Goal: Task Accomplishment & Management: Manage account settings

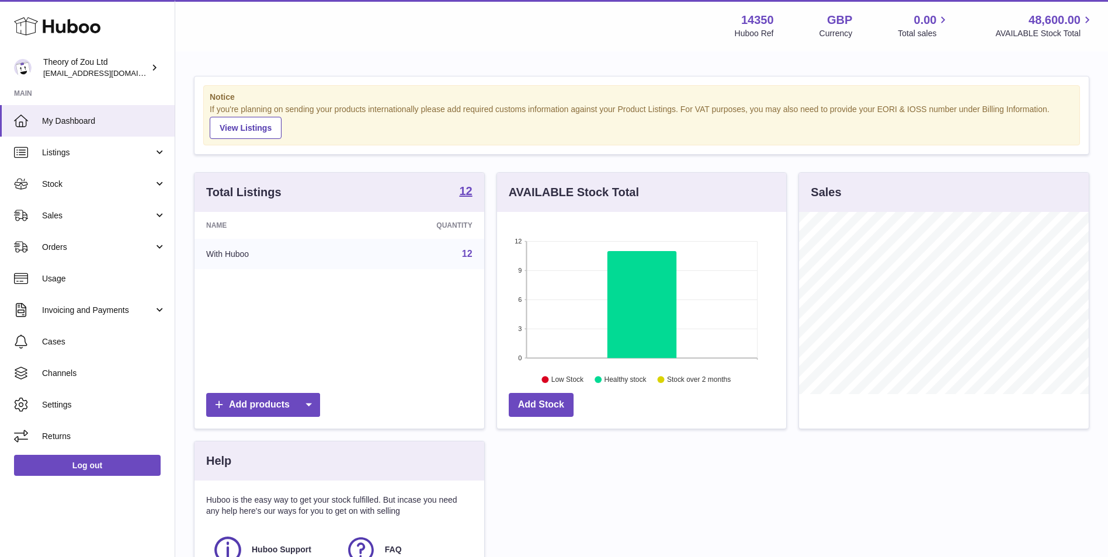
scroll to position [182, 289]
click at [69, 207] on link "Sales" at bounding box center [87, 216] width 175 height 32
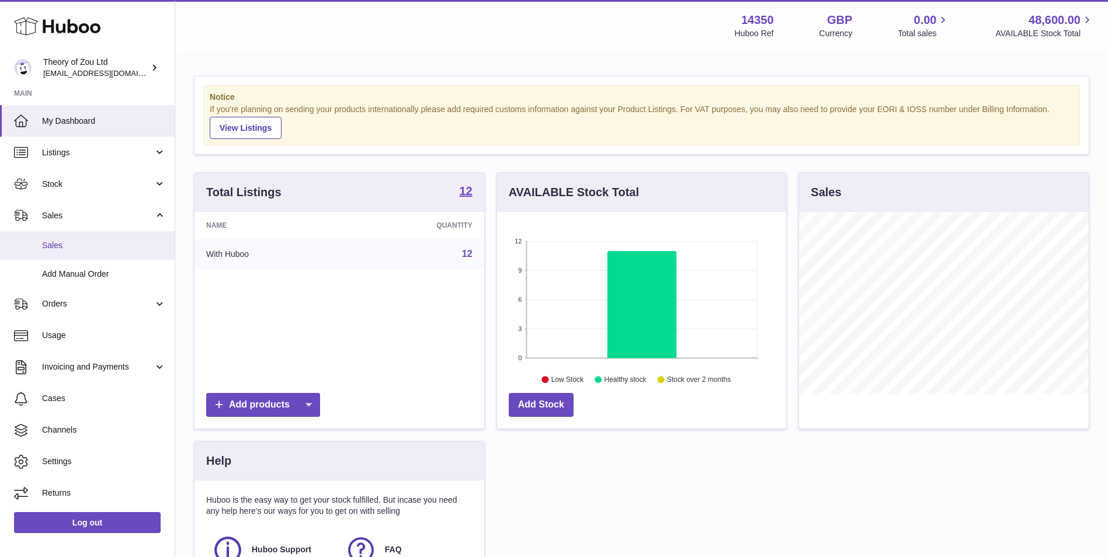
click at [88, 254] on link "Sales" at bounding box center [87, 245] width 175 height 29
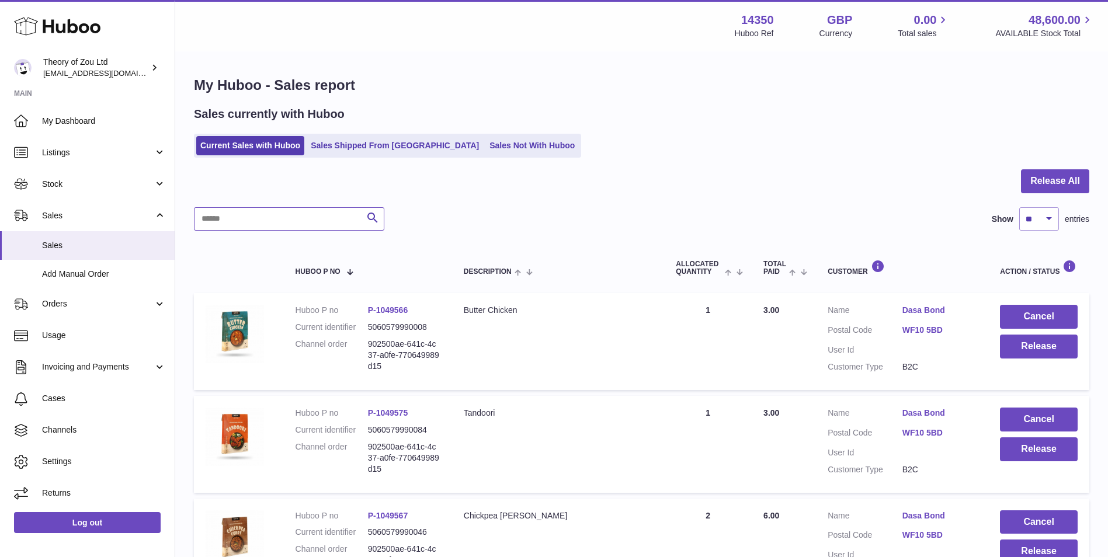
click at [263, 216] on input "text" at bounding box center [289, 218] width 190 height 23
paste input "**********"
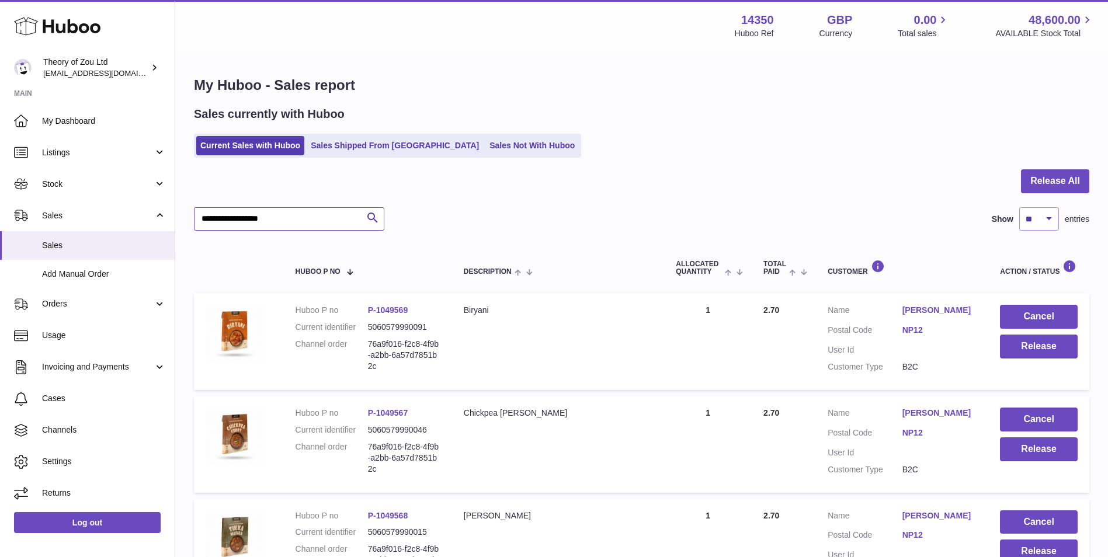
click at [300, 209] on input "**********" at bounding box center [289, 218] width 190 height 23
click at [301, 209] on input "**********" at bounding box center [289, 218] width 190 height 23
paste input "text"
click at [249, 223] on input "**********" at bounding box center [289, 218] width 190 height 23
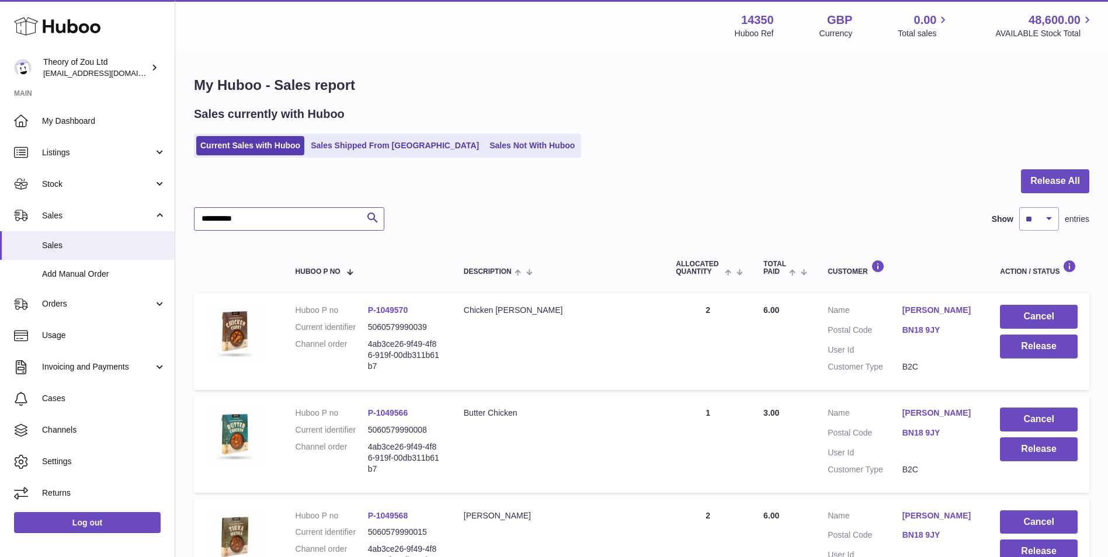
click at [249, 223] on input "**********" at bounding box center [289, 218] width 190 height 23
paste input "***"
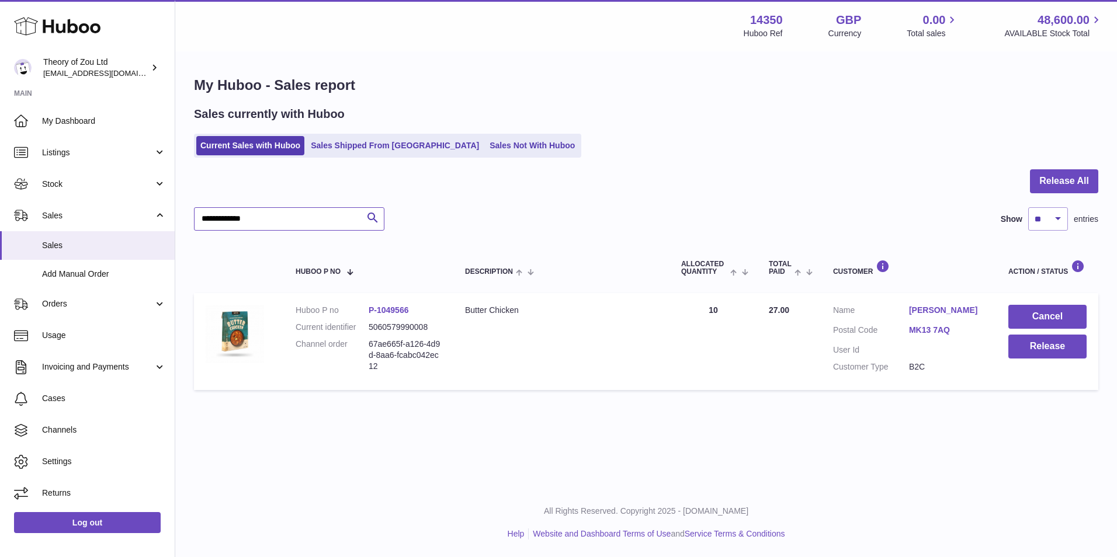
click at [280, 222] on input "**********" at bounding box center [289, 218] width 190 height 23
click at [279, 221] on input "**********" at bounding box center [289, 218] width 190 height 23
paste input "text"
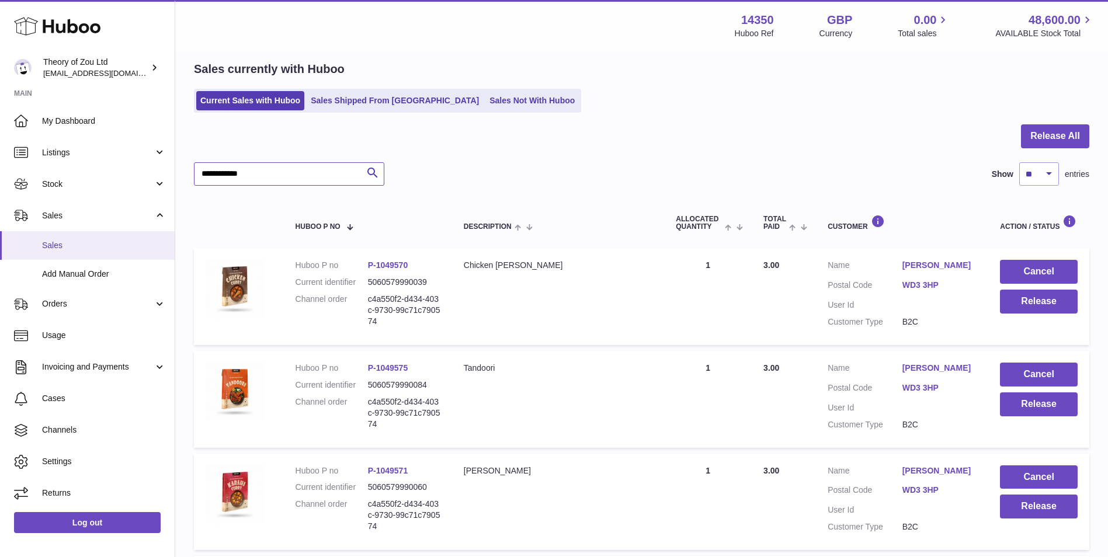
scroll to position [44, 0]
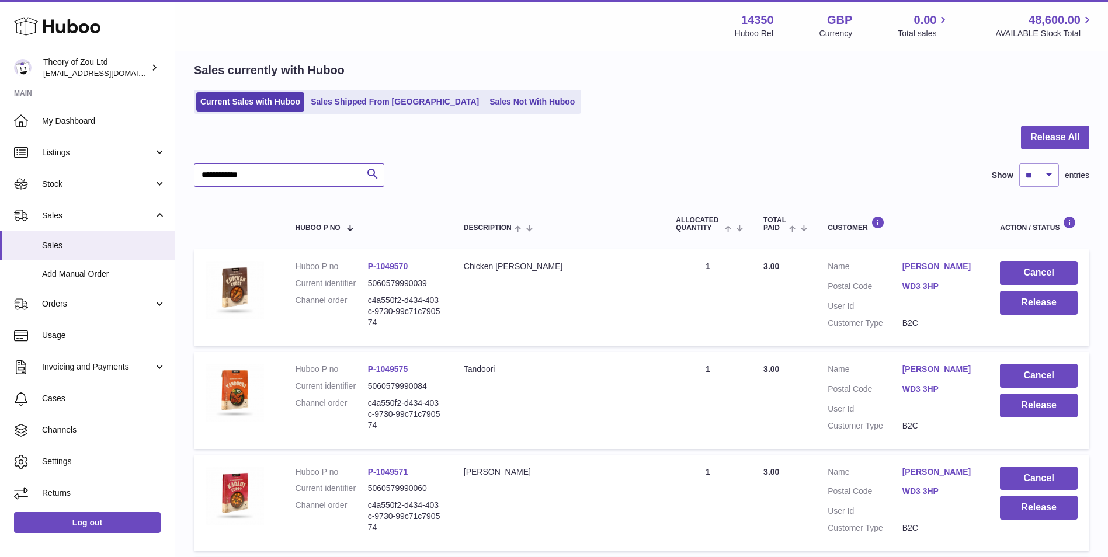
click at [290, 178] on input "**********" at bounding box center [289, 175] width 190 height 23
paste input "text"
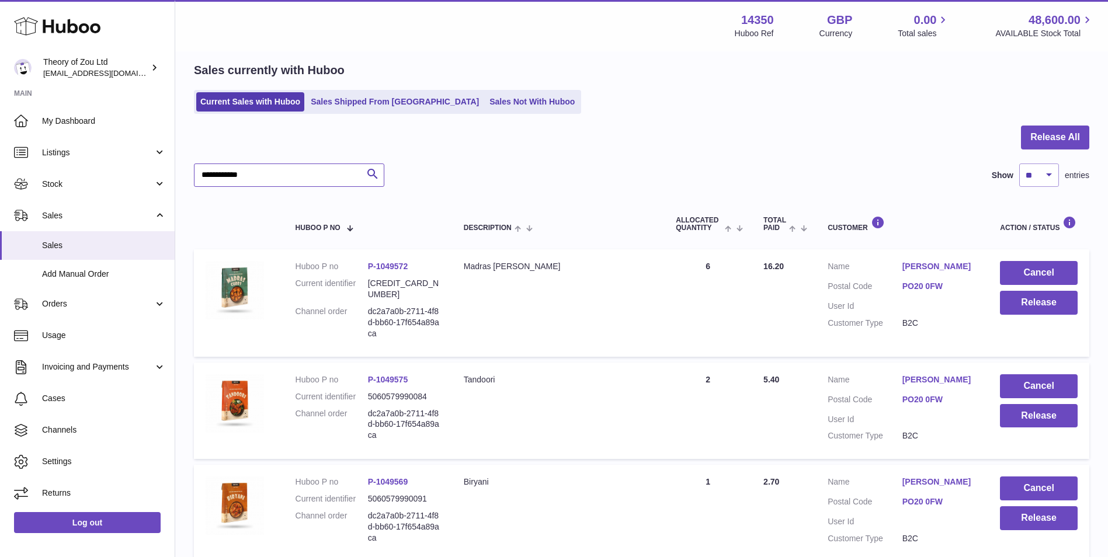
click at [276, 173] on input "**********" at bounding box center [289, 175] width 190 height 23
paste input "**"
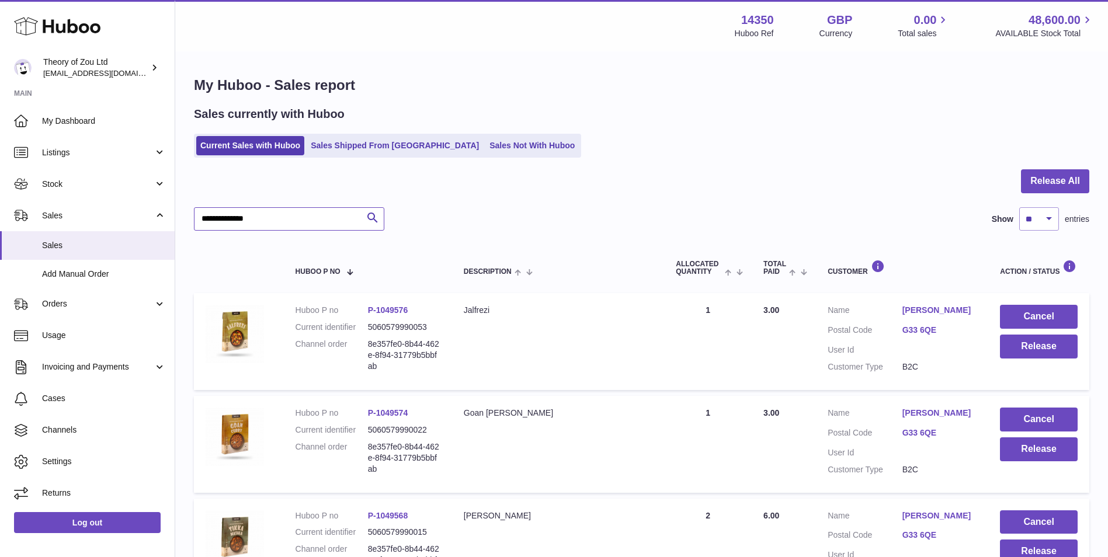
click at [337, 219] on input "**********" at bounding box center [289, 218] width 190 height 23
paste input "*"
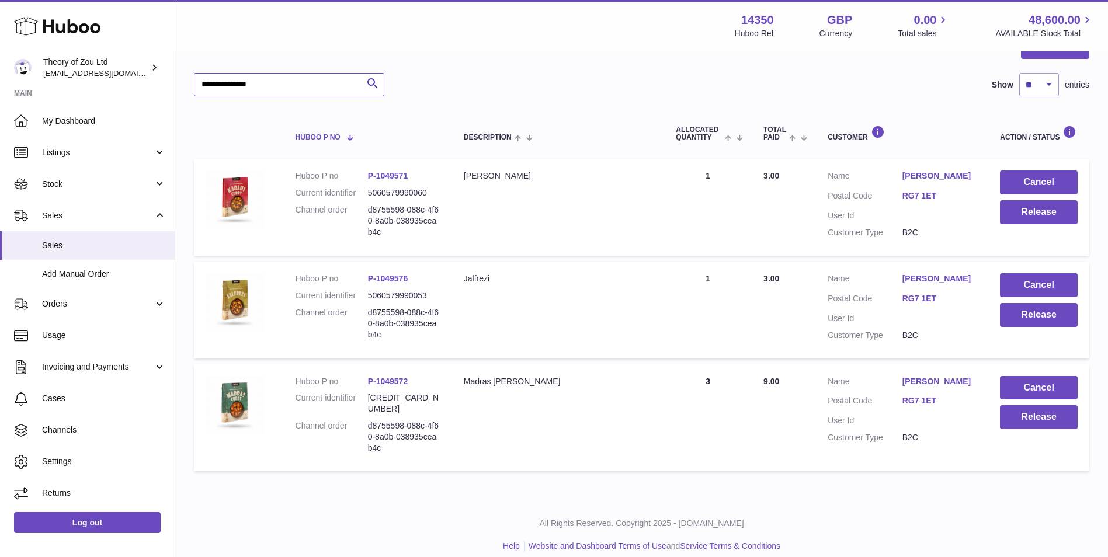
scroll to position [39, 0]
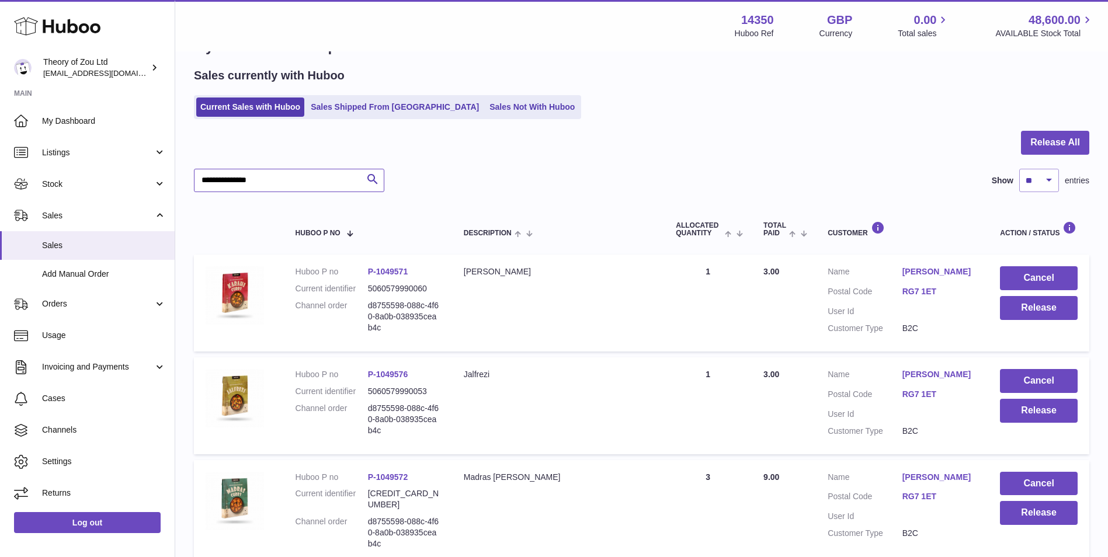
click at [271, 175] on input "**********" at bounding box center [289, 180] width 190 height 23
click at [270, 175] on input "**********" at bounding box center [289, 180] width 190 height 23
paste input "text"
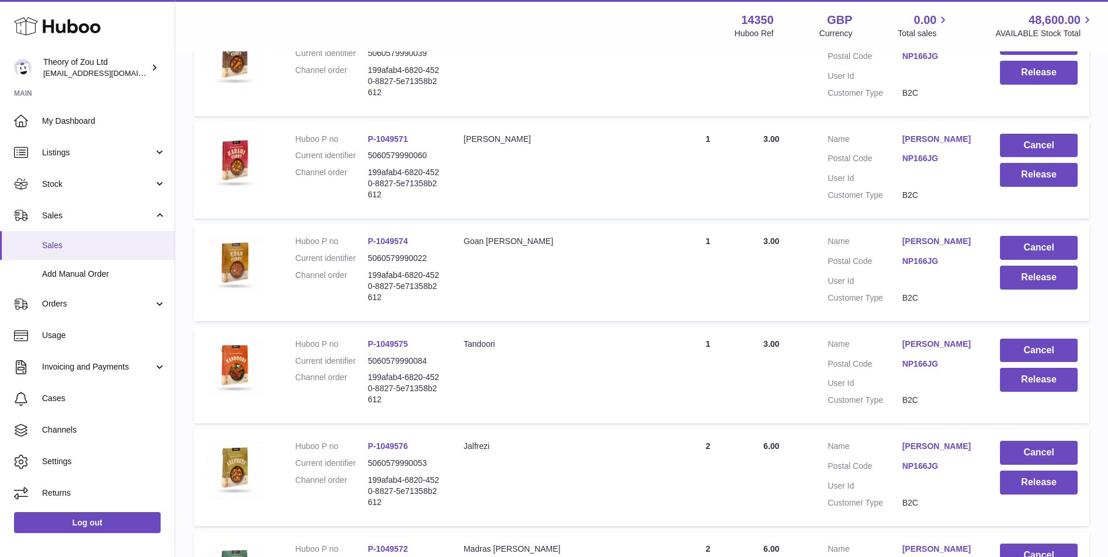
scroll to position [60, 0]
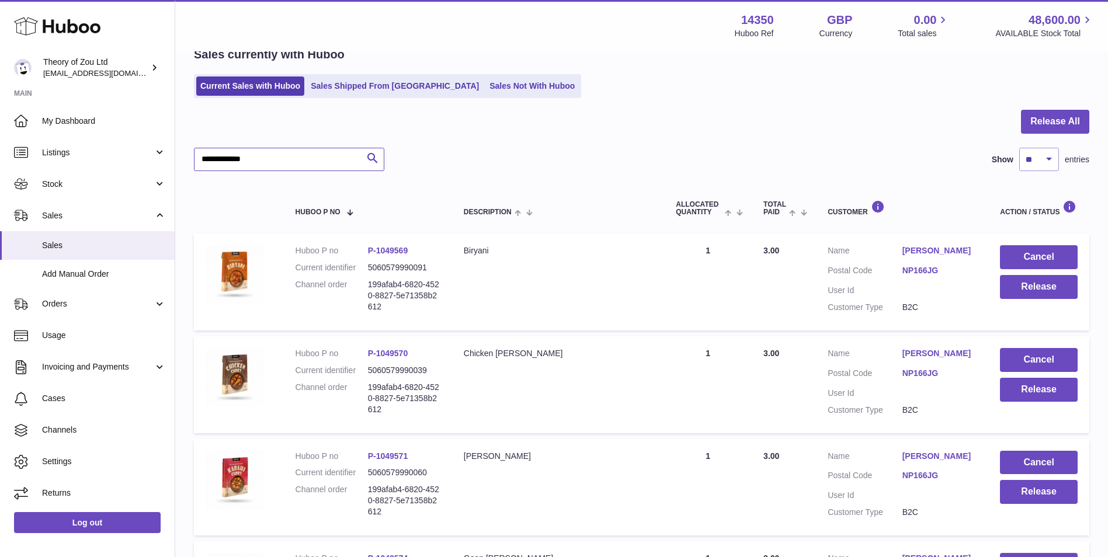
click at [300, 155] on input "**********" at bounding box center [289, 159] width 190 height 23
click at [299, 156] on input "**********" at bounding box center [289, 159] width 190 height 23
paste input "text"
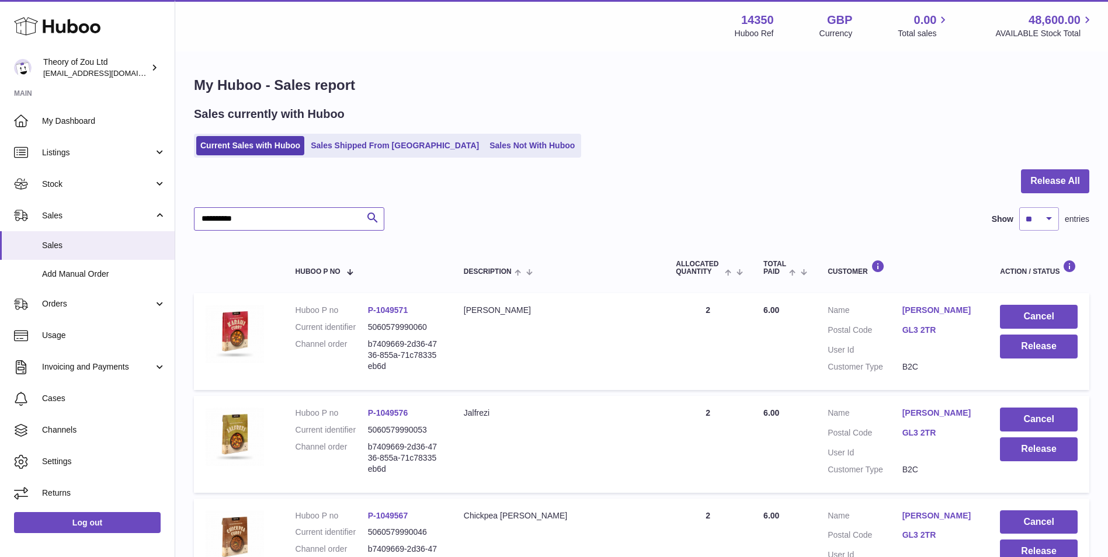
click at [252, 209] on input "**********" at bounding box center [289, 218] width 190 height 23
paste input "**"
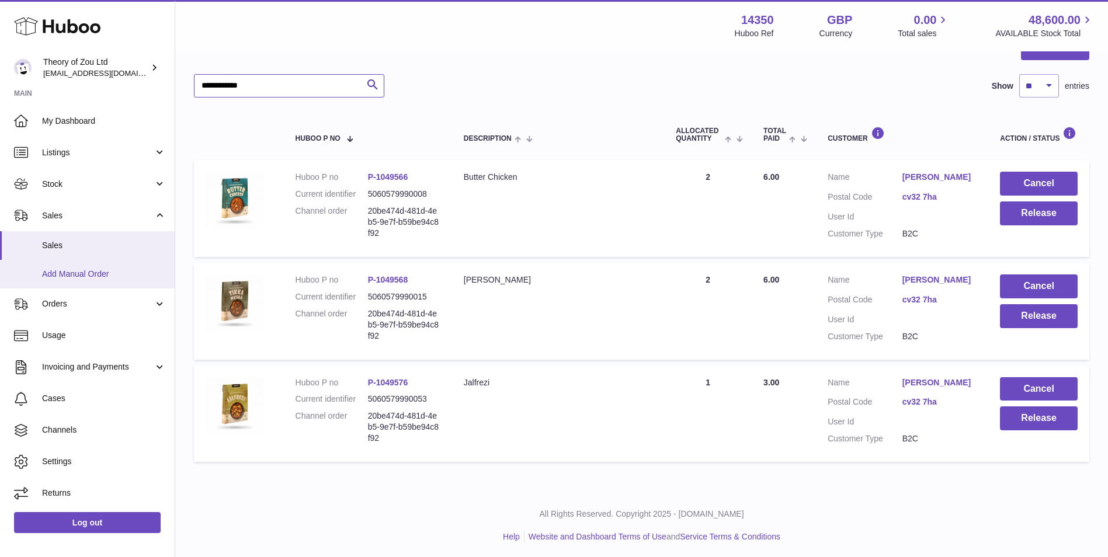
scroll to position [136, 0]
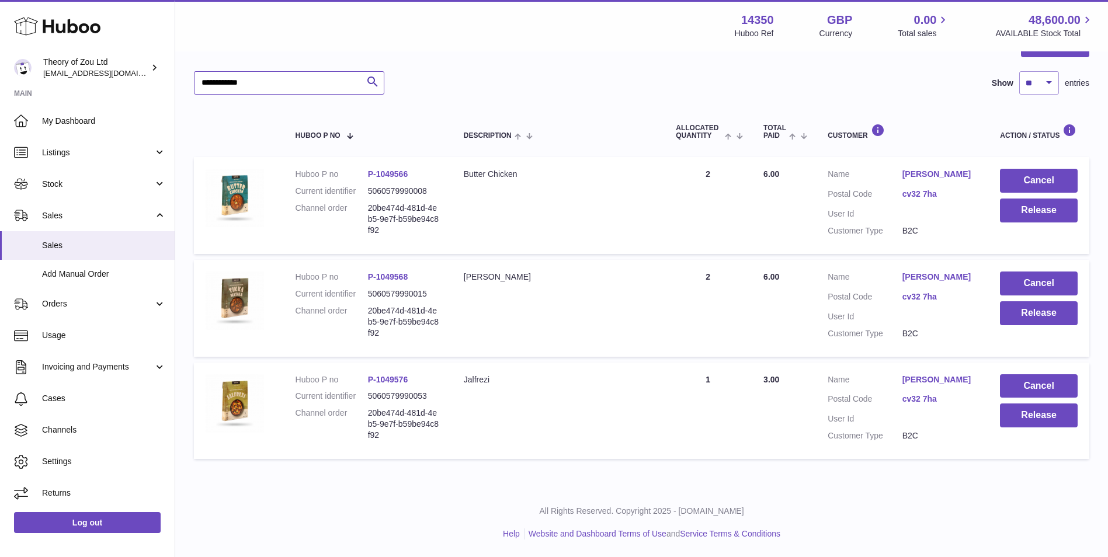
click at [330, 82] on input "**********" at bounding box center [289, 82] width 190 height 23
paste input "text"
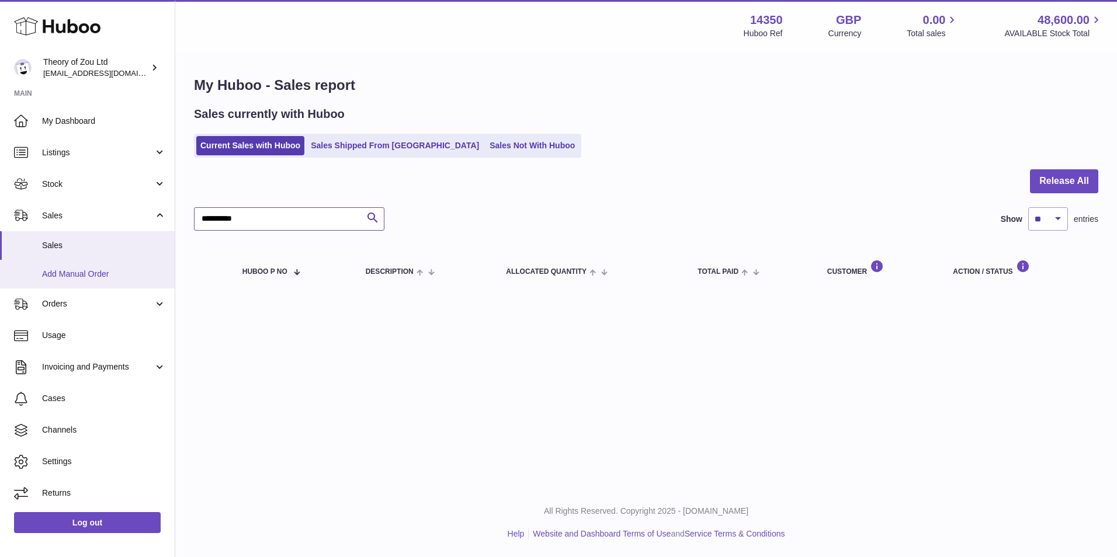
type input "**********"
click at [120, 269] on span "Add Manual Order" at bounding box center [104, 274] width 124 height 11
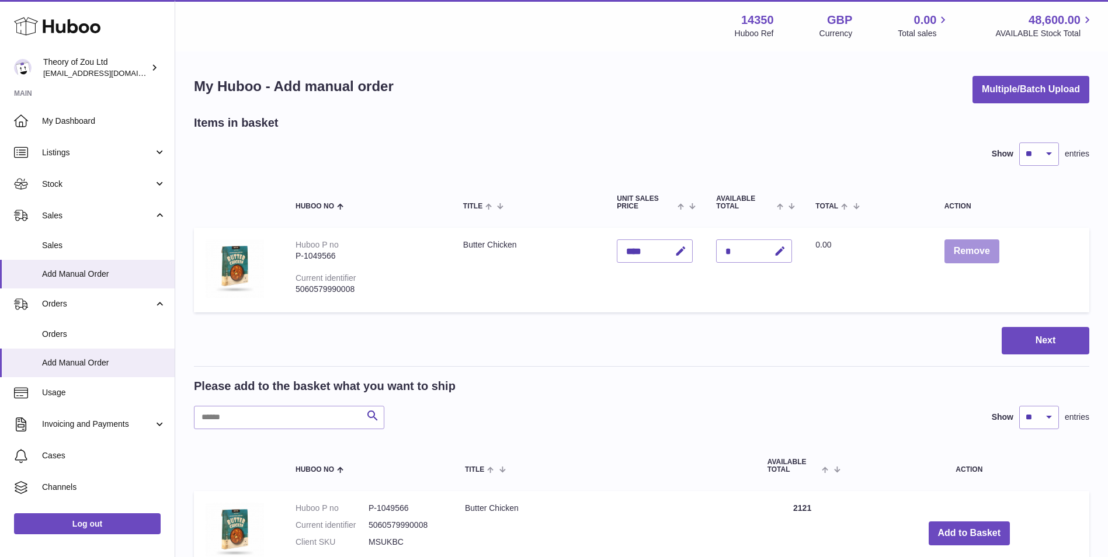
drag, startPoint x: 972, startPoint y: 261, endPoint x: 957, endPoint y: 261, distance: 14.6
click at [972, 261] on button "Remove" at bounding box center [972, 252] width 55 height 24
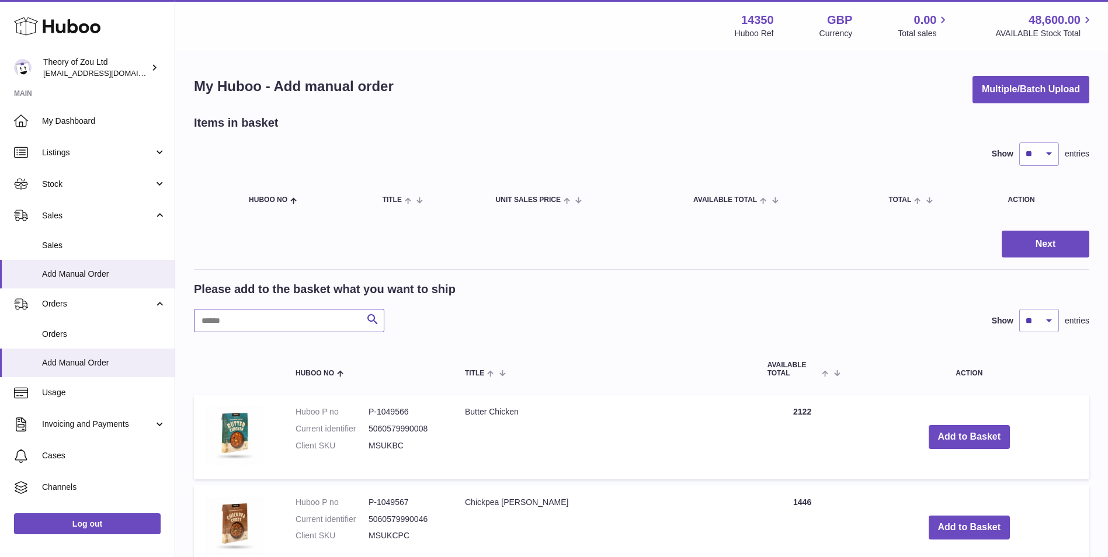
click at [303, 321] on input "text" at bounding box center [289, 320] width 190 height 23
paste input "********"
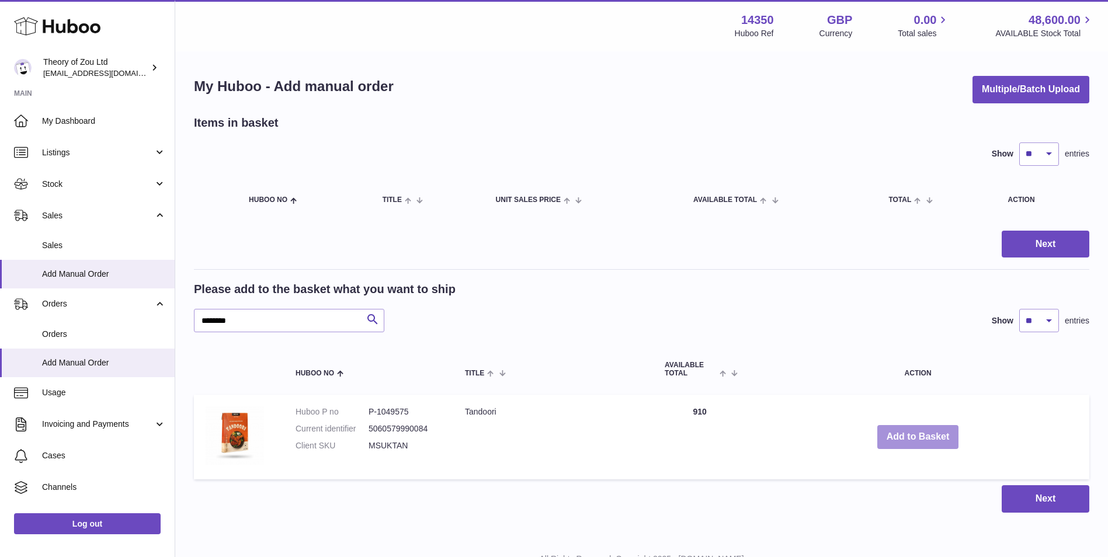
click at [941, 433] on button "Add to Basket" at bounding box center [919, 437] width 82 height 24
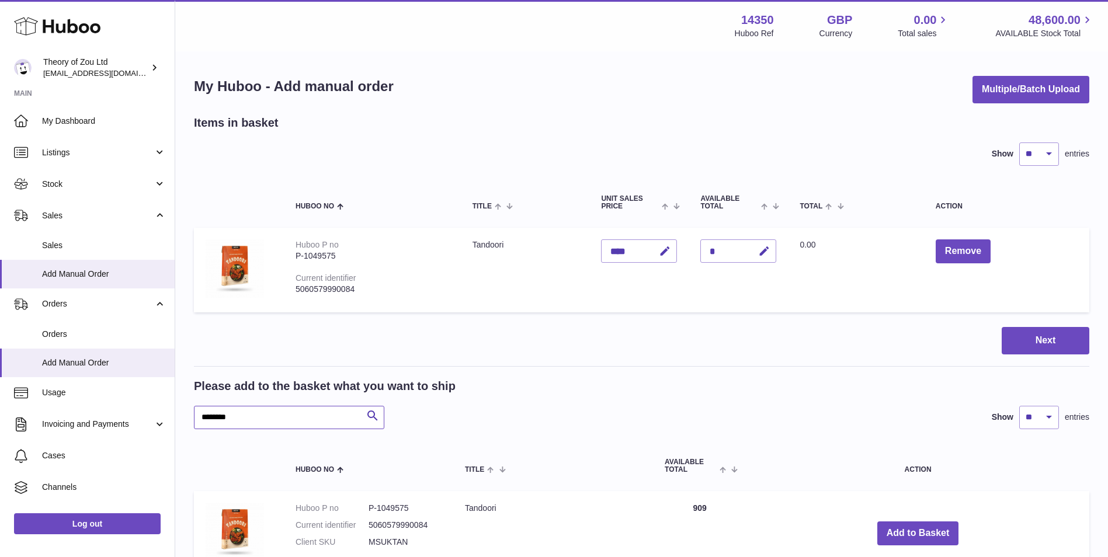
click at [332, 417] on input "********" at bounding box center [289, 417] width 190 height 23
click at [276, 417] on input "********" at bounding box center [289, 417] width 190 height 23
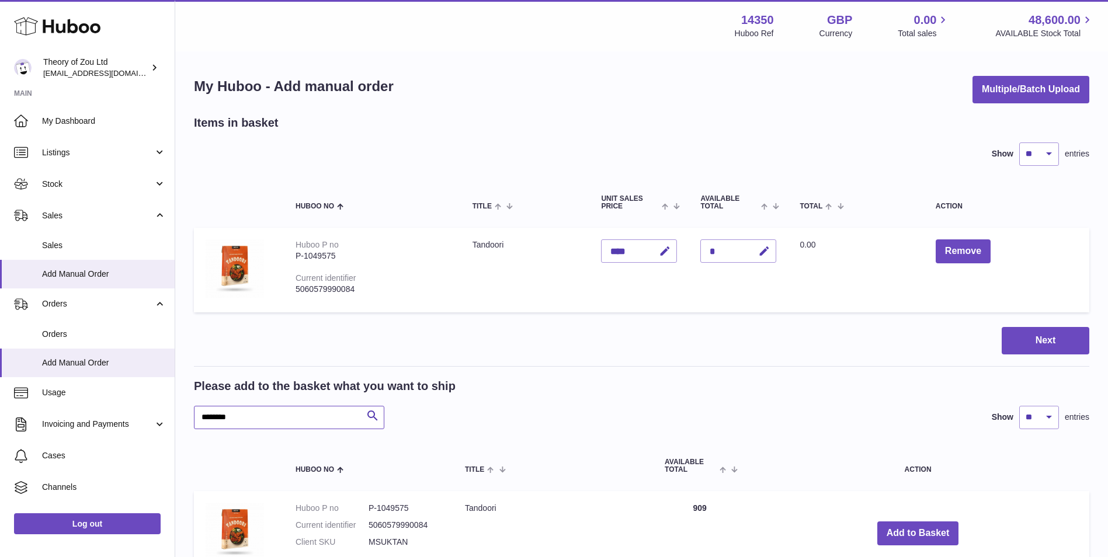
paste input "text"
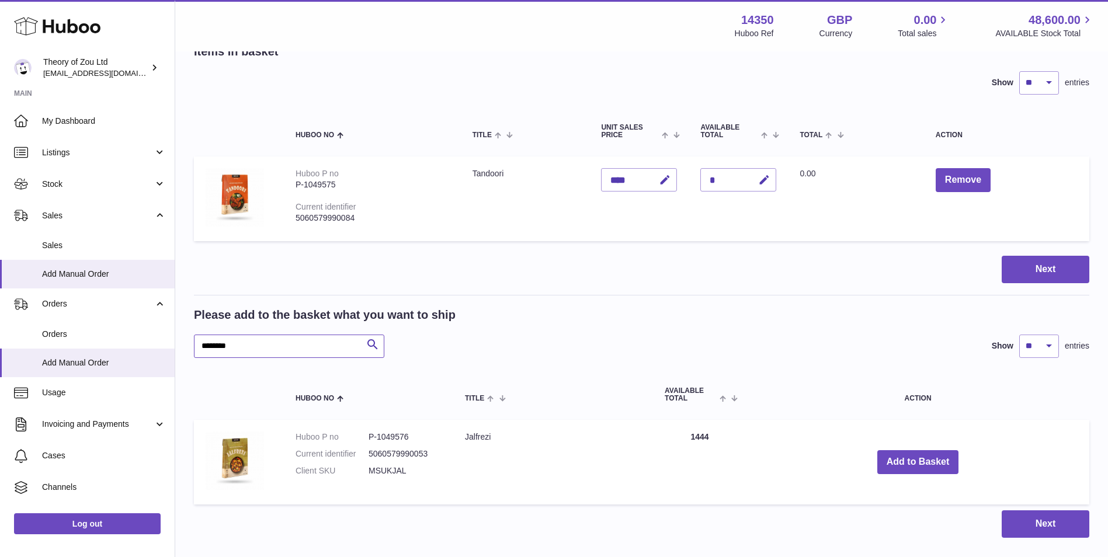
scroll to position [144, 0]
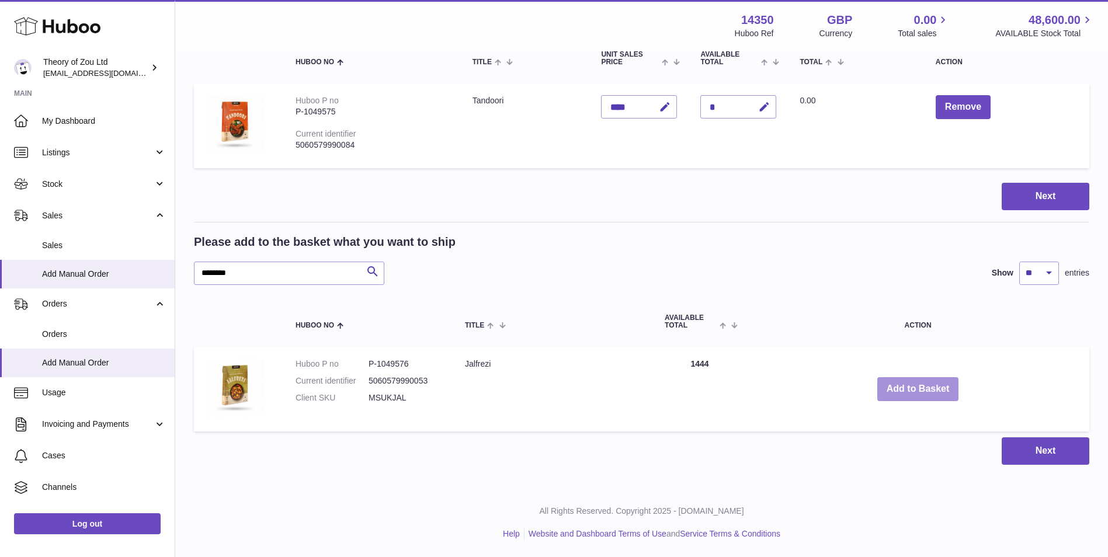
click at [916, 389] on button "Add to Basket" at bounding box center [919, 389] width 82 height 24
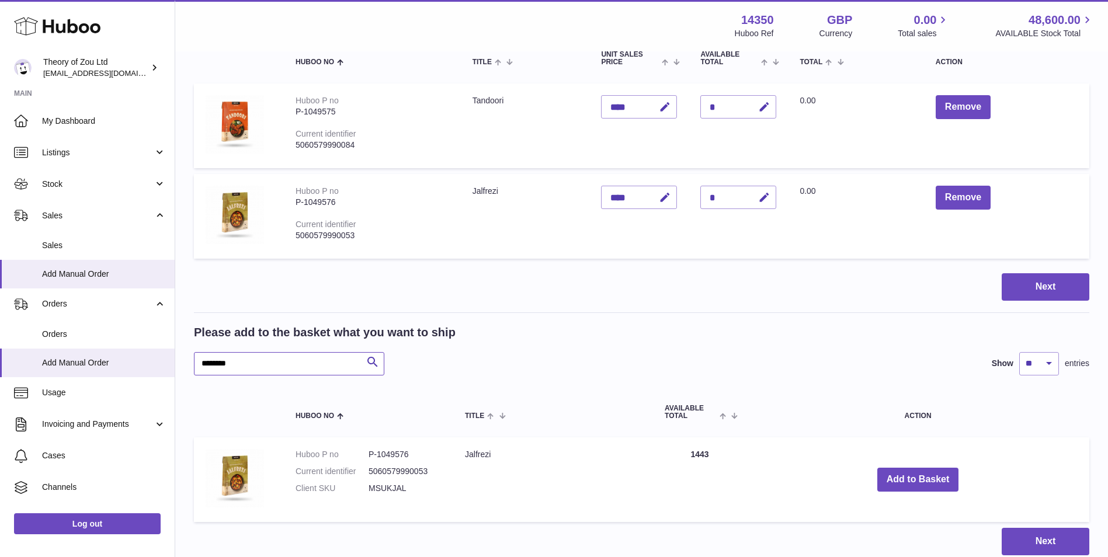
click at [300, 353] on input "********" at bounding box center [289, 363] width 190 height 23
click at [300, 355] on input "********" at bounding box center [289, 363] width 190 height 23
click at [302, 355] on input "********" at bounding box center [289, 363] width 190 height 23
paste input "*******"
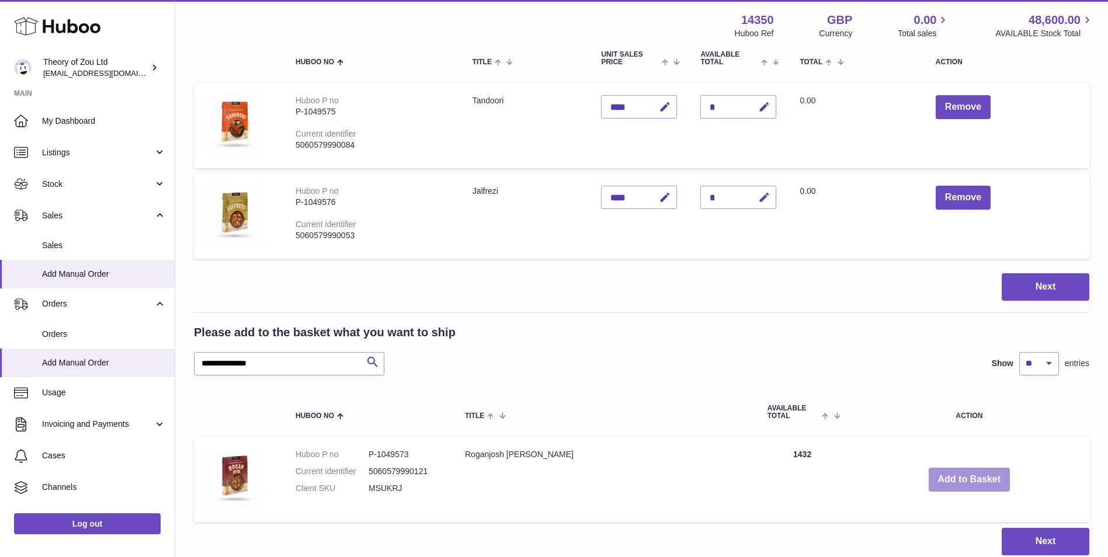
click at [946, 485] on button "Add to Basket" at bounding box center [970, 480] width 82 height 24
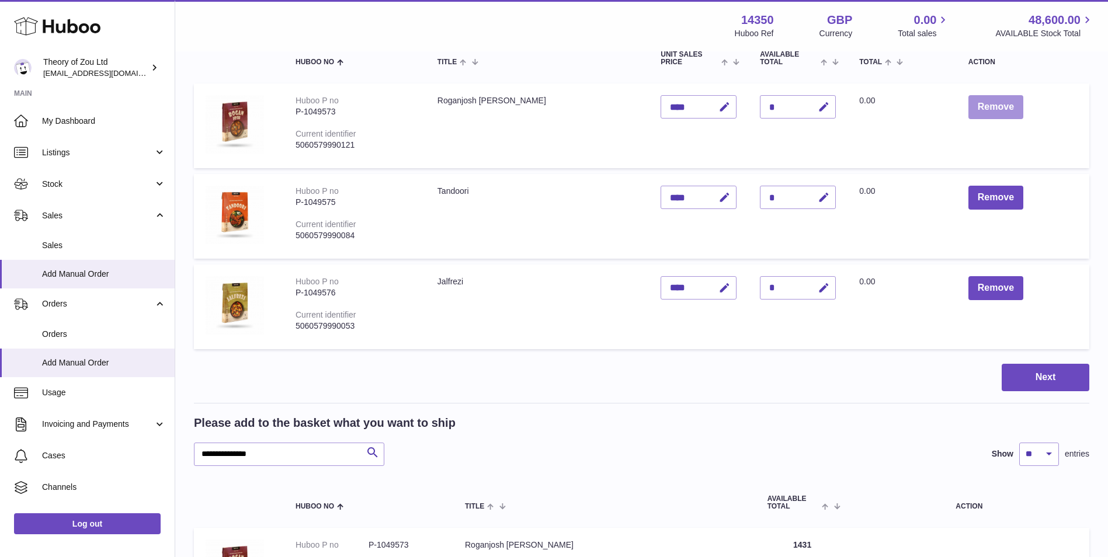
click at [976, 113] on button "Remove" at bounding box center [996, 107] width 55 height 24
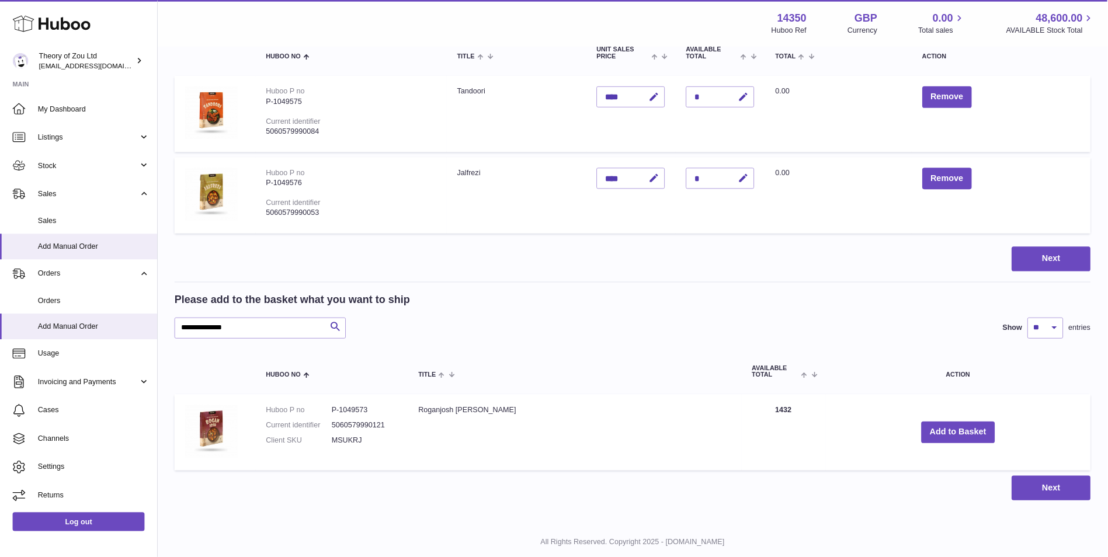
scroll to position [144, 0]
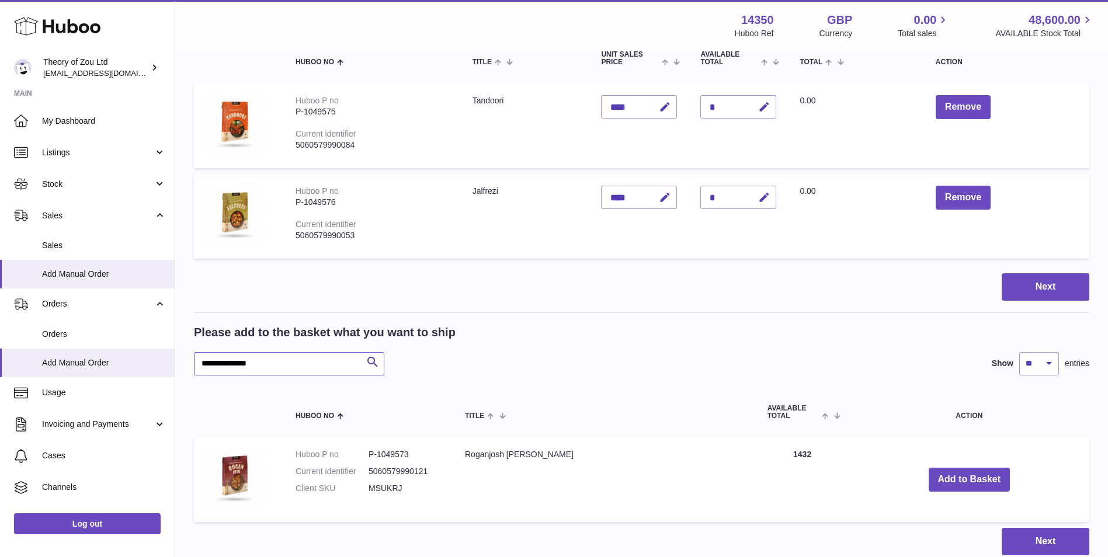
click at [316, 365] on input "**********" at bounding box center [289, 363] width 190 height 23
click at [314, 365] on input "**********" at bounding box center [289, 363] width 190 height 23
paste input "text"
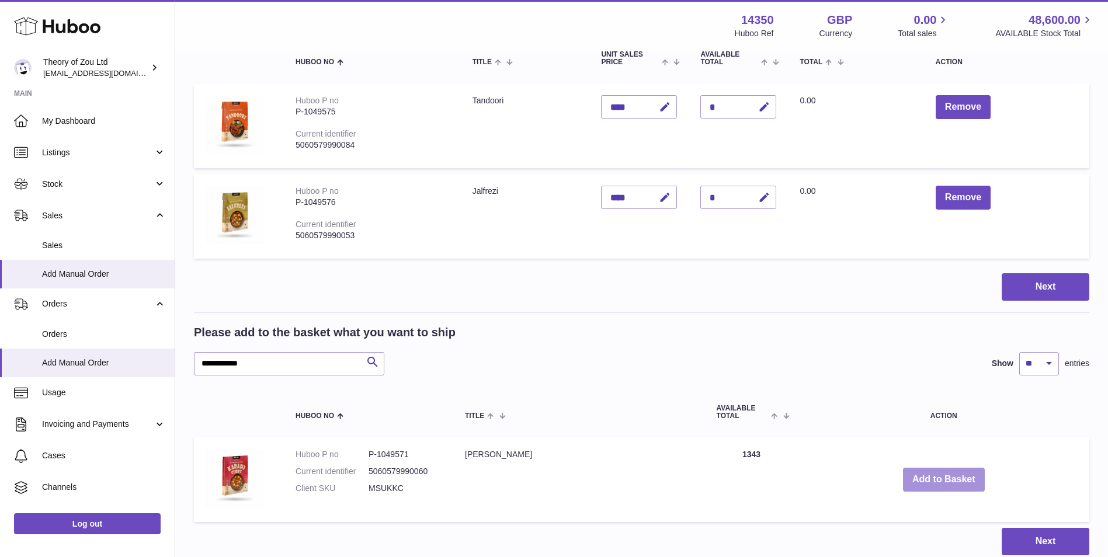
click at [941, 475] on button "Add to Basket" at bounding box center [944, 480] width 82 height 24
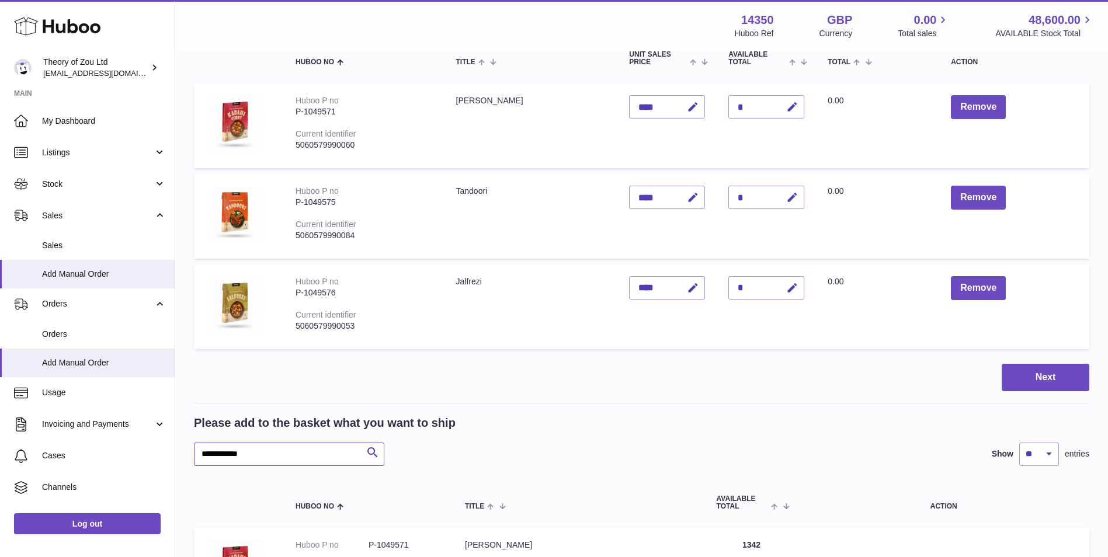
click at [297, 459] on input "**********" at bounding box center [289, 454] width 190 height 23
click at [308, 446] on input "**********" at bounding box center [289, 454] width 190 height 23
click at [309, 446] on input "**********" at bounding box center [289, 454] width 190 height 23
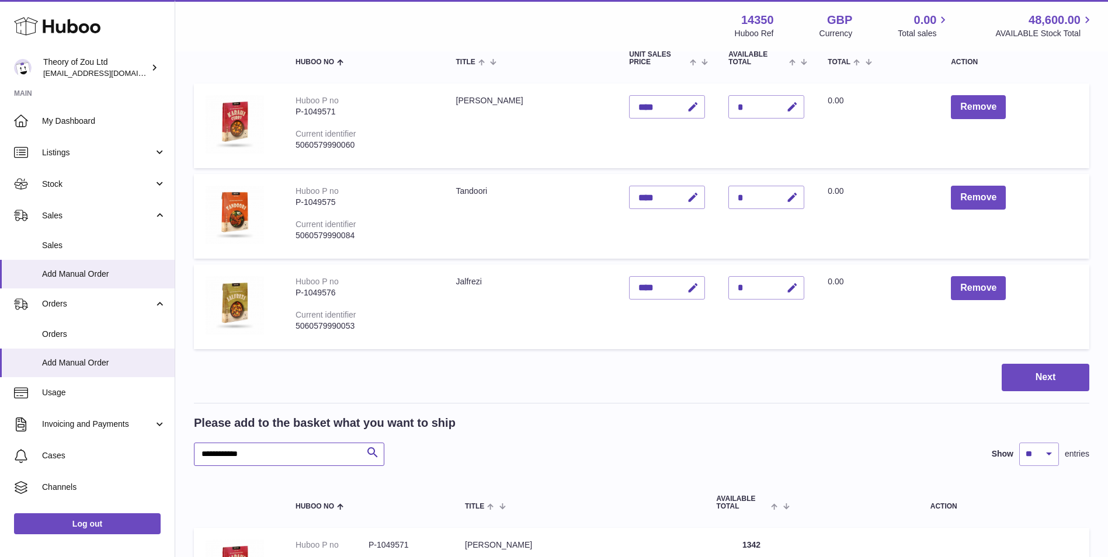
paste input "text"
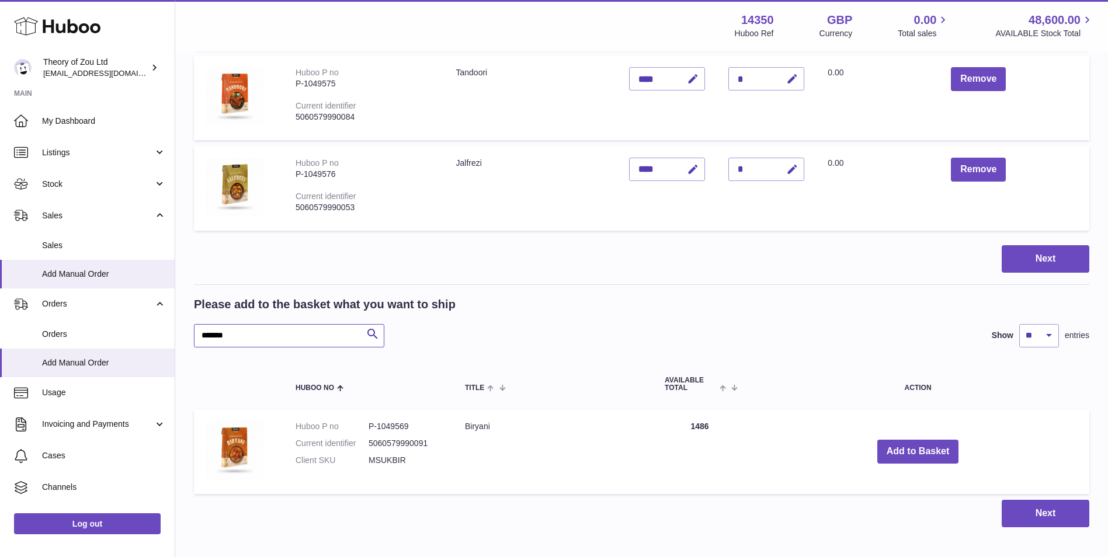
scroll to position [325, 0]
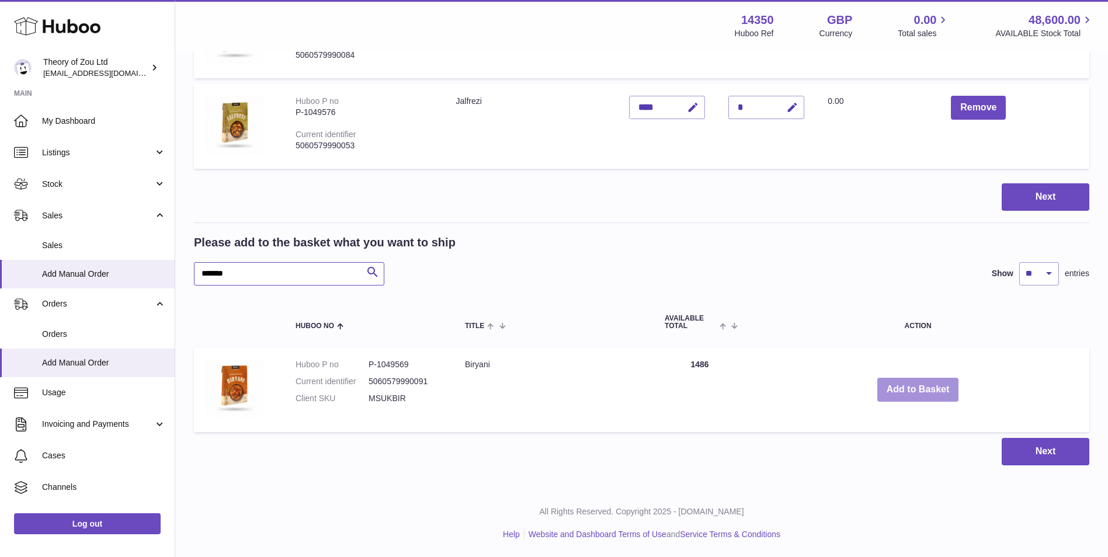
type input "*******"
click at [929, 400] on button "Add to Basket" at bounding box center [919, 390] width 82 height 24
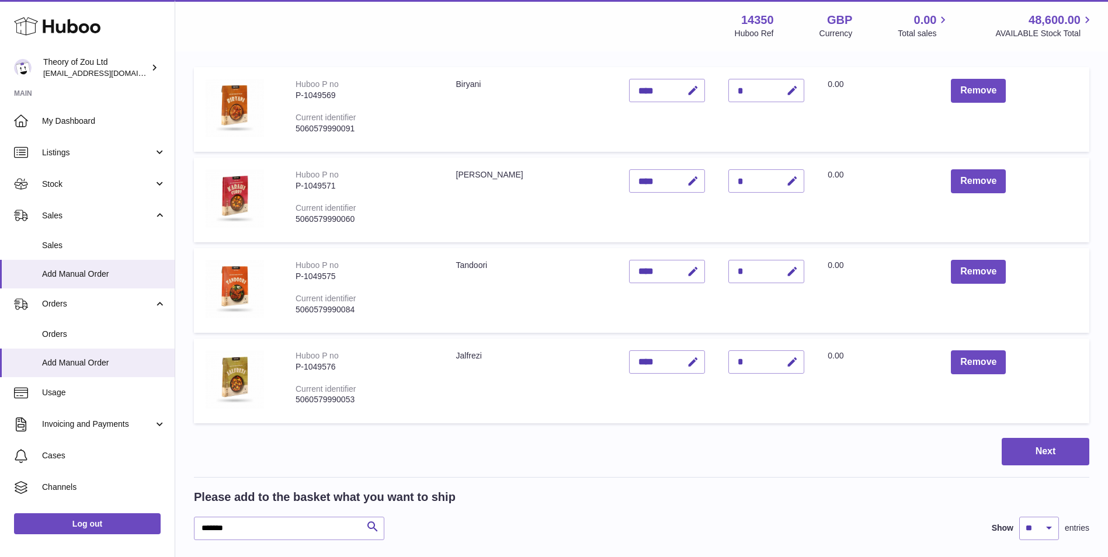
scroll to position [123, 0]
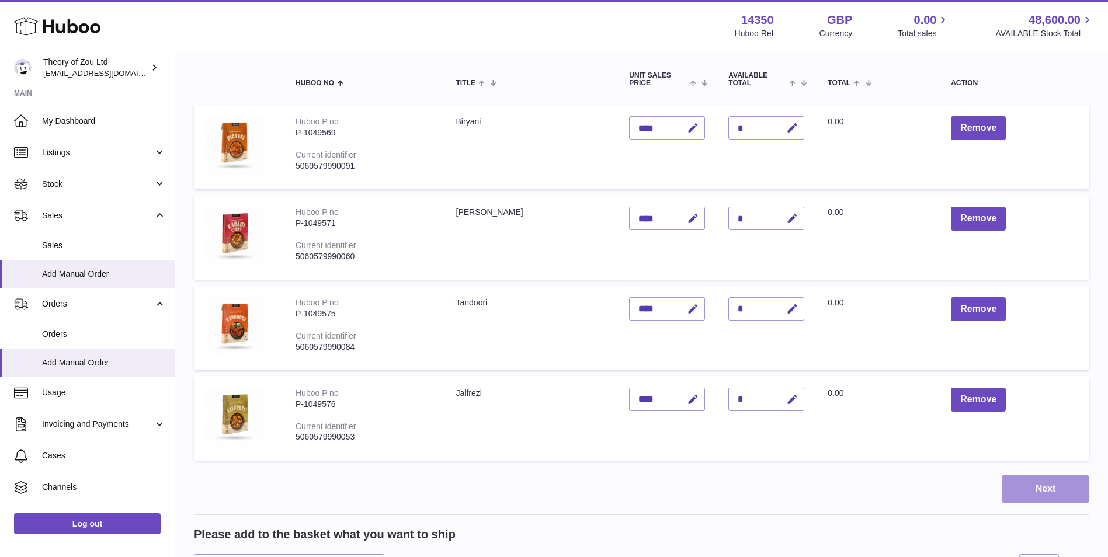
click at [1046, 492] on button "Next" at bounding box center [1046, 489] width 88 height 27
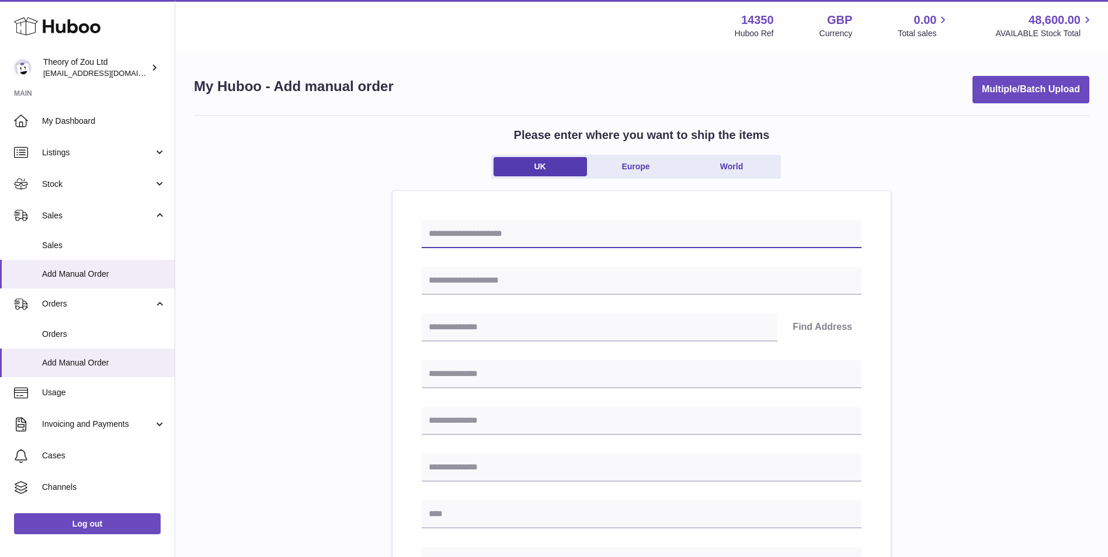
click at [465, 244] on input "text" at bounding box center [642, 234] width 440 height 28
click at [563, 219] on div "Find Address Please enter how you want to ship Loading... You require an order …" at bounding box center [642, 559] width 498 height 737
click at [563, 230] on input "text" at bounding box center [642, 234] width 440 height 28
click at [733, 262] on div "Find Address Please enter how you want to ship Loading... You require an order …" at bounding box center [642, 538] width 440 height 637
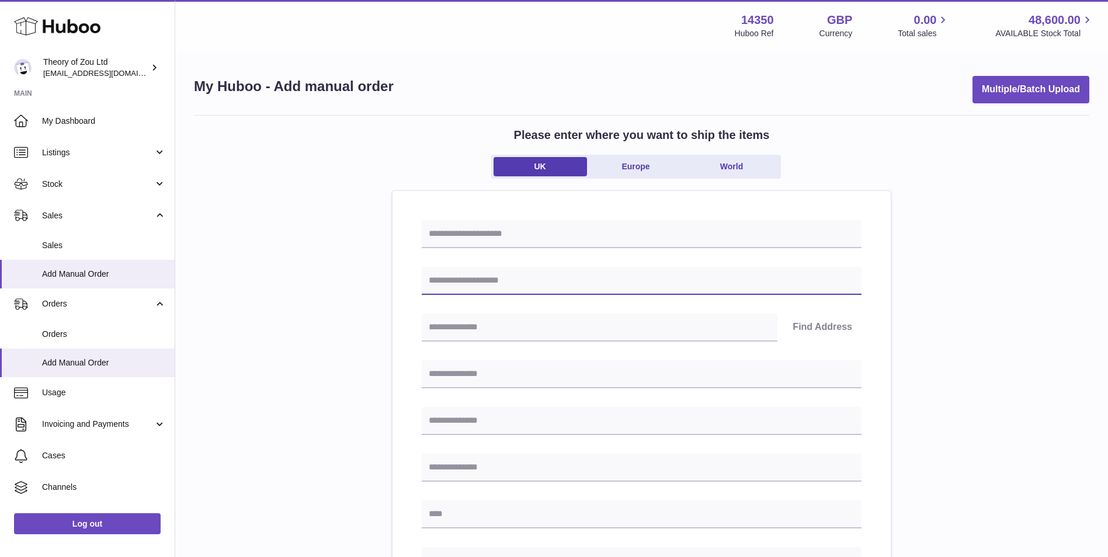
click at [720, 283] on input "text" at bounding box center [642, 281] width 440 height 28
paste input "**********"
type input "**********"
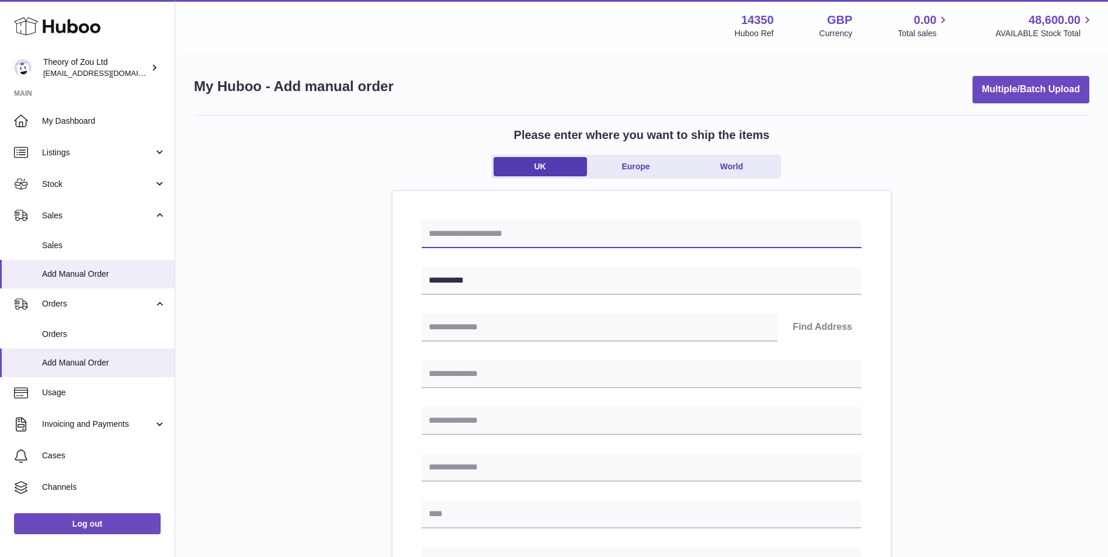
click at [517, 226] on input "text" at bounding box center [642, 234] width 440 height 28
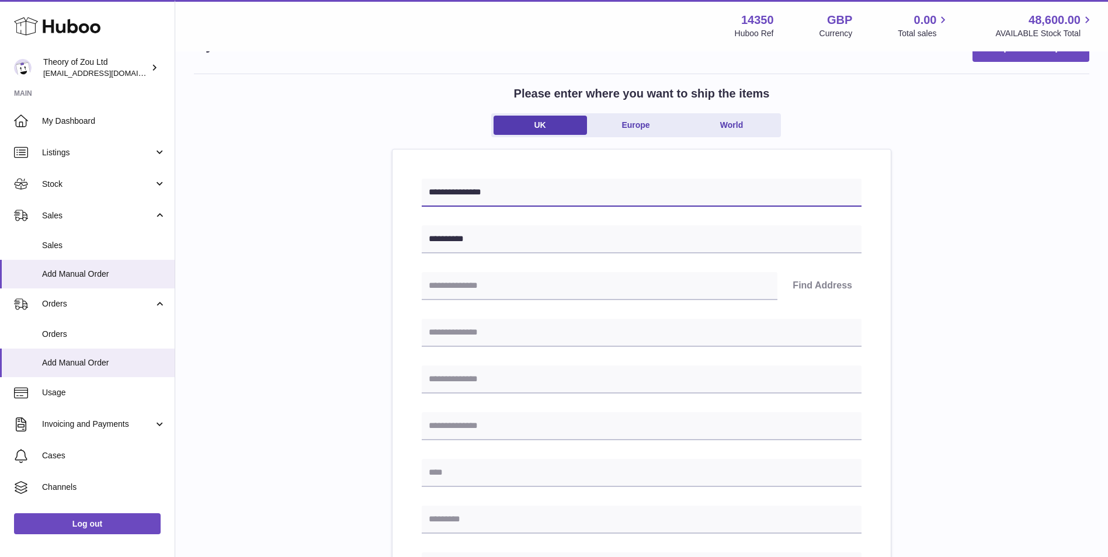
scroll to position [98, 0]
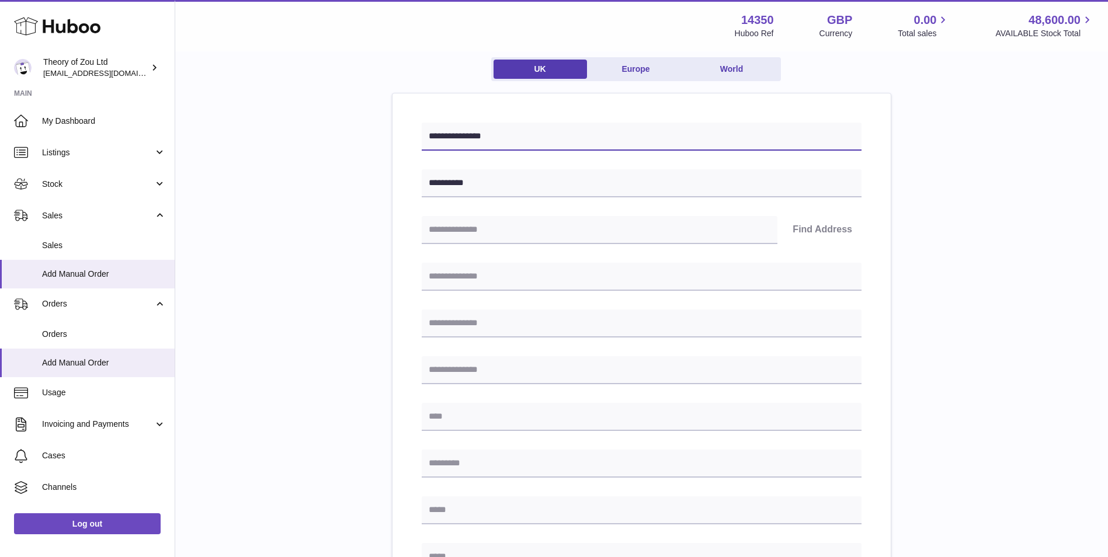
type input "**********"
click at [498, 234] on input "text" at bounding box center [600, 230] width 356 height 28
click at [591, 226] on input "text" at bounding box center [600, 230] width 356 height 28
paste input "******"
click at [605, 233] on input "******" at bounding box center [600, 230] width 356 height 28
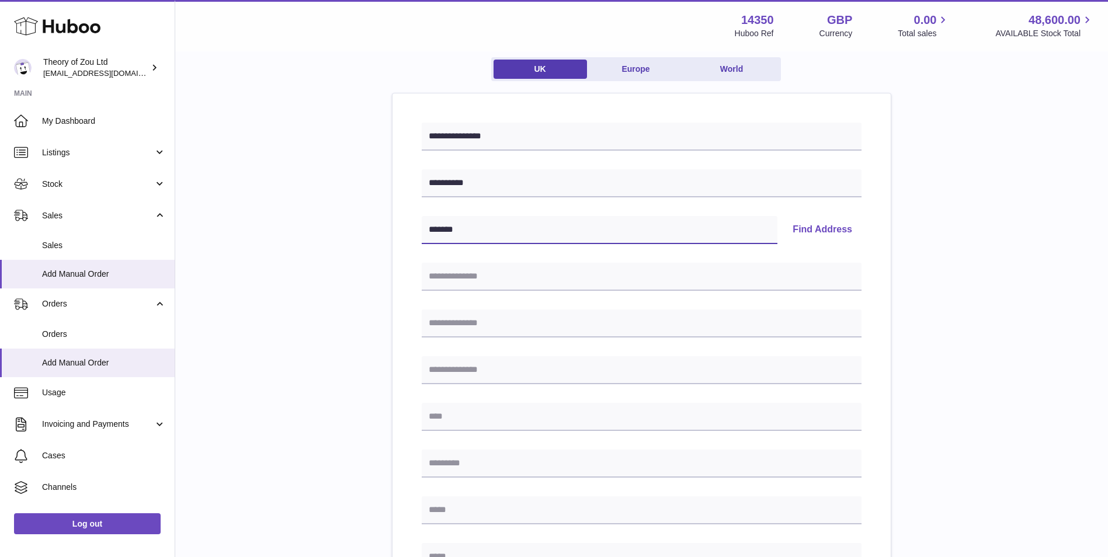
click at [605, 233] on input "******" at bounding box center [600, 230] width 356 height 28
click at [489, 238] on input "******" at bounding box center [600, 230] width 356 height 28
type input "******"
click at [567, 271] on input "text" at bounding box center [642, 277] width 440 height 28
click at [786, 232] on button "Find Address" at bounding box center [822, 230] width 78 height 28
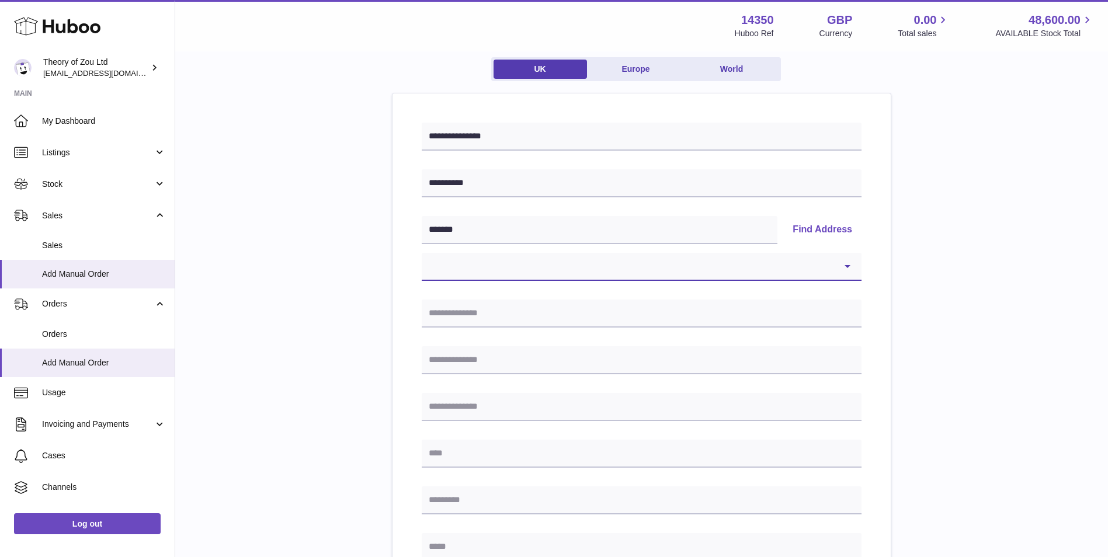
click at [757, 269] on select "**********" at bounding box center [642, 267] width 440 height 28
select select "*"
click at [422, 253] on select "**********" at bounding box center [642, 267] width 440 height 28
type input "**********"
type input "*****"
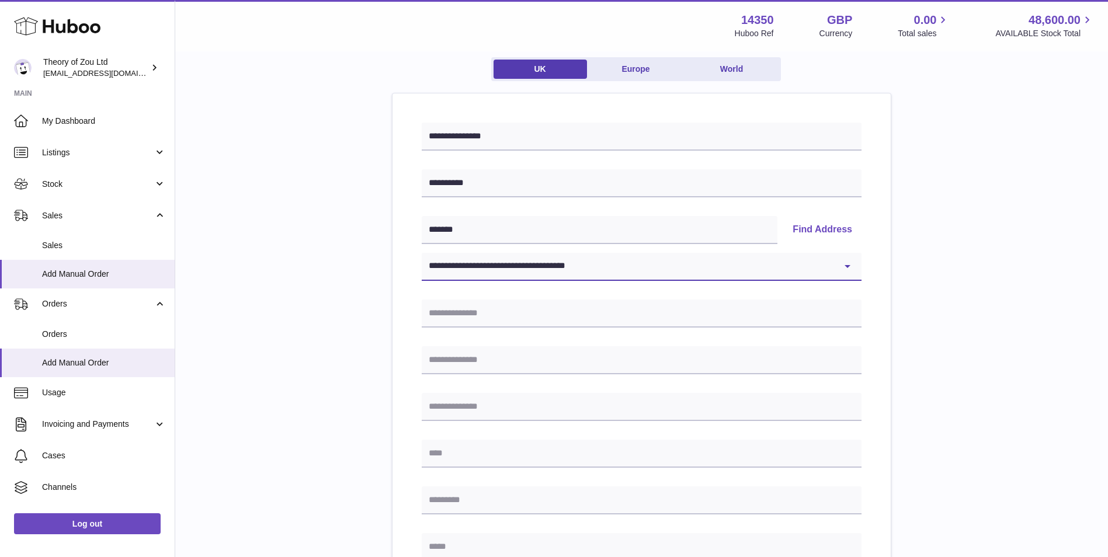
type input "******"
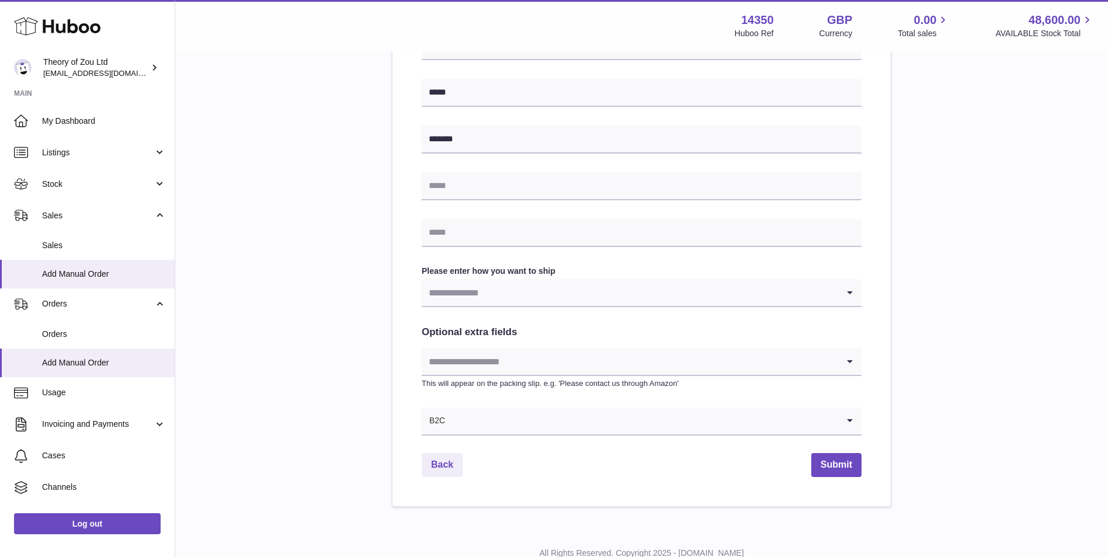
scroll to position [487, 0]
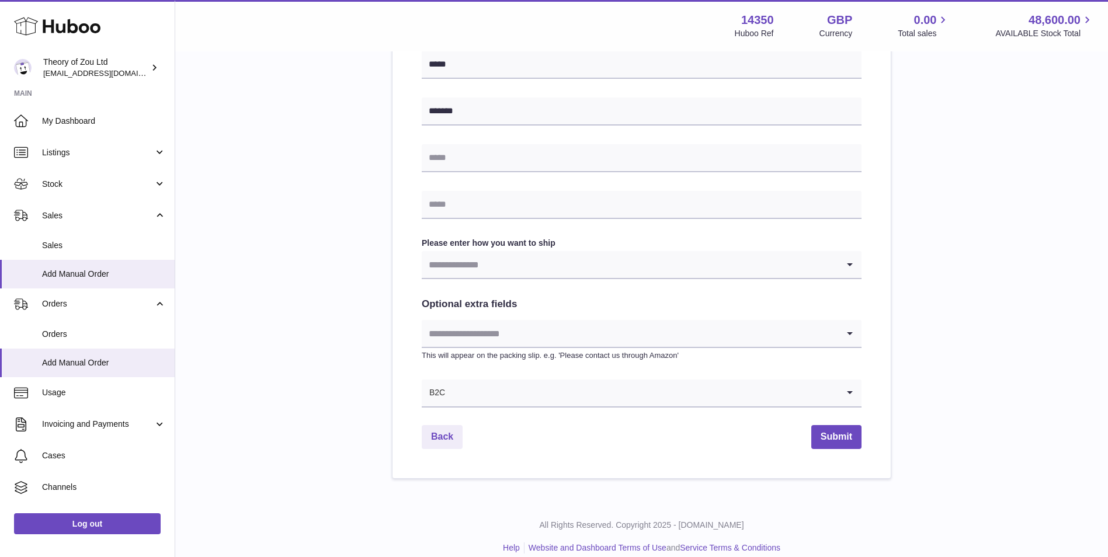
click at [609, 274] on input "Search for option" at bounding box center [630, 264] width 417 height 27
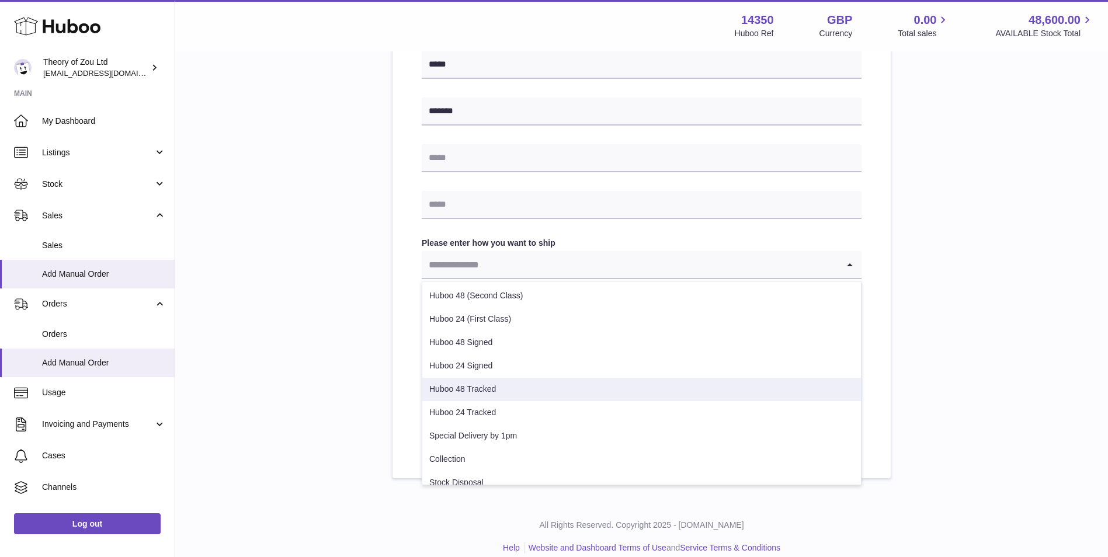
click at [625, 393] on li "Huboo 48 Tracked" at bounding box center [641, 389] width 439 height 23
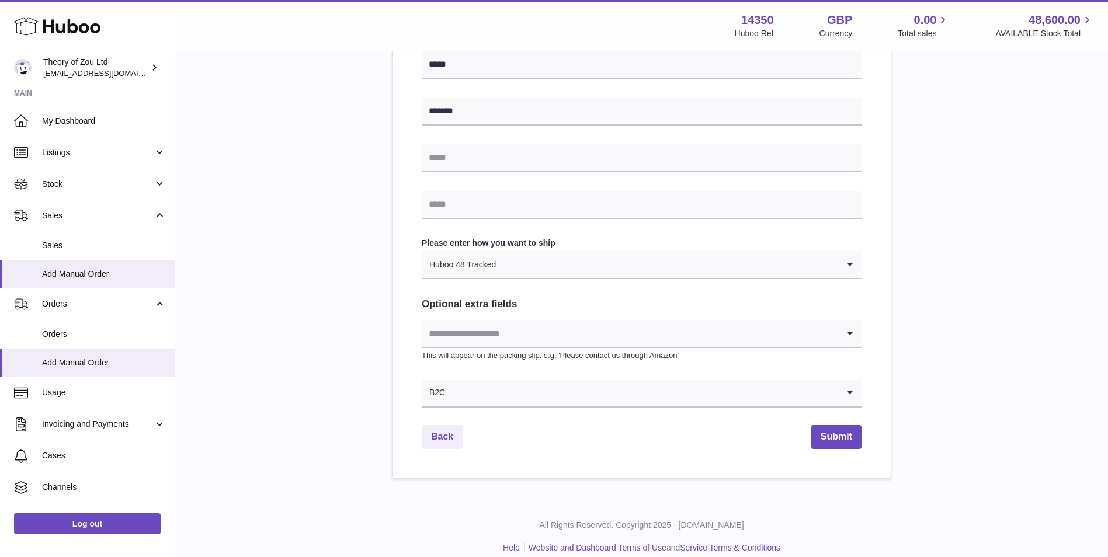
click at [634, 276] on input "Search for option" at bounding box center [668, 264] width 342 height 27
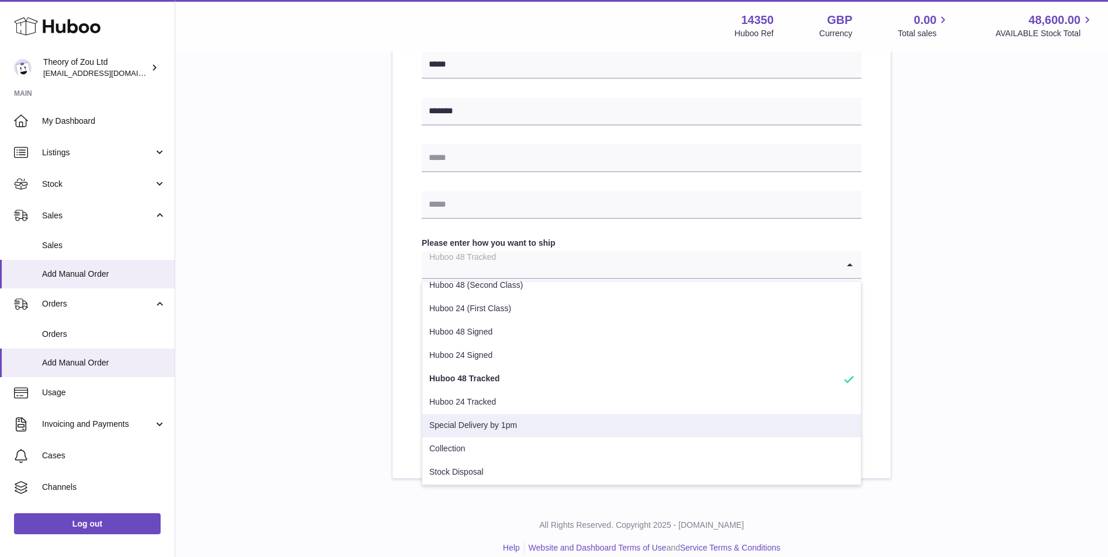
scroll to position [0, 0]
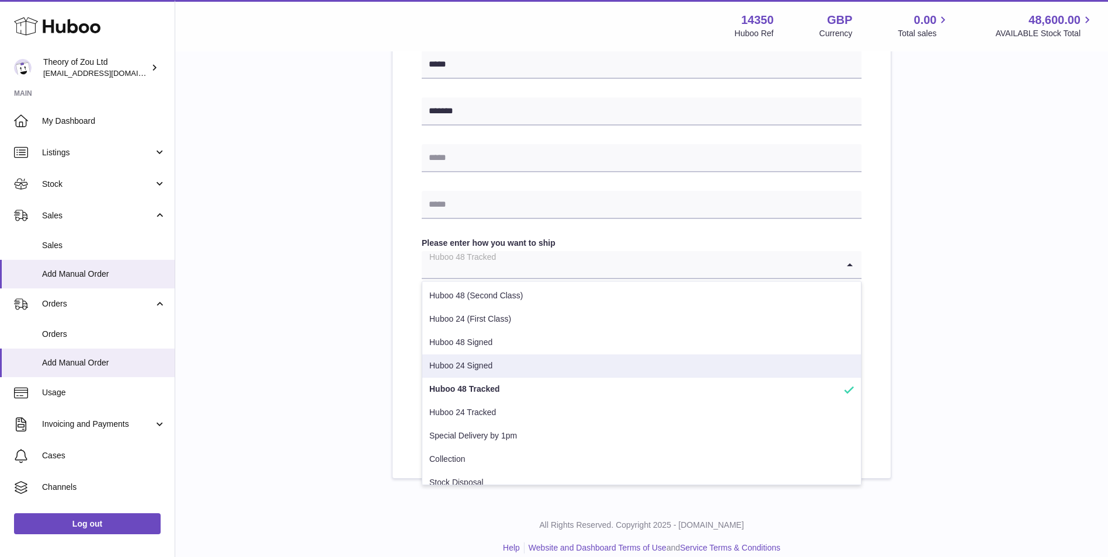
click at [395, 360] on div "**********" at bounding box center [642, 91] width 498 height 774
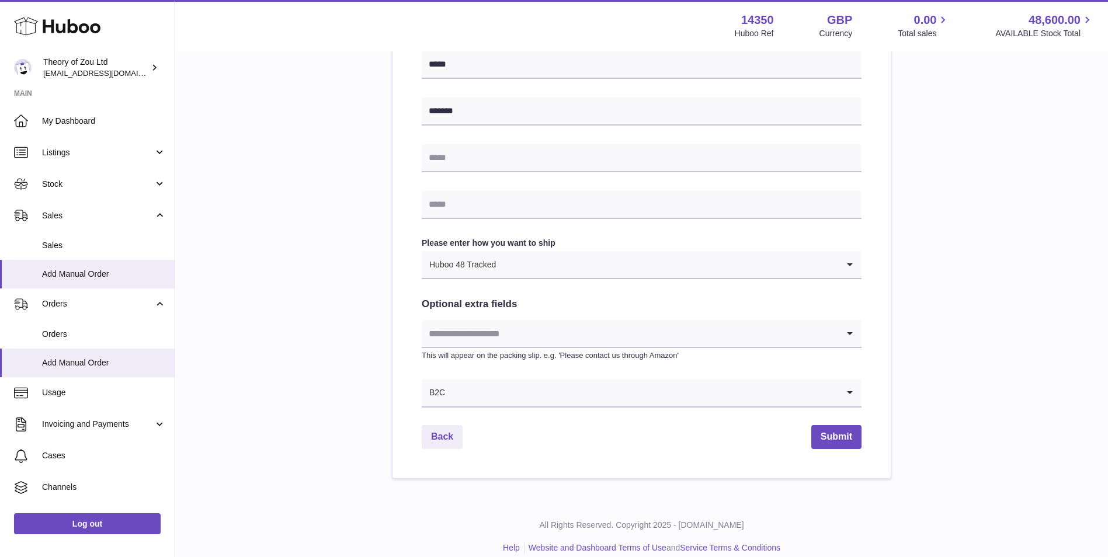
click at [545, 334] on input "Search for option" at bounding box center [630, 333] width 417 height 27
click at [387, 337] on div "**********" at bounding box center [642, 53] width 896 height 851
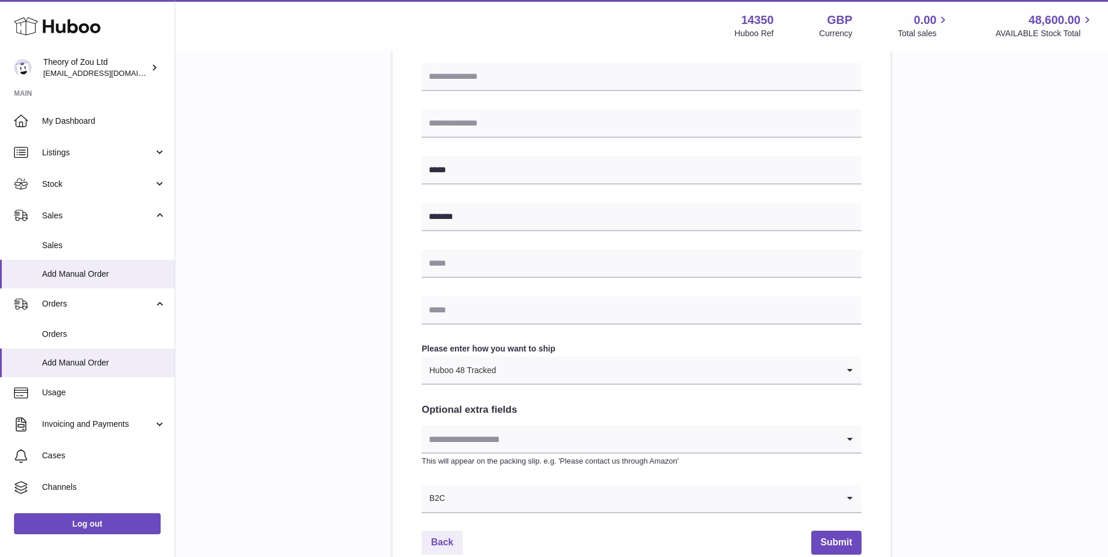
scroll to position [501, 0]
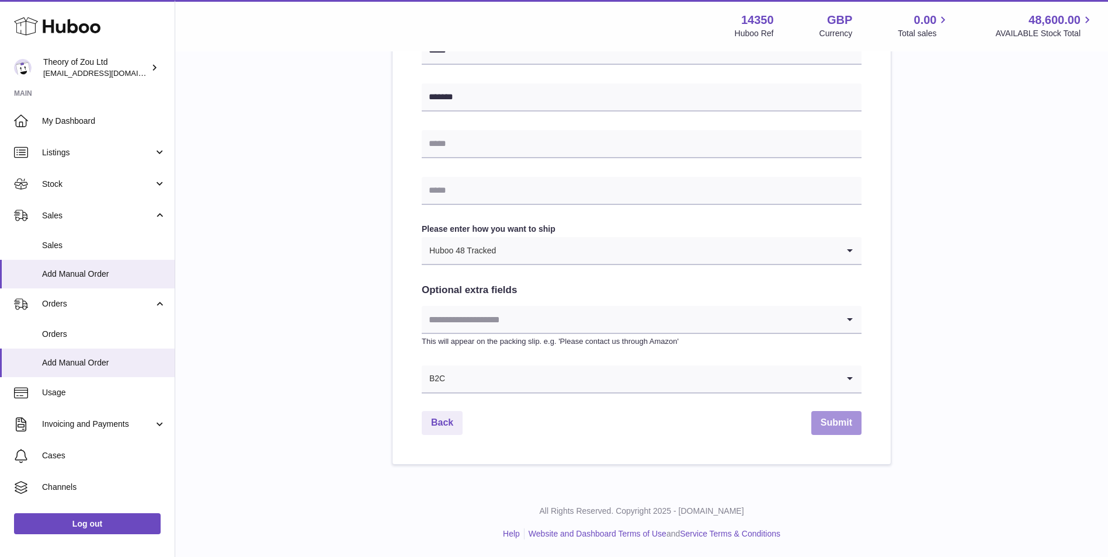
click at [826, 429] on button "Submit" at bounding box center [837, 423] width 50 height 24
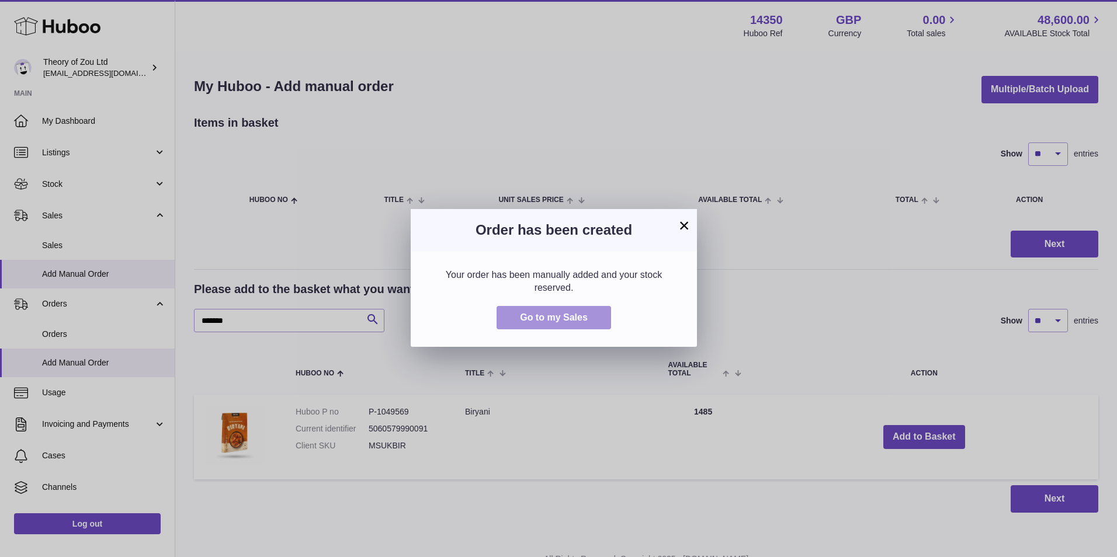
click at [601, 318] on button "Go to my Sales" at bounding box center [554, 318] width 115 height 24
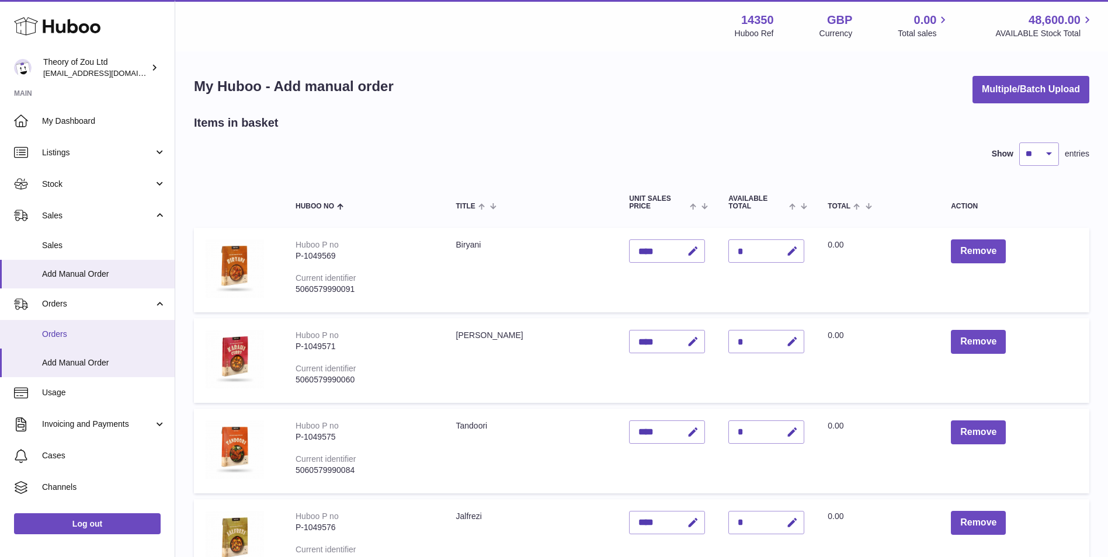
click at [92, 323] on link "Orders" at bounding box center [87, 334] width 175 height 29
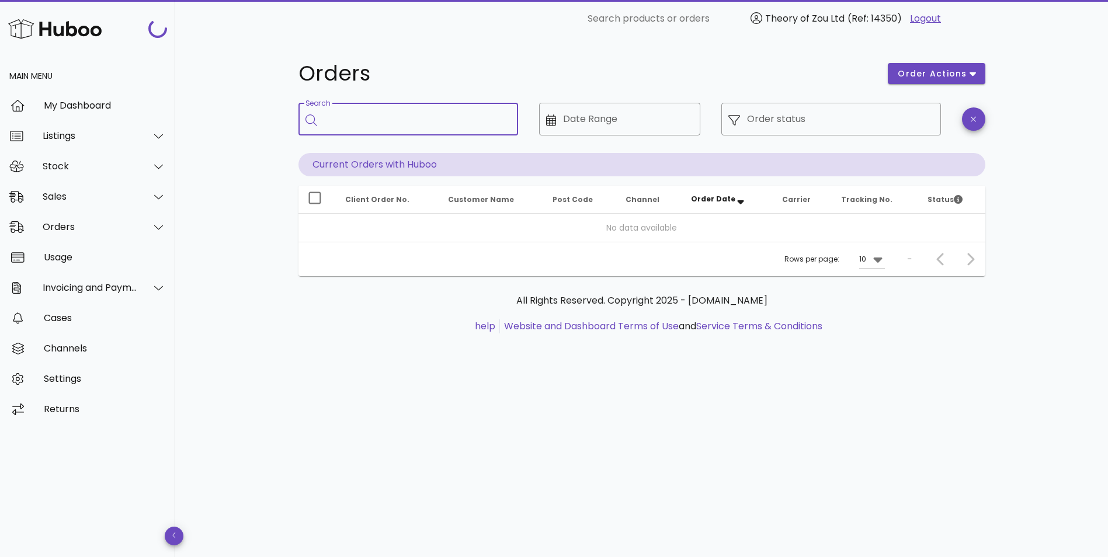
click at [438, 122] on input "Search" at bounding box center [416, 119] width 185 height 19
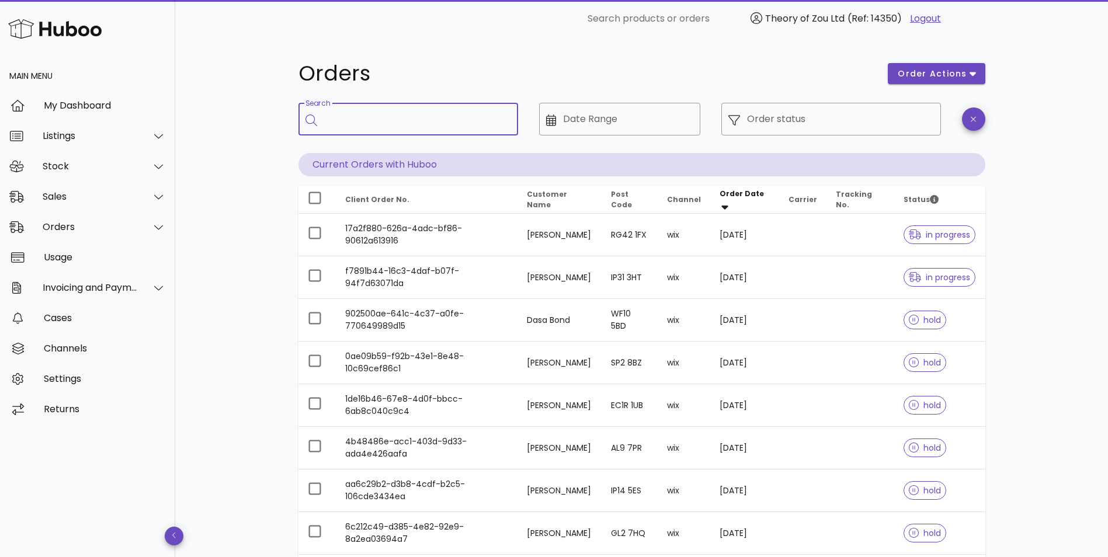
paste input "**********"
type input "**********"
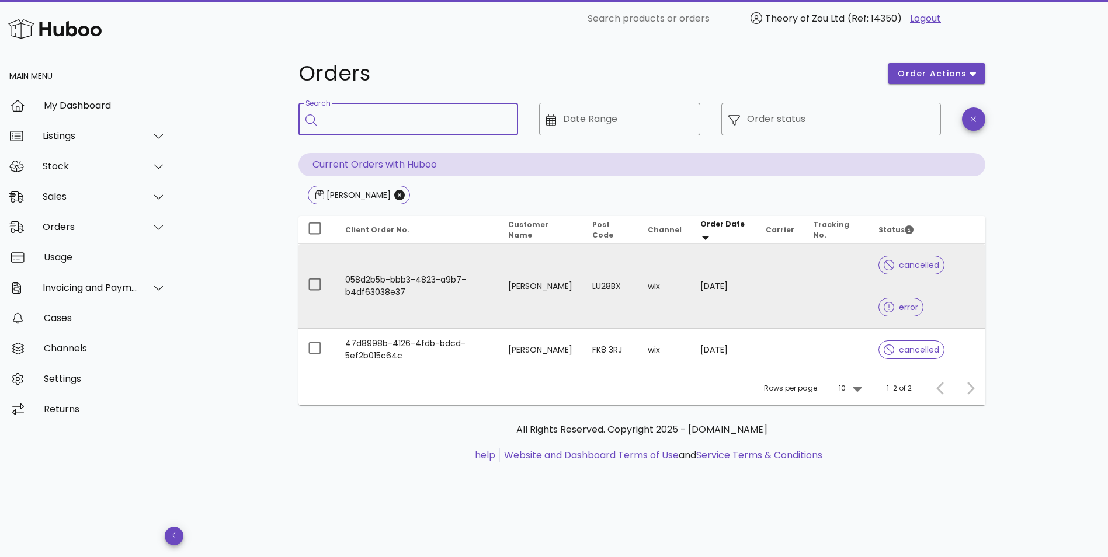
click at [649, 287] on td "wix" at bounding box center [665, 286] width 53 height 85
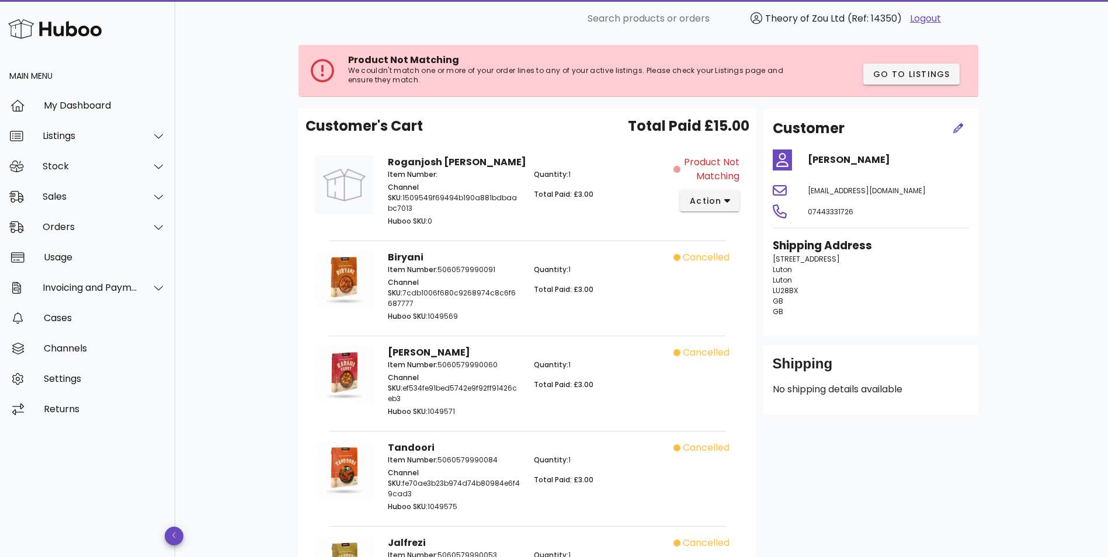
scroll to position [98, 0]
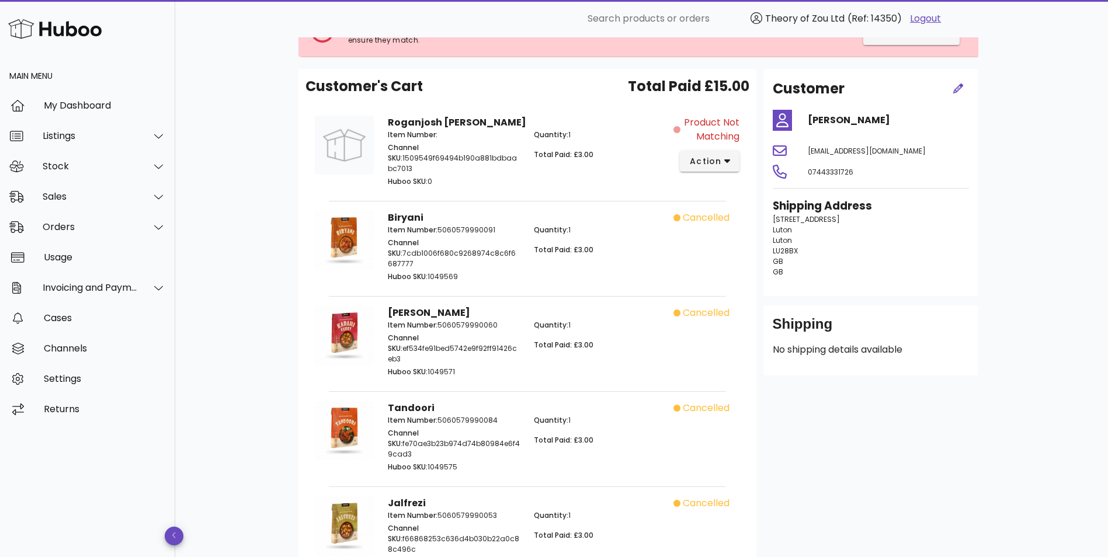
click at [793, 275] on p "[STREET_ADDRESS]" at bounding box center [871, 245] width 196 height 63
drag, startPoint x: 796, startPoint y: 240, endPoint x: 772, endPoint y: 223, distance: 29.8
click at [772, 223] on div "Shipping Address [STREET_ADDRESS]" at bounding box center [871, 242] width 210 height 103
click at [775, 223] on span "[STREET_ADDRESS]" at bounding box center [806, 219] width 67 height 10
drag, startPoint x: 769, startPoint y: 218, endPoint x: 851, endPoint y: 217, distance: 81.8
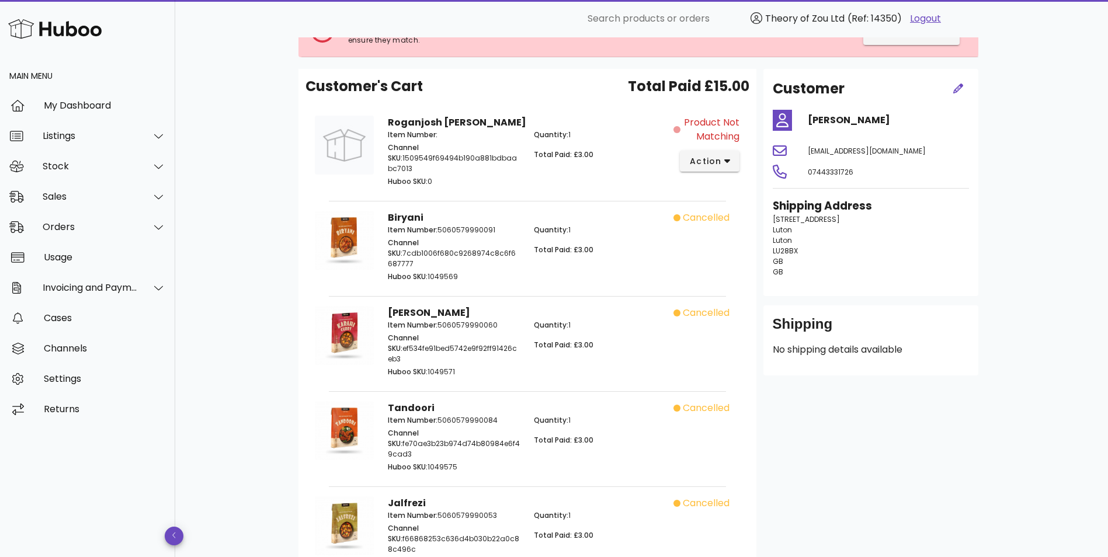
click at [851, 217] on div "Shipping Address [STREET_ADDRESS]" at bounding box center [871, 242] width 210 height 103
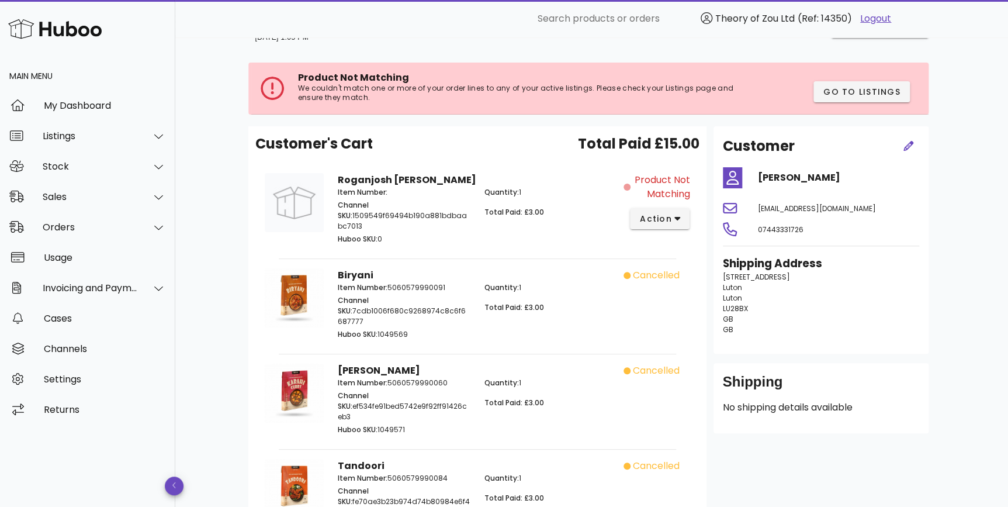
scroll to position [0, 0]
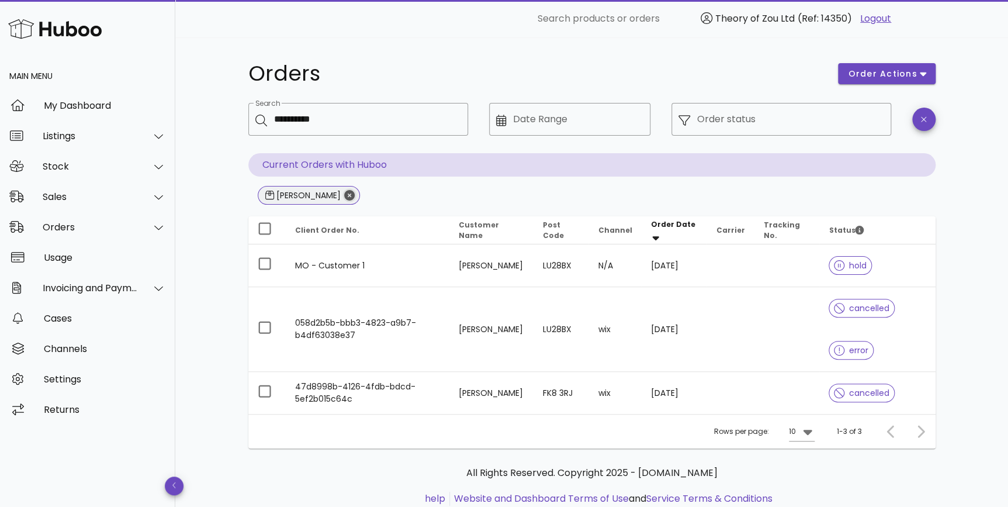
click at [344, 195] on icon "Close" at bounding box center [349, 195] width 11 height 11
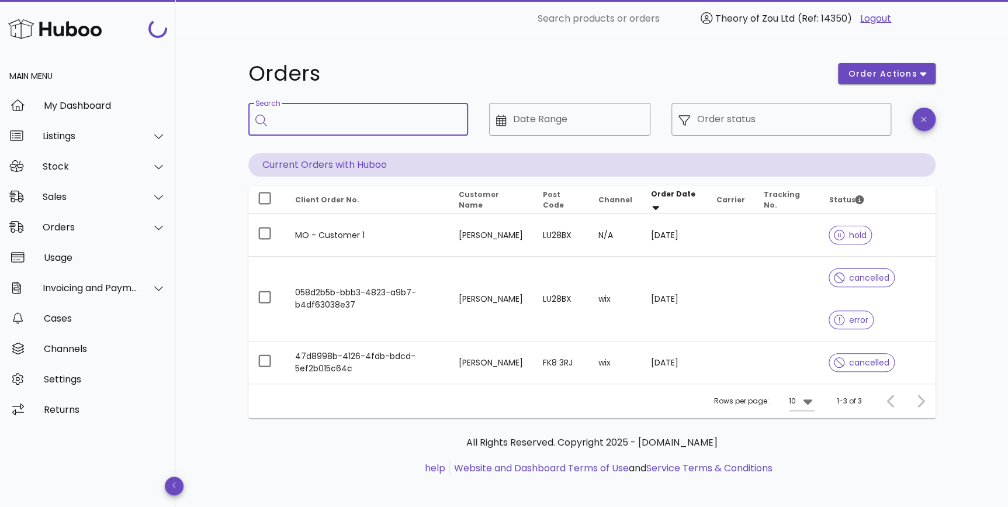
click at [396, 117] on input "Search" at bounding box center [366, 119] width 185 height 19
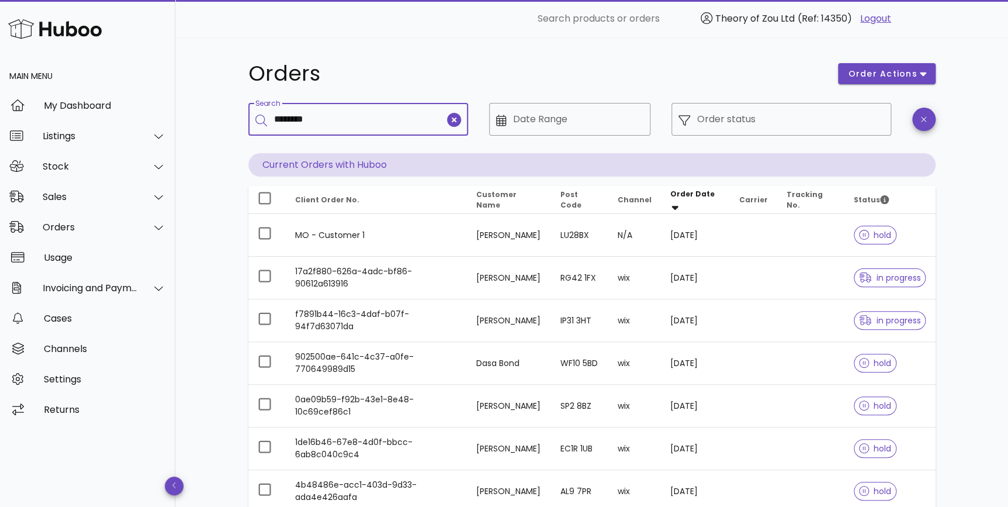
type input "********"
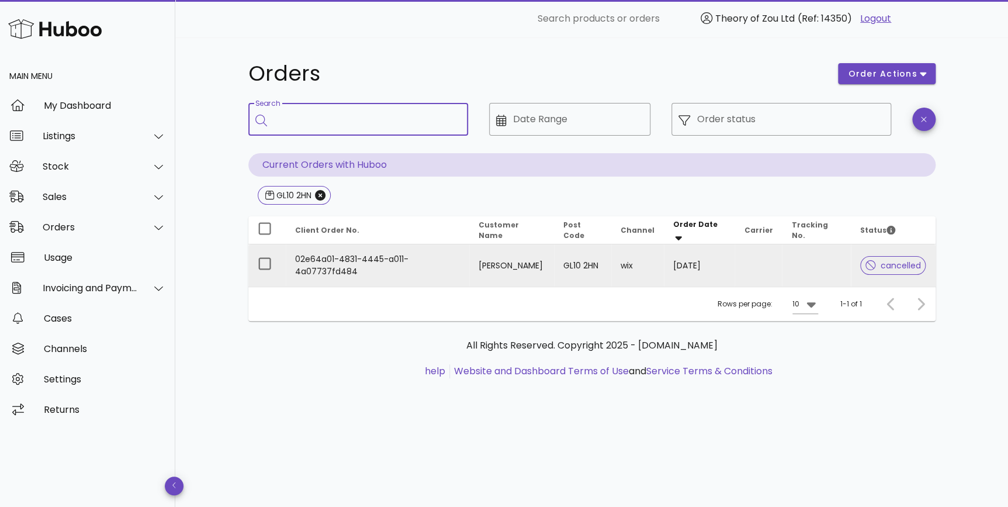
click at [660, 270] on td "wix" at bounding box center [637, 265] width 53 height 42
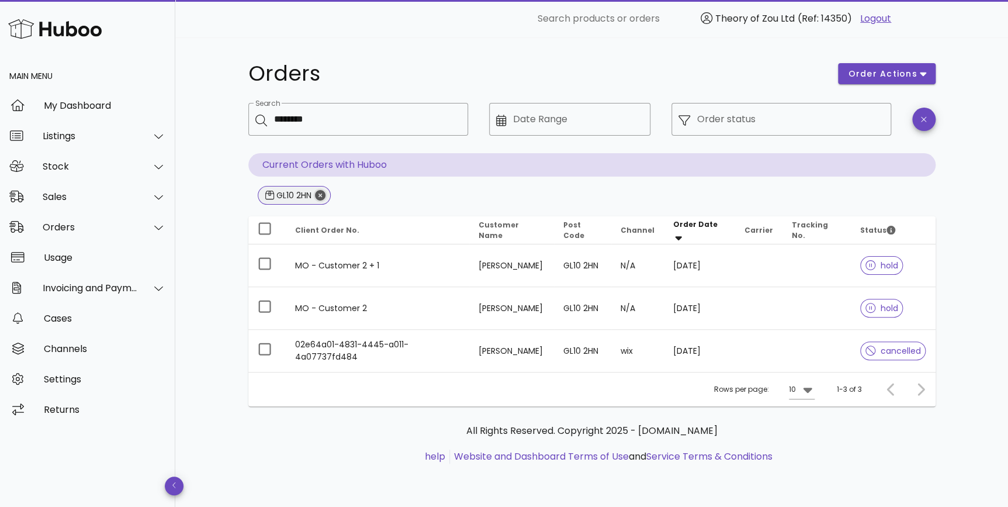
click at [322, 191] on icon "Close" at bounding box center [320, 195] width 11 height 11
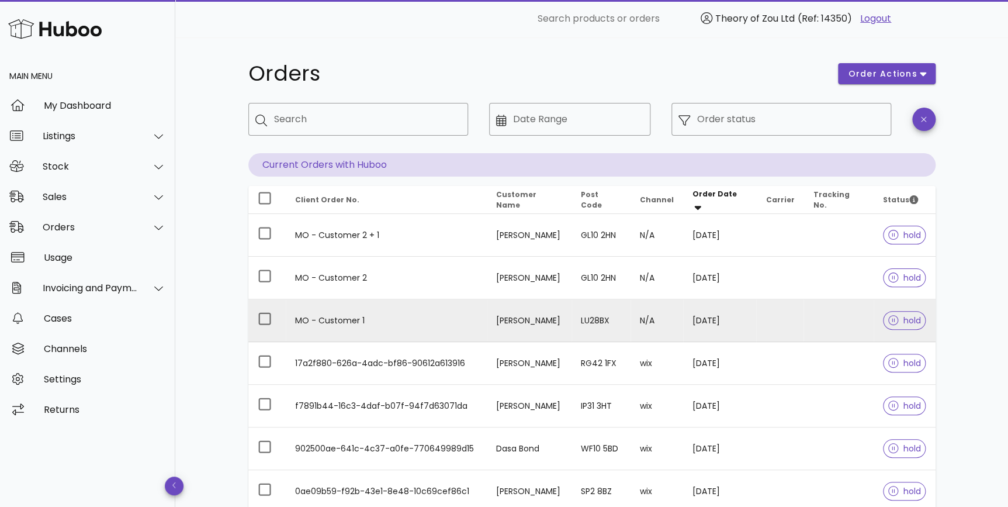
click at [396, 327] on td "MO - Customer 1" at bounding box center [386, 320] width 201 height 43
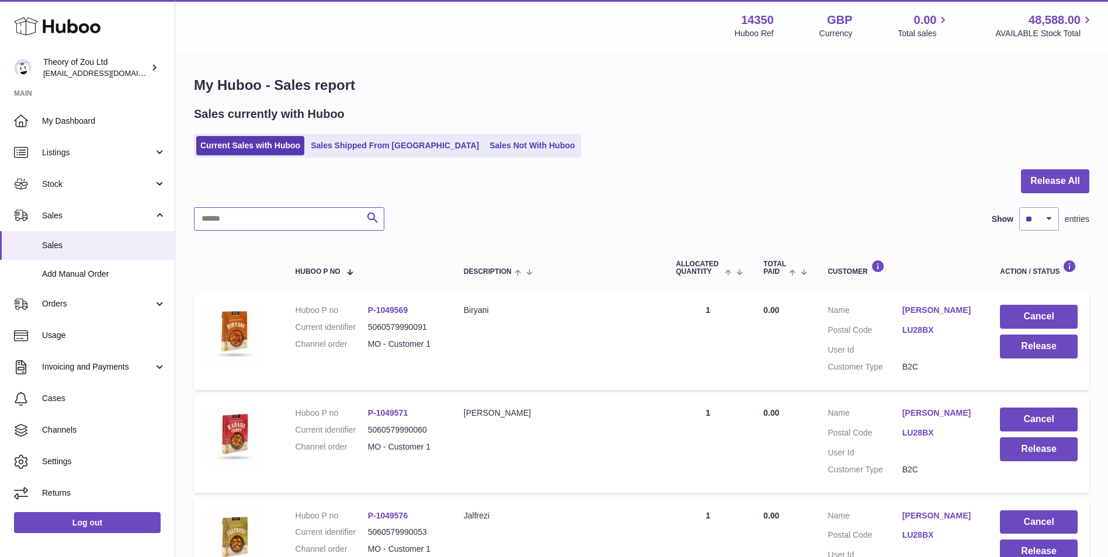
click at [327, 226] on input "text" at bounding box center [289, 218] width 190 height 23
paste input "**********"
click at [285, 212] on input "**********" at bounding box center [289, 218] width 190 height 23
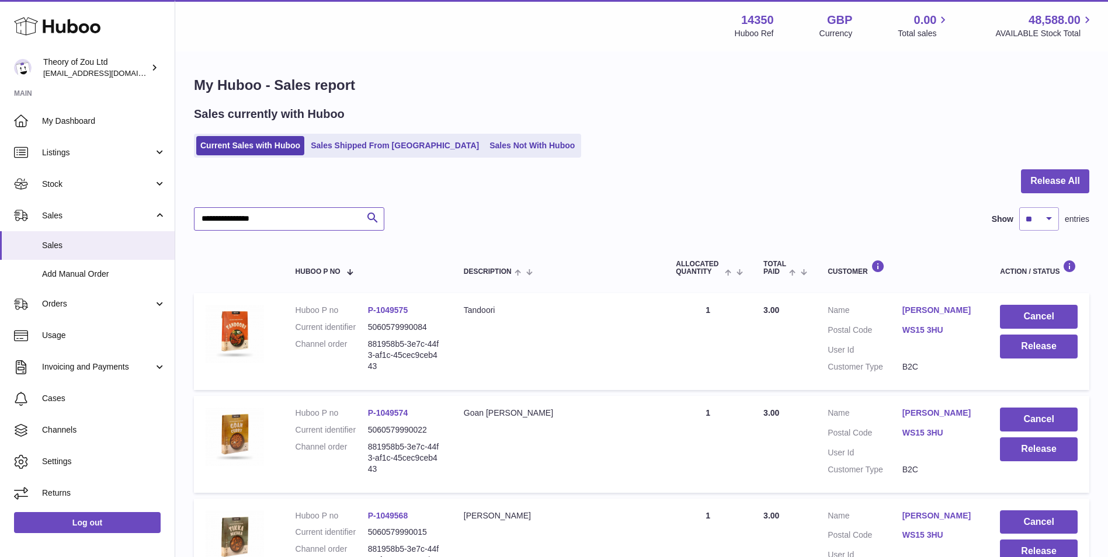
click at [285, 212] on input "**********" at bounding box center [289, 218] width 190 height 23
paste input "text"
click at [306, 219] on input "**" at bounding box center [289, 218] width 190 height 23
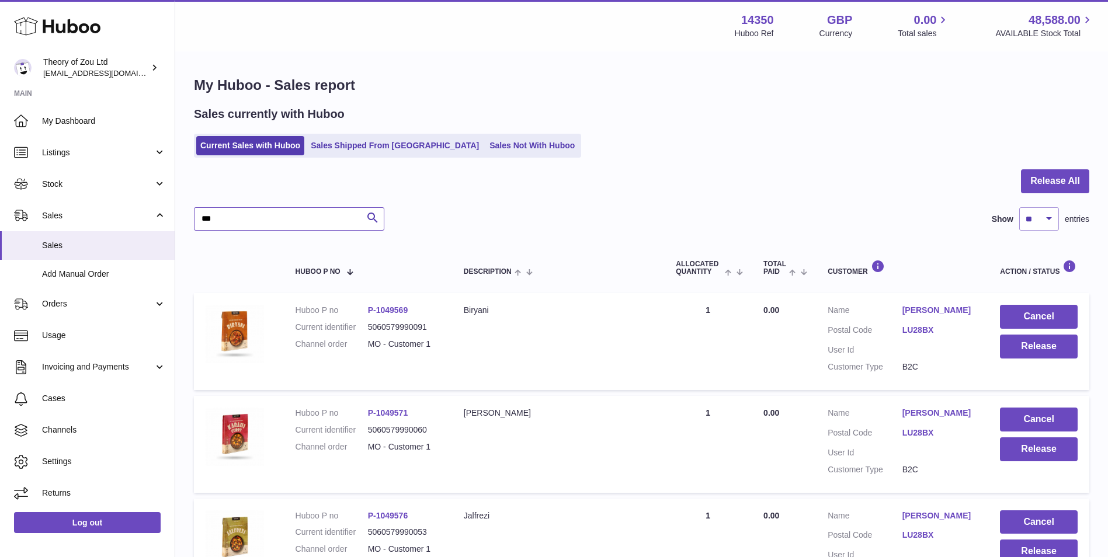
click at [306, 219] on input "**" at bounding box center [289, 218] width 190 height 23
paste input "**********"
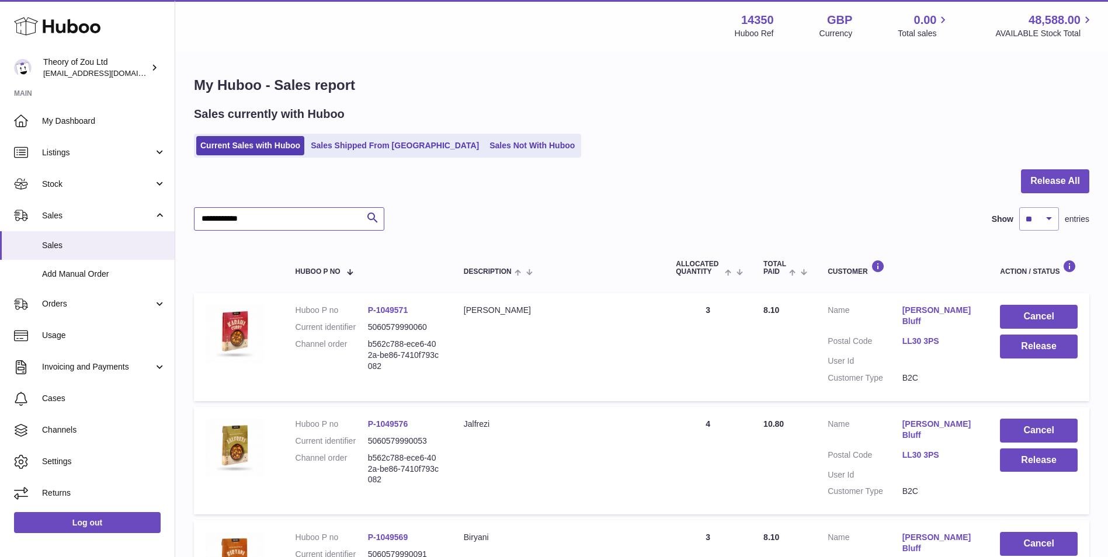
click at [307, 218] on input "**********" at bounding box center [289, 218] width 190 height 23
click at [307, 219] on input "**********" at bounding box center [289, 218] width 190 height 23
paste input "**"
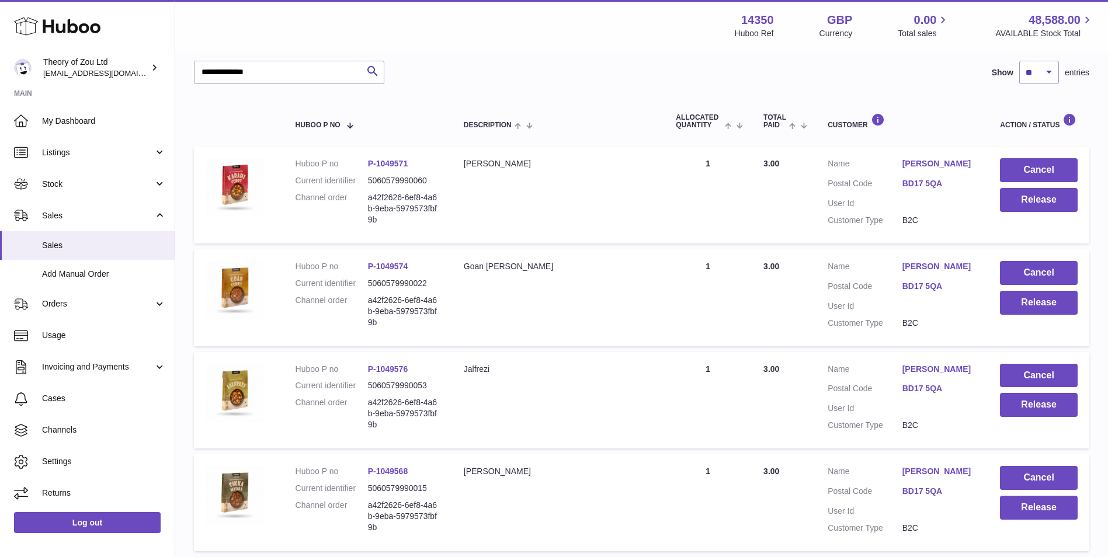
scroll to position [49, 0]
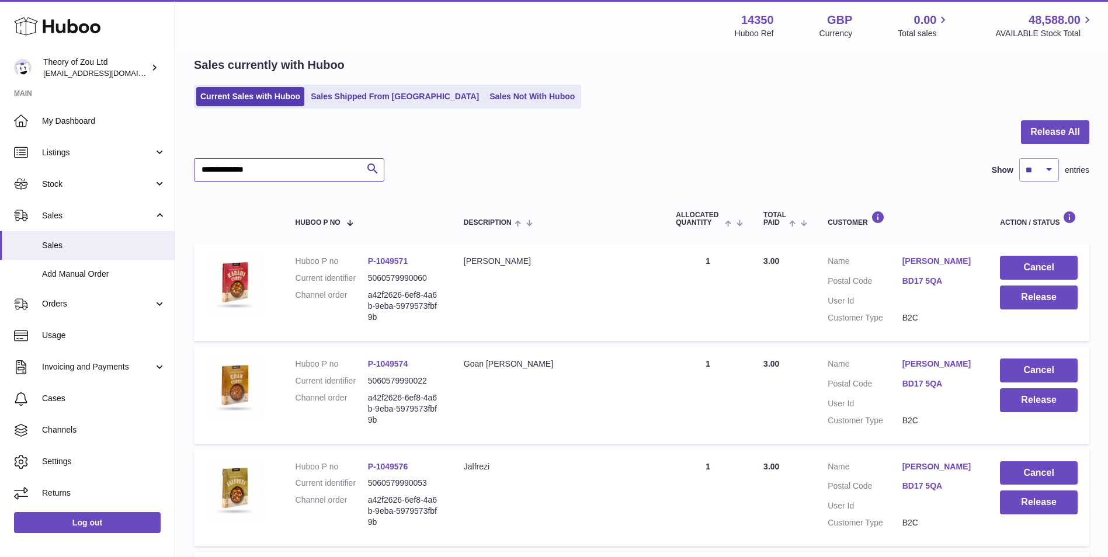
click at [269, 172] on input "**********" at bounding box center [289, 169] width 190 height 23
paste input "text"
click at [304, 178] on input "**********" at bounding box center [289, 169] width 190 height 23
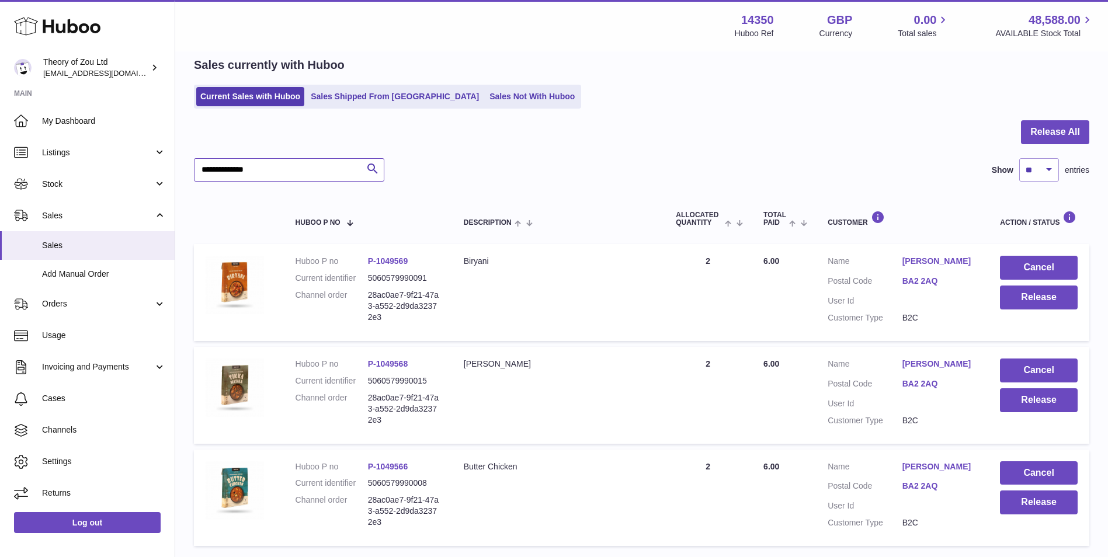
click at [304, 178] on input "**********" at bounding box center [289, 169] width 190 height 23
click at [305, 178] on input "**********" at bounding box center [289, 169] width 190 height 23
paste input "text"
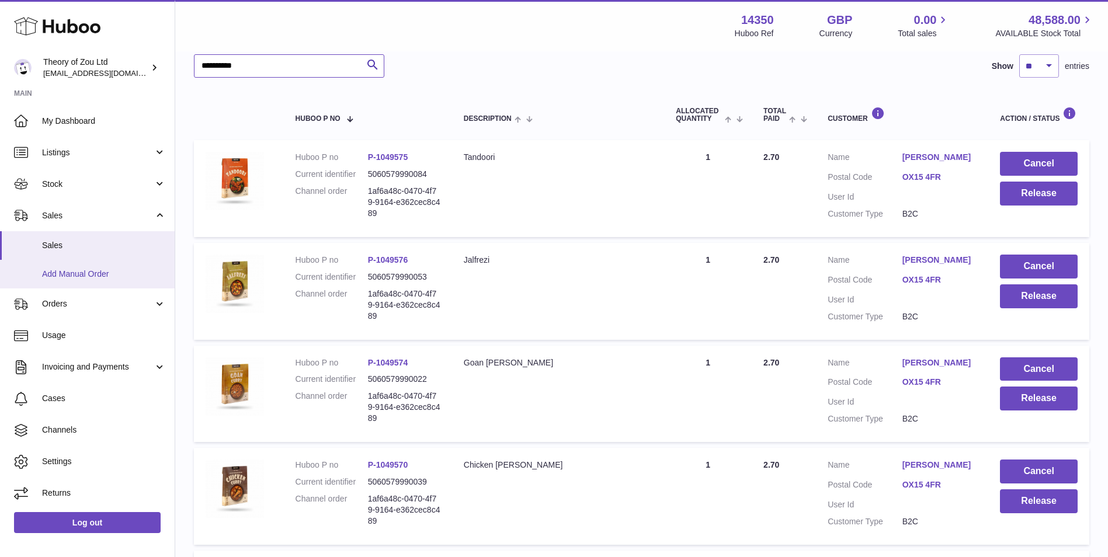
scroll to position [147, 0]
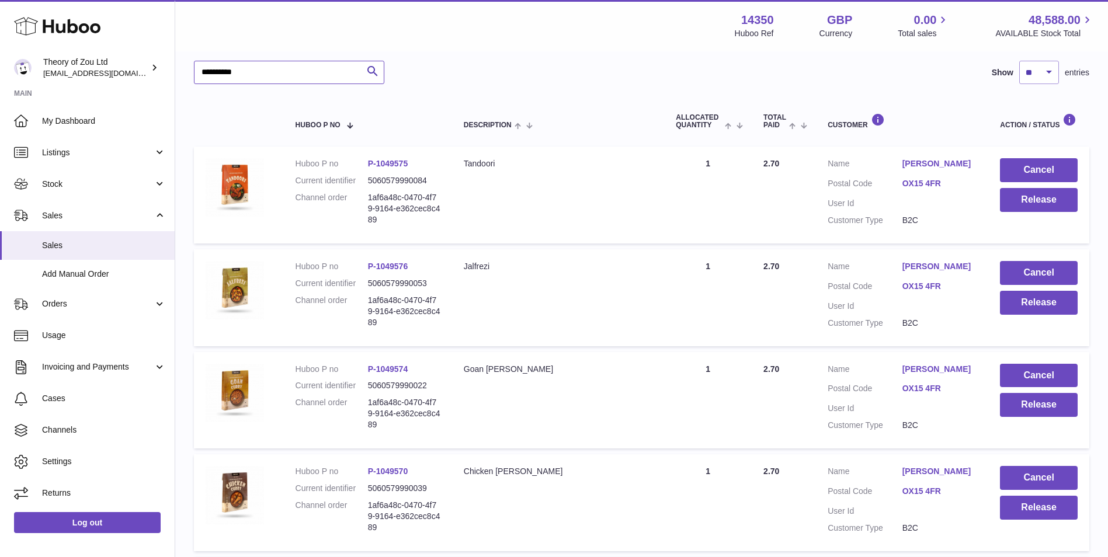
click at [310, 71] on input "**********" at bounding box center [289, 72] width 190 height 23
paste input "*********"
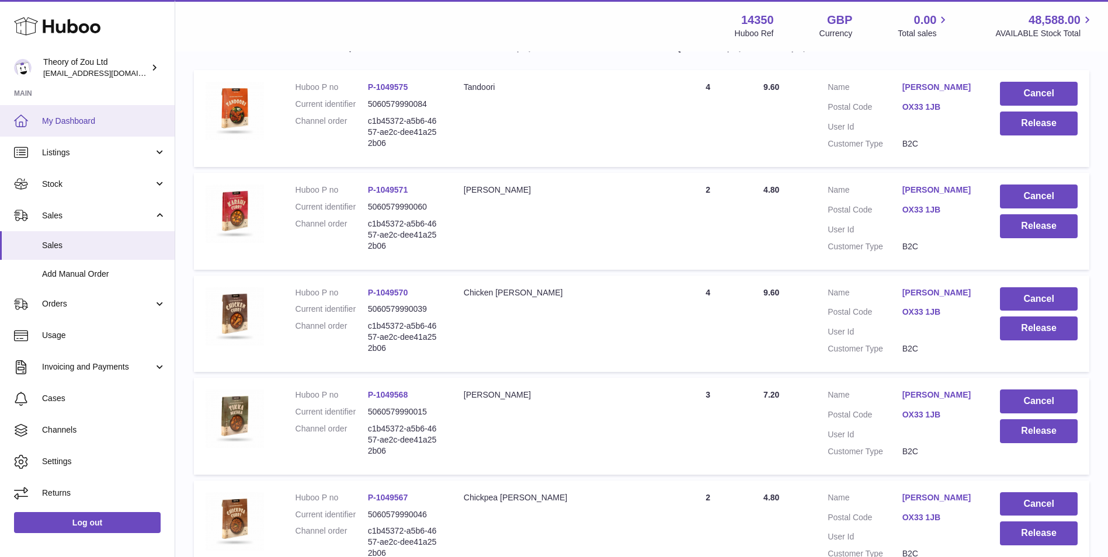
scroll to position [147, 0]
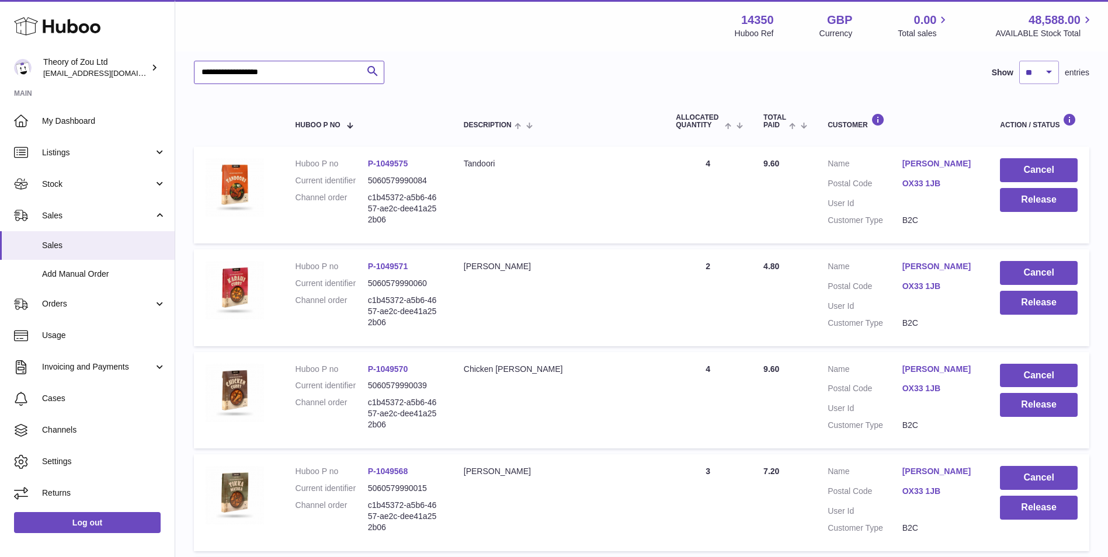
click at [321, 82] on input "**********" at bounding box center [289, 72] width 190 height 23
paste input "text"
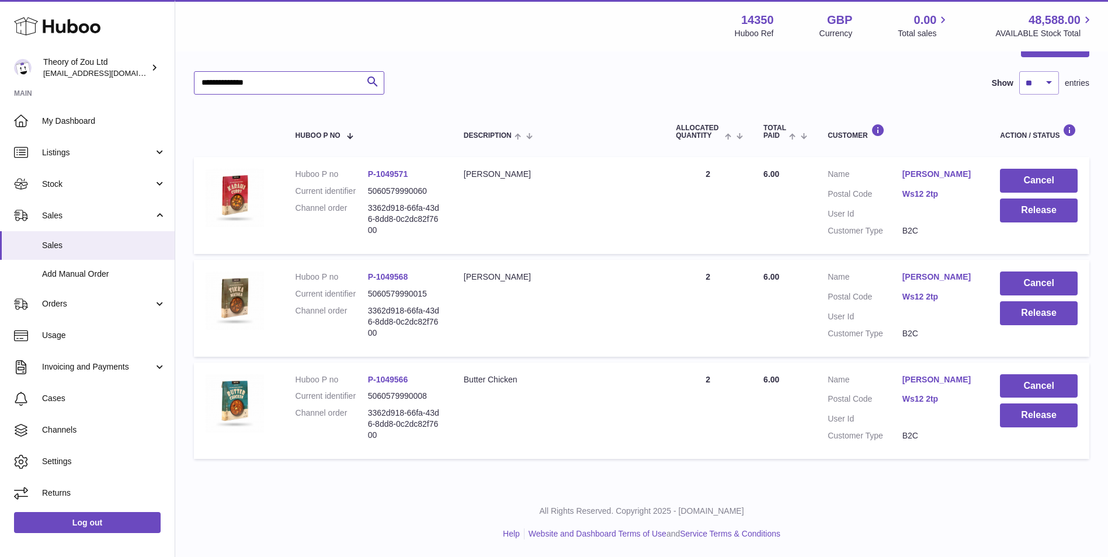
scroll to position [136, 0]
click at [255, 81] on input "**********" at bounding box center [289, 82] width 190 height 23
paste input "*"
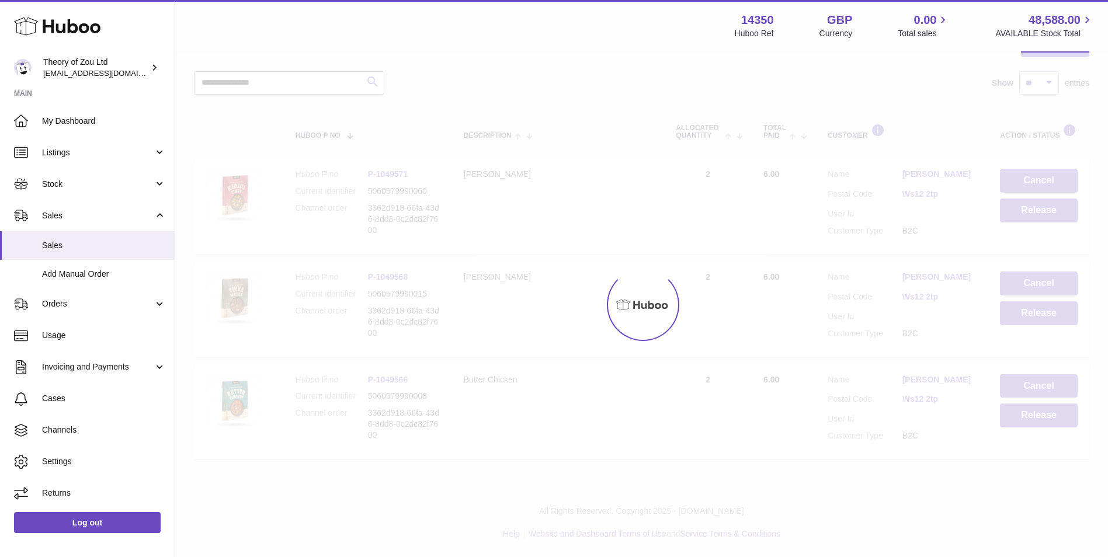
scroll to position [147, 0]
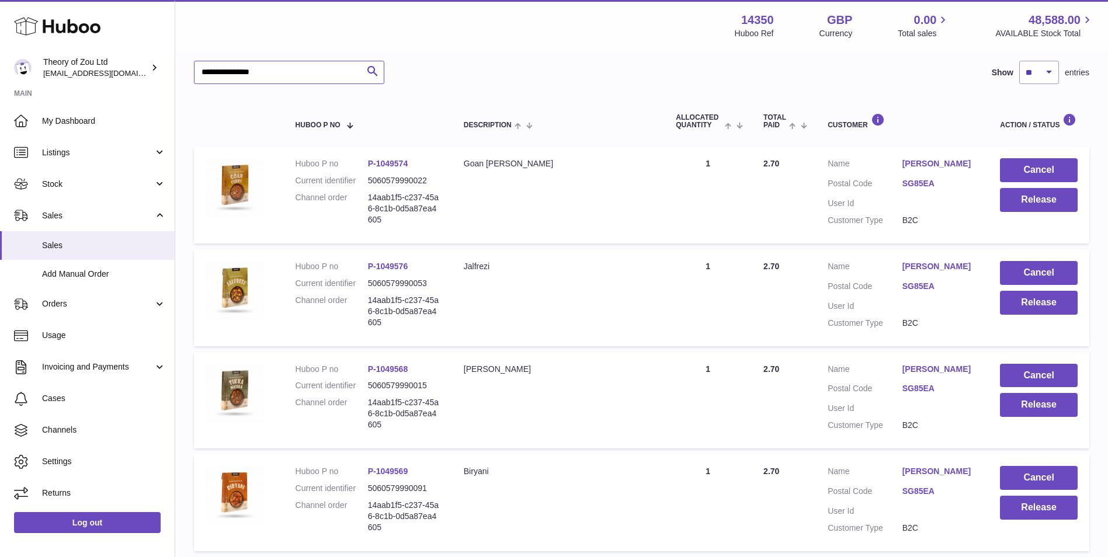
click at [280, 72] on input "**********" at bounding box center [289, 72] width 190 height 23
paste input "text"
click at [256, 73] on input "**********" at bounding box center [289, 72] width 190 height 23
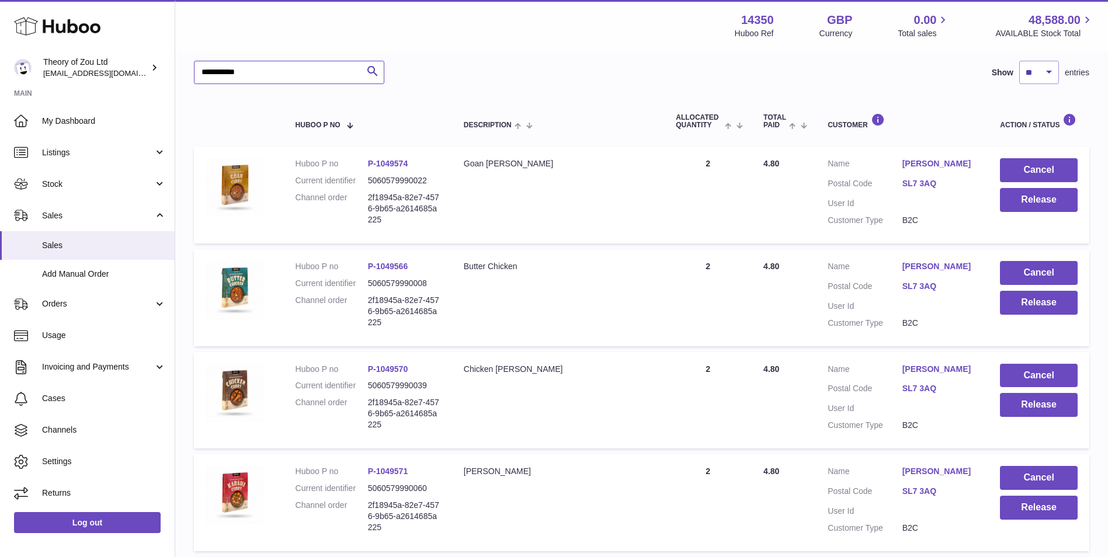
click at [256, 73] on input "**********" at bounding box center [289, 72] width 190 height 23
paste input "text"
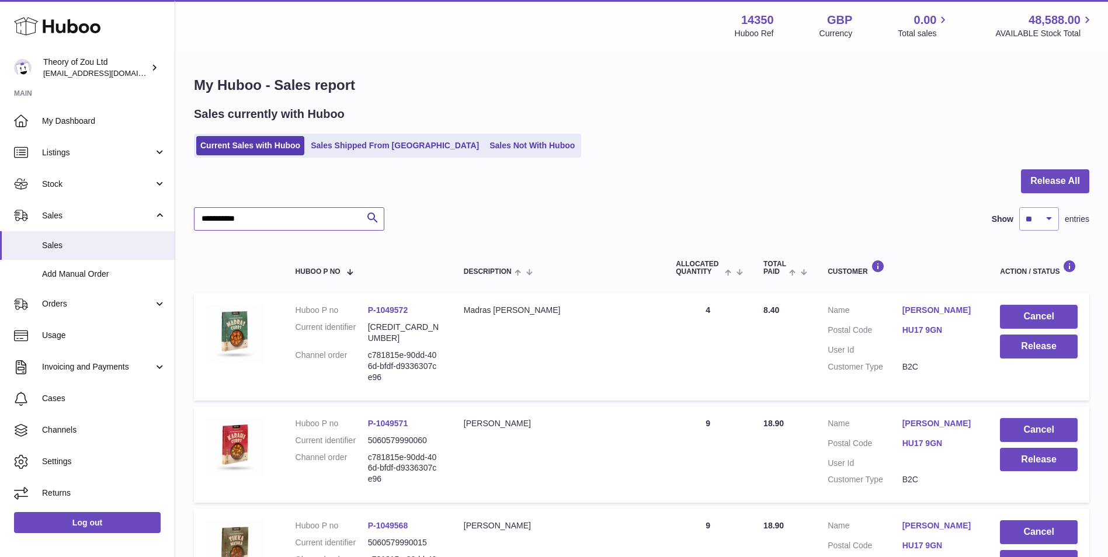
click at [310, 220] on input "**********" at bounding box center [289, 218] width 190 height 23
paste input "**"
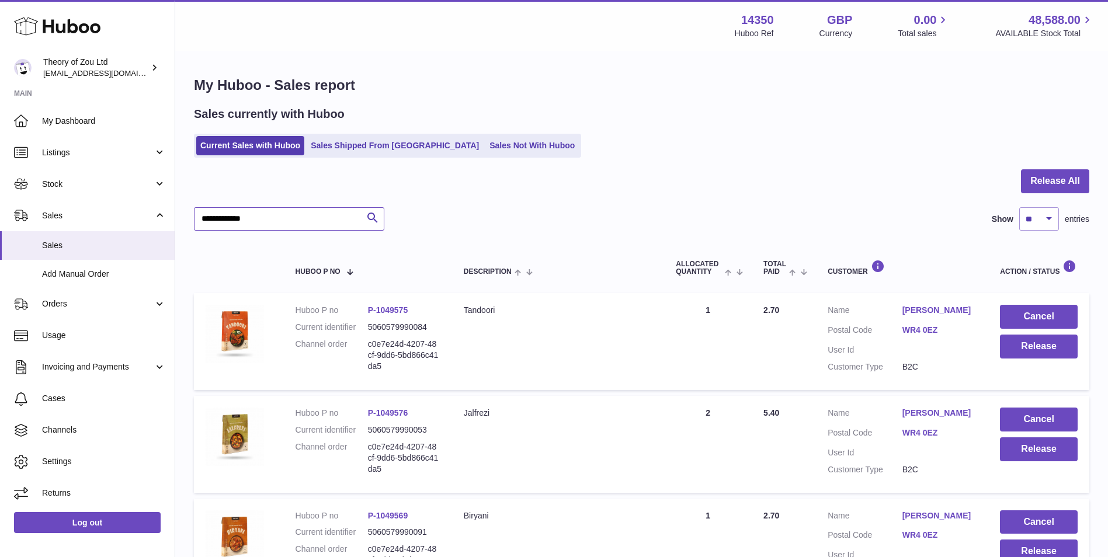
click at [310, 221] on input "**********" at bounding box center [289, 218] width 190 height 23
paste input "*"
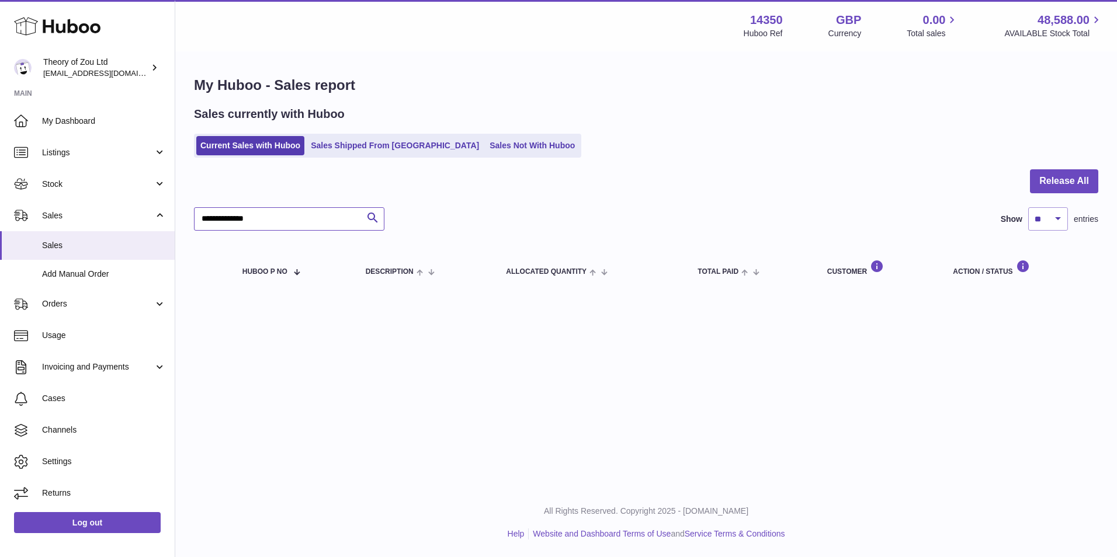
type input "**********"
click at [131, 277] on span "Add Manual Order" at bounding box center [104, 274] width 124 height 11
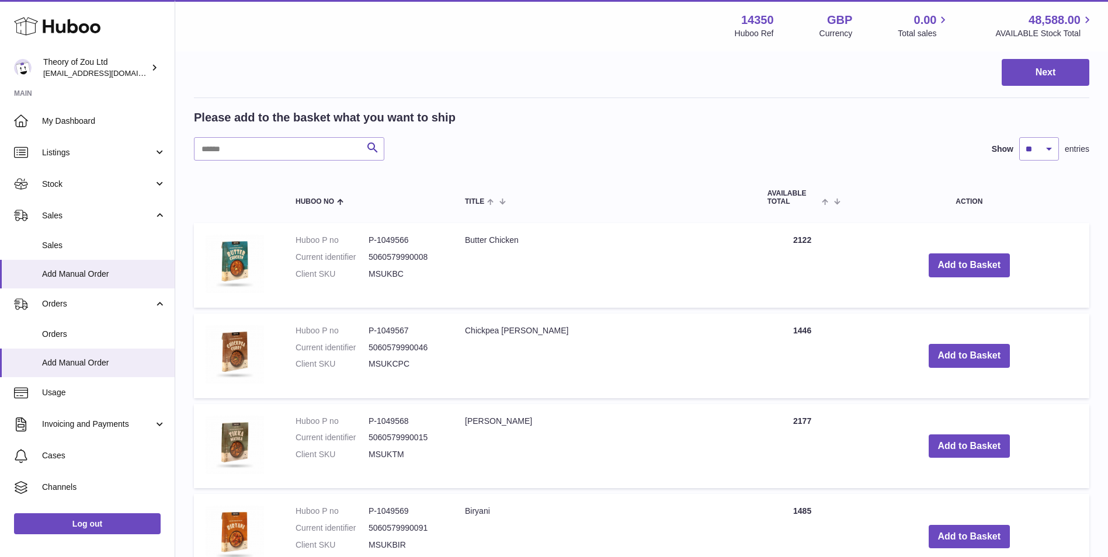
scroll to position [98, 0]
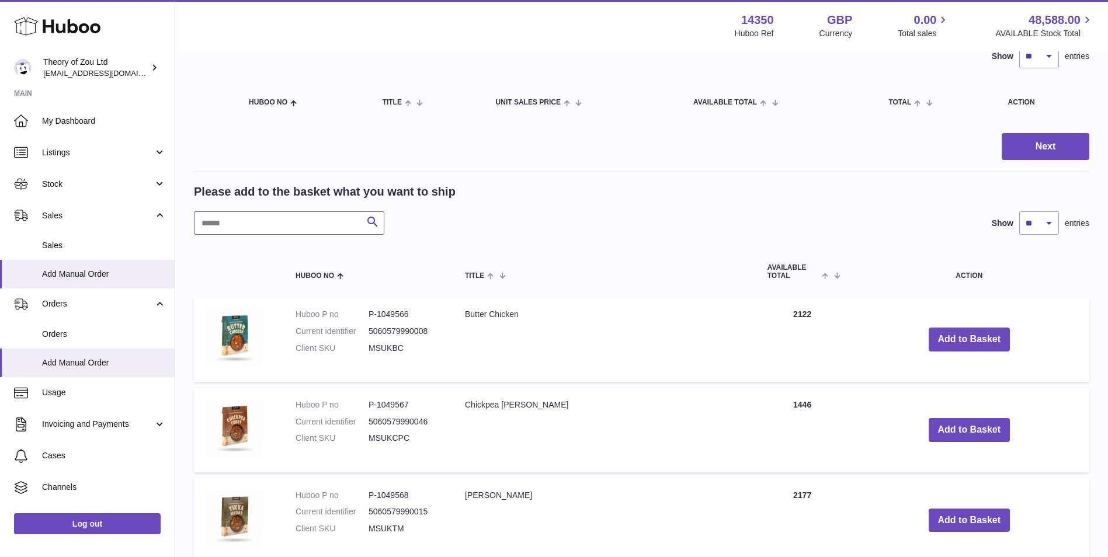
click at [316, 221] on input "text" at bounding box center [289, 223] width 190 height 23
paste input "********"
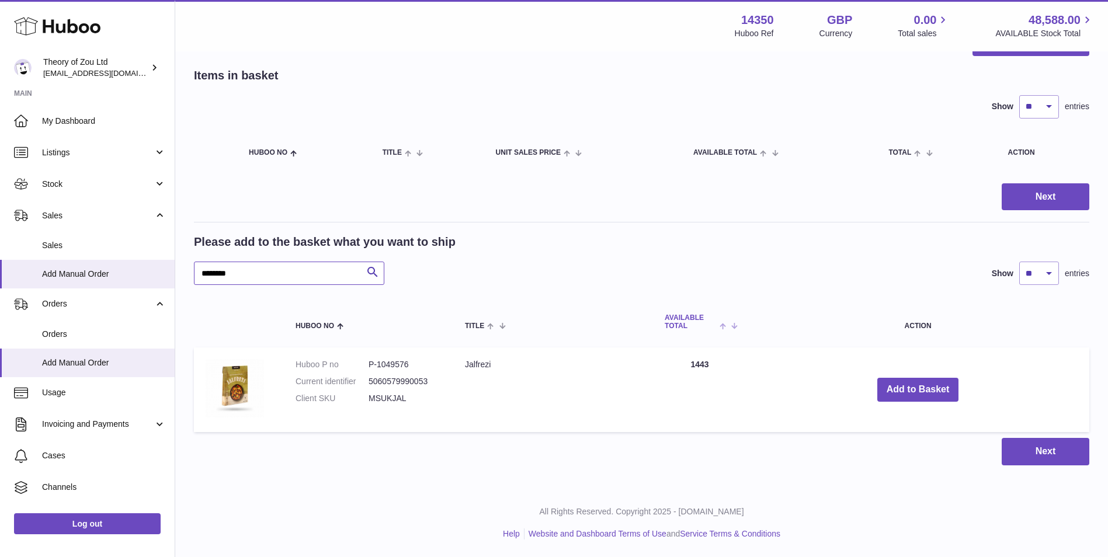
scroll to position [47, 0]
click at [898, 385] on button "Add to Basket" at bounding box center [919, 390] width 82 height 24
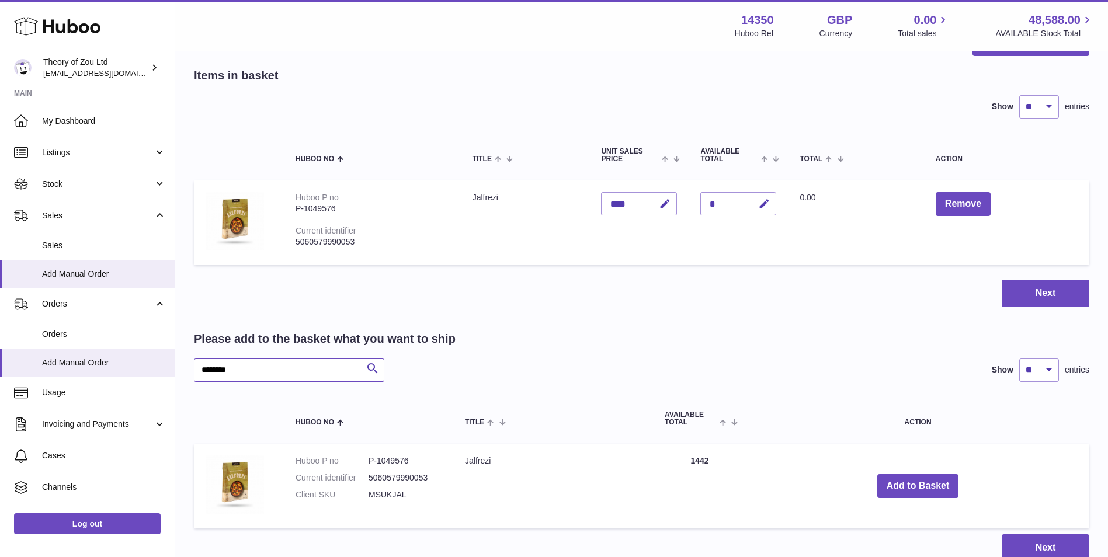
click at [324, 366] on input "********" at bounding box center [289, 370] width 190 height 23
paste input "*****"
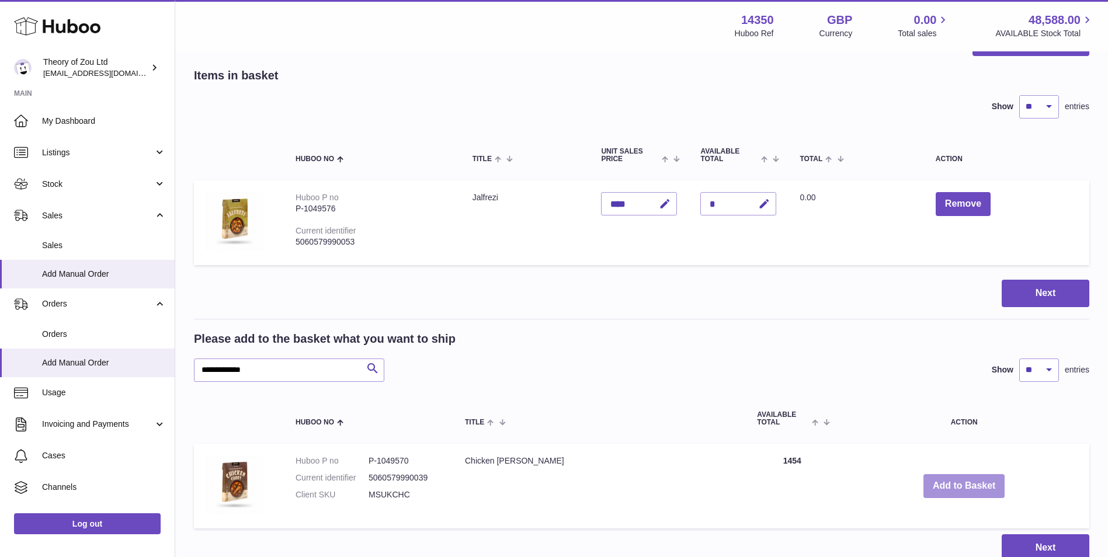
click at [924, 490] on button "Add to Basket" at bounding box center [965, 486] width 82 height 24
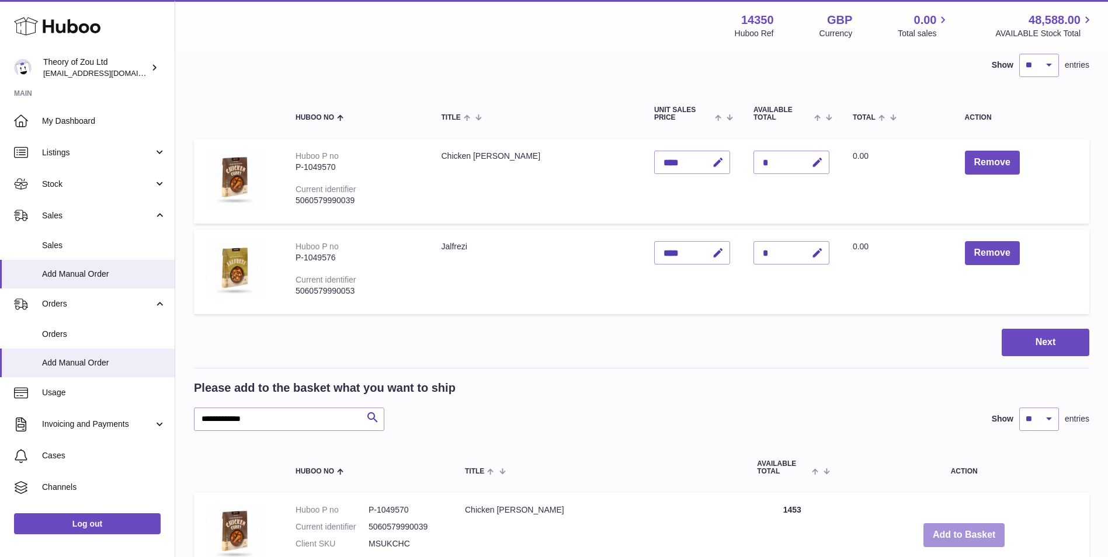
scroll to position [144, 0]
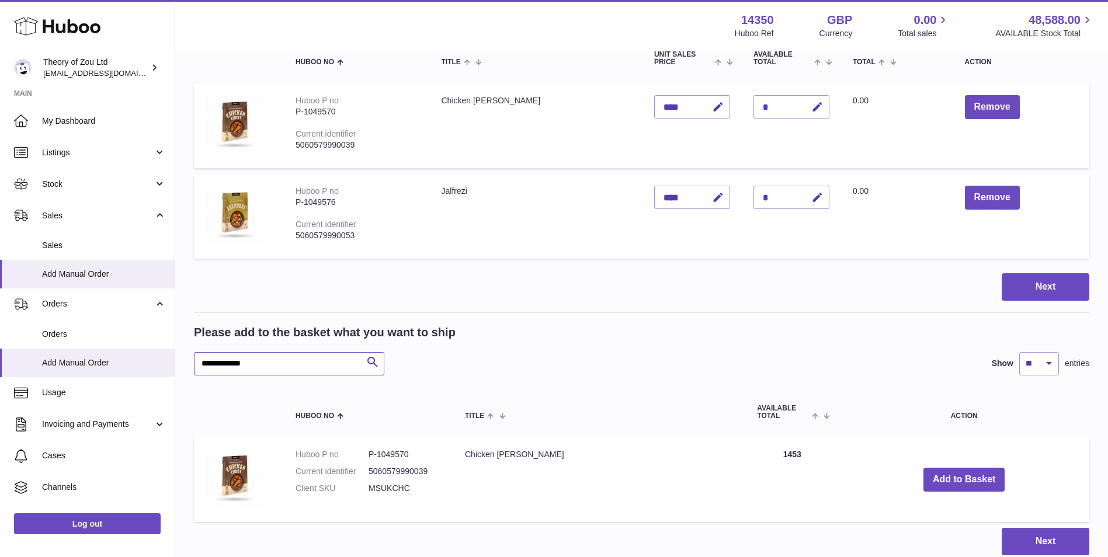
click at [276, 362] on input "**********" at bounding box center [289, 363] width 190 height 23
click at [323, 364] on input "**********" at bounding box center [289, 363] width 190 height 23
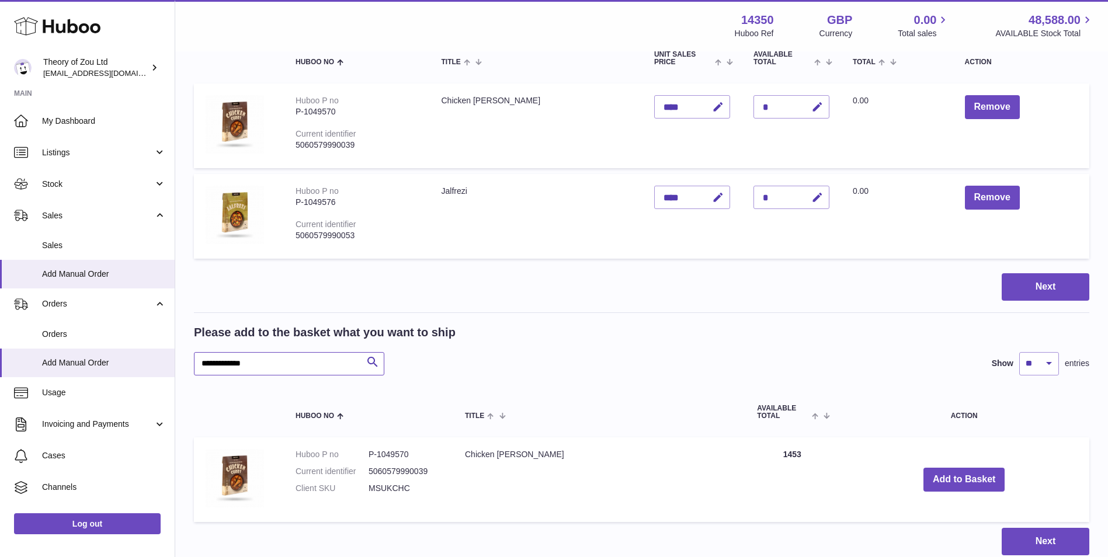
paste input "**"
click at [354, 363] on input "**********" at bounding box center [289, 363] width 190 height 23
paste input "text"
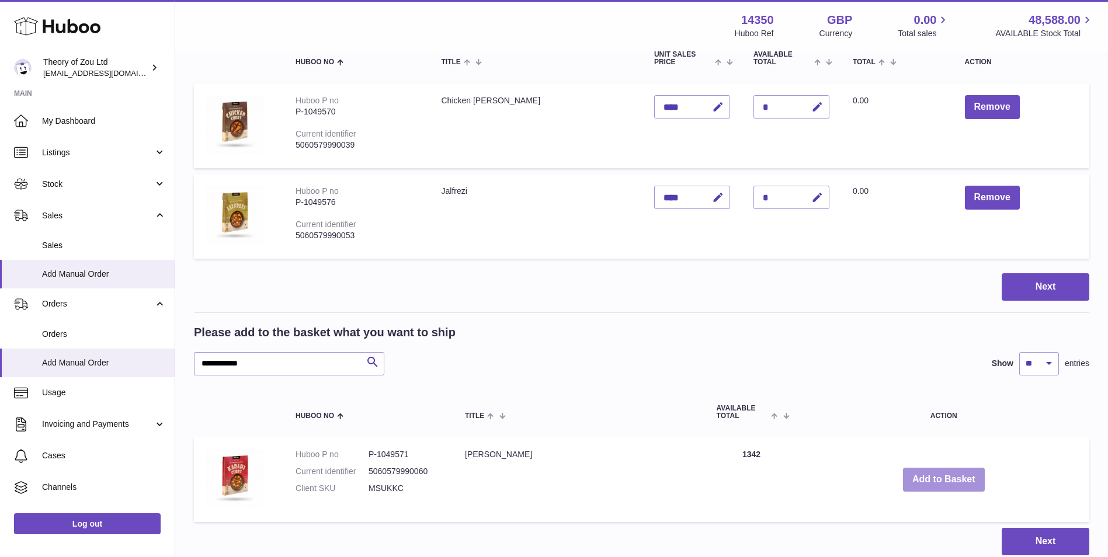
click at [903, 481] on button "Add to Basket" at bounding box center [944, 480] width 82 height 24
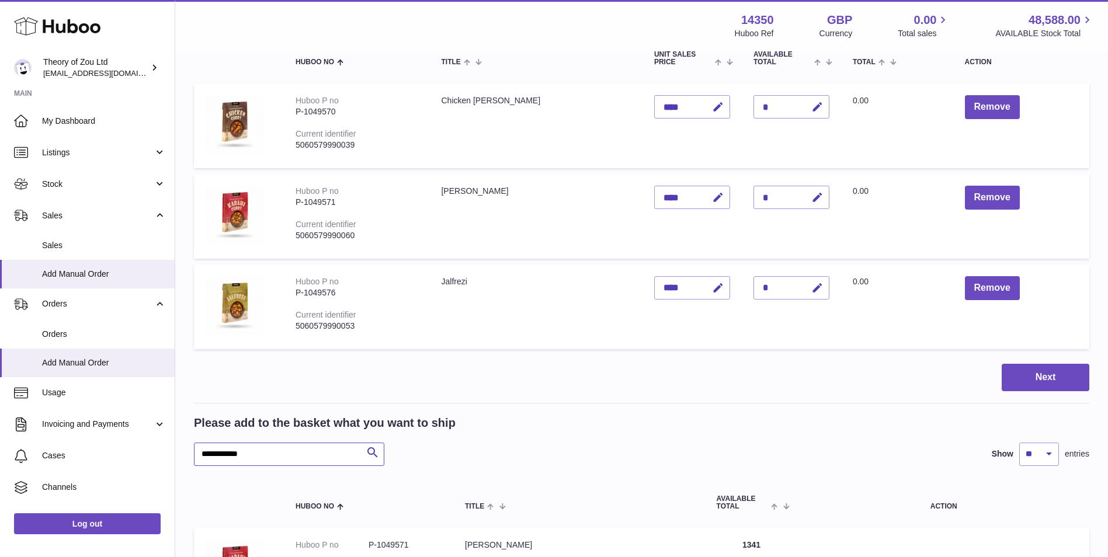
click at [281, 449] on input "**********" at bounding box center [289, 454] width 190 height 23
paste input "text"
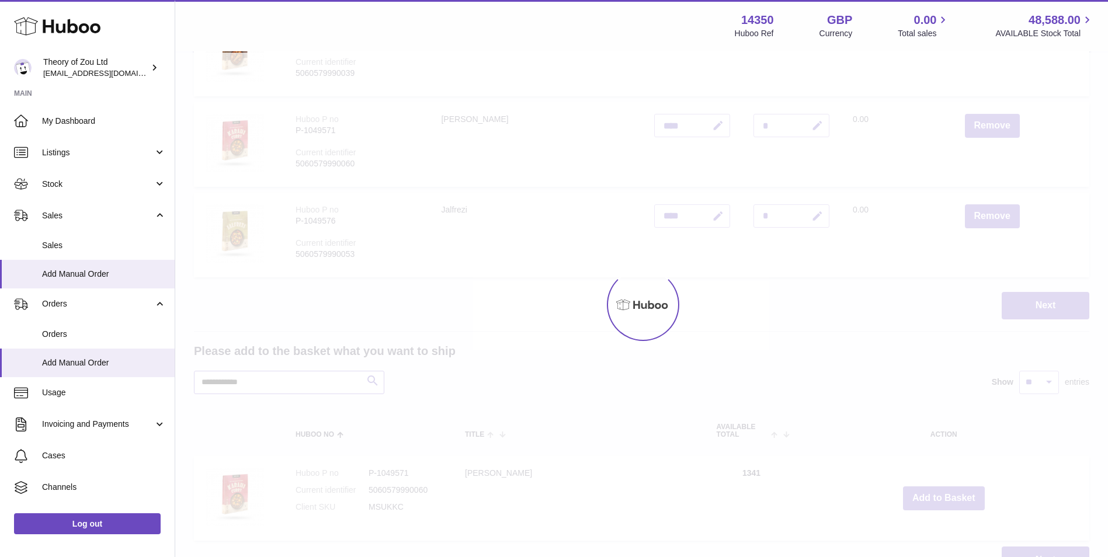
scroll to position [242, 0]
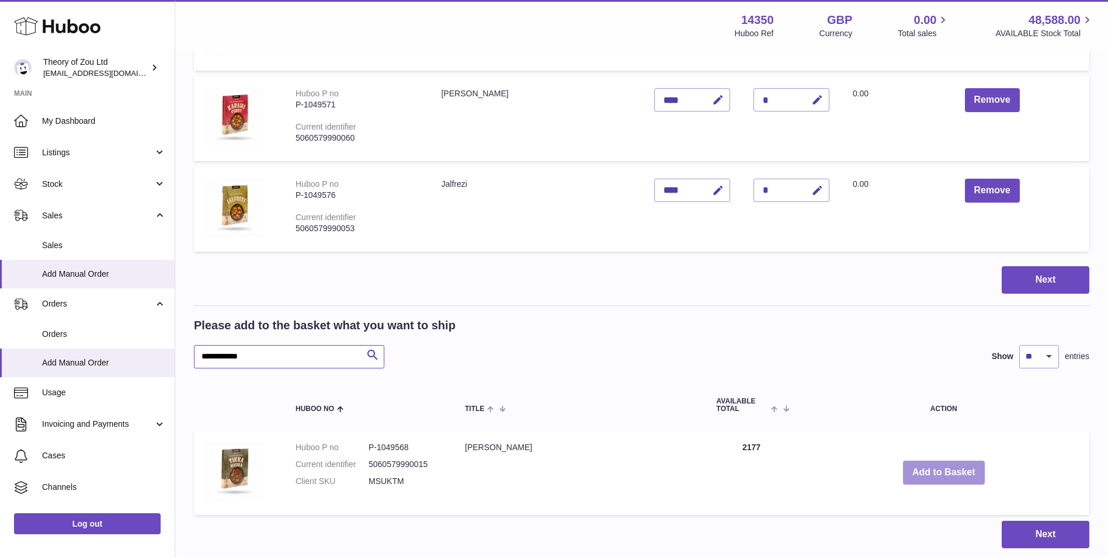
type input "**********"
click at [949, 480] on button "Add to Basket" at bounding box center [944, 473] width 82 height 24
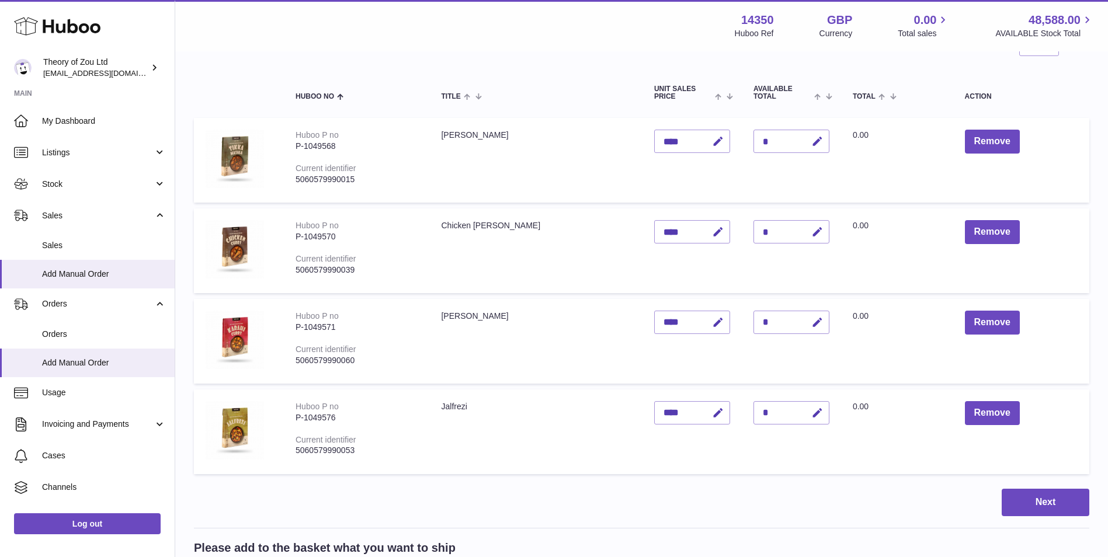
scroll to position [138, 0]
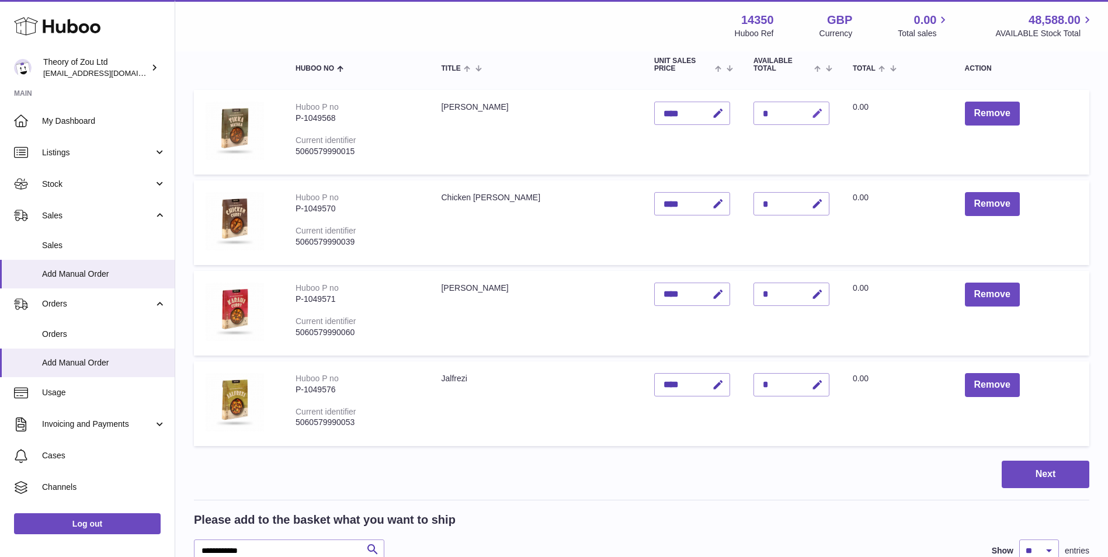
click at [812, 109] on icon "button" at bounding box center [818, 114] width 12 height 12
type input "*"
click at [813, 115] on icon "submit" at bounding box center [818, 113] width 11 height 11
click at [1049, 472] on button "Next" at bounding box center [1046, 474] width 88 height 27
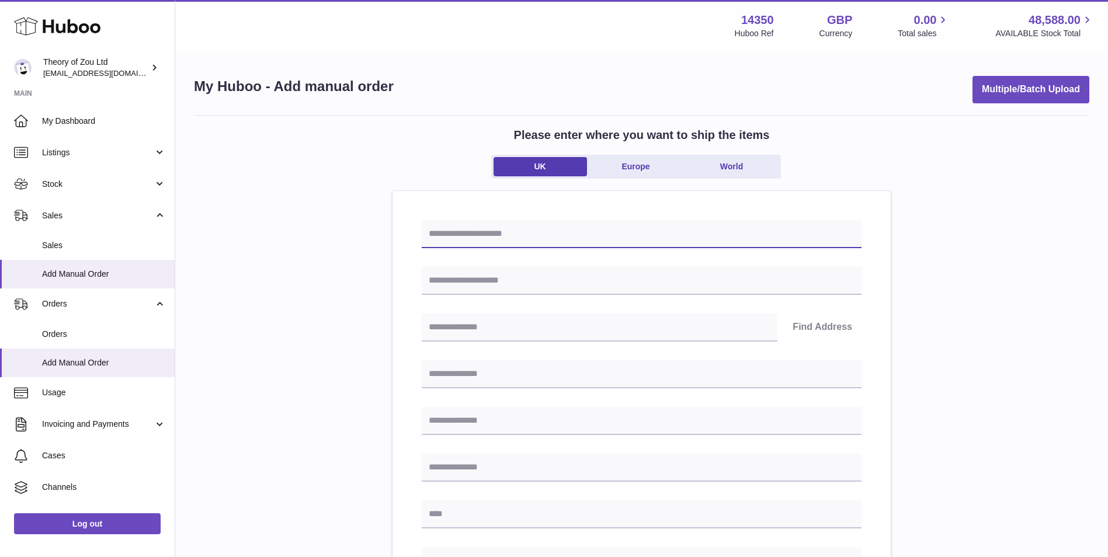
click at [519, 244] on input "text" at bounding box center [642, 234] width 440 height 28
type input "**********"
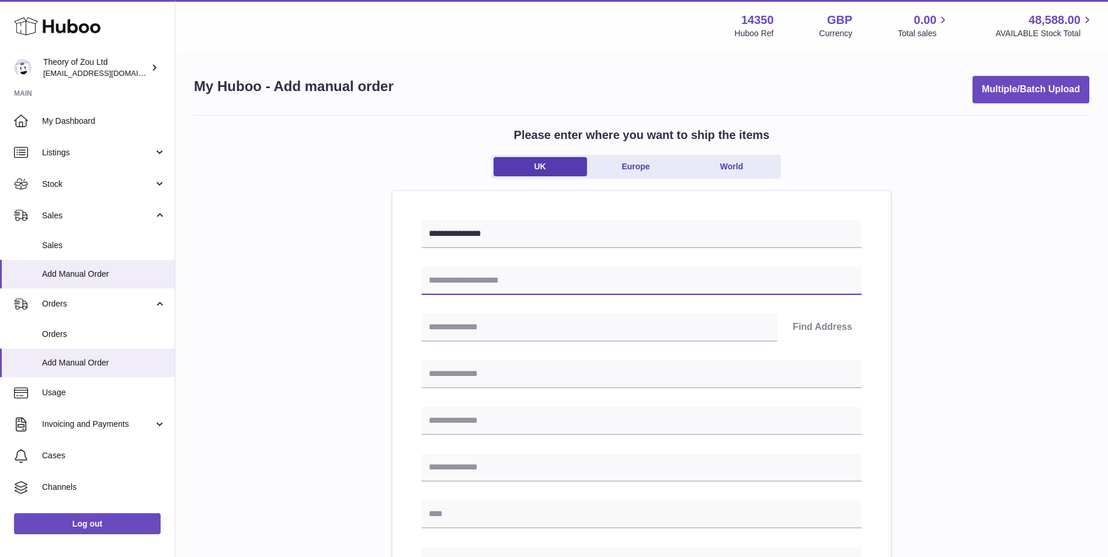
type input "**********"
type input "******"
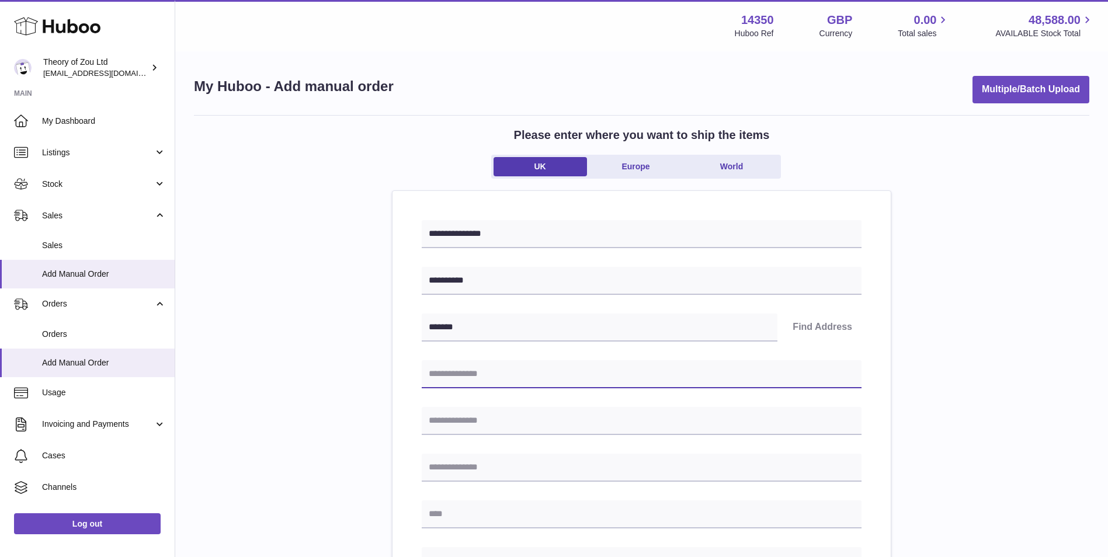
type input "**********"
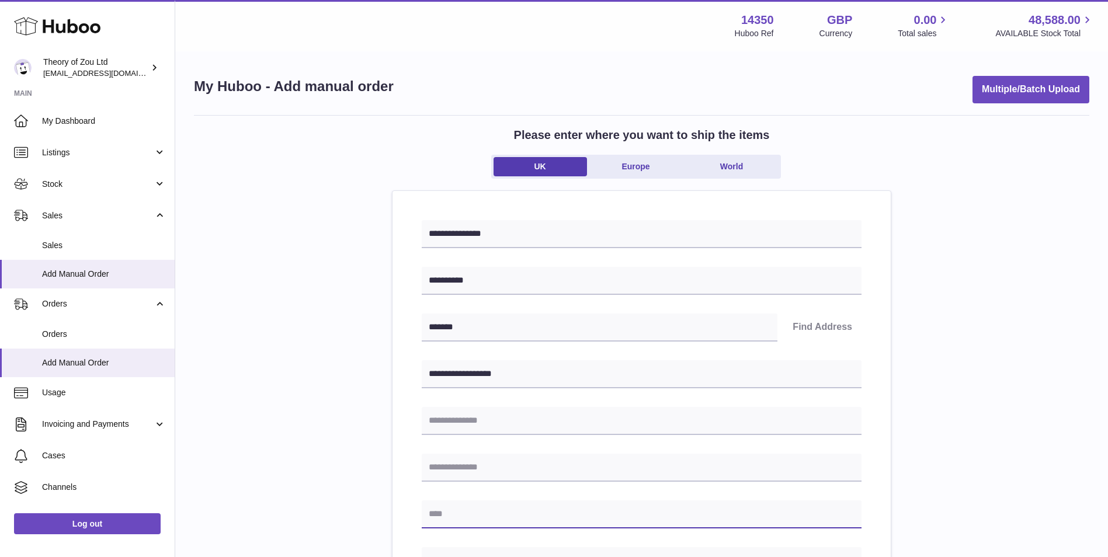
type input "*****"
type input "******"
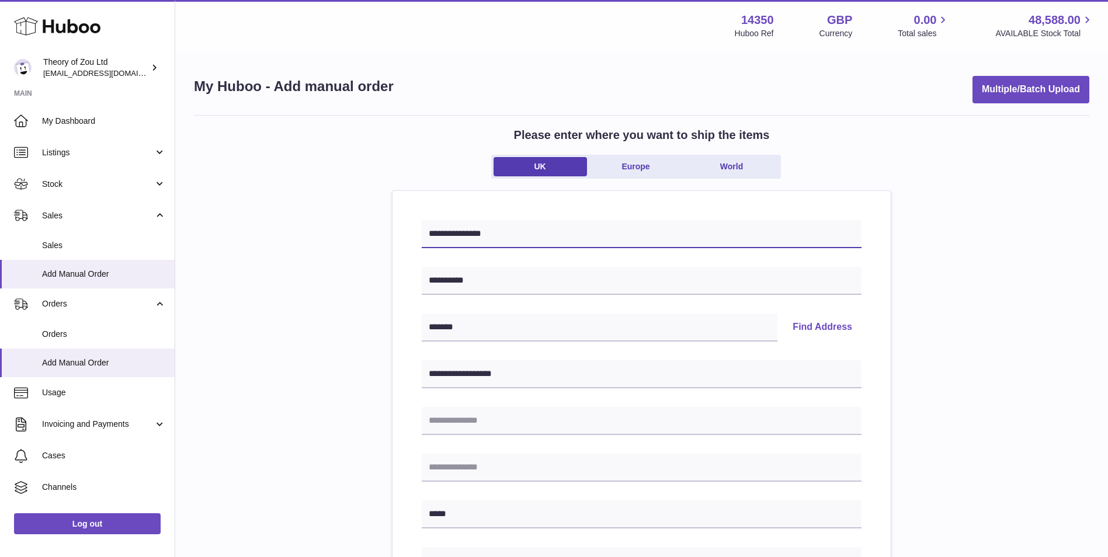
click at [515, 234] on input "**********" at bounding box center [642, 234] width 440 height 28
type input "**********"
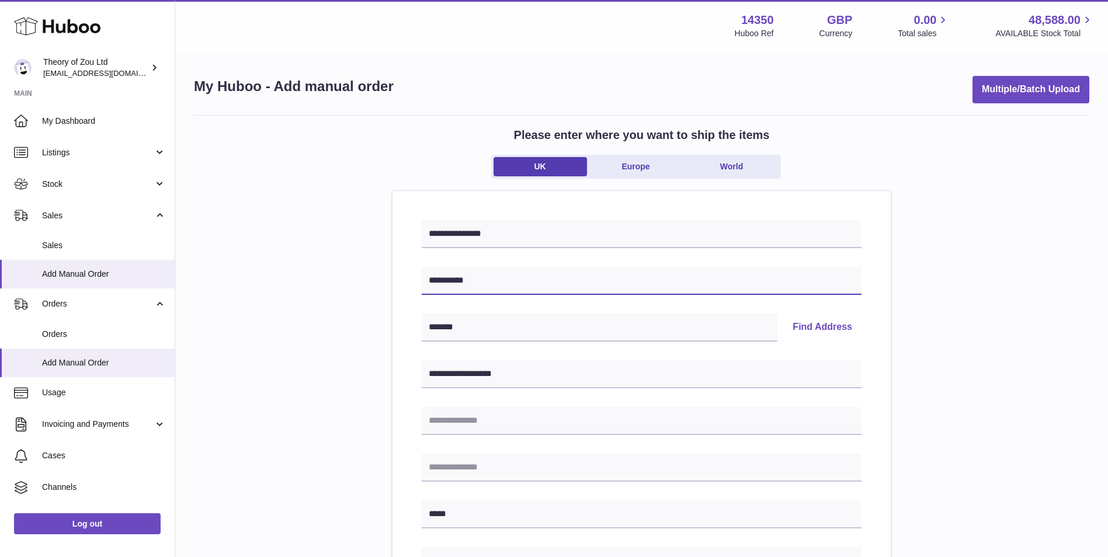
click at [608, 276] on input "**********" at bounding box center [642, 281] width 440 height 28
click at [598, 278] on input "**********" at bounding box center [642, 281] width 440 height 28
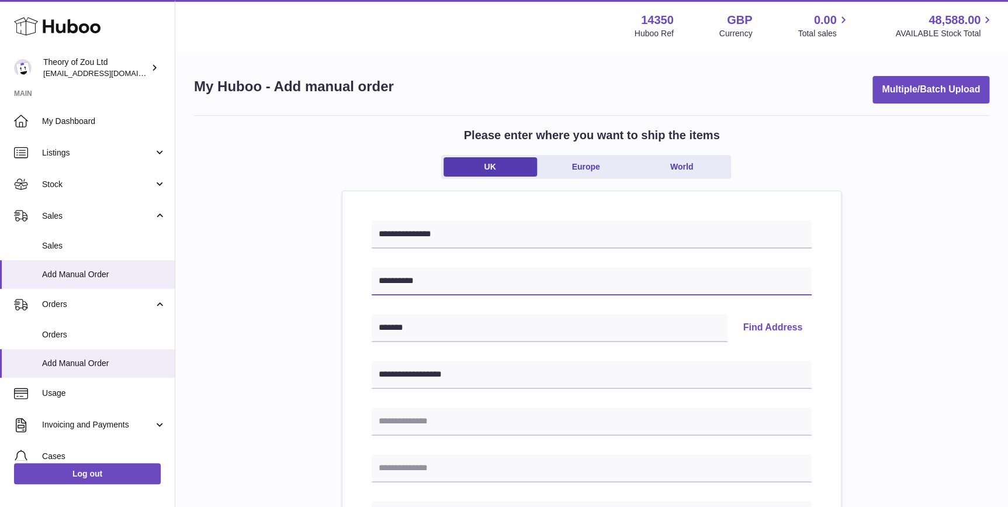
paste input "****"
type input "**********"
click at [443, 331] on input "******" at bounding box center [550, 328] width 356 height 28
click at [622, 327] on input "******" at bounding box center [550, 328] width 356 height 28
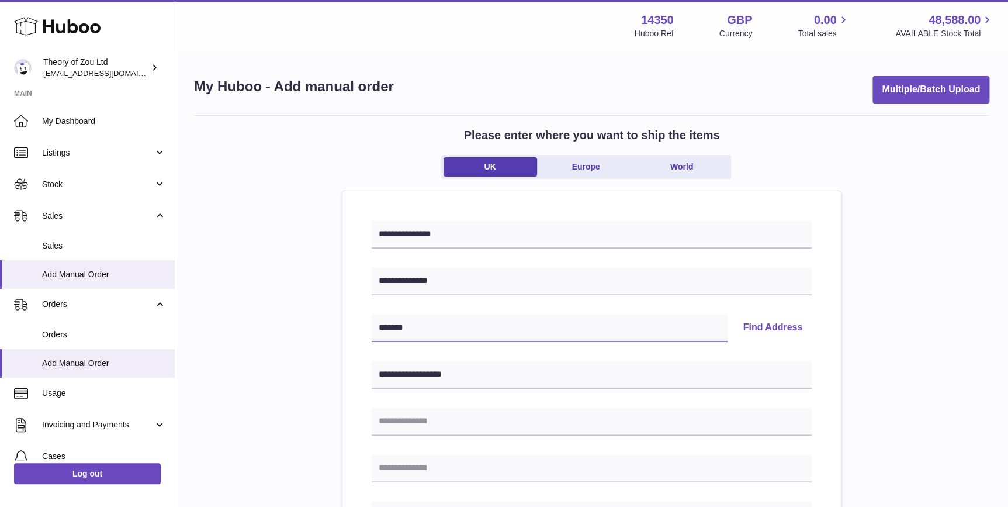
click at [622, 327] on input "******" at bounding box center [550, 328] width 356 height 28
click at [424, 327] on input "******" at bounding box center [550, 328] width 356 height 28
type input "*"
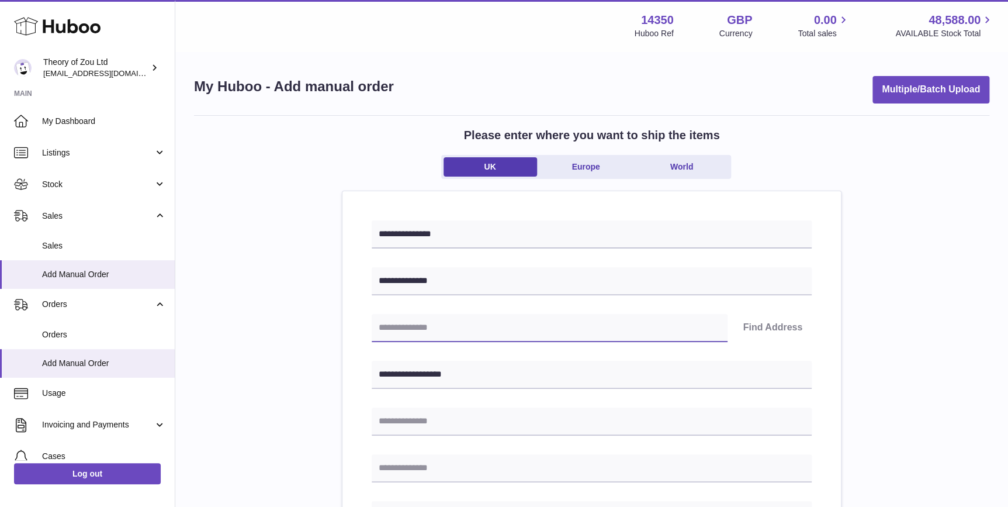
paste input "********"
type input "********"
click at [753, 323] on button "Find Address" at bounding box center [772, 328] width 78 height 28
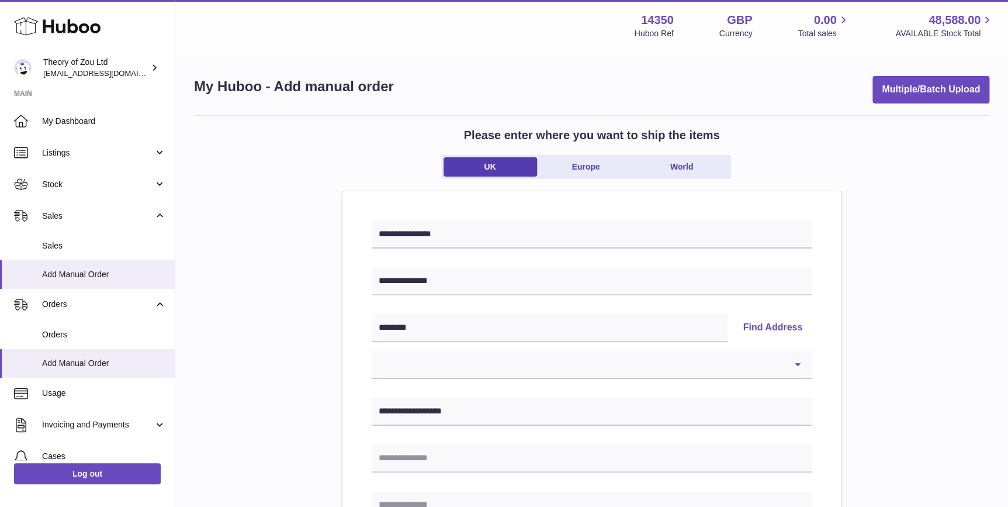
click at [758, 324] on button "Find Address" at bounding box center [772, 328] width 78 height 28
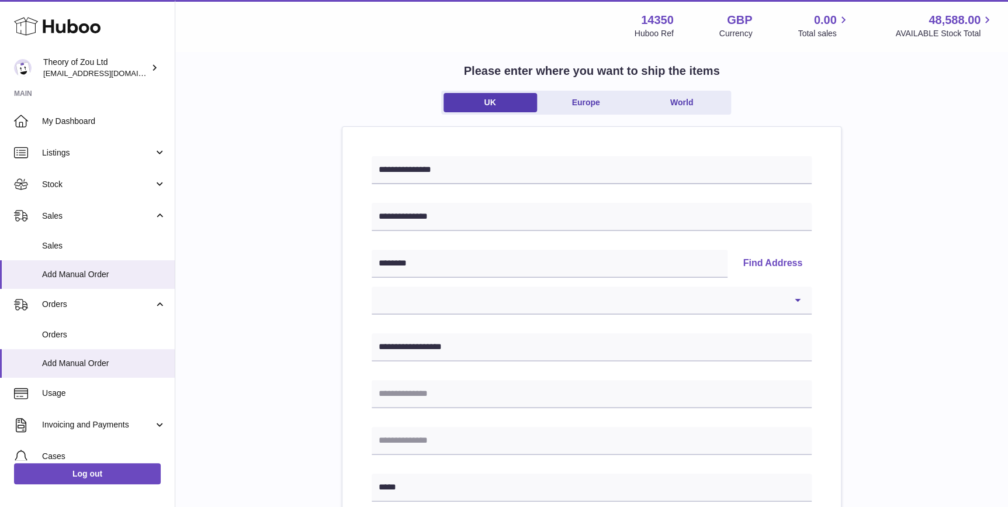
scroll to position [88, 0]
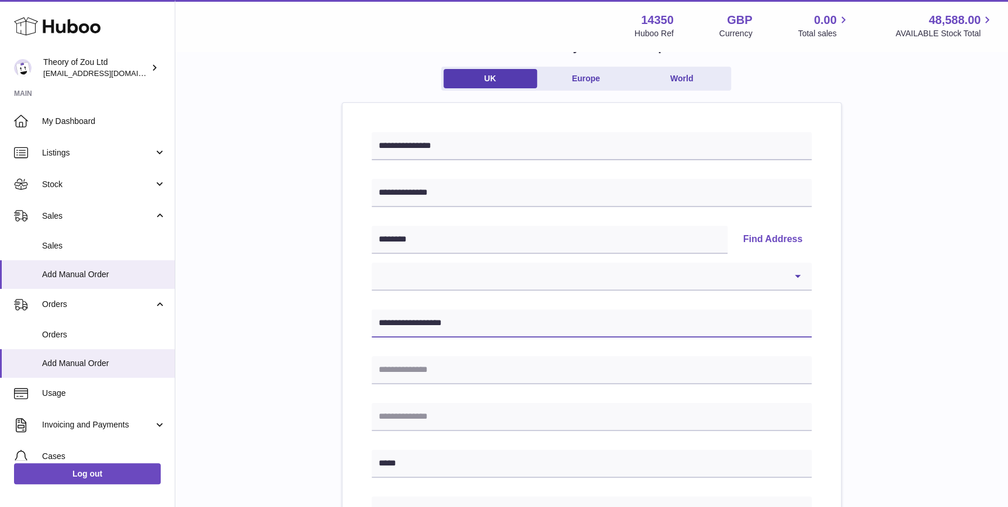
click at [547, 316] on input "**********" at bounding box center [592, 323] width 440 height 28
click at [795, 268] on select "**********" at bounding box center [592, 276] width 440 height 28
select select "*"
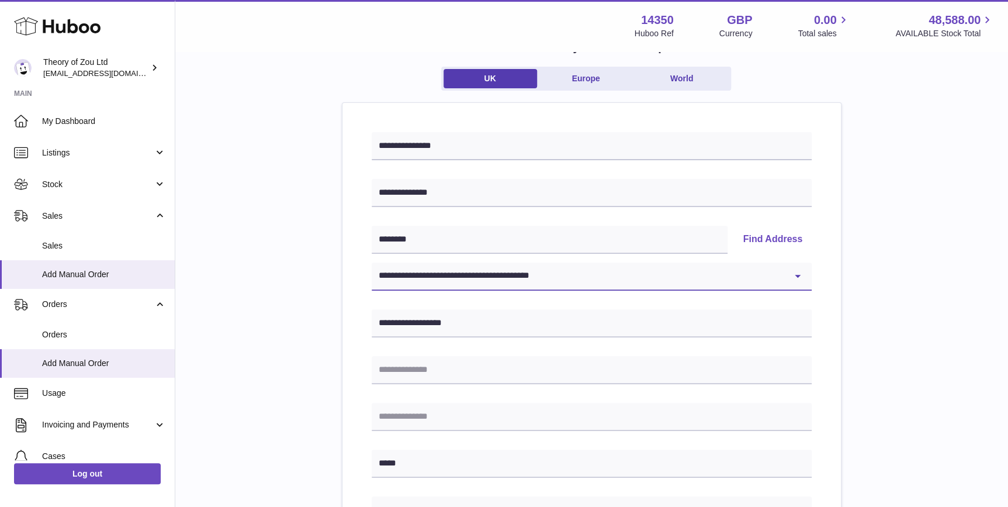
click at [372, 262] on select "**********" at bounding box center [592, 276] width 440 height 28
type input "**********"
type input "********"
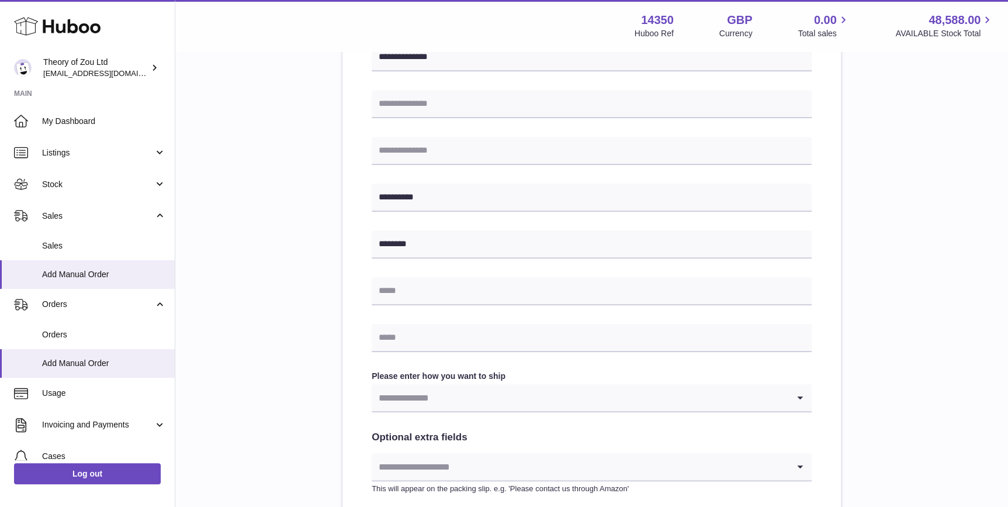
scroll to position [442, 0]
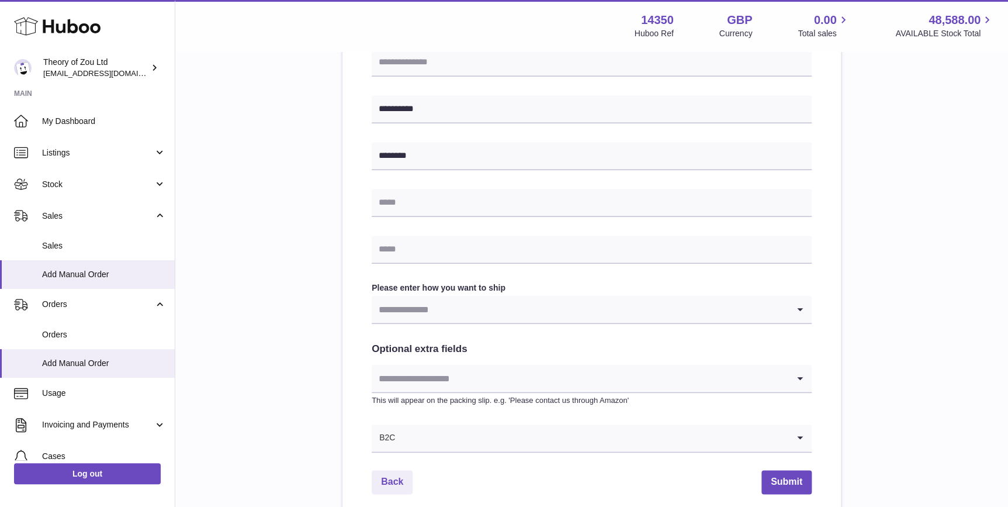
click at [571, 310] on input "Search for option" at bounding box center [580, 309] width 417 height 27
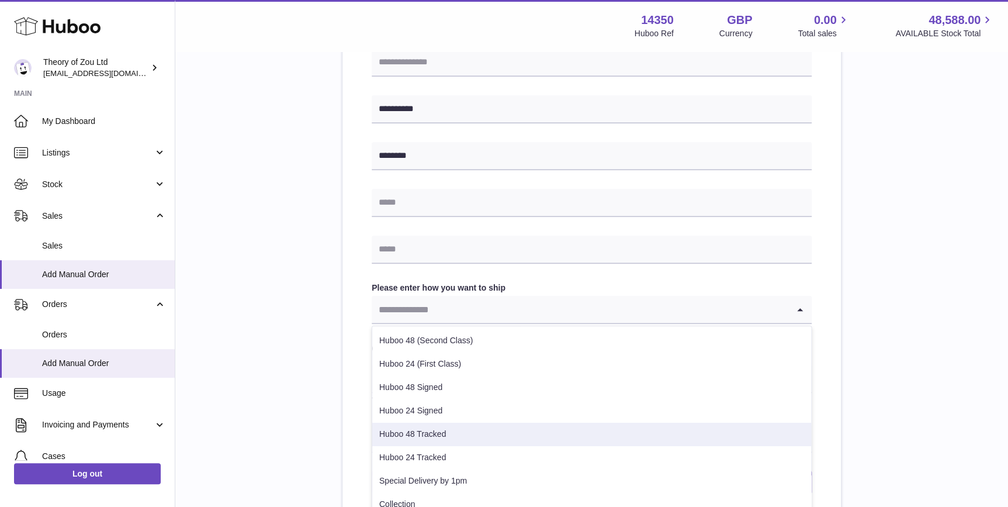
click at [508, 426] on li "Huboo 48 Tracked" at bounding box center [591, 433] width 439 height 23
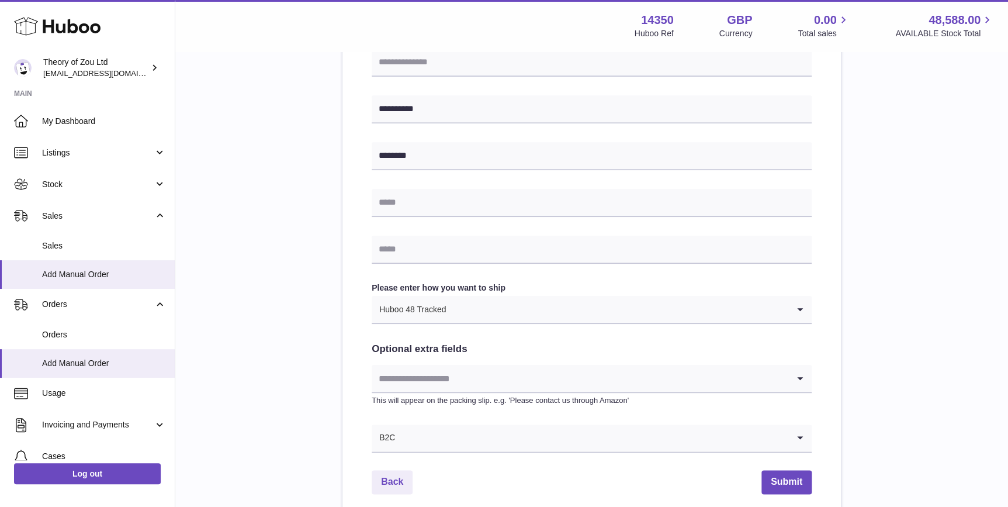
scroll to position [531, 0]
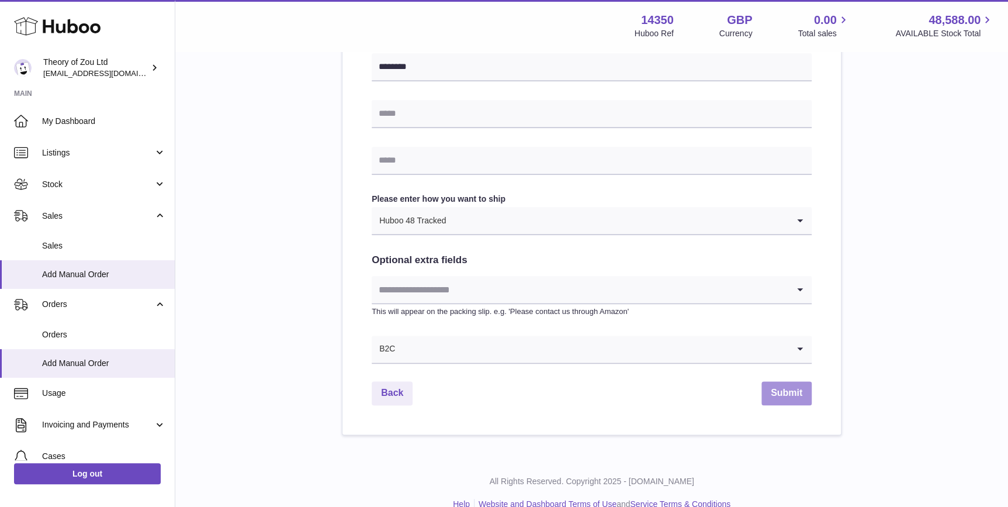
click at [782, 390] on button "Submit" at bounding box center [786, 393] width 50 height 24
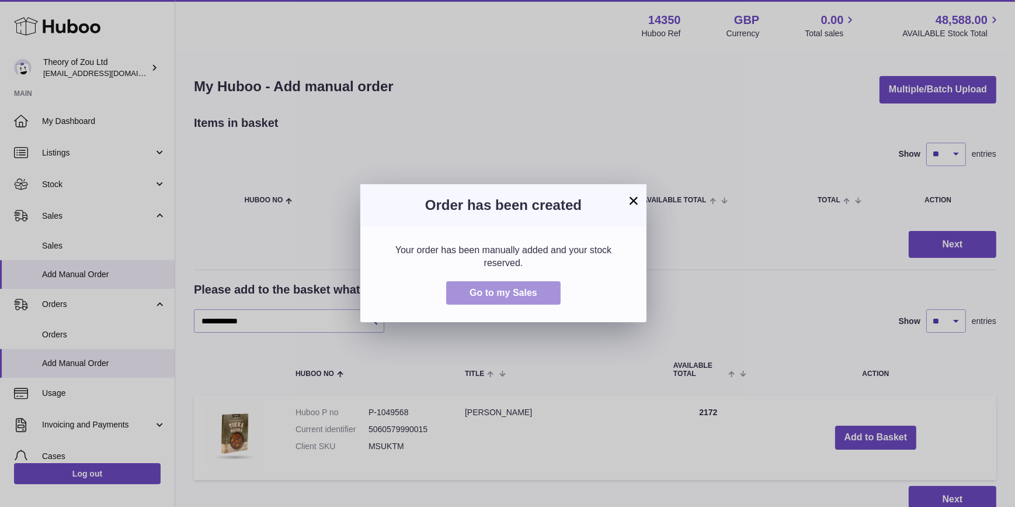
click at [514, 295] on span "Go to my Sales" at bounding box center [504, 292] width 68 height 10
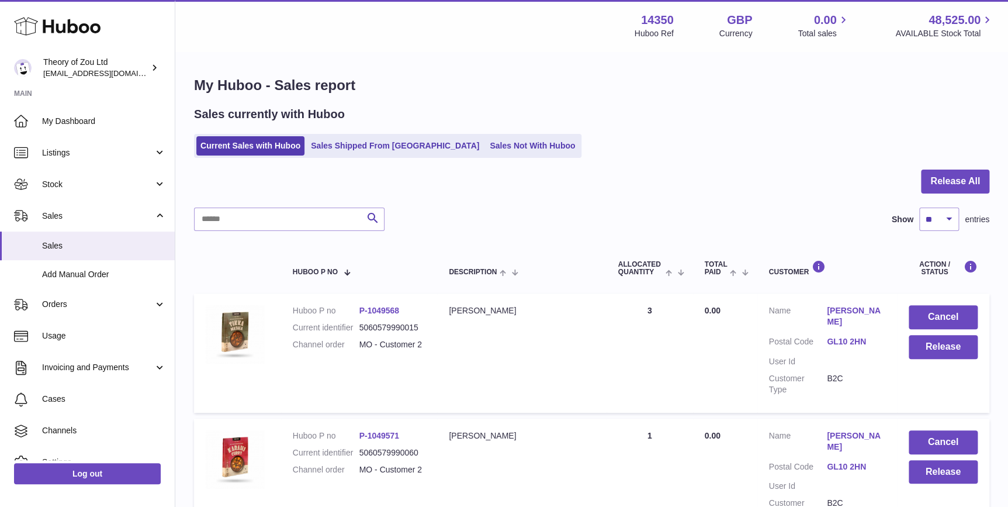
scroll to position [354, 0]
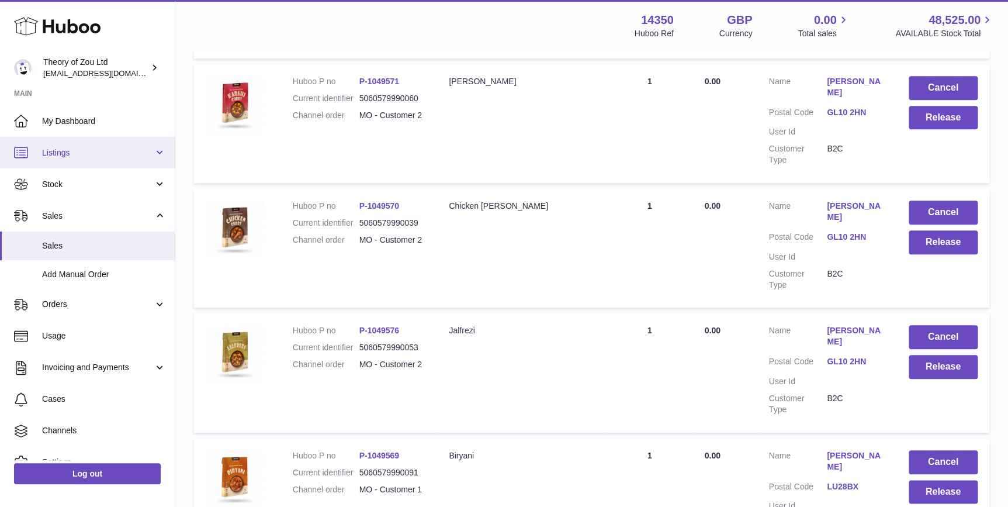
click at [117, 162] on link "Listings" at bounding box center [87, 153] width 175 height 32
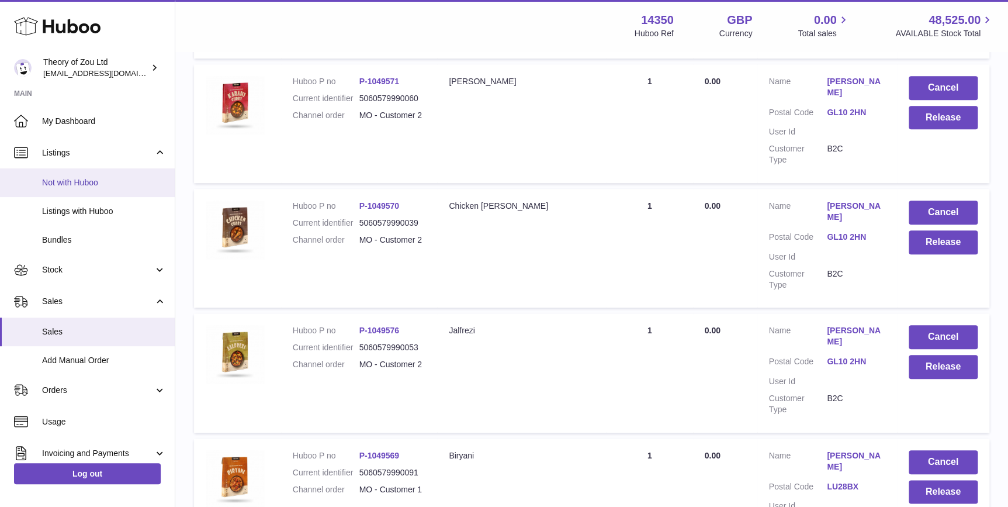
click at [122, 185] on span "Not with Huboo" at bounding box center [104, 182] width 124 height 11
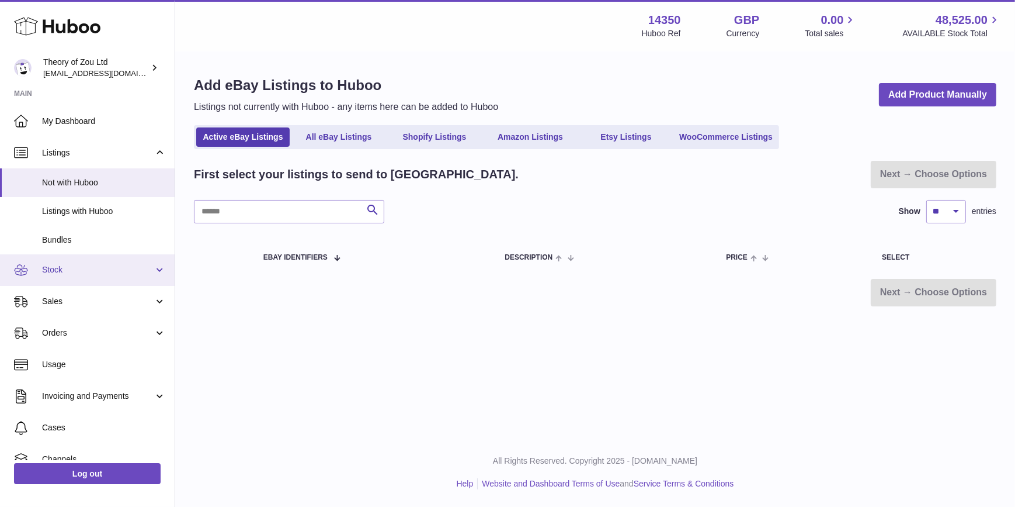
click at [136, 282] on link "Stock" at bounding box center [87, 270] width 175 height 32
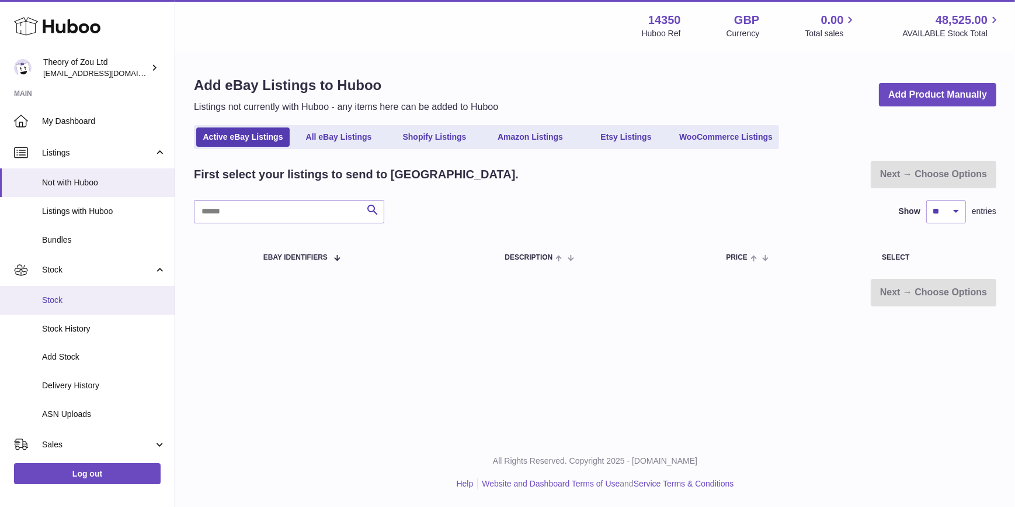
click at [120, 298] on span "Stock" at bounding box center [104, 299] width 124 height 11
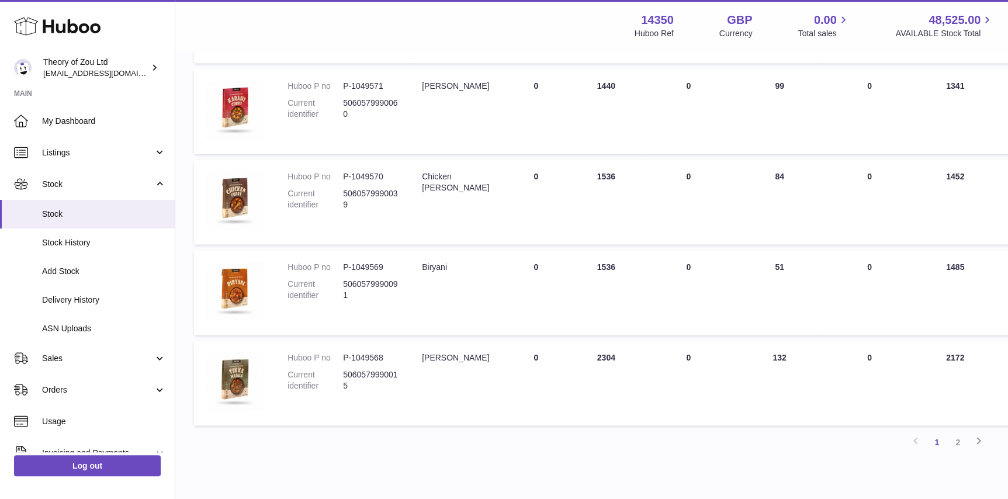
scroll to position [708, 0]
click at [972, 437] on icon at bounding box center [979, 439] width 14 height 15
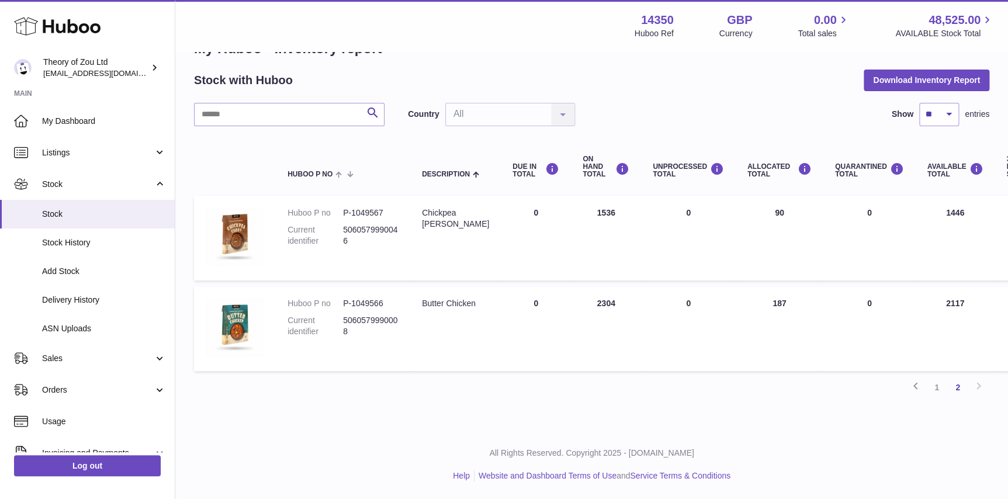
scroll to position [37, 0]
click at [918, 384] on icon at bounding box center [916, 386] width 14 height 15
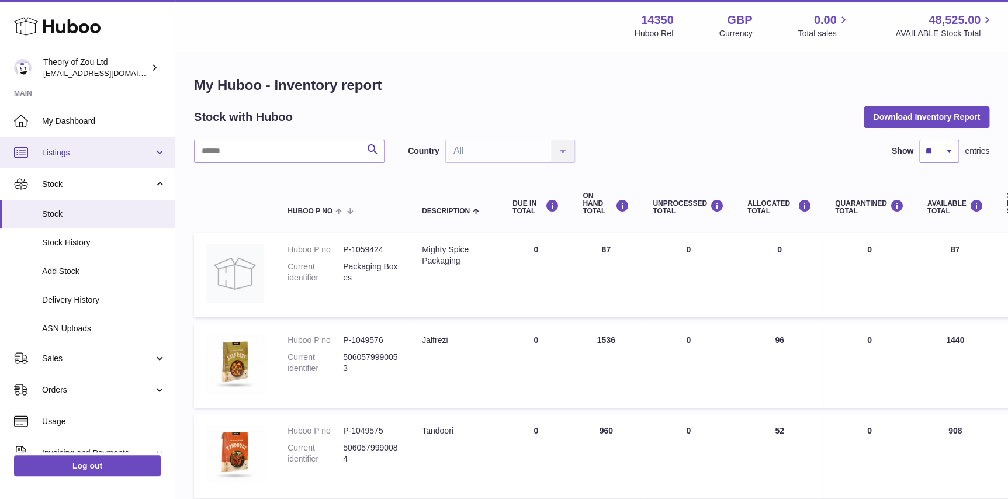
click at [30, 151] on link "Listings" at bounding box center [87, 153] width 175 height 32
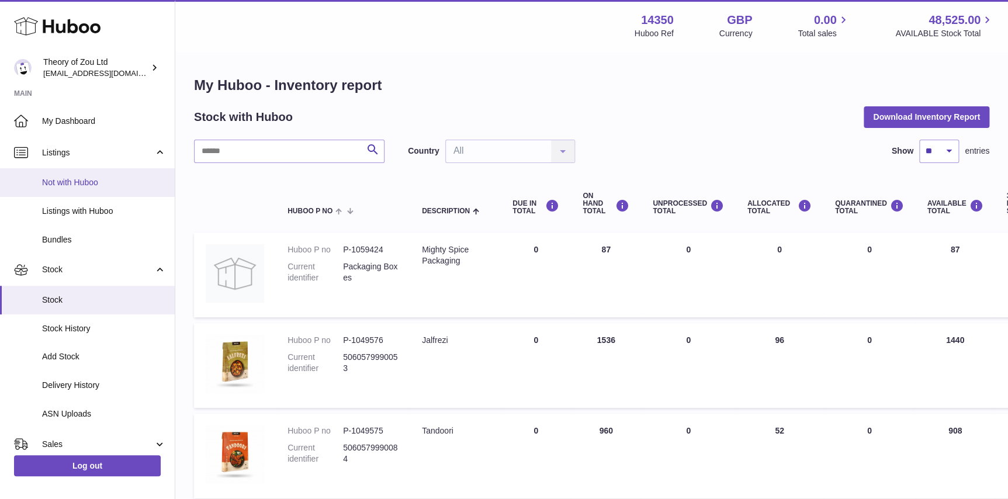
click at [99, 181] on span "Not with Huboo" at bounding box center [104, 182] width 124 height 11
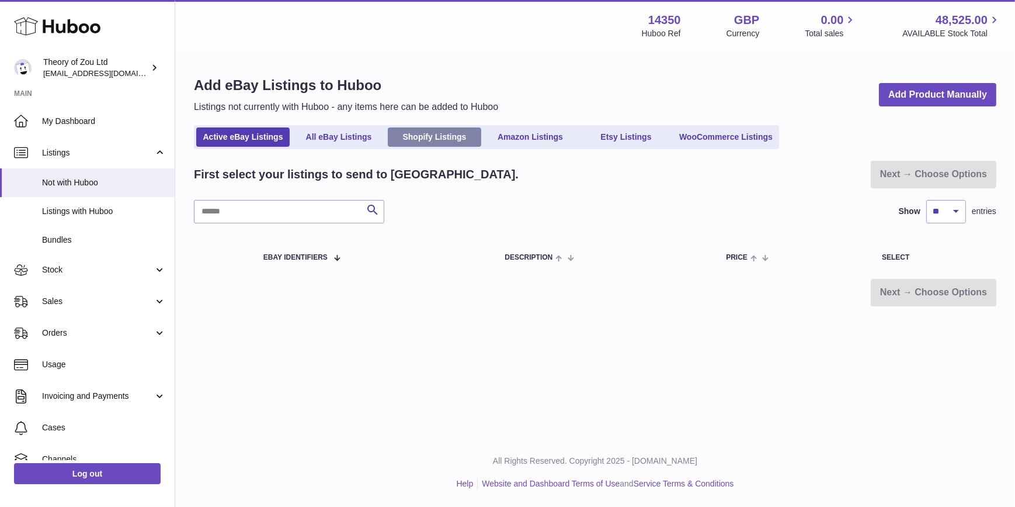
click at [438, 137] on link "Shopify Listings" at bounding box center [434, 136] width 93 height 19
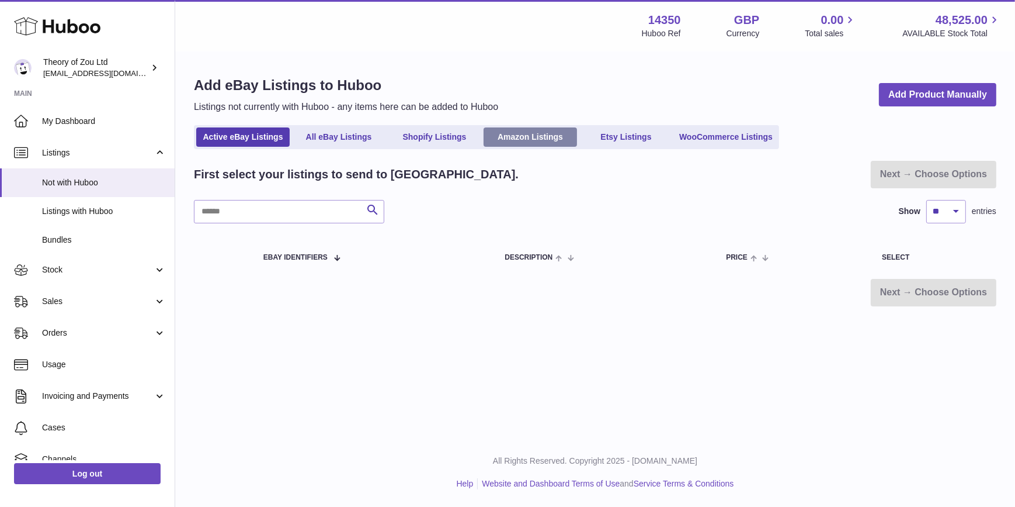
click at [547, 140] on link "Amazon Listings" at bounding box center [530, 136] width 93 height 19
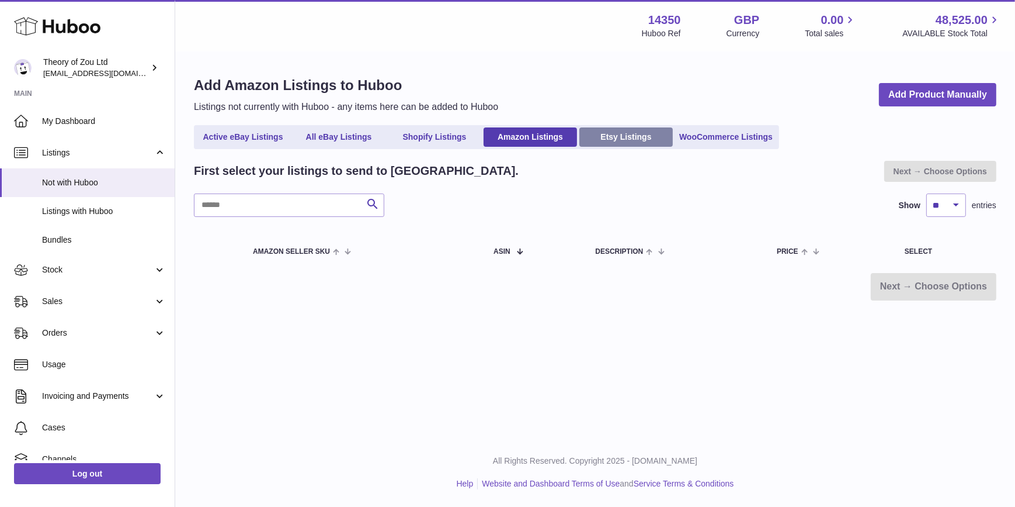
click at [637, 142] on link "Etsy Listings" at bounding box center [626, 136] width 93 height 19
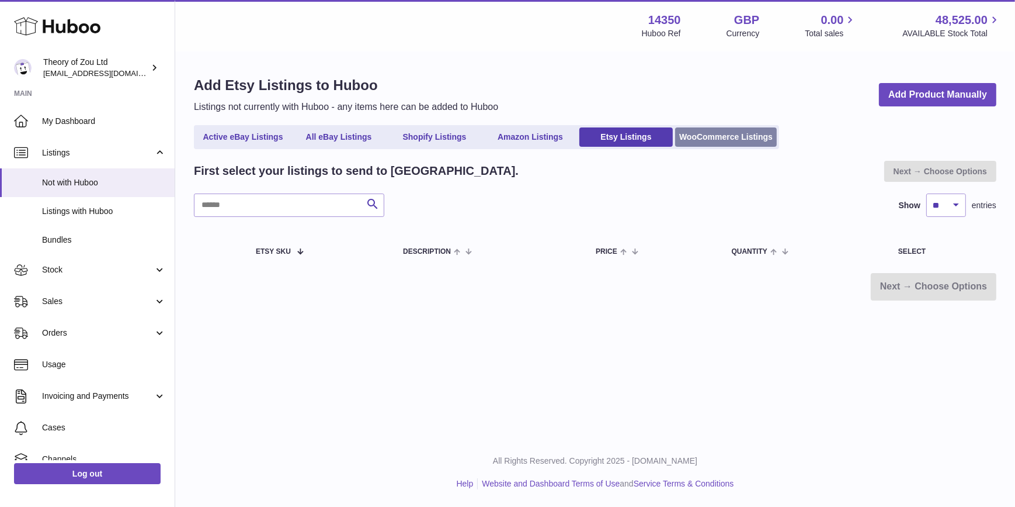
click at [748, 141] on link "WooCommerce Listings" at bounding box center [726, 136] width 102 height 19
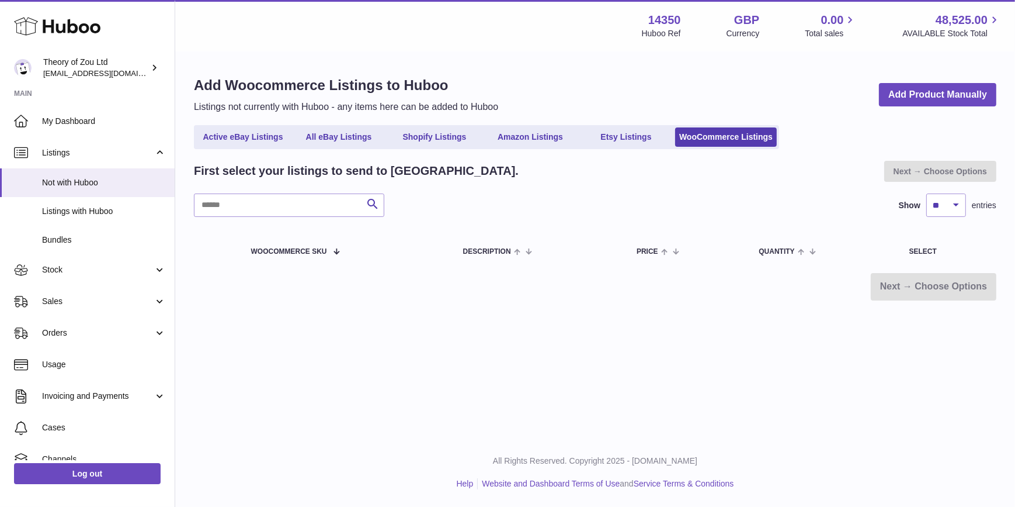
click at [328, 135] on link "All eBay Listings" at bounding box center [338, 136] width 93 height 19
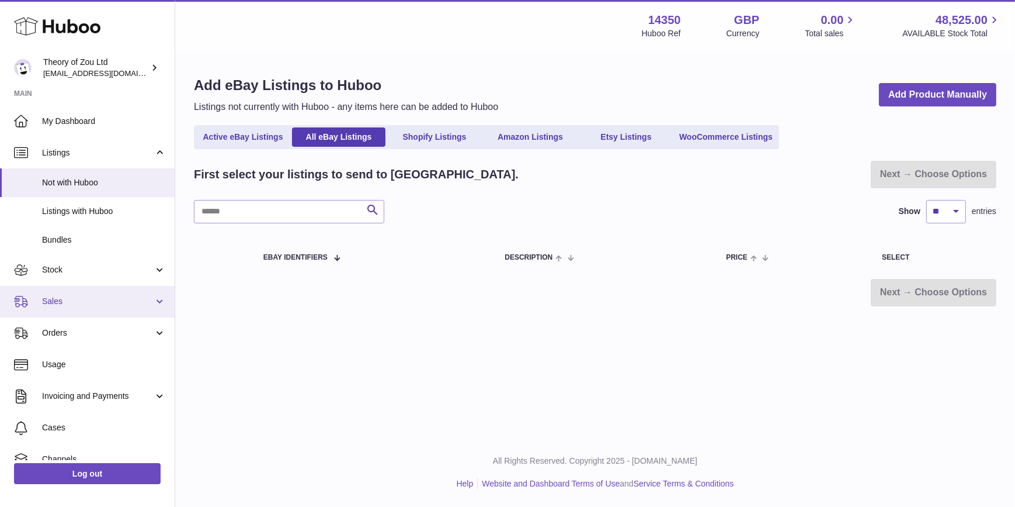
click at [110, 293] on link "Sales" at bounding box center [87, 302] width 175 height 32
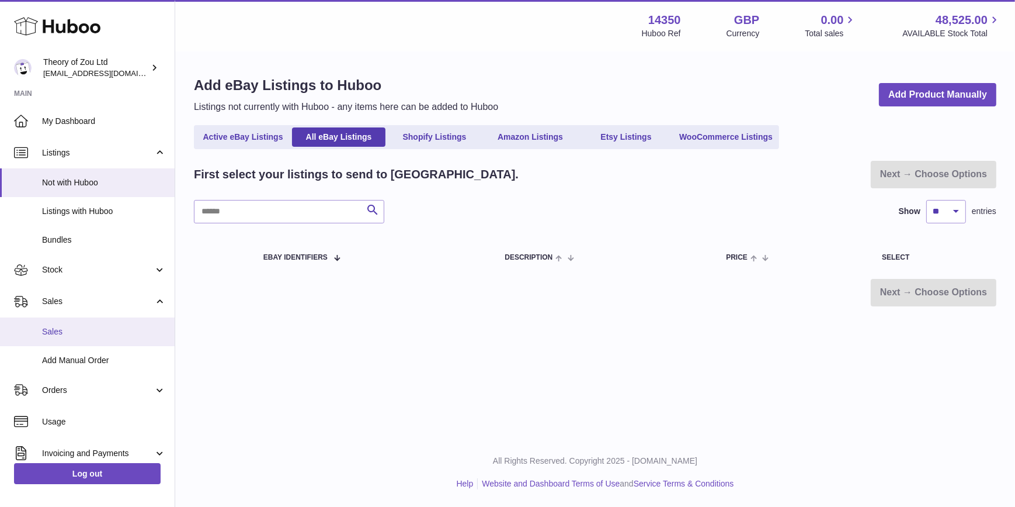
click at [106, 329] on span "Sales" at bounding box center [104, 331] width 124 height 11
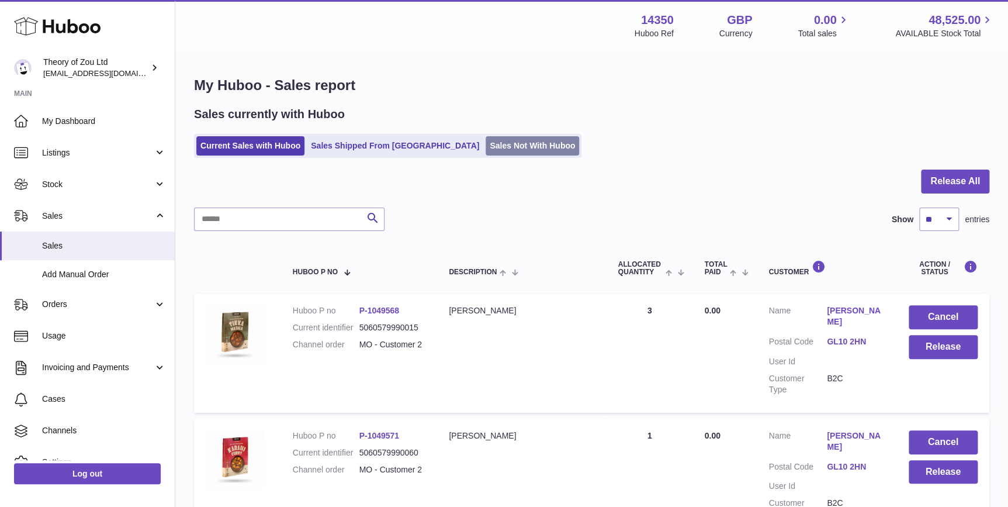
click at [486, 145] on link "Sales Not With Huboo" at bounding box center [532, 145] width 93 height 19
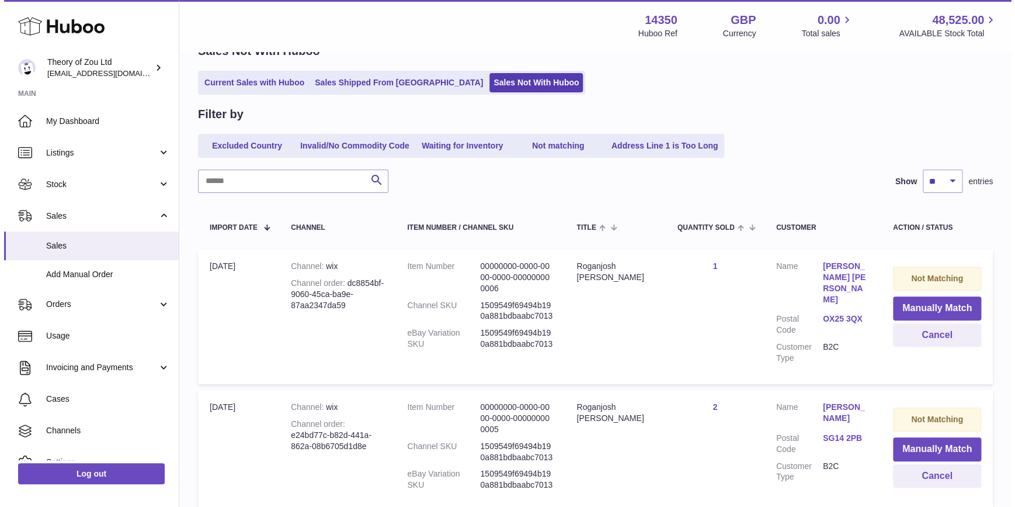
scroll to position [88, 0]
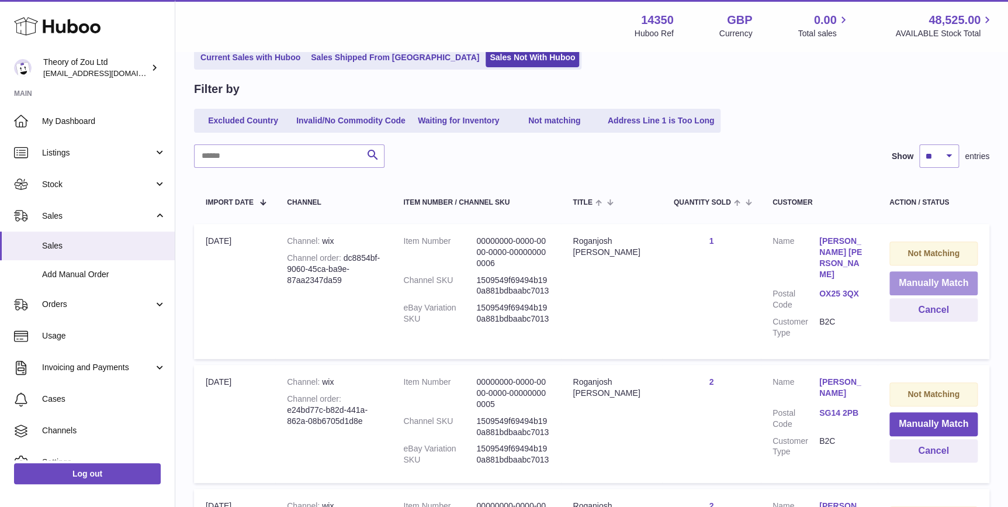
click at [923, 276] on button "Manually Match" at bounding box center [933, 283] width 88 height 24
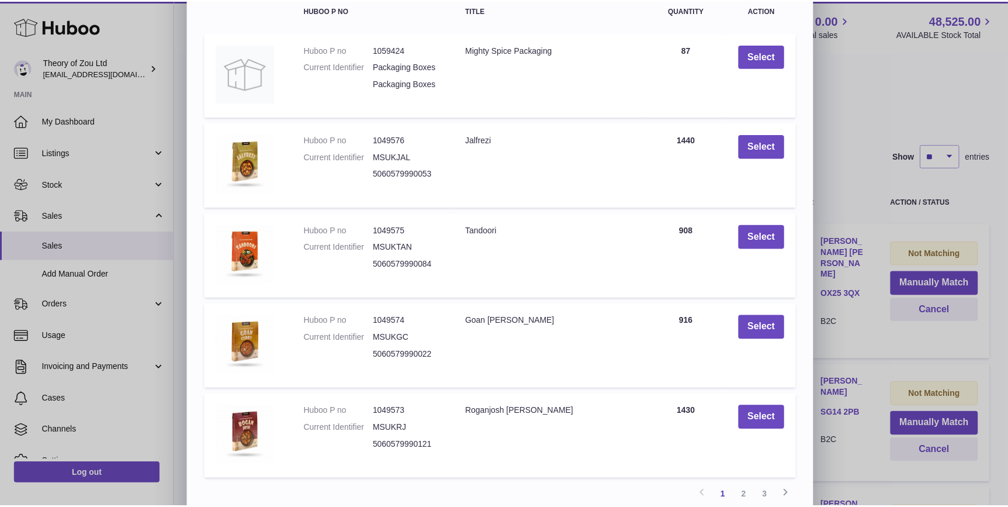
scroll to position [160, 0]
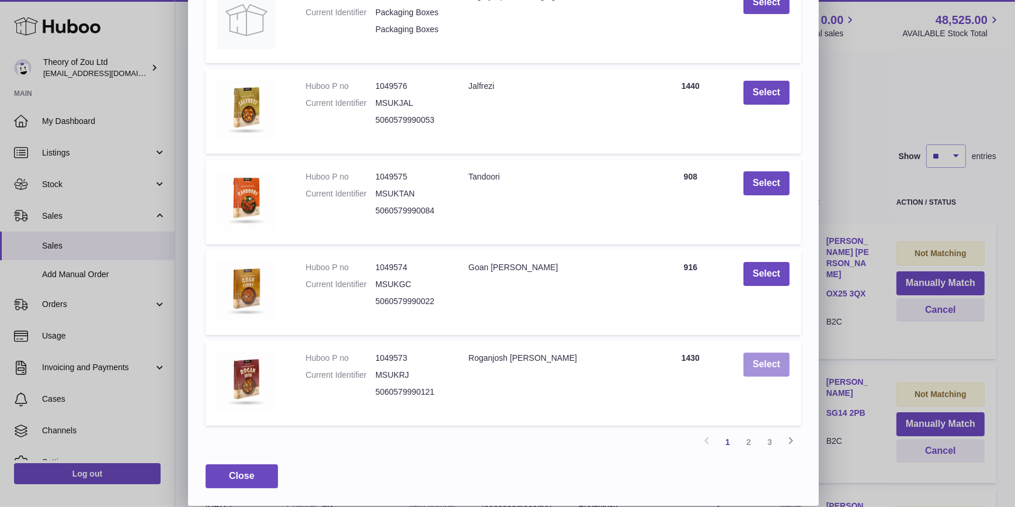
click at [772, 368] on button "Select" at bounding box center [767, 364] width 46 height 24
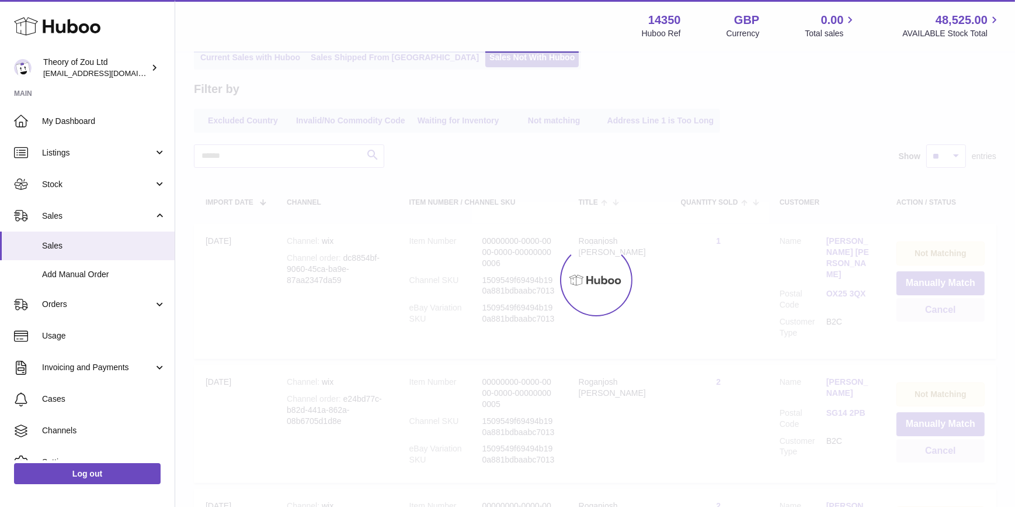
scroll to position [0, 0]
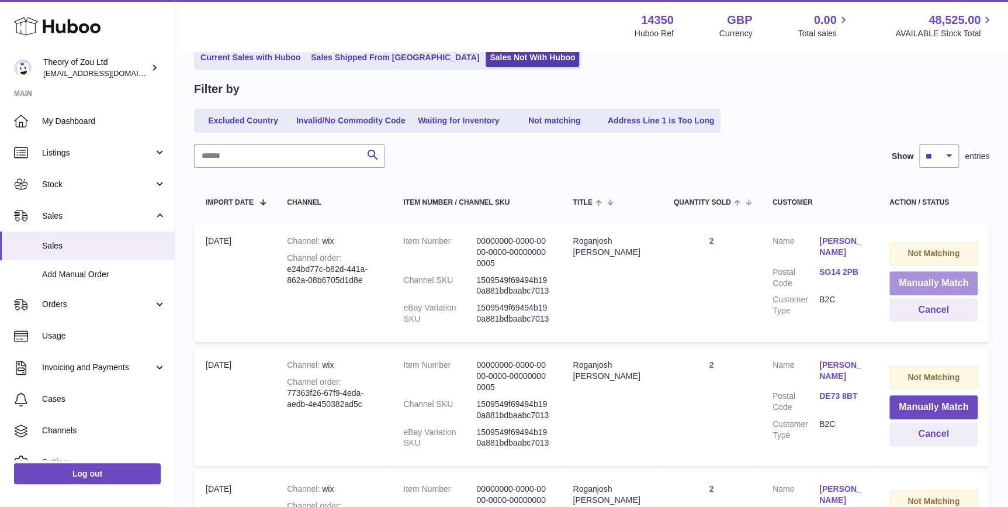
click at [935, 283] on button "Manually Match" at bounding box center [933, 283] width 88 height 24
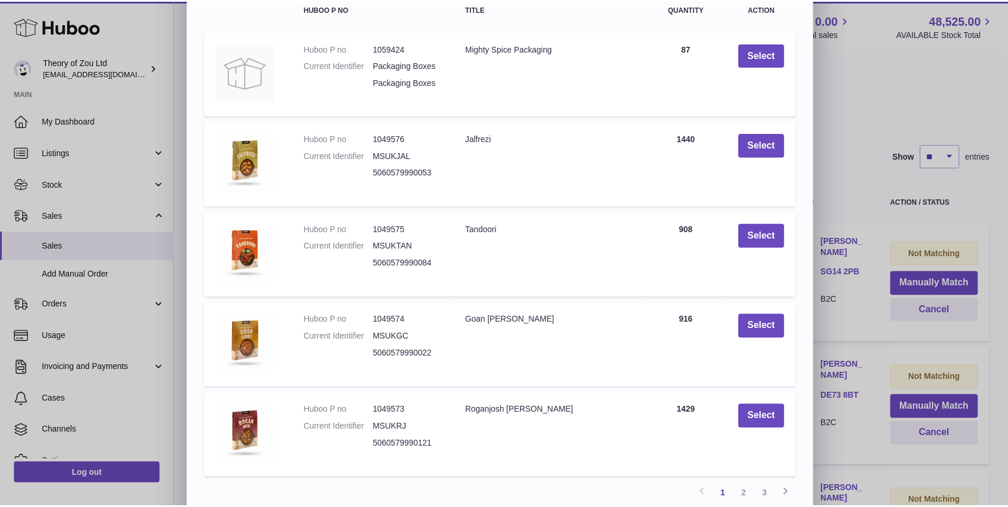
scroll to position [160, 0]
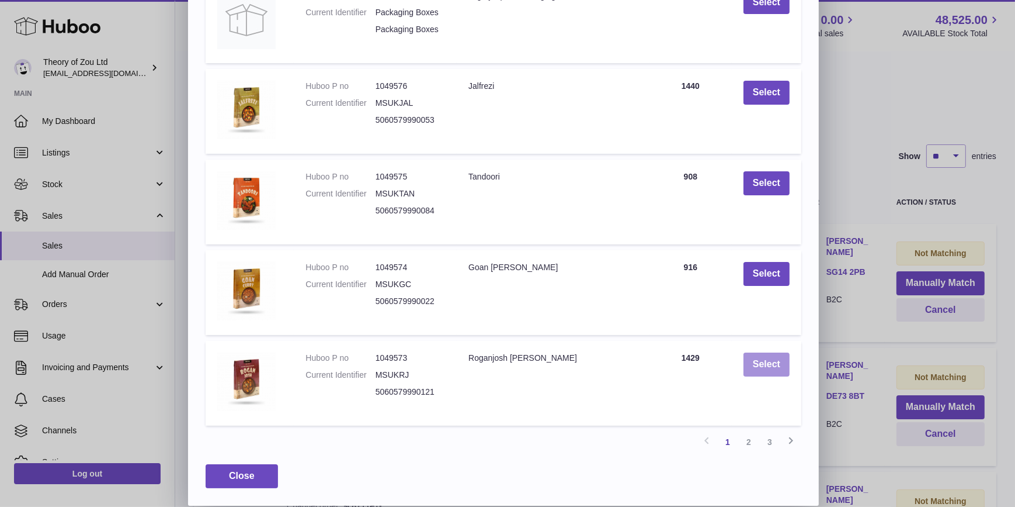
click at [764, 364] on button "Select" at bounding box center [767, 364] width 46 height 24
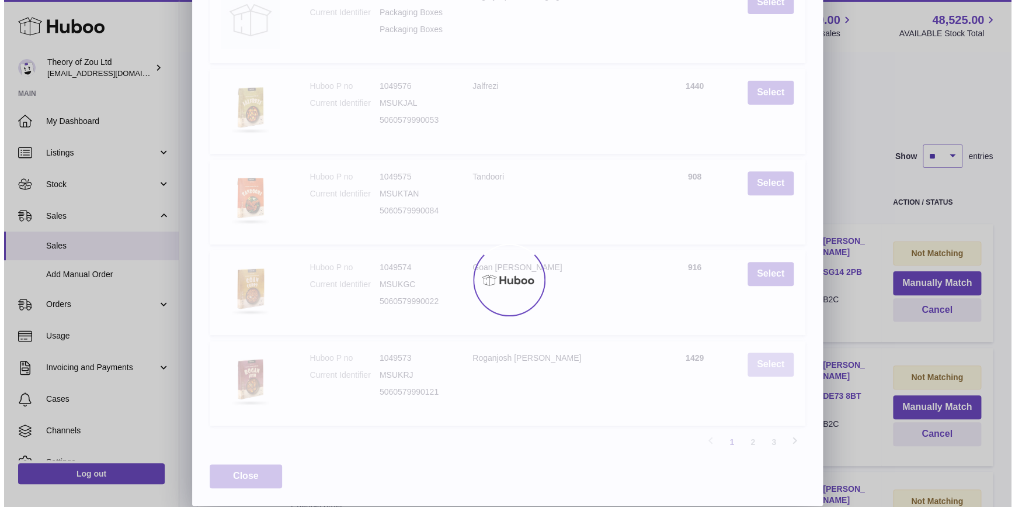
scroll to position [0, 0]
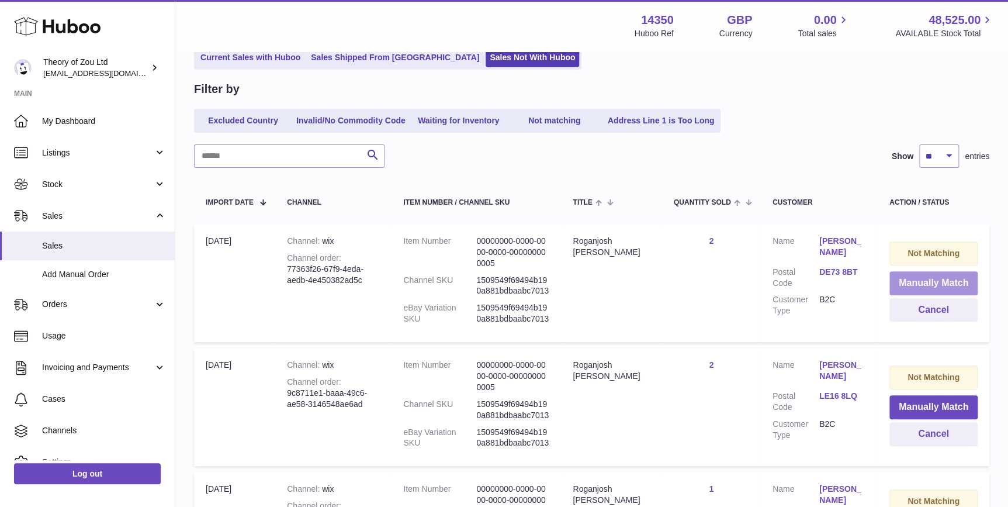
click at [954, 274] on button "Manually Match" at bounding box center [933, 283] width 88 height 24
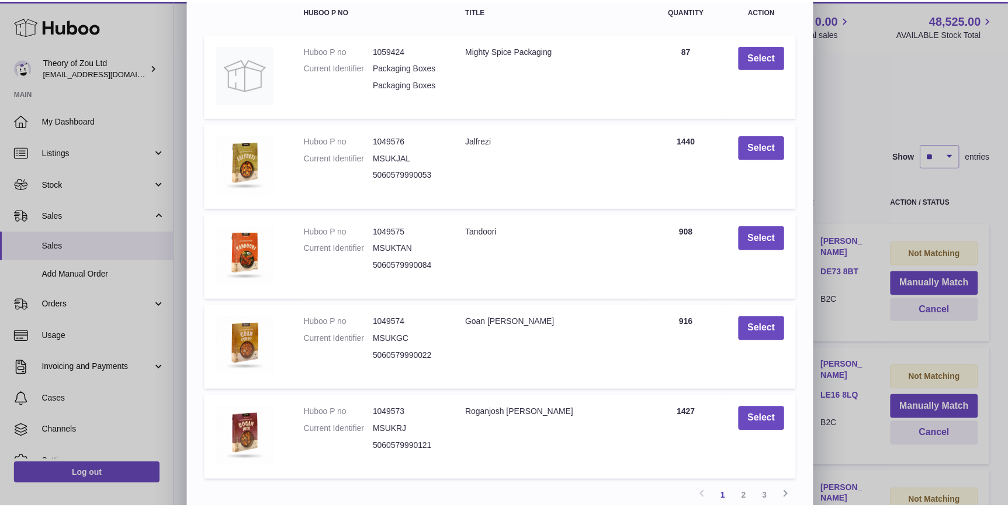
scroll to position [160, 0]
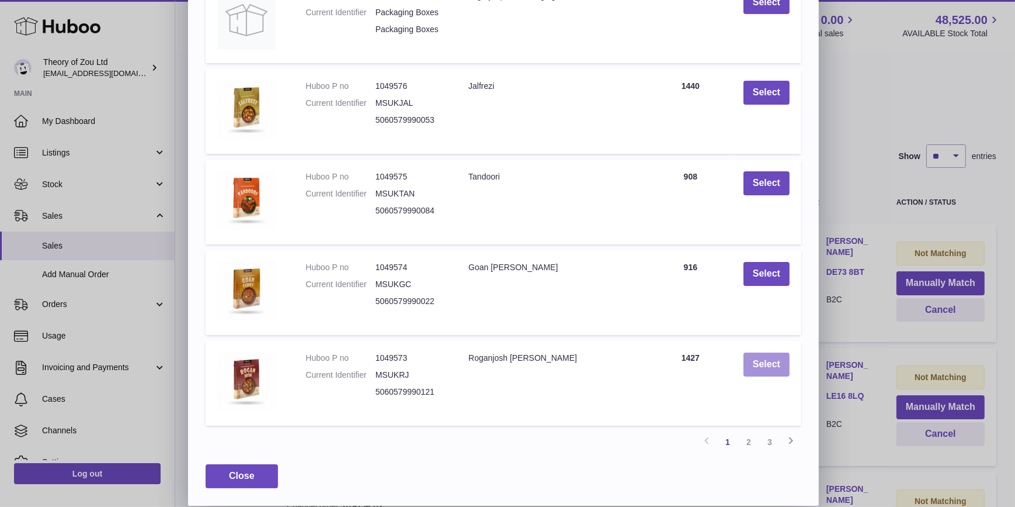
click at [747, 357] on button "Select" at bounding box center [767, 364] width 46 height 24
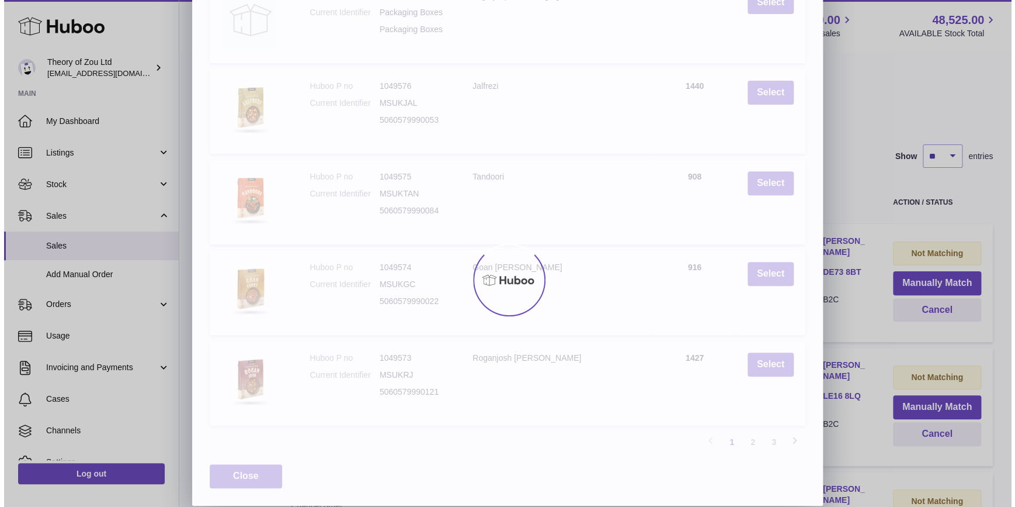
scroll to position [0, 0]
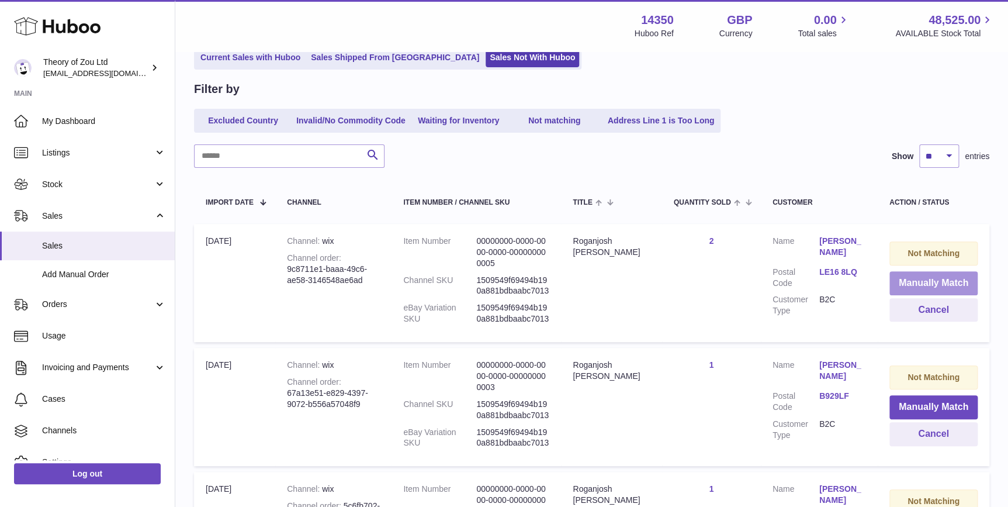
click at [946, 280] on button "Manually Match" at bounding box center [933, 283] width 88 height 24
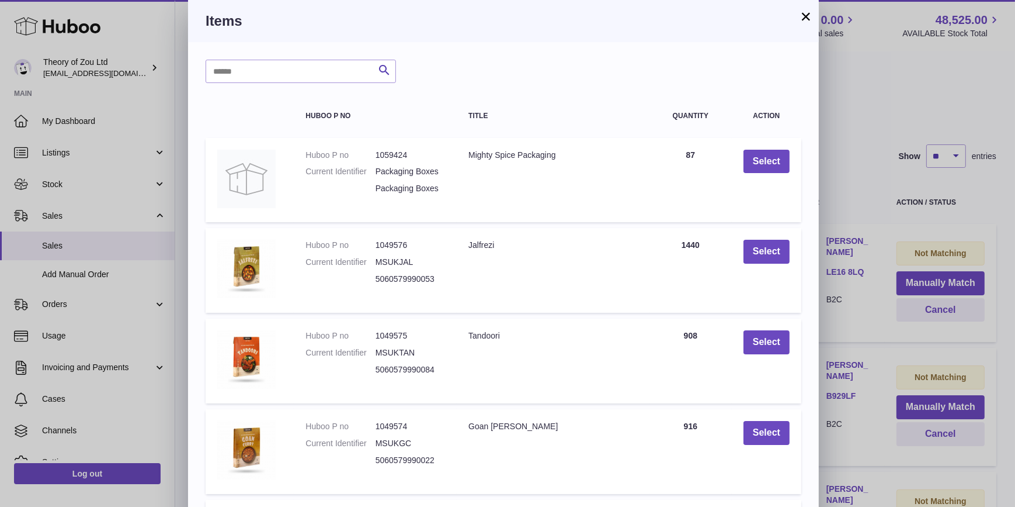
click at [805, 9] on button "×" at bounding box center [806, 16] width 14 height 14
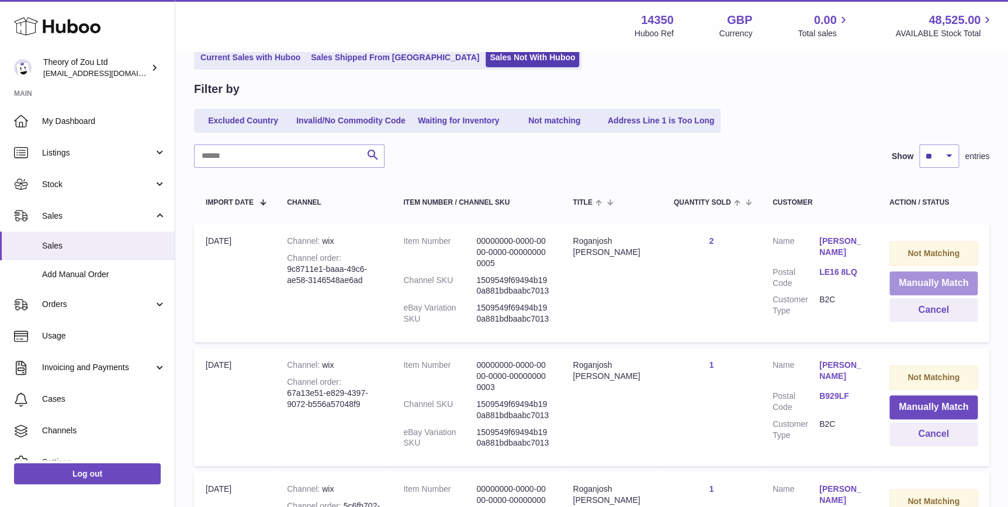
click at [922, 280] on button "Manually Match" at bounding box center [933, 283] width 88 height 24
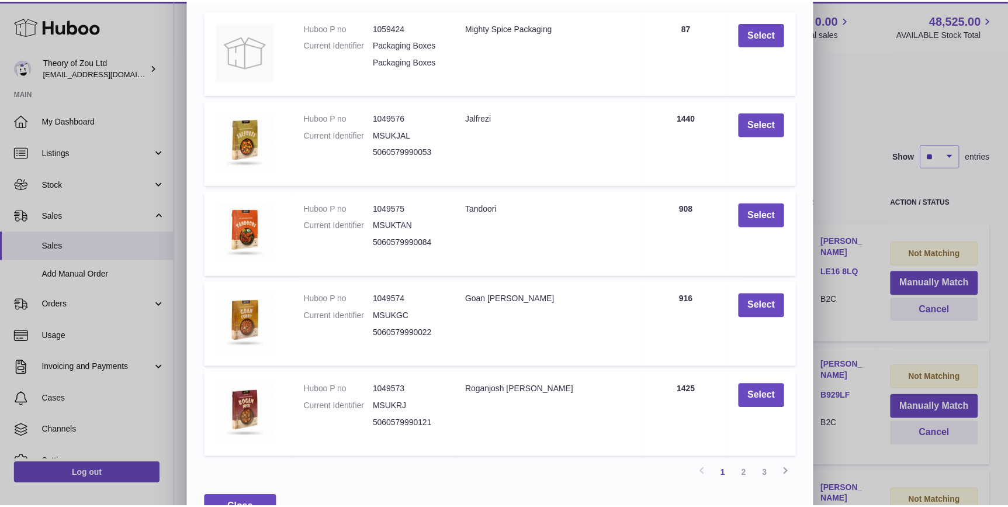
scroll to position [160, 0]
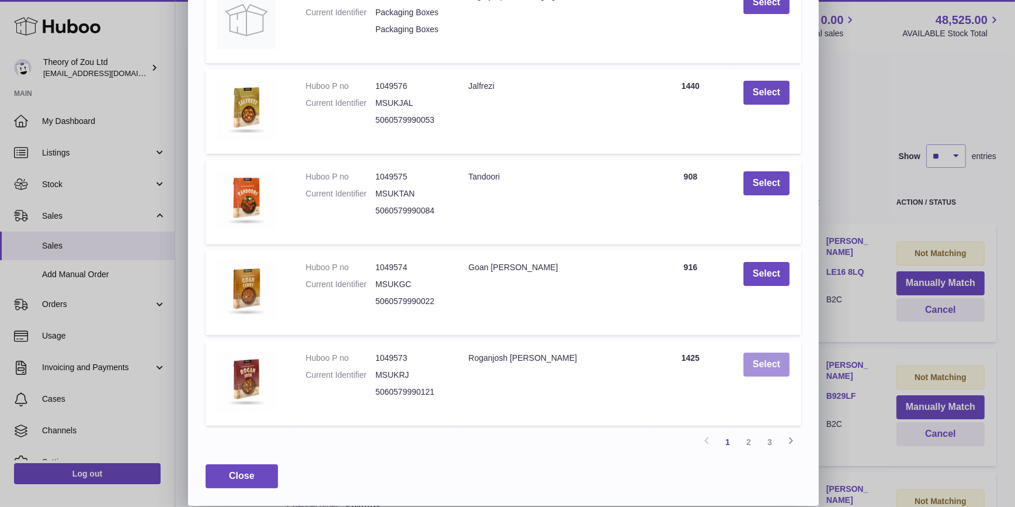
click at [767, 363] on button "Select" at bounding box center [767, 364] width 46 height 24
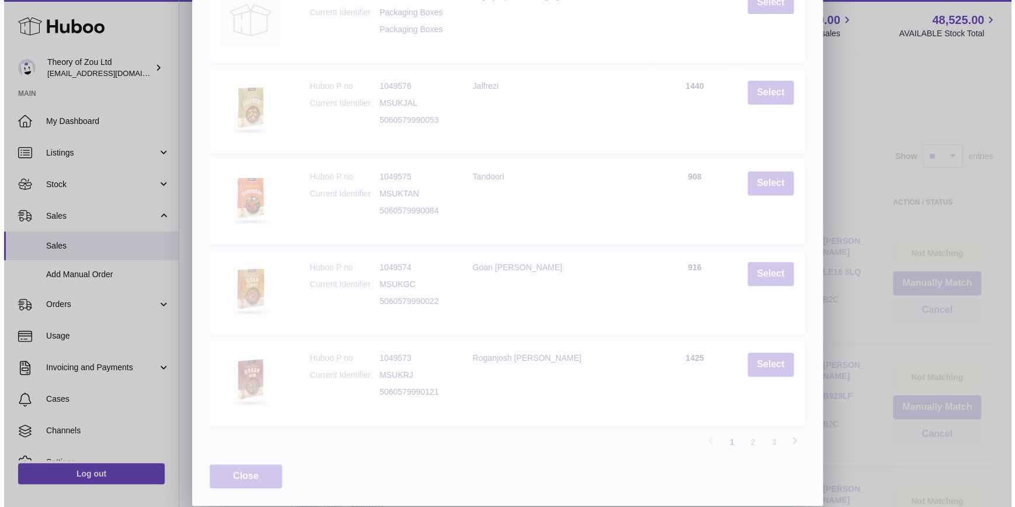
scroll to position [0, 0]
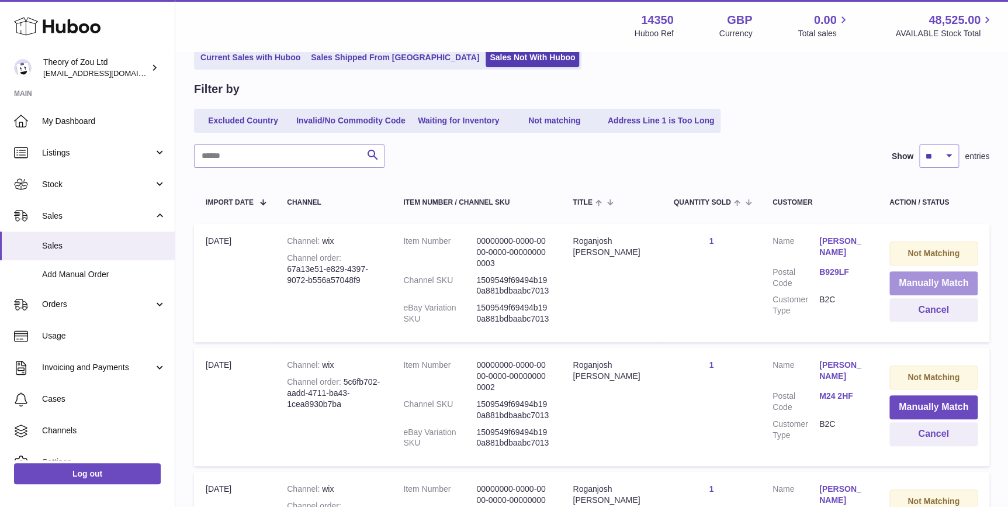
click at [923, 280] on button "Manually Match" at bounding box center [933, 283] width 88 height 24
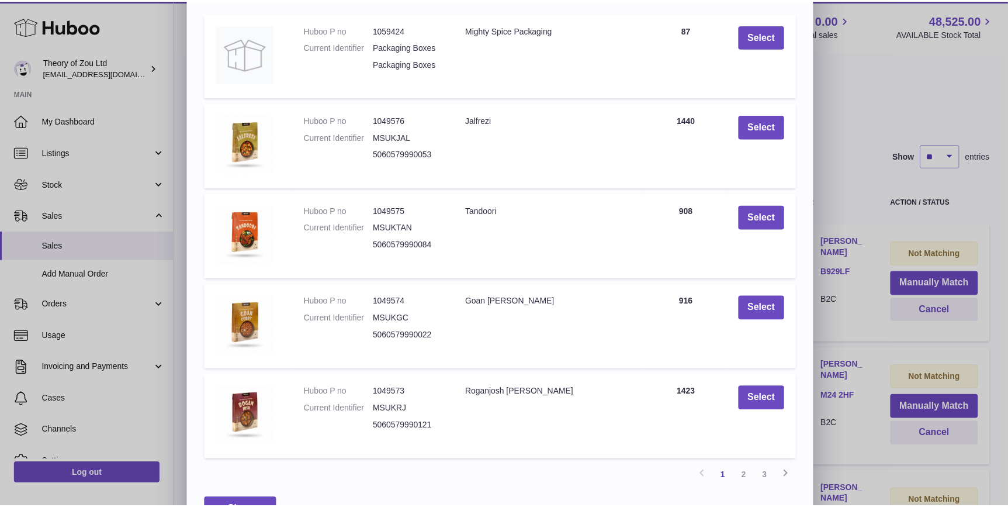
scroll to position [160, 0]
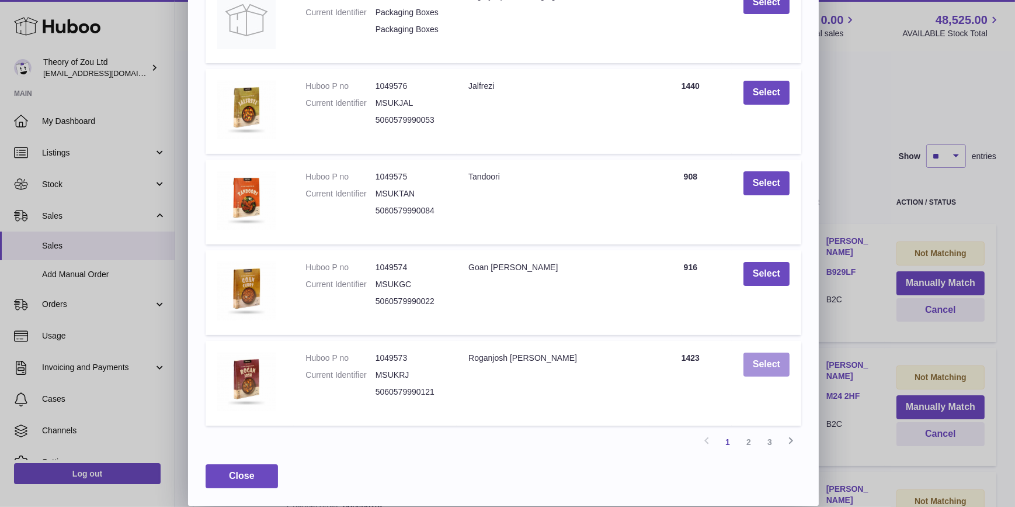
click at [768, 365] on button "Select" at bounding box center [767, 364] width 46 height 24
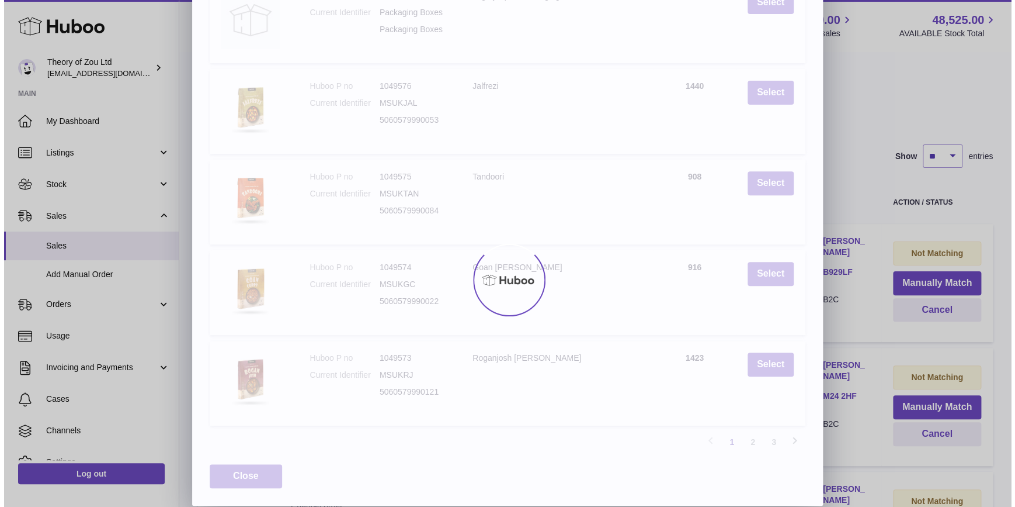
scroll to position [0, 0]
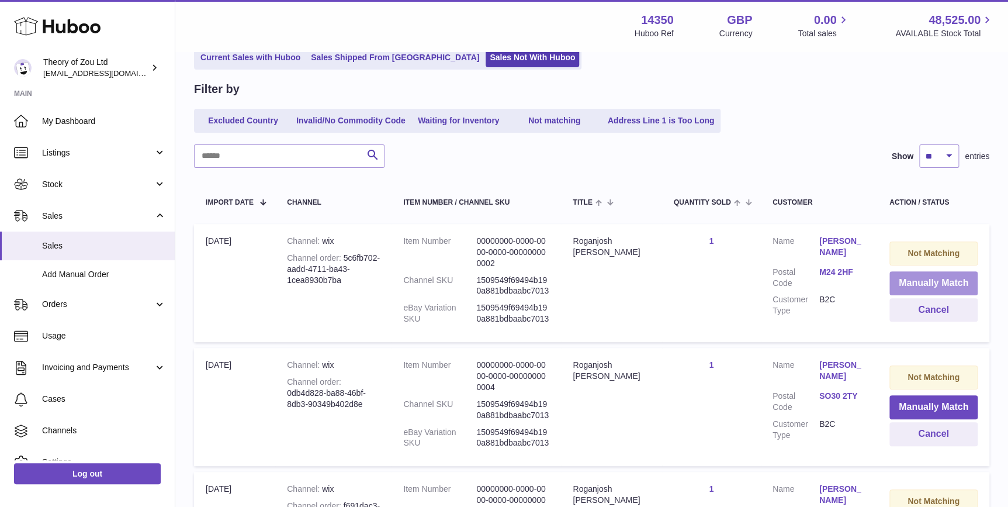
click at [951, 283] on button "Manually Match" at bounding box center [933, 283] width 88 height 24
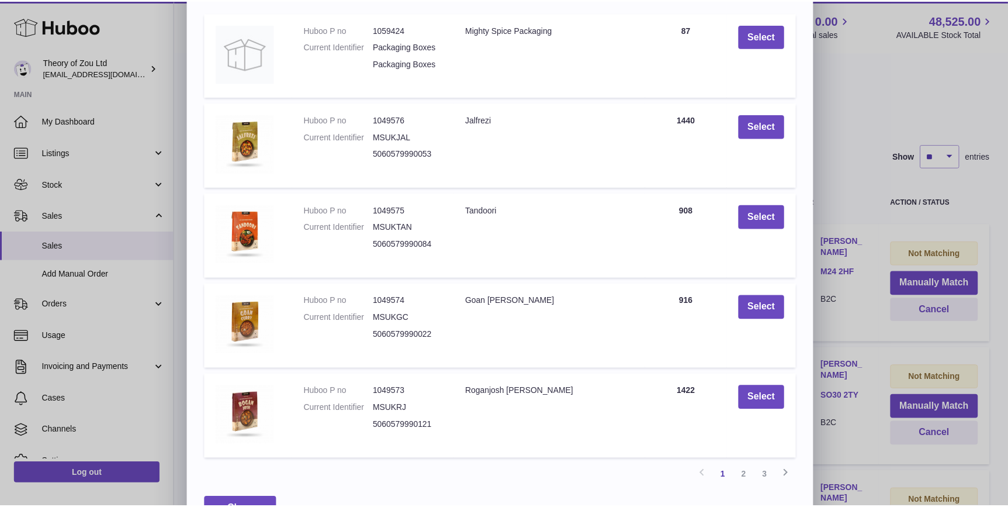
scroll to position [160, 0]
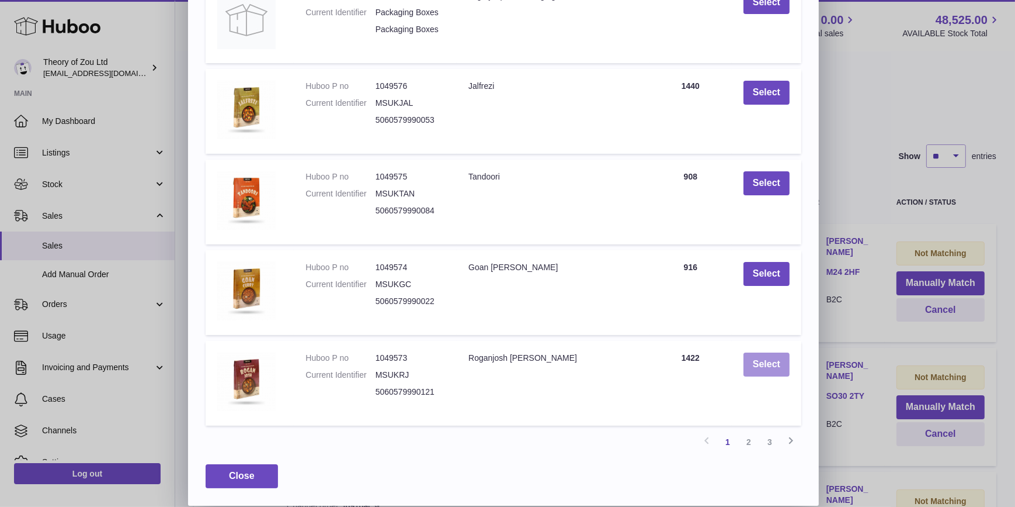
click at [757, 366] on button "Select" at bounding box center [767, 364] width 46 height 24
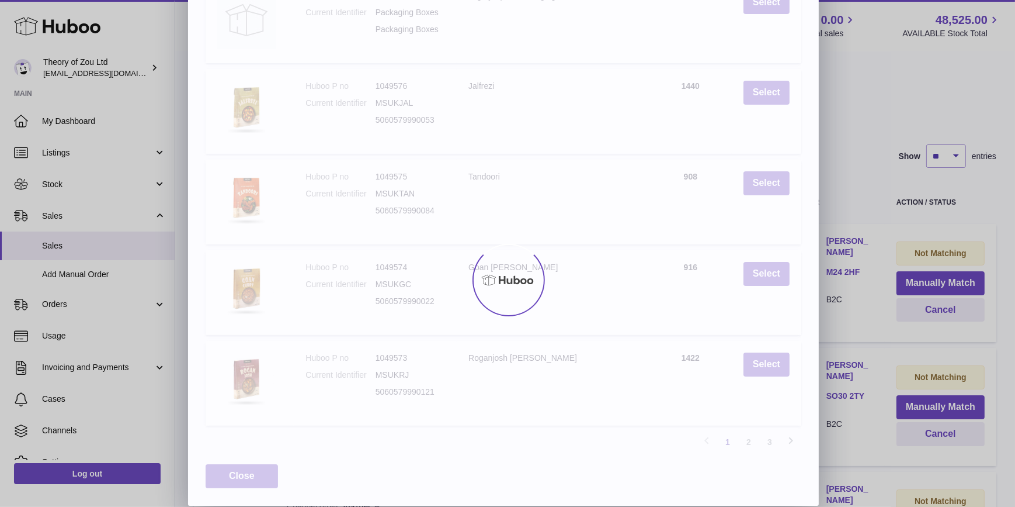
scroll to position [0, 0]
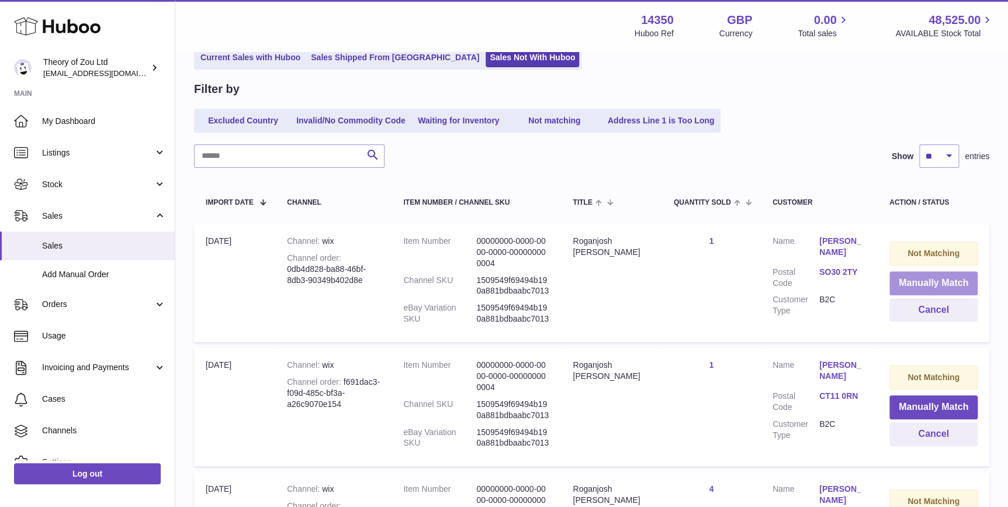
click at [929, 273] on button "Manually Match" at bounding box center [933, 283] width 88 height 24
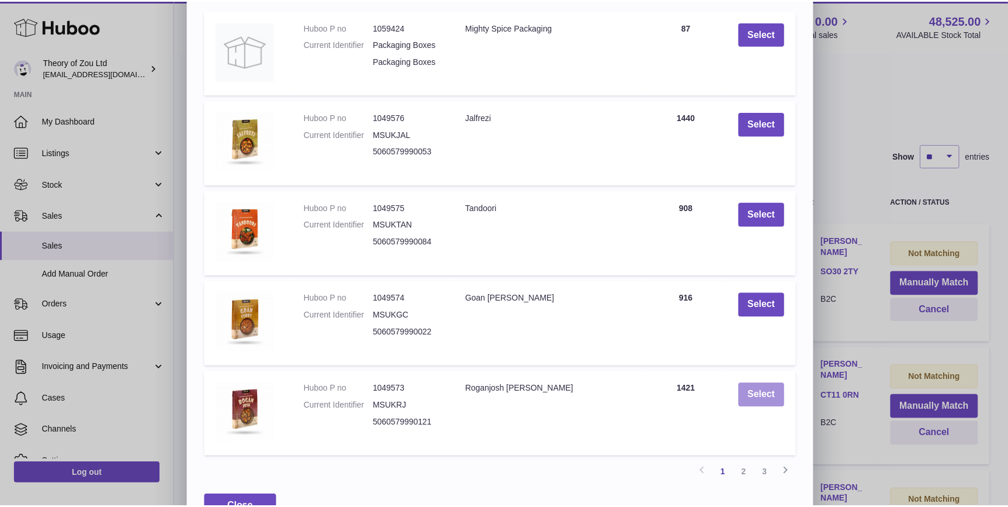
scroll to position [160, 0]
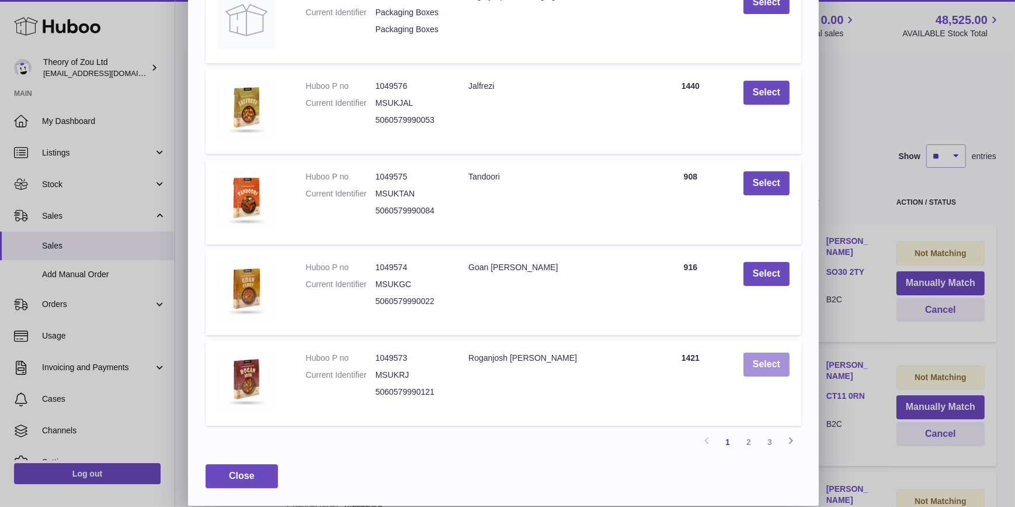
click at [755, 364] on button "Select" at bounding box center [767, 364] width 46 height 24
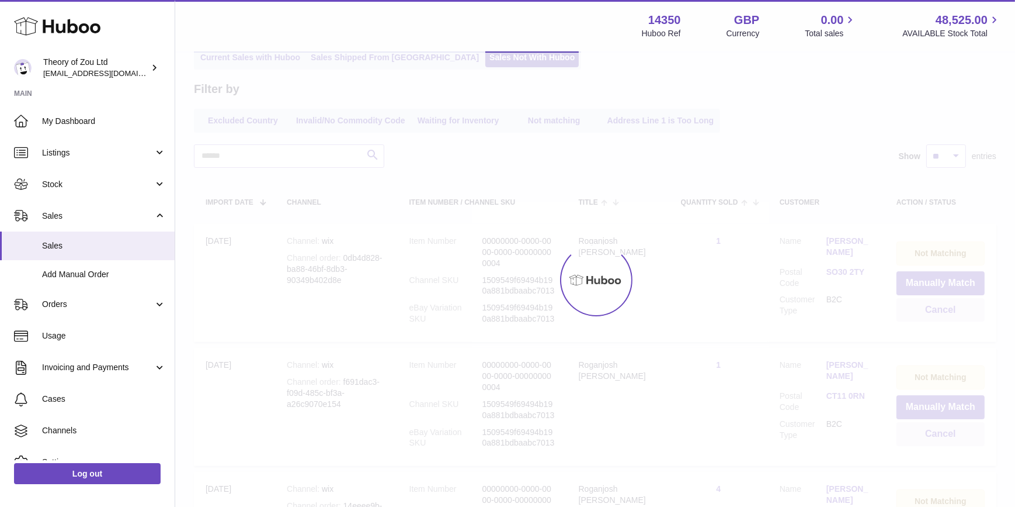
scroll to position [0, 0]
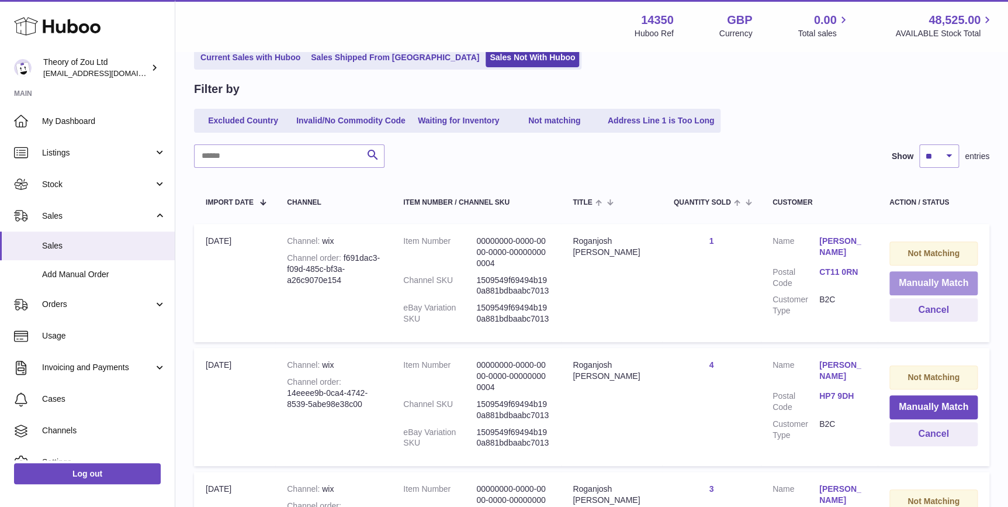
click at [923, 283] on button "Manually Match" at bounding box center [933, 283] width 88 height 24
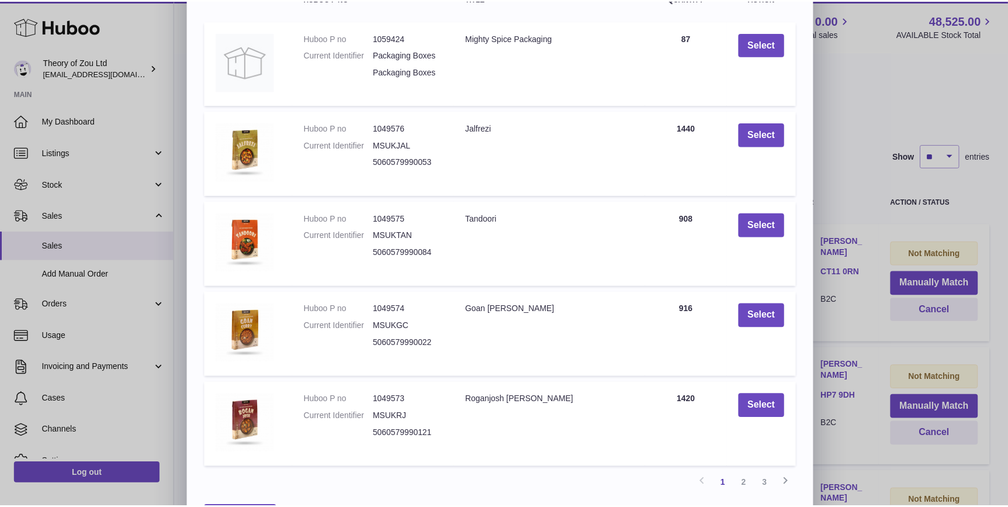
scroll to position [160, 0]
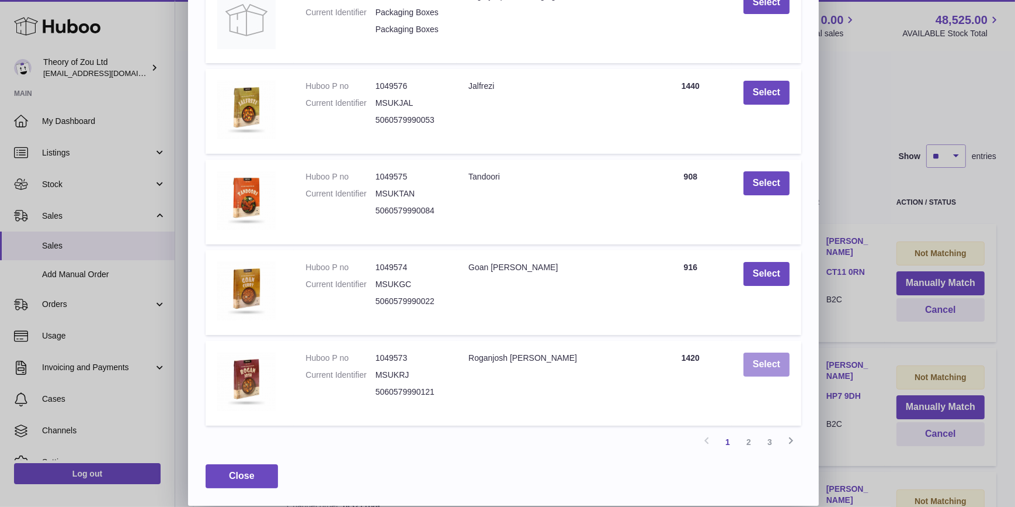
click at [777, 358] on button "Select" at bounding box center [767, 364] width 46 height 24
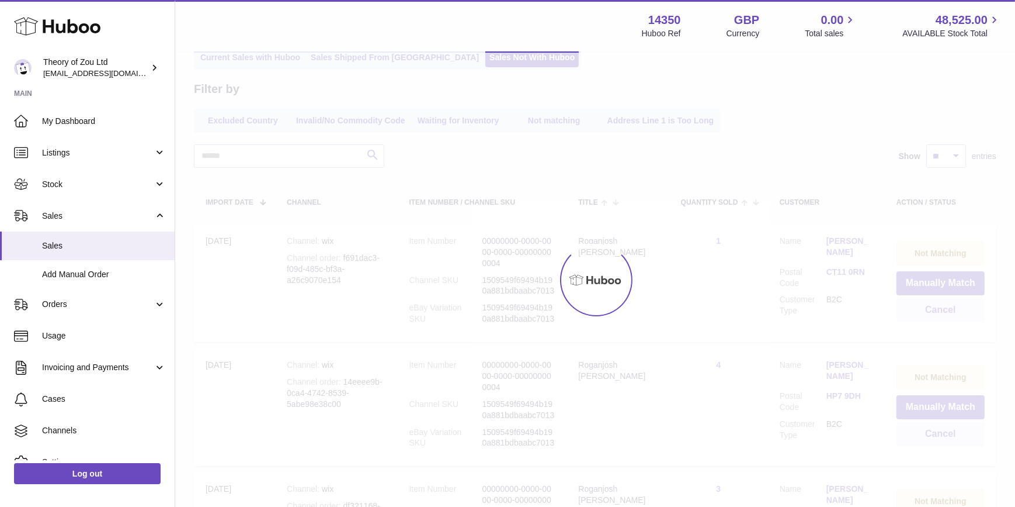
scroll to position [0, 0]
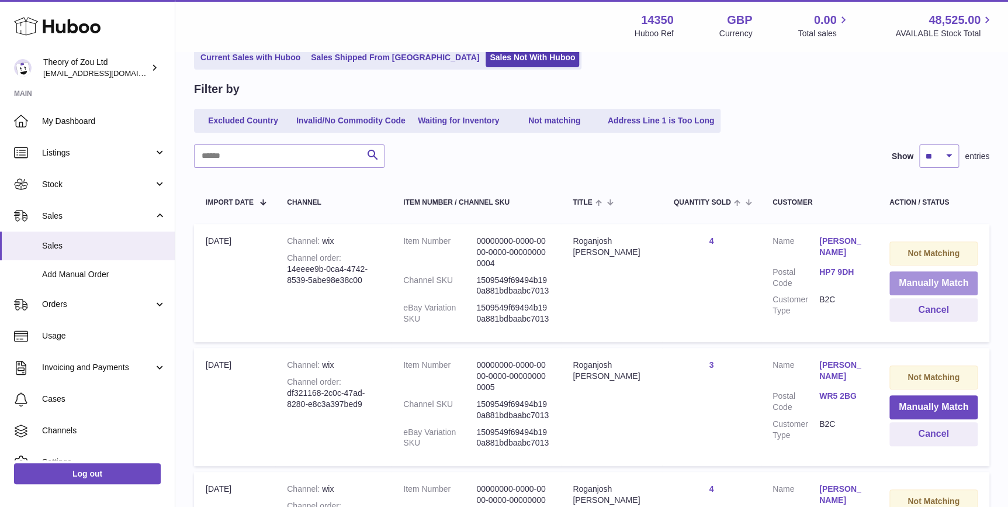
click at [958, 280] on button "Manually Match" at bounding box center [933, 283] width 88 height 24
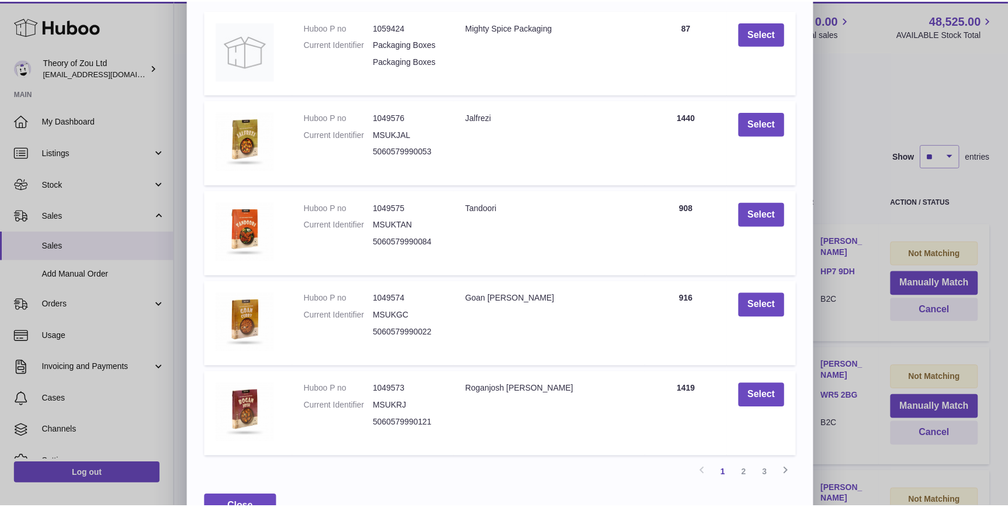
scroll to position [160, 0]
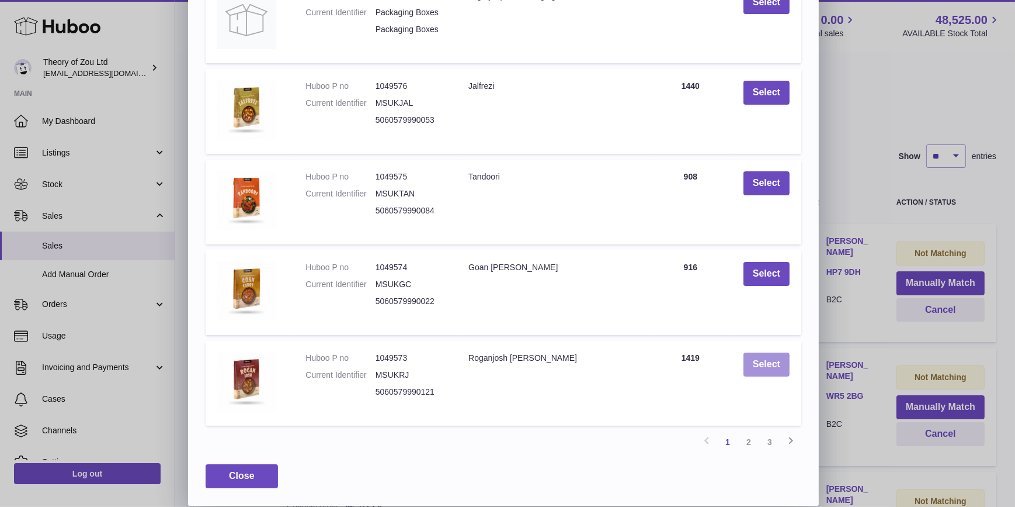
click at [775, 371] on button "Select" at bounding box center [767, 364] width 46 height 24
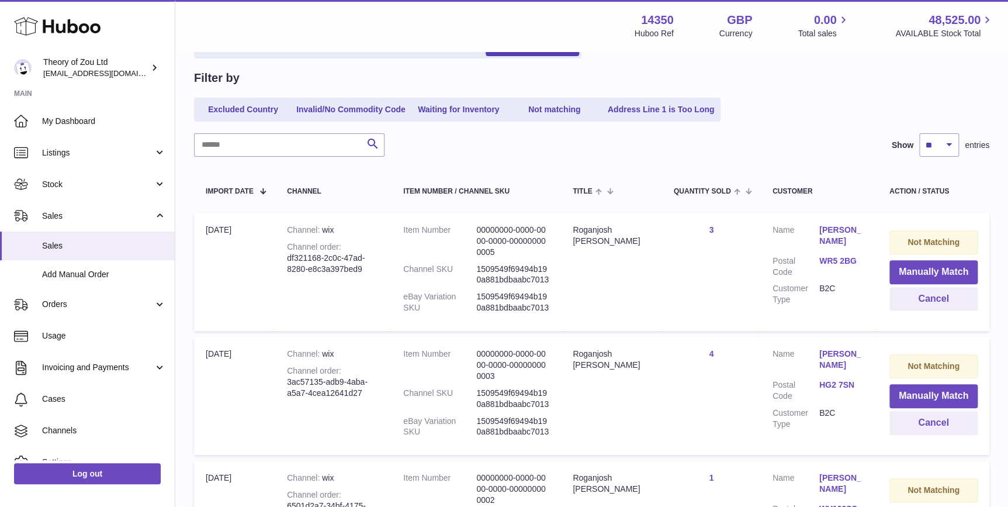
scroll to position [0, 0]
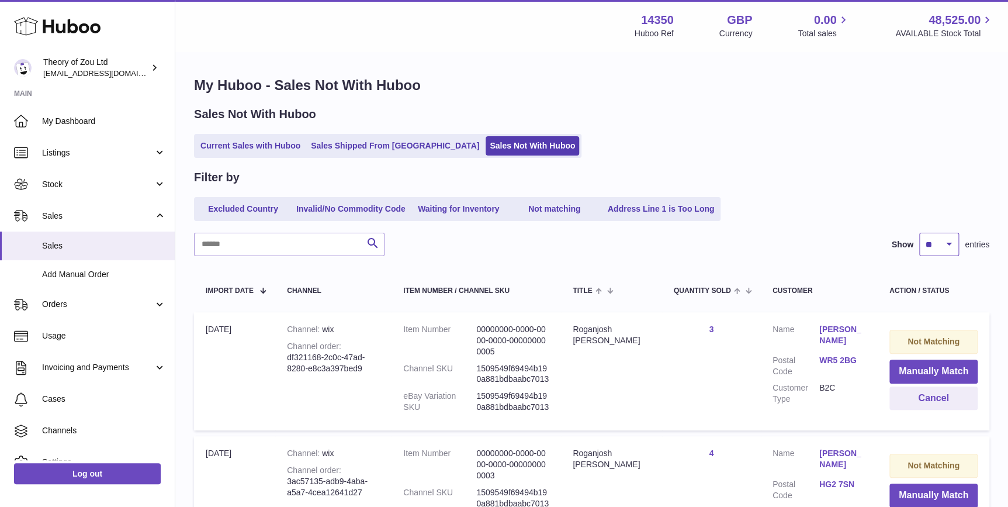
click at [941, 234] on select "** ** ** ***" at bounding box center [939, 244] width 40 height 23
click at [935, 245] on select "** ** ** ***" at bounding box center [939, 244] width 40 height 23
select select "**"
click at [919, 233] on select "** ** ** ***" at bounding box center [939, 244] width 40 height 23
click at [941, 363] on button "Manually Match" at bounding box center [933, 371] width 88 height 24
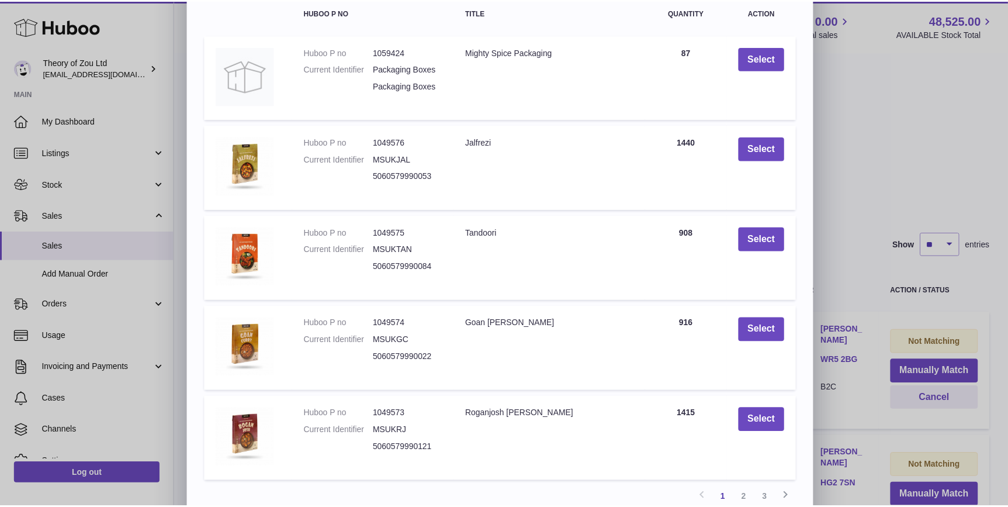
scroll to position [160, 0]
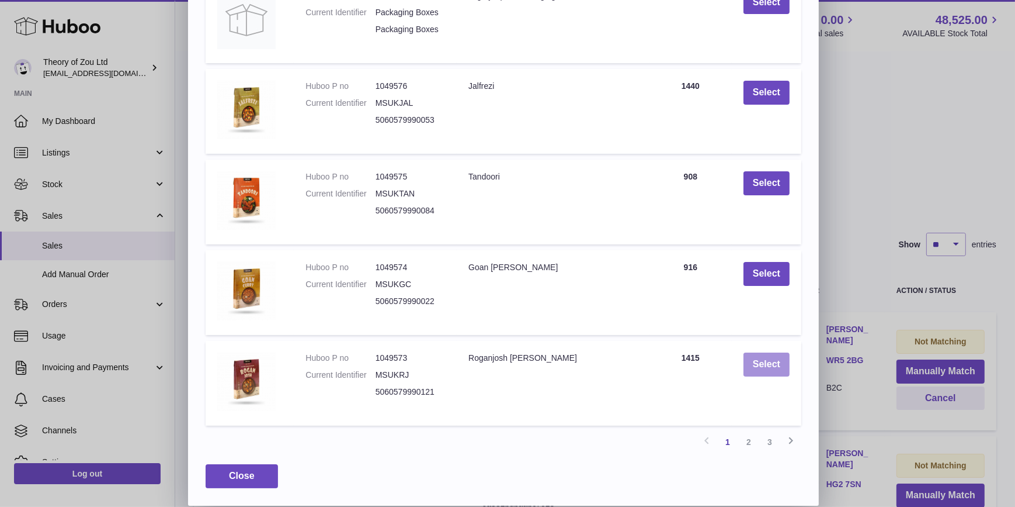
click at [749, 356] on button "Select" at bounding box center [767, 364] width 46 height 24
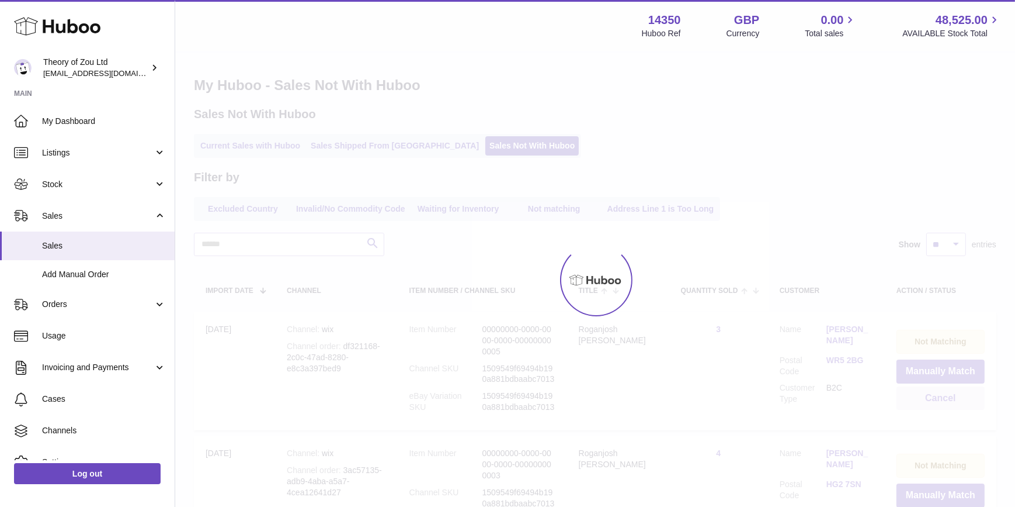
scroll to position [0, 0]
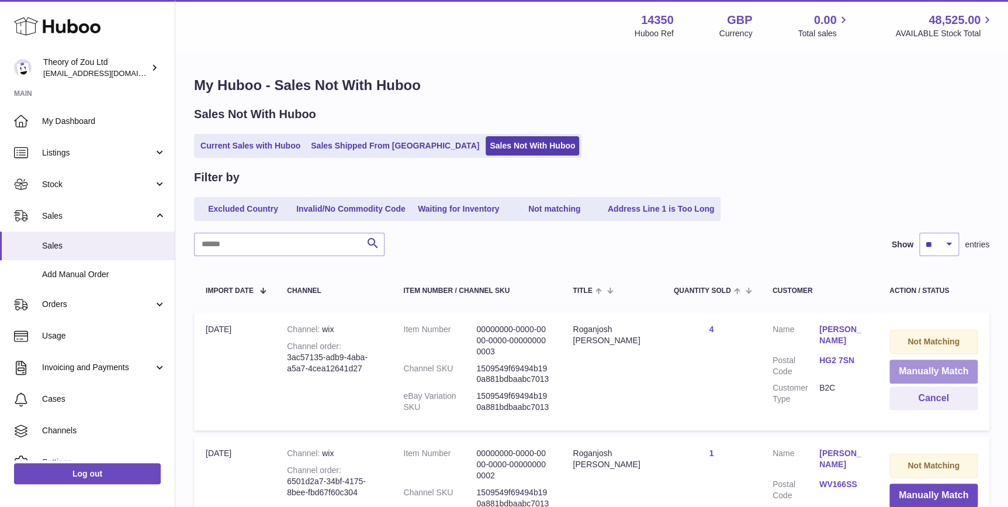
click at [928, 366] on button "Manually Match" at bounding box center [933, 371] width 88 height 24
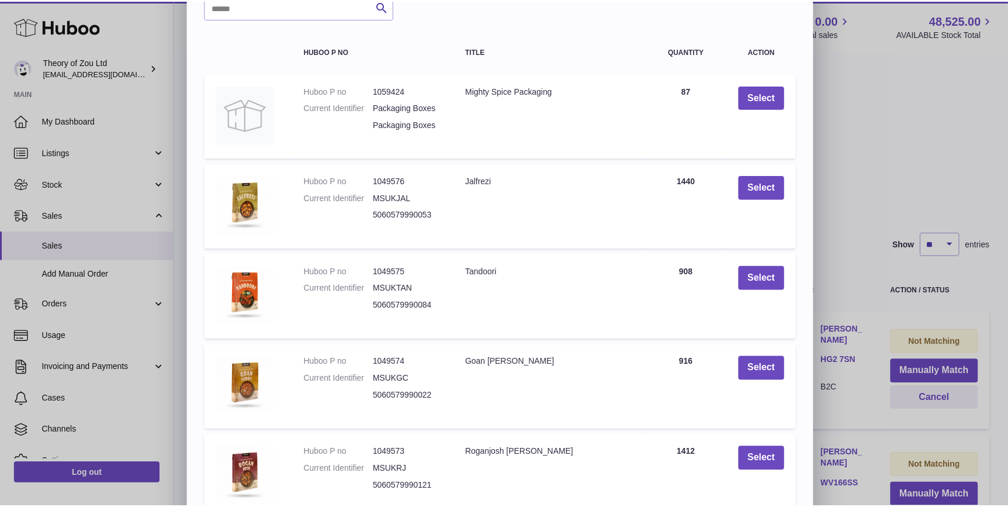
scroll to position [160, 0]
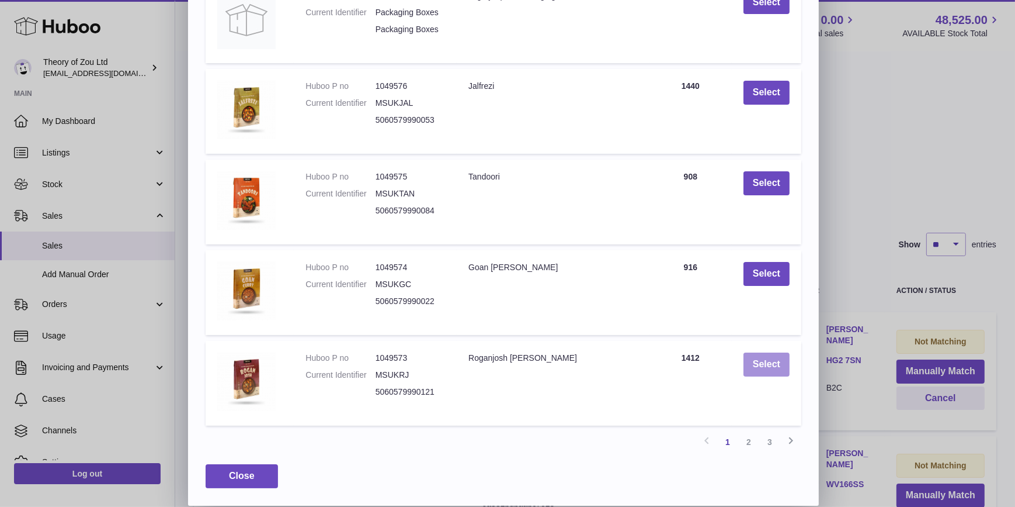
click at [776, 367] on button "Select" at bounding box center [767, 364] width 46 height 24
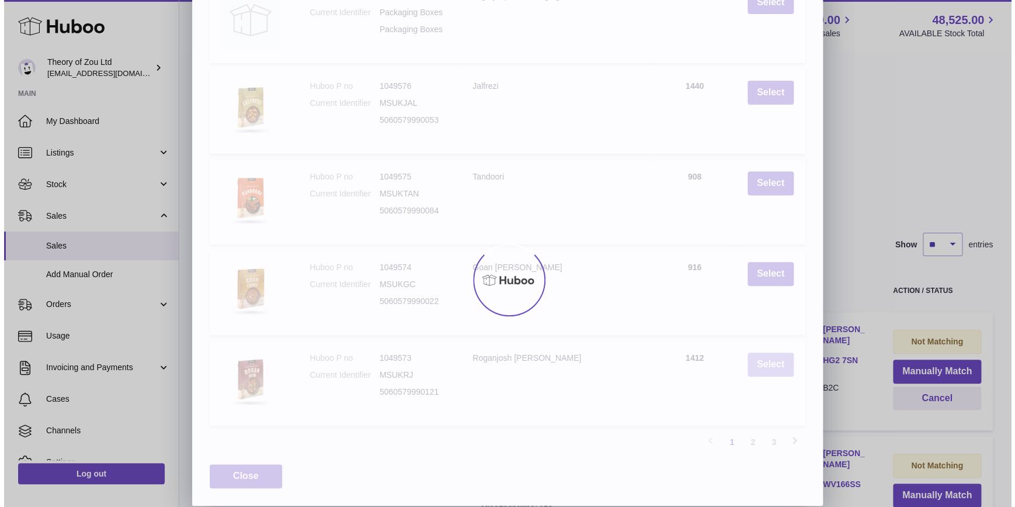
scroll to position [0, 0]
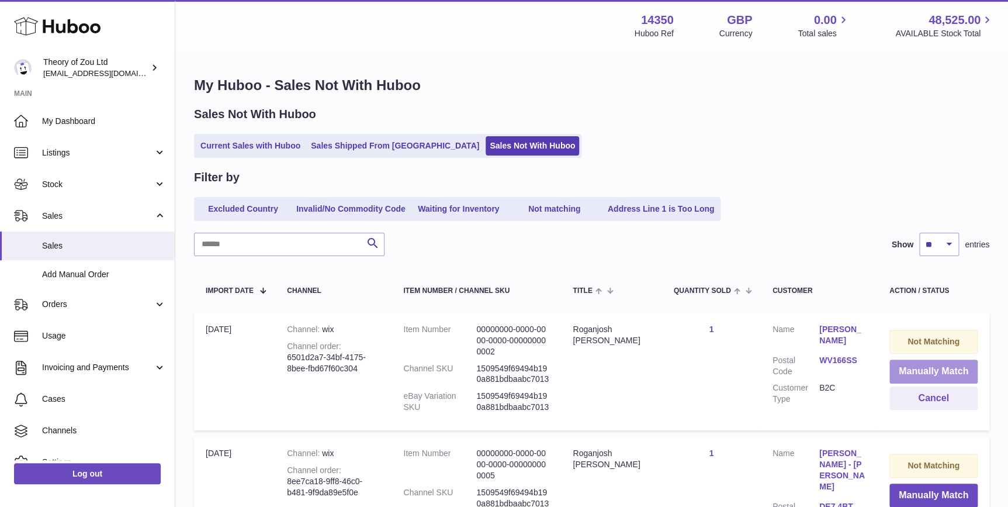
click at [906, 366] on button "Manually Match" at bounding box center [933, 371] width 88 height 24
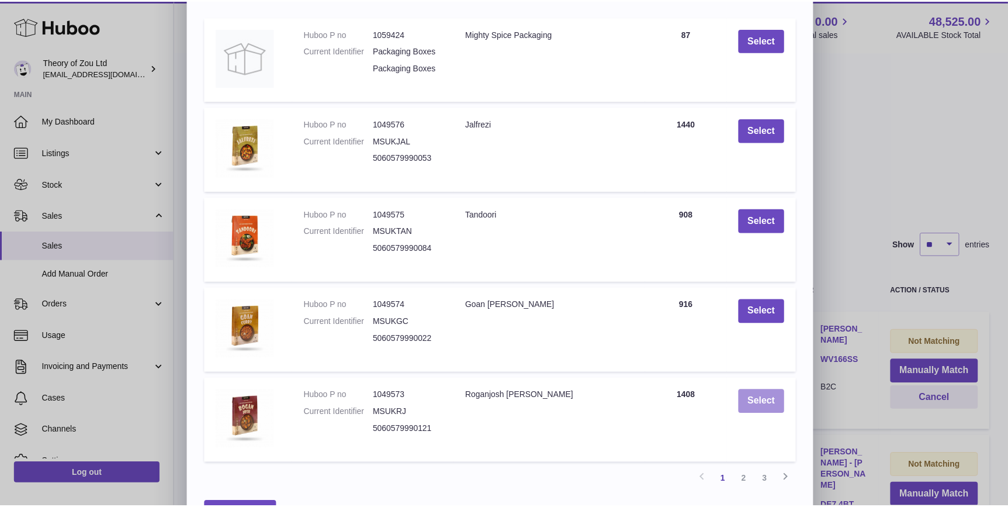
scroll to position [160, 0]
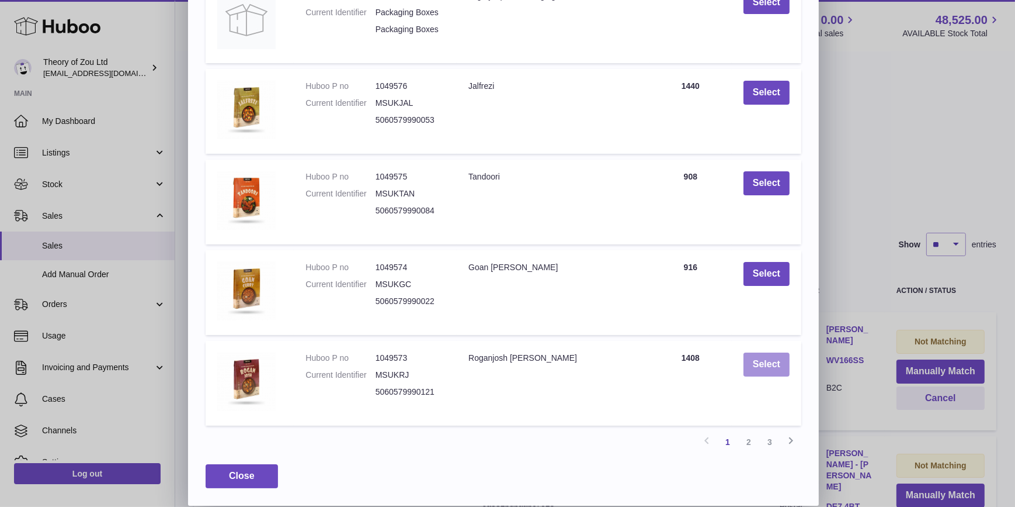
click at [777, 370] on button "Select" at bounding box center [767, 364] width 46 height 24
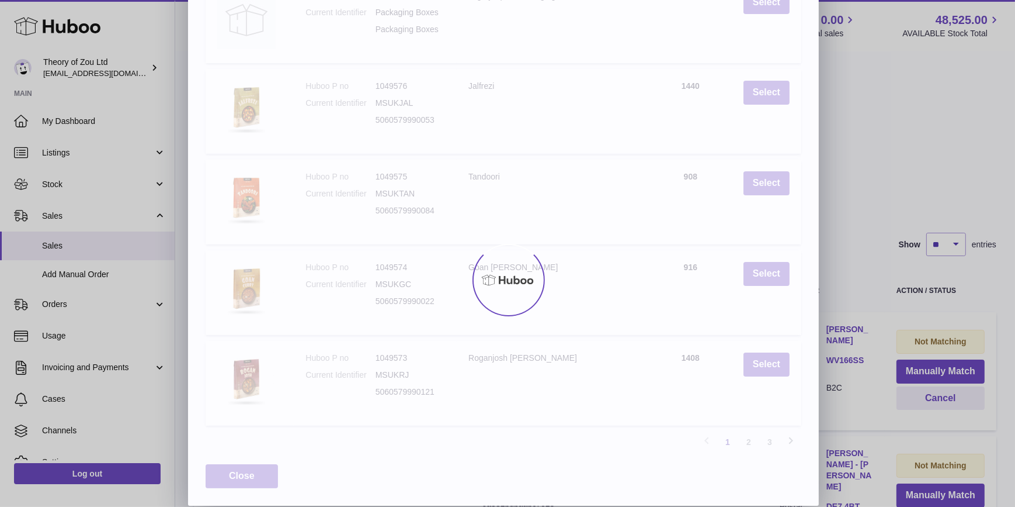
scroll to position [0, 0]
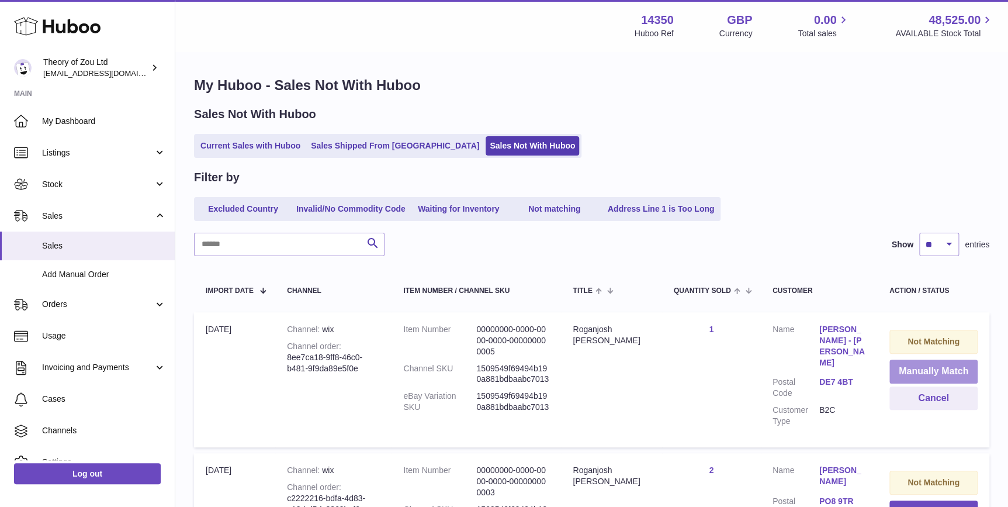
click at [949, 362] on button "Manually Match" at bounding box center [933, 371] width 88 height 24
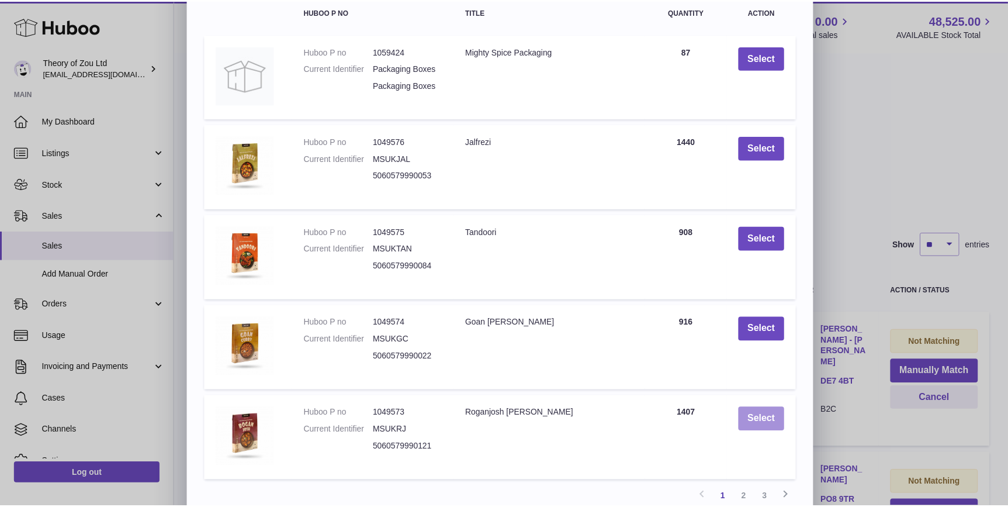
scroll to position [160, 0]
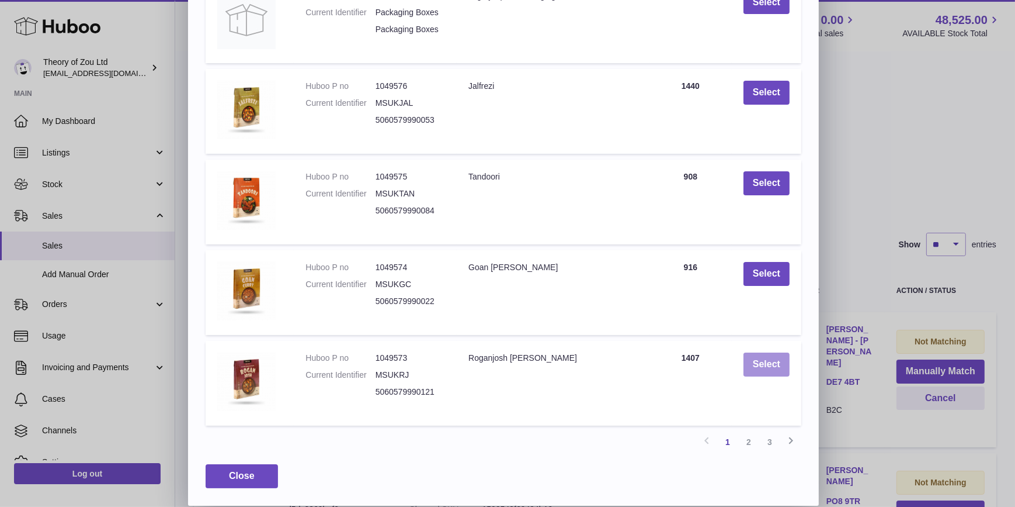
click at [758, 360] on button "Select" at bounding box center [767, 364] width 46 height 24
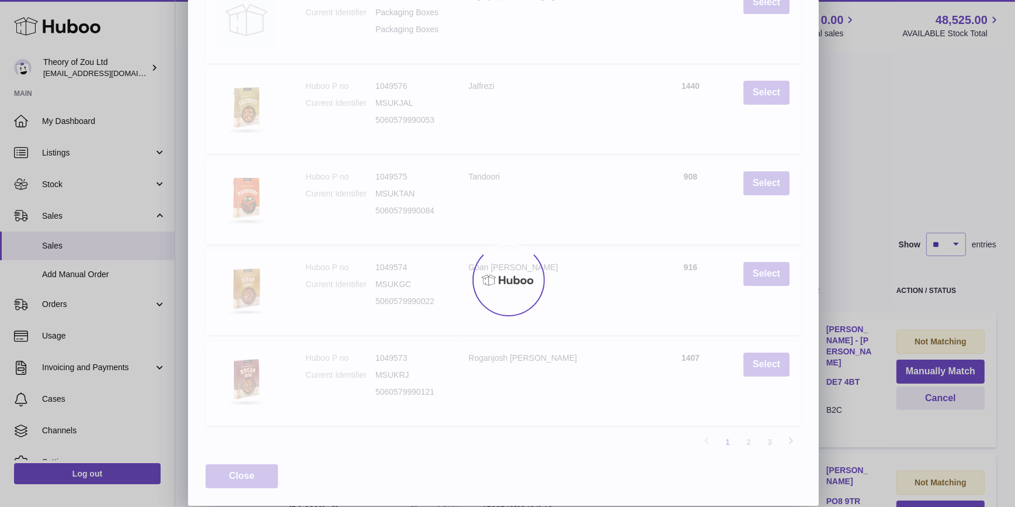
scroll to position [0, 0]
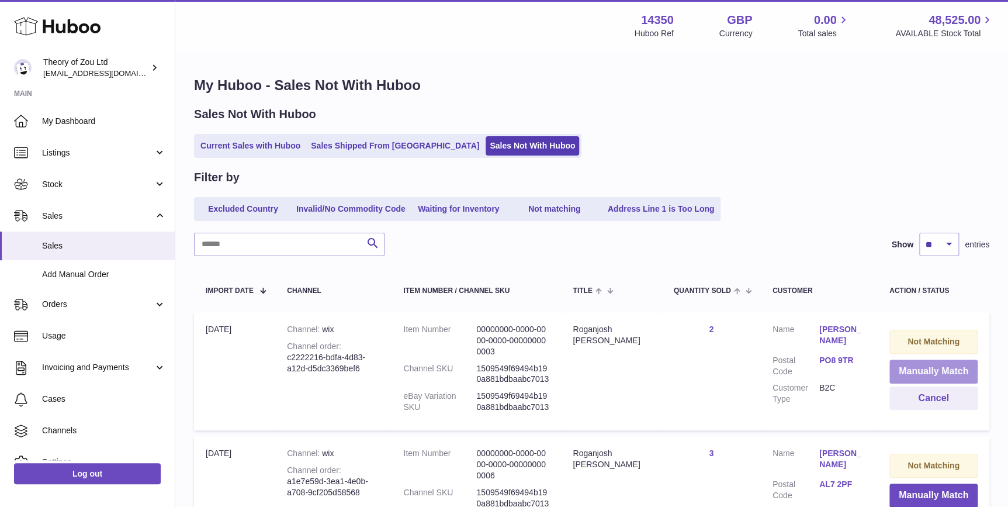
click at [908, 372] on button "Manually Match" at bounding box center [933, 371] width 88 height 24
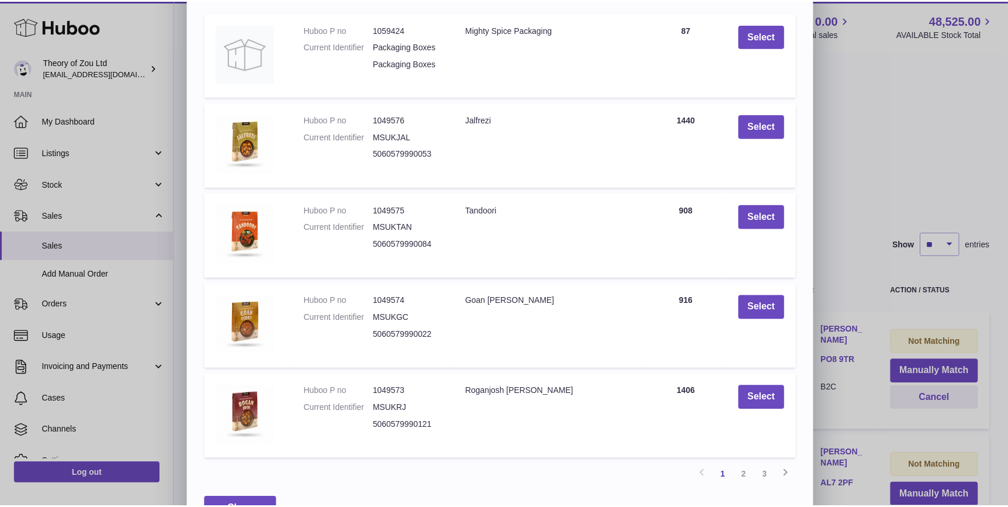
scroll to position [160, 0]
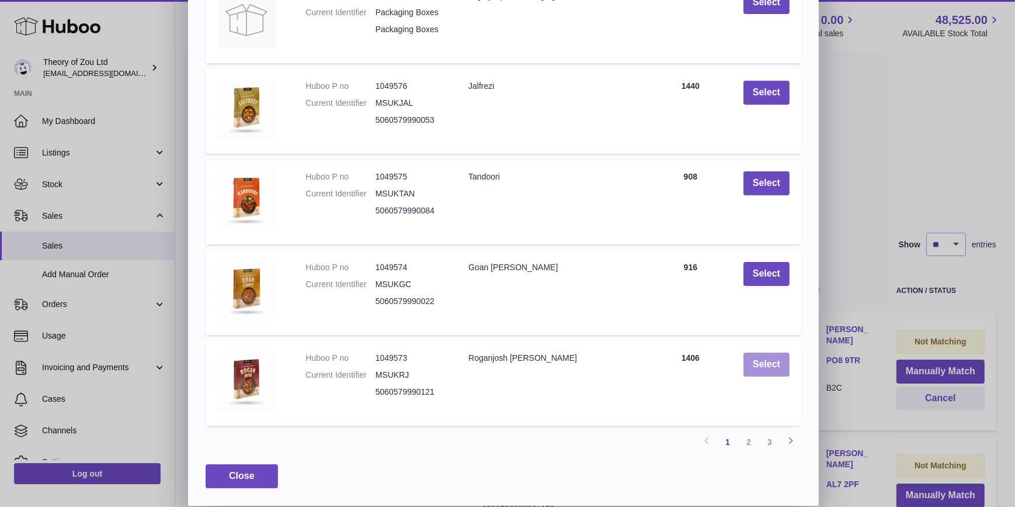
click at [760, 368] on button "Select" at bounding box center [767, 364] width 46 height 24
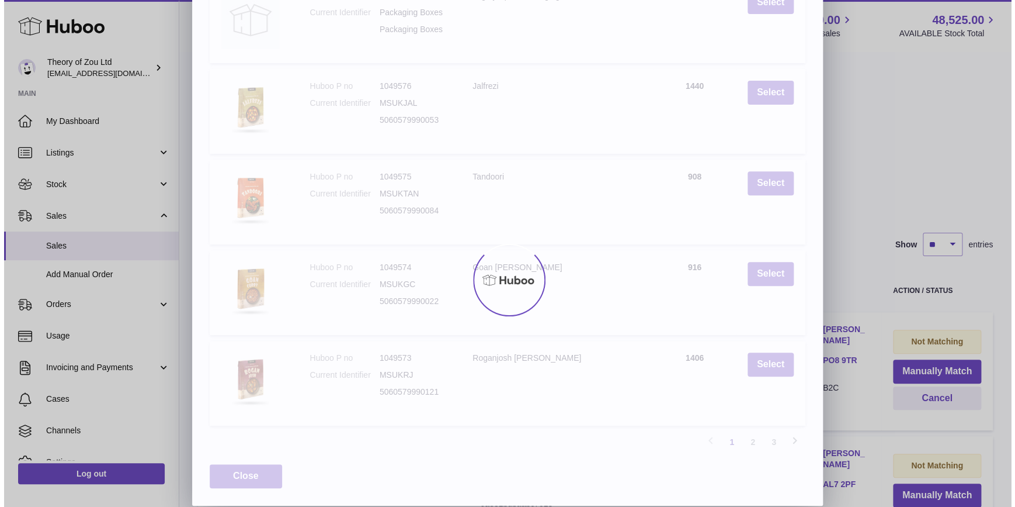
scroll to position [0, 0]
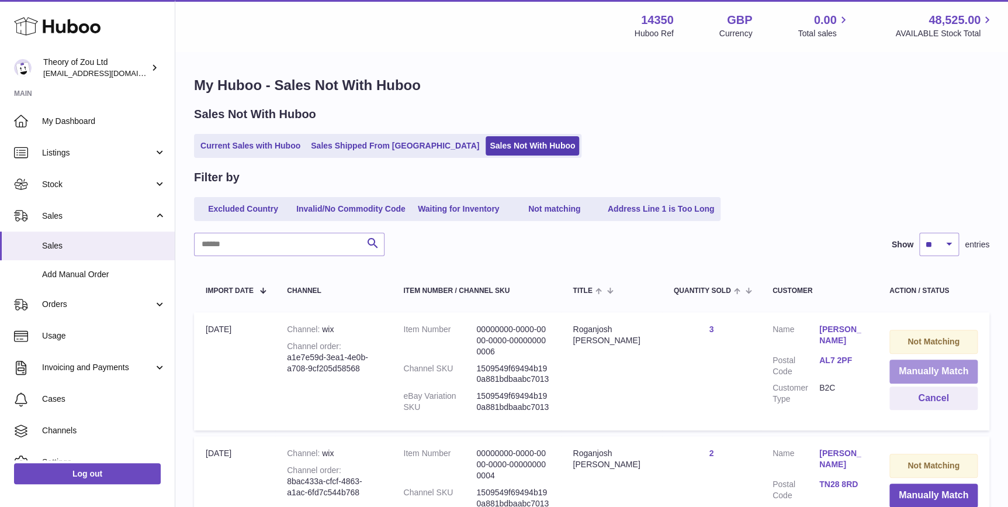
click at [931, 374] on button "Manually Match" at bounding box center [933, 371] width 88 height 24
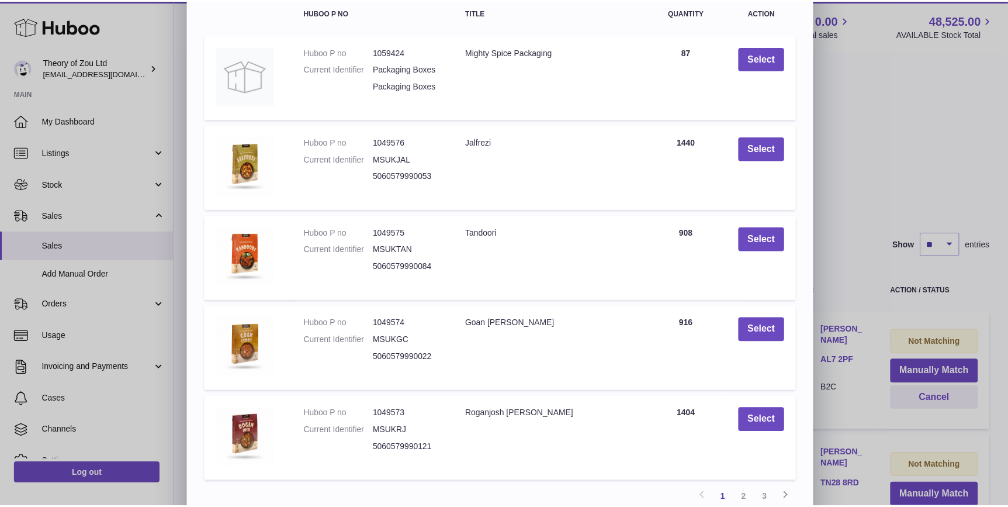
scroll to position [160, 0]
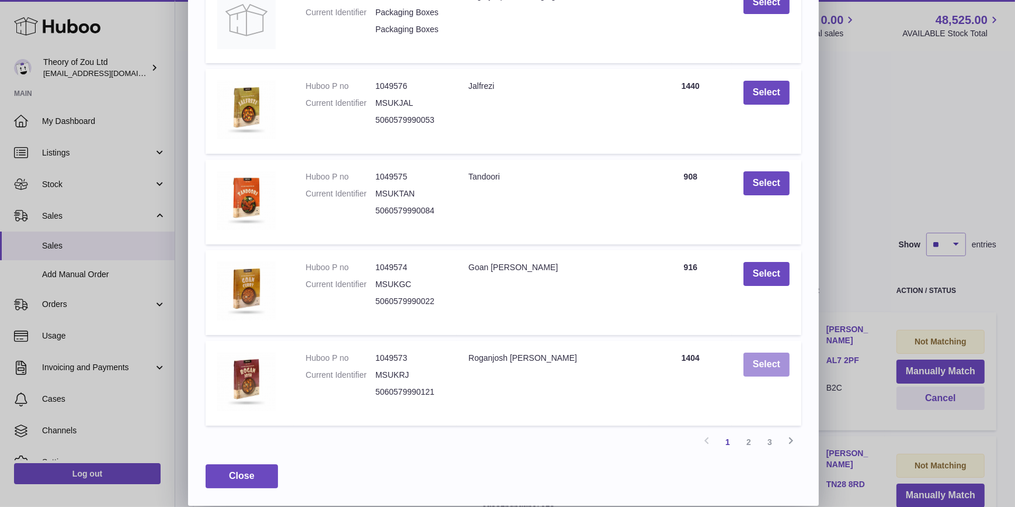
click at [765, 359] on button "Select" at bounding box center [767, 364] width 46 height 24
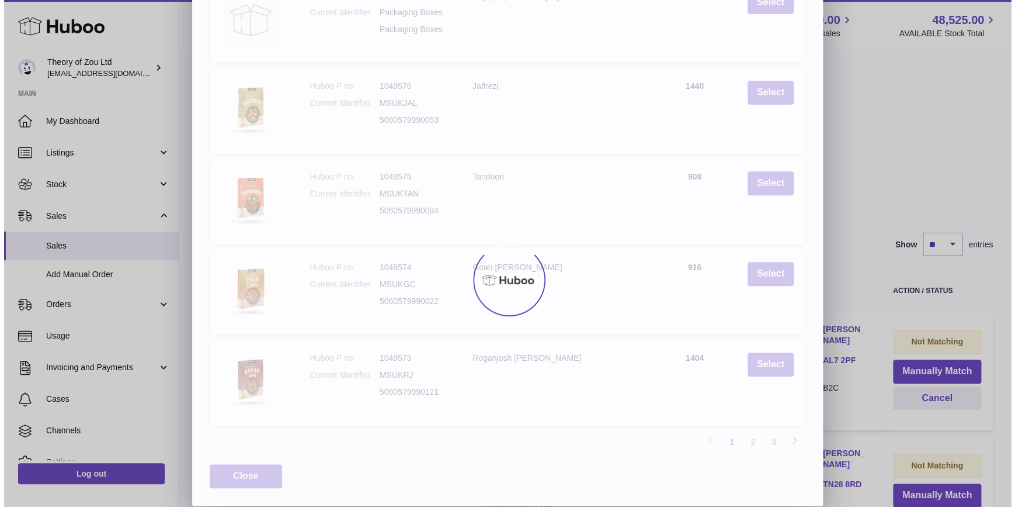
scroll to position [0, 0]
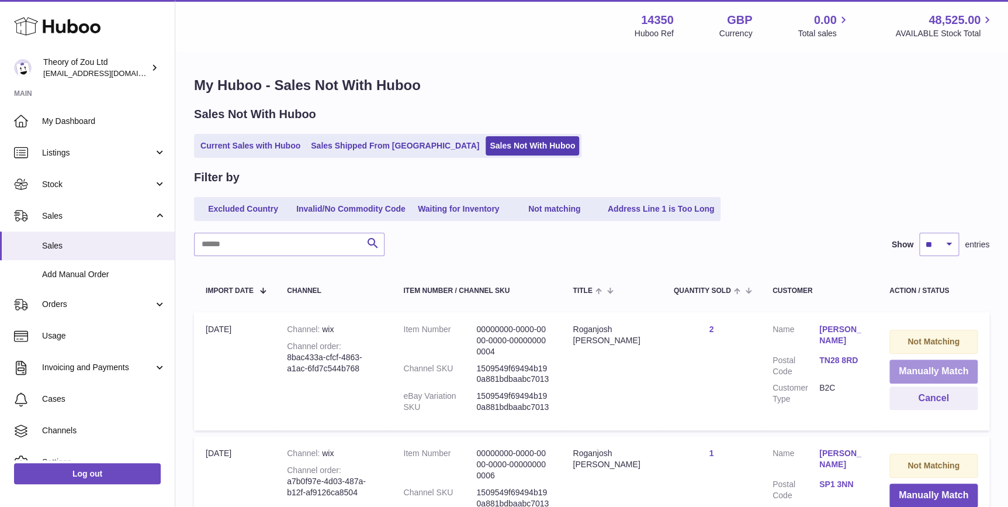
click at [930, 368] on button "Manually Match" at bounding box center [933, 371] width 88 height 24
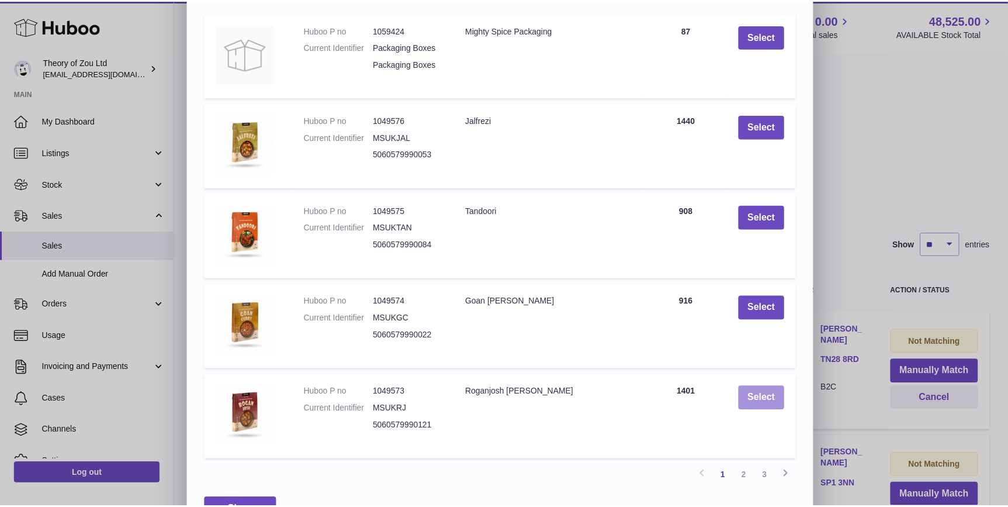
scroll to position [160, 0]
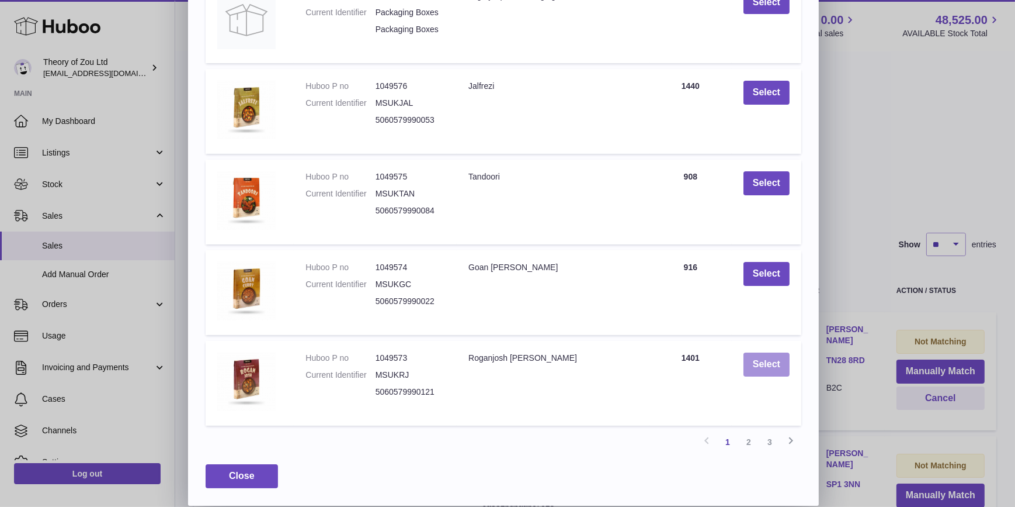
click at [758, 358] on button "Select" at bounding box center [767, 364] width 46 height 24
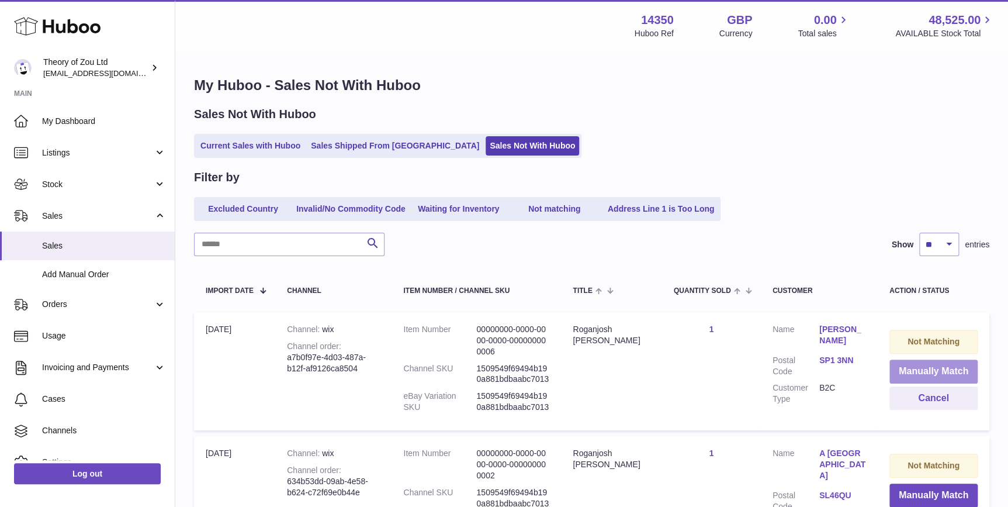
click at [935, 362] on button "Manually Match" at bounding box center [933, 371] width 88 height 24
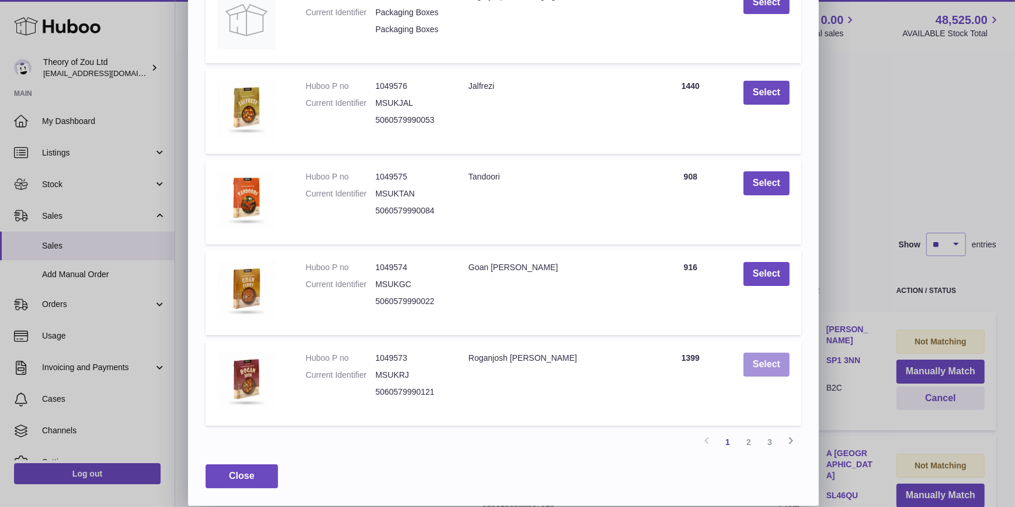
click at [759, 360] on button "Select" at bounding box center [767, 364] width 46 height 24
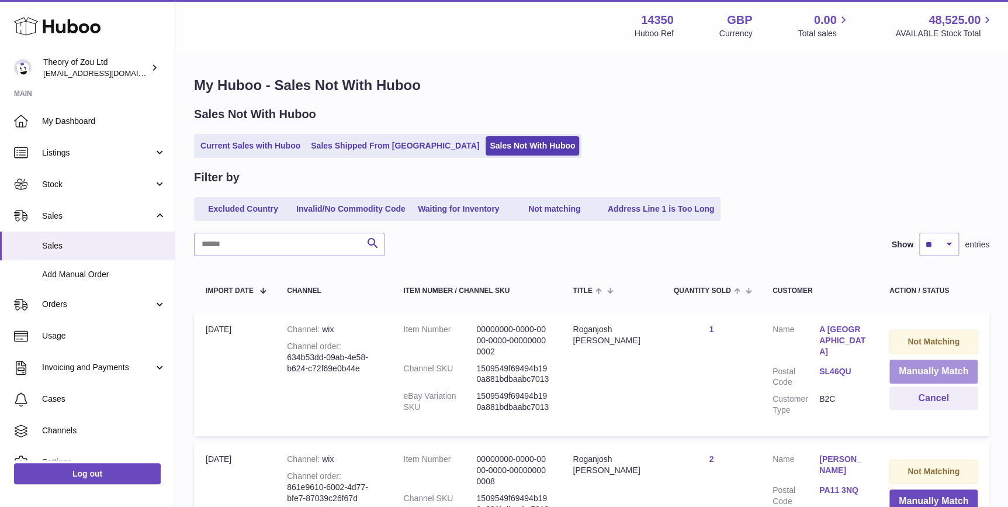
click at [927, 366] on button "Manually Match" at bounding box center [933, 371] width 88 height 24
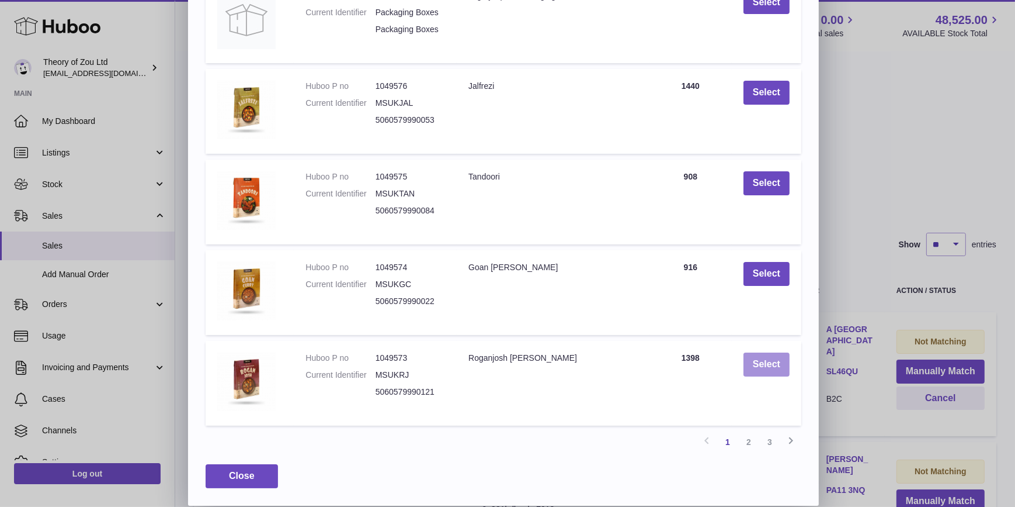
click at [769, 368] on button "Select" at bounding box center [767, 364] width 46 height 24
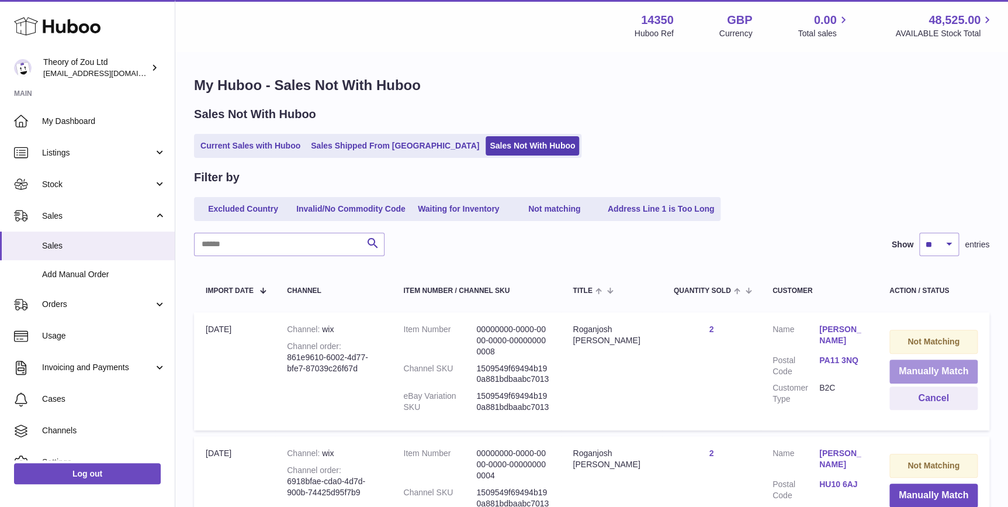
click at [917, 365] on button "Manually Match" at bounding box center [933, 371] width 88 height 24
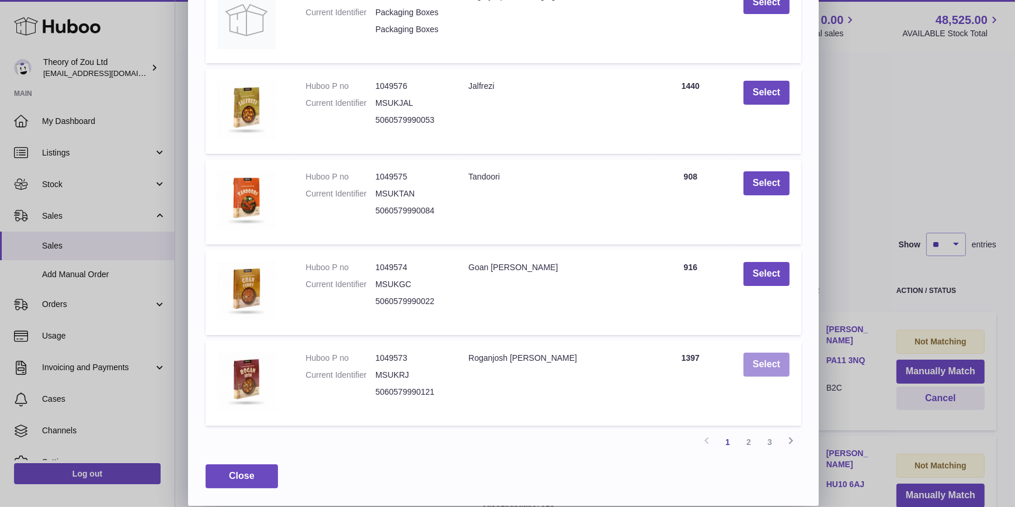
click at [760, 372] on button "Select" at bounding box center [767, 364] width 46 height 24
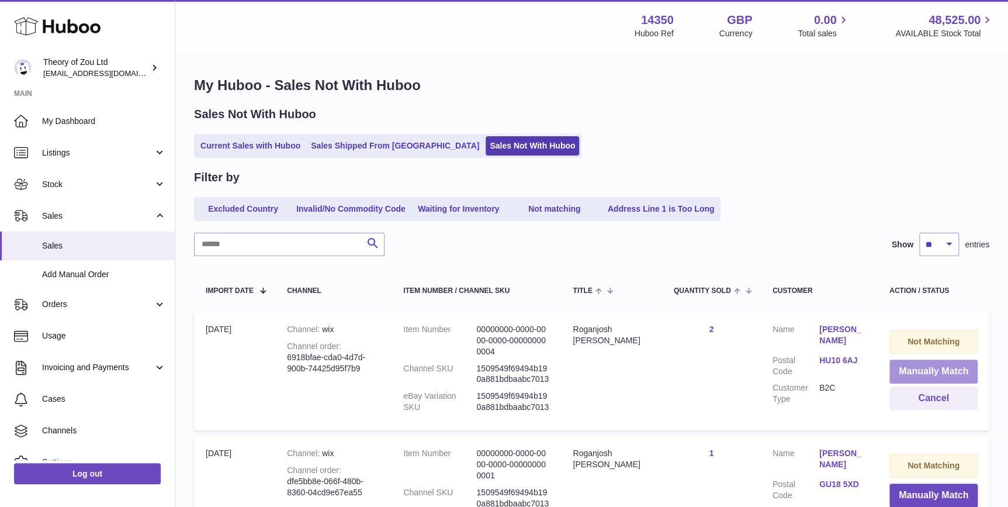
click at [937, 371] on button "Manually Match" at bounding box center [933, 371] width 88 height 24
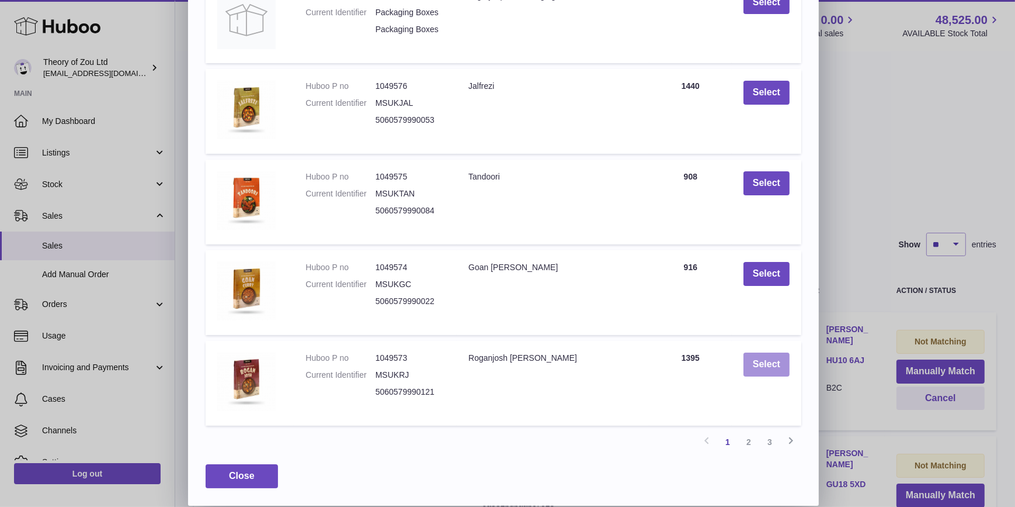
click at [762, 362] on button "Select" at bounding box center [767, 364] width 46 height 24
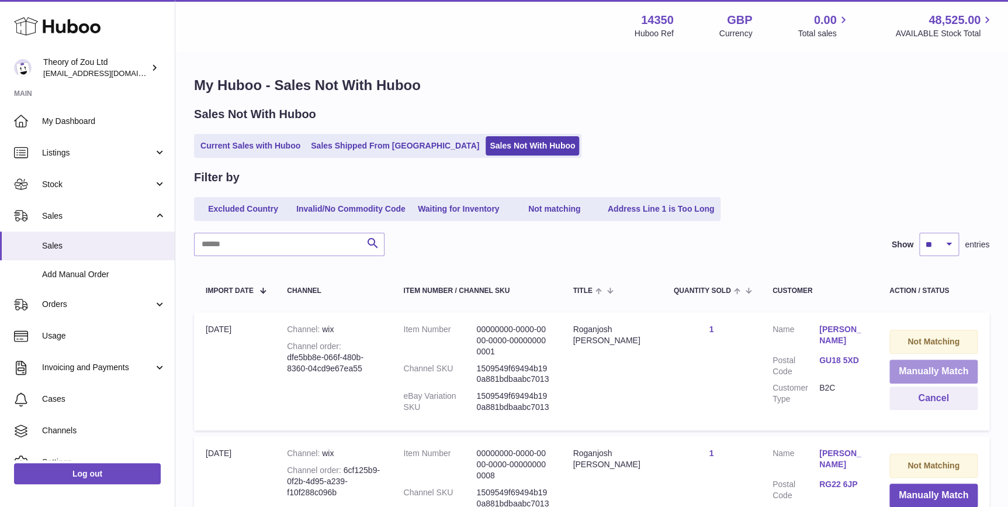
click at [946, 378] on button "Manually Match" at bounding box center [933, 371] width 88 height 24
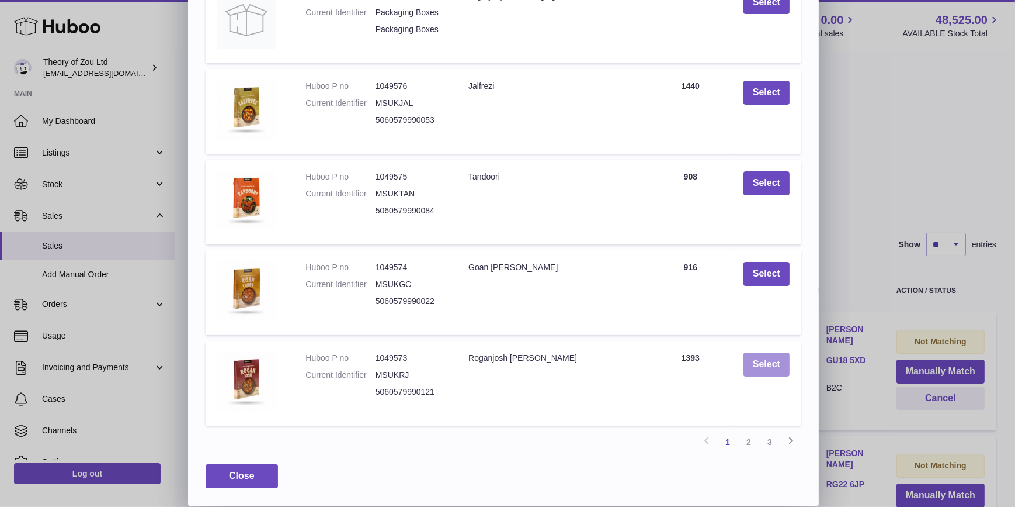
click at [760, 369] on button "Select" at bounding box center [767, 364] width 46 height 24
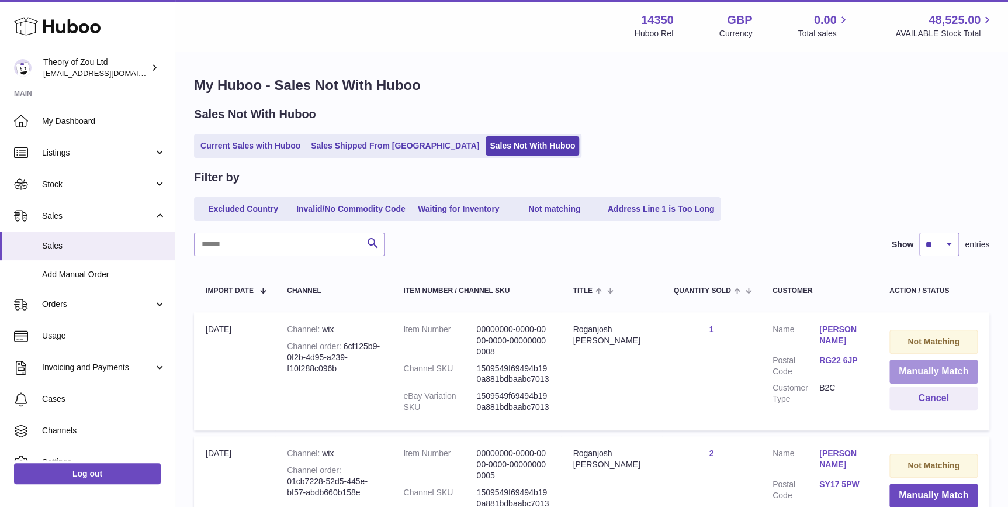
click at [947, 369] on button "Manually Match" at bounding box center [933, 371] width 88 height 24
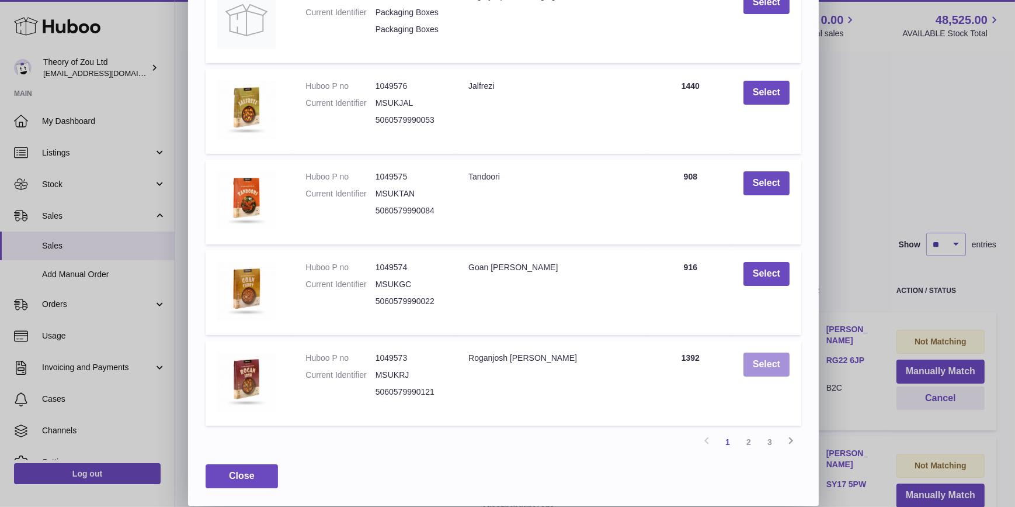
click at [762, 364] on button "Select" at bounding box center [767, 364] width 46 height 24
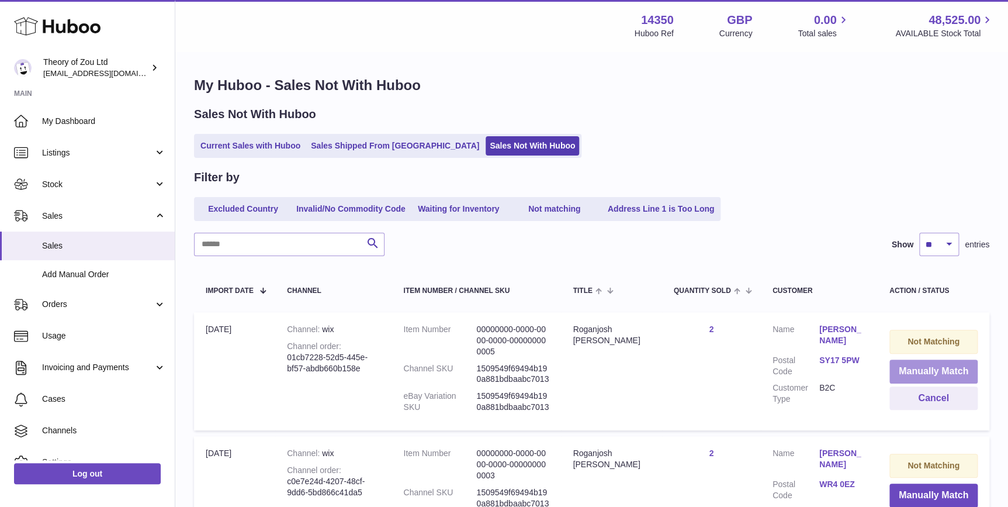
click at [940, 368] on button "Manually Match" at bounding box center [933, 371] width 88 height 24
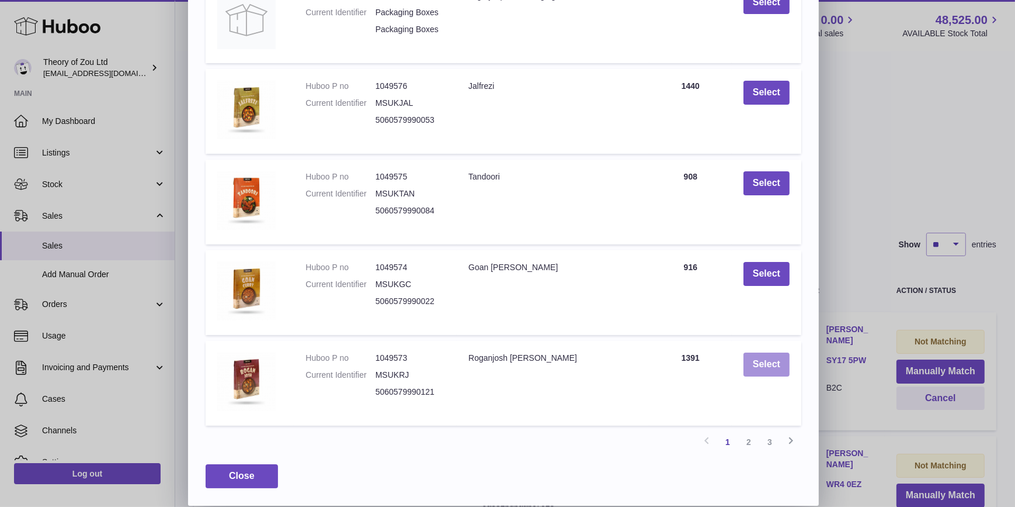
click at [781, 366] on button "Select" at bounding box center [767, 364] width 46 height 24
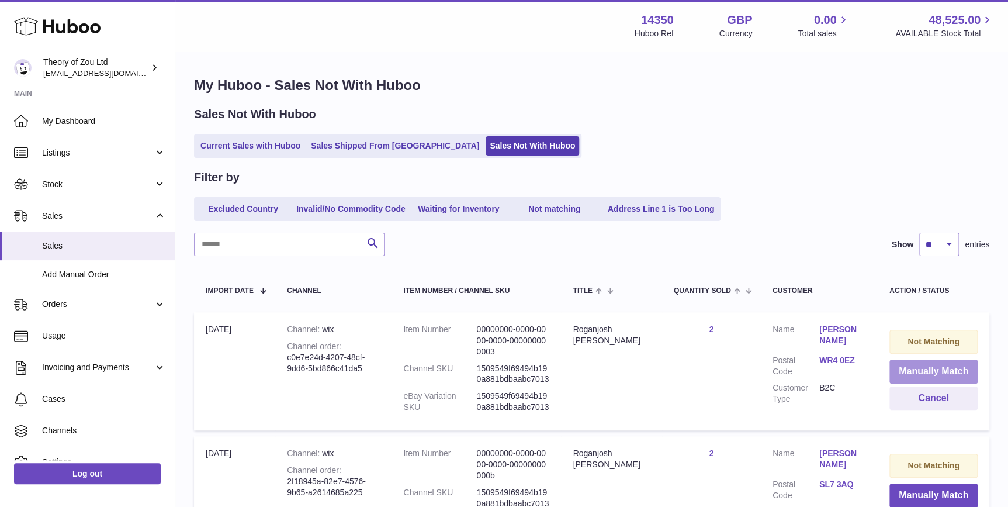
click at [955, 369] on button "Manually Match" at bounding box center [933, 371] width 88 height 24
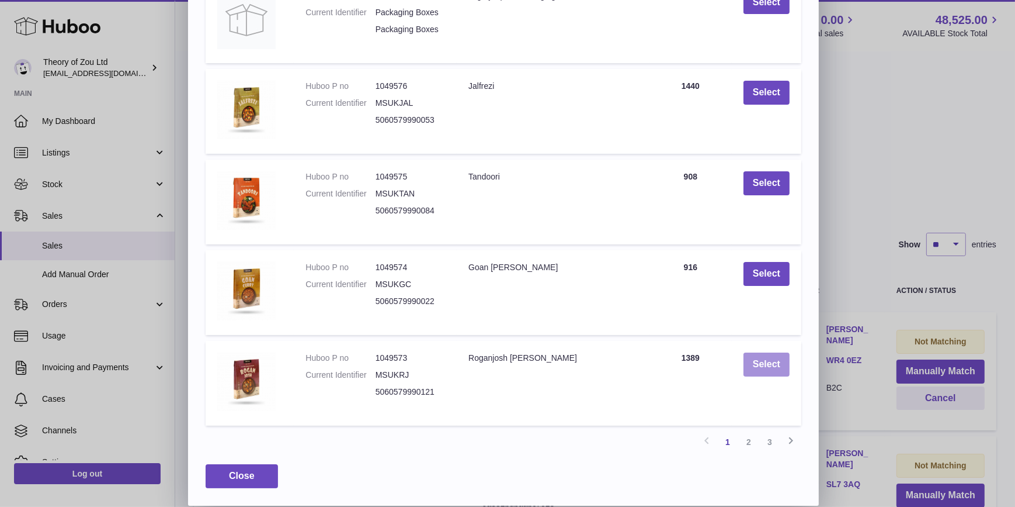
click at [775, 363] on button "Select" at bounding box center [767, 364] width 46 height 24
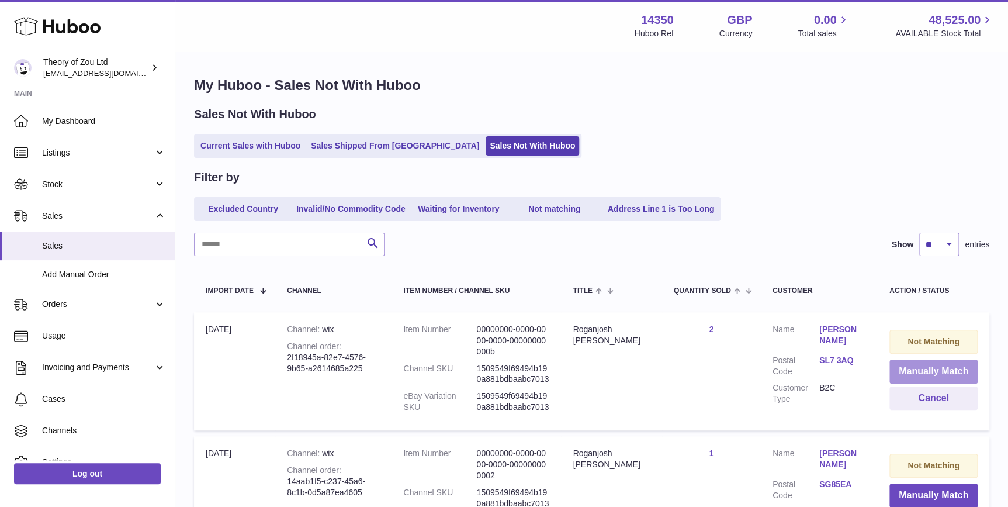
click at [917, 365] on button "Manually Match" at bounding box center [933, 371] width 88 height 24
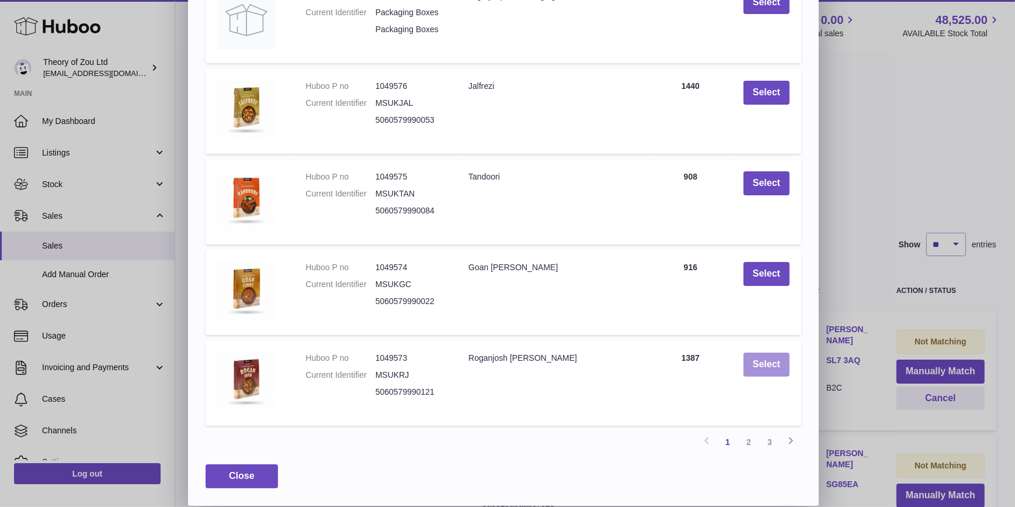
click at [762, 368] on button "Select" at bounding box center [767, 364] width 46 height 24
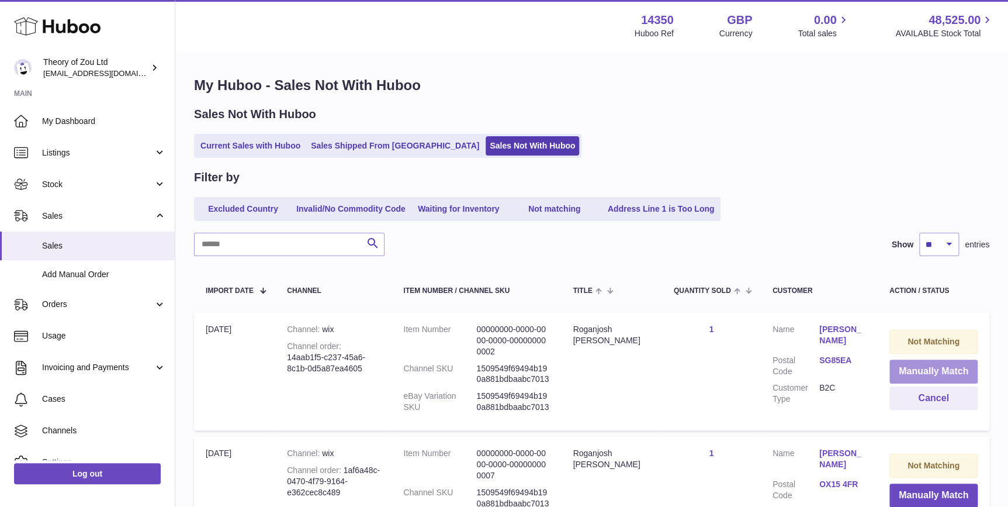
click at [923, 369] on button "Manually Match" at bounding box center [933, 371] width 88 height 24
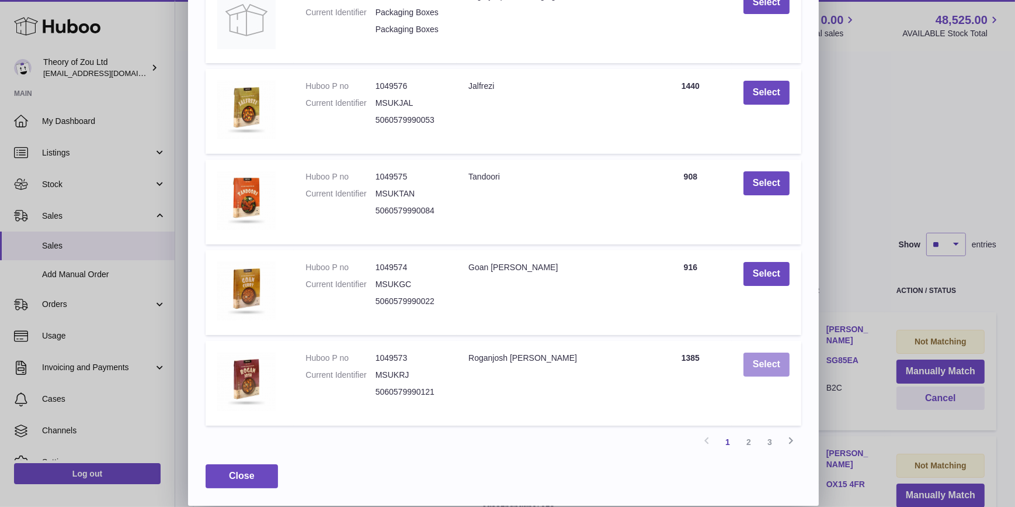
click at [771, 364] on button "Select" at bounding box center [767, 364] width 46 height 24
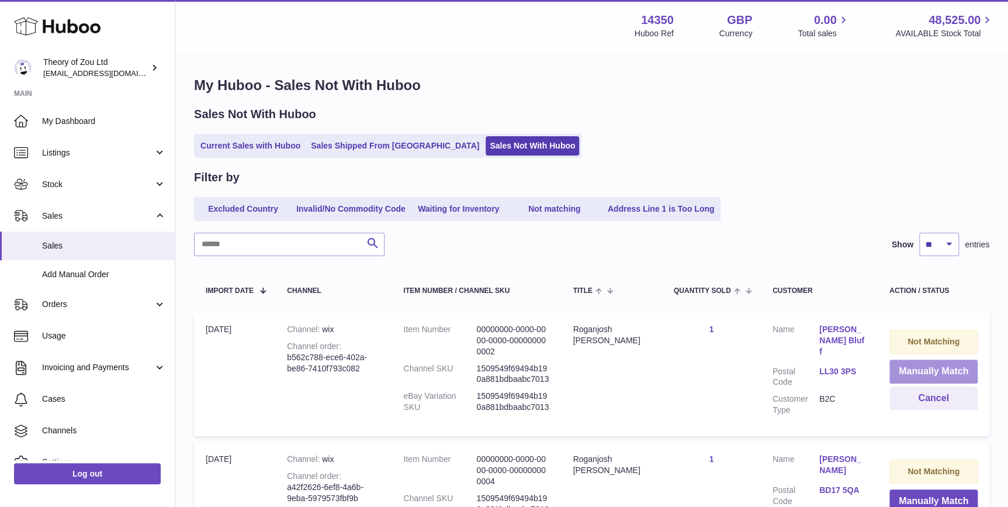
click at [943, 369] on button "Manually Match" at bounding box center [933, 371] width 88 height 24
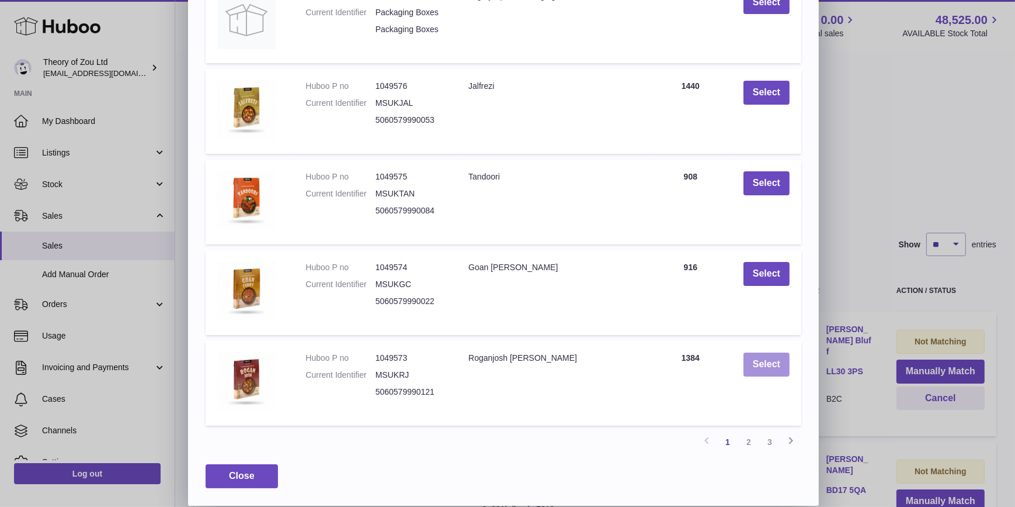
click at [771, 368] on button "Select" at bounding box center [767, 364] width 46 height 24
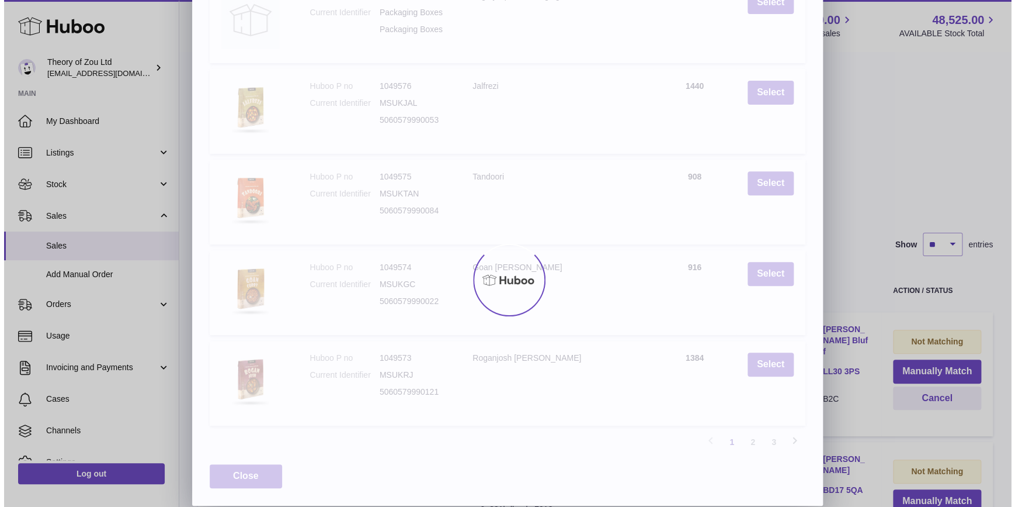
scroll to position [0, 0]
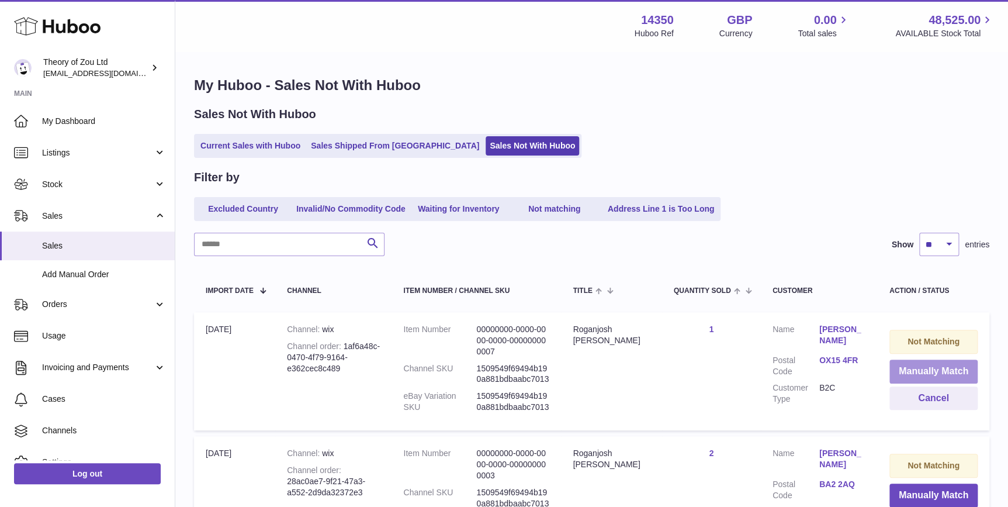
click at [955, 374] on button "Manually Match" at bounding box center [933, 371] width 88 height 24
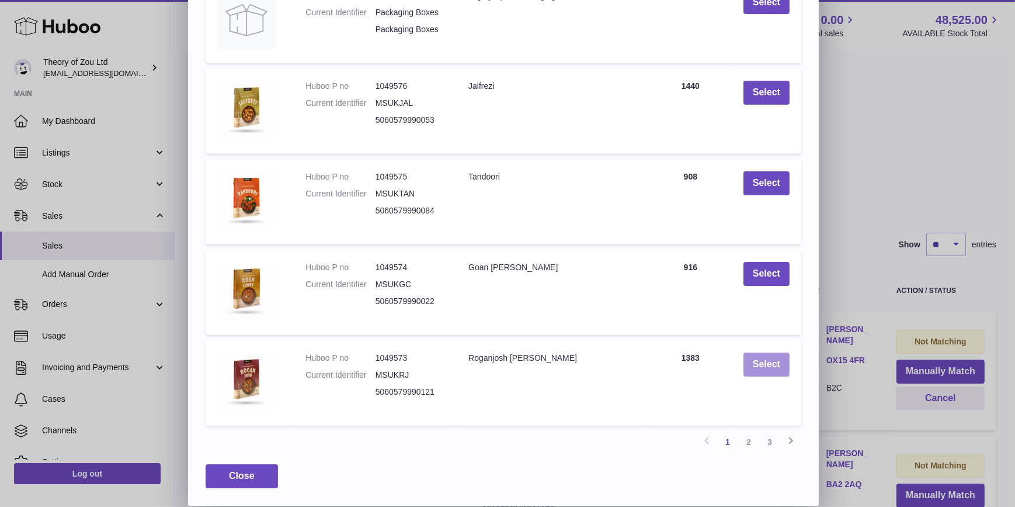
click at [771, 366] on button "Select" at bounding box center [767, 364] width 46 height 24
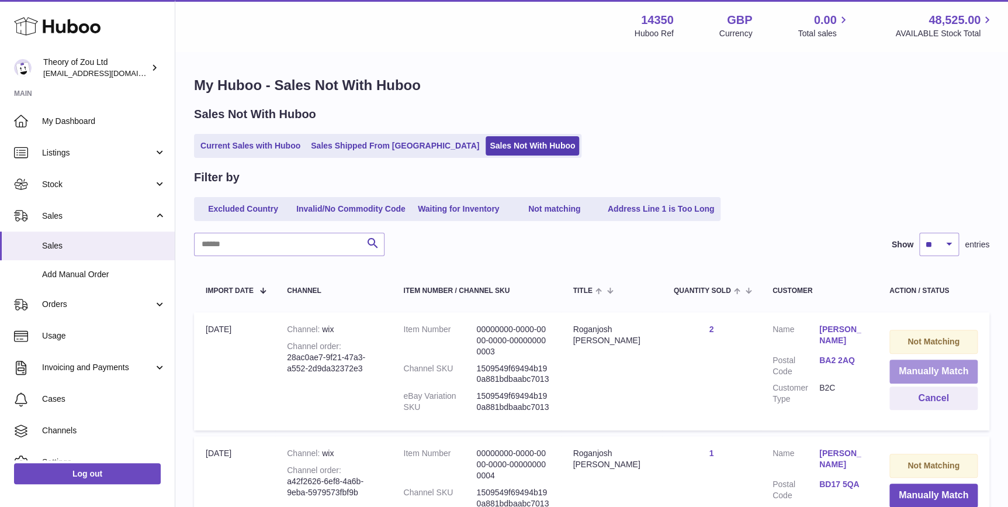
click at [907, 369] on button "Manually Match" at bounding box center [933, 371] width 88 height 24
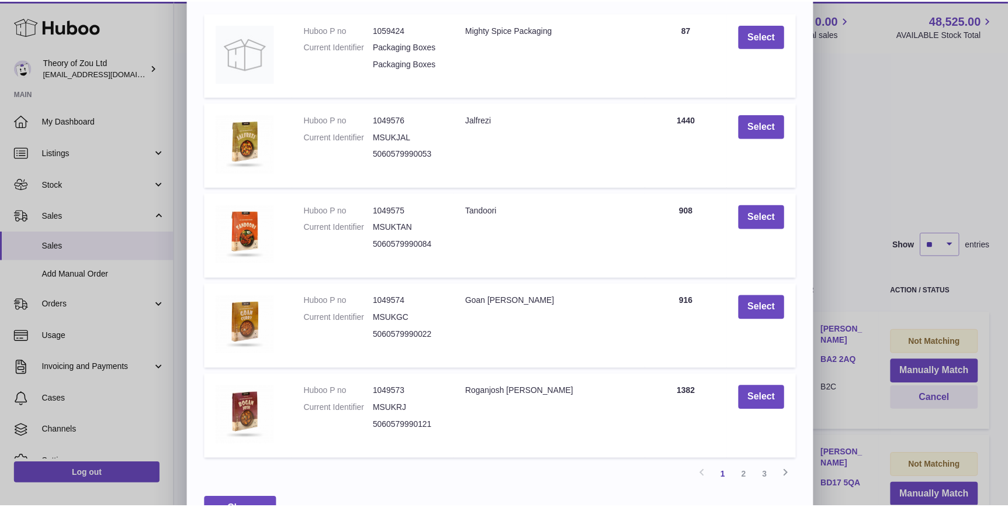
scroll to position [160, 0]
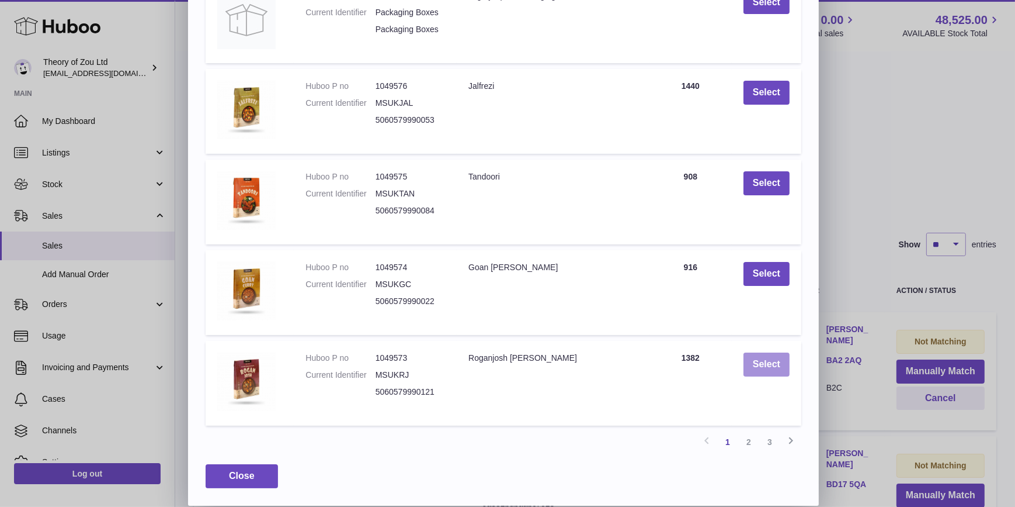
click at [748, 361] on button "Select" at bounding box center [767, 364] width 46 height 24
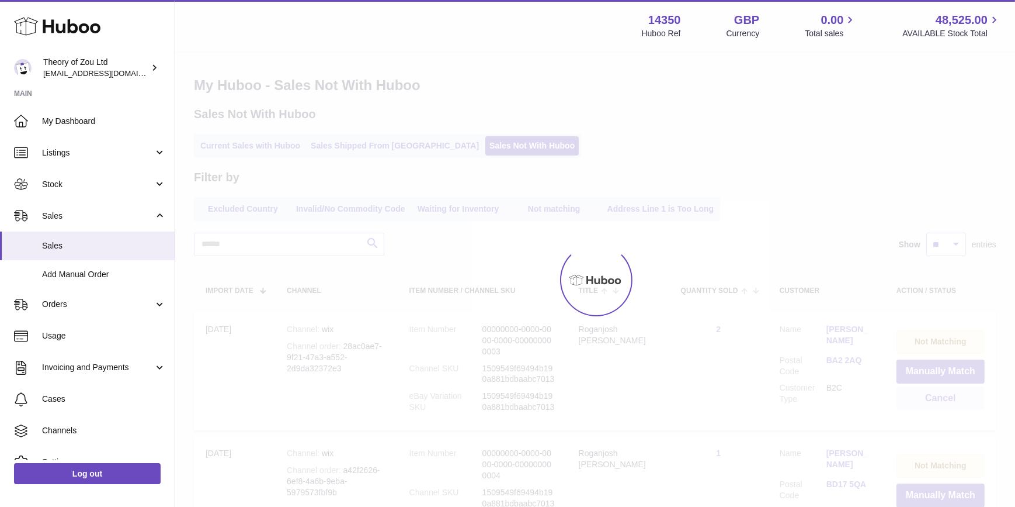
scroll to position [0, 0]
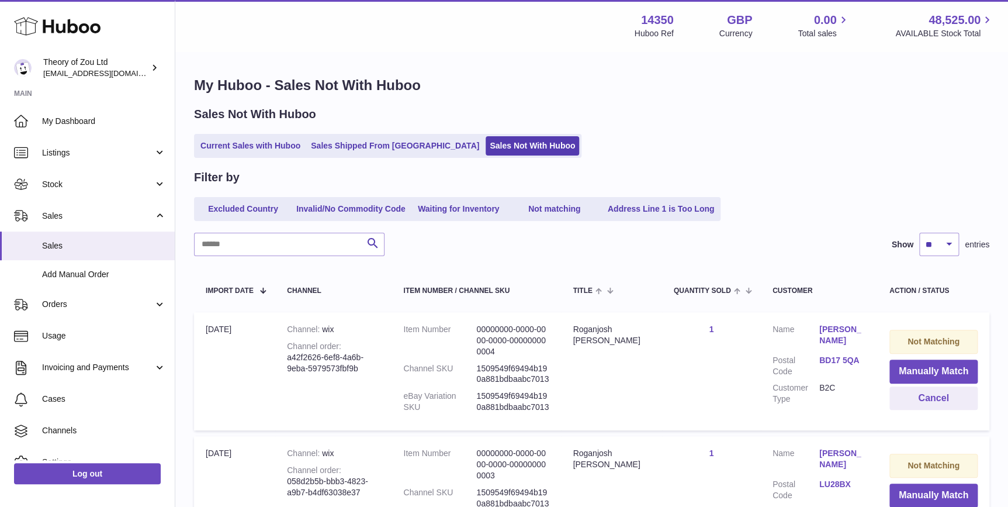
click at [923, 357] on td "Not Matching Manually Match Cancel" at bounding box center [934, 371] width 112 height 118
click at [926, 362] on button "Manually Match" at bounding box center [933, 371] width 88 height 24
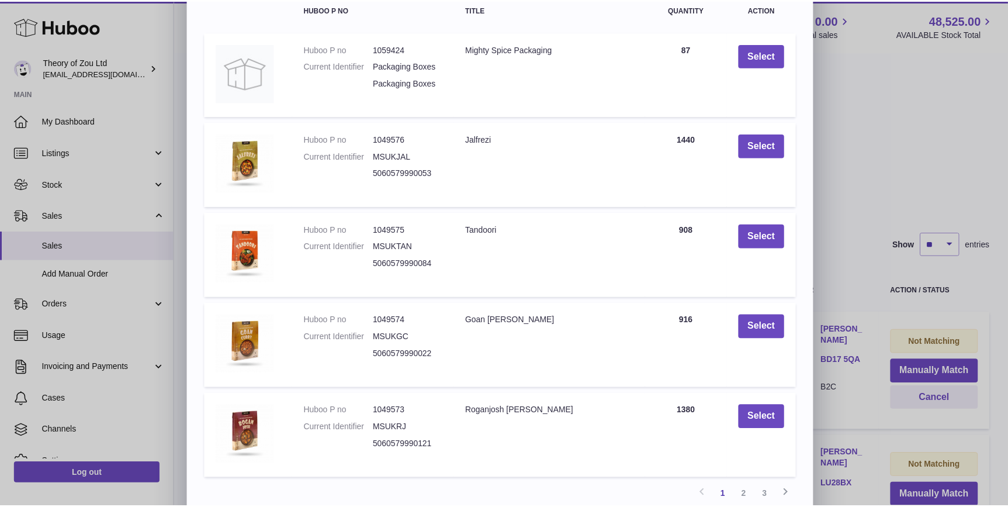
scroll to position [160, 0]
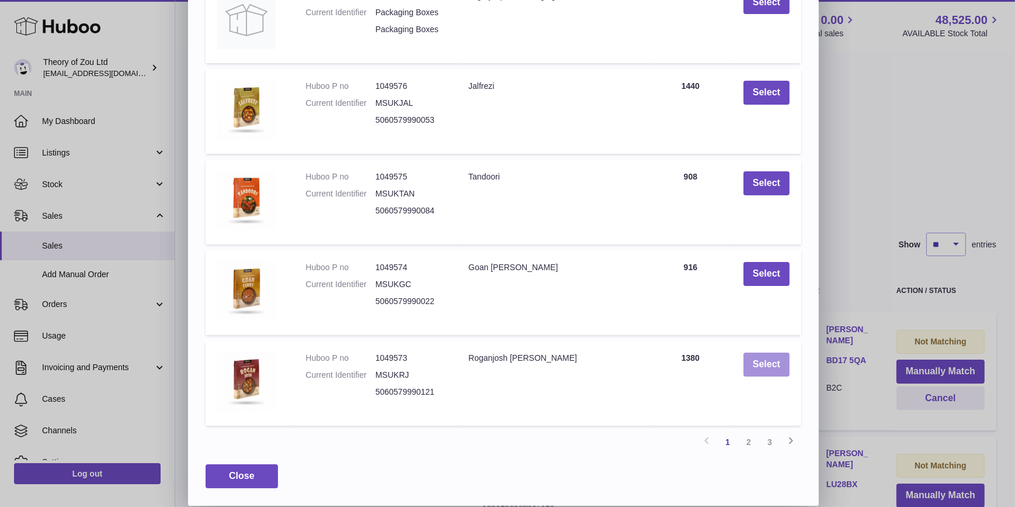
click at [769, 369] on button "Select" at bounding box center [767, 364] width 46 height 24
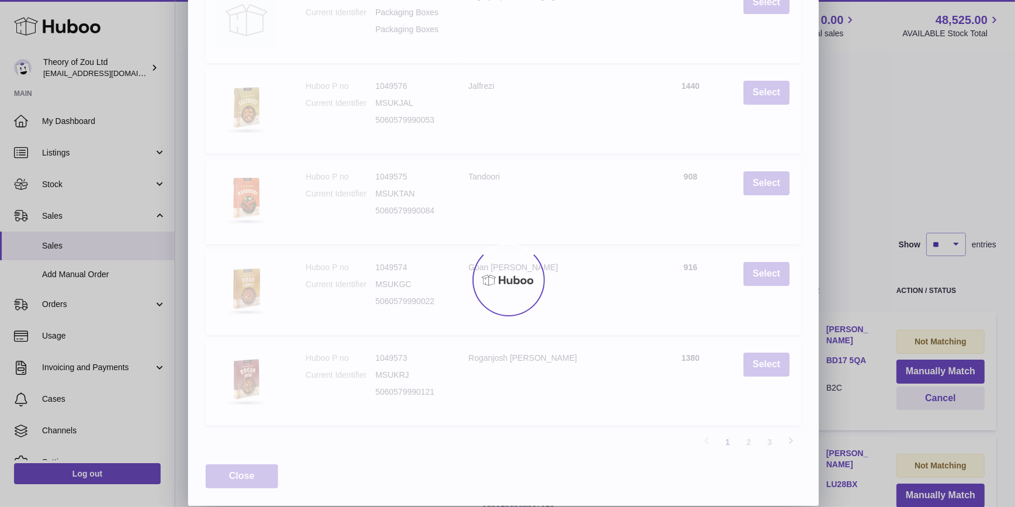
scroll to position [0, 0]
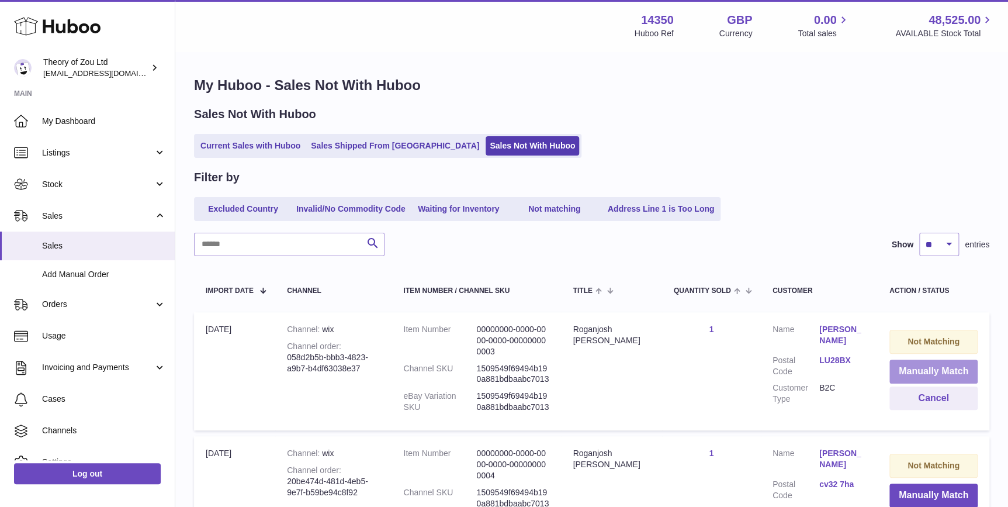
click at [956, 363] on button "Manually Match" at bounding box center [933, 371] width 88 height 24
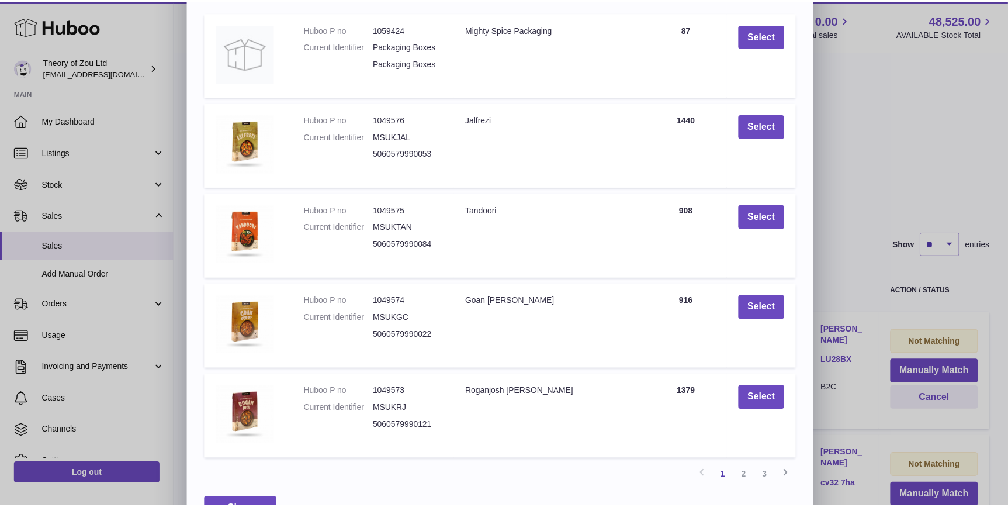
scroll to position [160, 0]
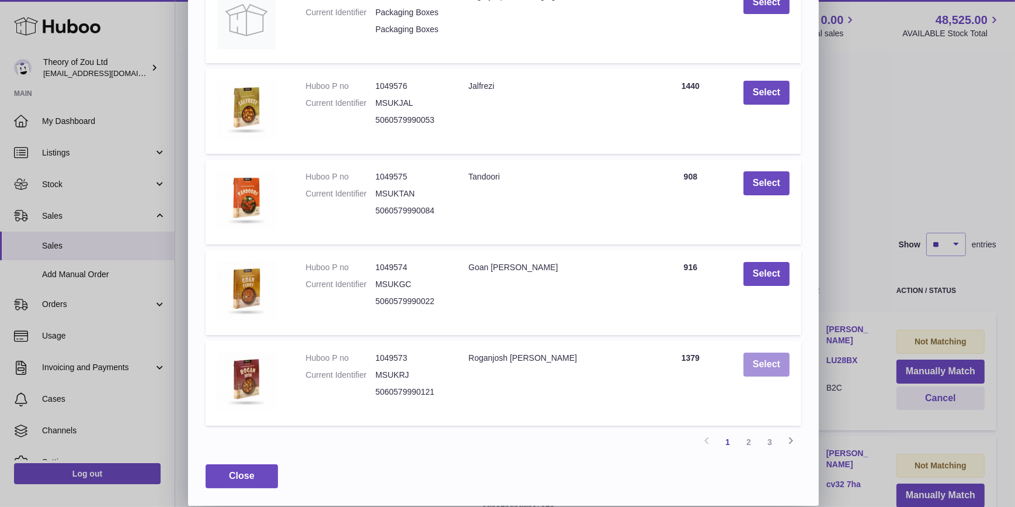
click at [777, 366] on button "Select" at bounding box center [767, 364] width 46 height 24
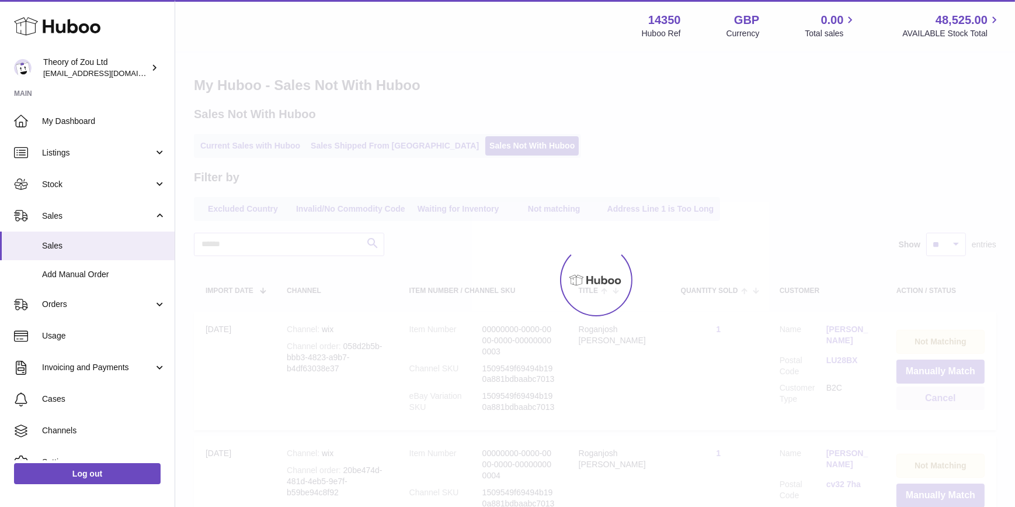
scroll to position [0, 0]
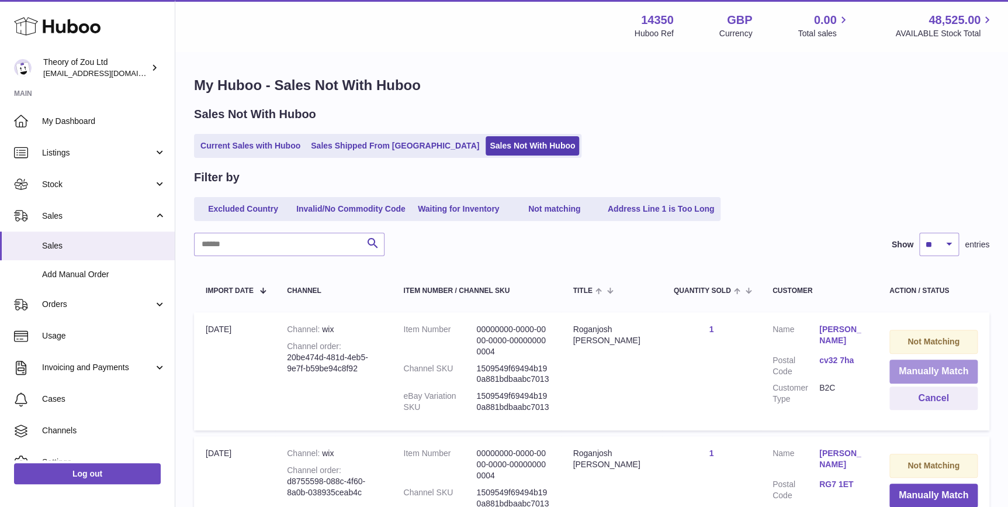
click at [912, 370] on button "Manually Match" at bounding box center [933, 371] width 88 height 24
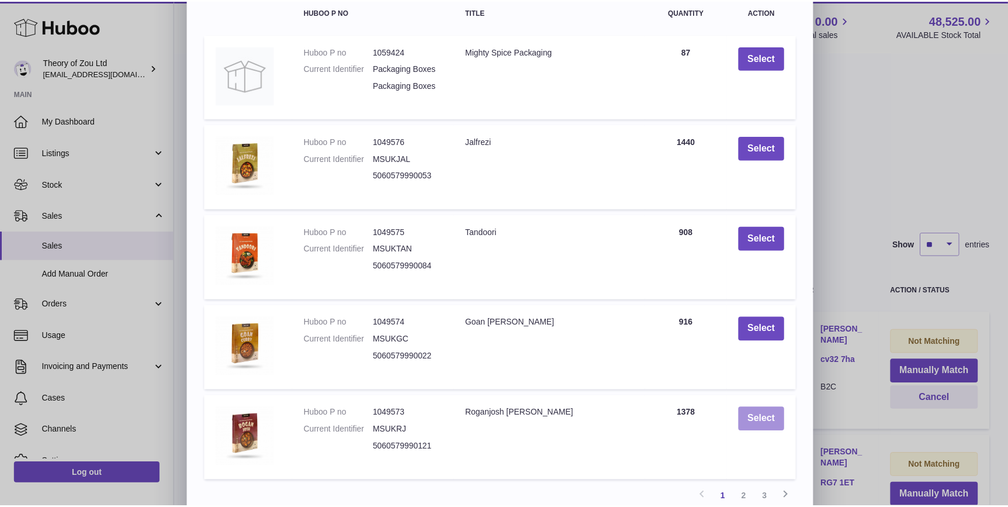
scroll to position [160, 0]
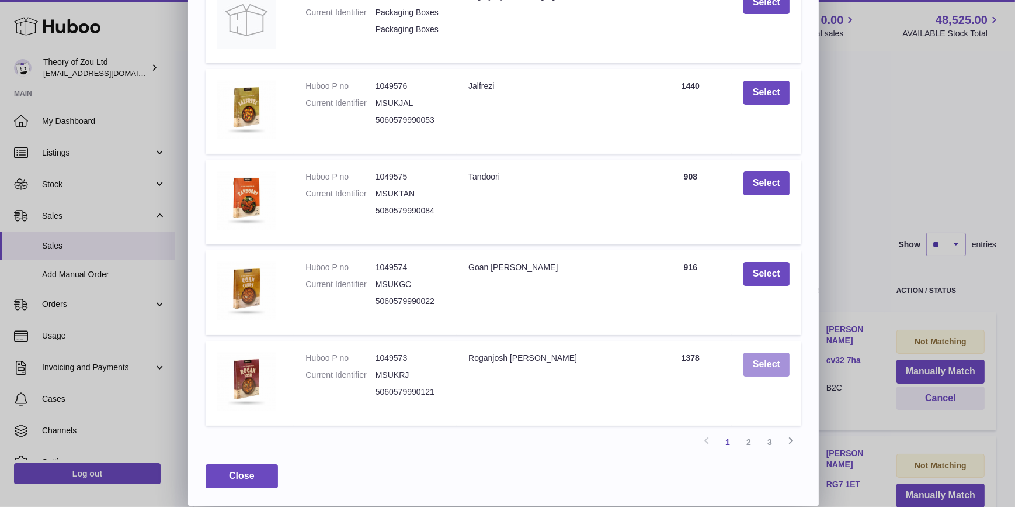
click at [768, 364] on button "Select" at bounding box center [767, 364] width 46 height 24
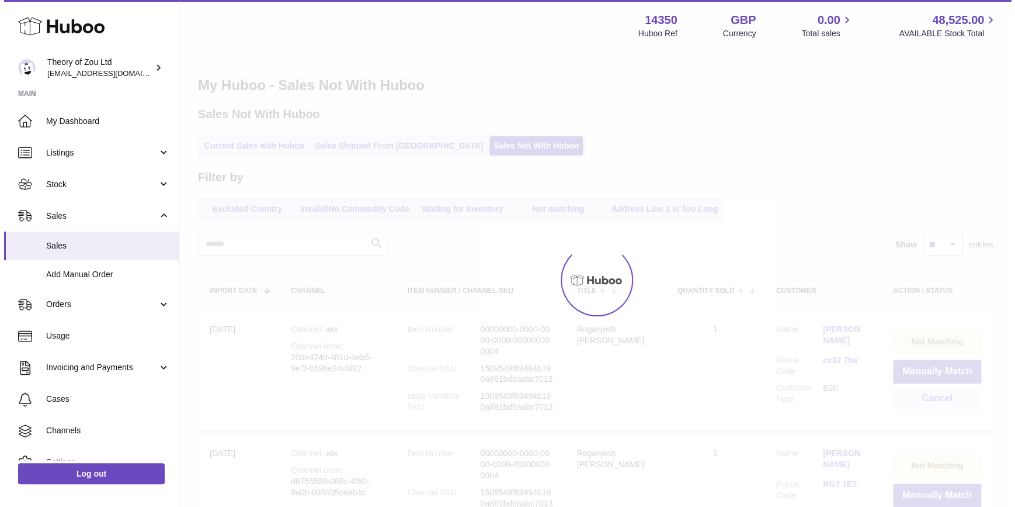
scroll to position [0, 0]
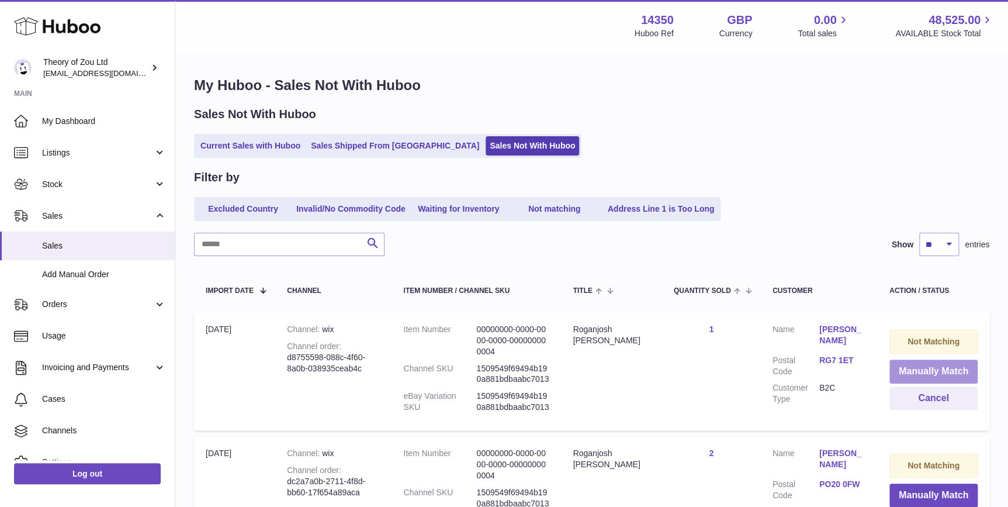
click at [931, 369] on button "Manually Match" at bounding box center [933, 371] width 88 height 24
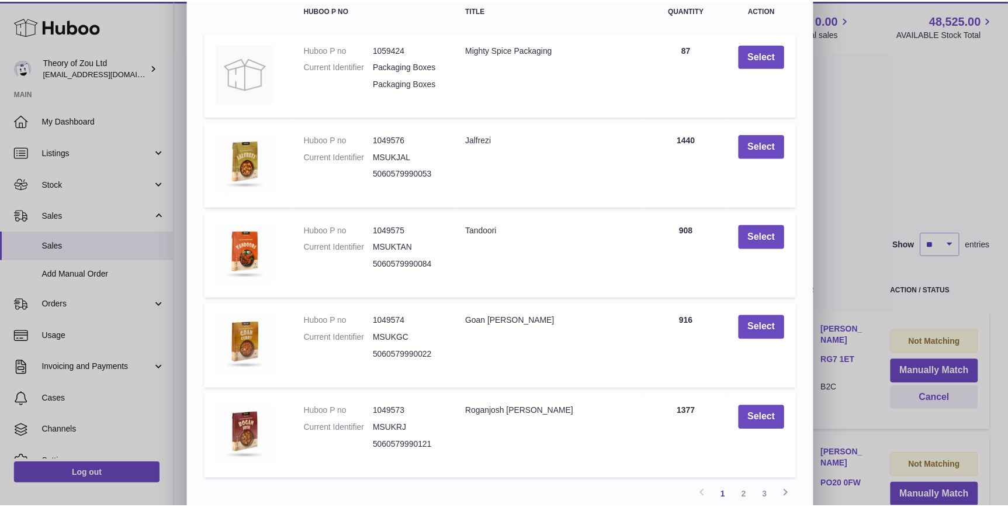
scroll to position [160, 0]
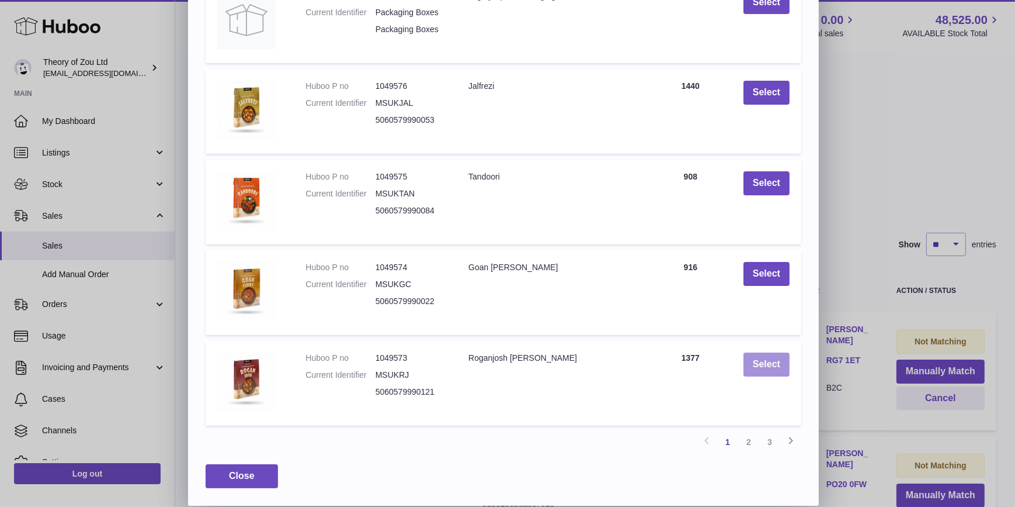
click at [759, 370] on button "Select" at bounding box center [767, 364] width 46 height 24
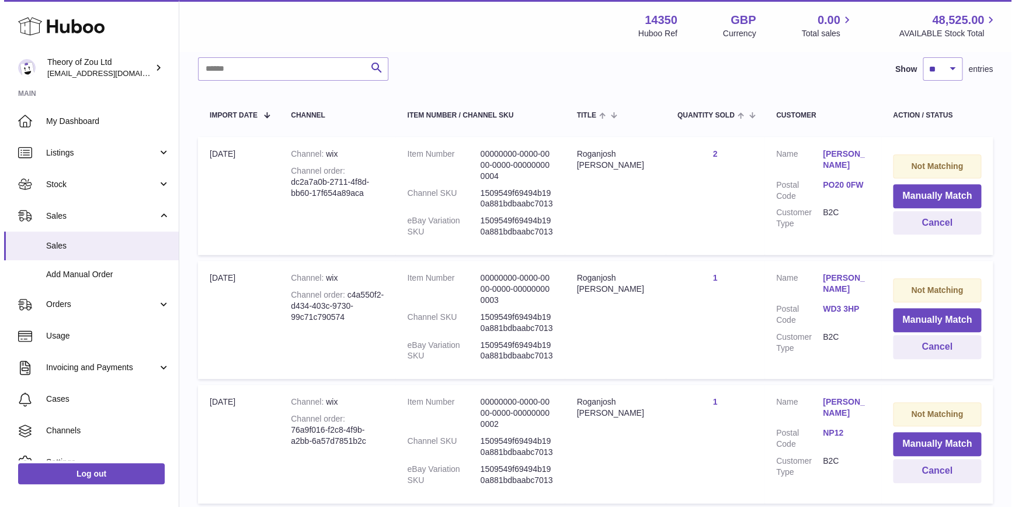
scroll to position [176, 0]
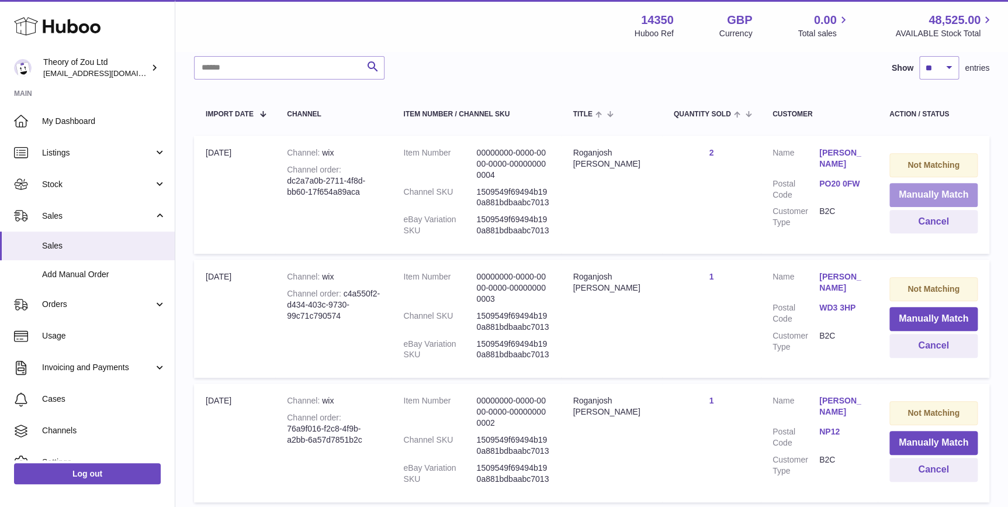
click at [949, 186] on button "Manually Match" at bounding box center [933, 195] width 88 height 24
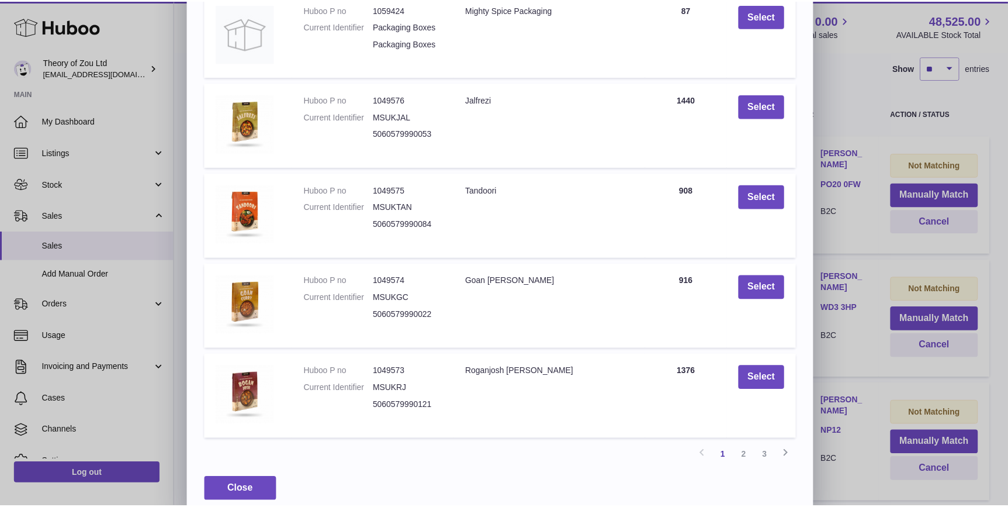
scroll to position [160, 0]
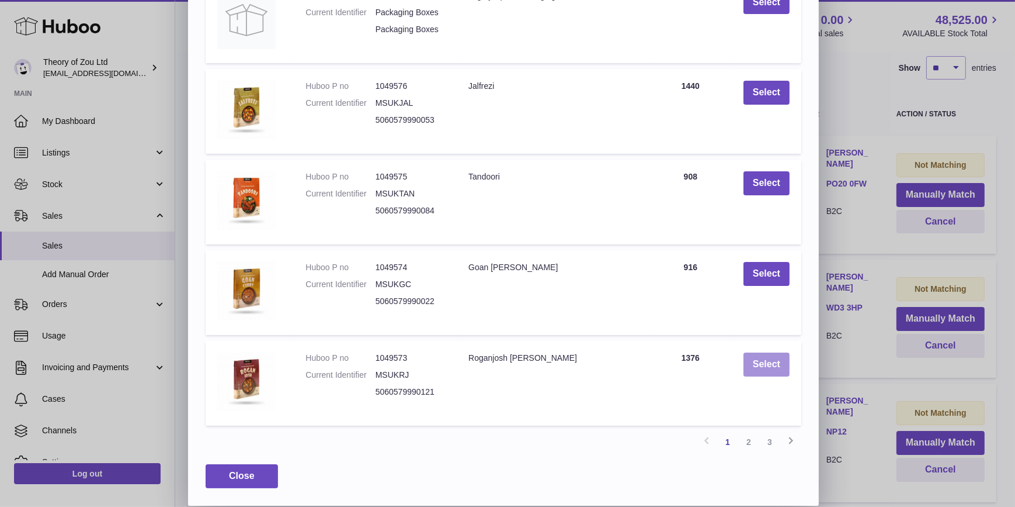
click at [778, 357] on button "Select" at bounding box center [767, 364] width 46 height 24
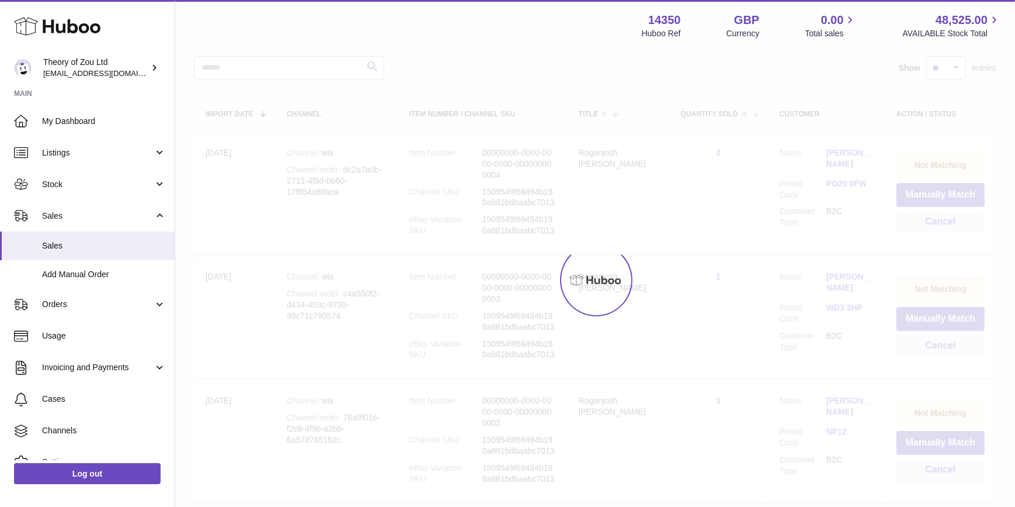
scroll to position [0, 0]
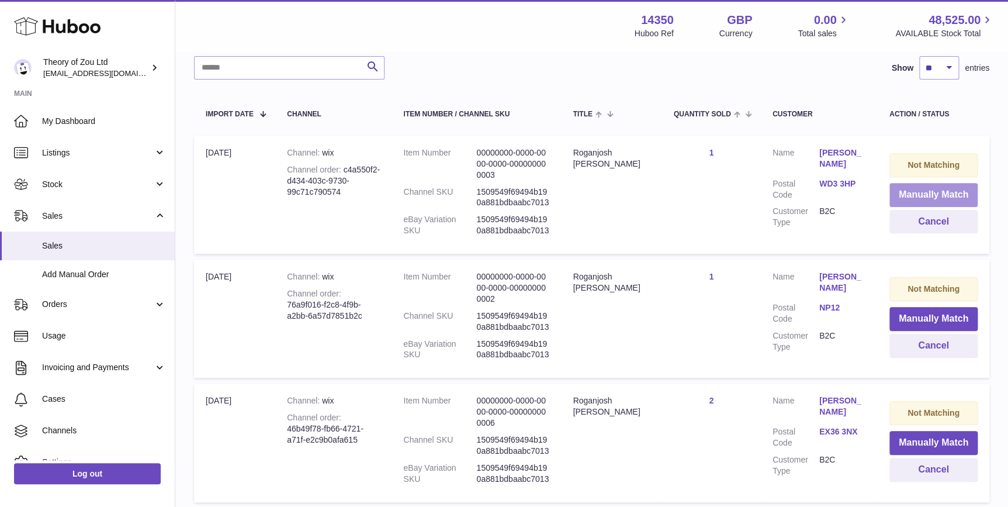
click at [941, 195] on button "Manually Match" at bounding box center [933, 195] width 88 height 24
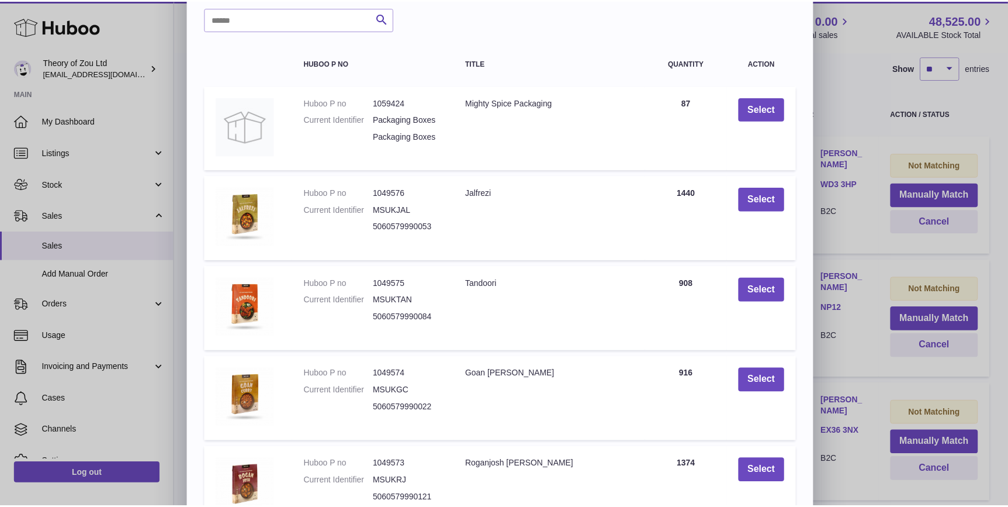
scroll to position [160, 0]
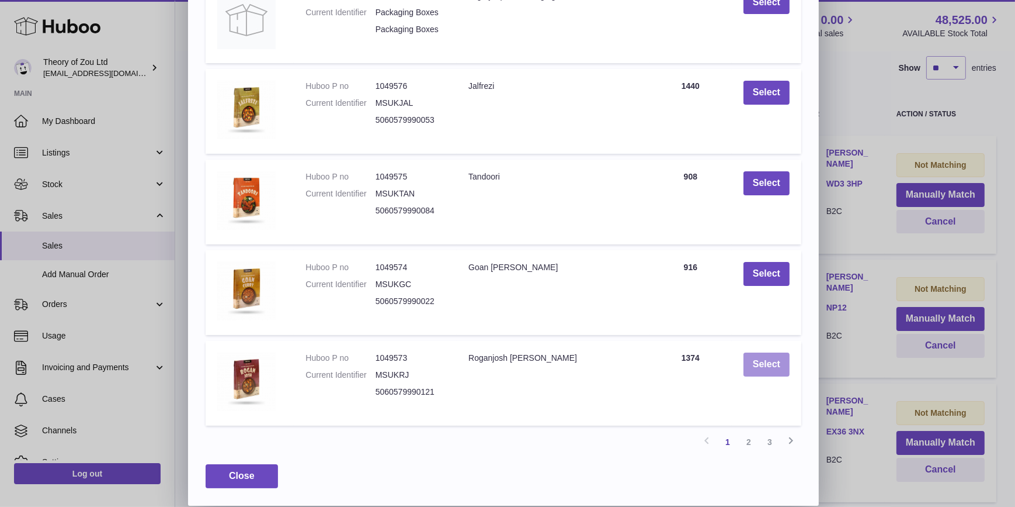
click at [766, 367] on button "Select" at bounding box center [767, 364] width 46 height 24
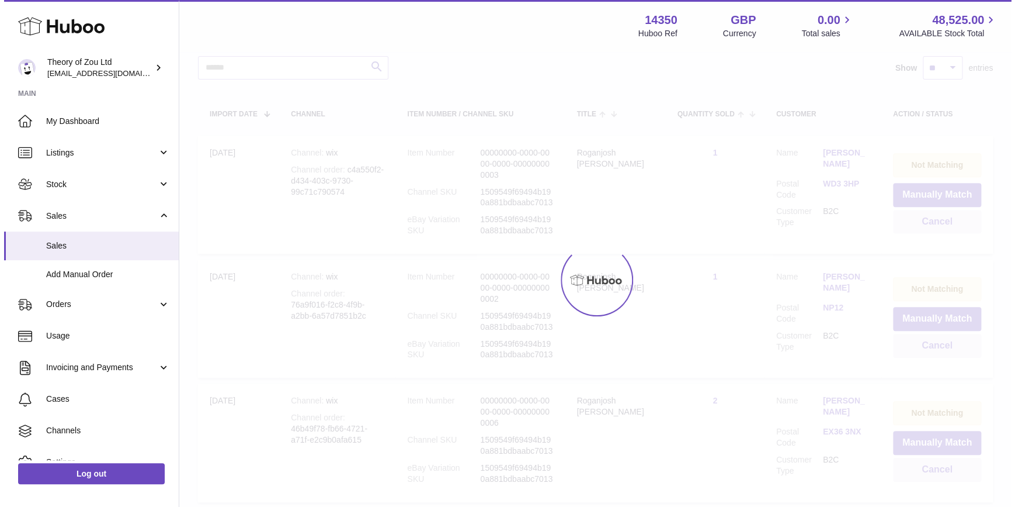
scroll to position [0, 0]
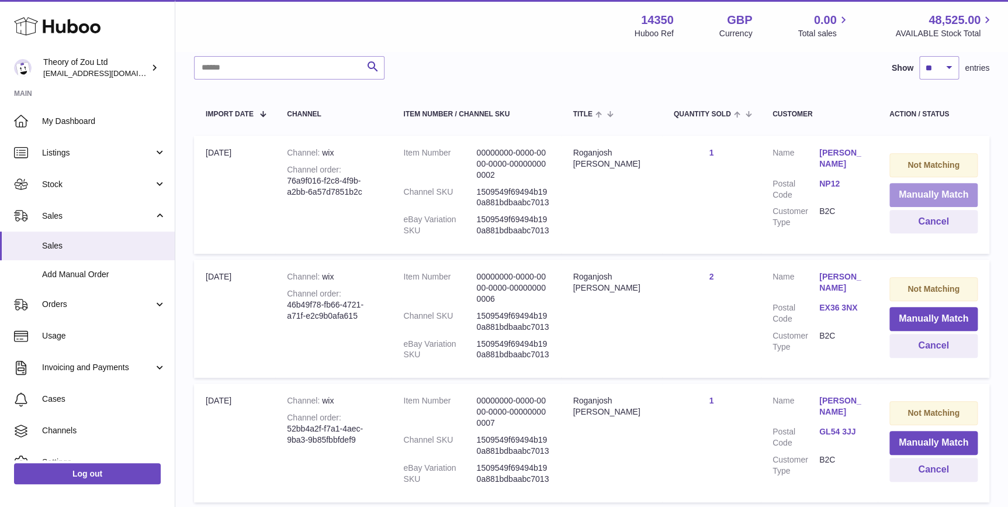
click at [934, 196] on button "Manually Match" at bounding box center [933, 195] width 88 height 24
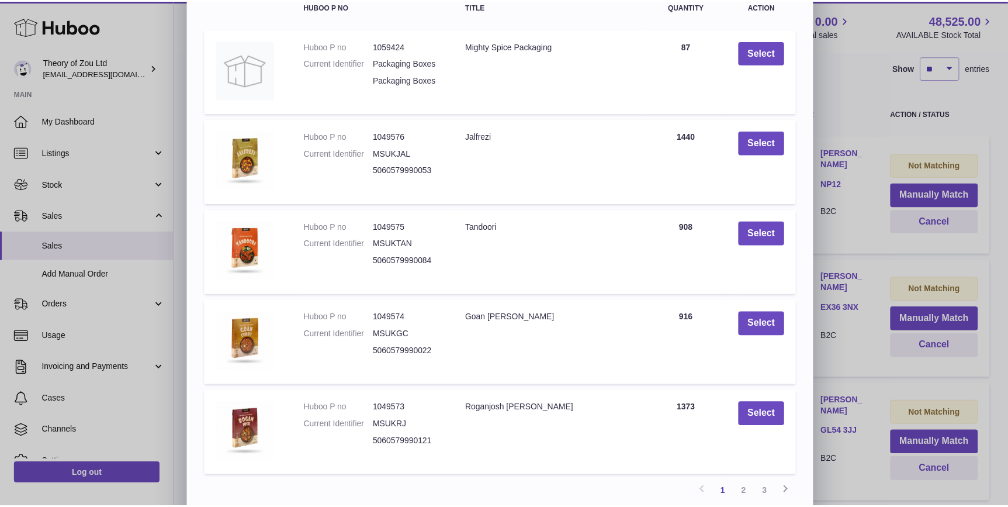
scroll to position [160, 0]
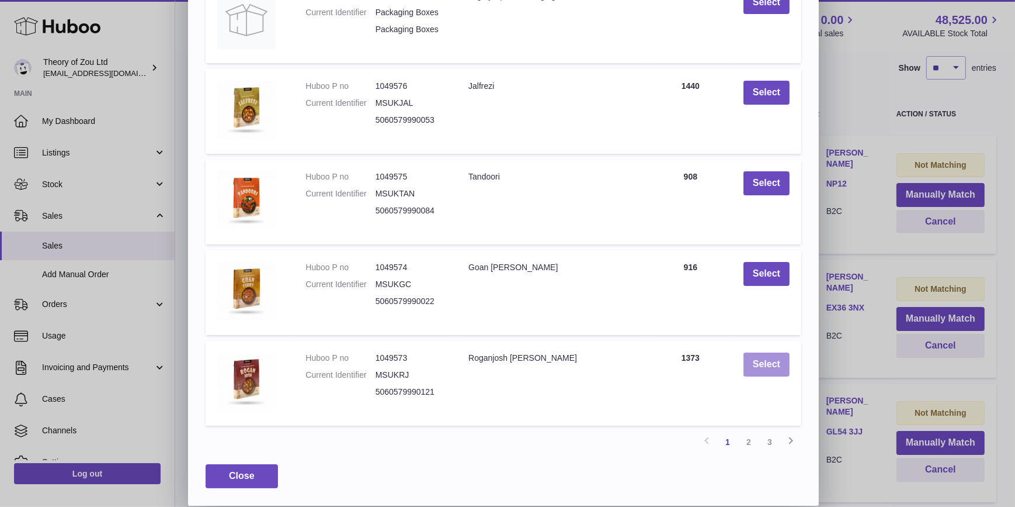
click at [766, 369] on button "Select" at bounding box center [767, 364] width 46 height 24
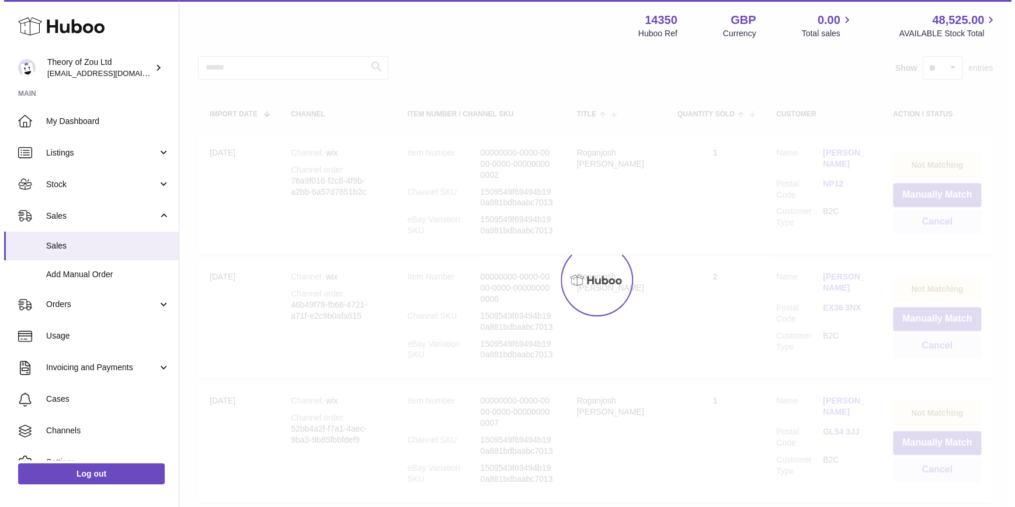
scroll to position [0, 0]
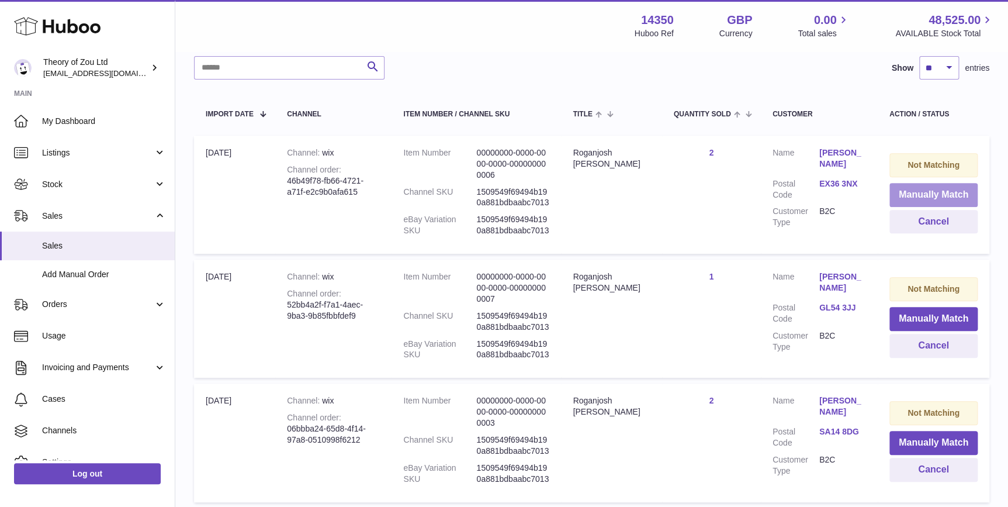
click at [935, 200] on button "Manually Match" at bounding box center [933, 195] width 88 height 24
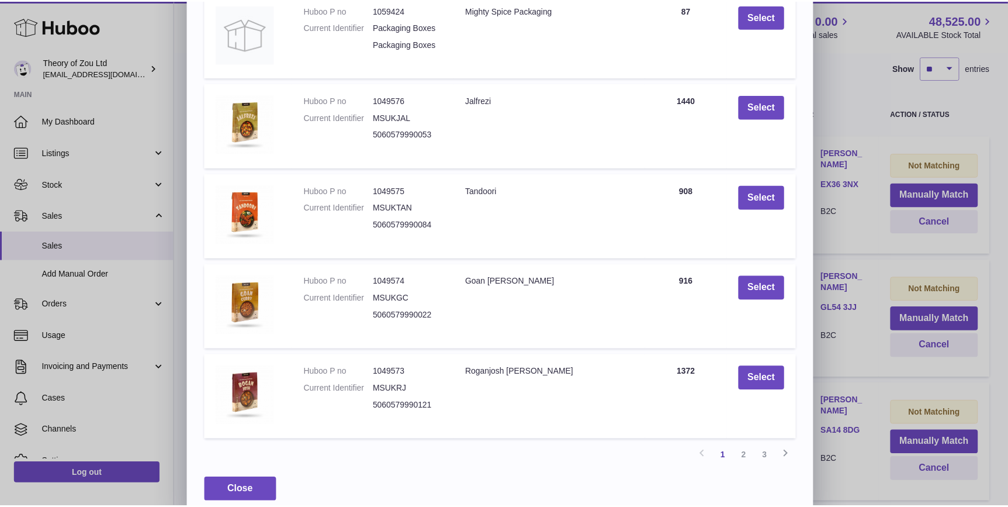
scroll to position [160, 0]
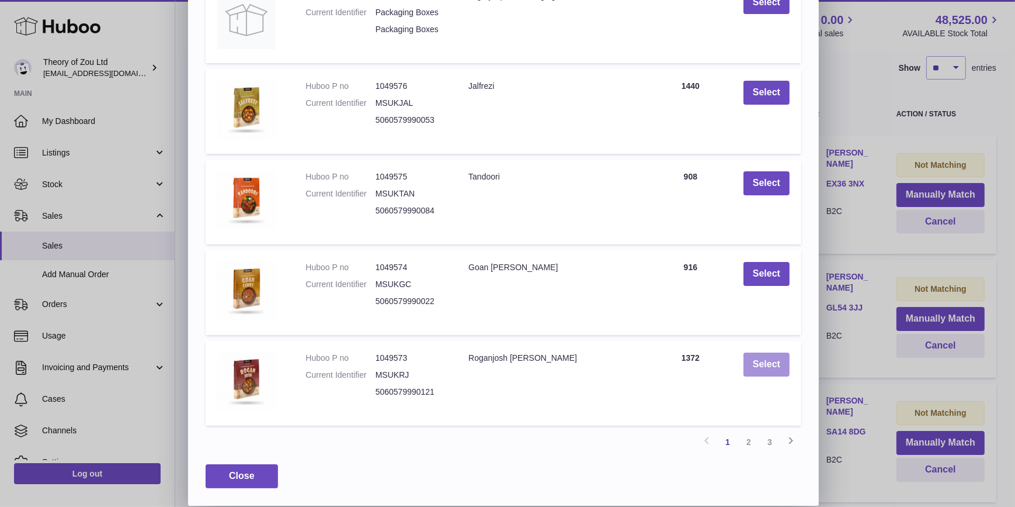
click at [760, 367] on button "Select" at bounding box center [767, 364] width 46 height 24
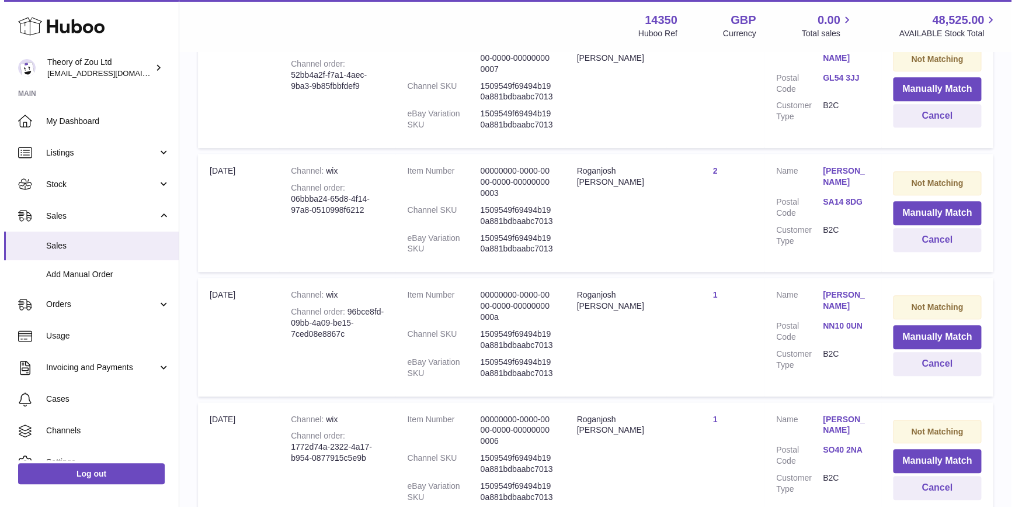
scroll to position [88, 0]
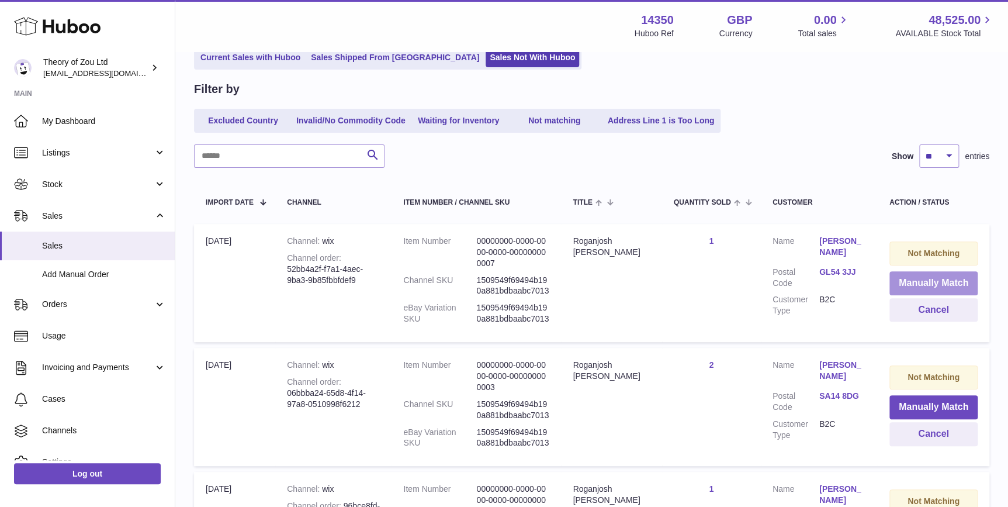
click at [939, 285] on button "Manually Match" at bounding box center [933, 283] width 88 height 24
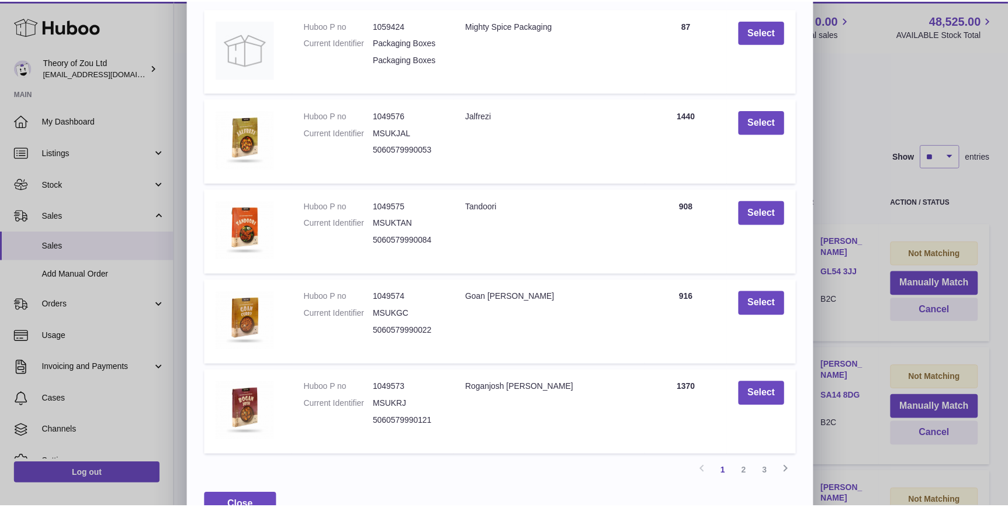
scroll to position [160, 0]
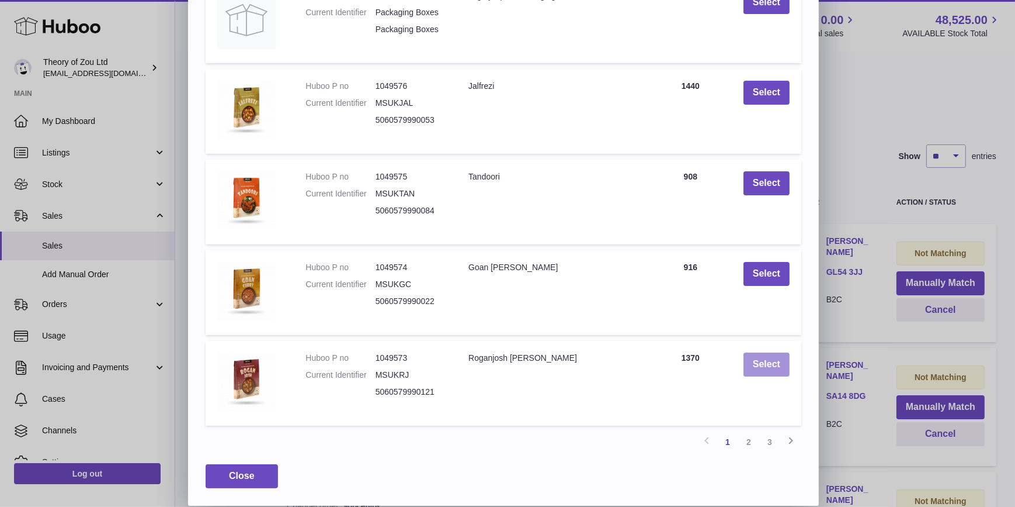
click at [771, 364] on button "Select" at bounding box center [767, 364] width 46 height 24
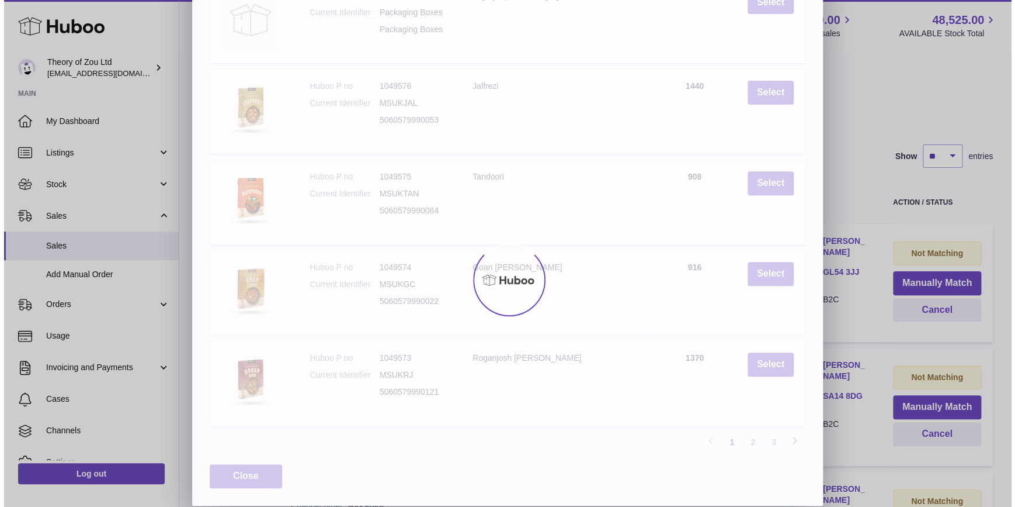
scroll to position [0, 0]
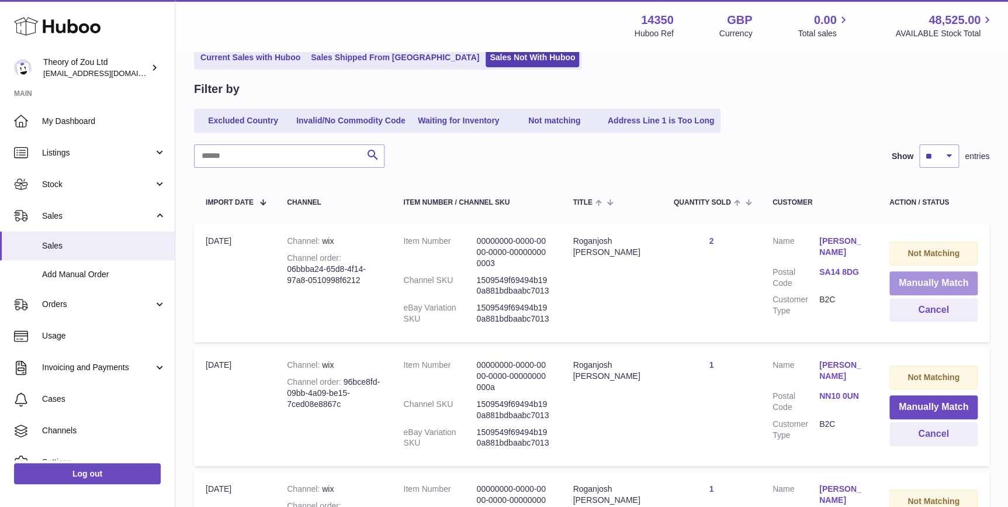
click at [923, 279] on button "Manually Match" at bounding box center [933, 283] width 88 height 24
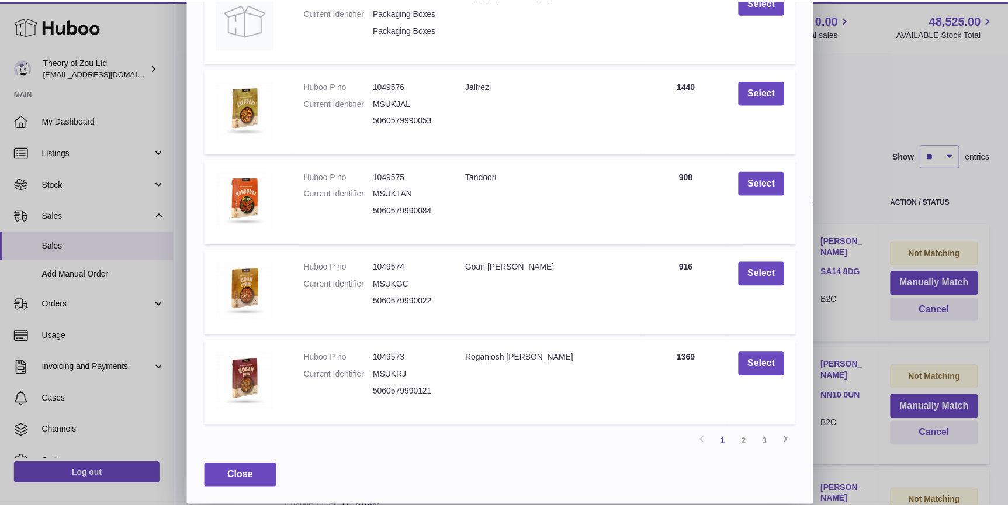
scroll to position [160, 0]
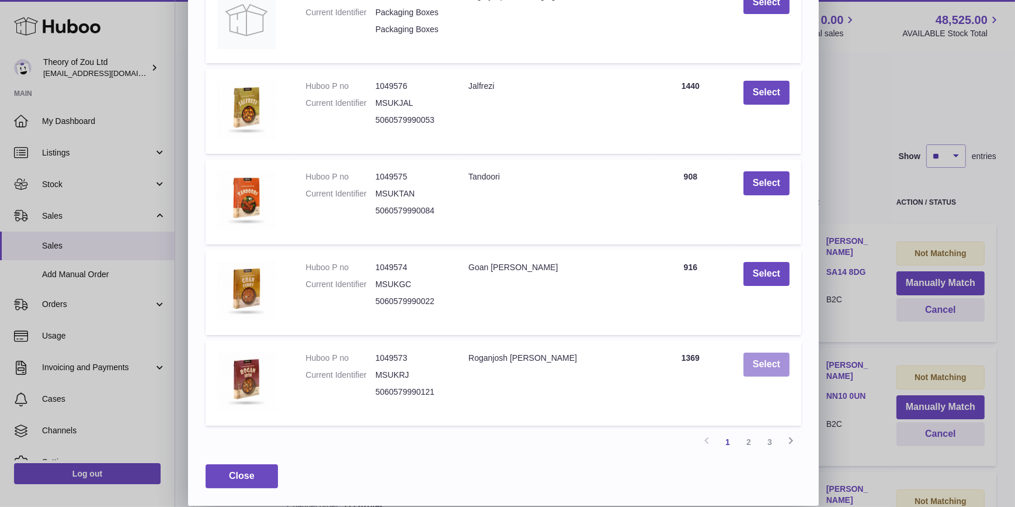
click at [761, 362] on button "Select" at bounding box center [767, 364] width 46 height 24
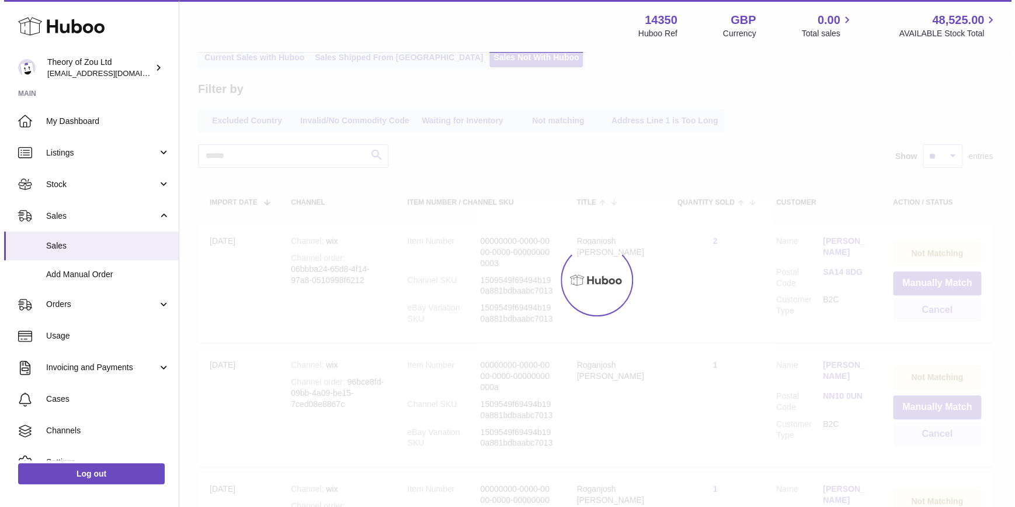
scroll to position [0, 0]
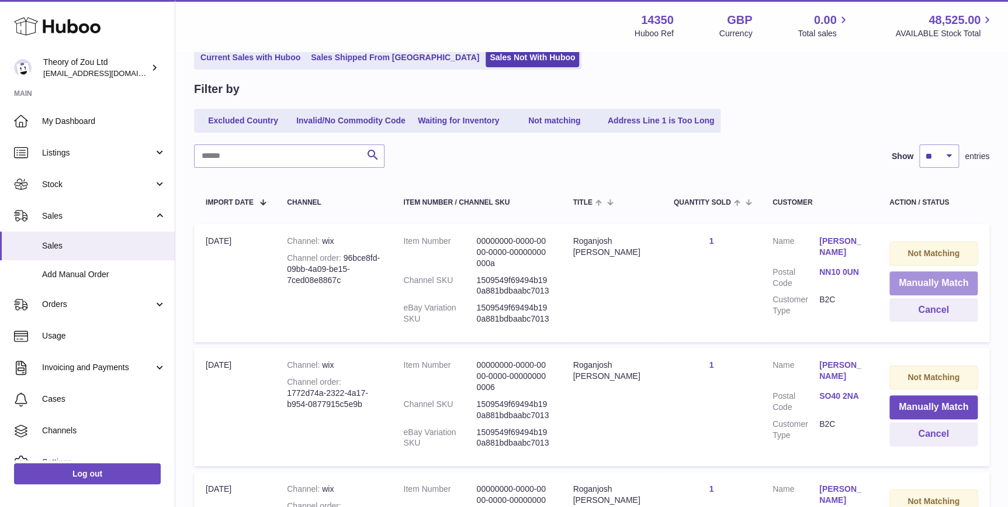
click at [932, 283] on button "Manually Match" at bounding box center [933, 283] width 88 height 24
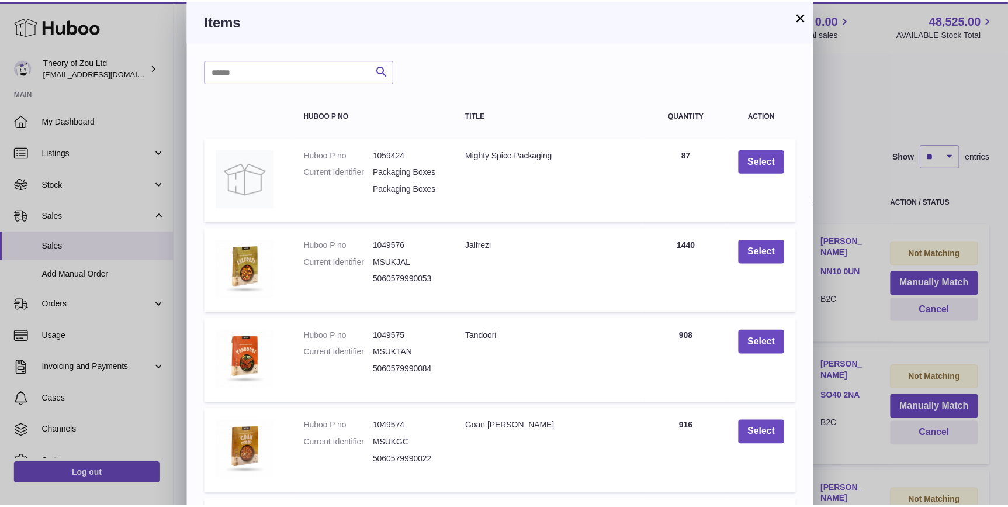
scroll to position [160, 0]
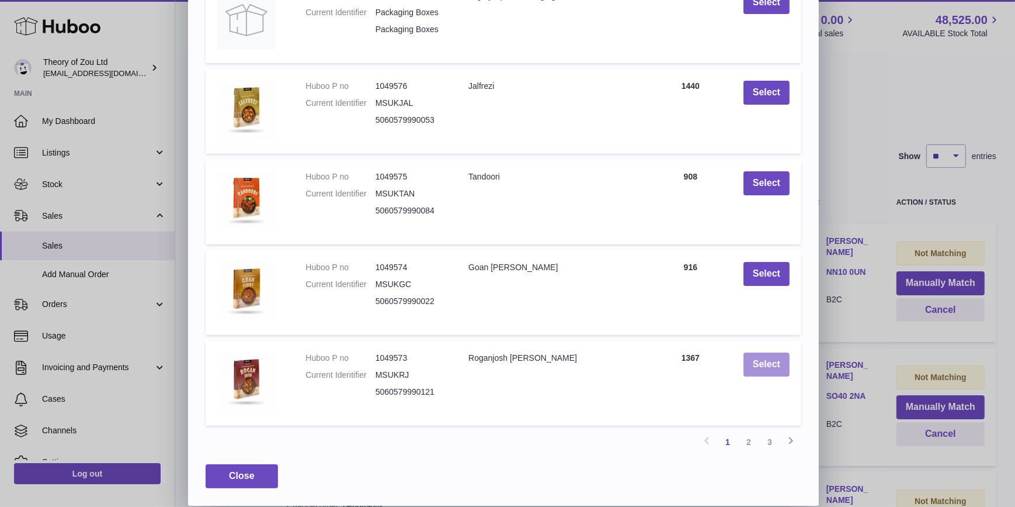
click at [765, 359] on button "Select" at bounding box center [767, 364] width 46 height 24
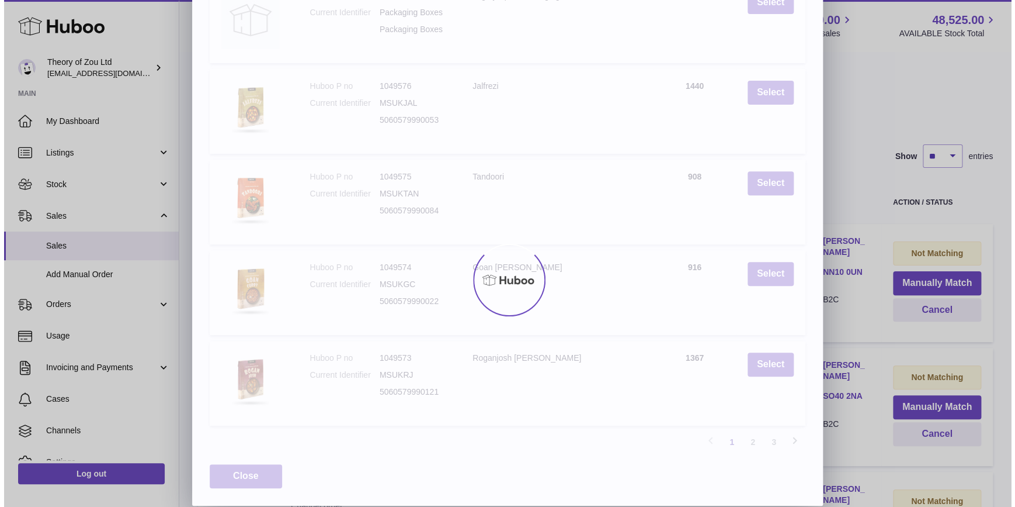
scroll to position [0, 0]
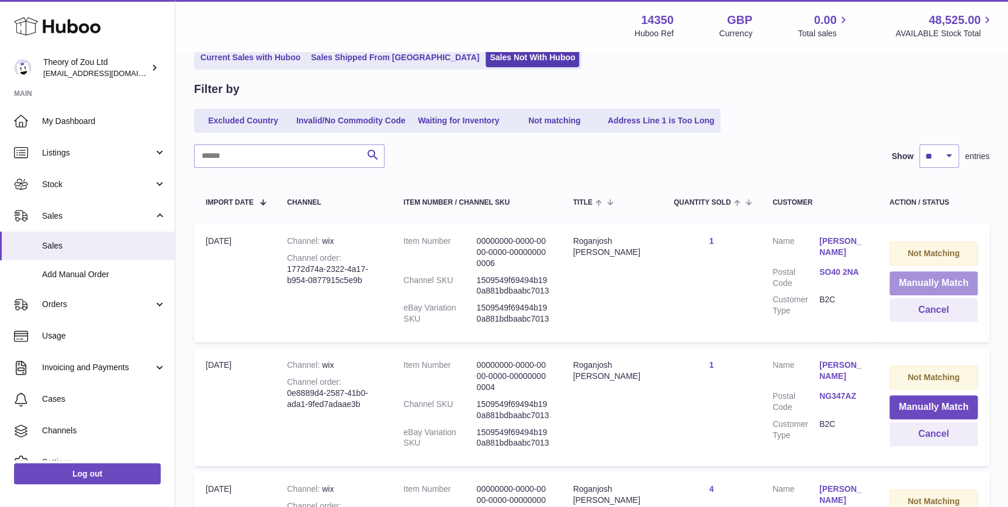
click at [920, 284] on button "Manually Match" at bounding box center [933, 283] width 88 height 24
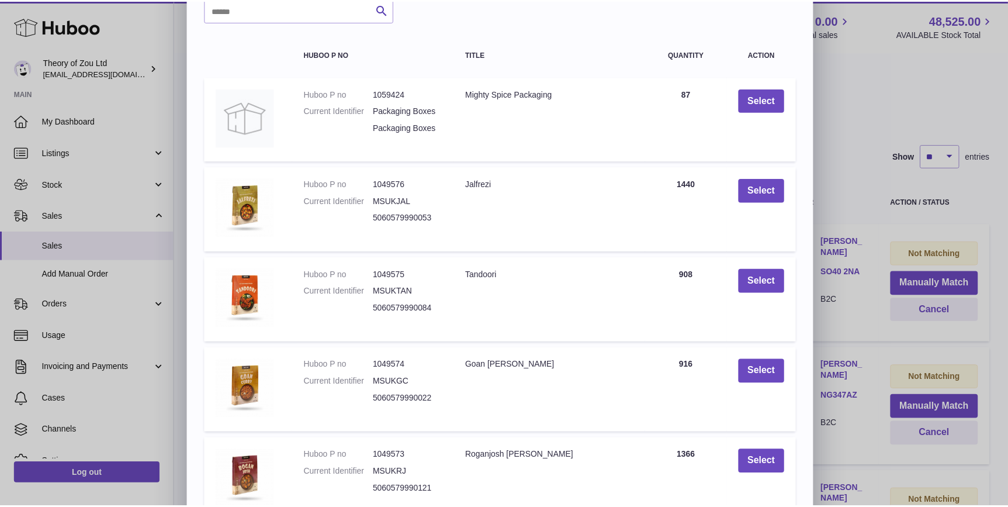
scroll to position [160, 0]
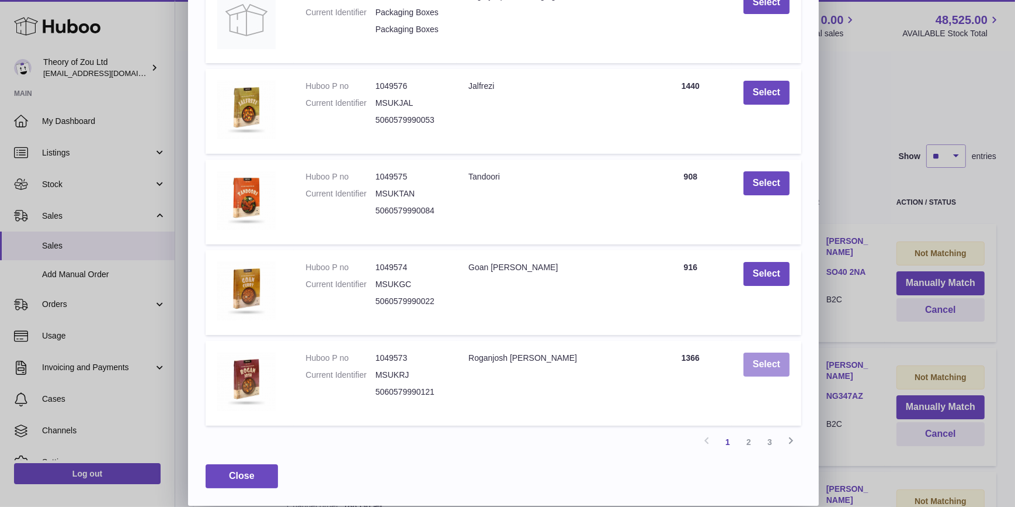
click at [765, 374] on button "Select" at bounding box center [767, 364] width 46 height 24
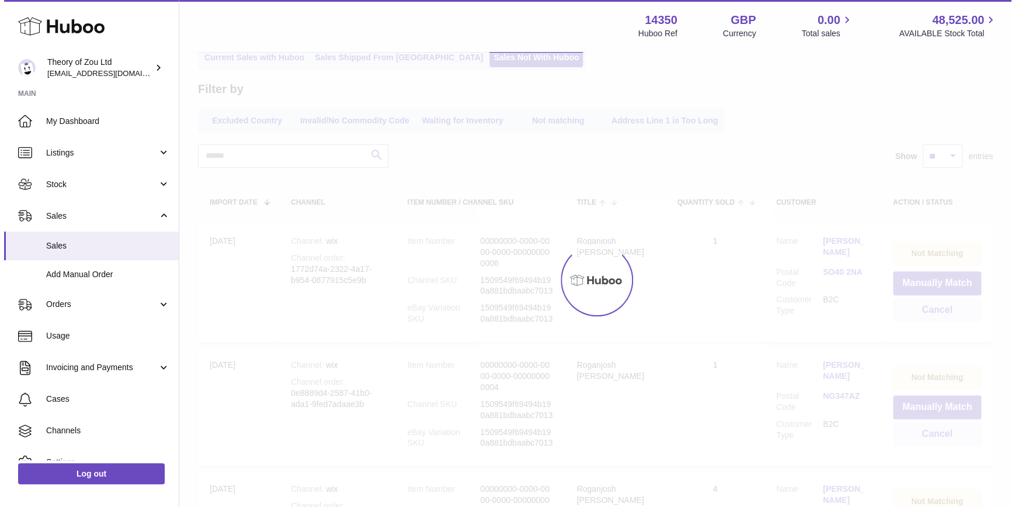
scroll to position [0, 0]
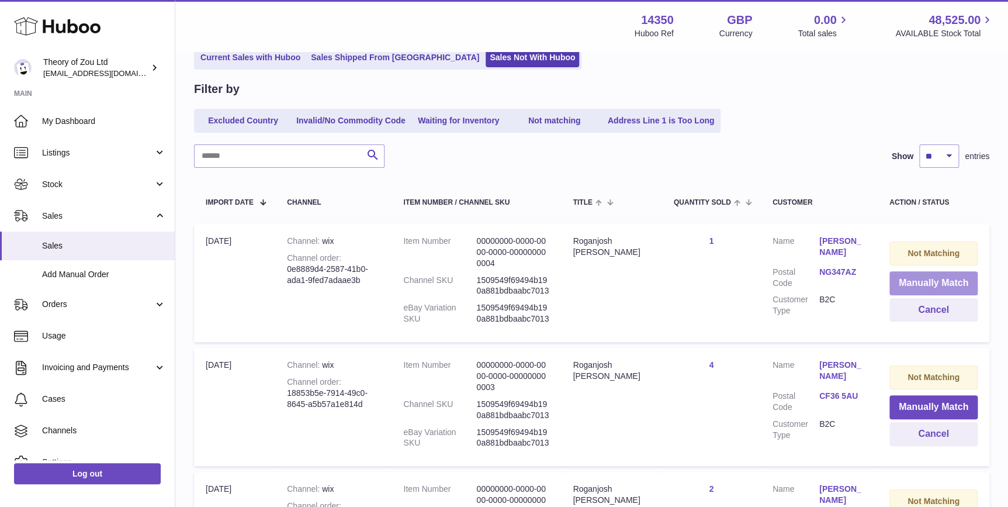
drag, startPoint x: 954, startPoint y: 276, endPoint x: 944, endPoint y: 278, distance: 10.1
click at [954, 276] on button "Manually Match" at bounding box center [933, 283] width 88 height 24
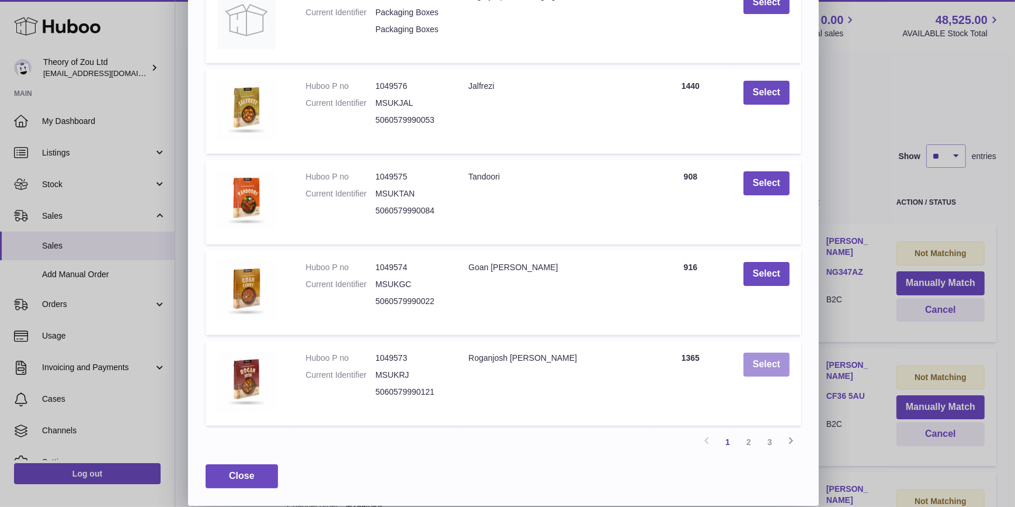
click at [757, 357] on button "Select" at bounding box center [767, 364] width 46 height 24
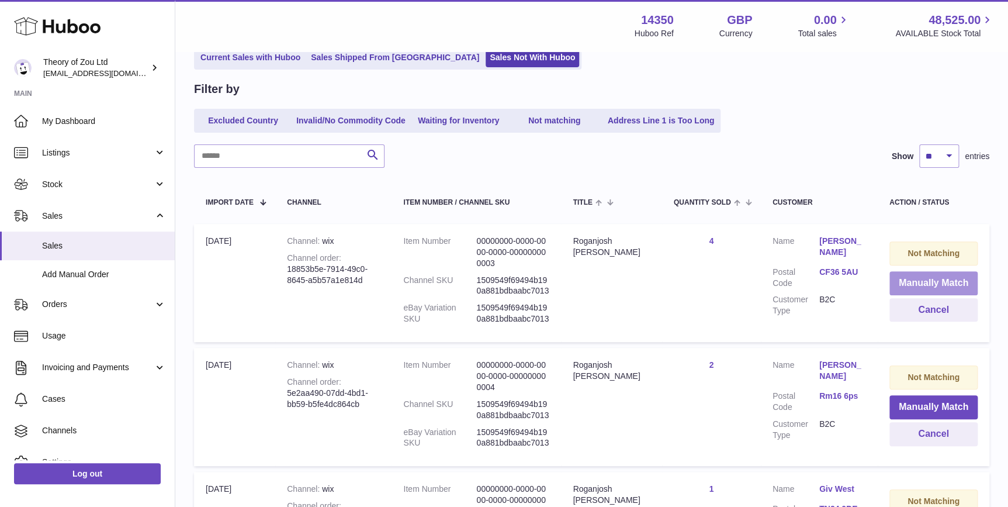
click at [957, 284] on button "Manually Match" at bounding box center [933, 283] width 88 height 24
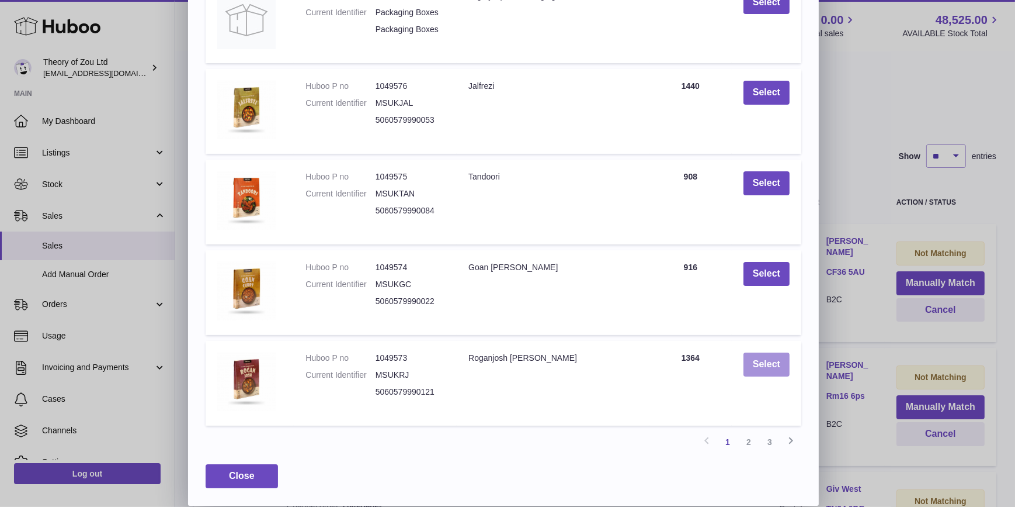
click at [775, 360] on button "Select" at bounding box center [767, 364] width 46 height 24
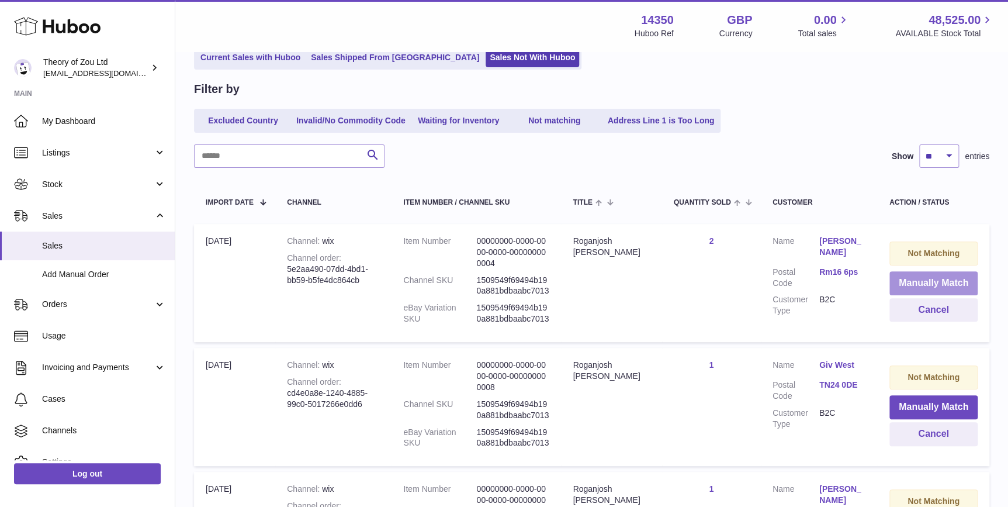
click at [928, 279] on button "Manually Match" at bounding box center [933, 283] width 88 height 24
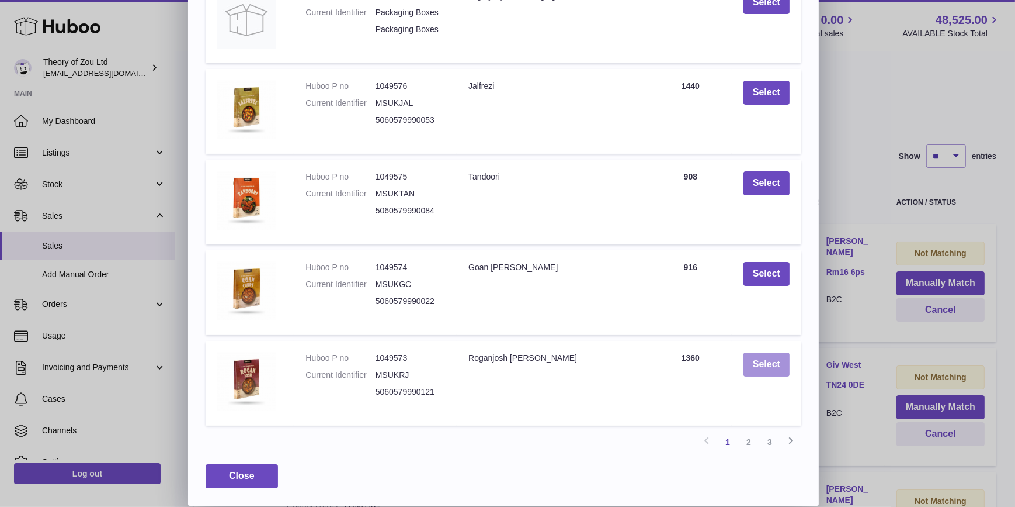
click at [750, 369] on button "Select" at bounding box center [767, 364] width 46 height 24
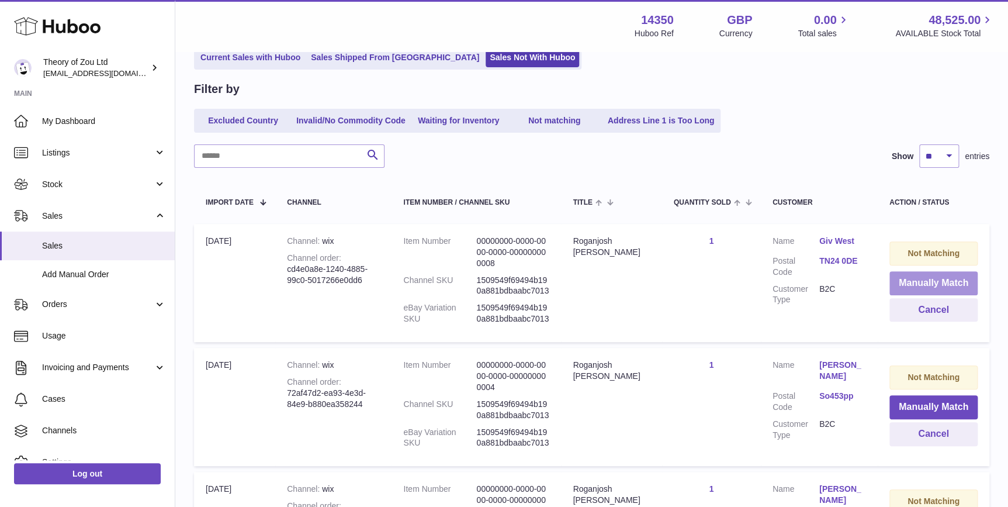
click at [906, 278] on button "Manually Match" at bounding box center [933, 283] width 88 height 24
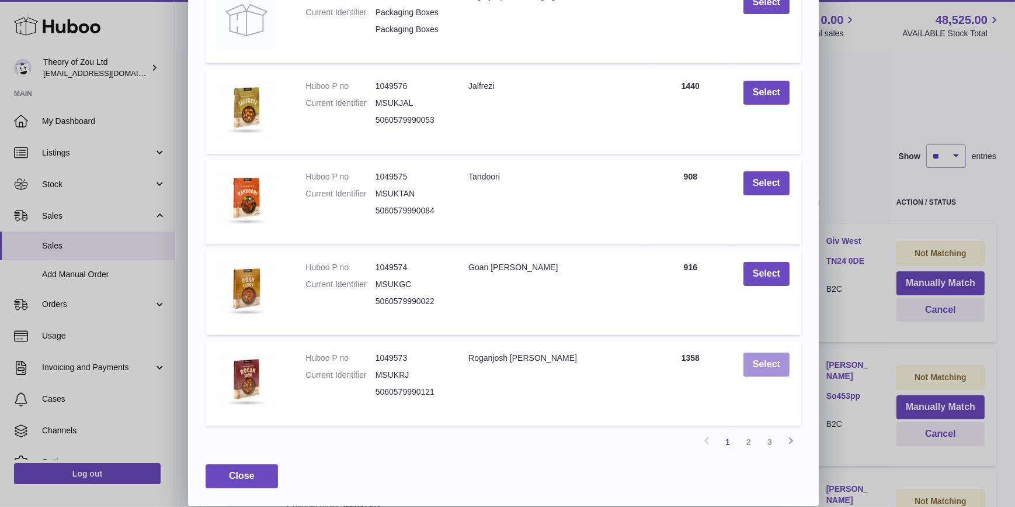
click at [760, 359] on button "Select" at bounding box center [767, 364] width 46 height 24
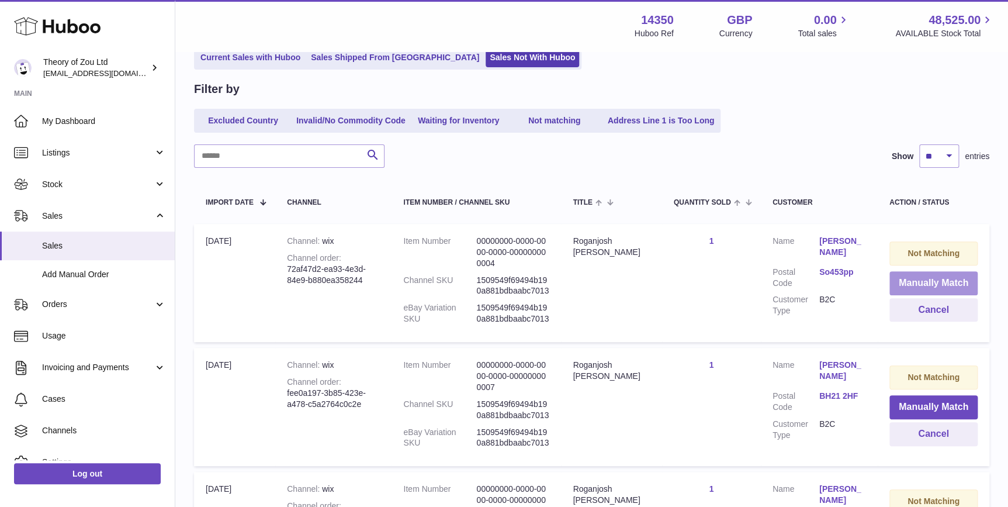
click at [948, 280] on button "Manually Match" at bounding box center [933, 283] width 88 height 24
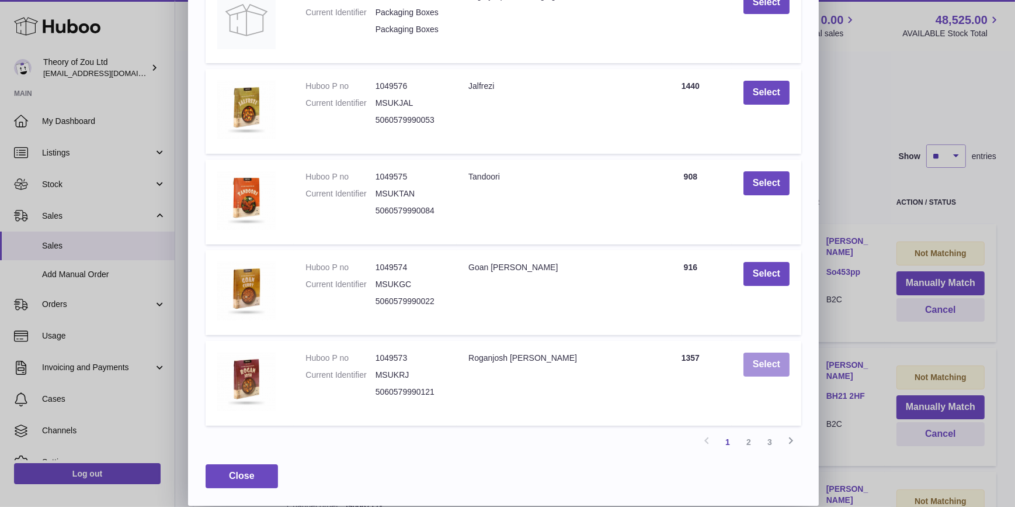
click at [760, 370] on button "Select" at bounding box center [767, 364] width 46 height 24
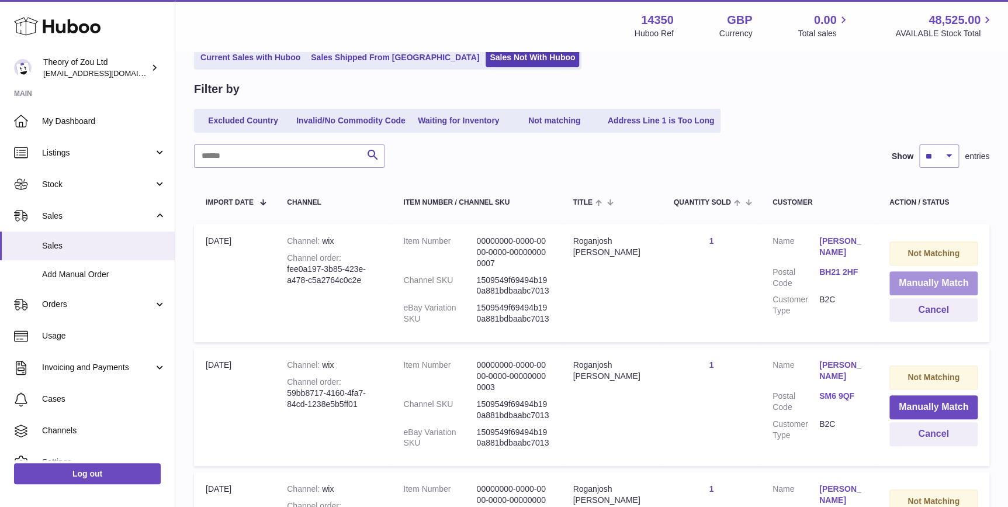
click at [935, 285] on button "Manually Match" at bounding box center [933, 283] width 88 height 24
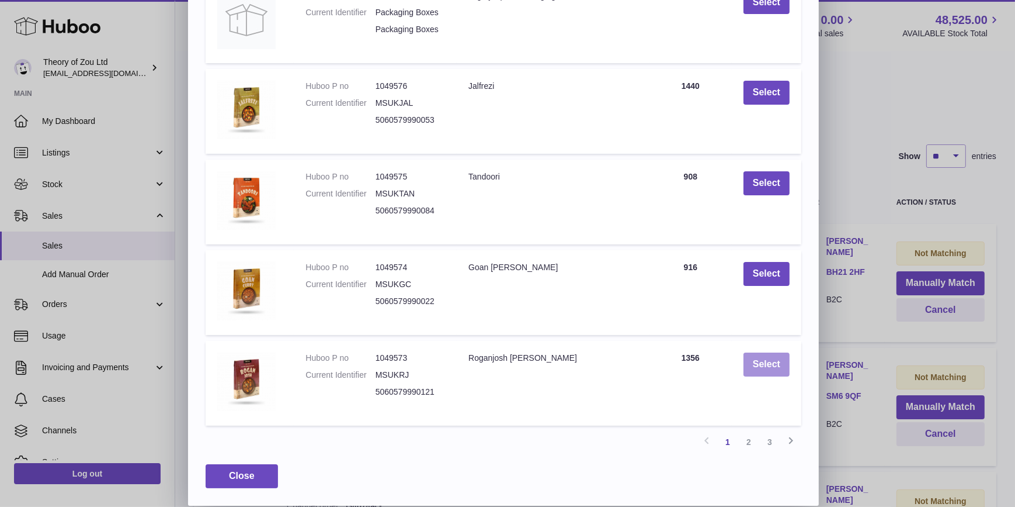
click at [758, 352] on button "Select" at bounding box center [767, 364] width 46 height 24
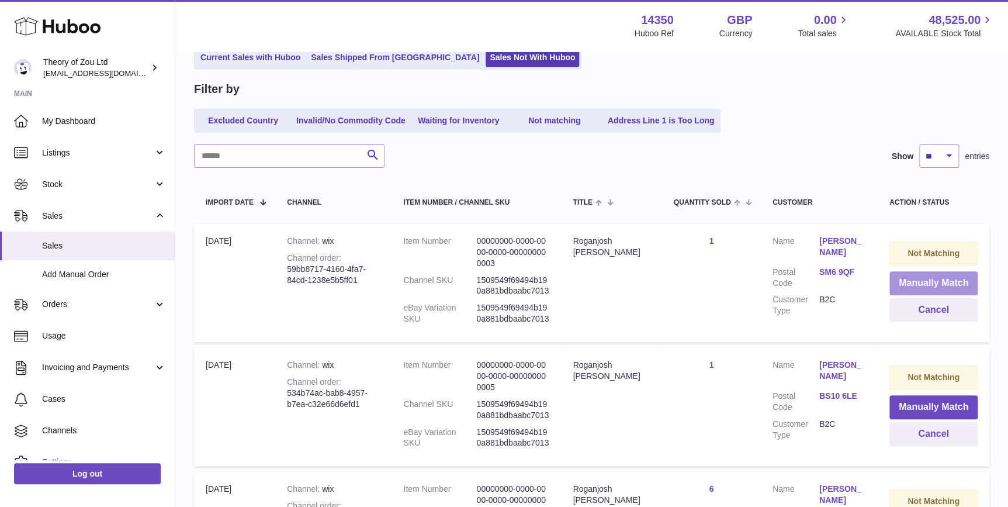
click at [936, 283] on button "Manually Match" at bounding box center [933, 283] width 88 height 24
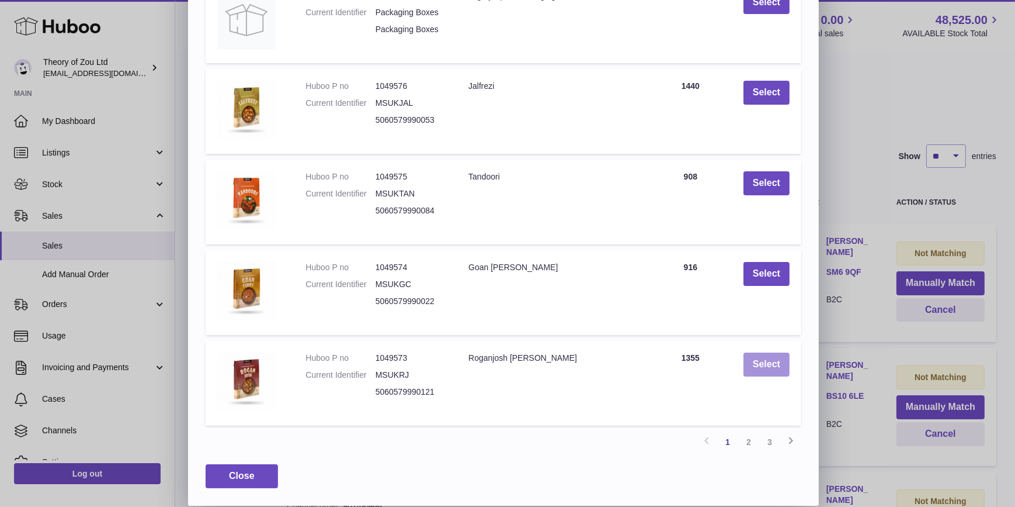
click at [776, 359] on button "Select" at bounding box center [767, 364] width 46 height 24
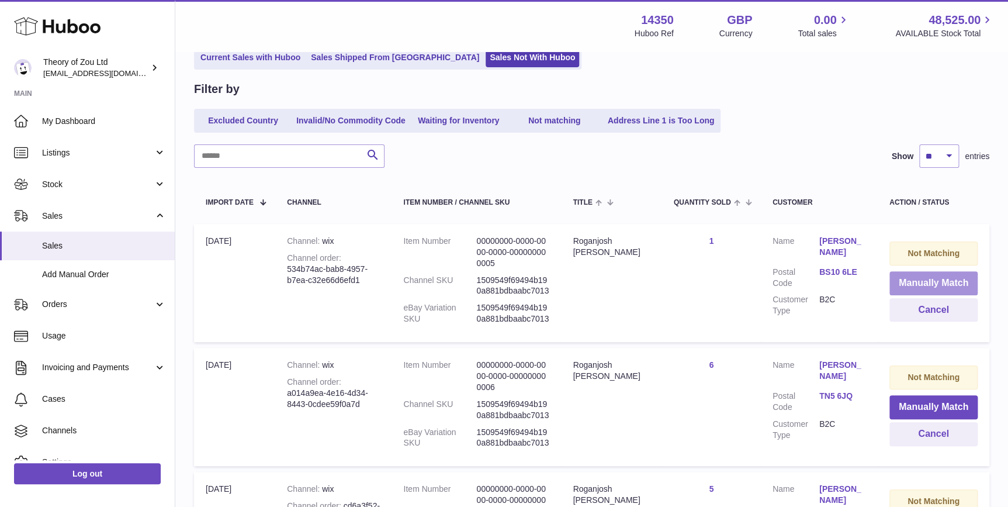
click at [944, 278] on button "Manually Match" at bounding box center [933, 283] width 88 height 24
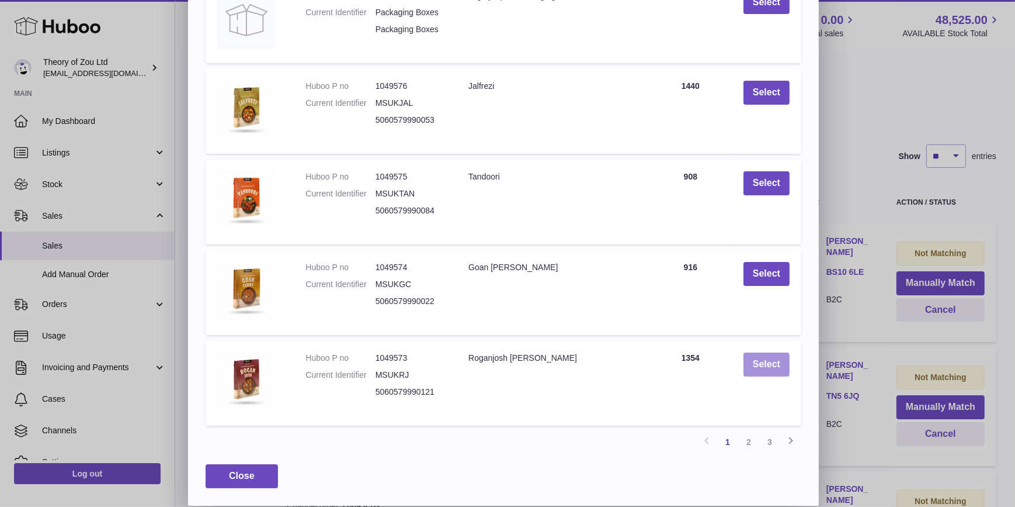
click at [767, 368] on button "Select" at bounding box center [767, 364] width 46 height 24
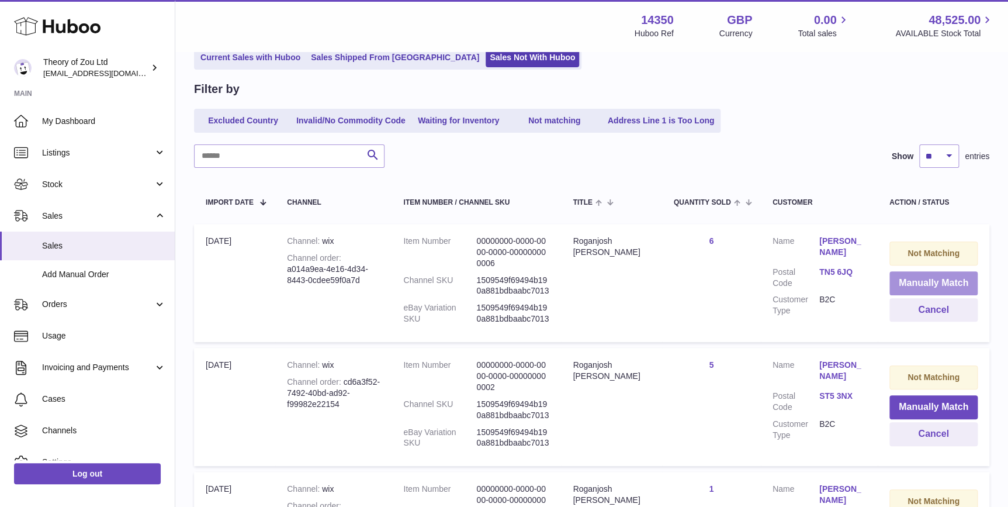
click at [937, 283] on button "Manually Match" at bounding box center [933, 283] width 88 height 24
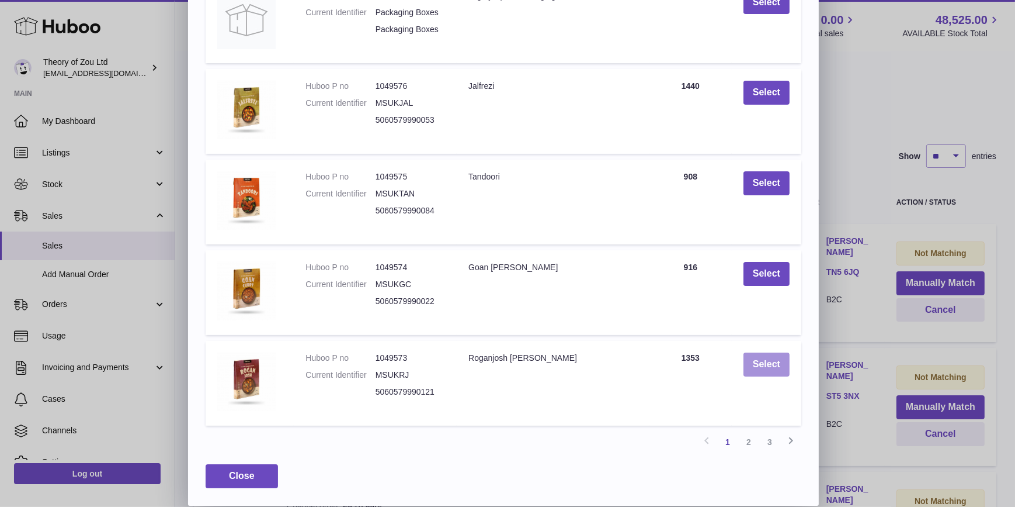
click at [762, 365] on button "Select" at bounding box center [767, 364] width 46 height 24
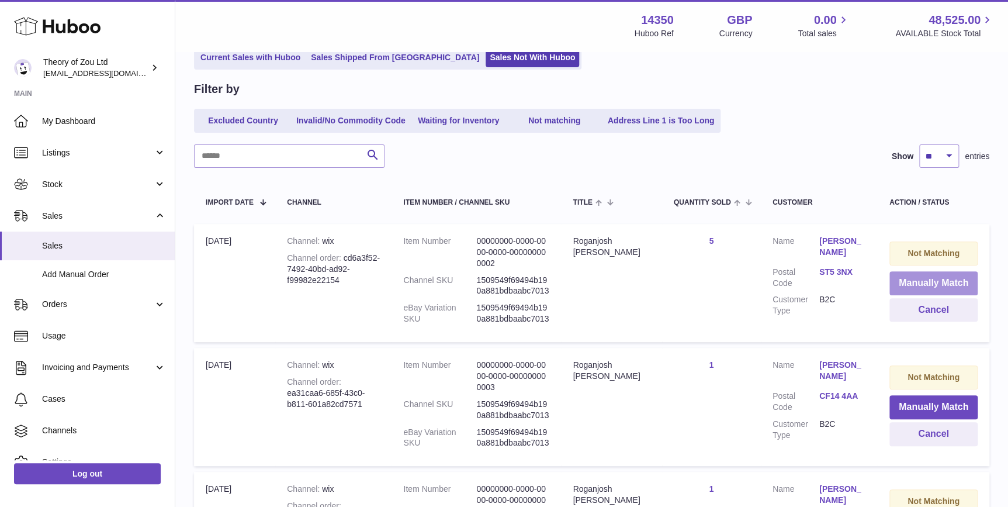
click at [942, 274] on button "Manually Match" at bounding box center [933, 283] width 88 height 24
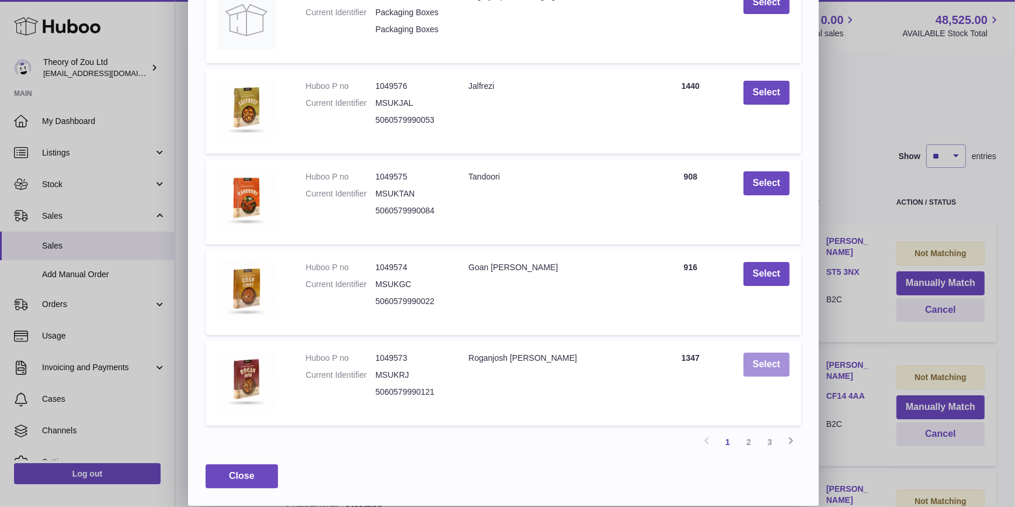
click at [764, 366] on button "Select" at bounding box center [767, 364] width 46 height 24
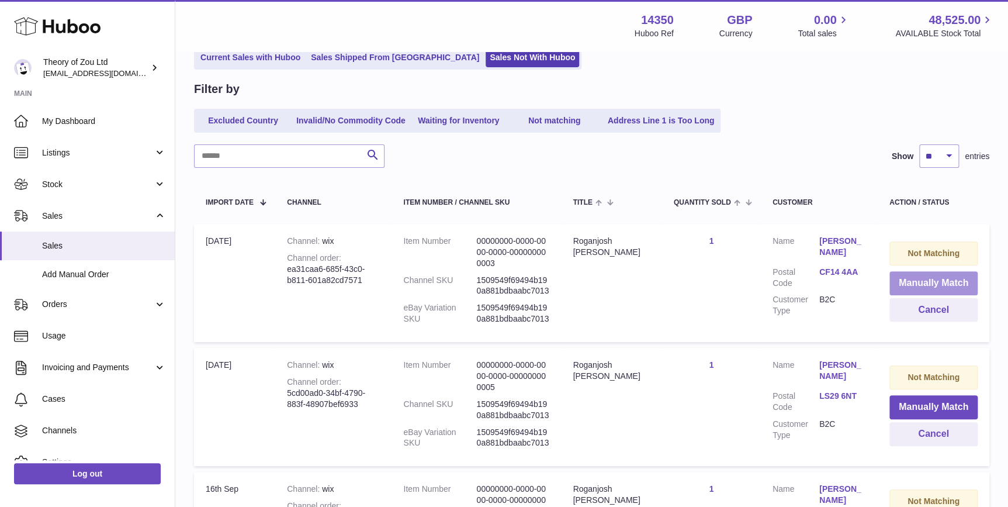
click at [956, 281] on button "Manually Match" at bounding box center [933, 283] width 88 height 24
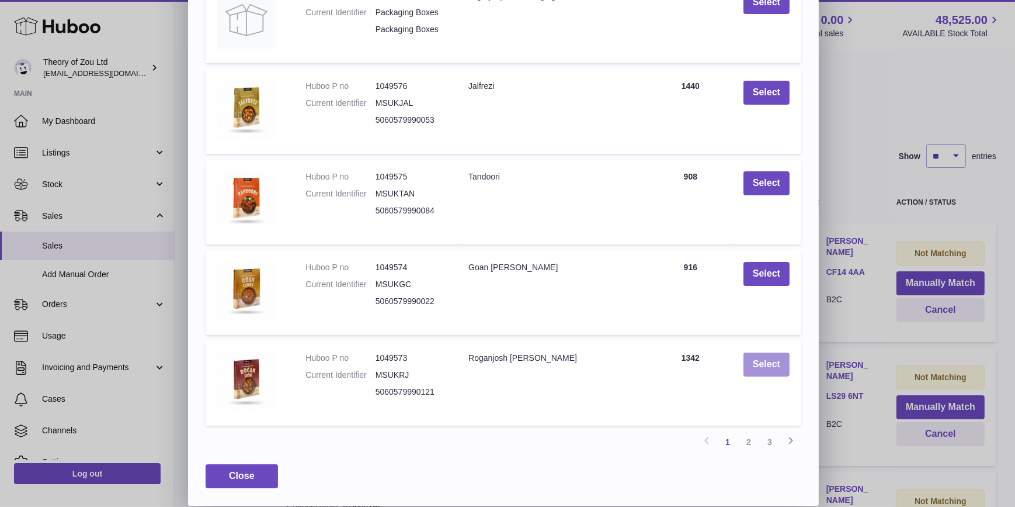
click at [781, 365] on button "Select" at bounding box center [767, 364] width 46 height 24
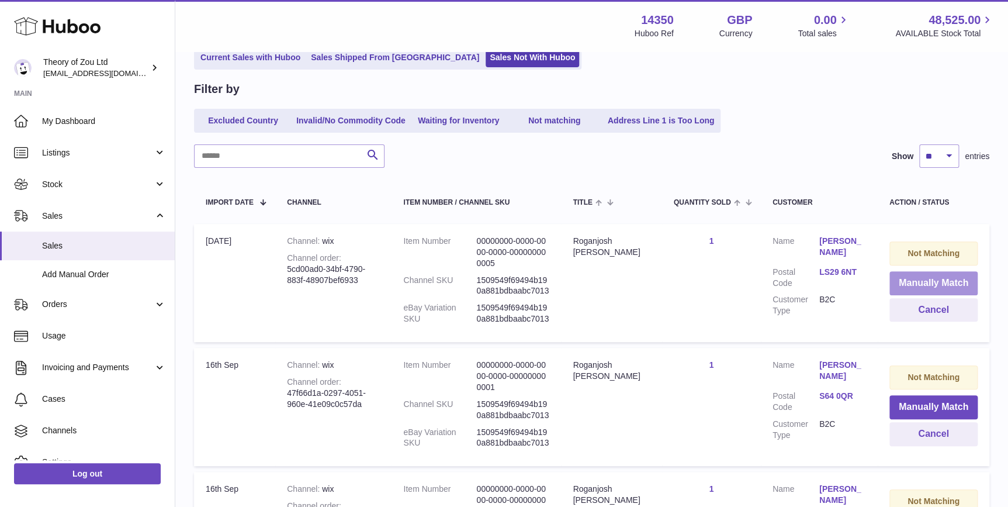
click at [942, 279] on button "Manually Match" at bounding box center [933, 283] width 88 height 24
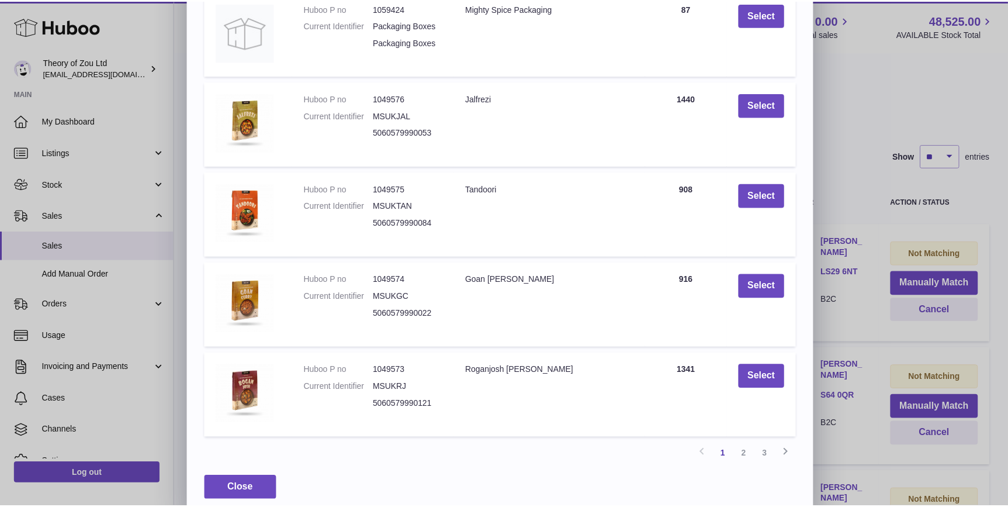
scroll to position [160, 0]
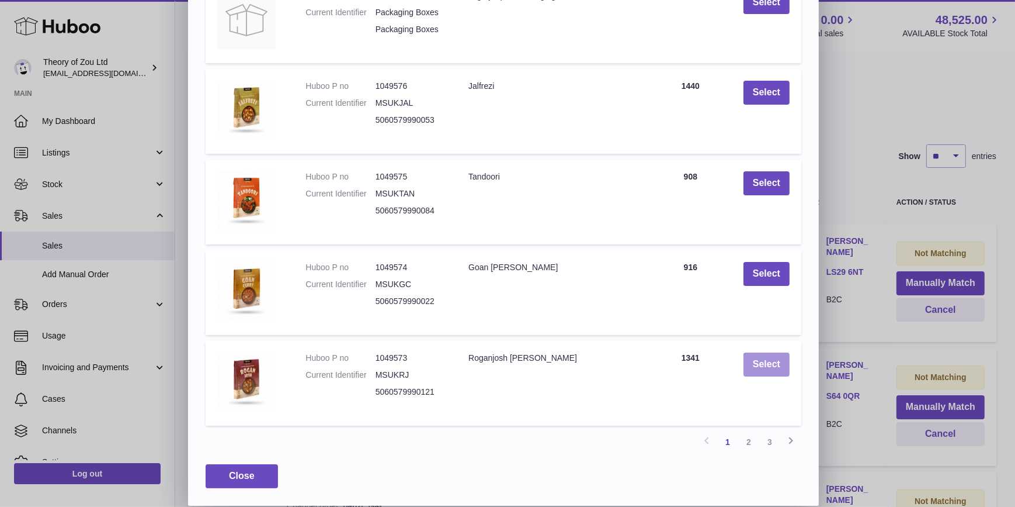
click at [758, 359] on button "Select" at bounding box center [767, 364] width 46 height 24
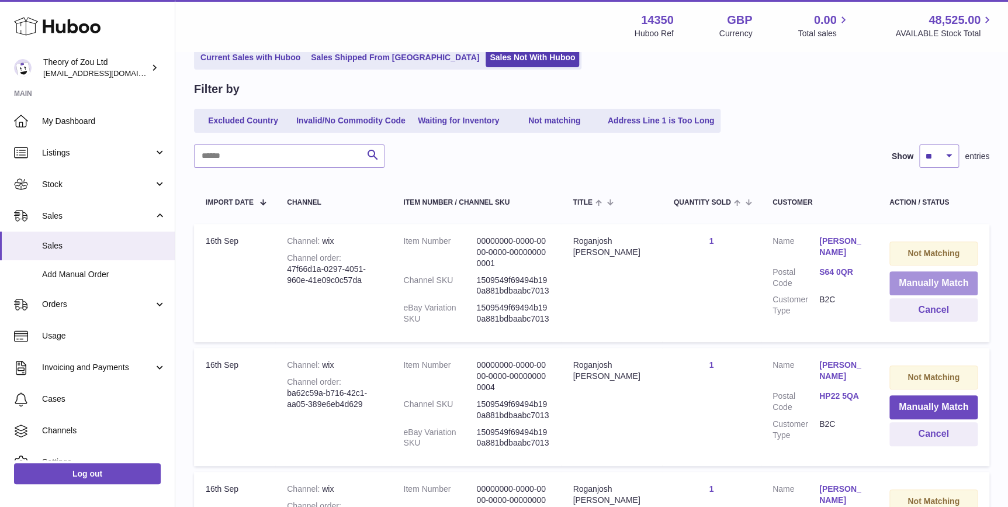
click at [913, 280] on button "Manually Match" at bounding box center [933, 283] width 88 height 24
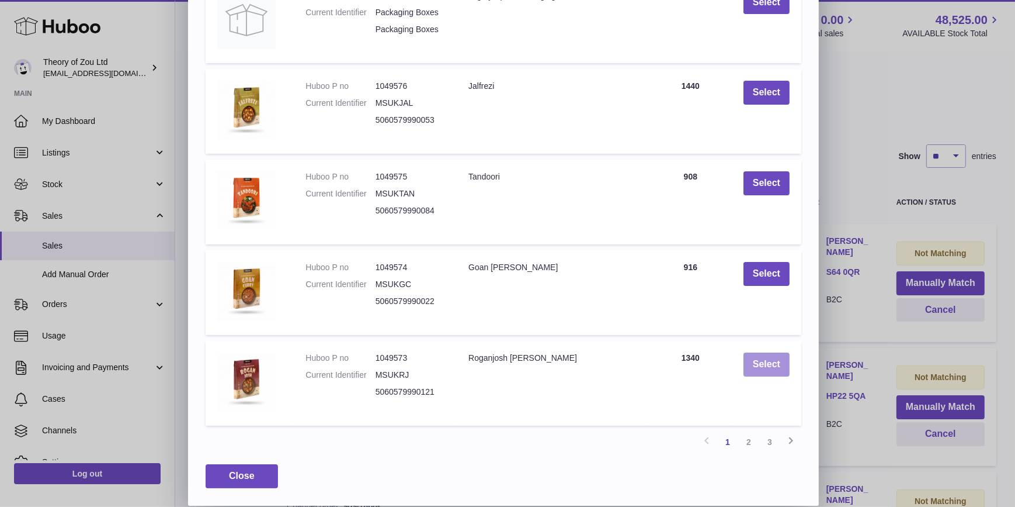
click at [779, 369] on button "Select" at bounding box center [767, 364] width 46 height 24
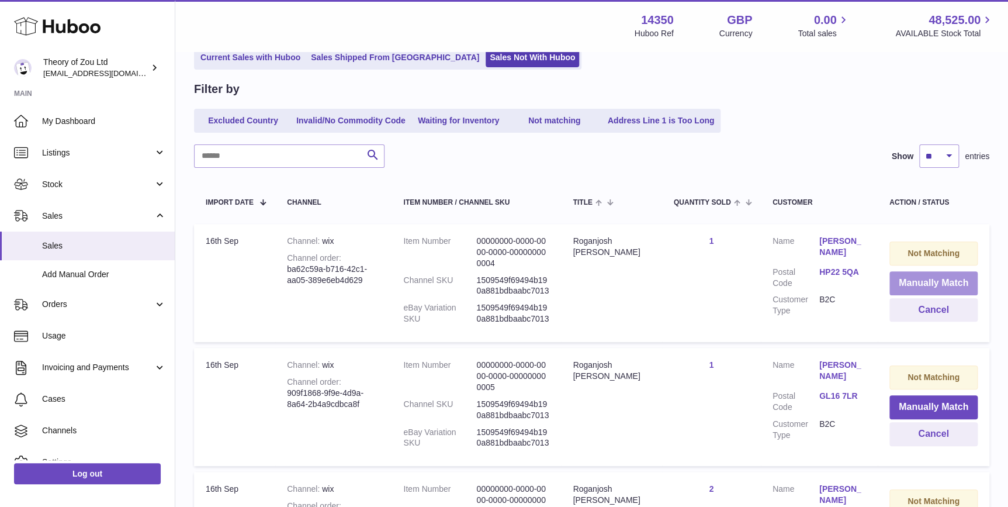
click at [965, 278] on button "Manually Match" at bounding box center [933, 283] width 88 height 24
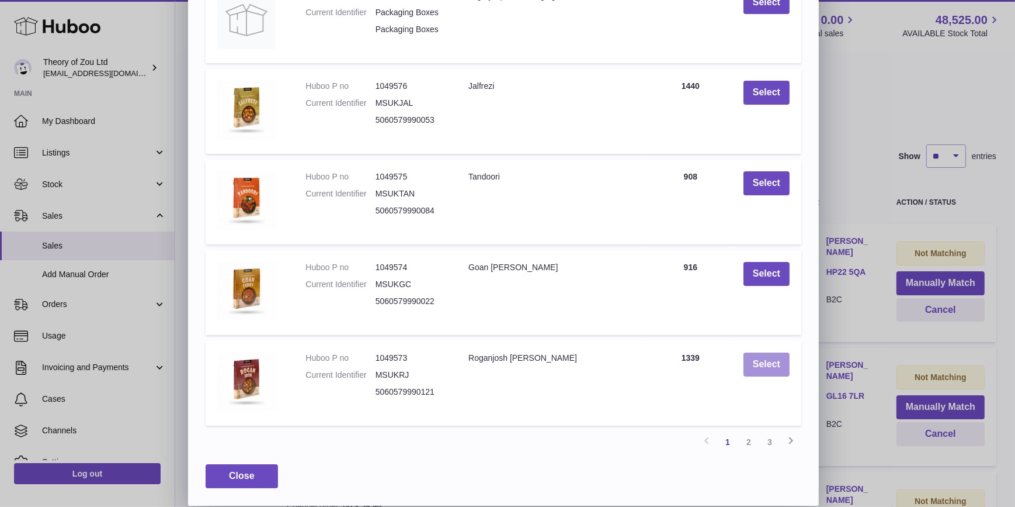
click at [762, 370] on button "Select" at bounding box center [767, 364] width 46 height 24
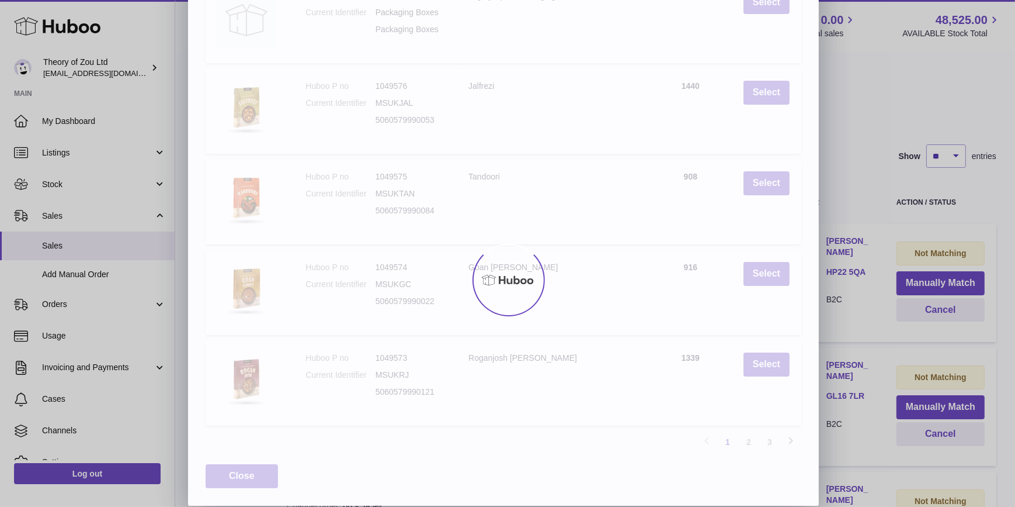
scroll to position [0, 0]
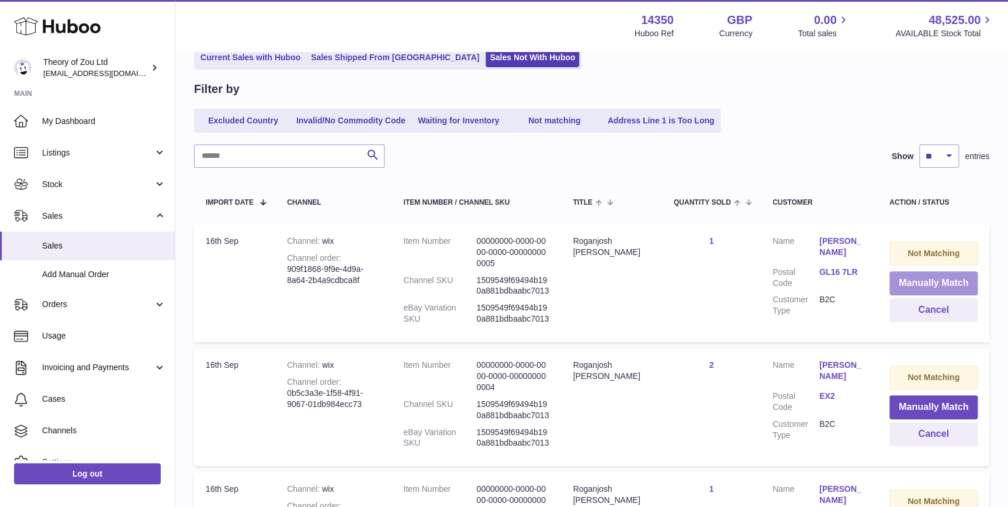
click at [952, 273] on button "Manually Match" at bounding box center [933, 283] width 88 height 24
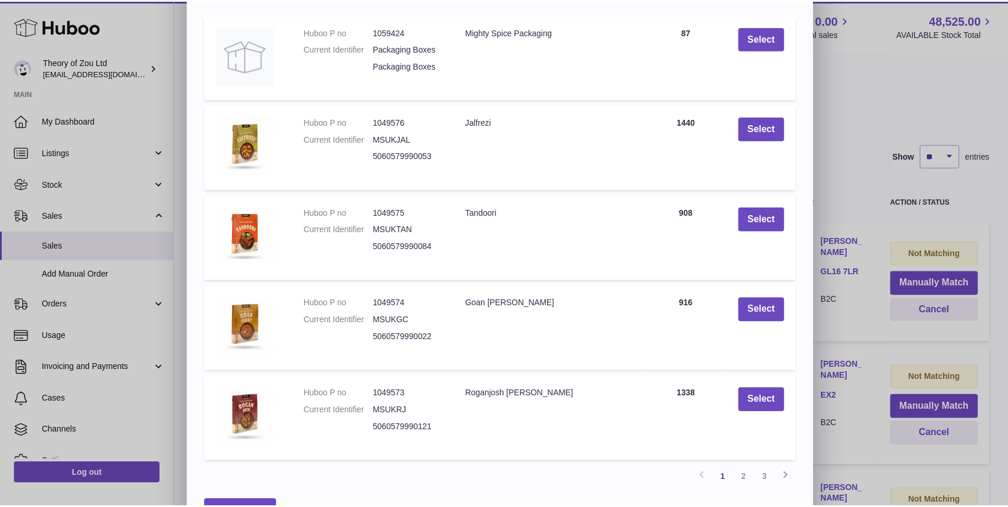
scroll to position [160, 0]
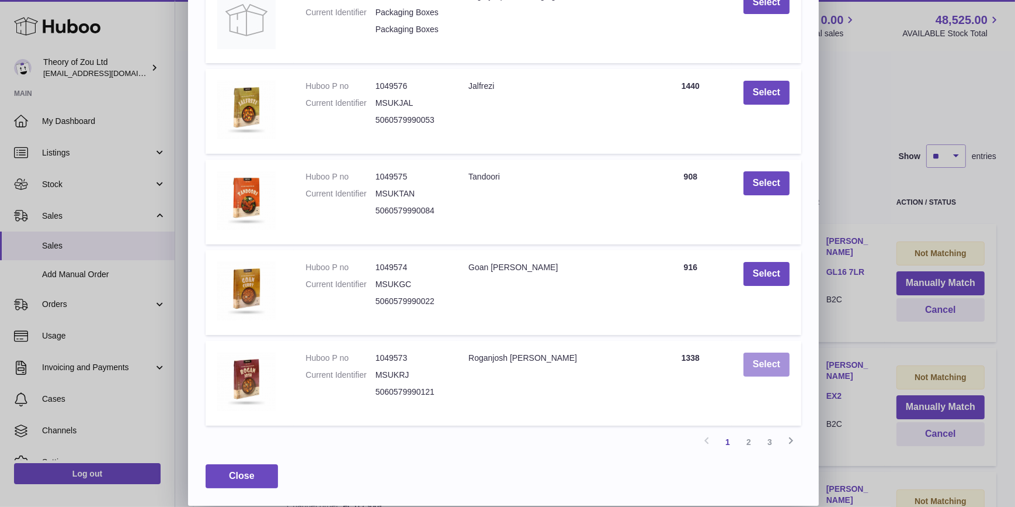
click at [787, 360] on button "Select" at bounding box center [767, 364] width 46 height 24
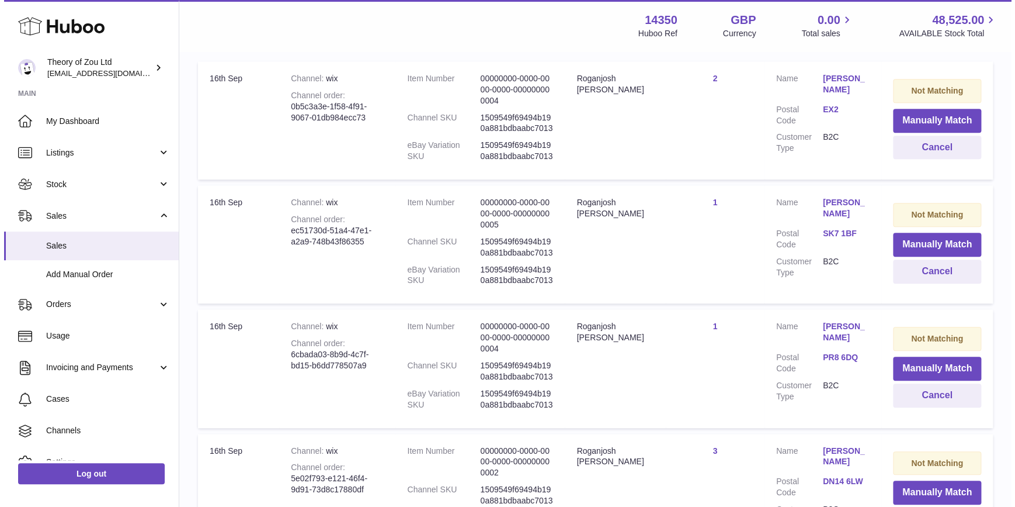
scroll to position [111, 0]
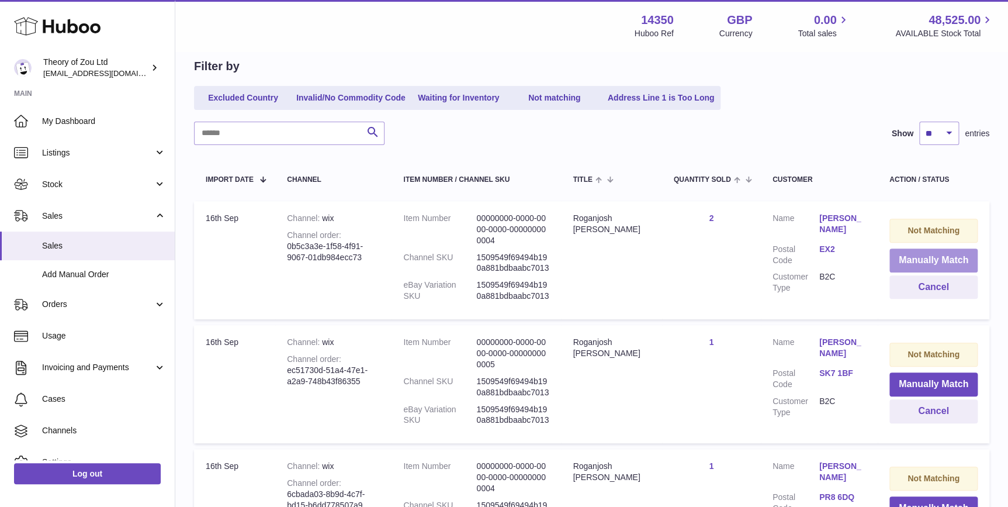
click at [954, 260] on button "Manually Match" at bounding box center [933, 260] width 88 height 24
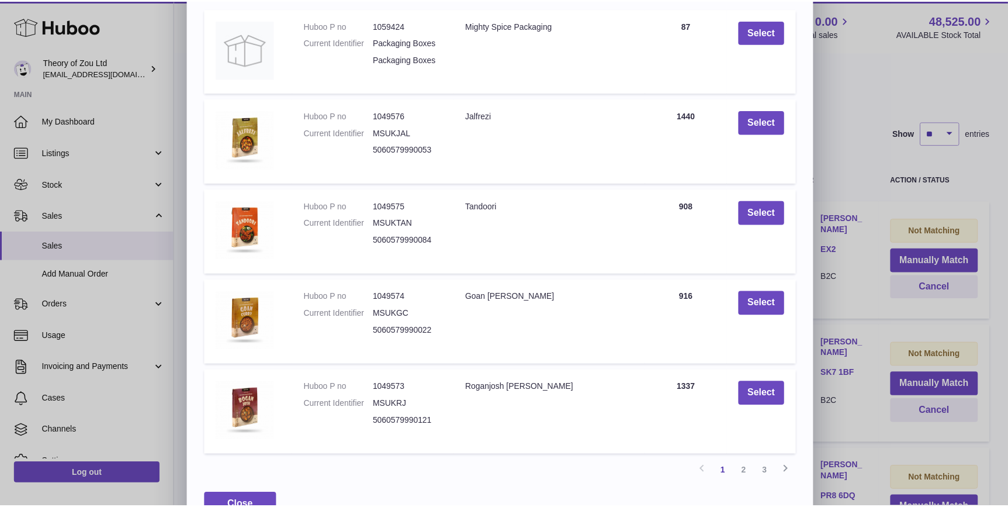
scroll to position [160, 0]
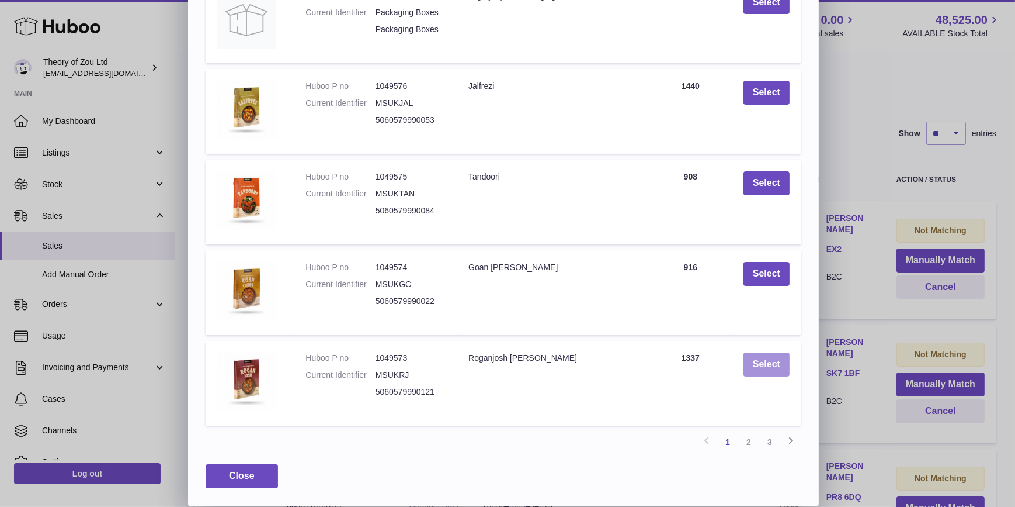
click at [781, 359] on button "Select" at bounding box center [767, 364] width 46 height 24
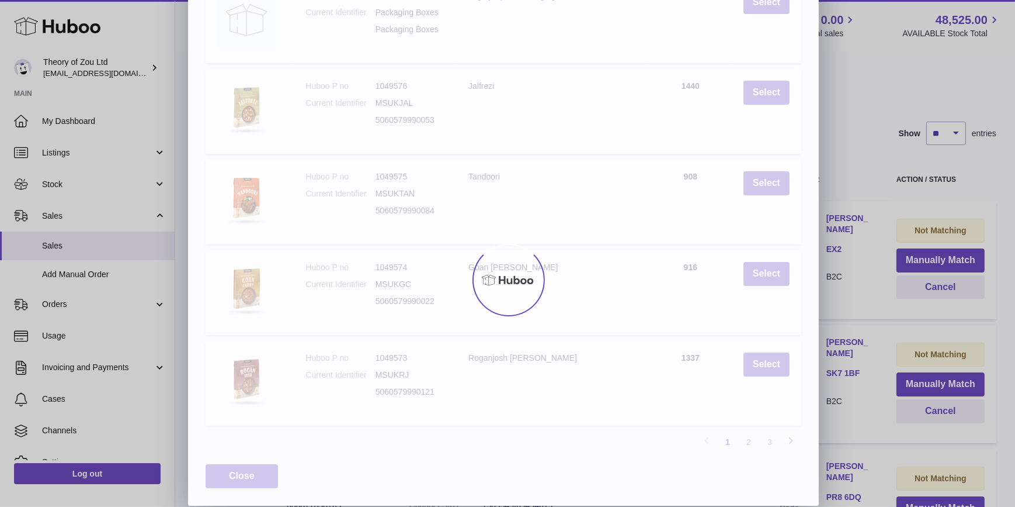
scroll to position [0, 0]
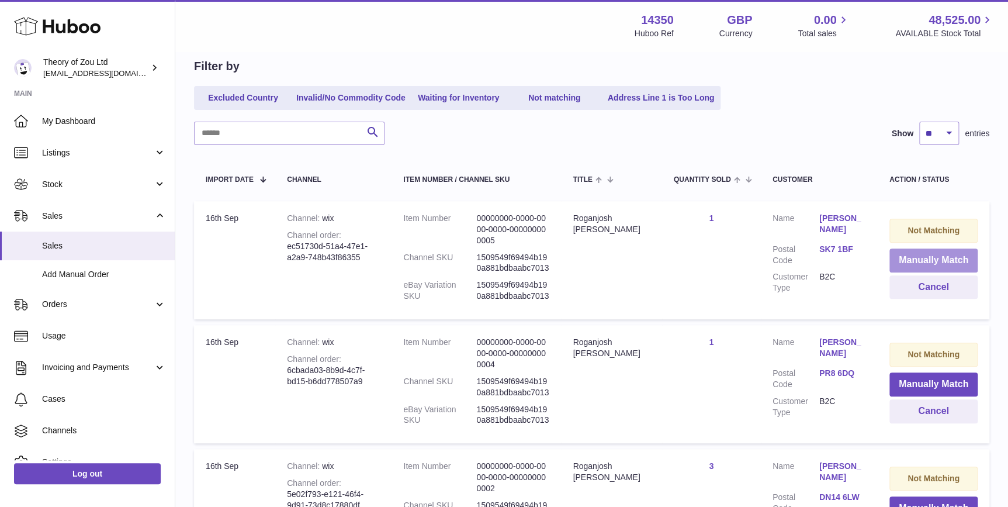
click at [951, 261] on button "Manually Match" at bounding box center [933, 260] width 88 height 24
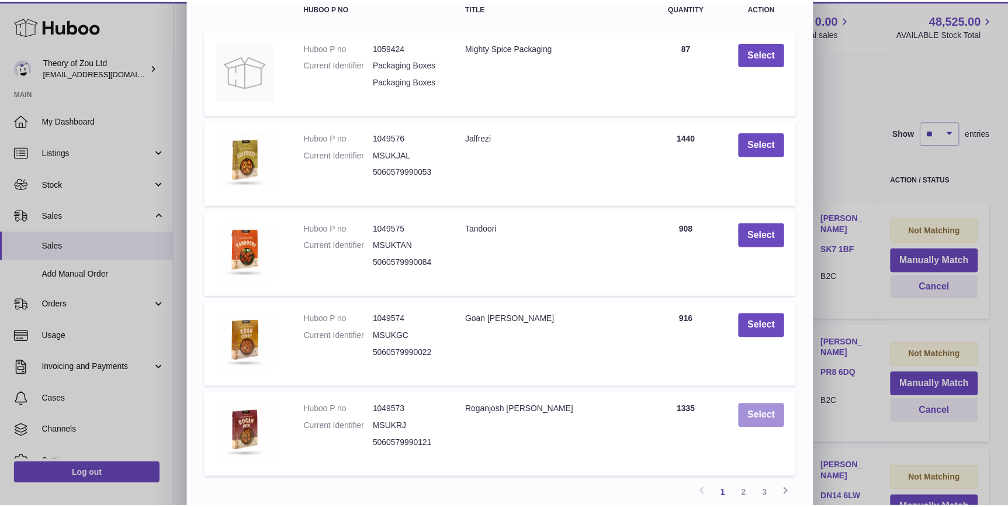
scroll to position [160, 0]
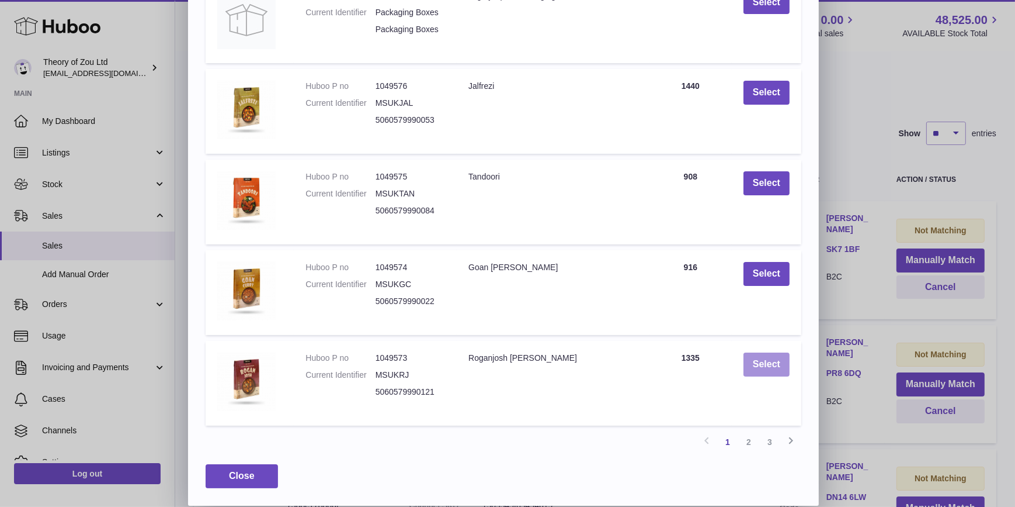
click at [762, 363] on button "Select" at bounding box center [767, 364] width 46 height 24
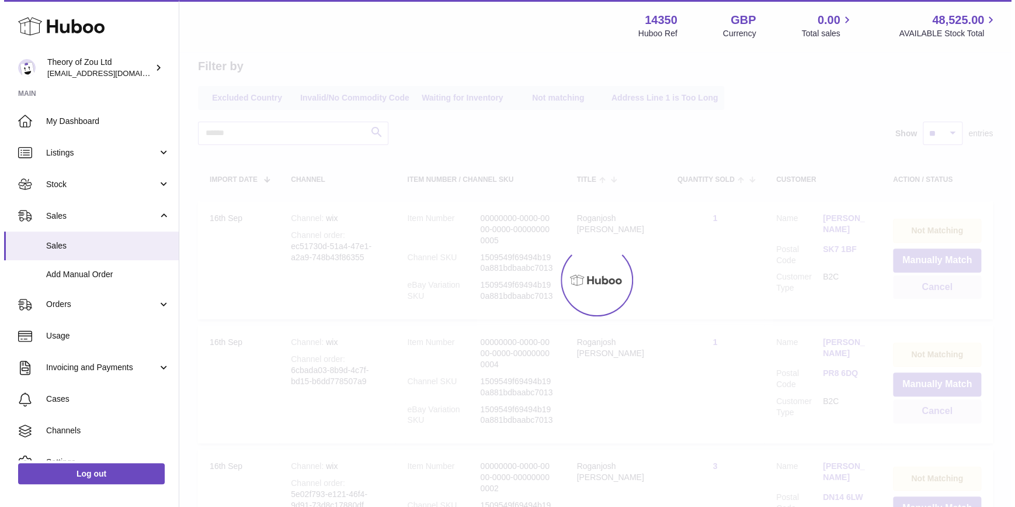
scroll to position [0, 0]
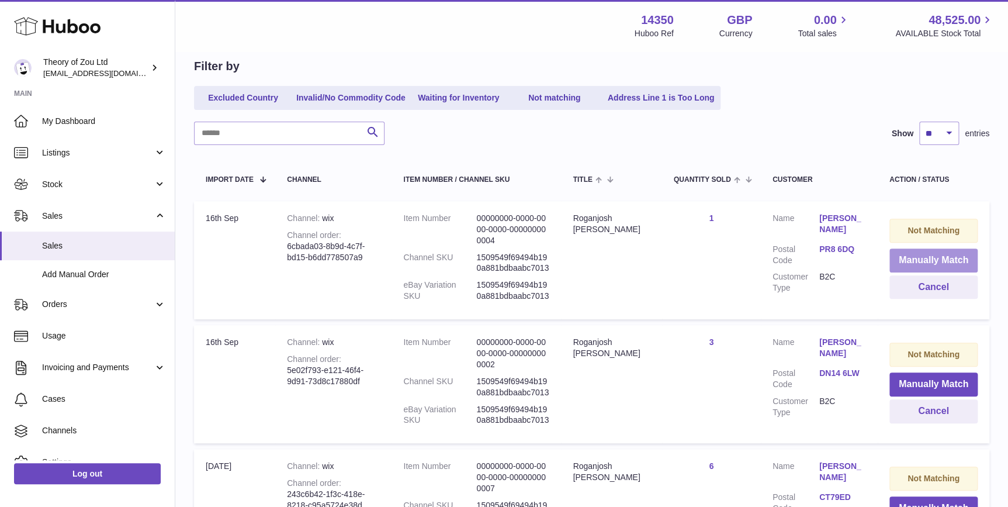
click at [940, 252] on button "Manually Match" at bounding box center [933, 260] width 88 height 24
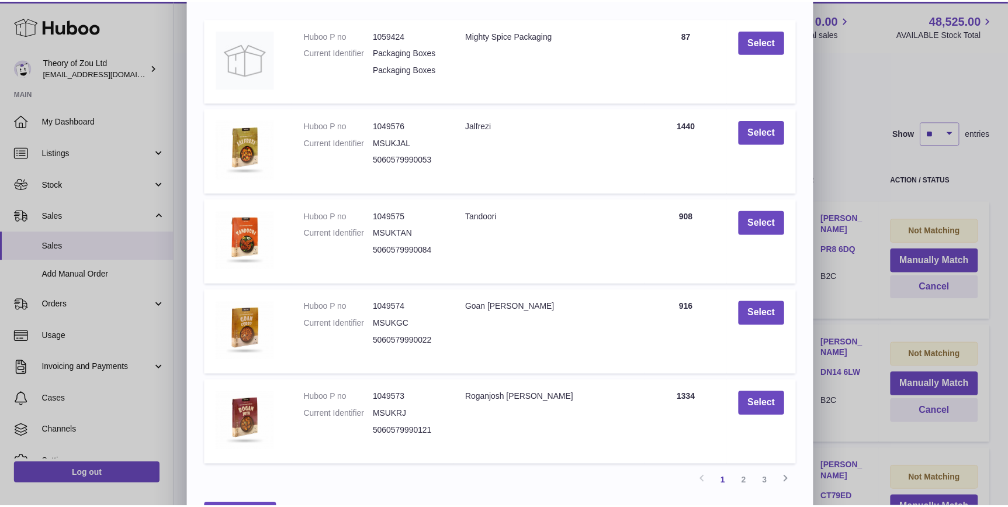
scroll to position [160, 0]
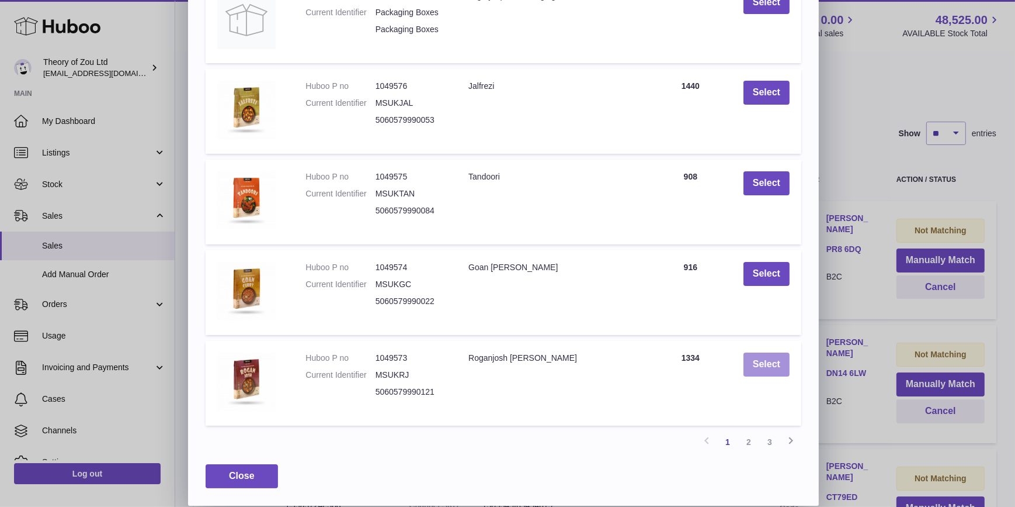
click at [764, 357] on button "Select" at bounding box center [767, 364] width 46 height 24
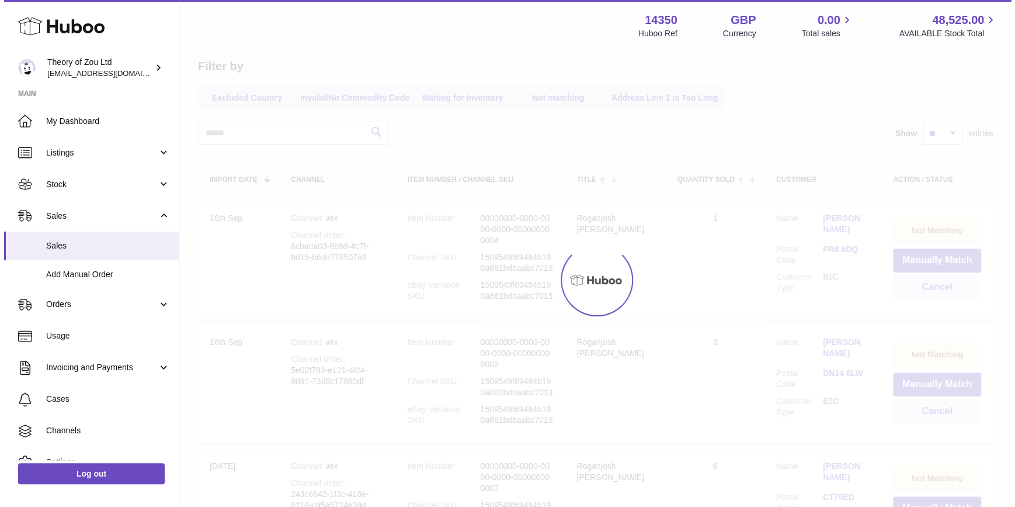
scroll to position [0, 0]
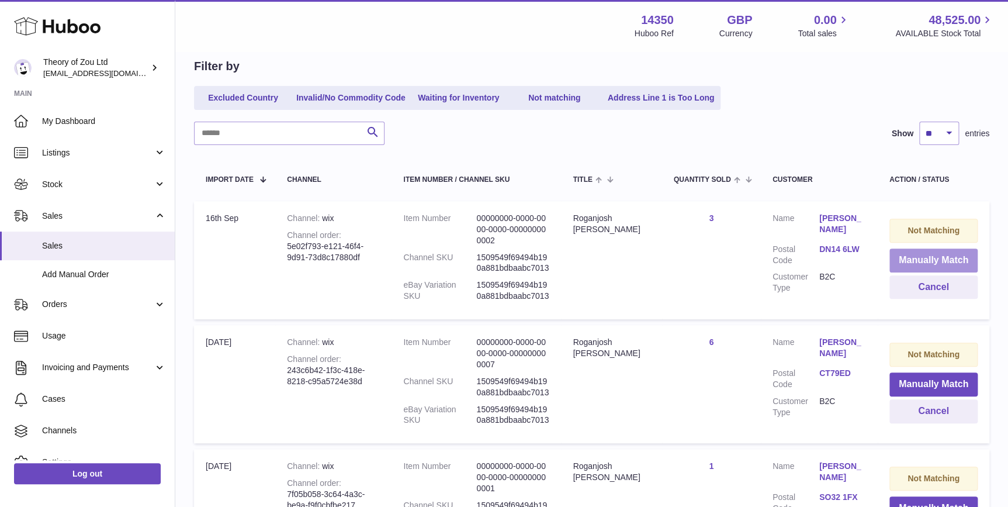
click at [929, 256] on button "Manually Match" at bounding box center [933, 260] width 88 height 24
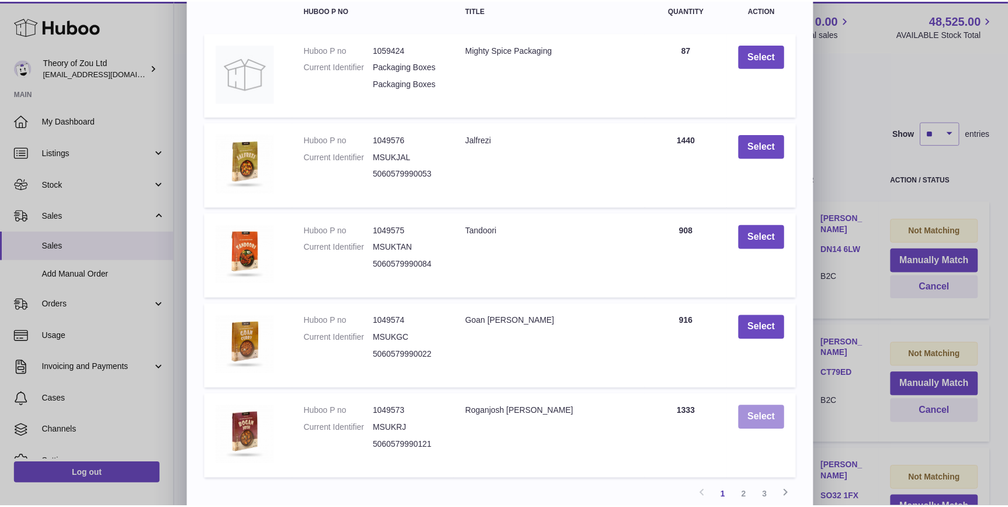
scroll to position [160, 0]
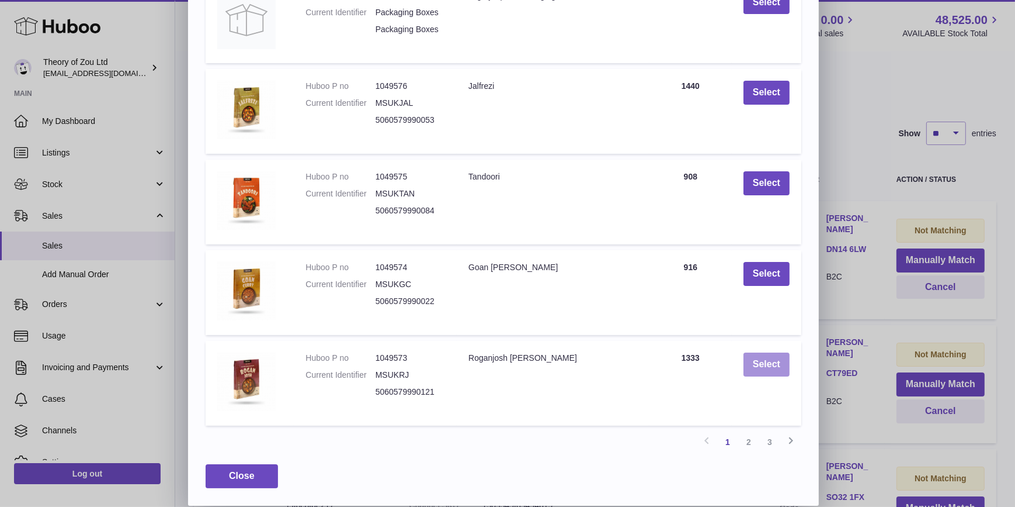
click at [768, 367] on button "Select" at bounding box center [767, 364] width 46 height 24
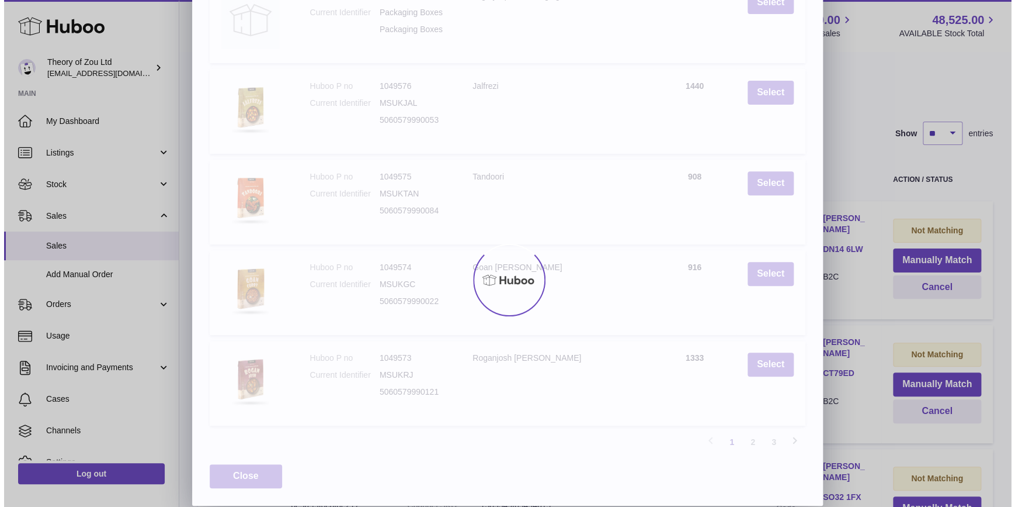
scroll to position [0, 0]
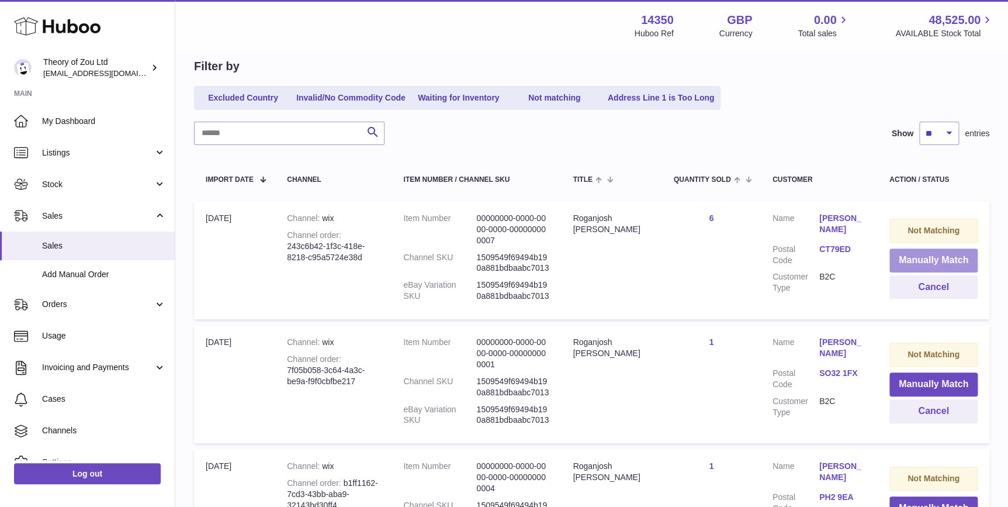
click at [954, 248] on button "Manually Match" at bounding box center [933, 260] width 88 height 24
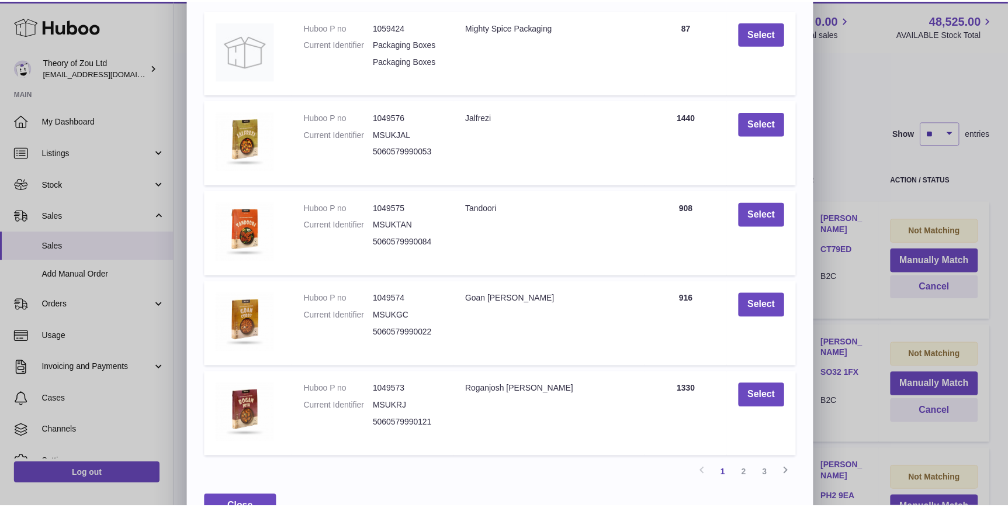
scroll to position [160, 0]
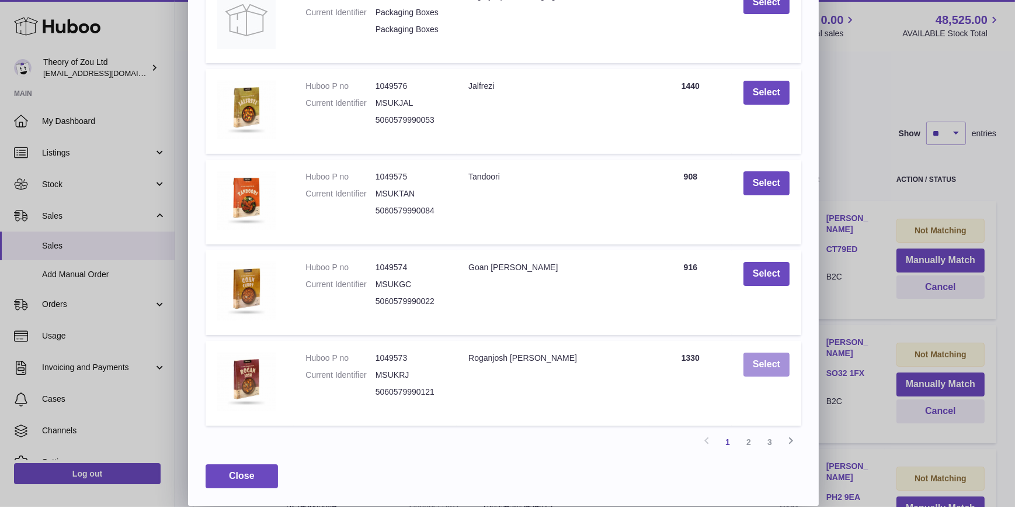
click at [771, 358] on button "Select" at bounding box center [767, 364] width 46 height 24
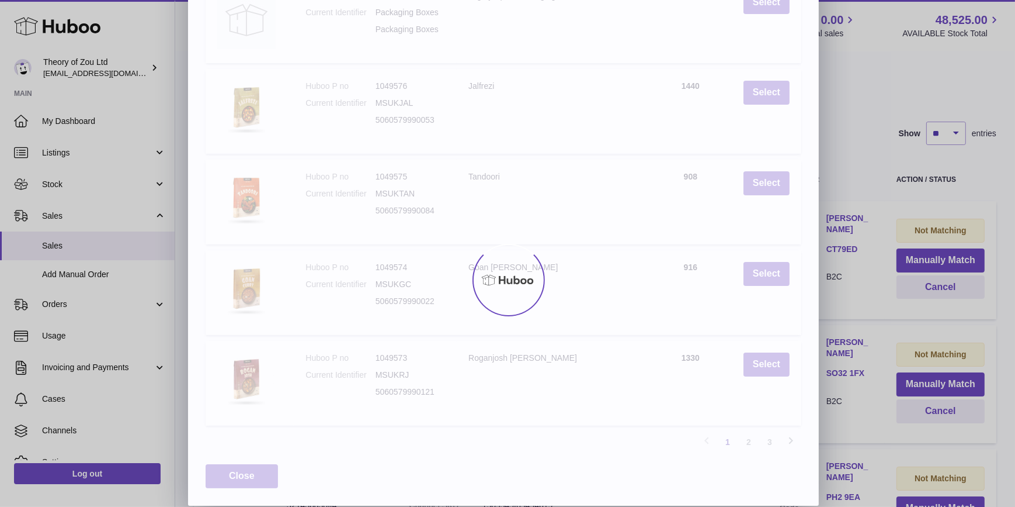
scroll to position [0, 0]
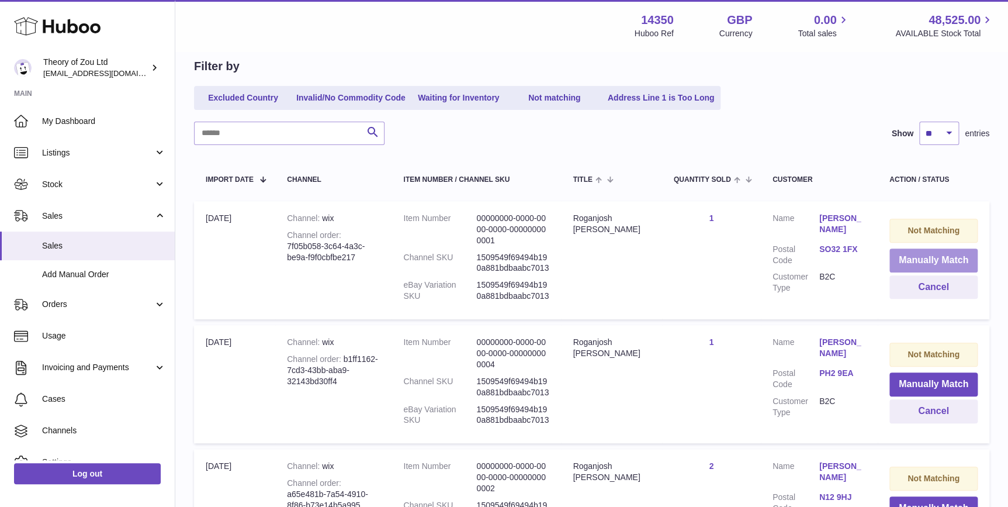
click at [951, 263] on button "Manually Match" at bounding box center [933, 260] width 88 height 24
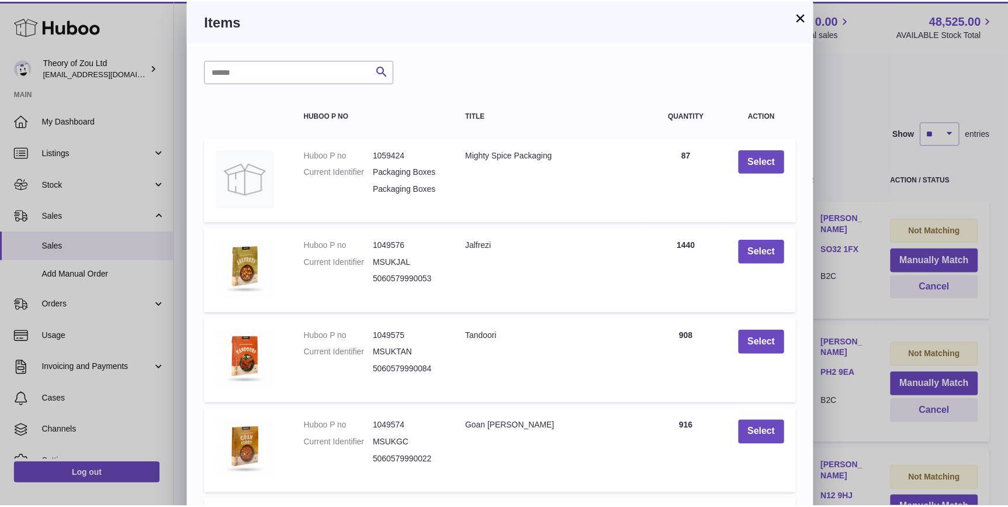
scroll to position [160, 0]
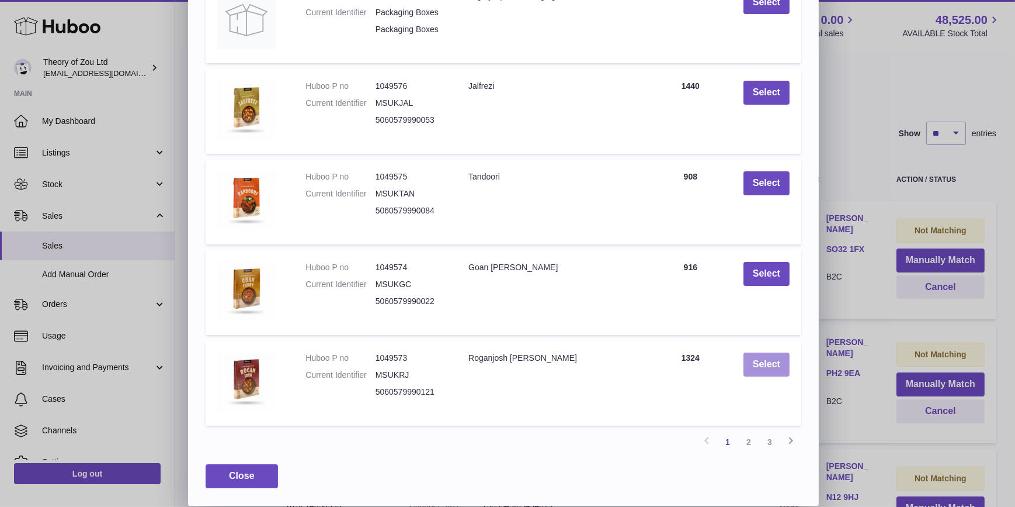
click at [760, 371] on button "Select" at bounding box center [767, 364] width 46 height 24
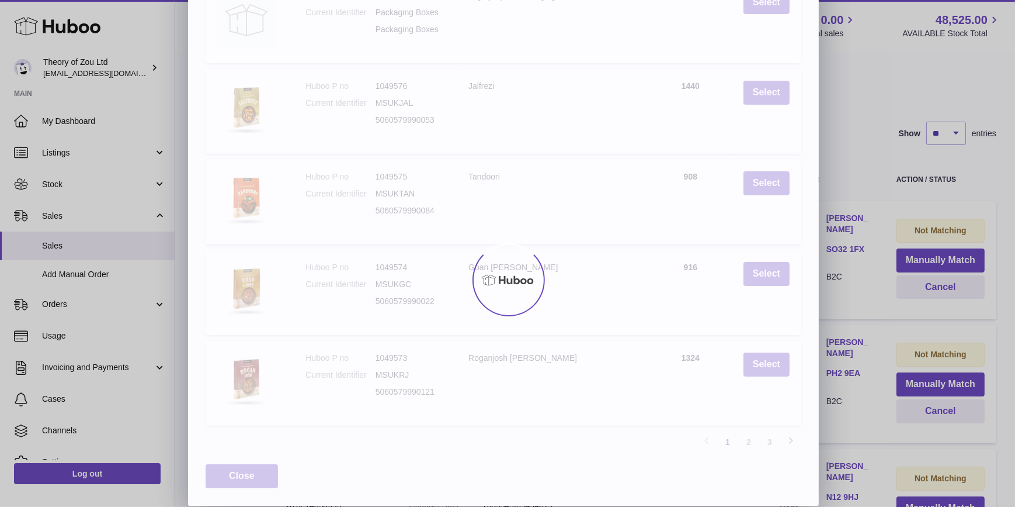
scroll to position [0, 0]
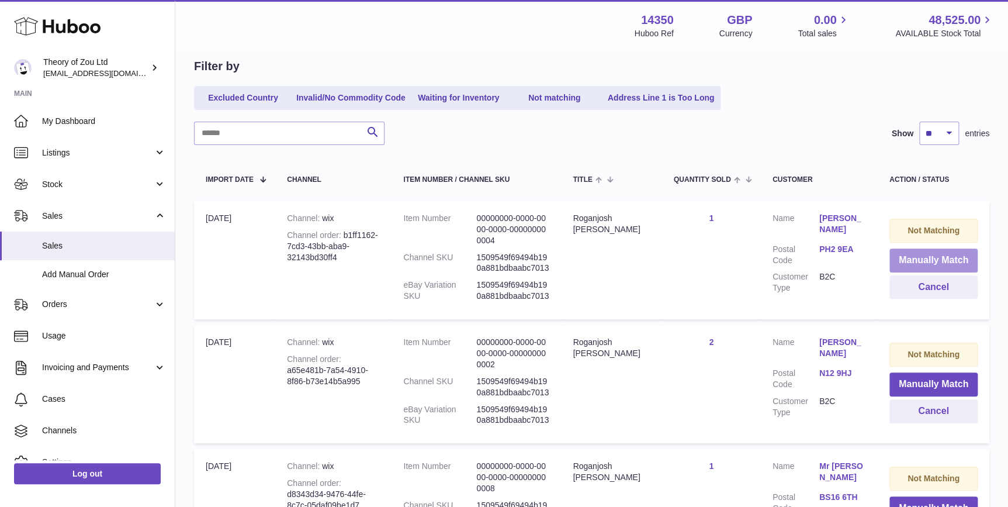
click at [936, 261] on button "Manually Match" at bounding box center [933, 260] width 88 height 24
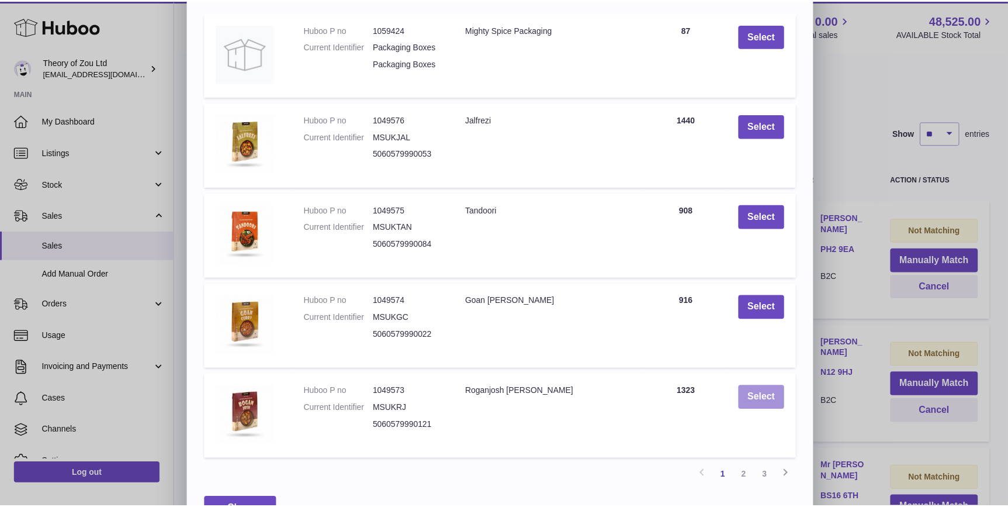
scroll to position [160, 0]
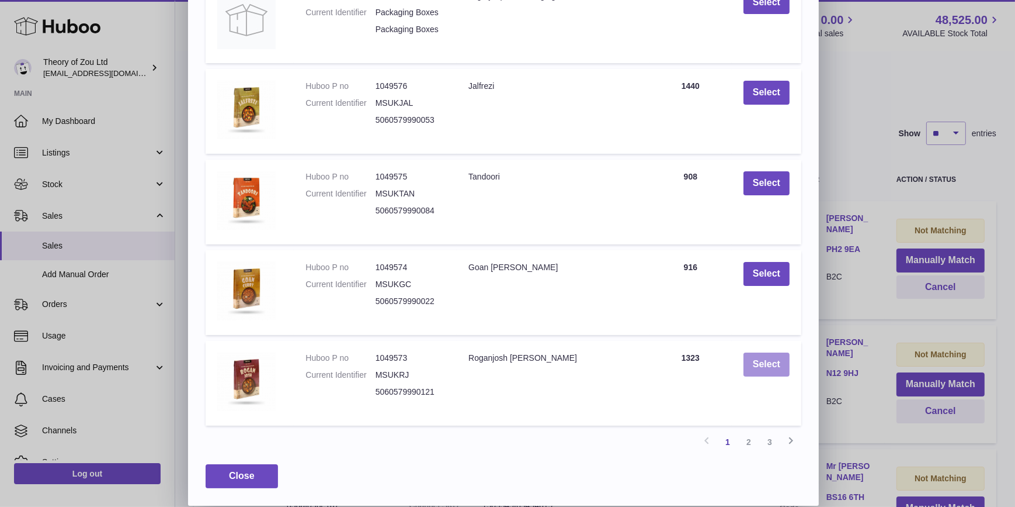
click at [762, 362] on button "Select" at bounding box center [767, 364] width 46 height 24
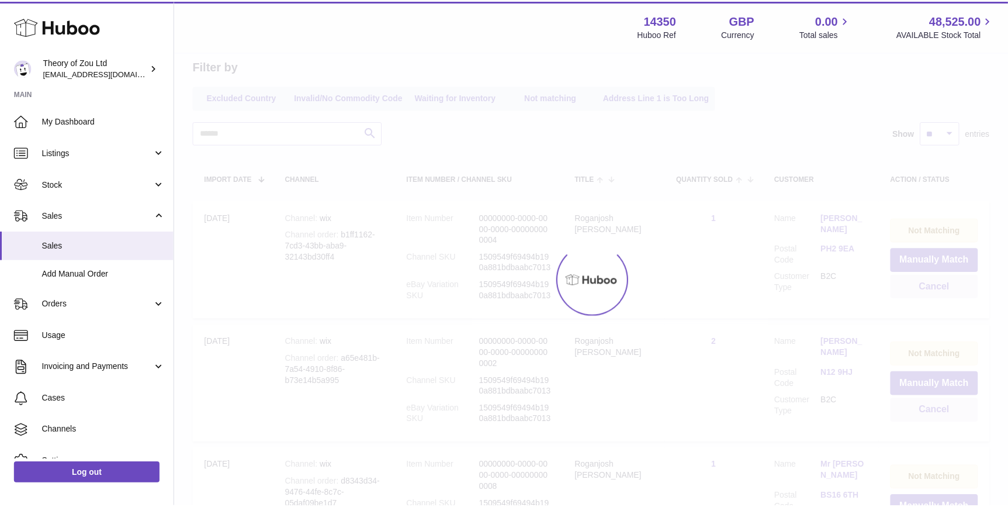
scroll to position [0, 0]
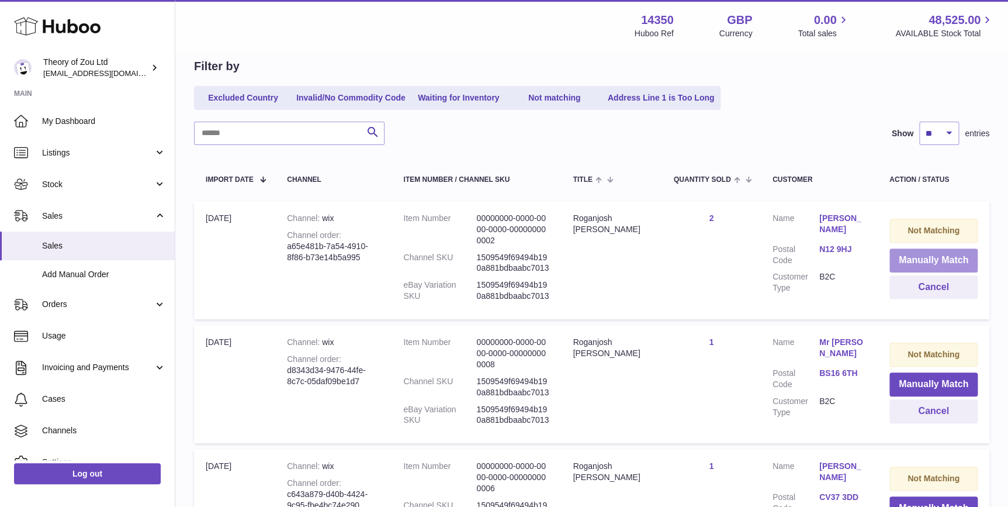
click at [941, 265] on button "Manually Match" at bounding box center [933, 260] width 88 height 24
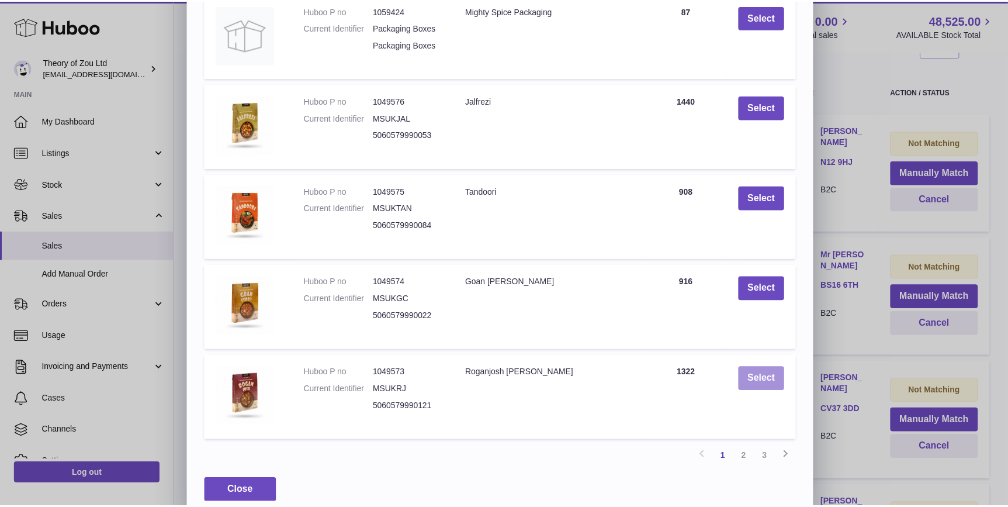
scroll to position [160, 0]
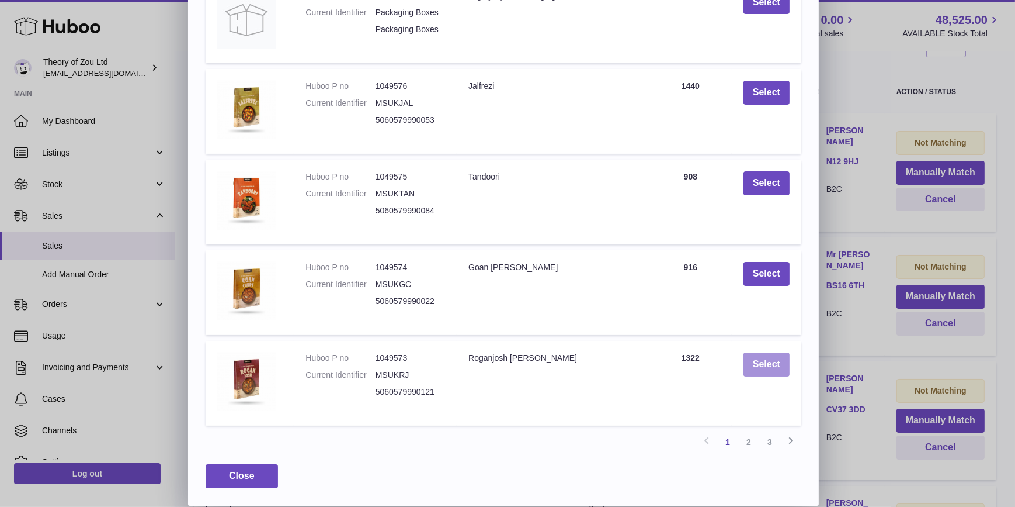
click at [765, 364] on button "Select" at bounding box center [767, 364] width 46 height 24
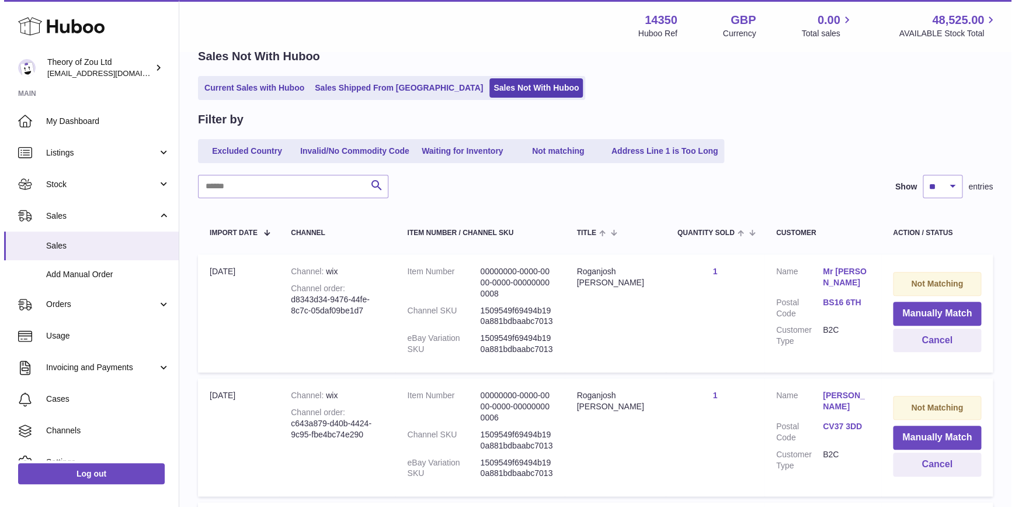
scroll to position [22, 0]
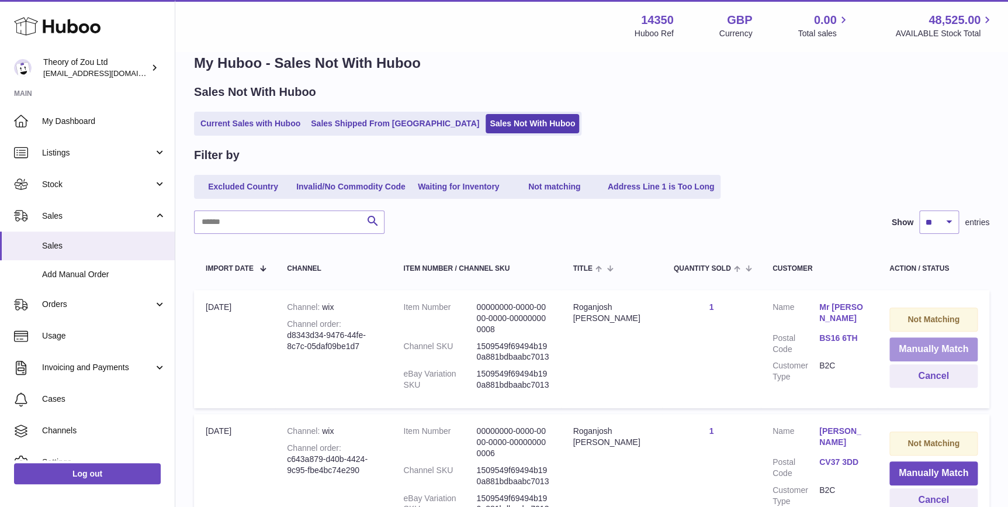
click at [950, 344] on button "Manually Match" at bounding box center [933, 349] width 88 height 24
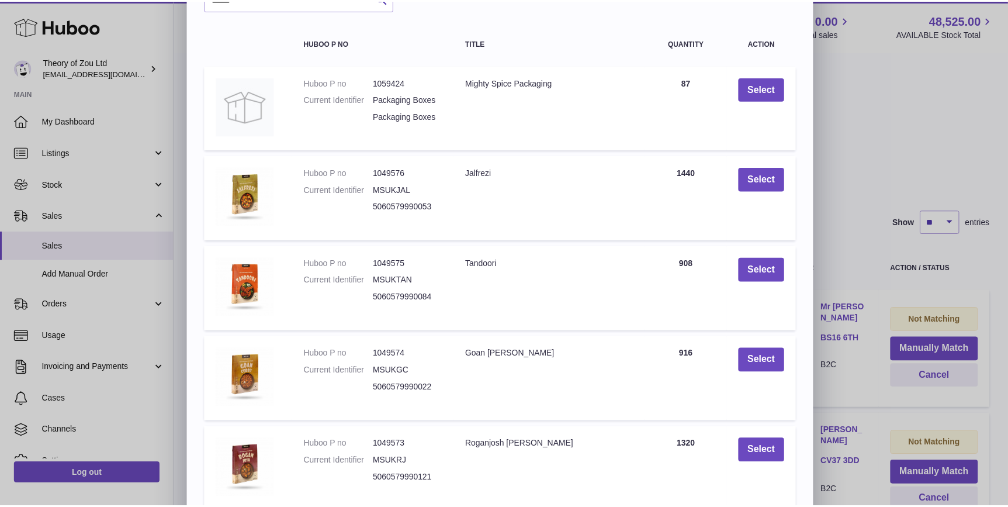
scroll to position [160, 0]
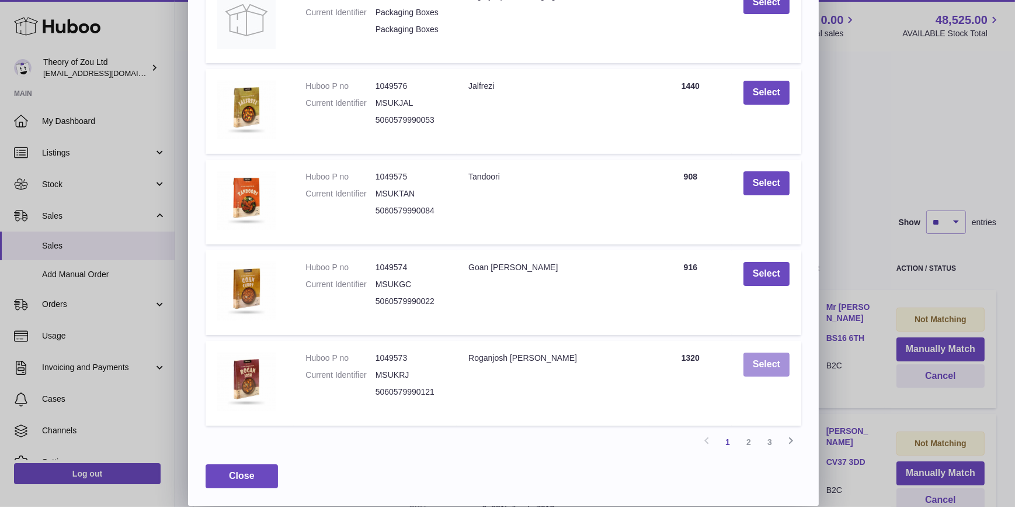
click at [776, 363] on button "Select" at bounding box center [767, 364] width 46 height 24
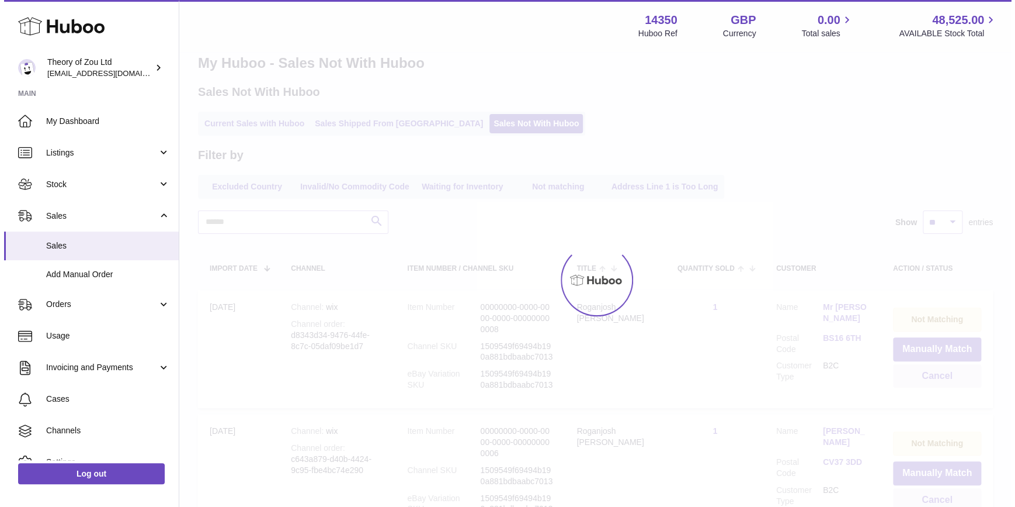
scroll to position [0, 0]
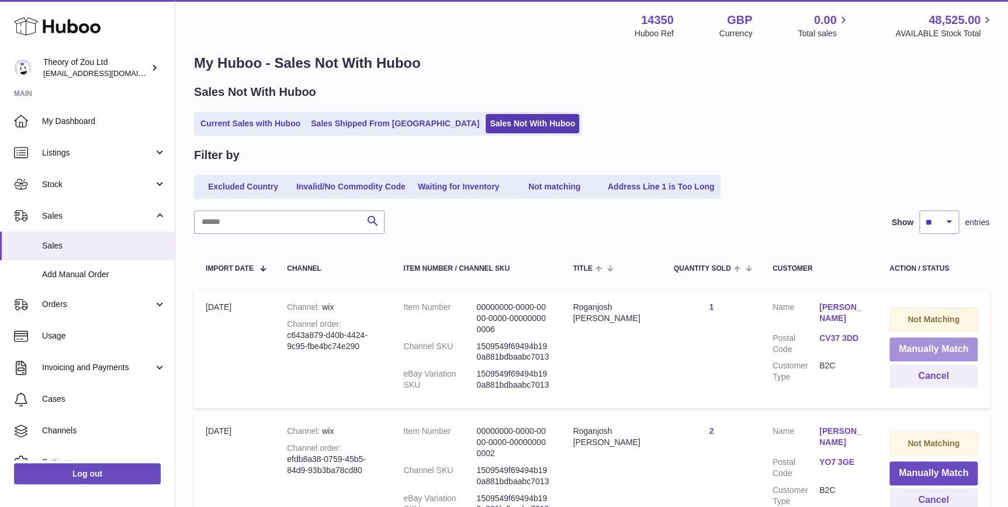
click at [947, 350] on button "Manually Match" at bounding box center [933, 349] width 88 height 24
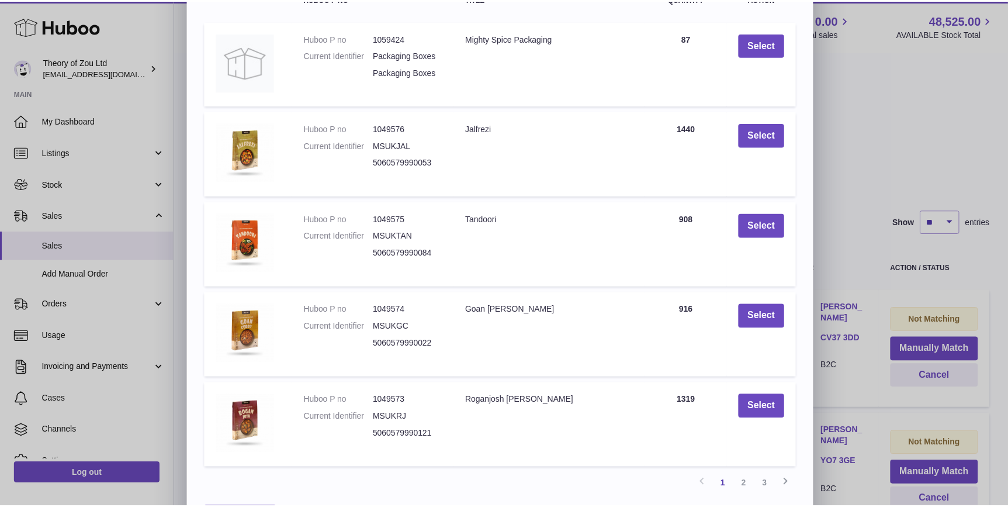
scroll to position [160, 0]
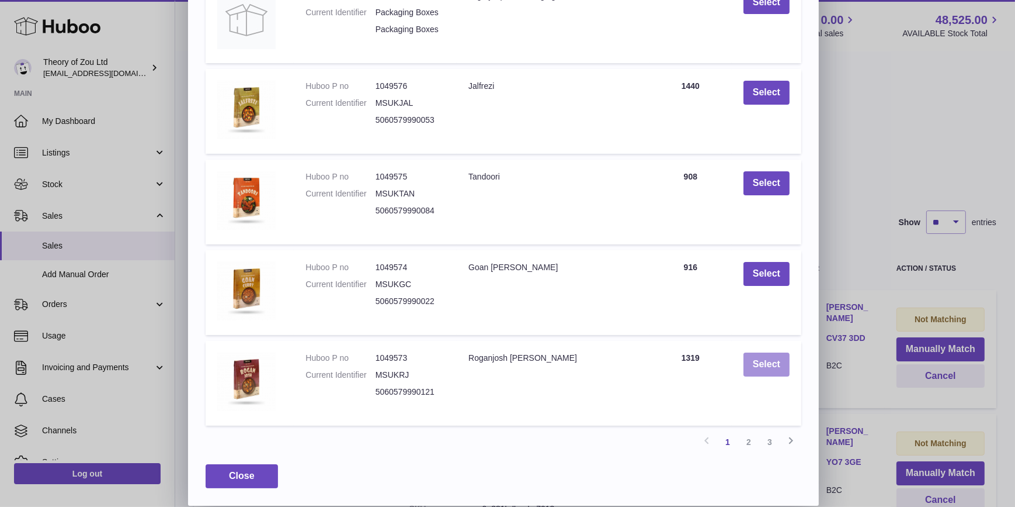
click at [755, 368] on button "Select" at bounding box center [767, 364] width 46 height 24
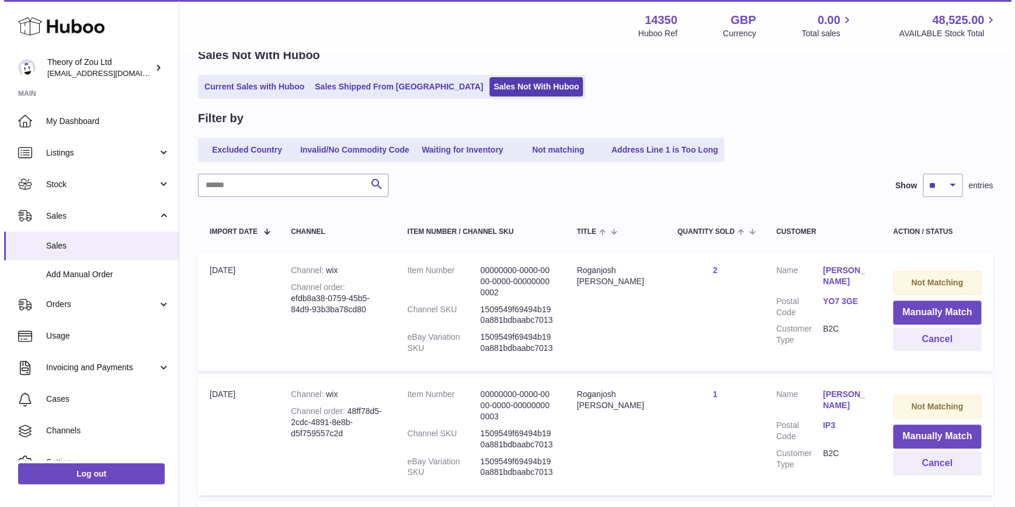
scroll to position [111, 0]
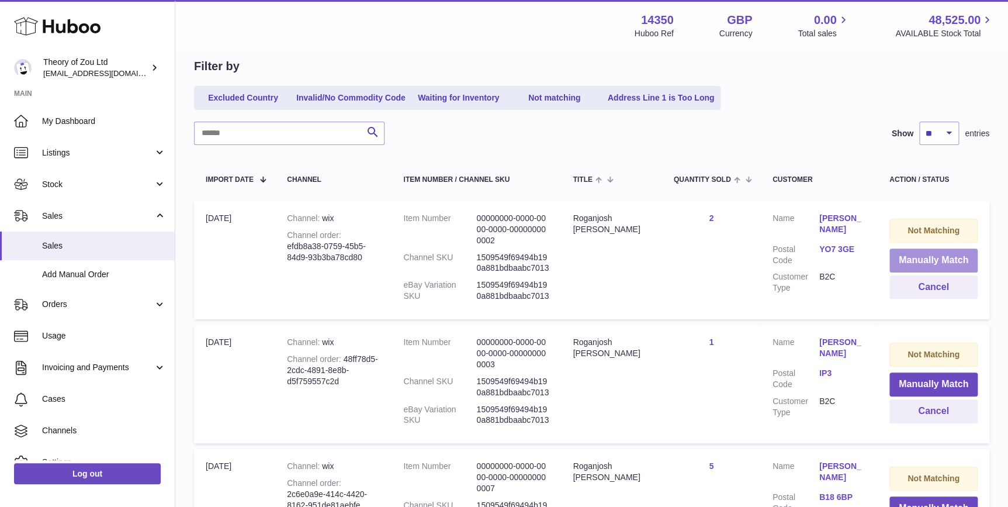
click at [909, 254] on button "Manually Match" at bounding box center [933, 260] width 88 height 24
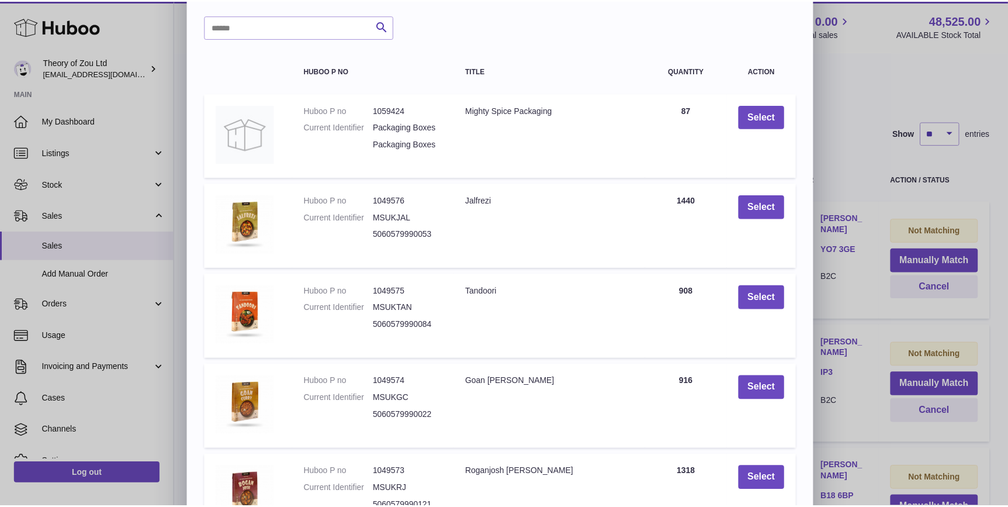
scroll to position [160, 0]
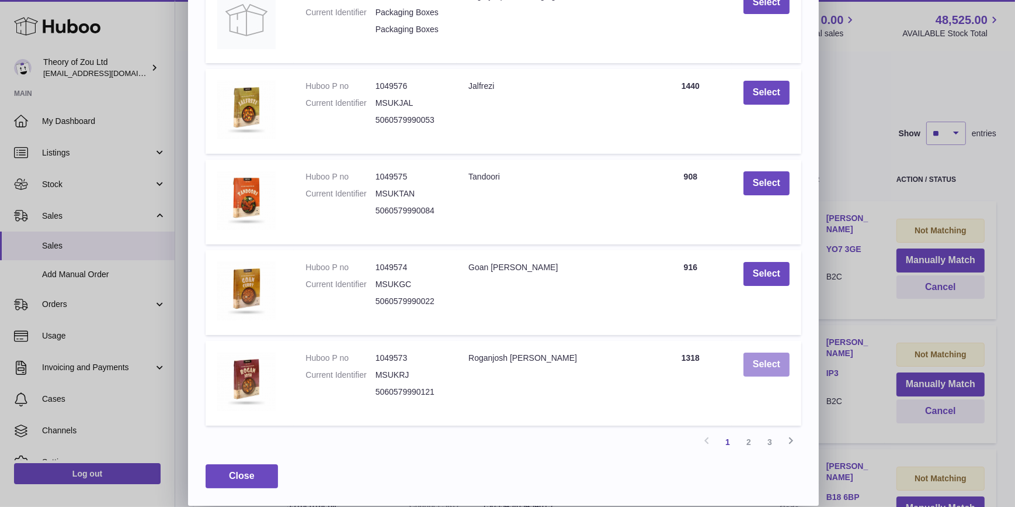
click at [763, 363] on button "Select" at bounding box center [767, 364] width 46 height 24
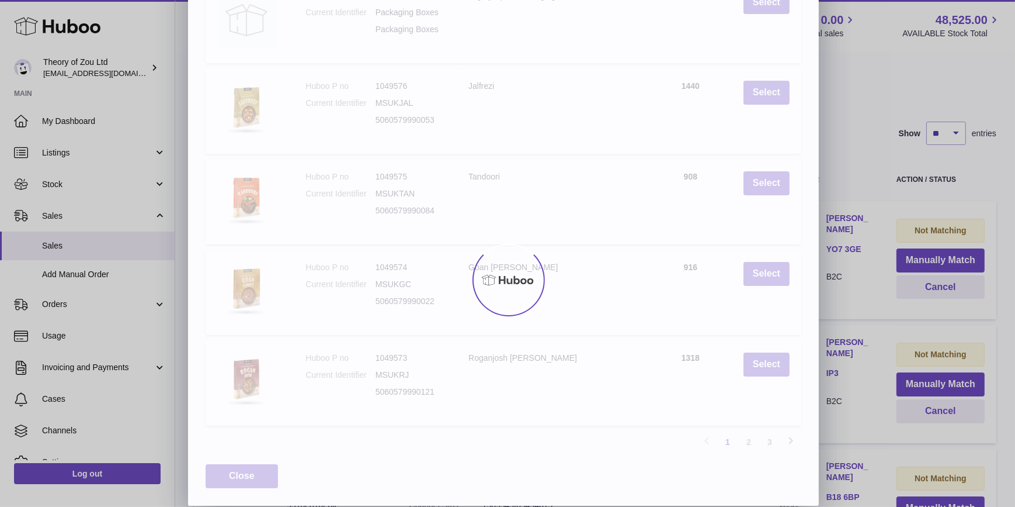
scroll to position [0, 0]
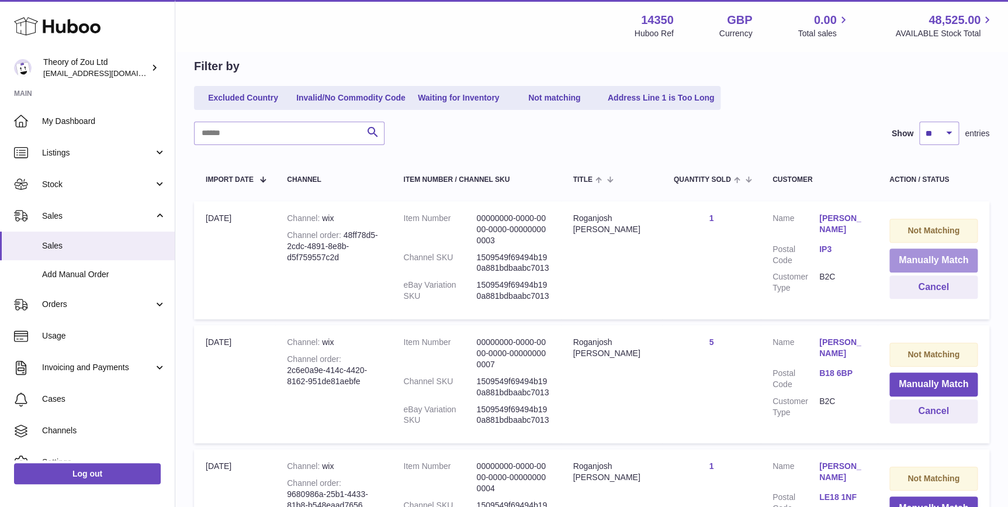
click at [955, 260] on button "Manually Match" at bounding box center [933, 260] width 88 height 24
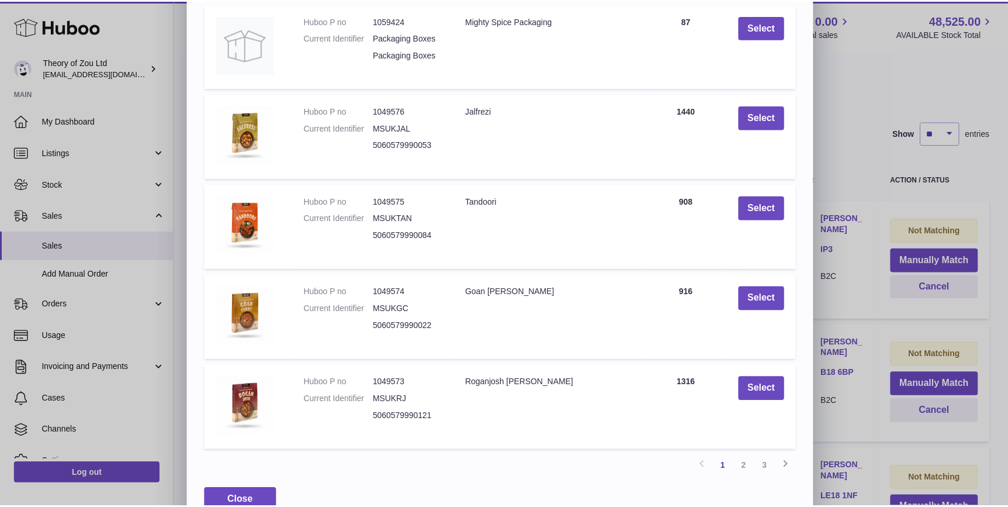
scroll to position [160, 0]
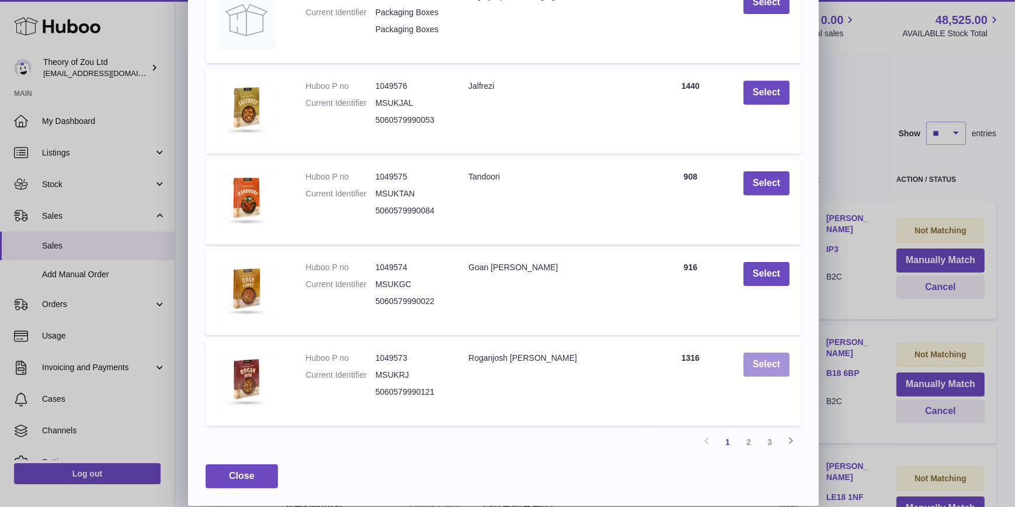
click at [773, 365] on button "Select" at bounding box center [767, 364] width 46 height 24
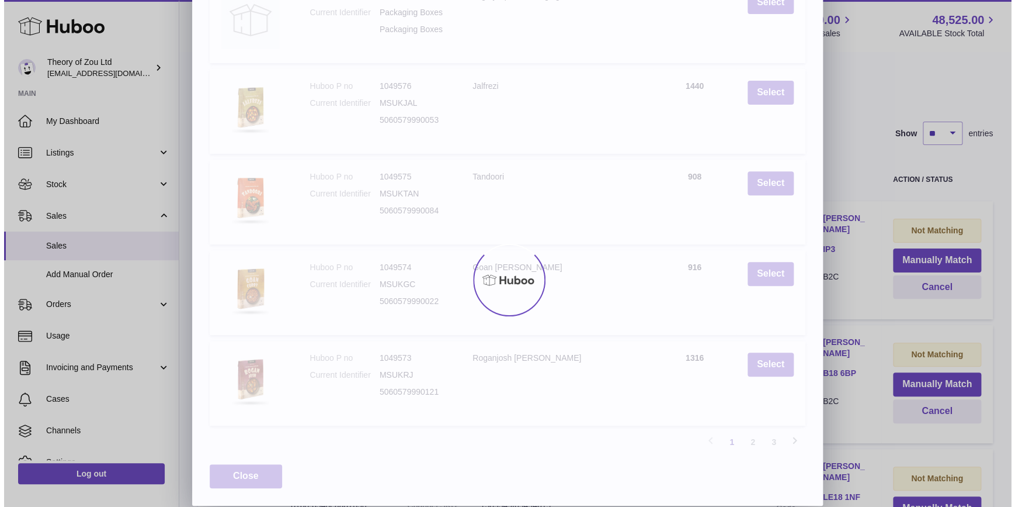
scroll to position [0, 0]
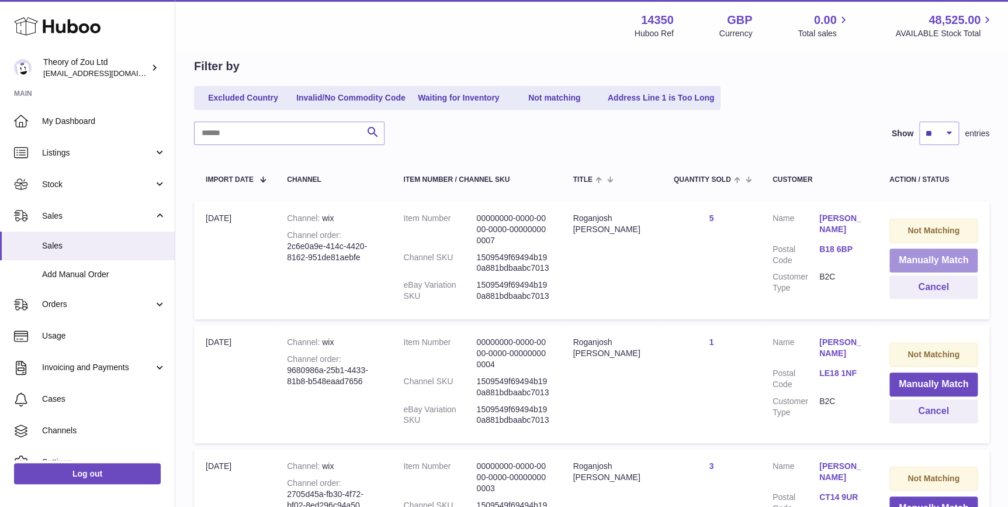
click at [935, 259] on button "Manually Match" at bounding box center [933, 260] width 88 height 24
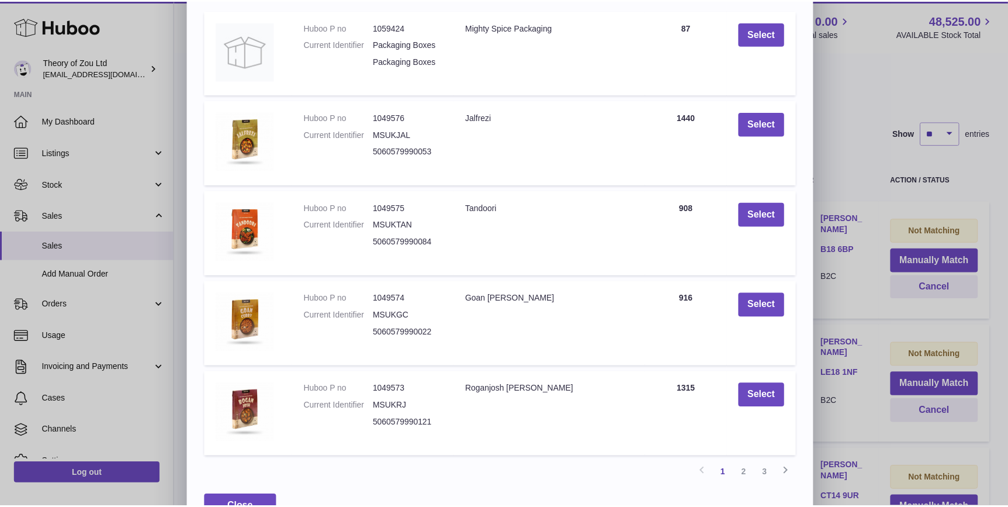
scroll to position [160, 0]
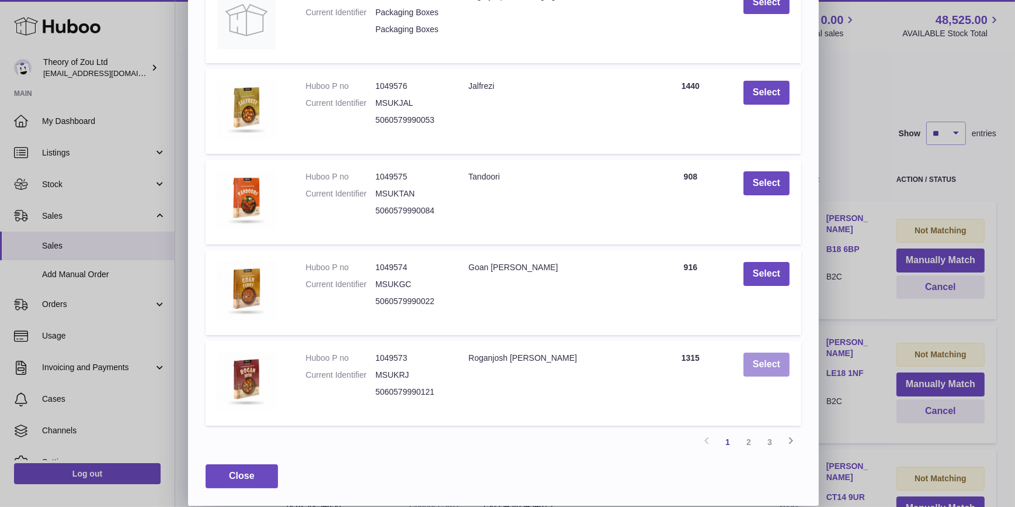
click at [756, 372] on button "Select" at bounding box center [767, 364] width 46 height 24
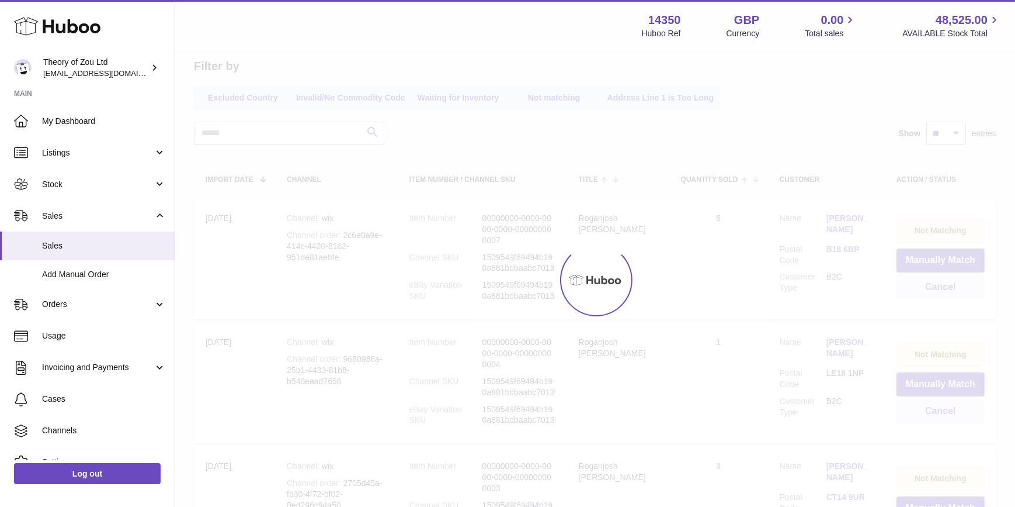
scroll to position [0, 0]
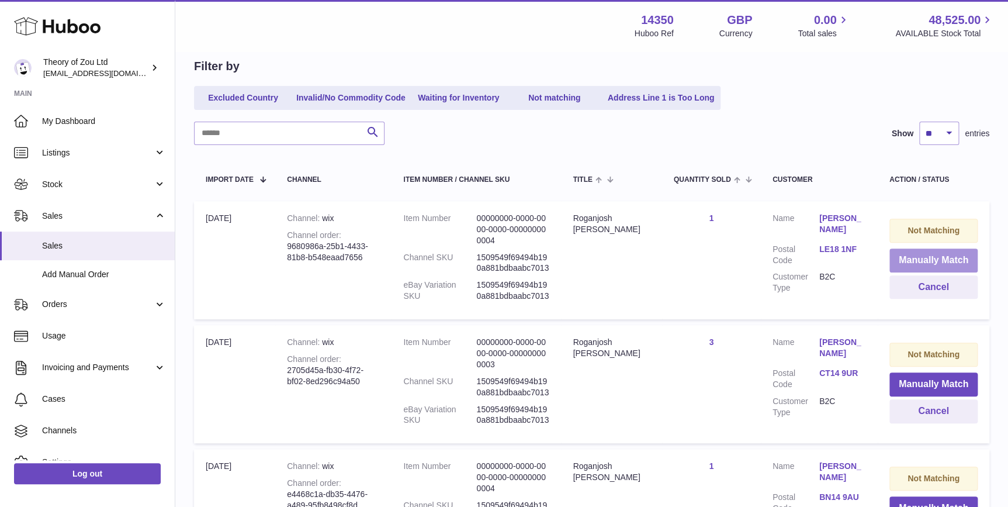
click at [968, 261] on button "Manually Match" at bounding box center [933, 260] width 88 height 24
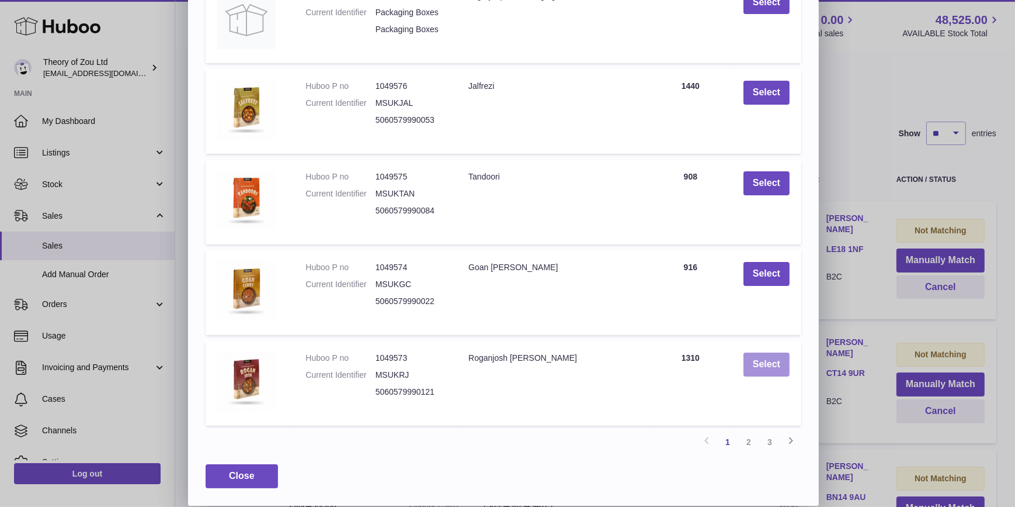
click at [762, 369] on button "Select" at bounding box center [767, 364] width 46 height 24
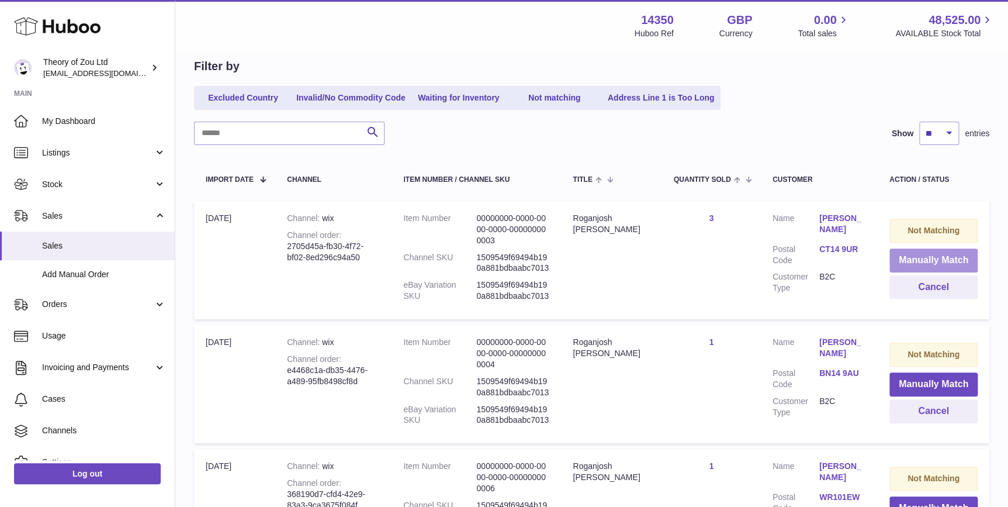
click at [921, 256] on button "Manually Match" at bounding box center [933, 260] width 88 height 24
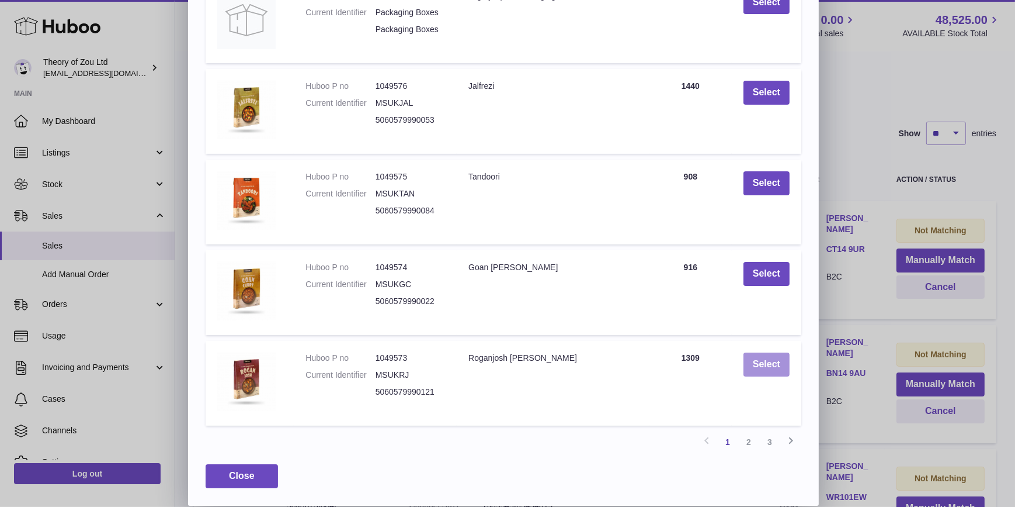
click at [762, 363] on button "Select" at bounding box center [767, 364] width 46 height 24
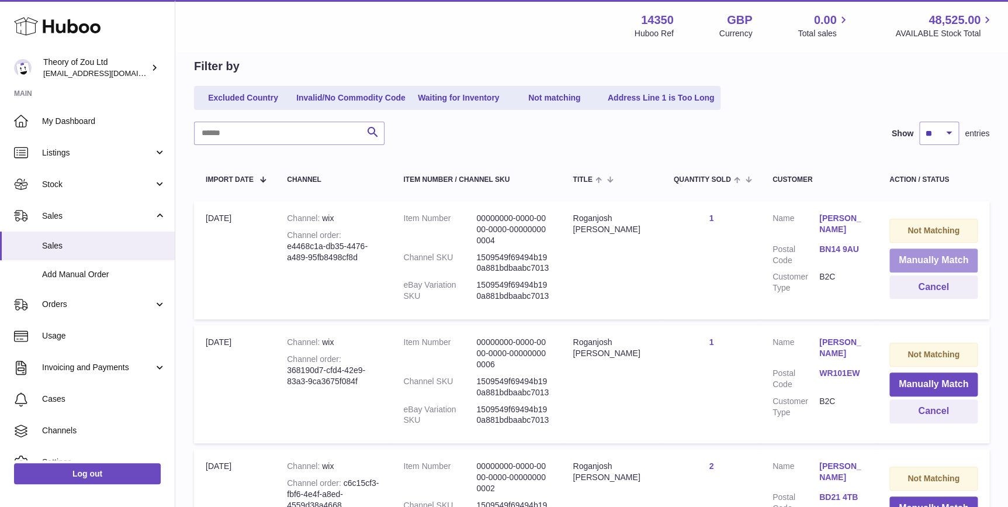
click at [930, 261] on button "Manually Match" at bounding box center [933, 260] width 88 height 24
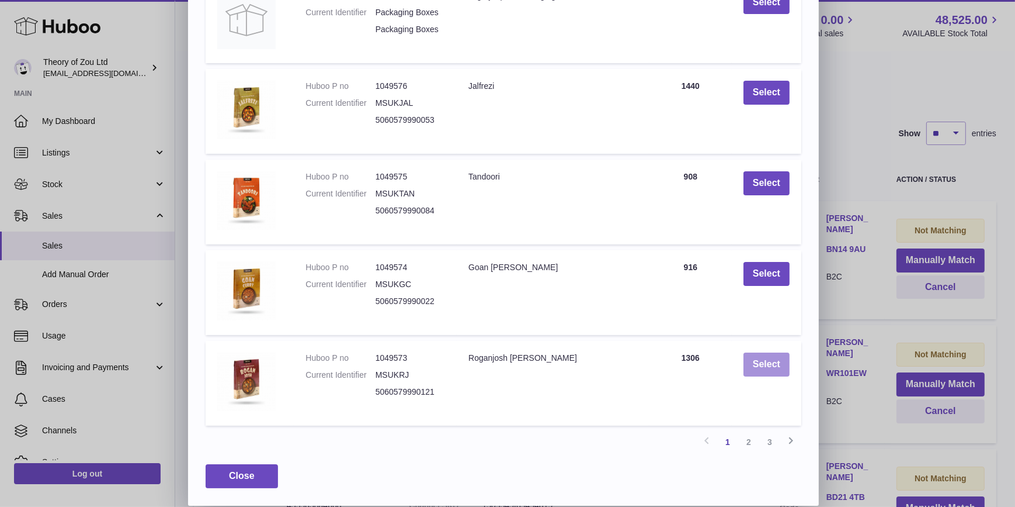
click at [764, 358] on button "Select" at bounding box center [767, 364] width 46 height 24
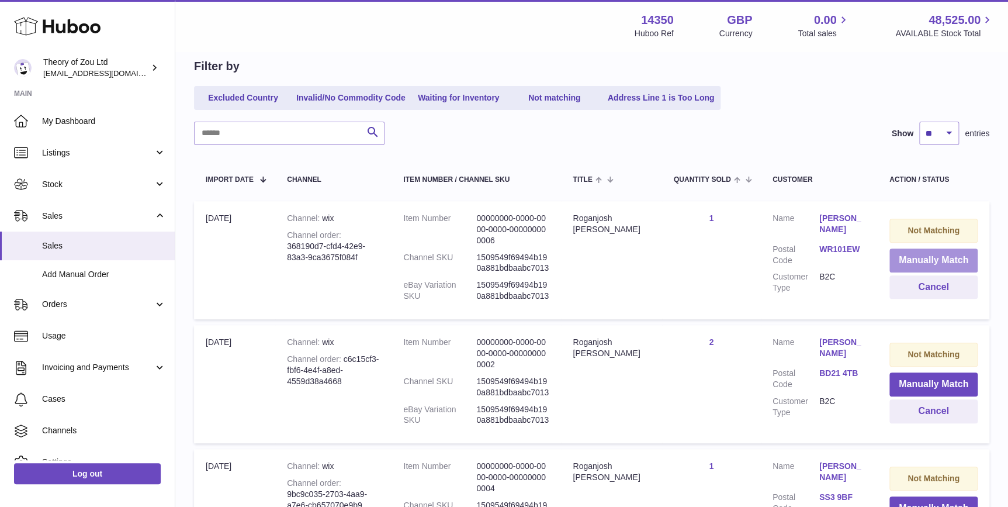
click at [942, 264] on button "Manually Match" at bounding box center [933, 260] width 88 height 24
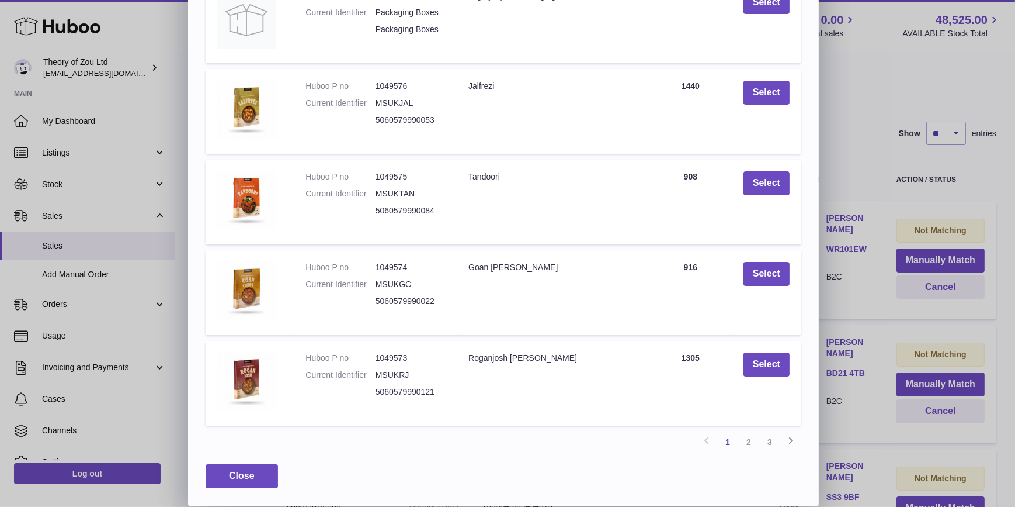
click at [740, 362] on td "Select" at bounding box center [767, 383] width 70 height 85
click at [748, 363] on button "Select" at bounding box center [767, 364] width 46 height 24
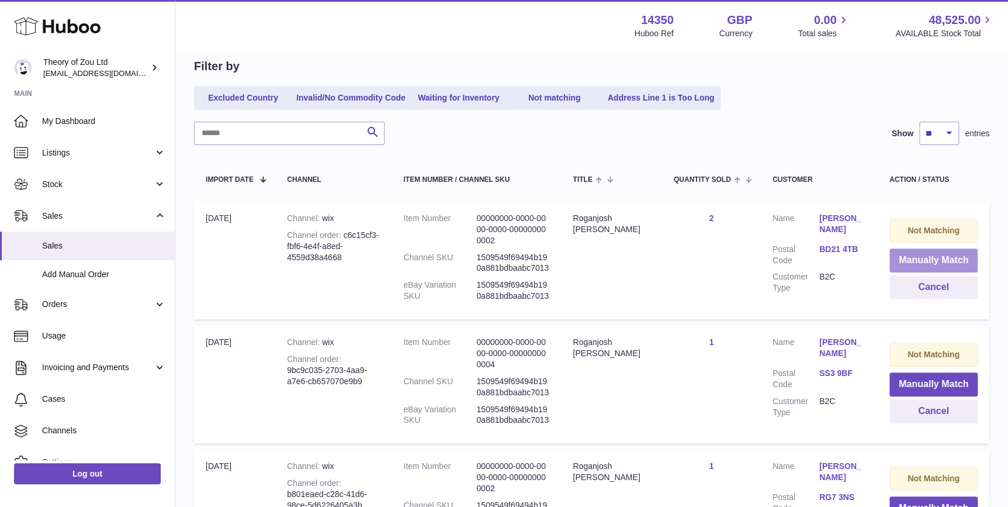
click at [947, 258] on button "Manually Match" at bounding box center [933, 260] width 88 height 24
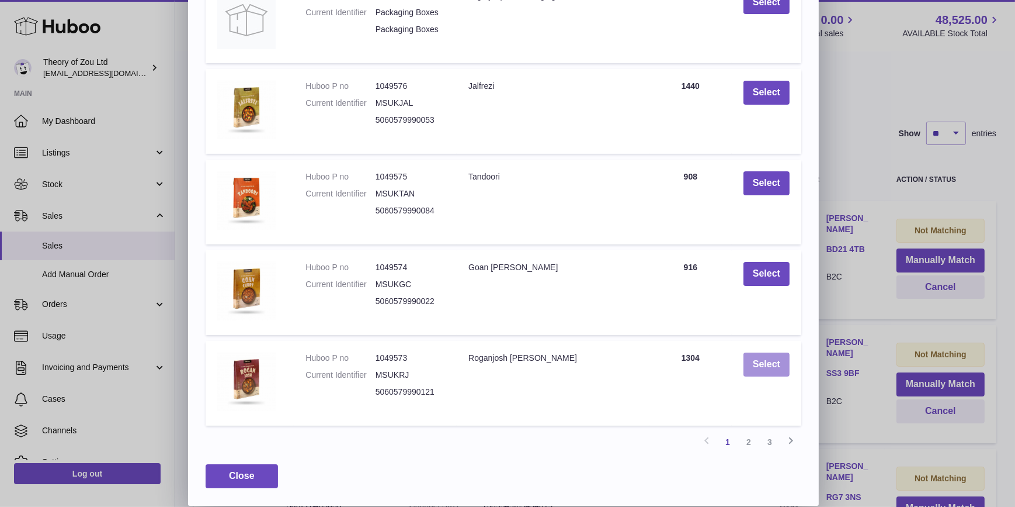
click at [768, 370] on button "Select" at bounding box center [767, 364] width 46 height 24
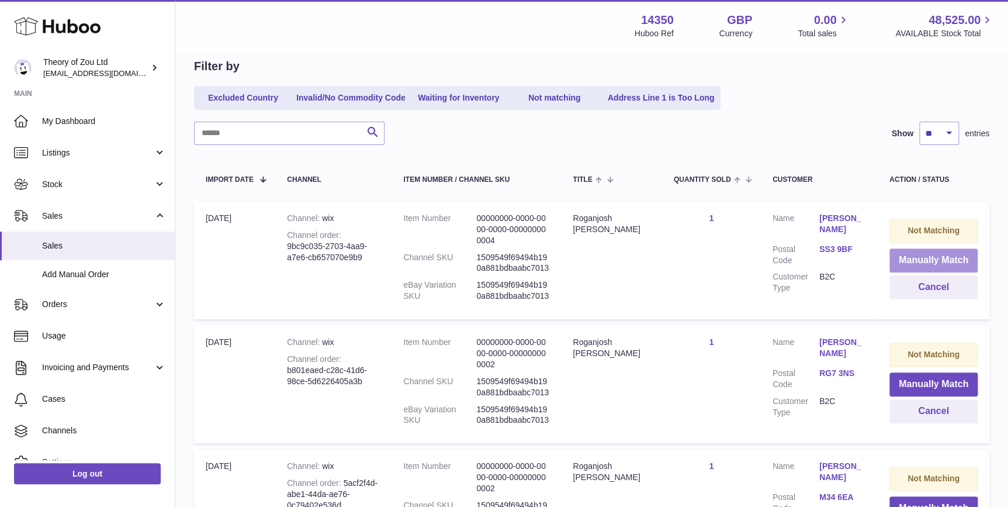
click at [935, 251] on button "Manually Match" at bounding box center [933, 260] width 88 height 24
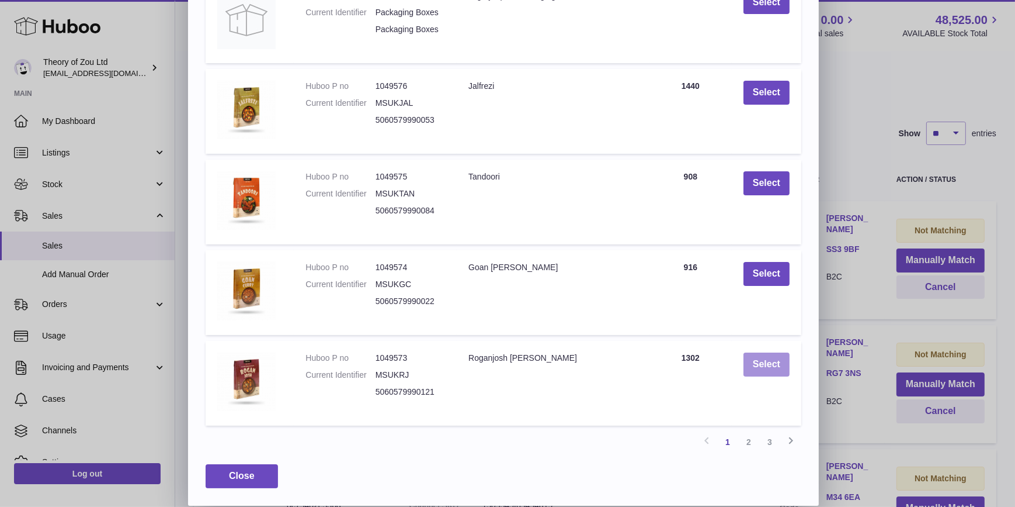
click at [756, 363] on button "Select" at bounding box center [767, 364] width 46 height 24
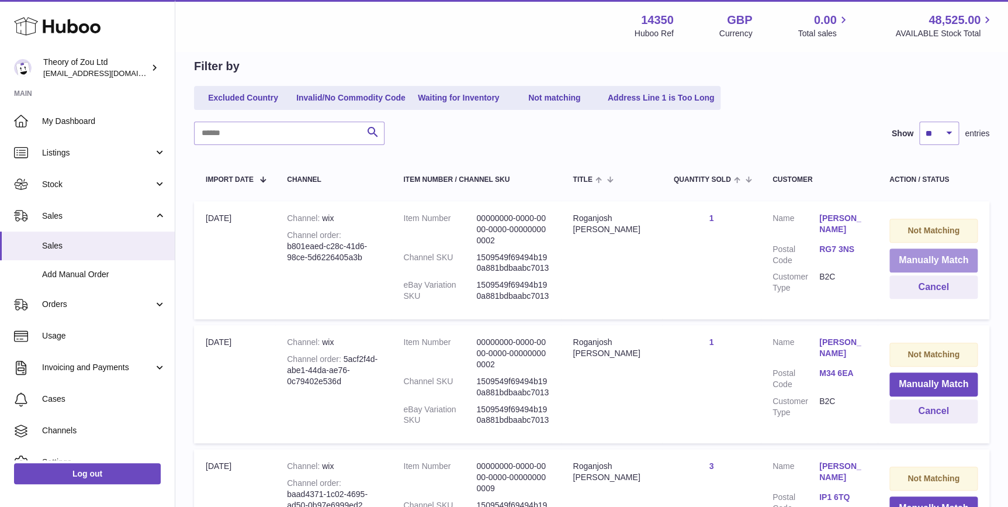
click at [932, 251] on button "Manually Match" at bounding box center [933, 260] width 88 height 24
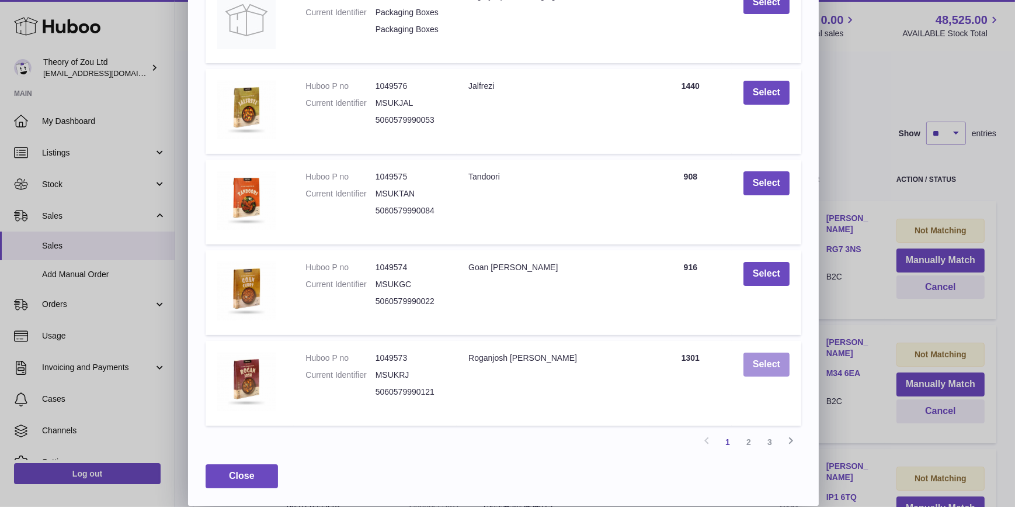
click at [766, 365] on button "Select" at bounding box center [767, 364] width 46 height 24
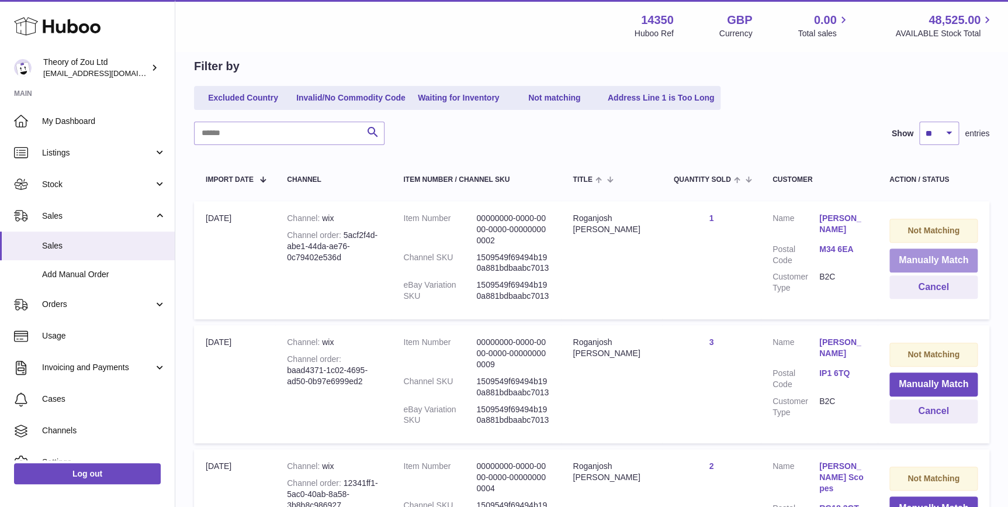
click at [949, 258] on button "Manually Match" at bounding box center [933, 260] width 88 height 24
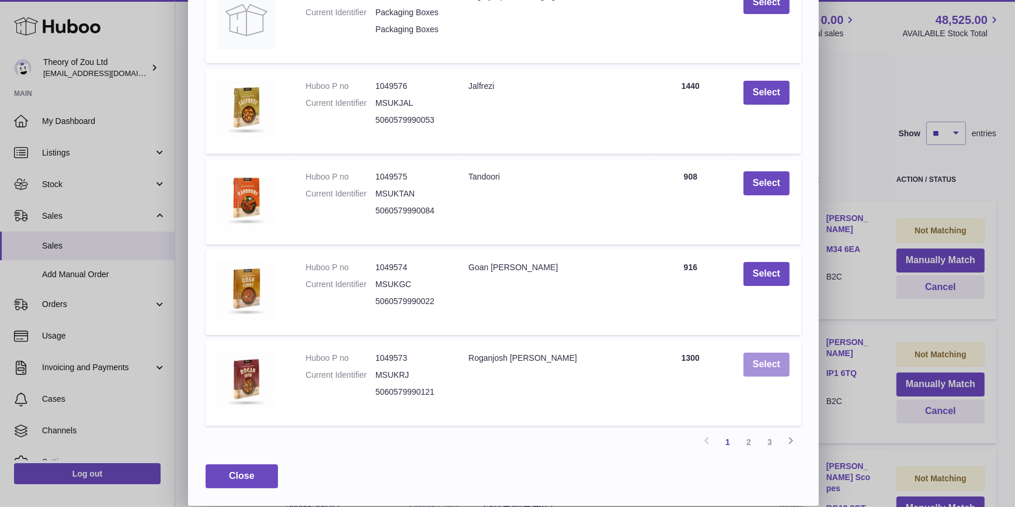
click at [759, 356] on button "Select" at bounding box center [767, 364] width 46 height 24
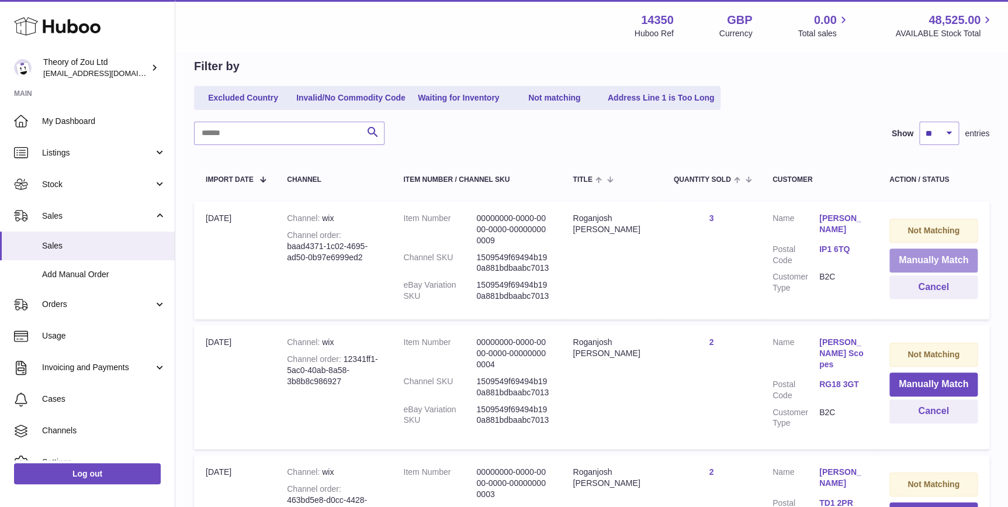
click at [966, 256] on button "Manually Match" at bounding box center [933, 260] width 88 height 24
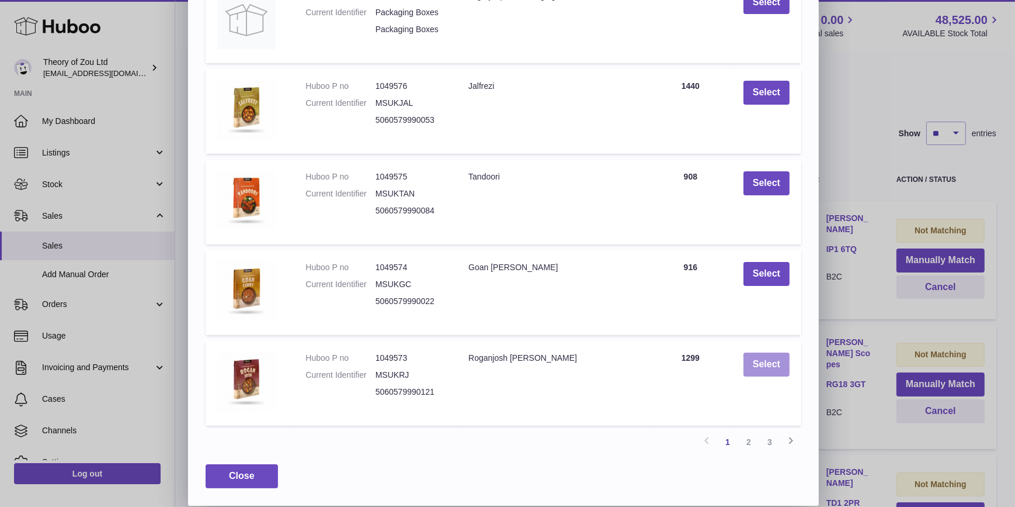
click at [754, 374] on button "Select" at bounding box center [767, 364] width 46 height 24
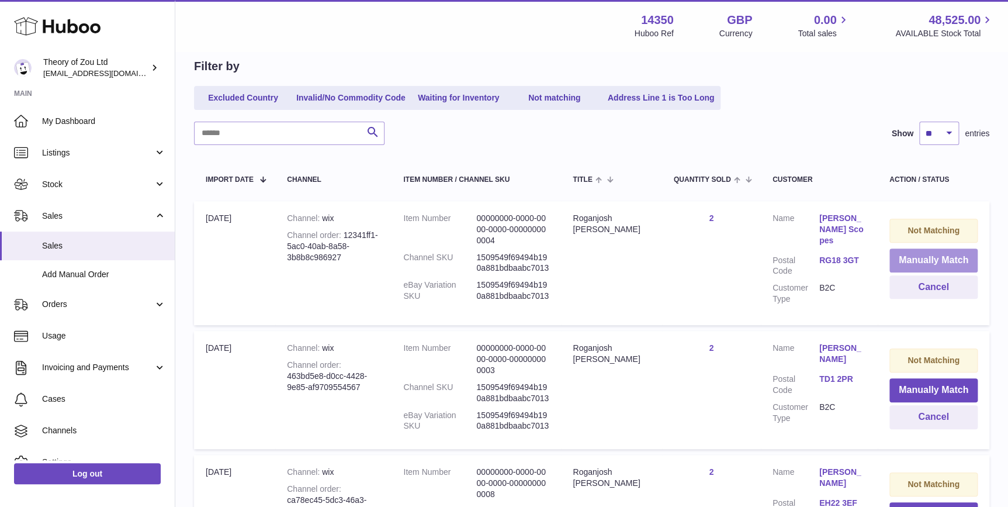
click at [955, 256] on button "Manually Match" at bounding box center [933, 260] width 88 height 24
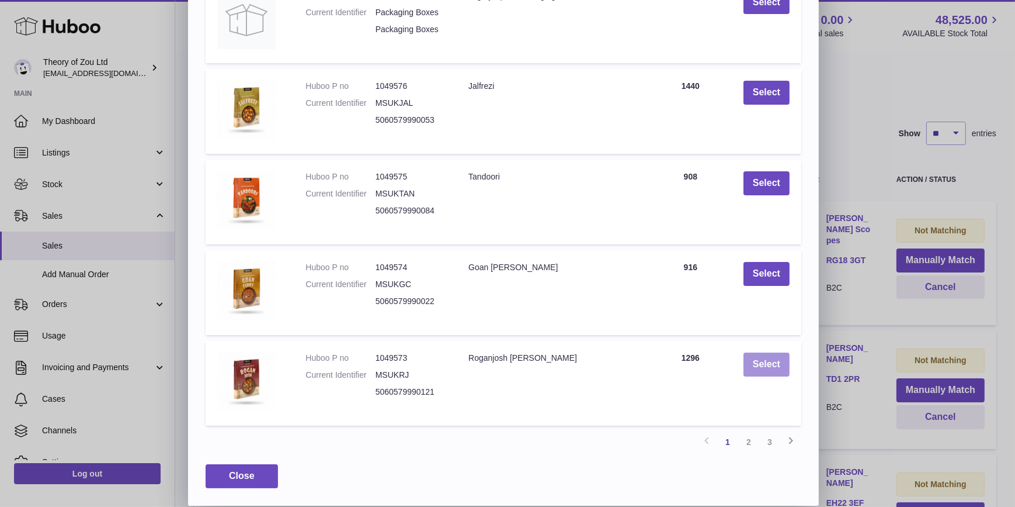
click at [769, 360] on button "Select" at bounding box center [767, 364] width 46 height 24
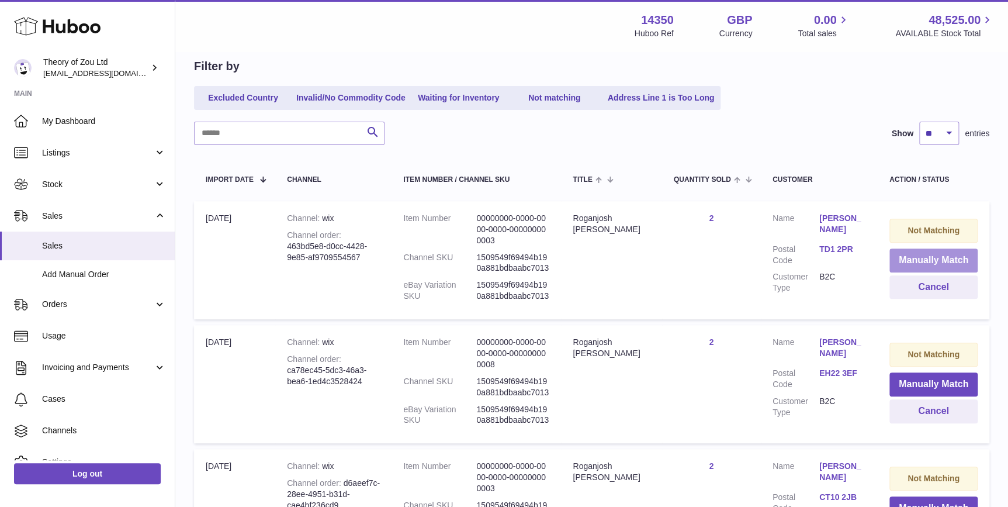
click at [951, 256] on button "Manually Match" at bounding box center [933, 260] width 88 height 24
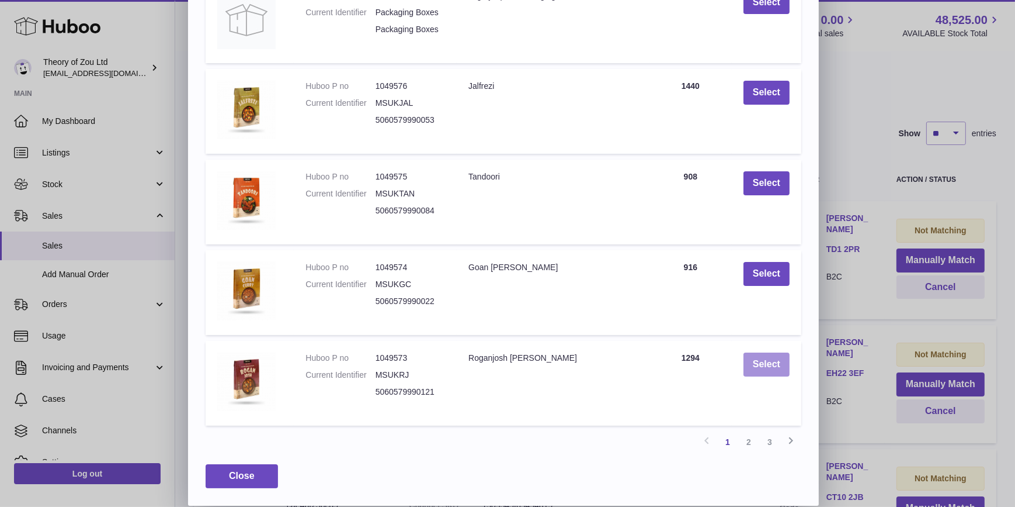
click at [758, 361] on button "Select" at bounding box center [767, 364] width 46 height 24
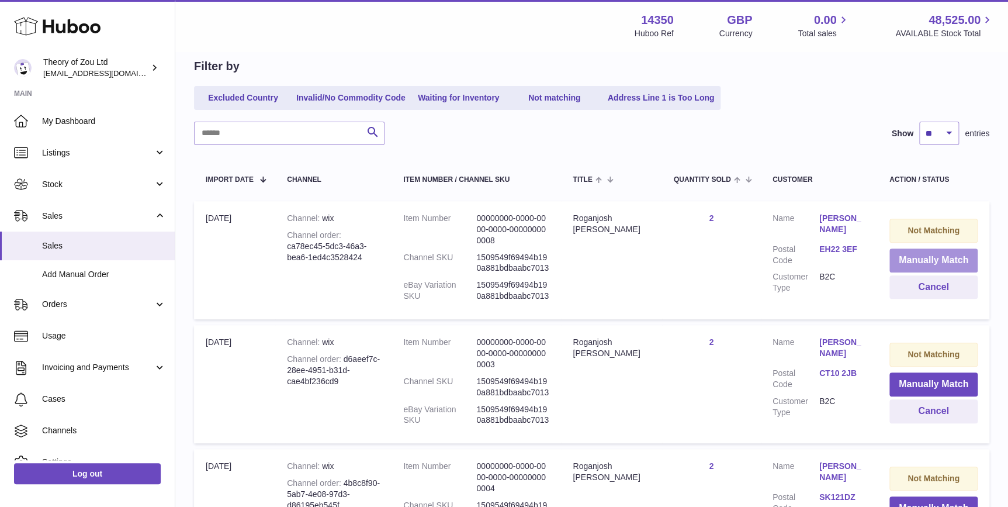
click at [929, 255] on button "Manually Match" at bounding box center [933, 260] width 88 height 24
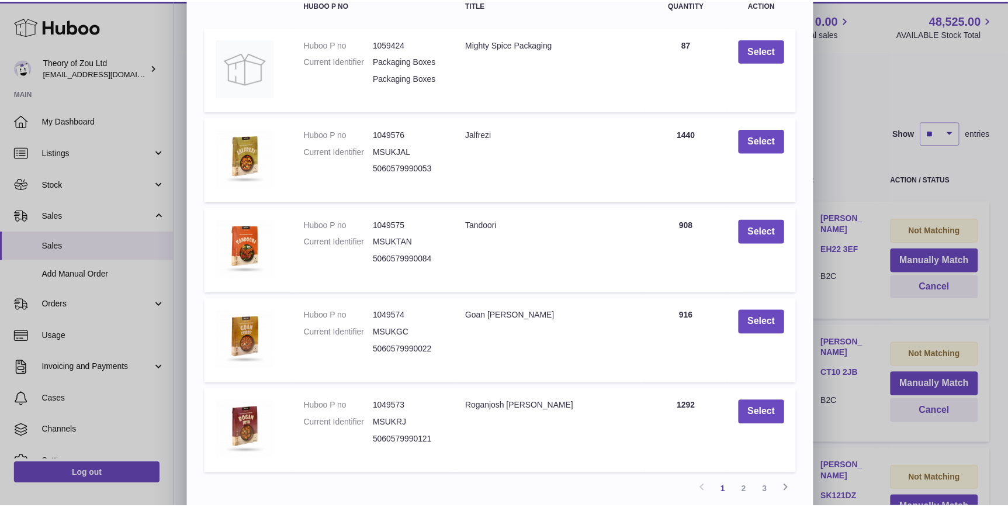
scroll to position [160, 0]
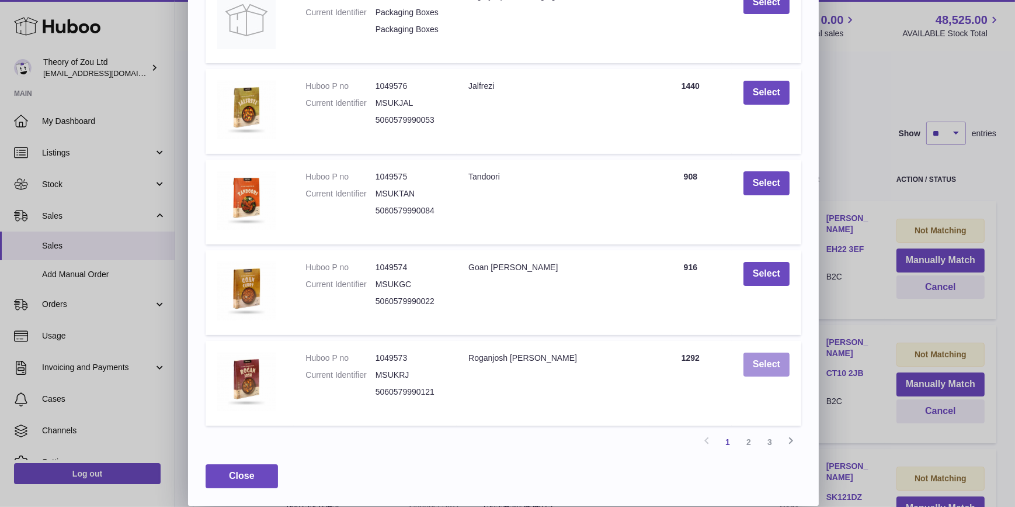
click at [782, 364] on button "Select" at bounding box center [767, 364] width 46 height 24
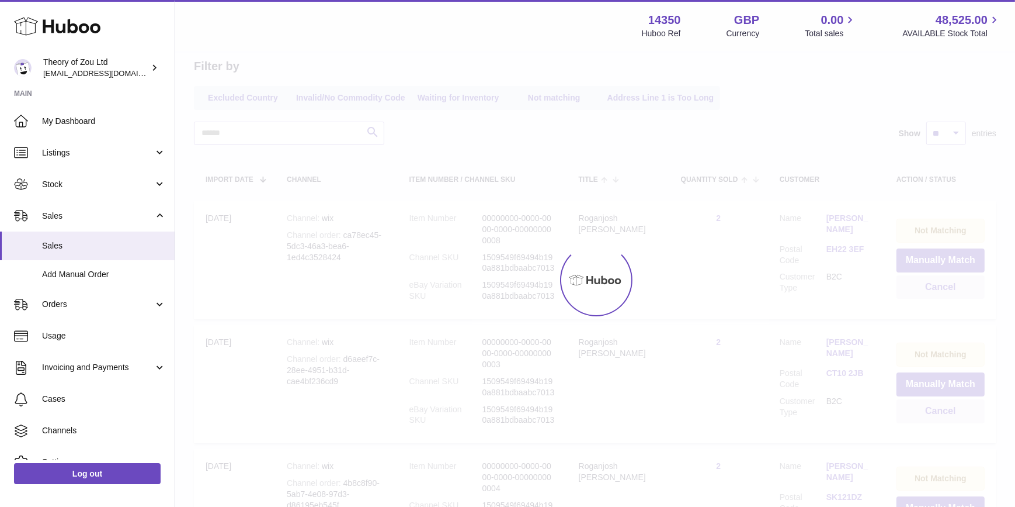
scroll to position [0, 0]
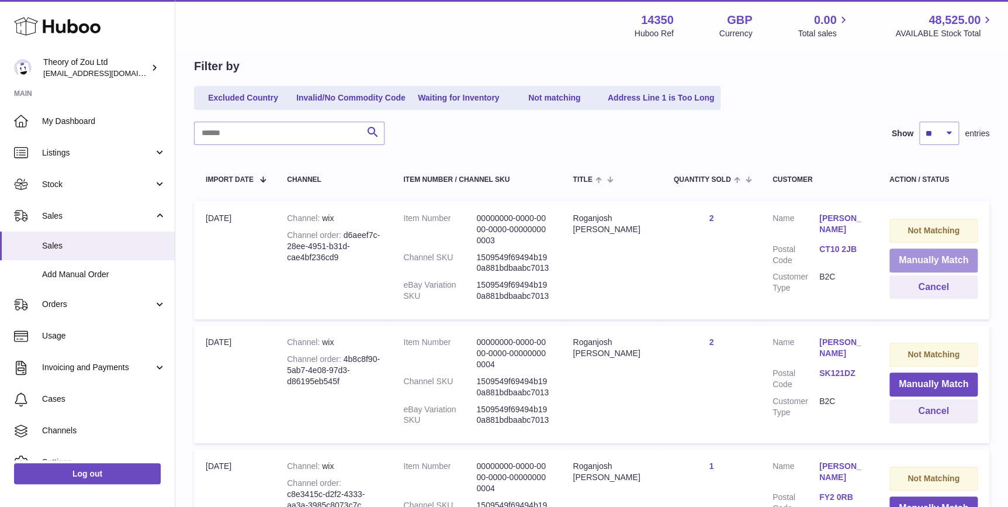
click at [942, 258] on button "Manually Match" at bounding box center [933, 260] width 88 height 24
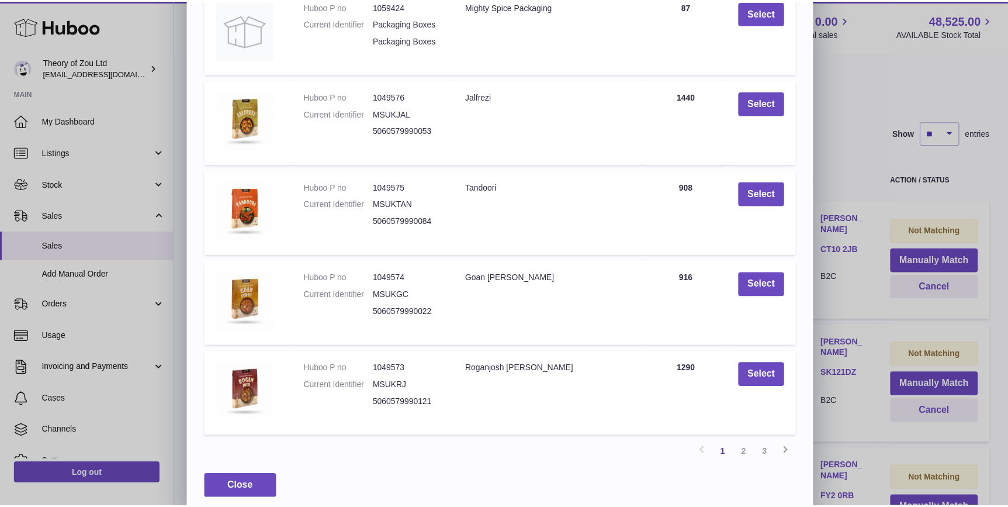
scroll to position [160, 0]
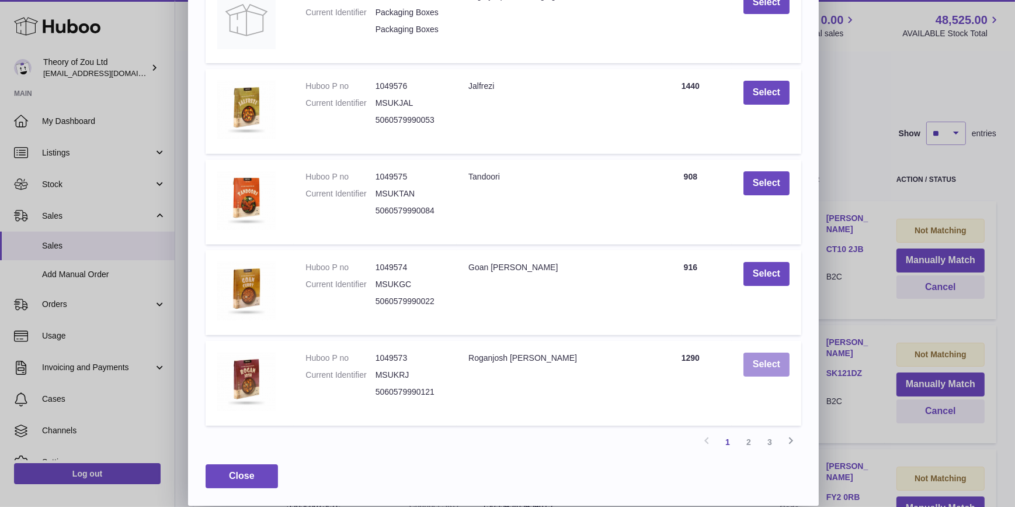
click at [768, 368] on button "Select" at bounding box center [767, 364] width 46 height 24
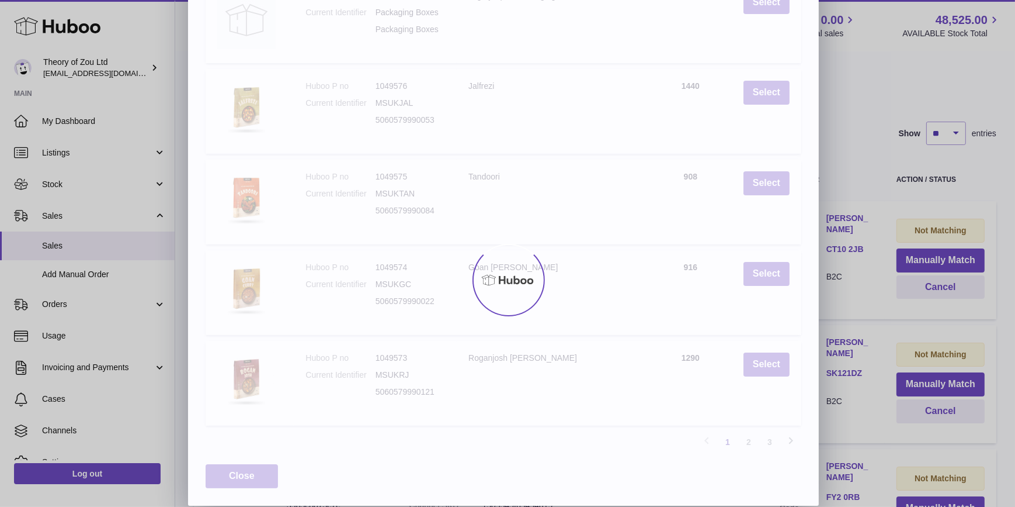
scroll to position [0, 0]
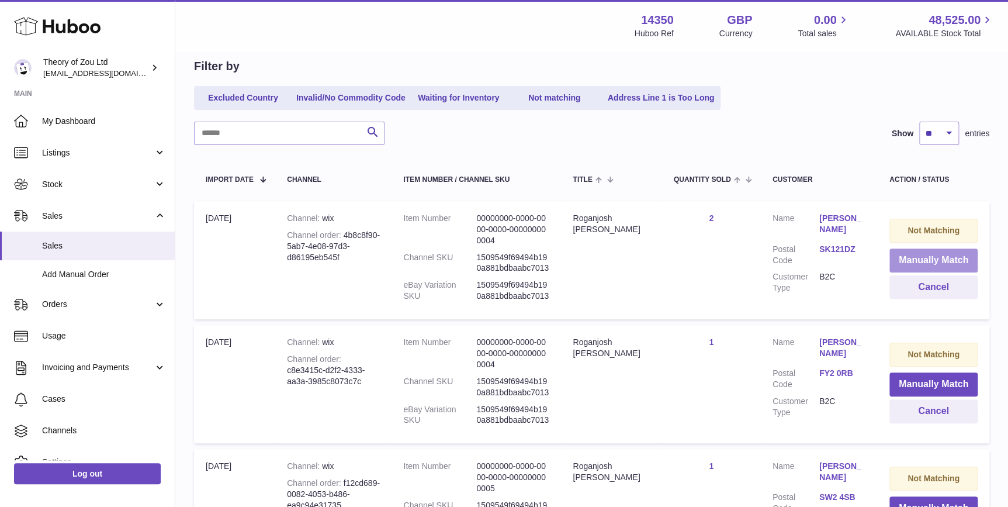
click at [932, 249] on button "Manually Match" at bounding box center [933, 260] width 88 height 24
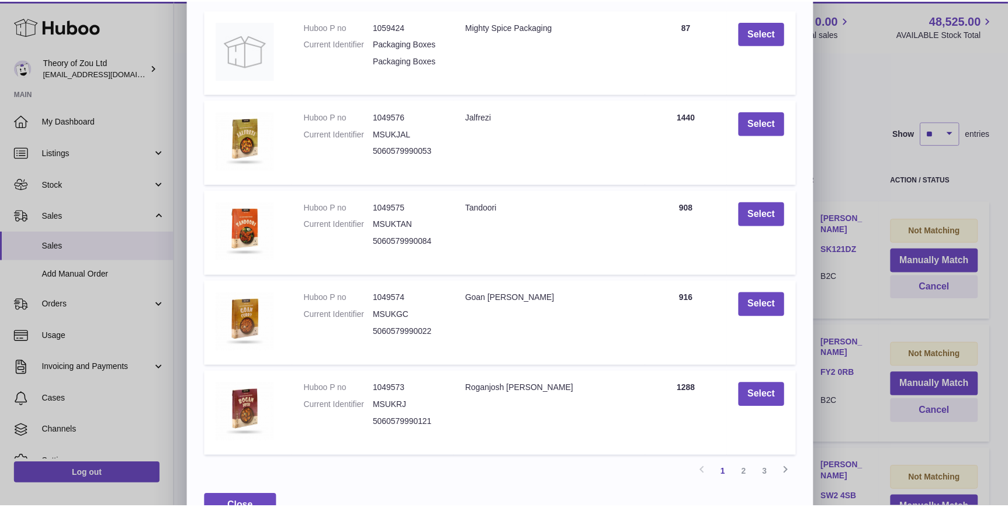
scroll to position [160, 0]
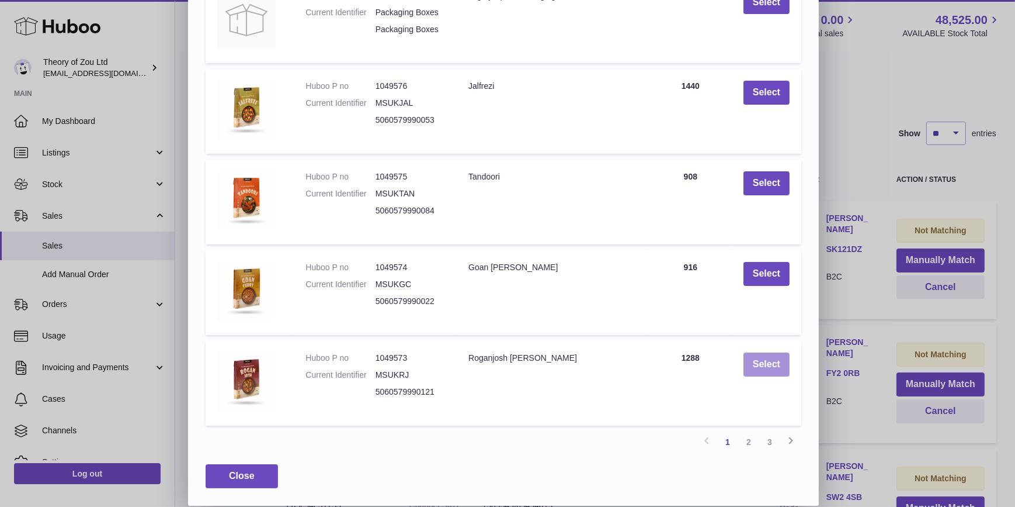
click at [755, 359] on button "Select" at bounding box center [767, 364] width 46 height 24
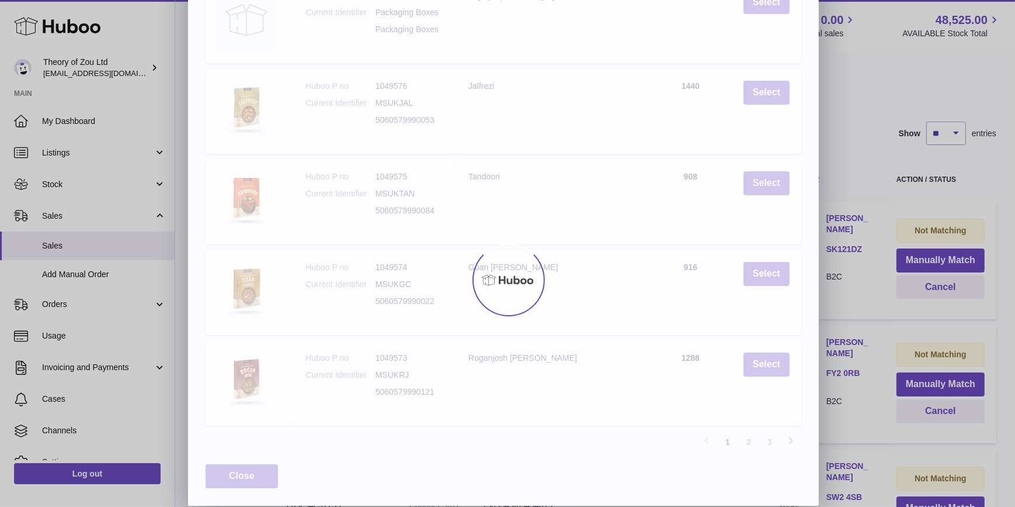
scroll to position [0, 0]
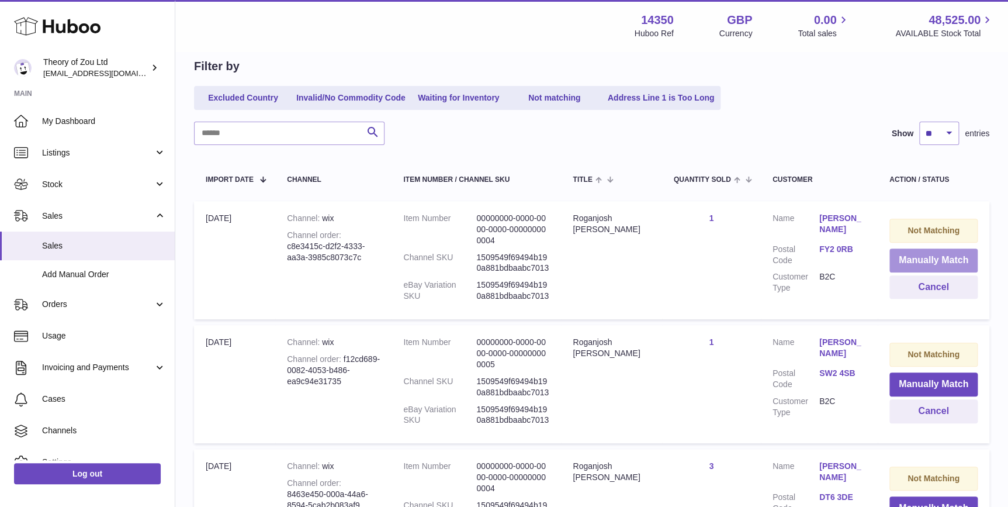
click at [962, 259] on button "Manually Match" at bounding box center [933, 260] width 88 height 24
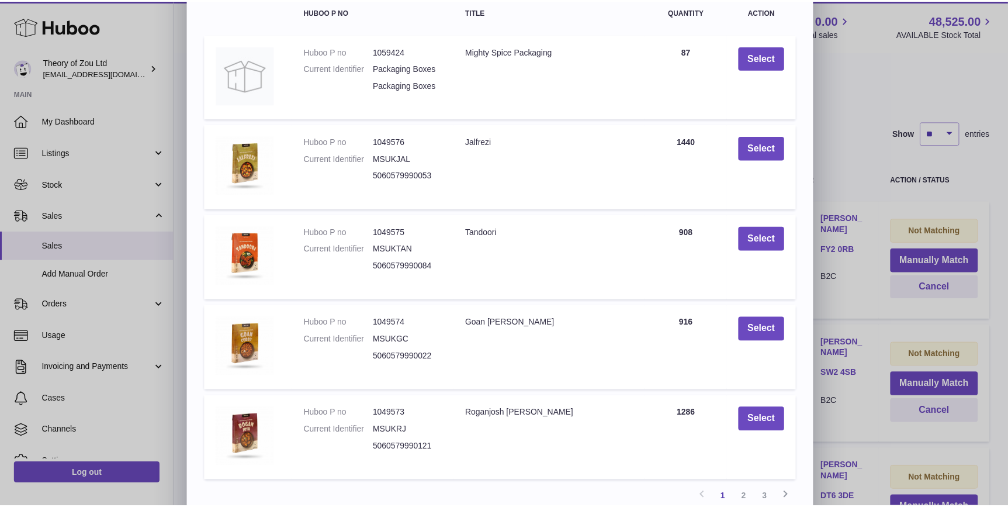
scroll to position [160, 0]
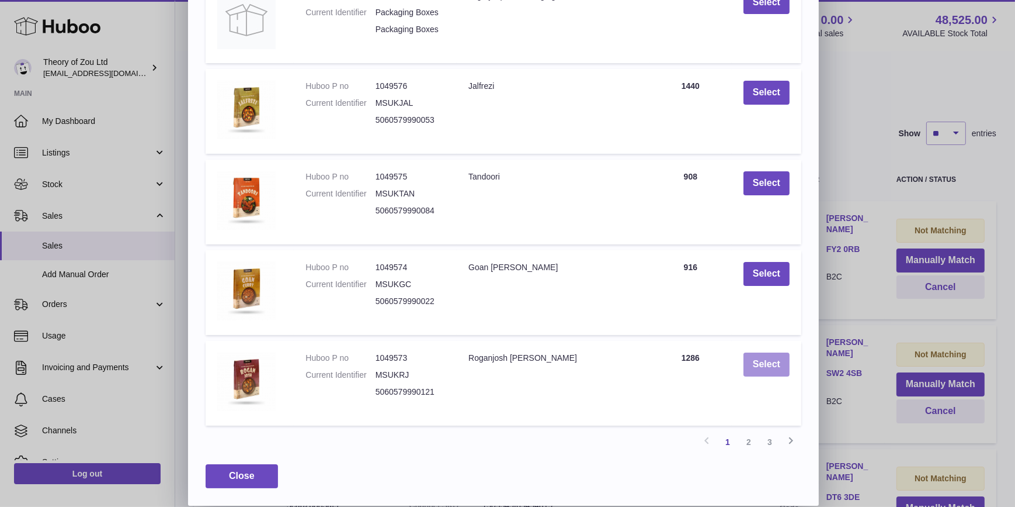
click at [764, 366] on button "Select" at bounding box center [767, 364] width 46 height 24
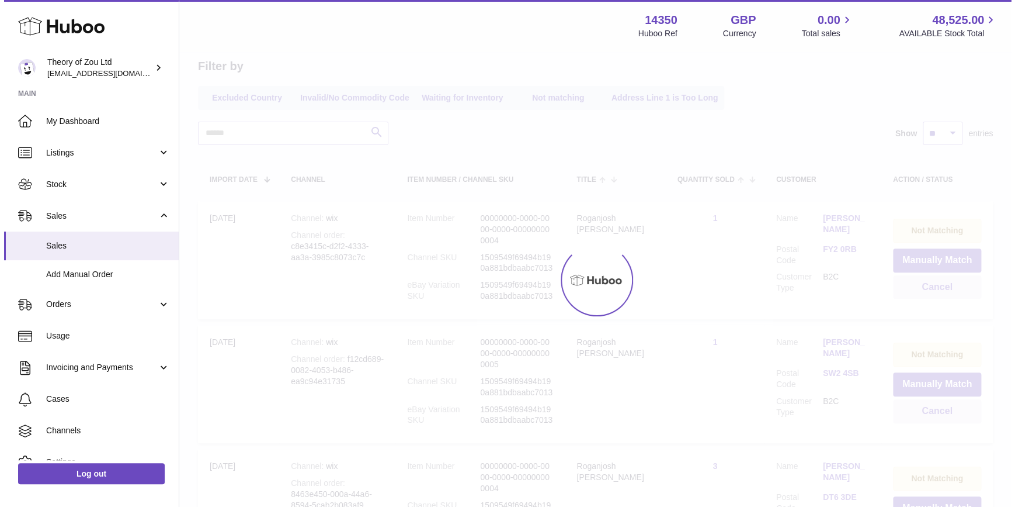
scroll to position [0, 0]
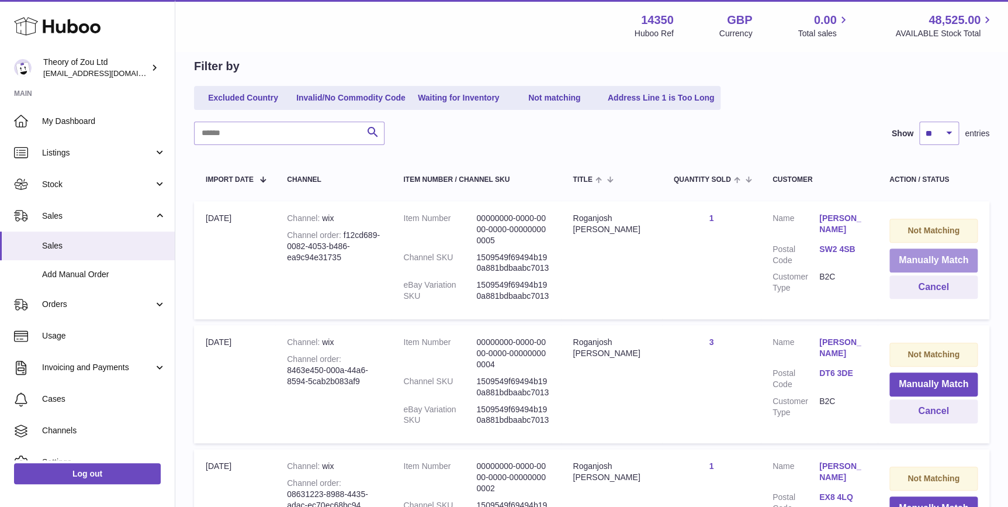
click at [952, 262] on button "Manually Match" at bounding box center [933, 260] width 88 height 24
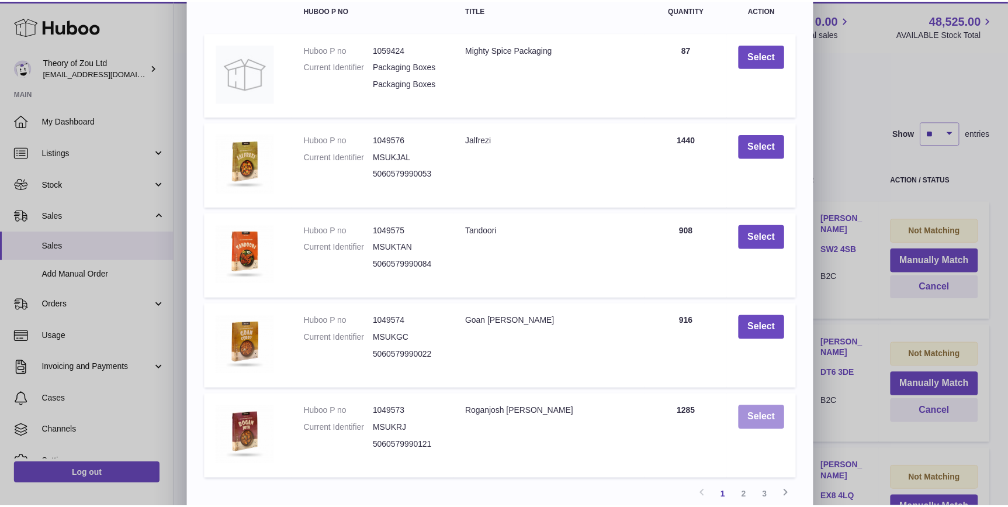
scroll to position [160, 0]
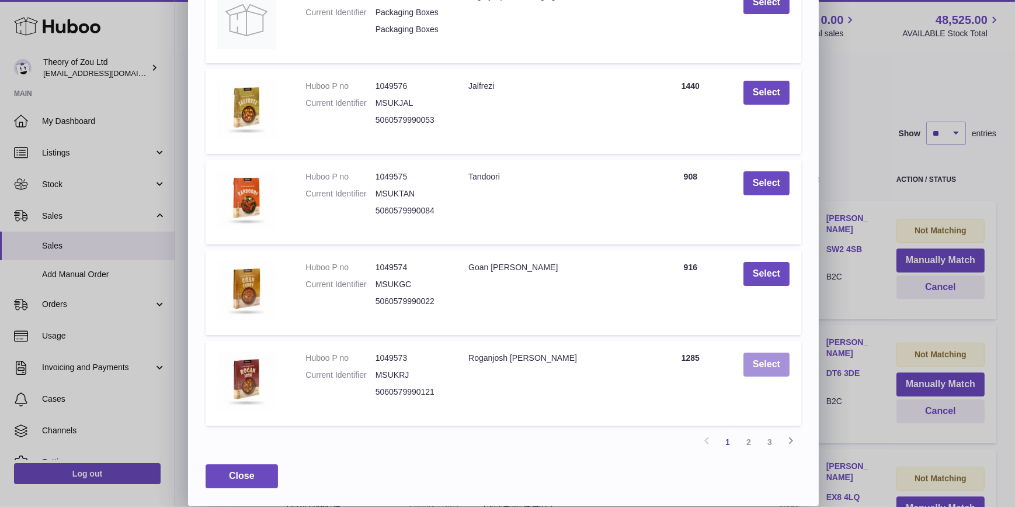
click at [772, 362] on button "Select" at bounding box center [767, 364] width 46 height 24
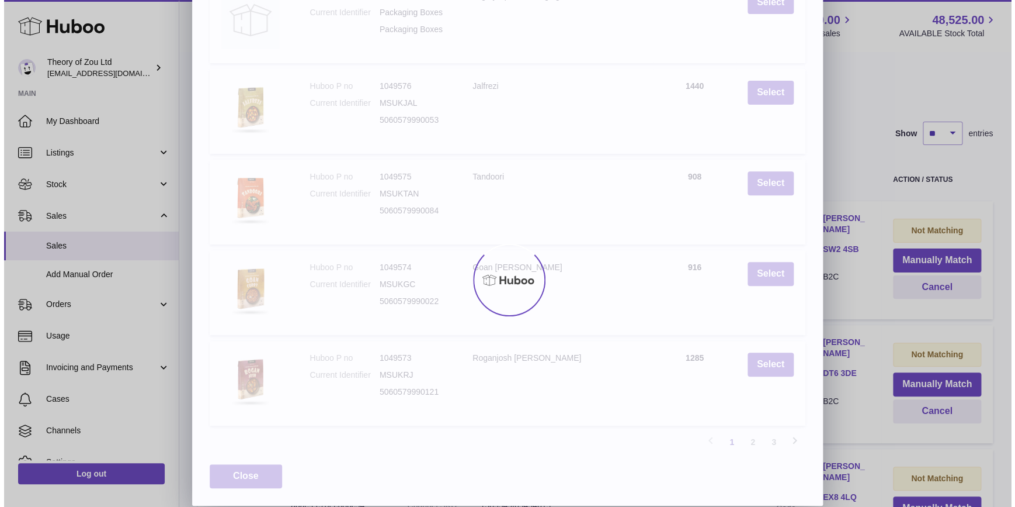
scroll to position [0, 0]
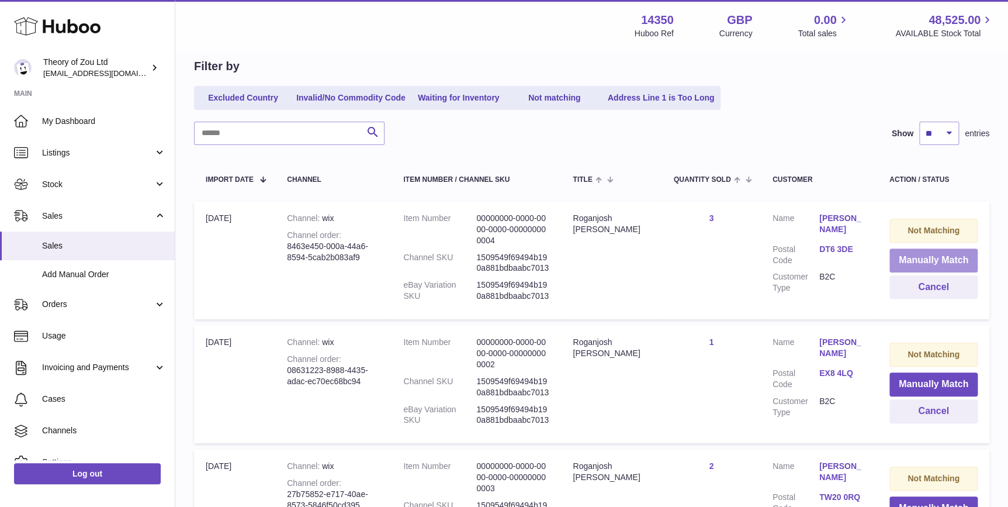
click at [951, 260] on button "Manually Match" at bounding box center [933, 260] width 88 height 24
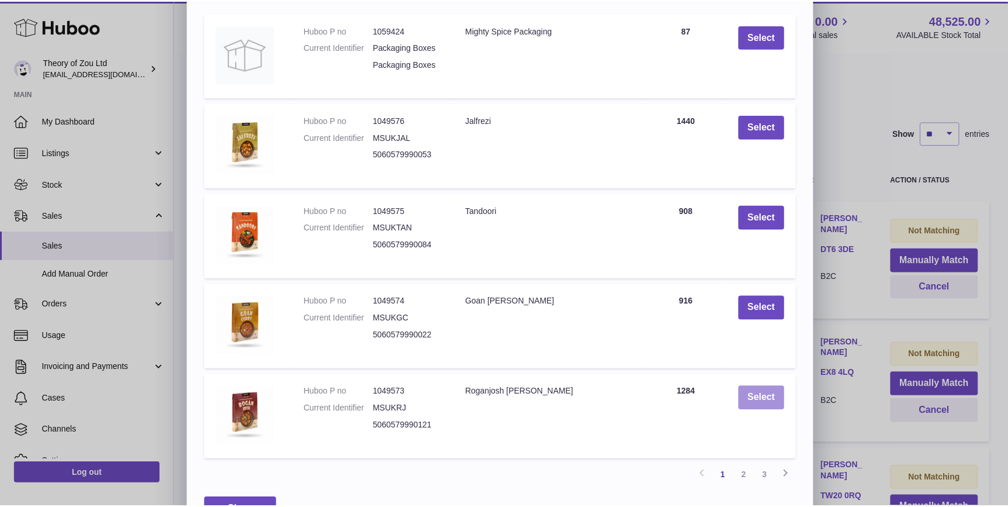
scroll to position [160, 0]
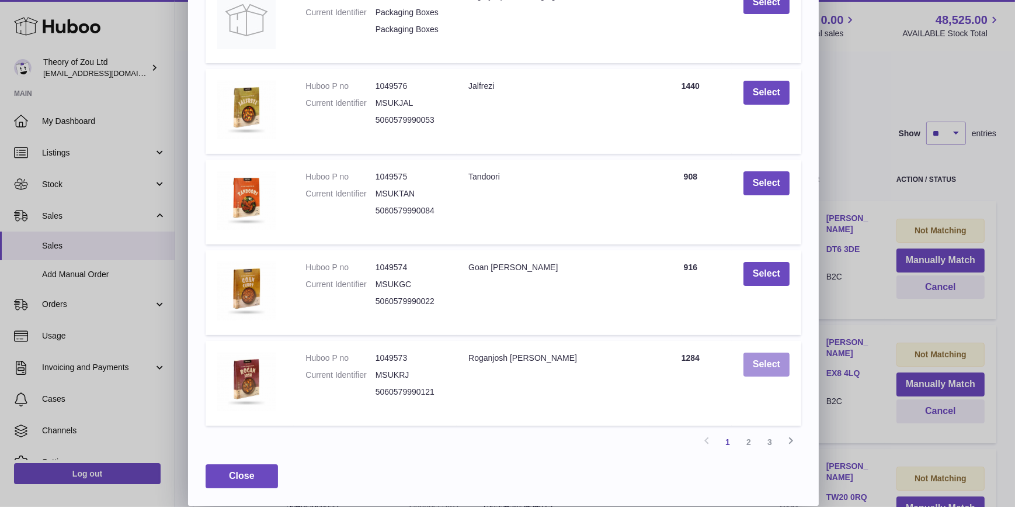
click at [764, 355] on button "Select" at bounding box center [767, 364] width 46 height 24
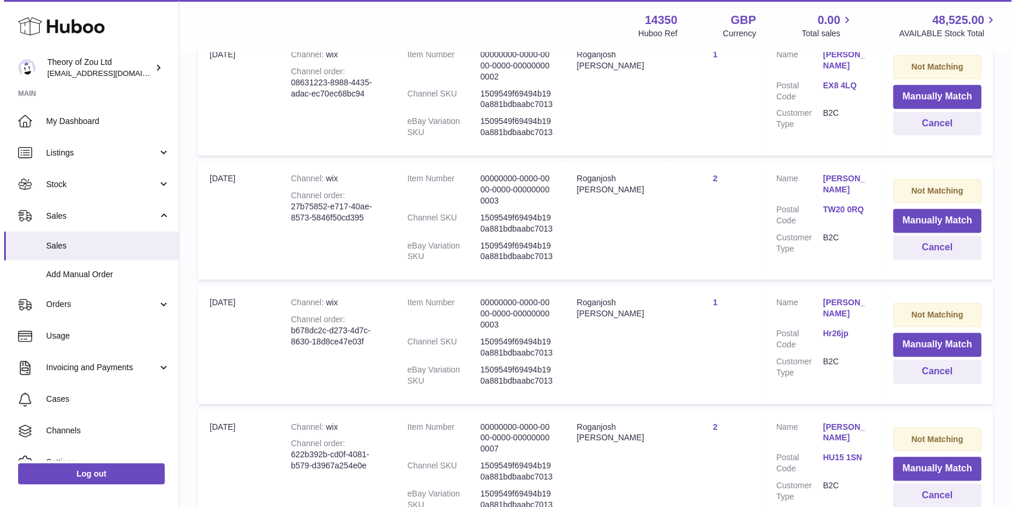
scroll to position [115, 0]
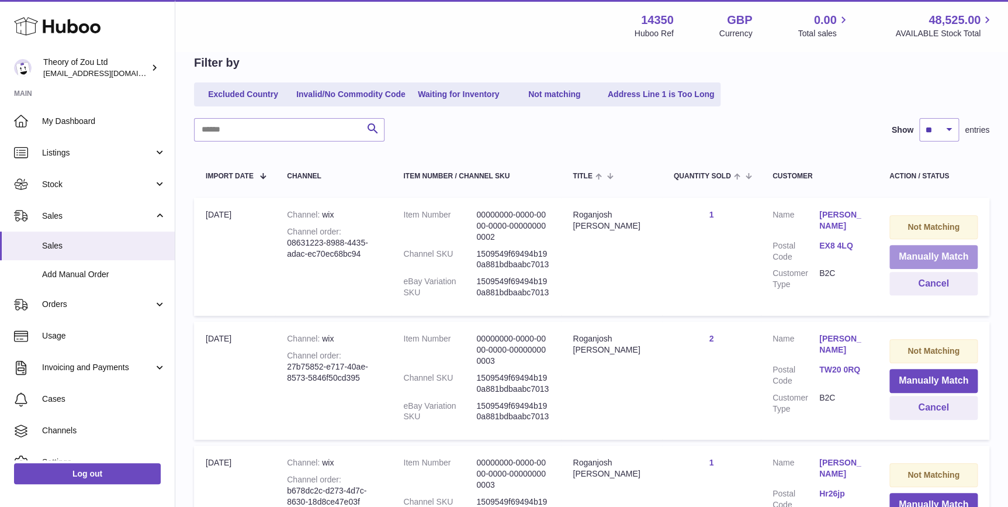
click at [945, 259] on button "Manually Match" at bounding box center [933, 257] width 88 height 24
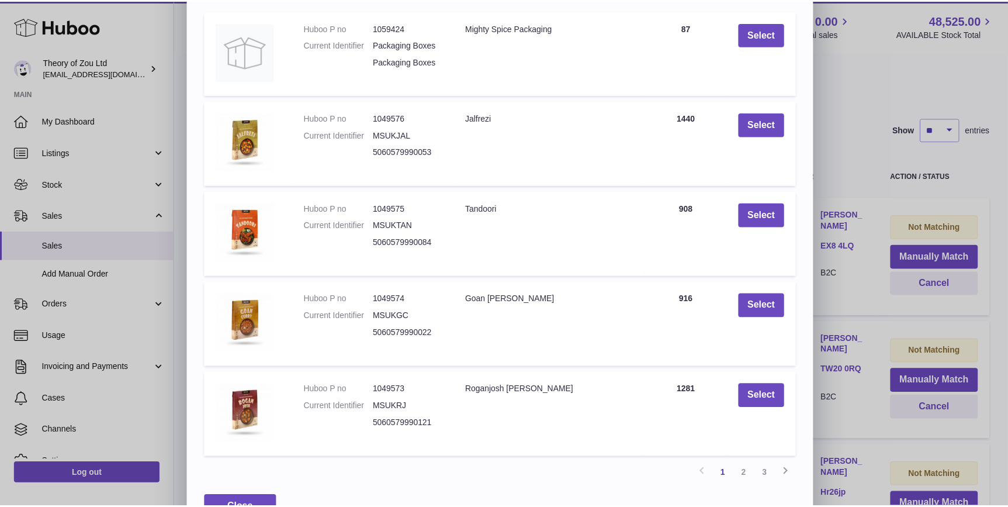
scroll to position [160, 0]
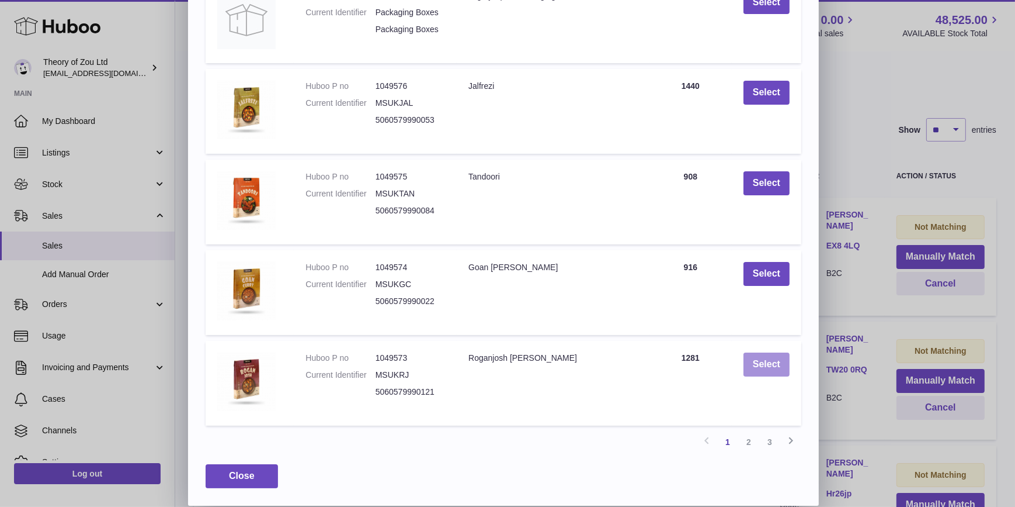
click at [765, 358] on button "Select" at bounding box center [767, 364] width 46 height 24
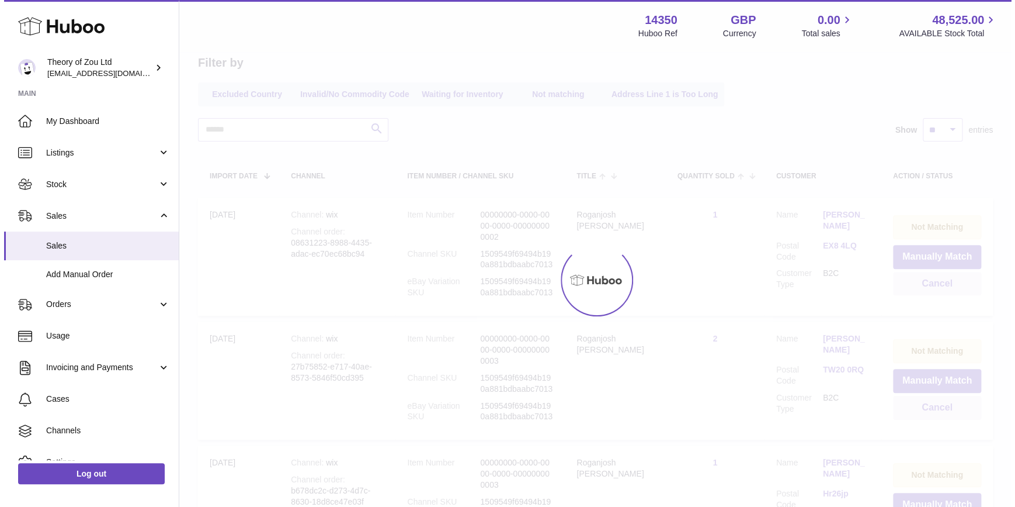
scroll to position [0, 0]
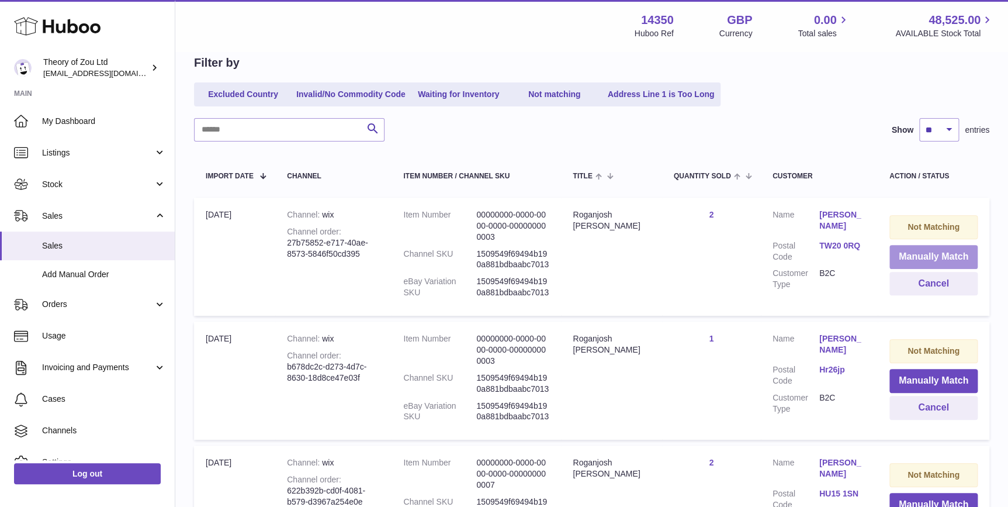
click at [944, 256] on button "Manually Match" at bounding box center [933, 257] width 88 height 24
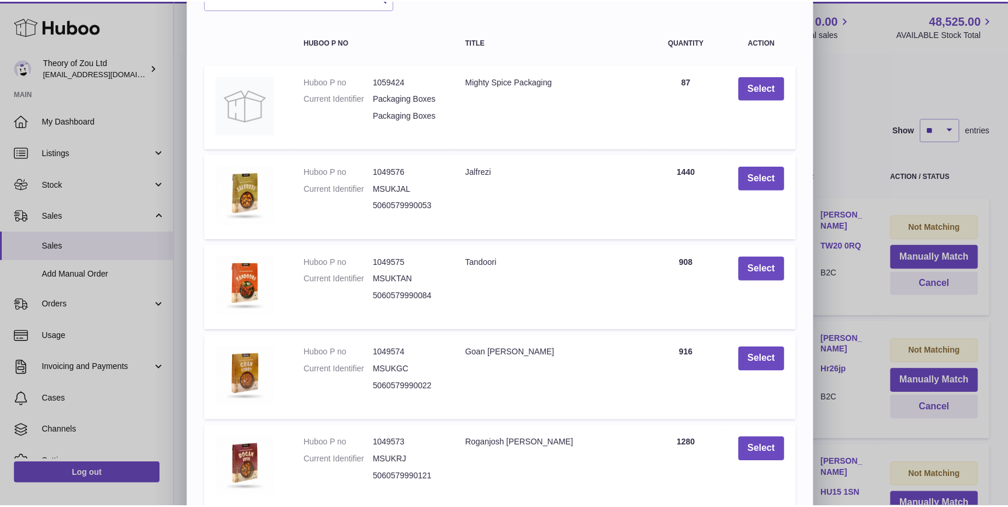
scroll to position [160, 0]
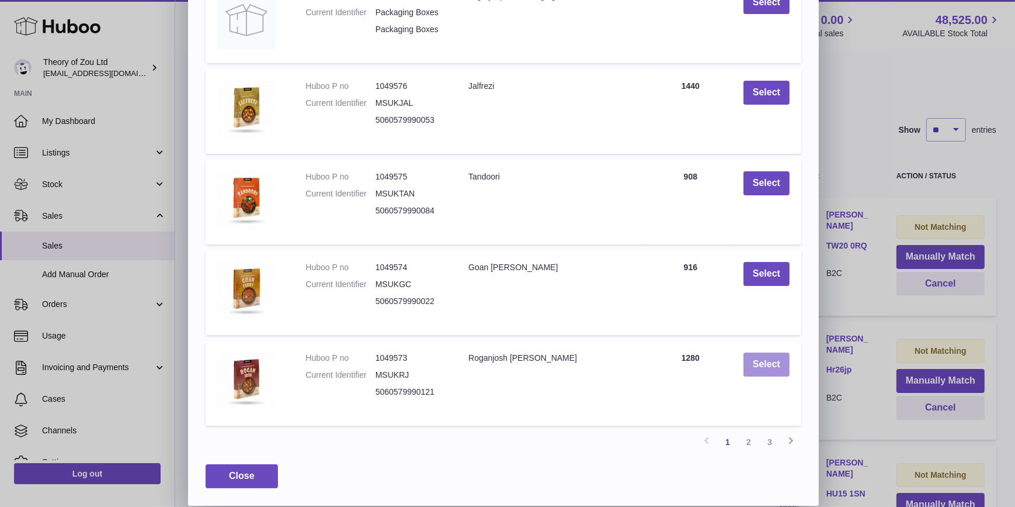
click at [767, 365] on button "Select" at bounding box center [767, 364] width 46 height 24
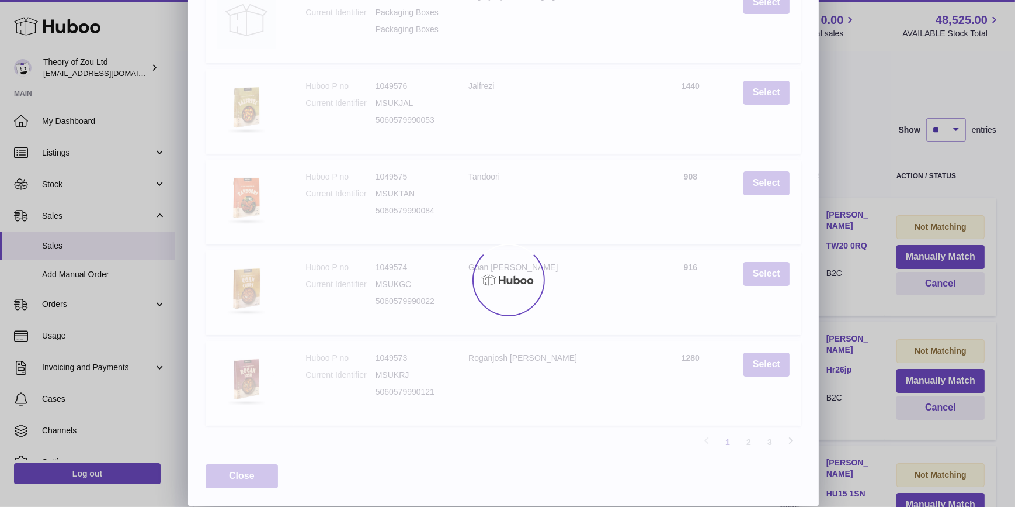
scroll to position [0, 0]
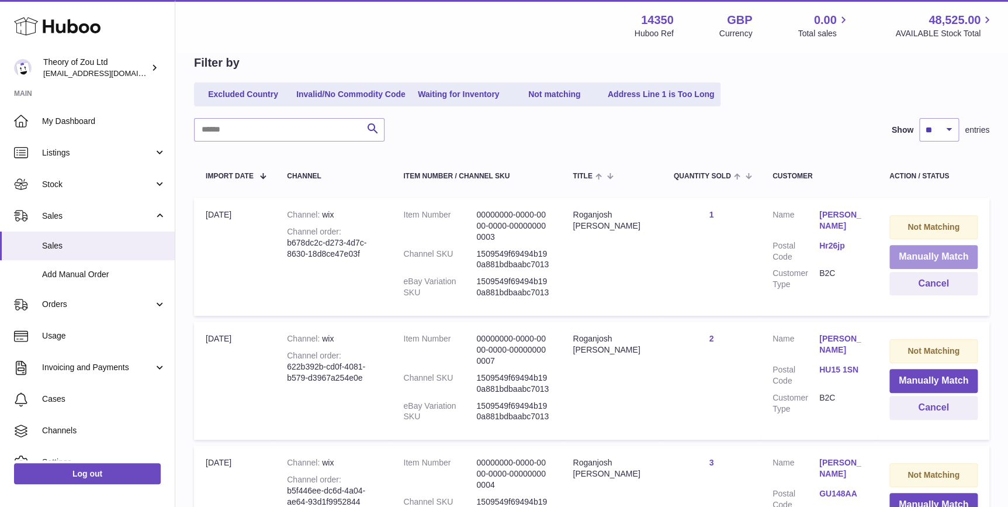
click at [952, 256] on button "Manually Match" at bounding box center [933, 257] width 88 height 24
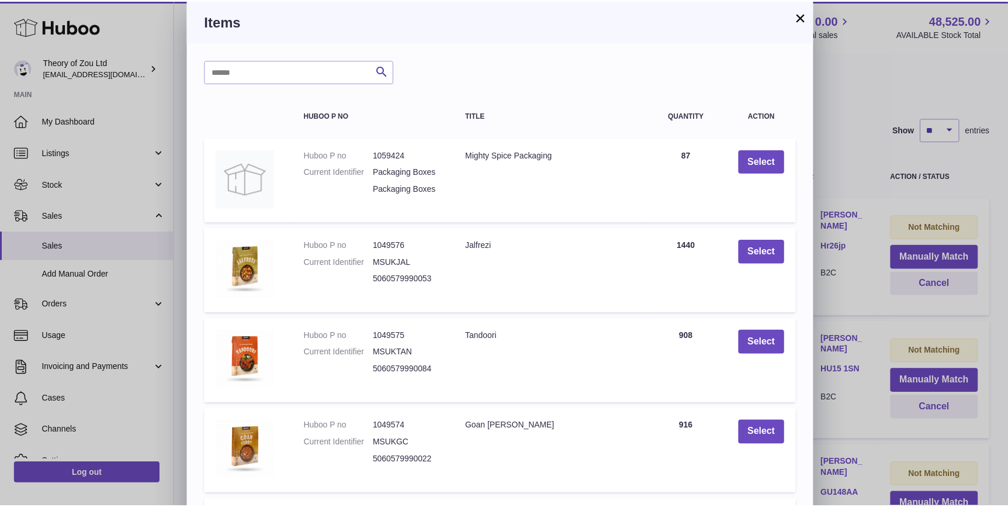
scroll to position [160, 0]
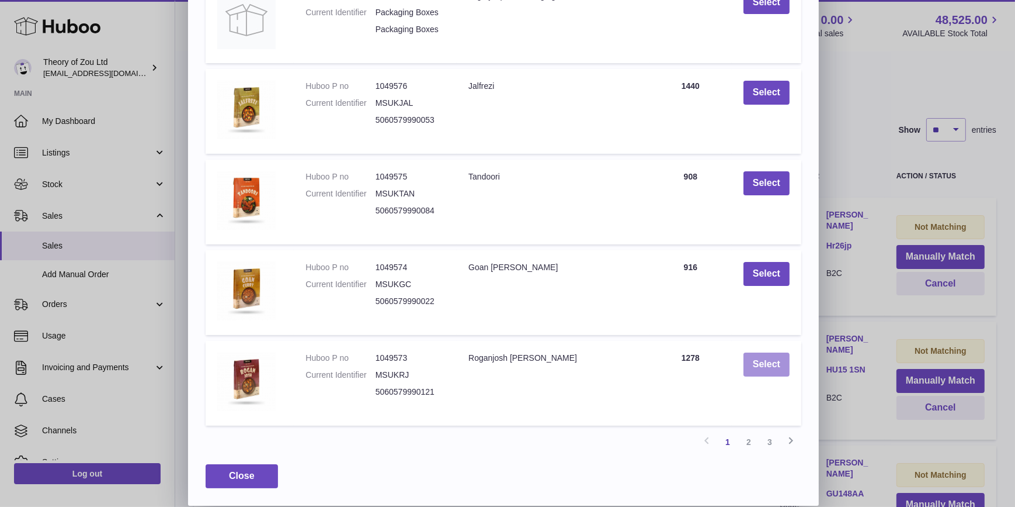
click at [777, 352] on button "Select" at bounding box center [767, 364] width 46 height 24
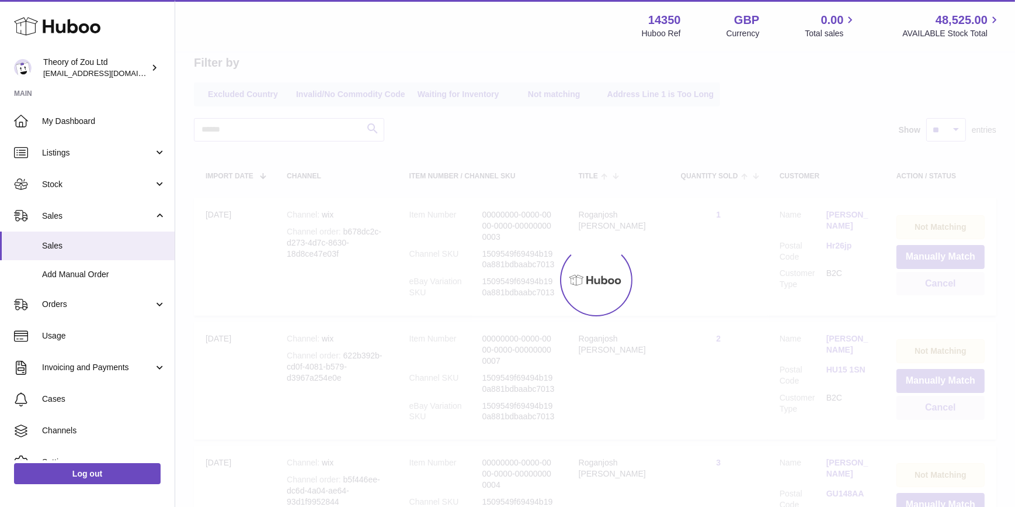
scroll to position [0, 0]
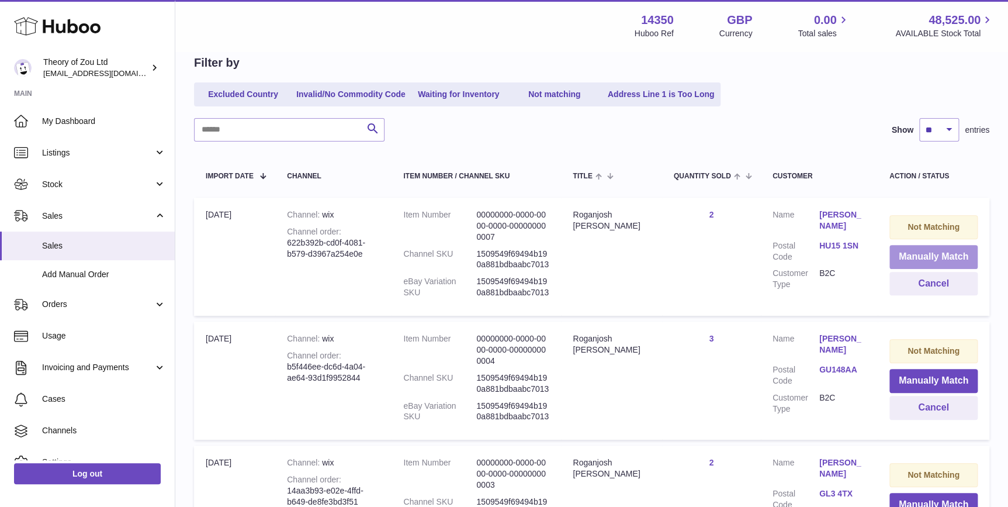
click at [945, 251] on button "Manually Match" at bounding box center [933, 257] width 88 height 24
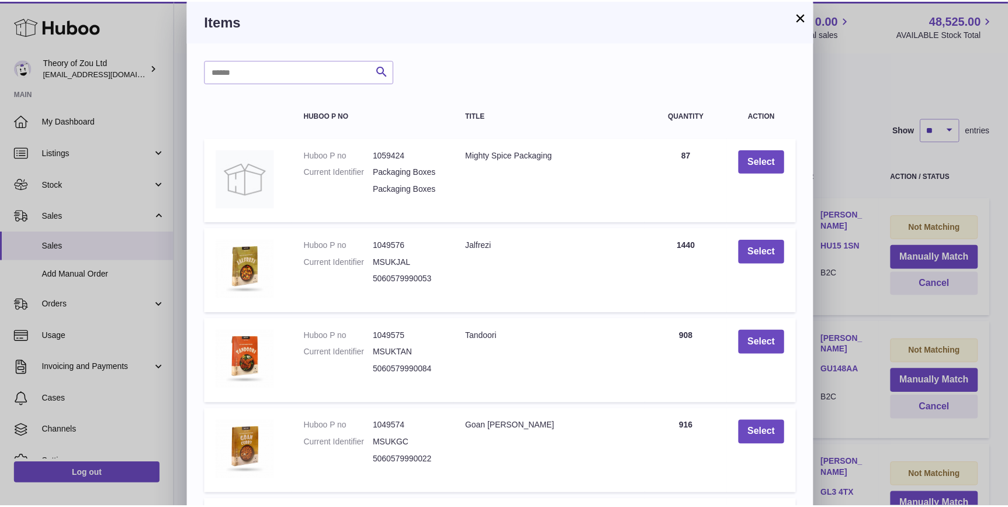
scroll to position [160, 0]
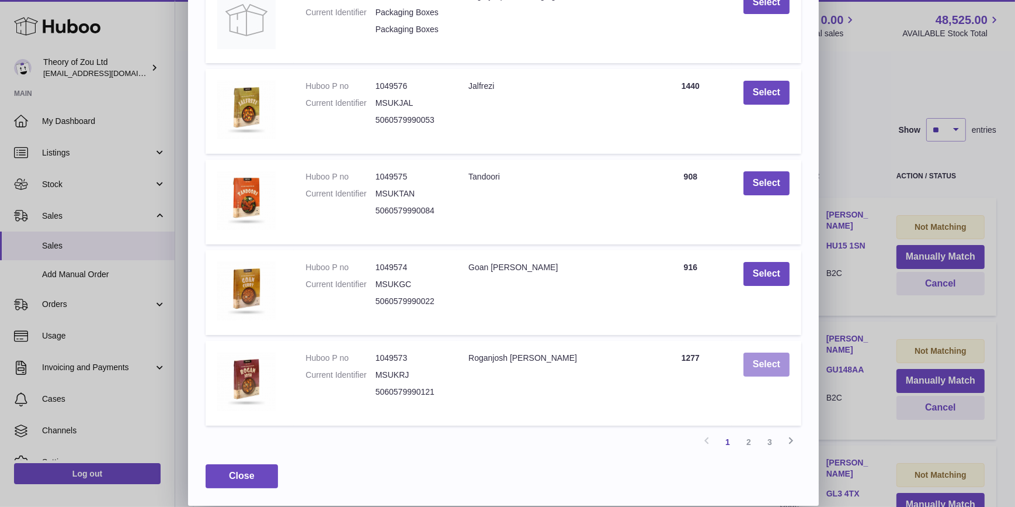
click at [774, 364] on button "Select" at bounding box center [767, 364] width 46 height 24
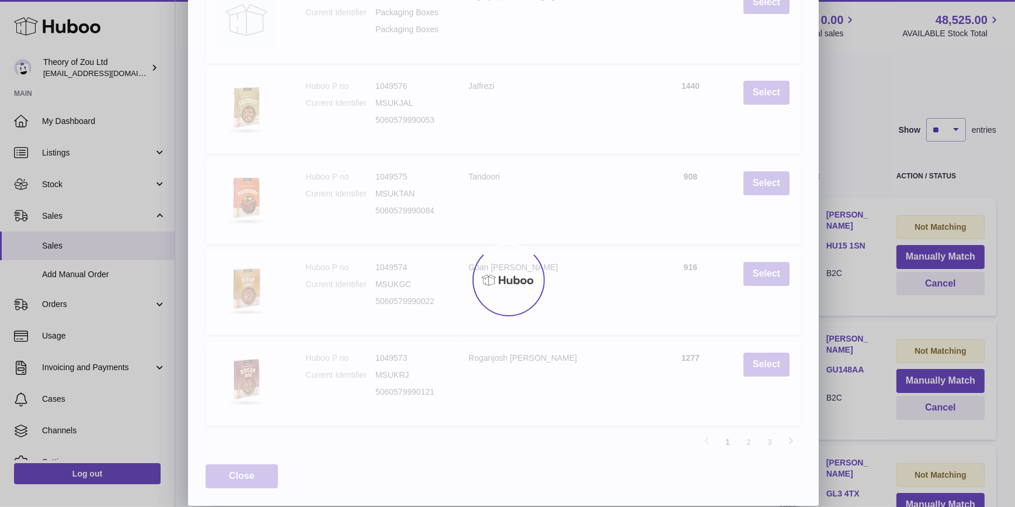
scroll to position [0, 0]
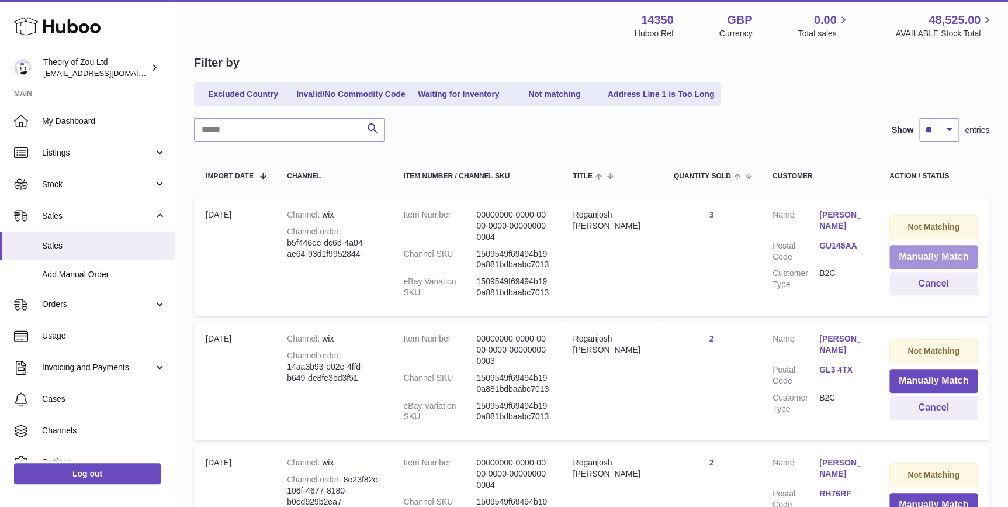
click at [939, 247] on button "Manually Match" at bounding box center [933, 257] width 88 height 24
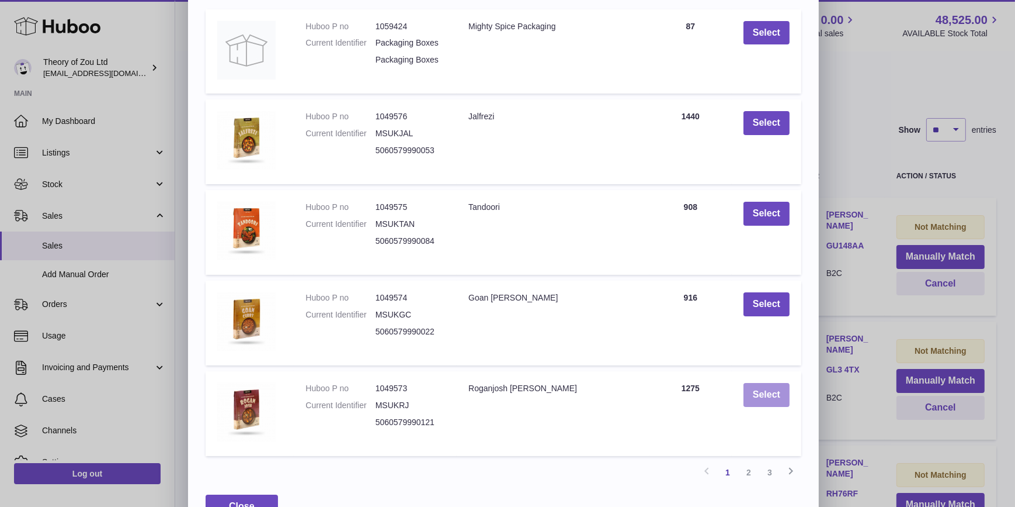
scroll to position [160, 0]
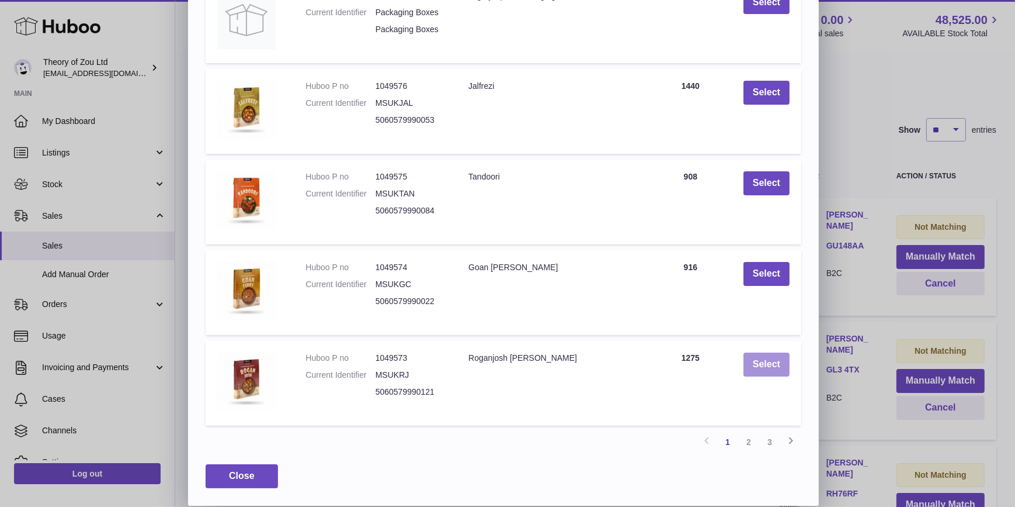
click at [781, 363] on button "Select" at bounding box center [767, 364] width 46 height 24
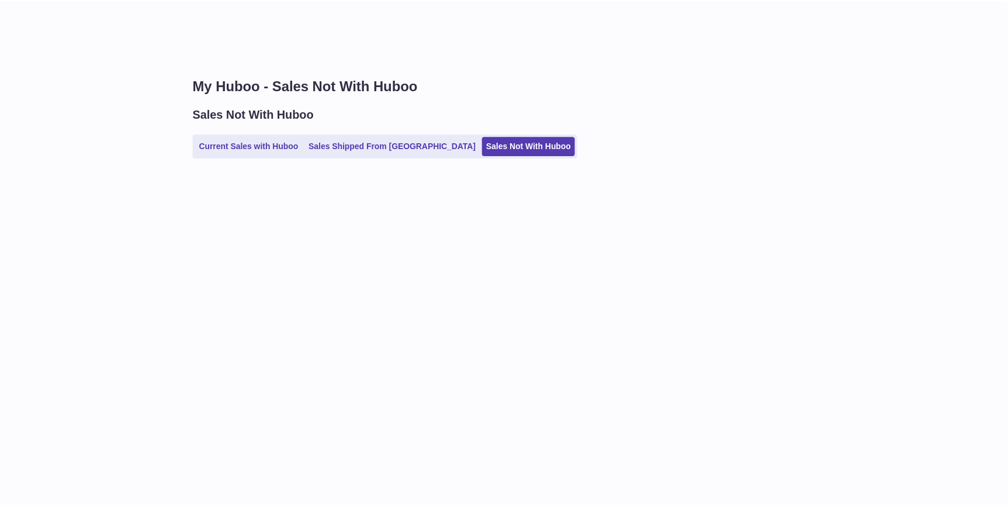
scroll to position [113, 0]
select select "**"
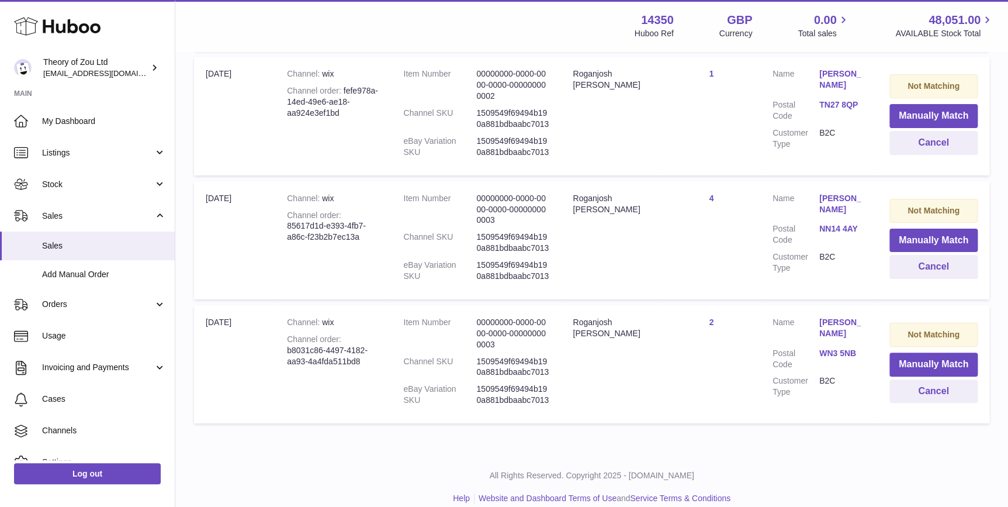
scroll to position [2150, 0]
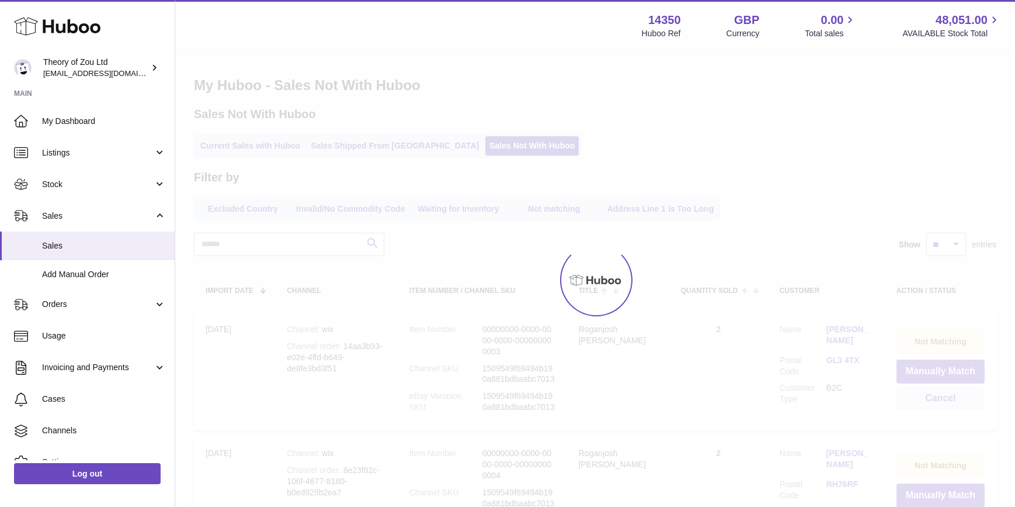
select select "**"
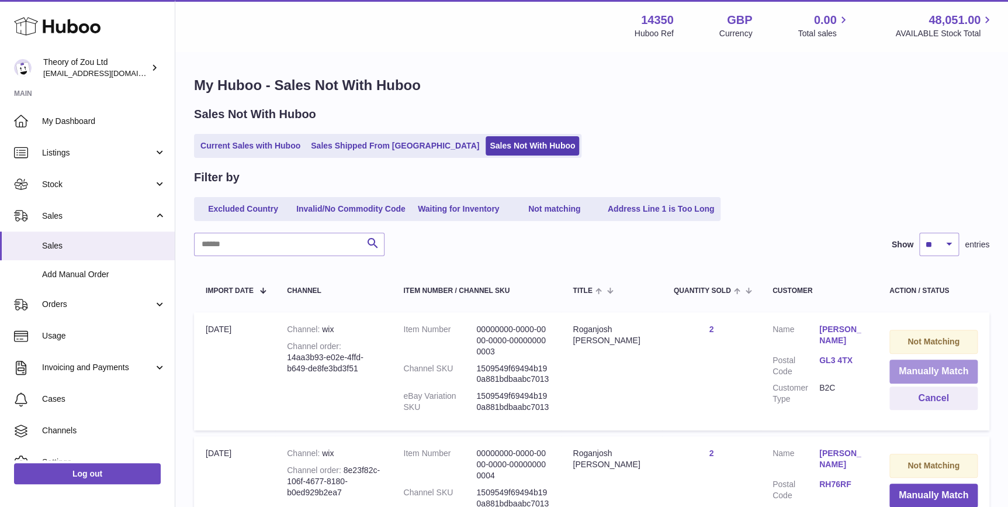
click at [943, 369] on button "Manually Match" at bounding box center [933, 371] width 88 height 24
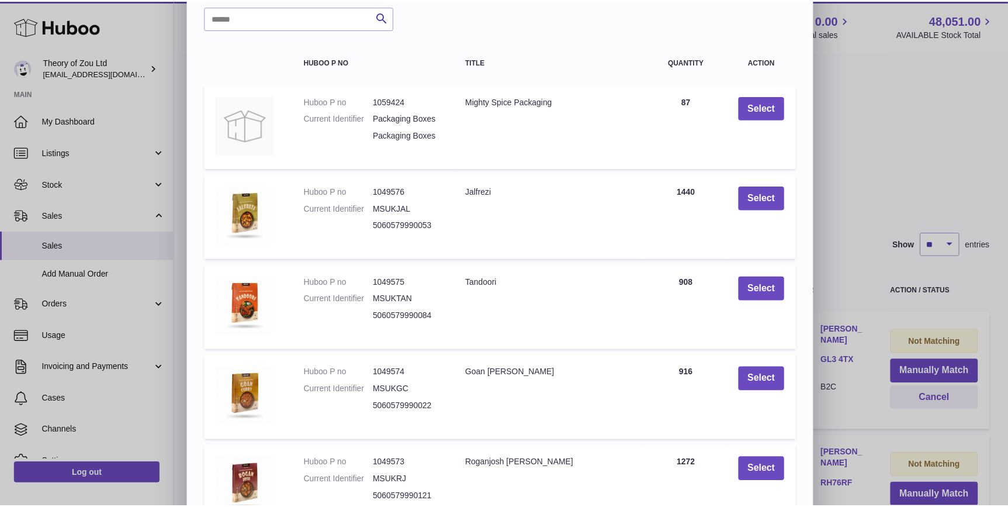
scroll to position [160, 0]
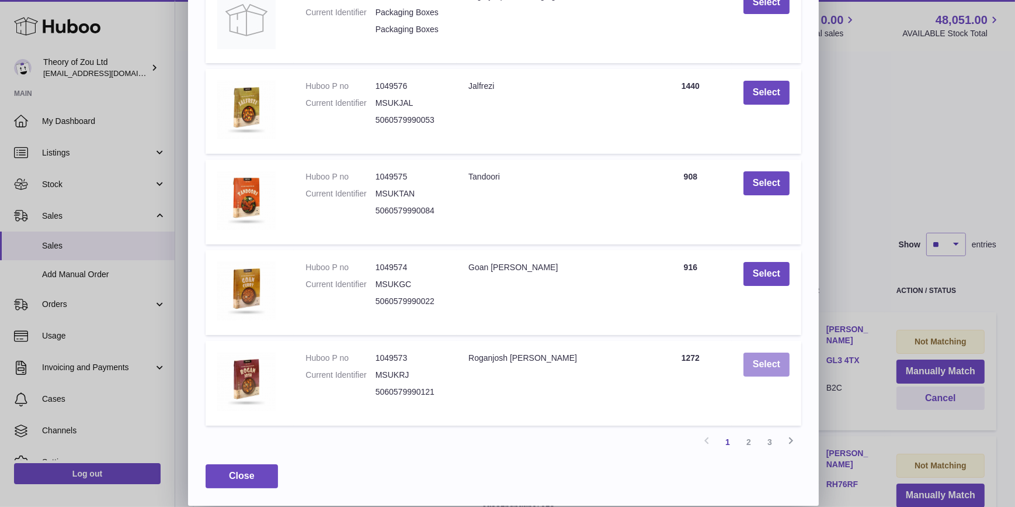
click at [764, 368] on button "Select" at bounding box center [767, 364] width 46 height 24
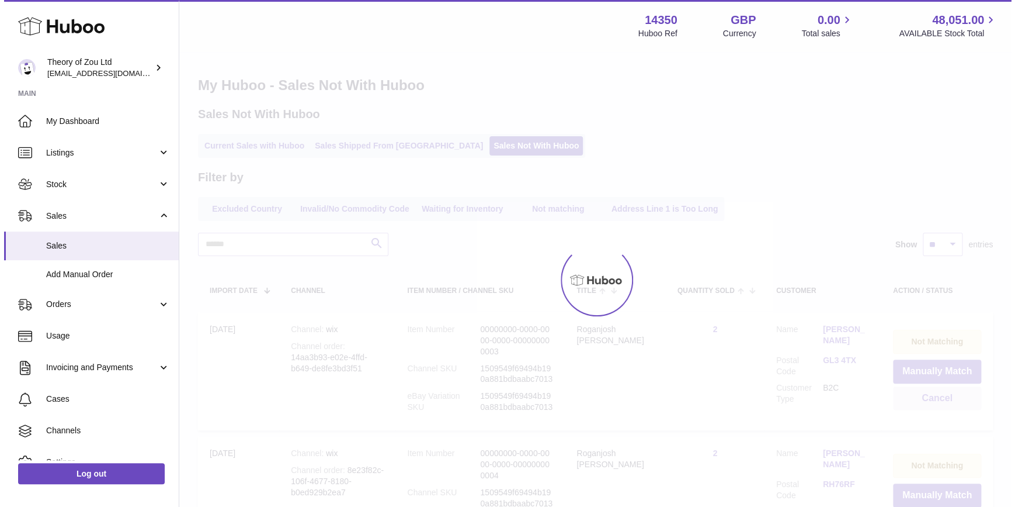
scroll to position [0, 0]
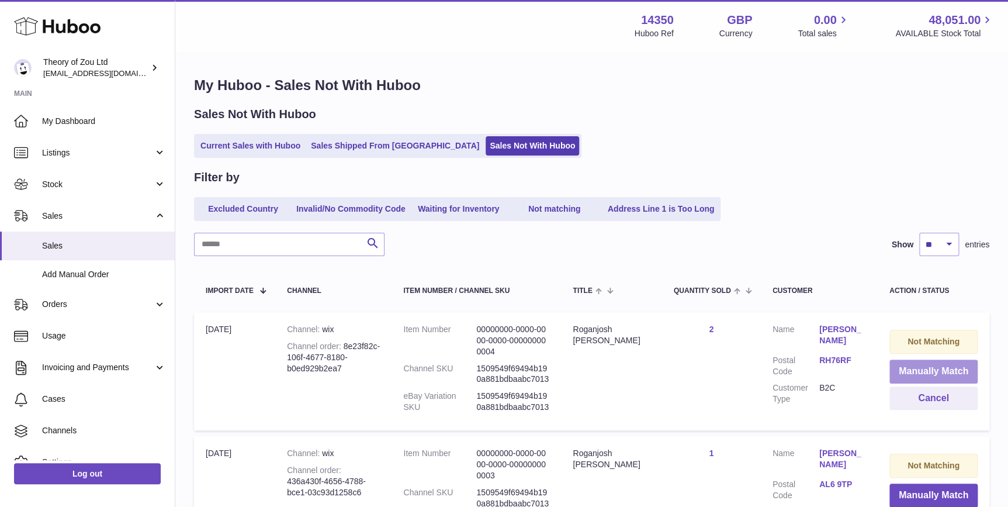
click at [938, 377] on button "Manually Match" at bounding box center [933, 371] width 88 height 24
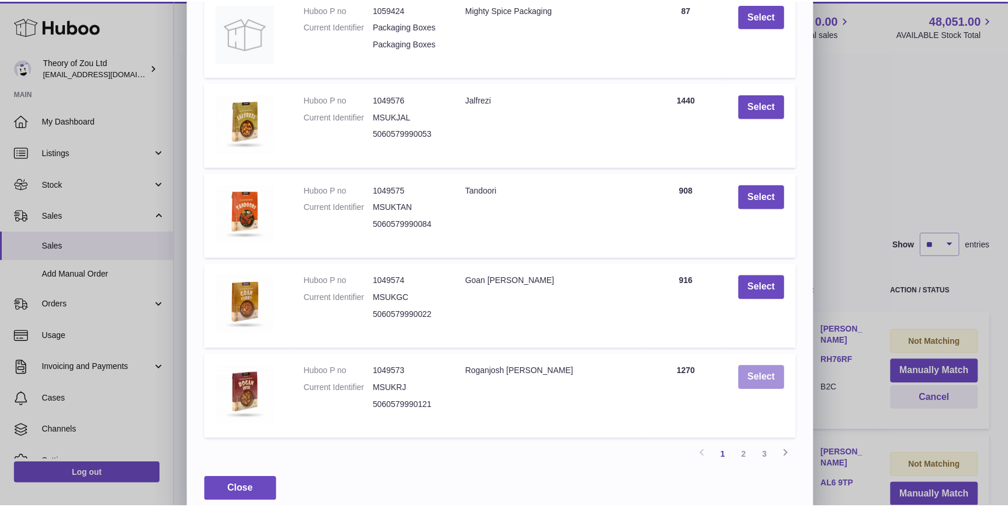
scroll to position [160, 0]
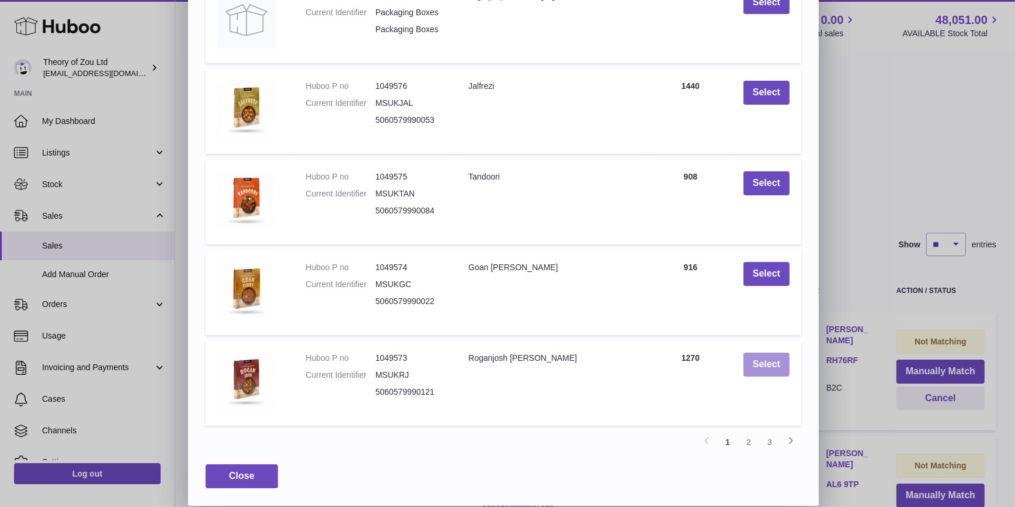
click at [768, 367] on button "Select" at bounding box center [767, 364] width 46 height 24
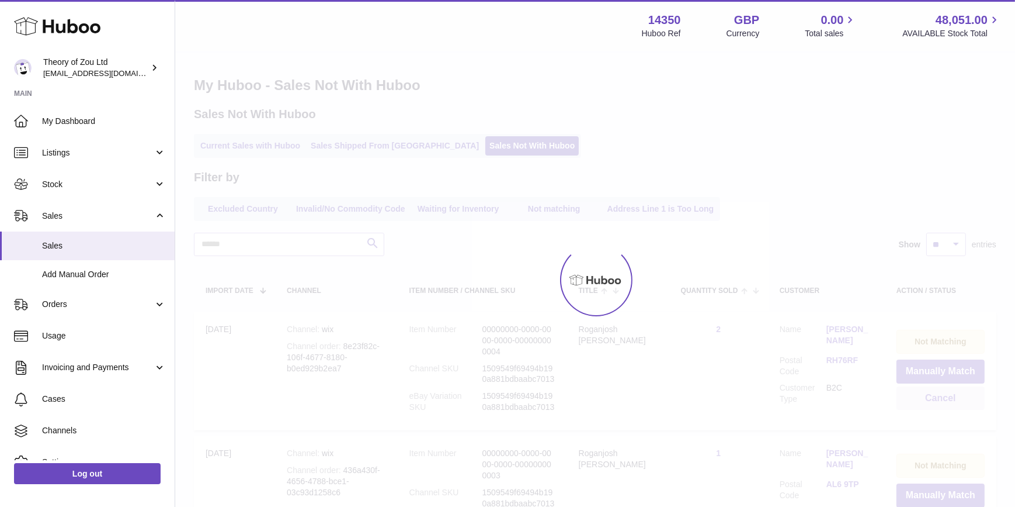
scroll to position [0, 0]
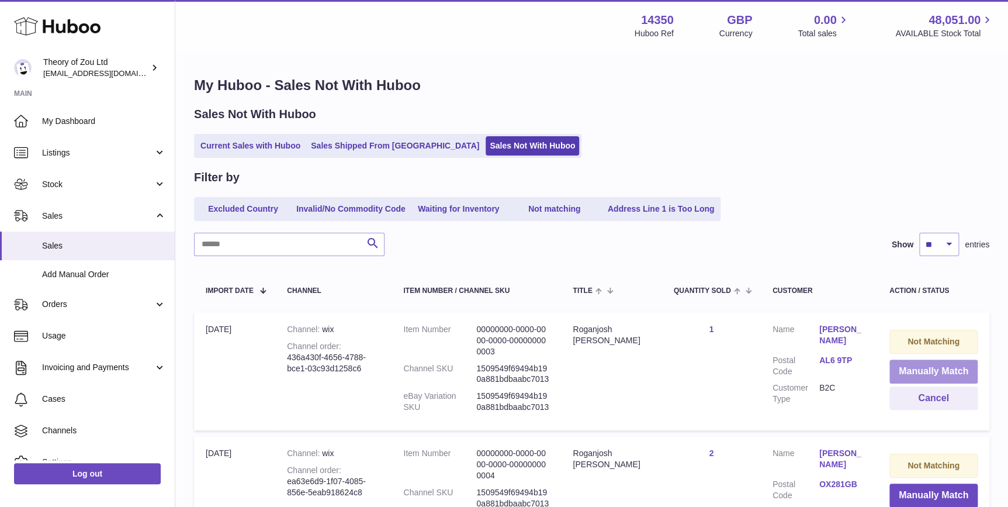
click at [929, 375] on button "Manually Match" at bounding box center [933, 371] width 88 height 24
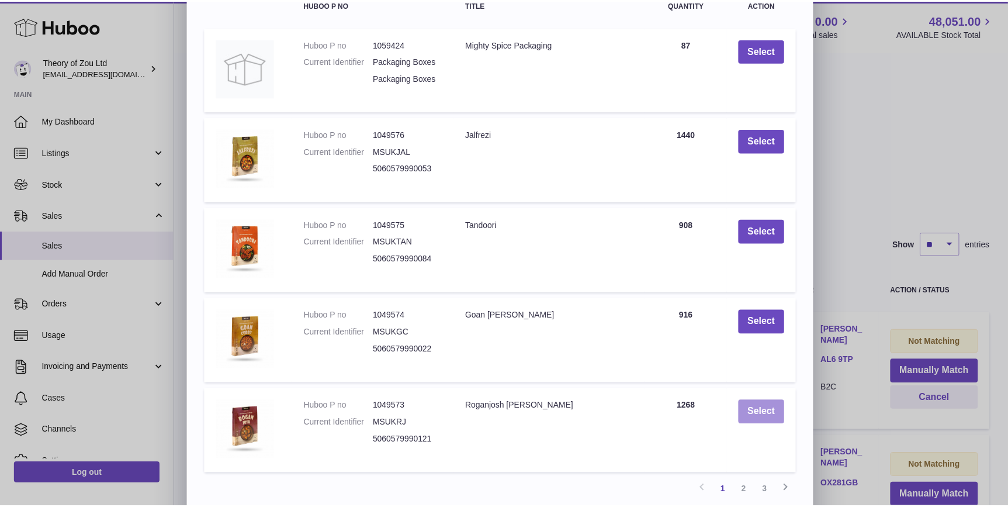
scroll to position [160, 0]
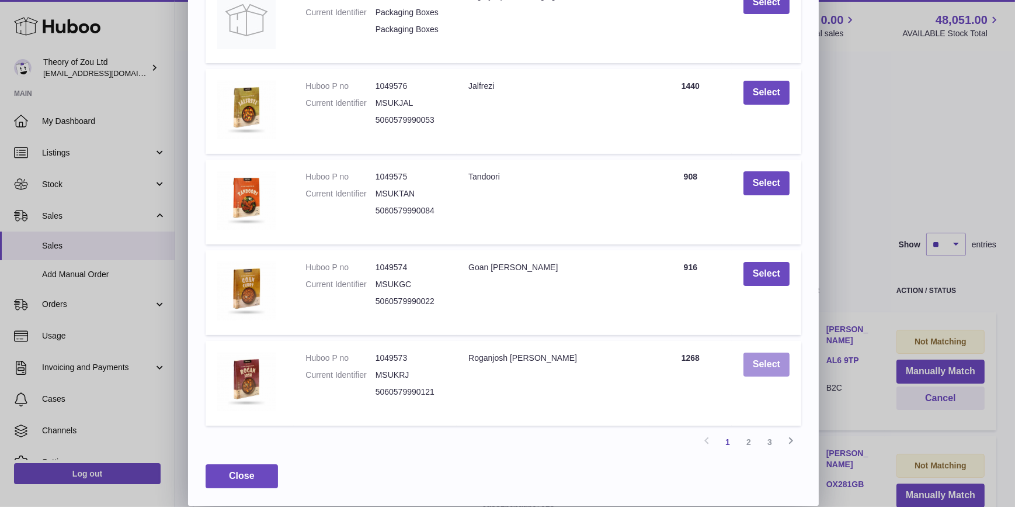
click at [765, 368] on button "Select" at bounding box center [767, 364] width 46 height 24
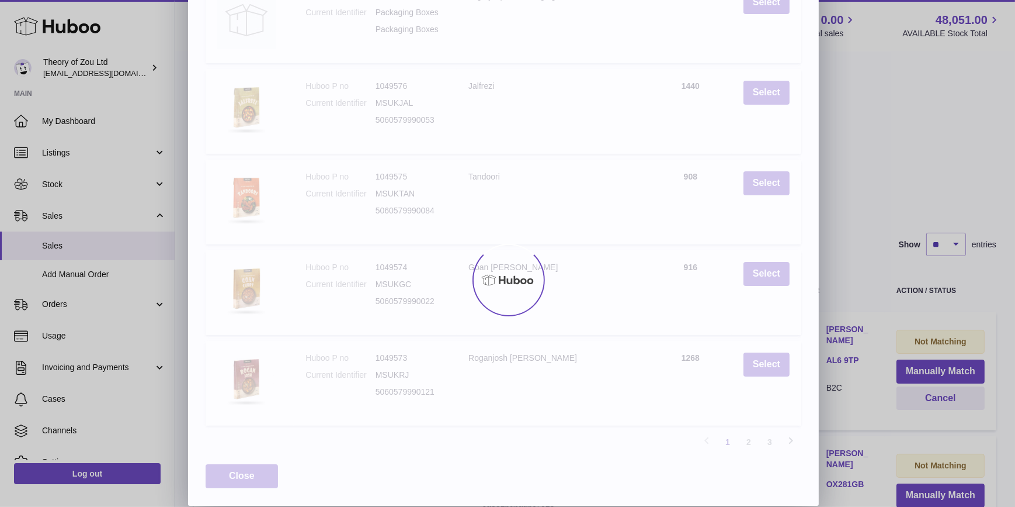
scroll to position [0, 0]
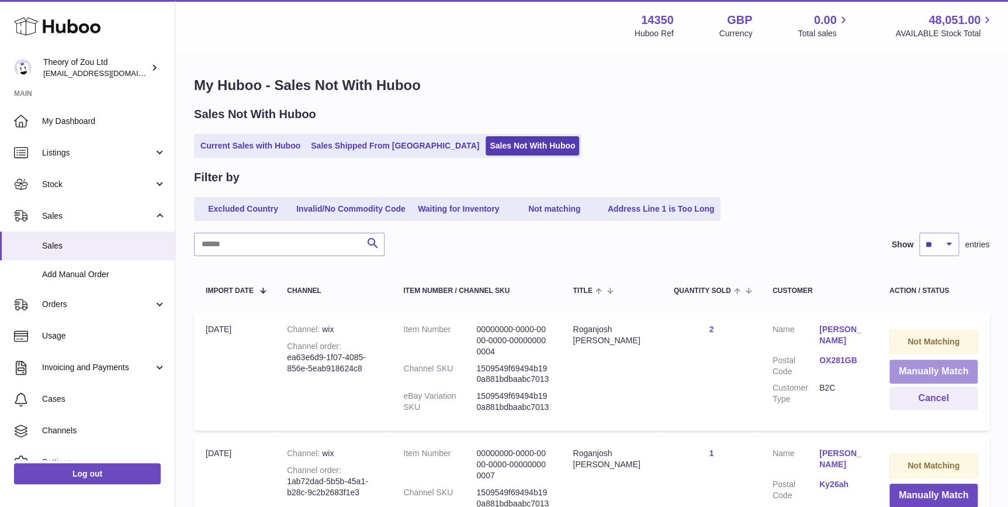
click at [936, 372] on button "Manually Match" at bounding box center [933, 371] width 88 height 24
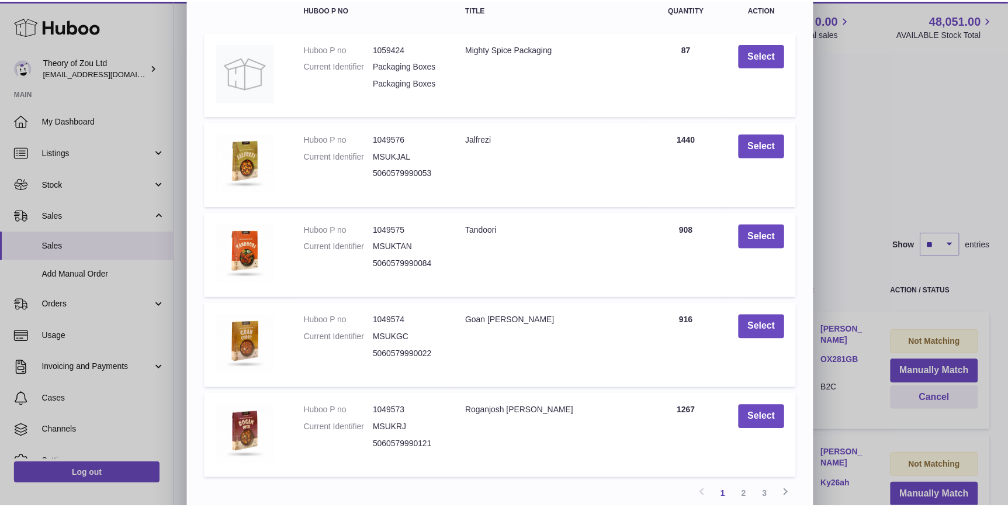
scroll to position [160, 0]
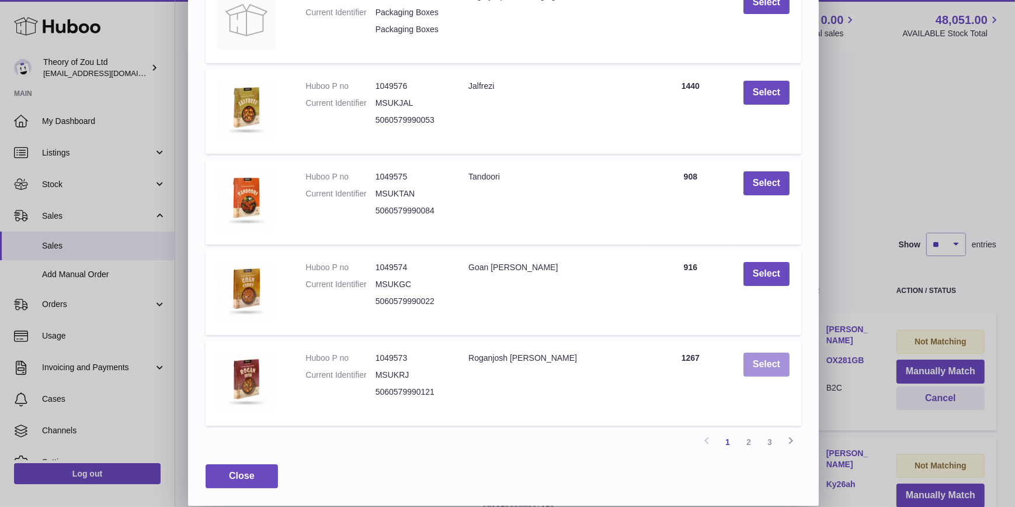
click at [760, 362] on button "Select" at bounding box center [767, 364] width 46 height 24
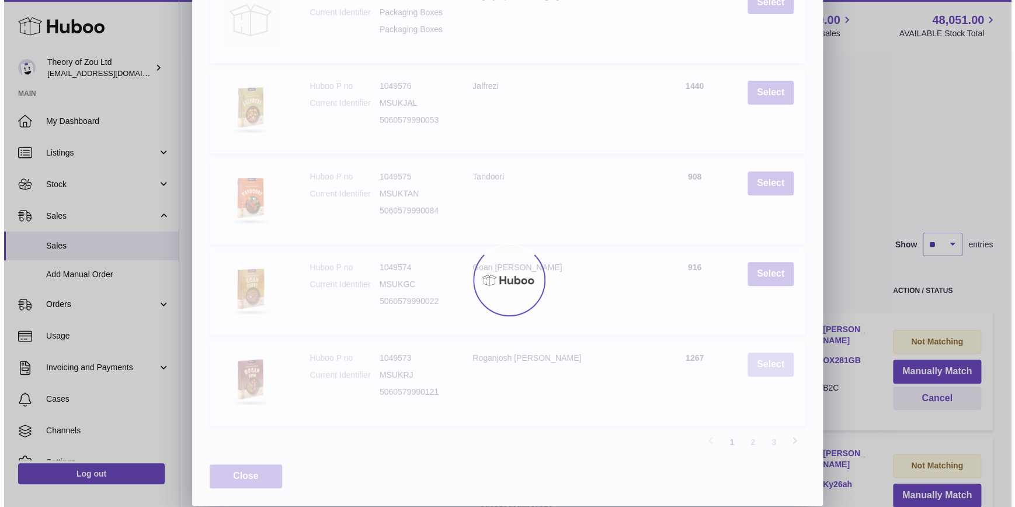
scroll to position [0, 0]
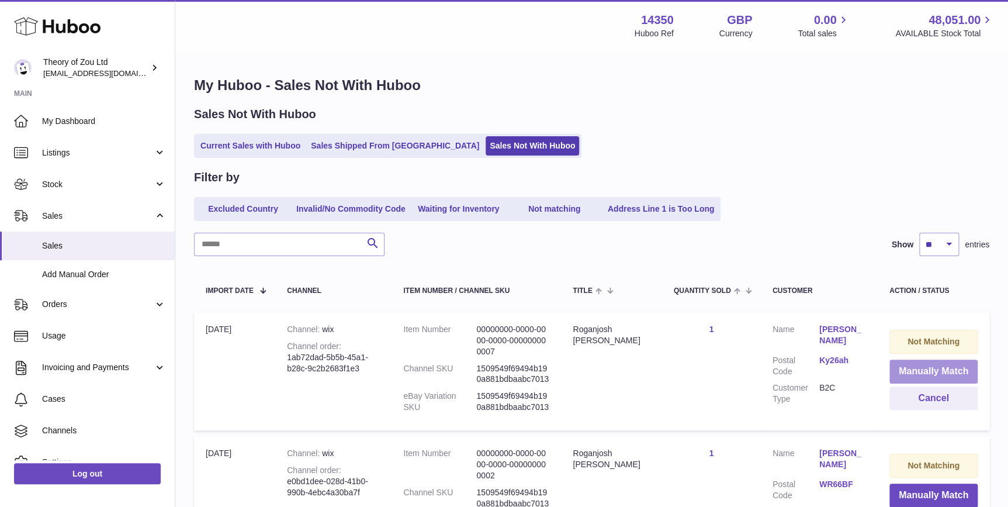
click at [952, 365] on button "Manually Match" at bounding box center [933, 371] width 88 height 24
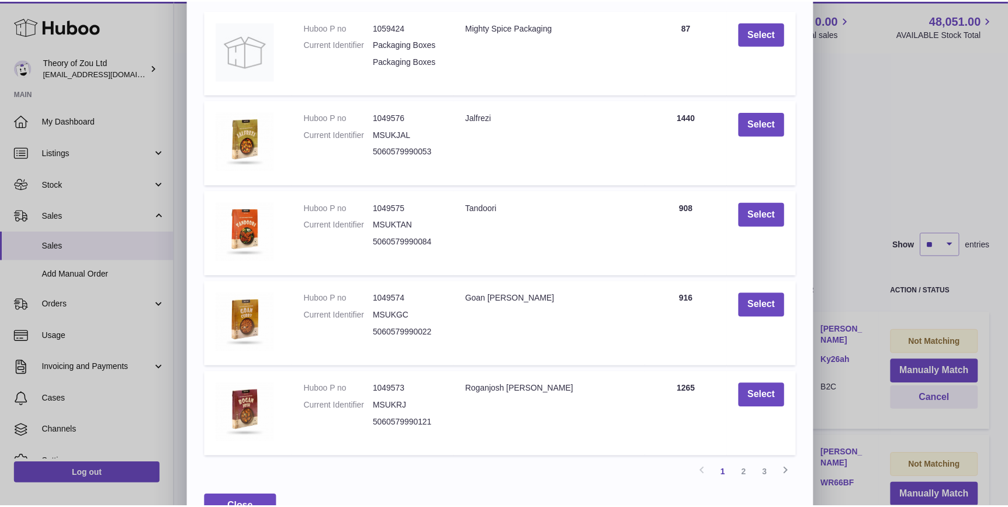
scroll to position [160, 0]
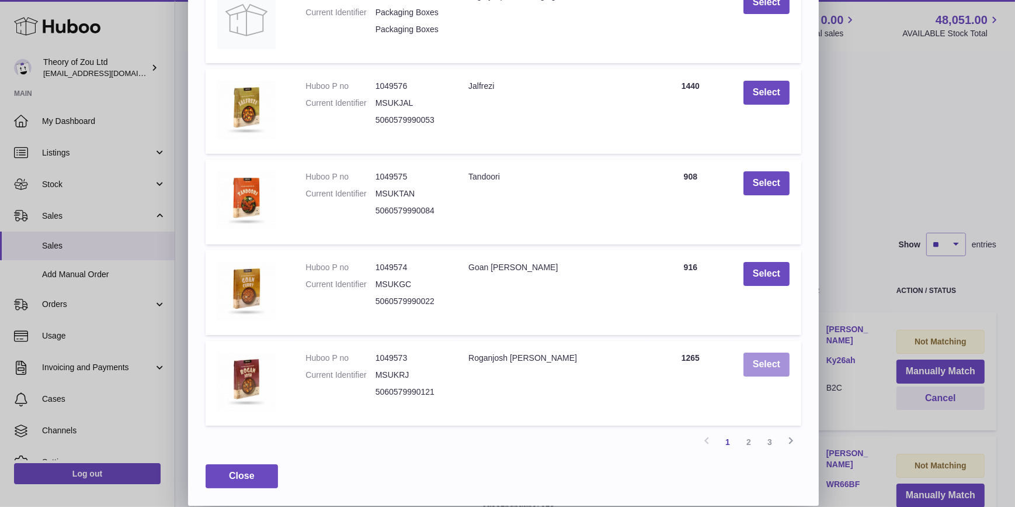
click at [765, 368] on button "Select" at bounding box center [767, 364] width 46 height 24
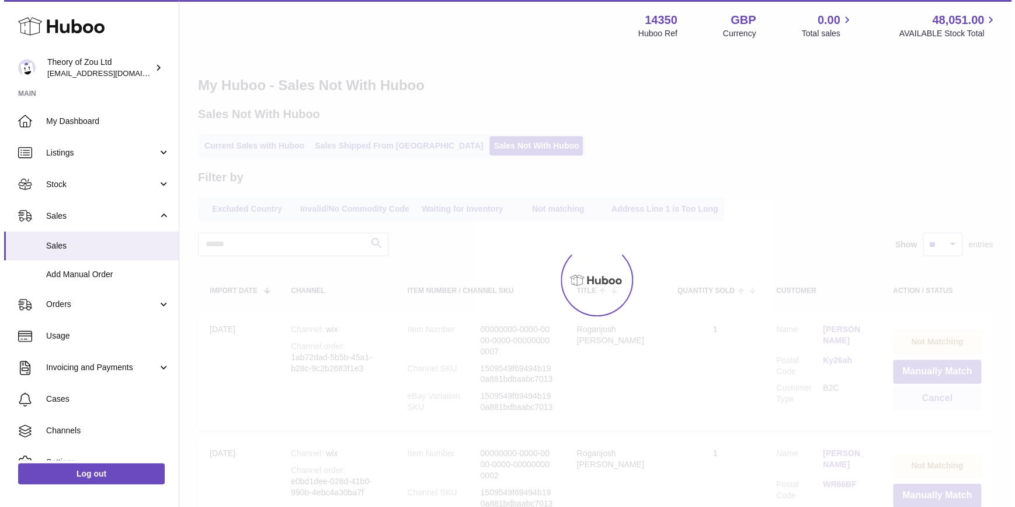
scroll to position [0, 0]
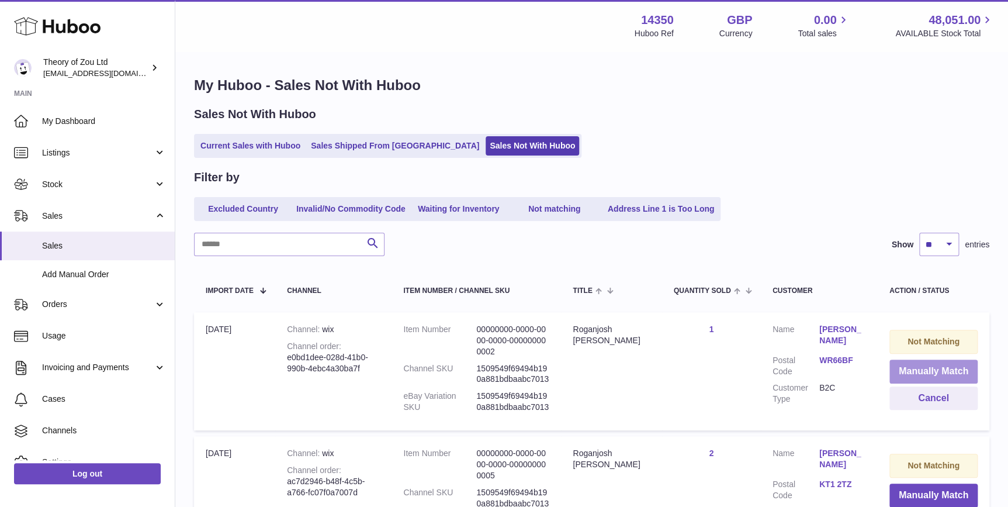
click at [902, 364] on button "Manually Match" at bounding box center [933, 371] width 88 height 24
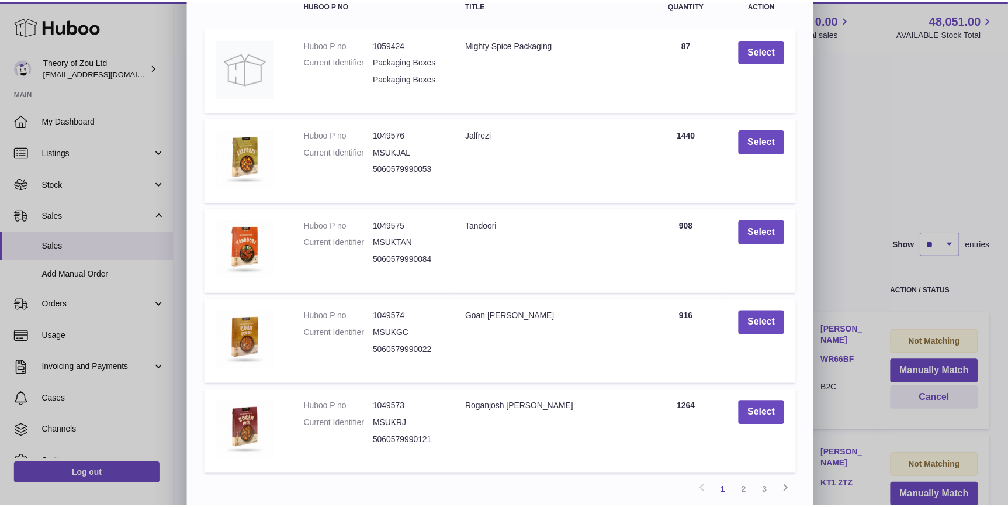
scroll to position [160, 0]
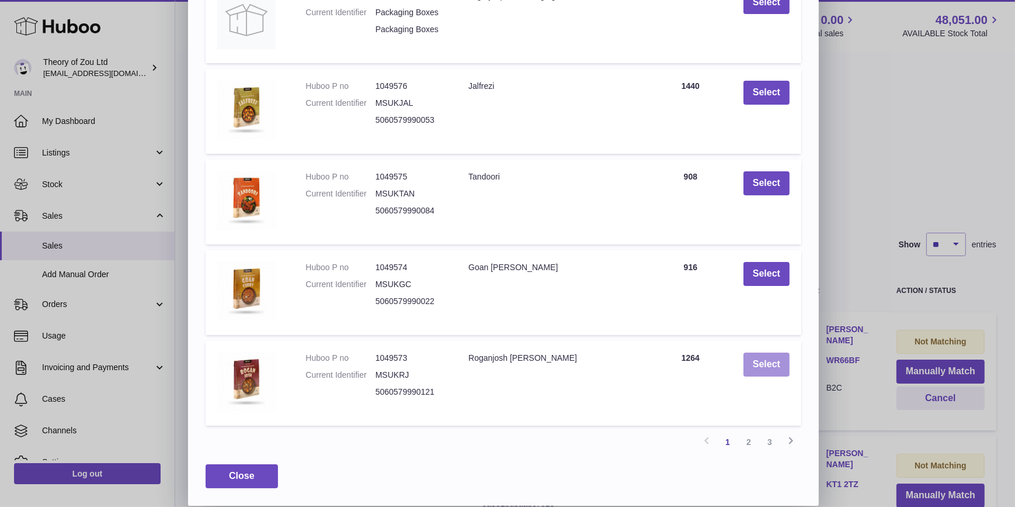
click at [755, 374] on button "Select" at bounding box center [767, 364] width 46 height 24
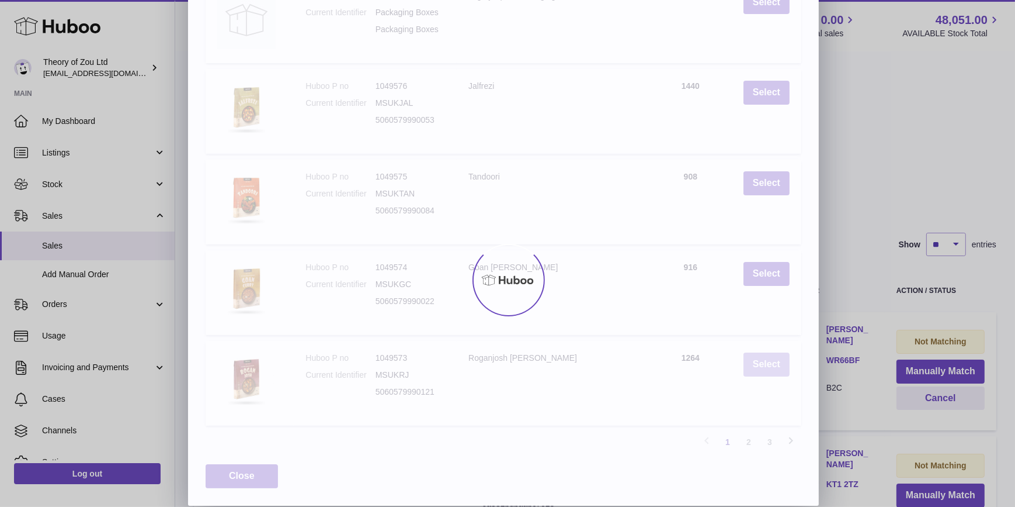
scroll to position [0, 0]
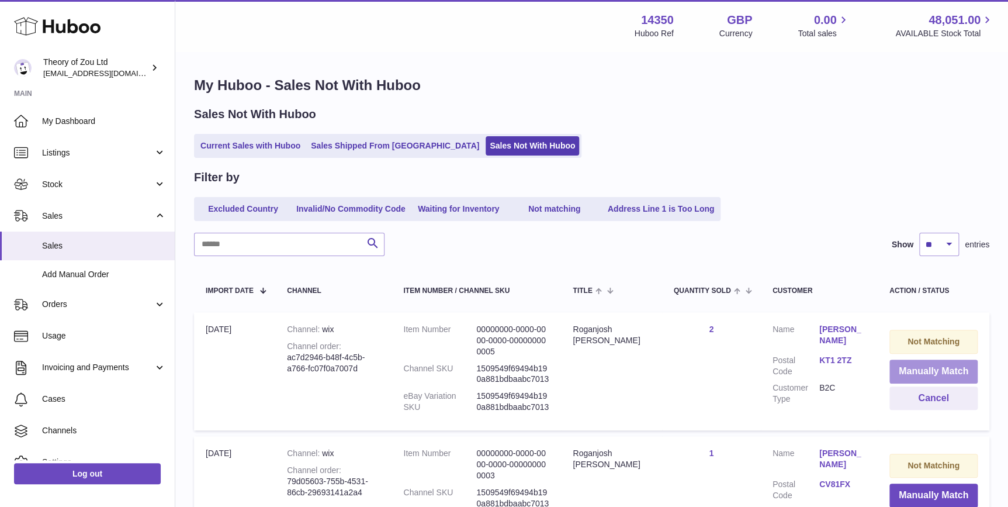
click at [932, 369] on button "Manually Match" at bounding box center [933, 371] width 88 height 24
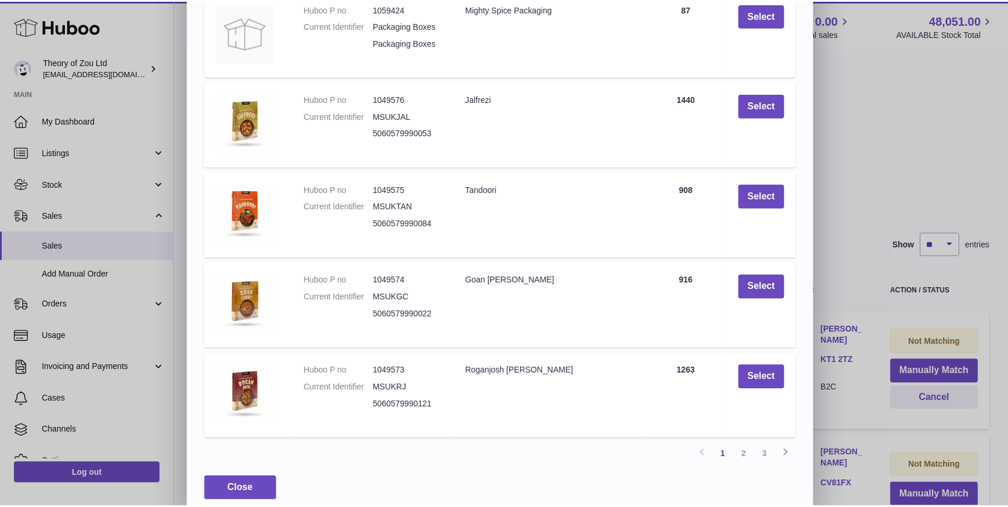
scroll to position [160, 0]
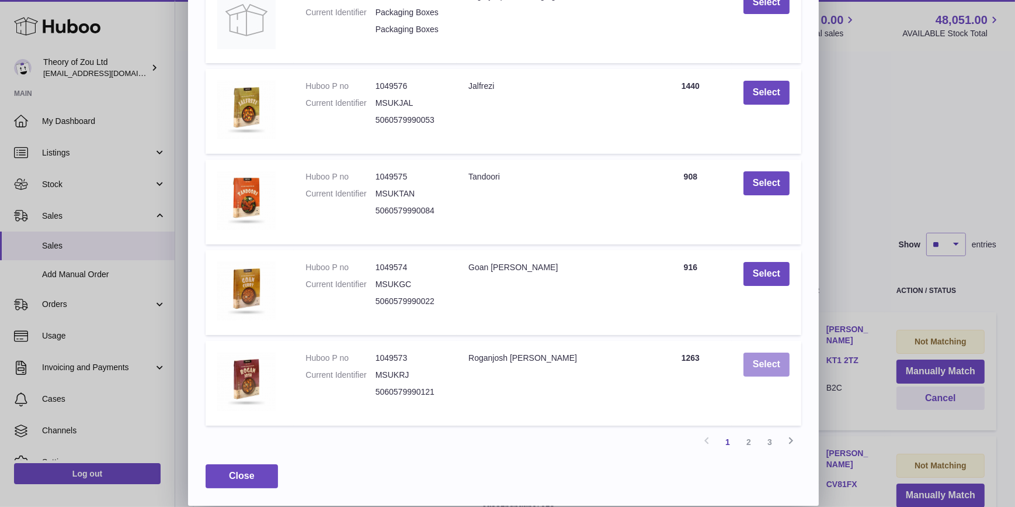
click at [764, 369] on button "Select" at bounding box center [767, 364] width 46 height 24
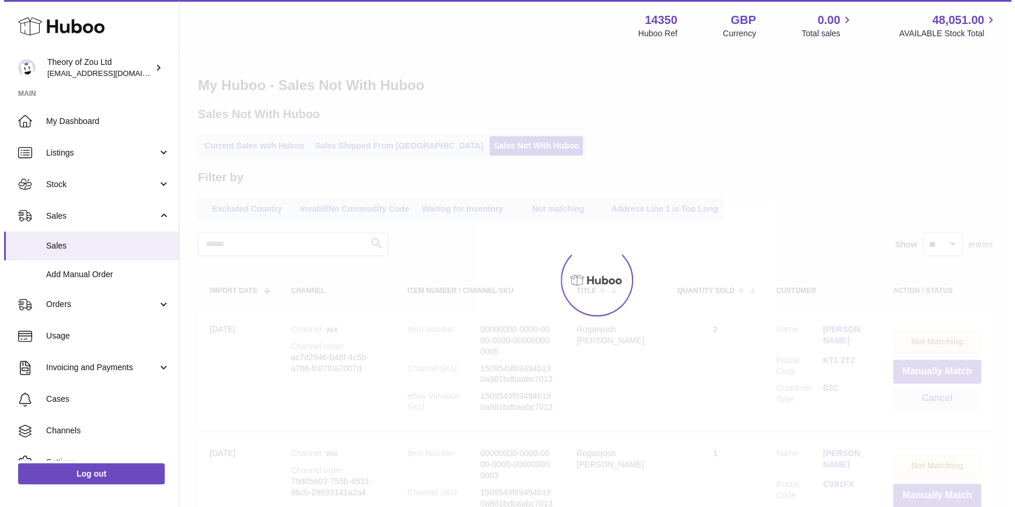
scroll to position [0, 0]
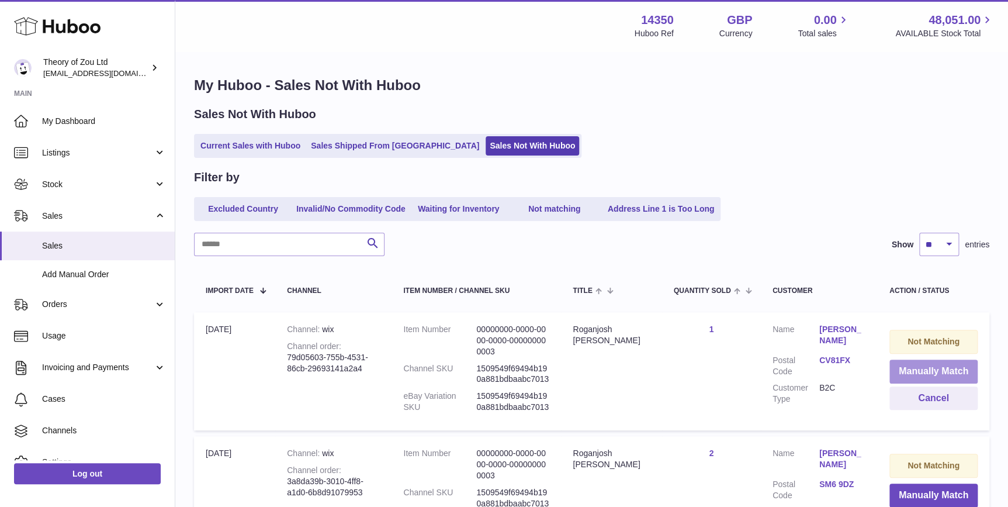
click at [959, 368] on button "Manually Match" at bounding box center [933, 371] width 88 height 24
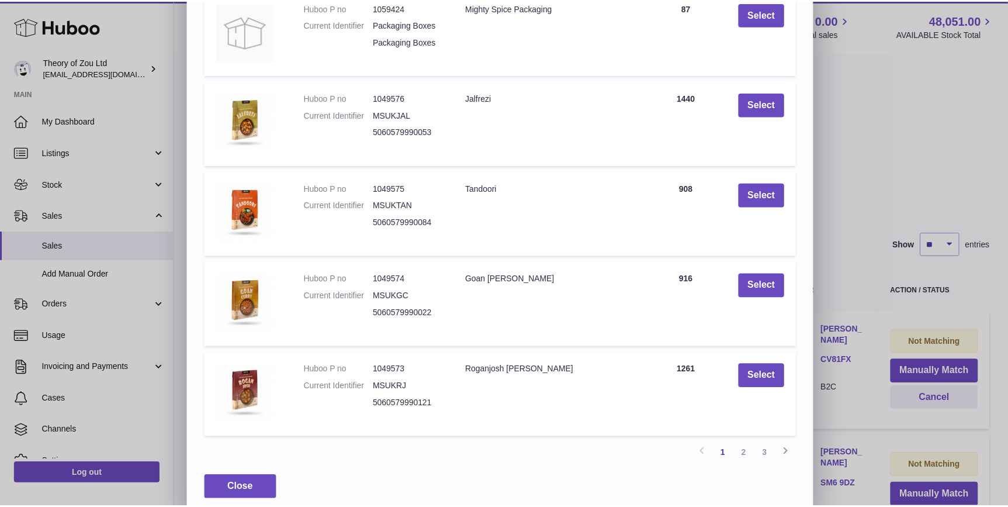
scroll to position [160, 0]
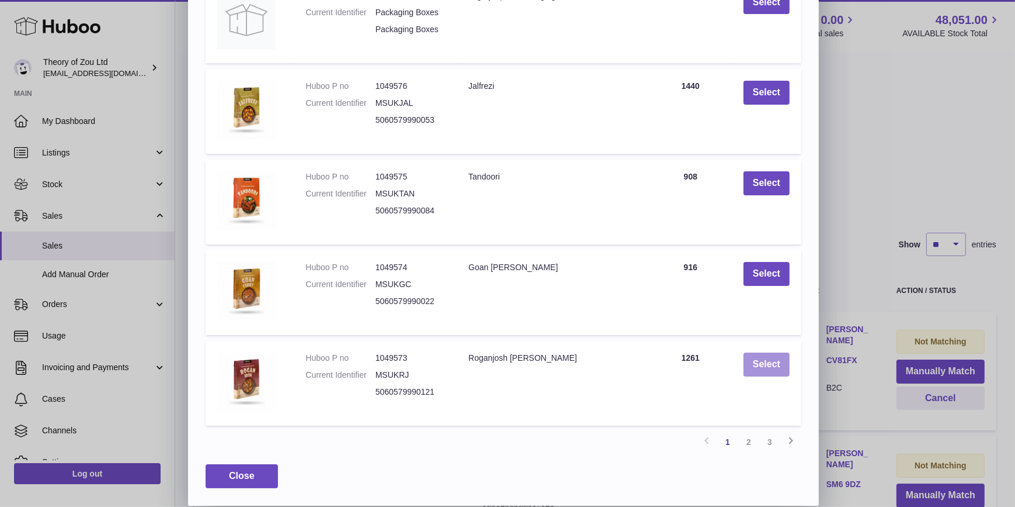
click at [775, 374] on button "Select" at bounding box center [767, 364] width 46 height 24
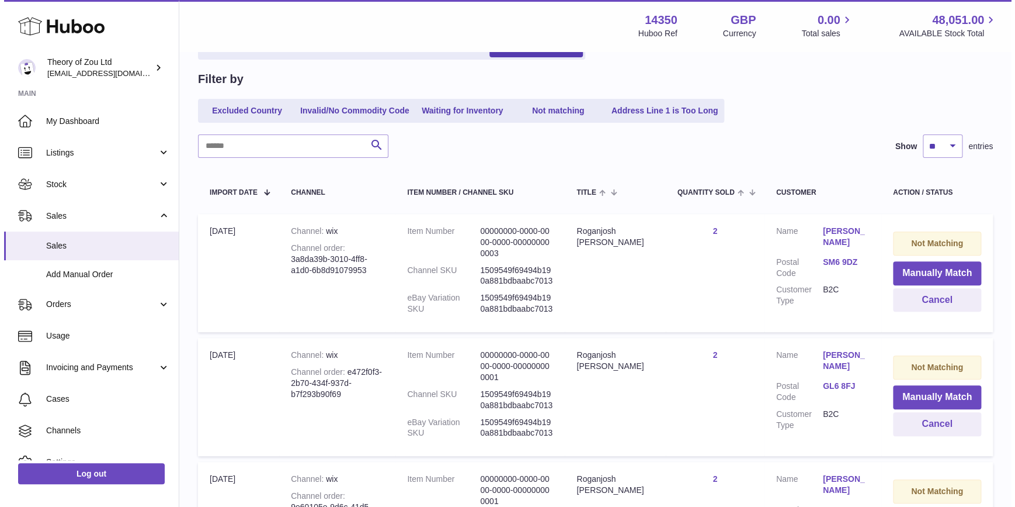
scroll to position [0, 0]
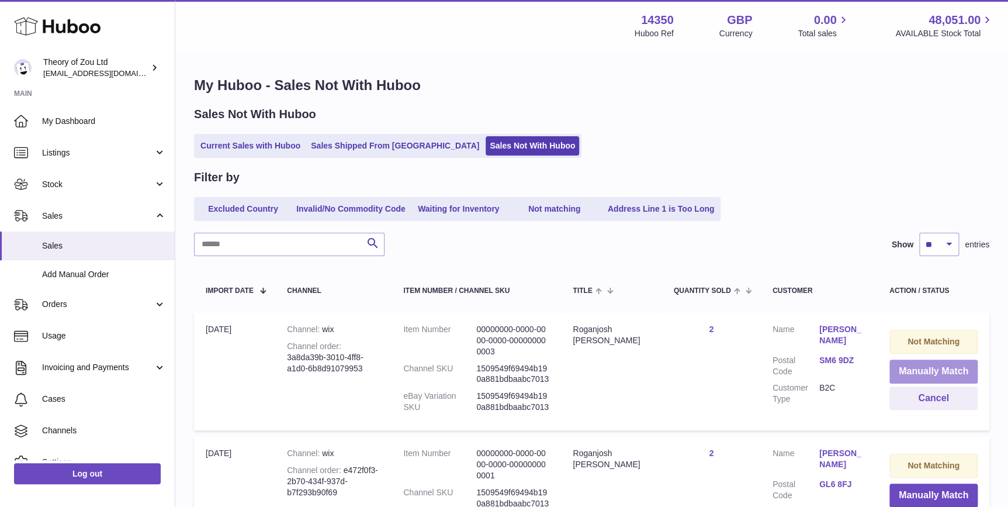
click at [951, 367] on button "Manually Match" at bounding box center [933, 371] width 88 height 24
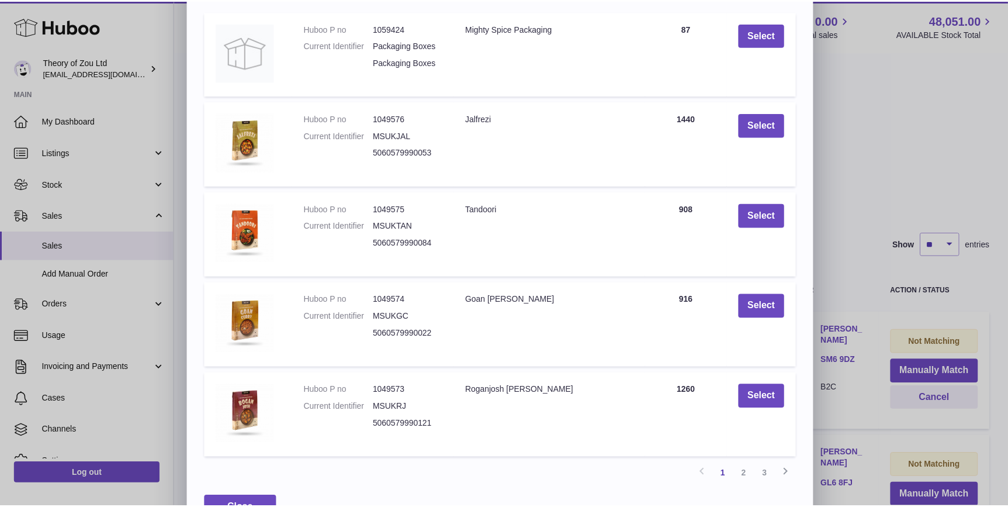
scroll to position [160, 0]
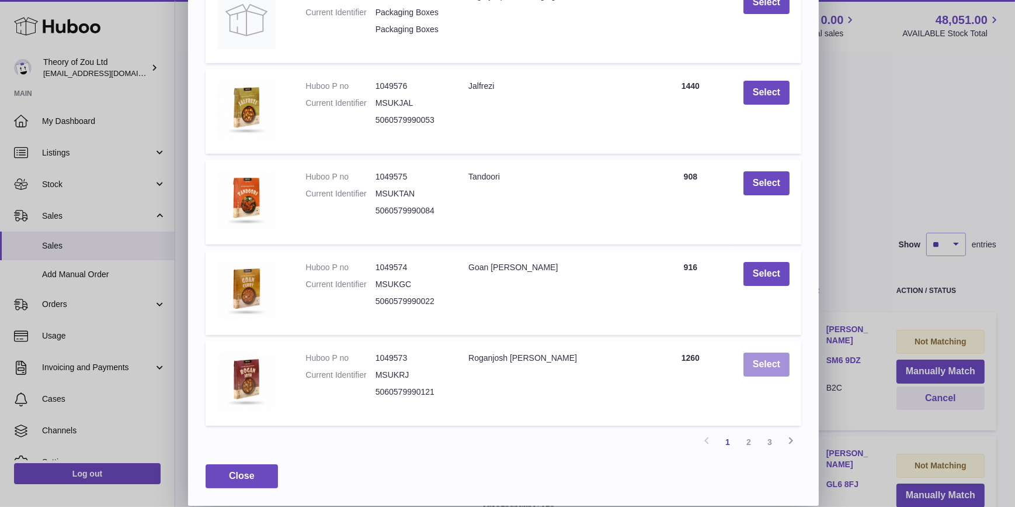
click at [772, 358] on button "Select" at bounding box center [767, 364] width 46 height 24
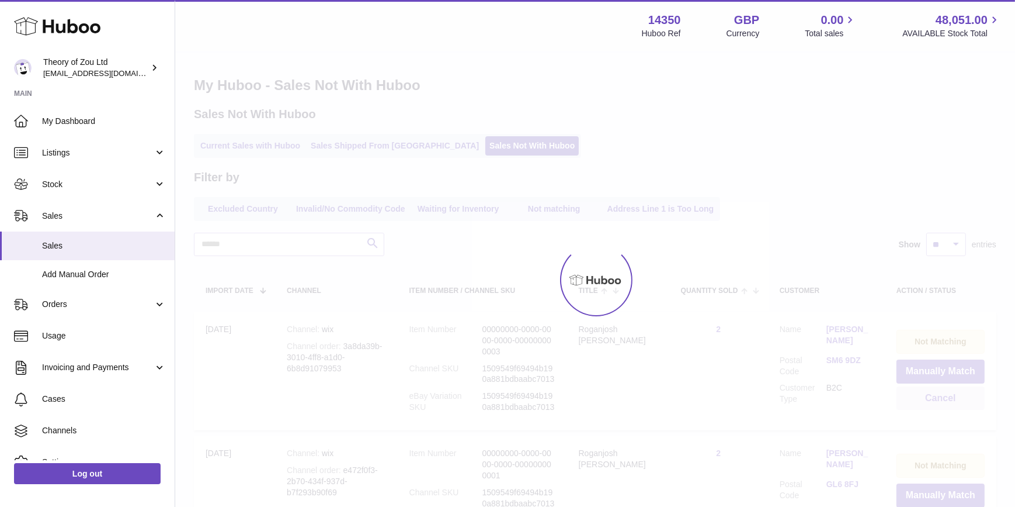
scroll to position [0, 0]
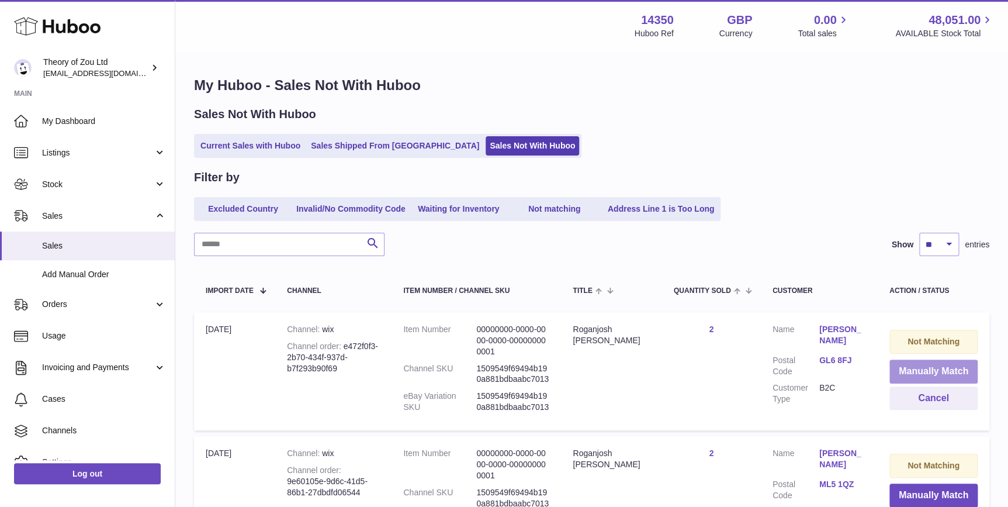
click at [930, 373] on button "Manually Match" at bounding box center [933, 371] width 88 height 24
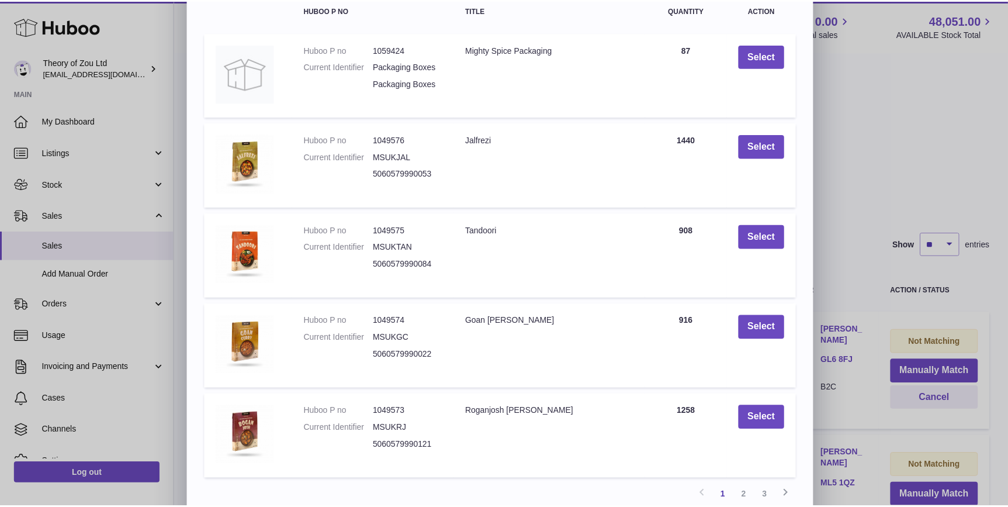
scroll to position [160, 0]
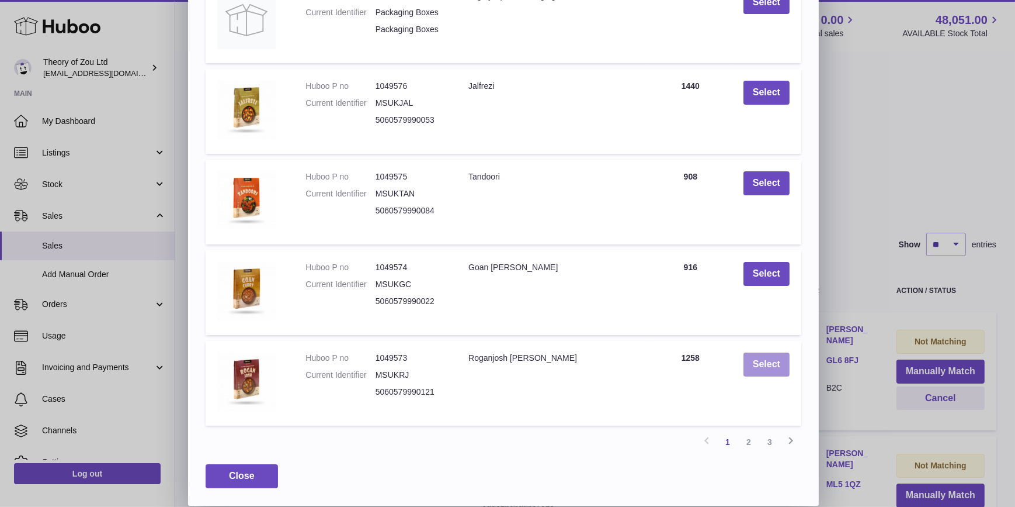
click at [762, 374] on button "Select" at bounding box center [767, 364] width 46 height 24
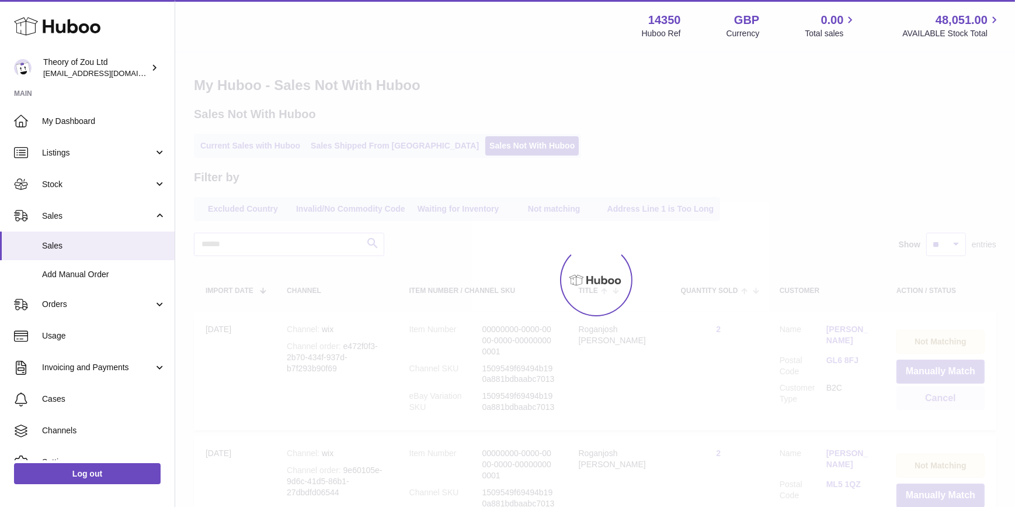
scroll to position [0, 0]
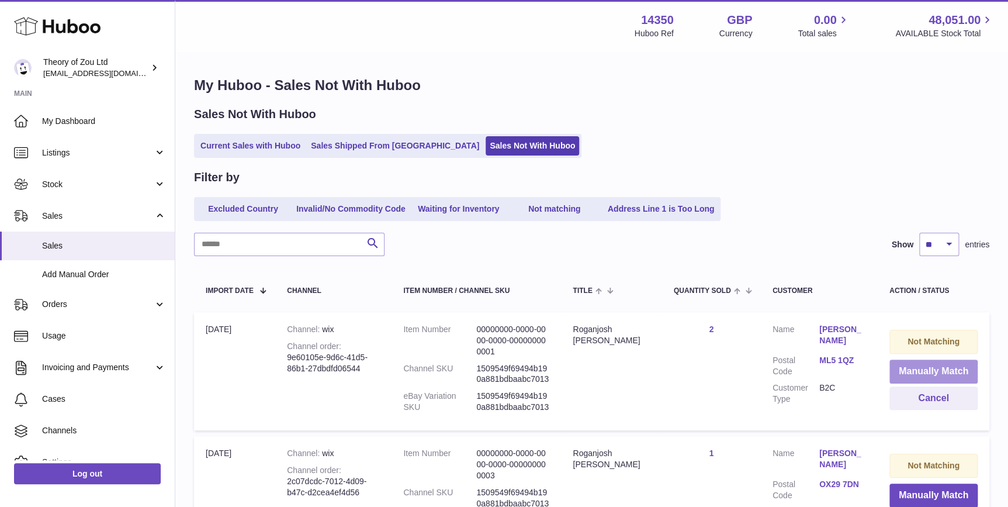
click at [934, 373] on button "Manually Match" at bounding box center [933, 371] width 88 height 24
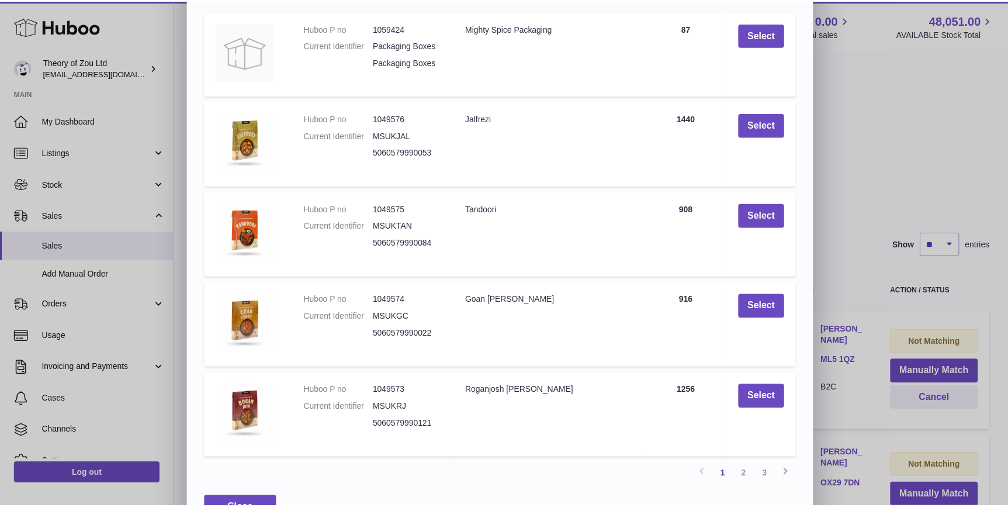
scroll to position [160, 0]
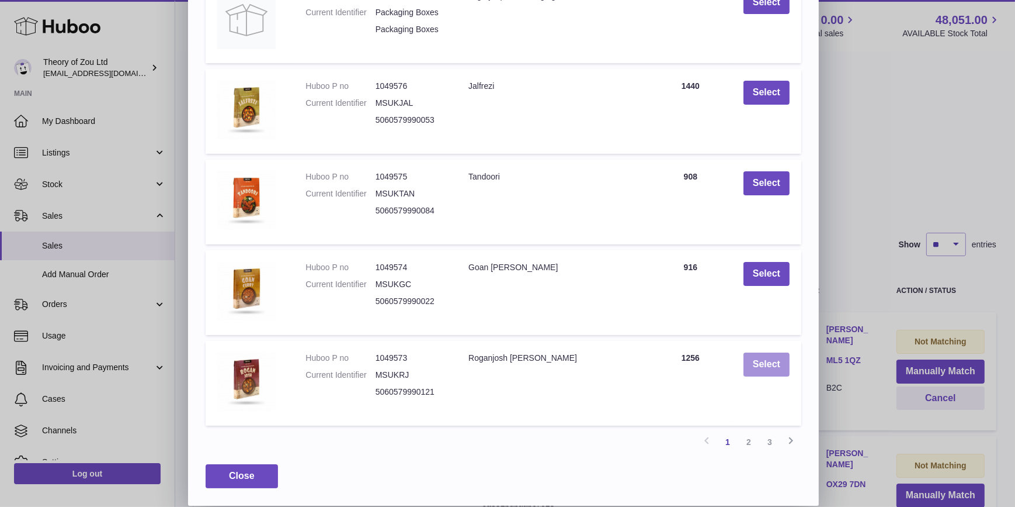
click at [765, 362] on button "Select" at bounding box center [767, 364] width 46 height 24
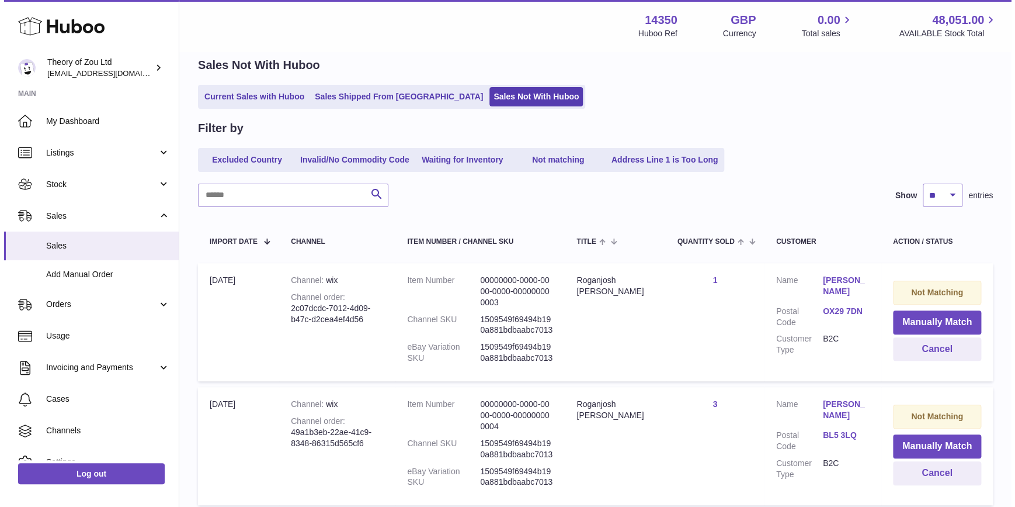
scroll to position [0, 0]
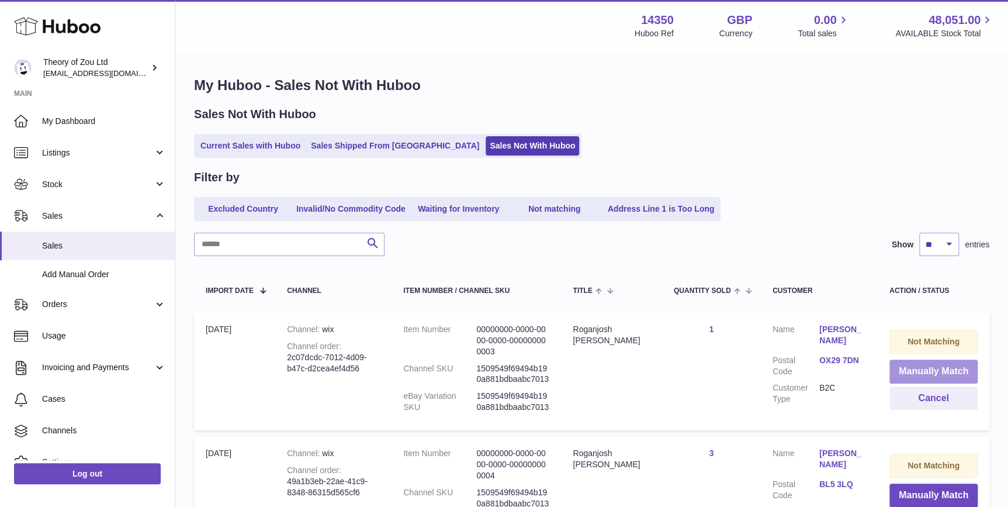
click at [918, 368] on button "Manually Match" at bounding box center [933, 371] width 88 height 24
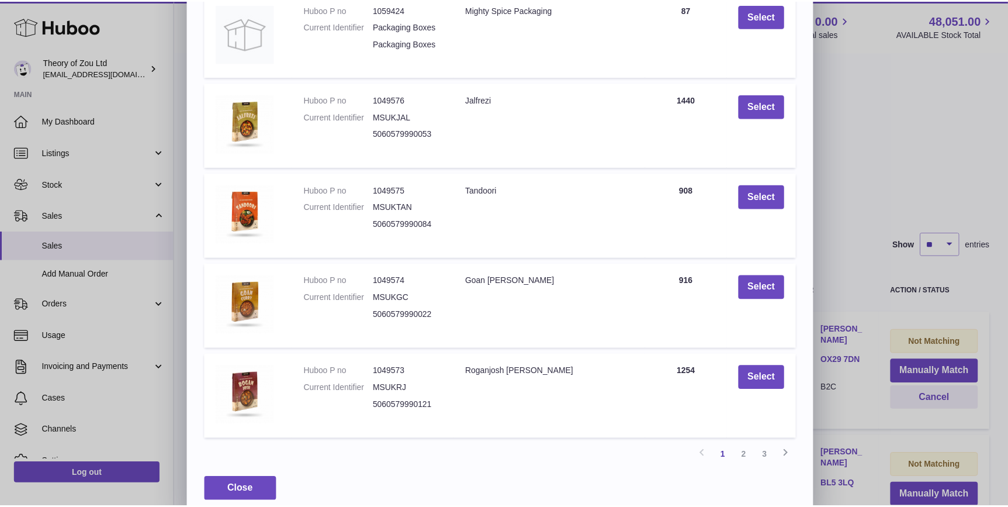
scroll to position [160, 0]
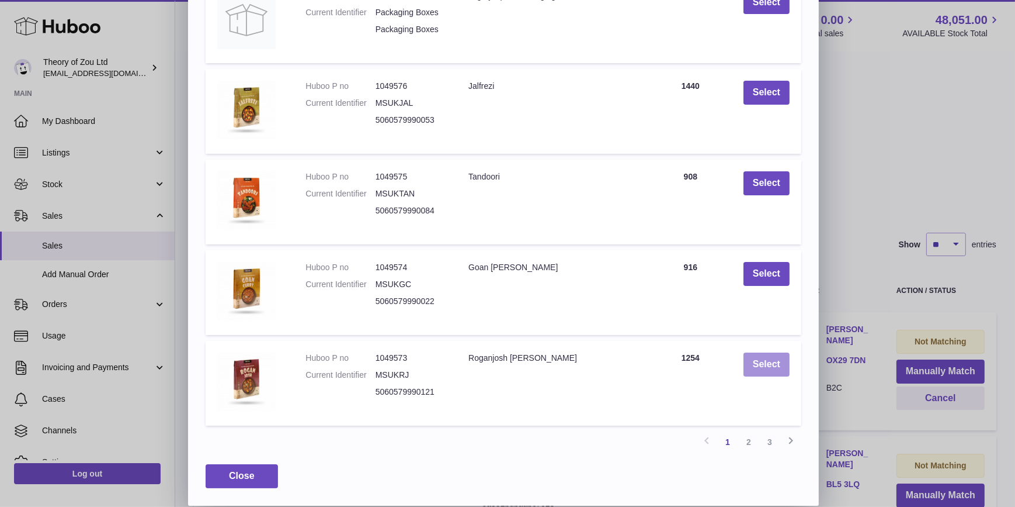
click at [779, 369] on button "Select" at bounding box center [767, 364] width 46 height 24
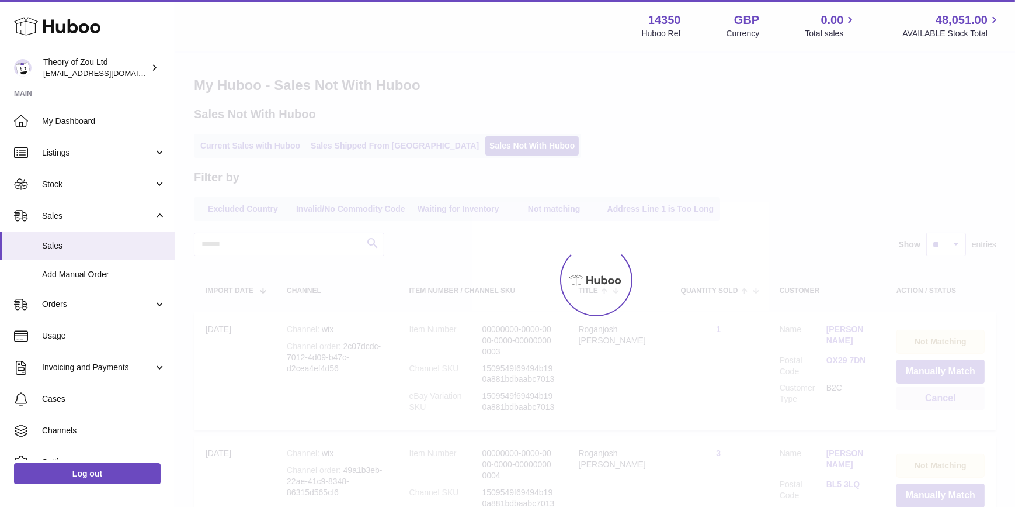
scroll to position [0, 0]
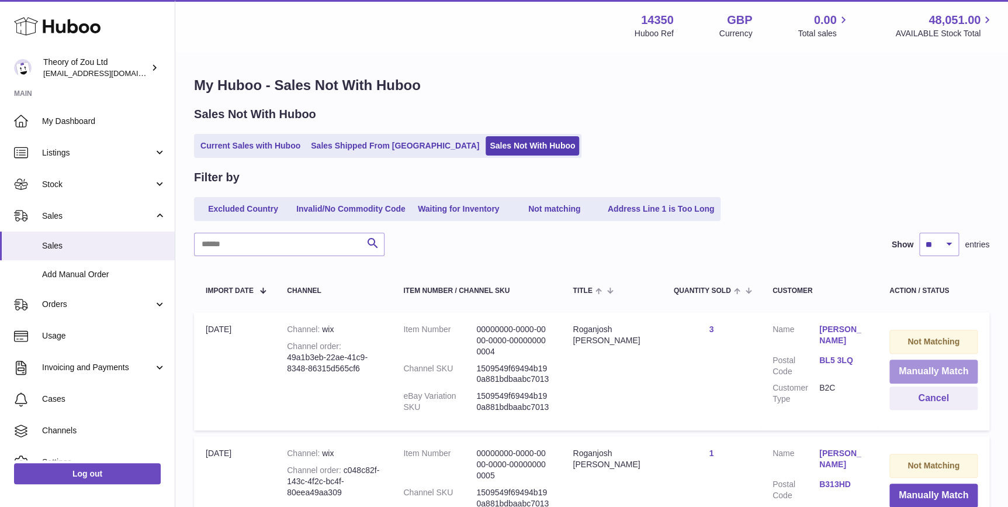
drag, startPoint x: 924, startPoint y: 366, endPoint x: 894, endPoint y: 366, distance: 30.4
click at [925, 366] on button "Manually Match" at bounding box center [933, 371] width 88 height 24
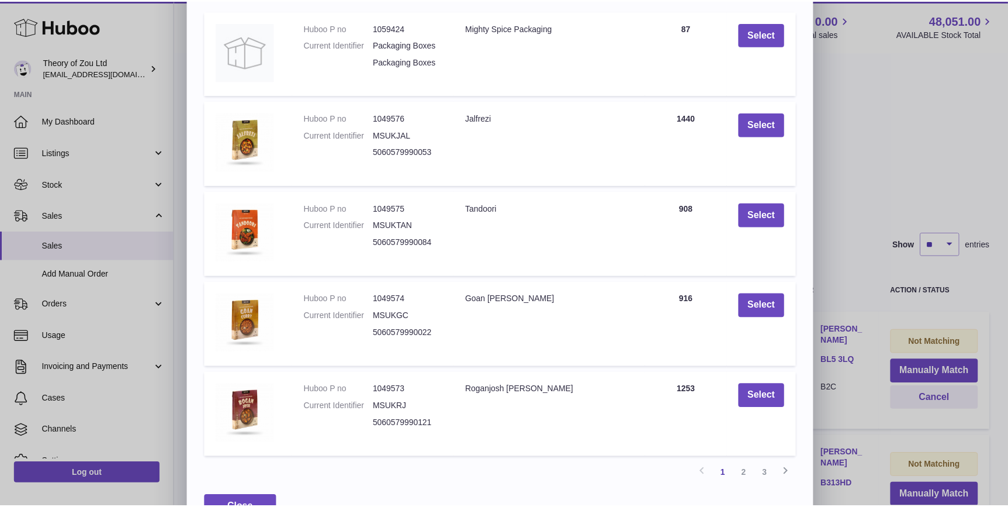
scroll to position [160, 0]
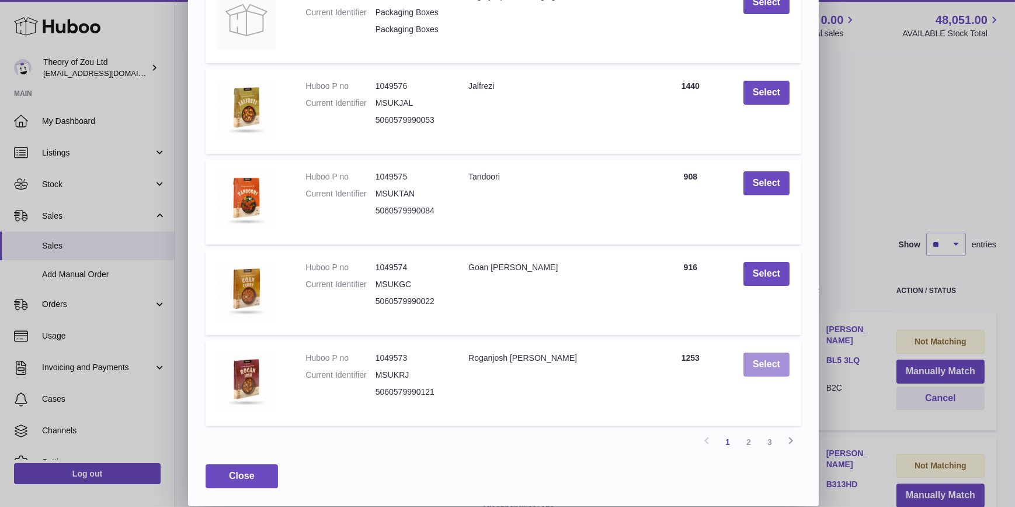
click at [748, 358] on button "Select" at bounding box center [767, 364] width 46 height 24
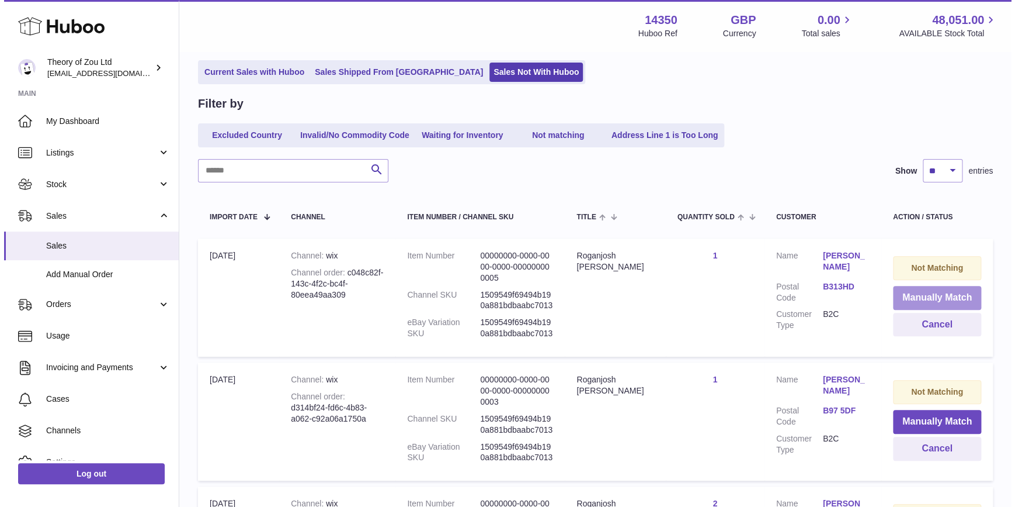
scroll to position [88, 0]
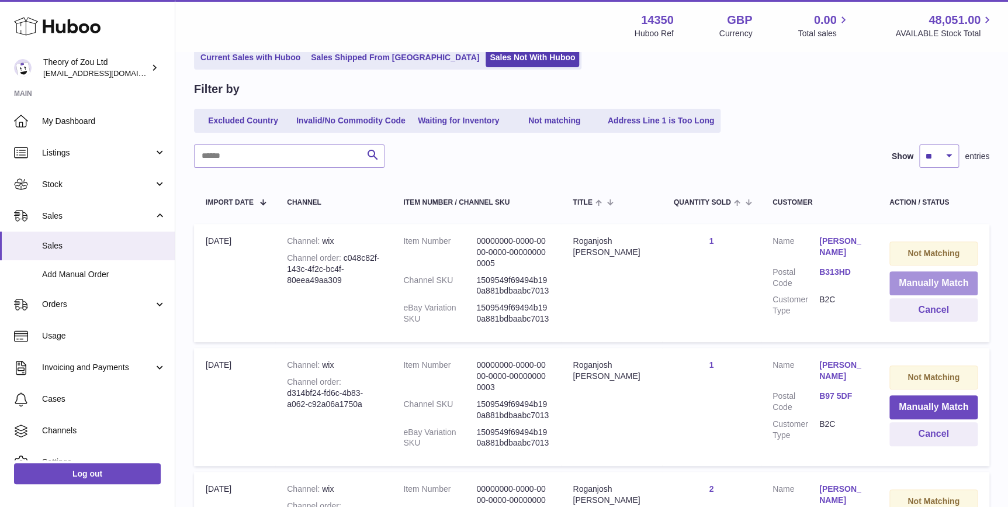
click at [932, 284] on button "Manually Match" at bounding box center [933, 283] width 88 height 24
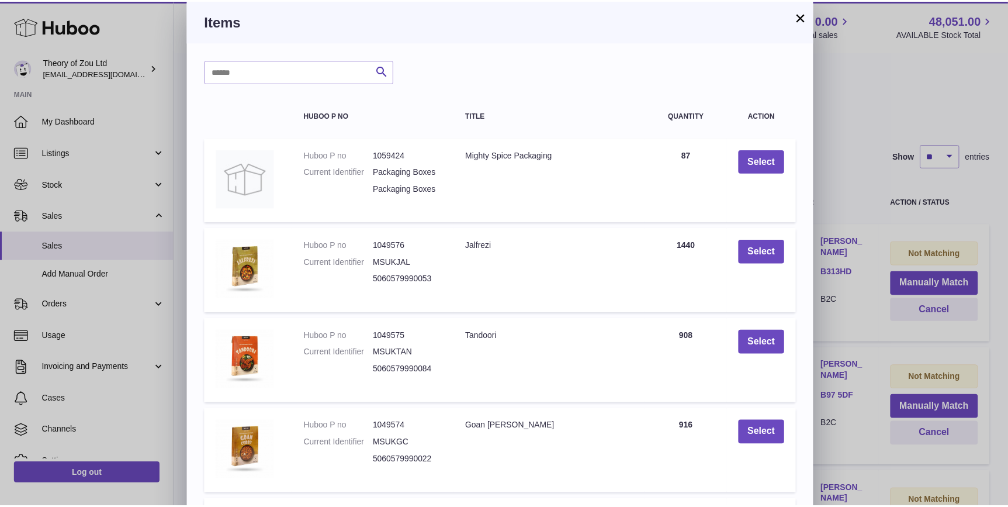
scroll to position [160, 0]
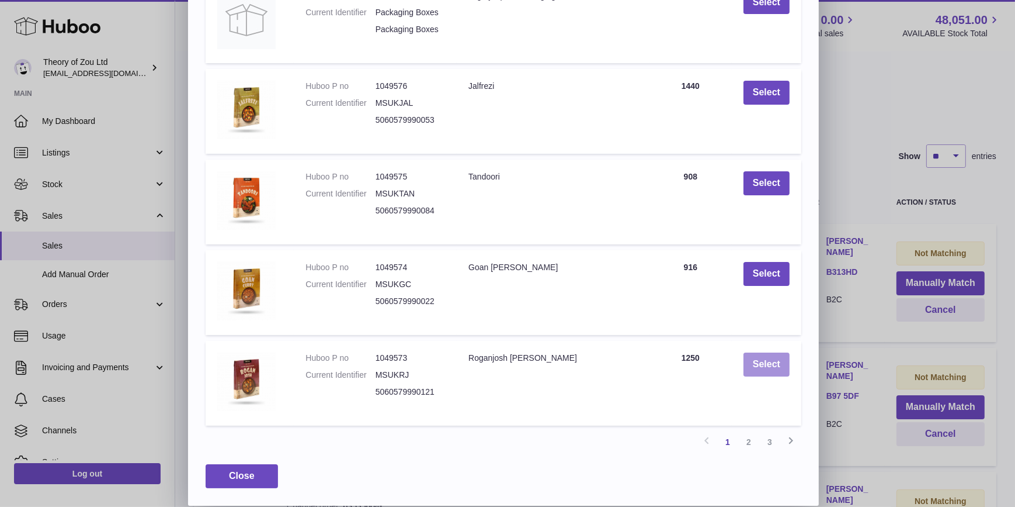
click at [782, 358] on button "Select" at bounding box center [767, 364] width 46 height 24
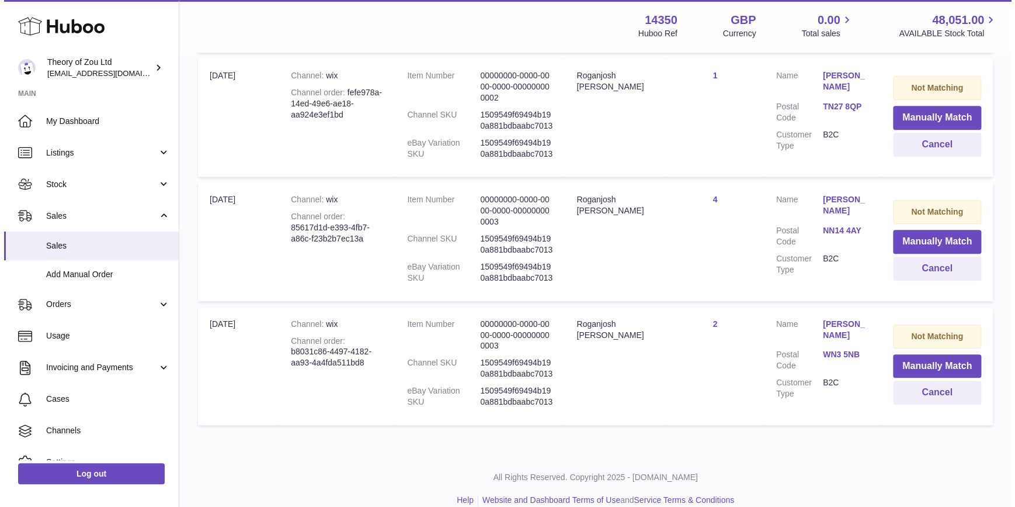
scroll to position [2578, 0]
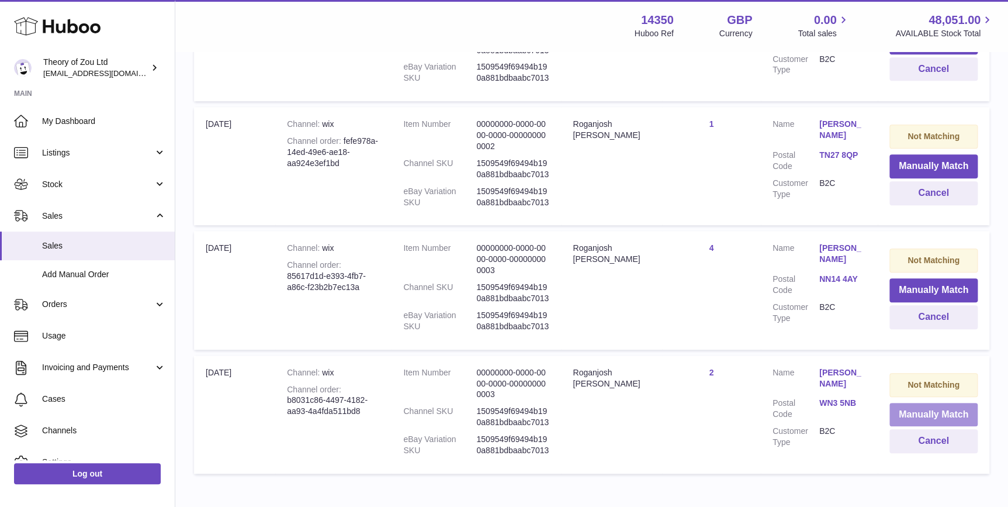
click at [921, 403] on button "Manually Match" at bounding box center [933, 415] width 88 height 24
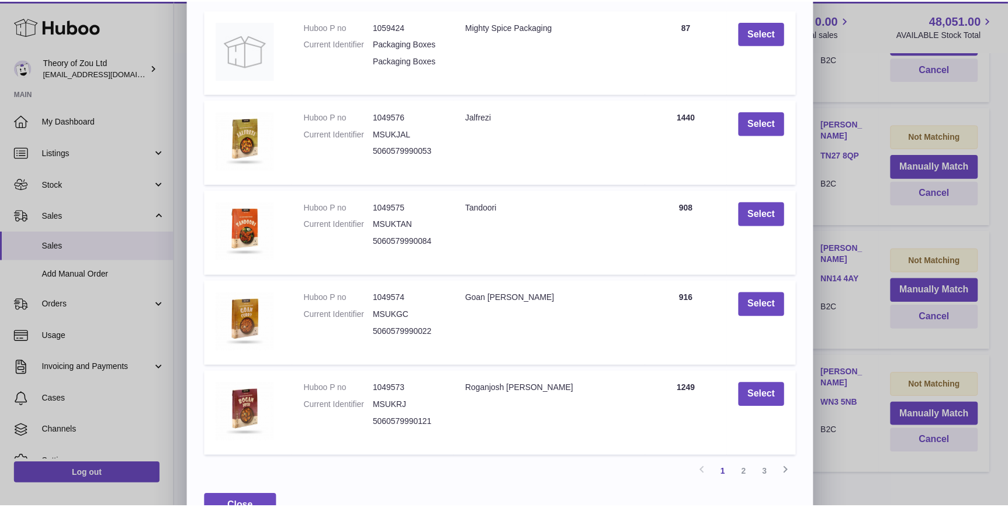
scroll to position [0, 0]
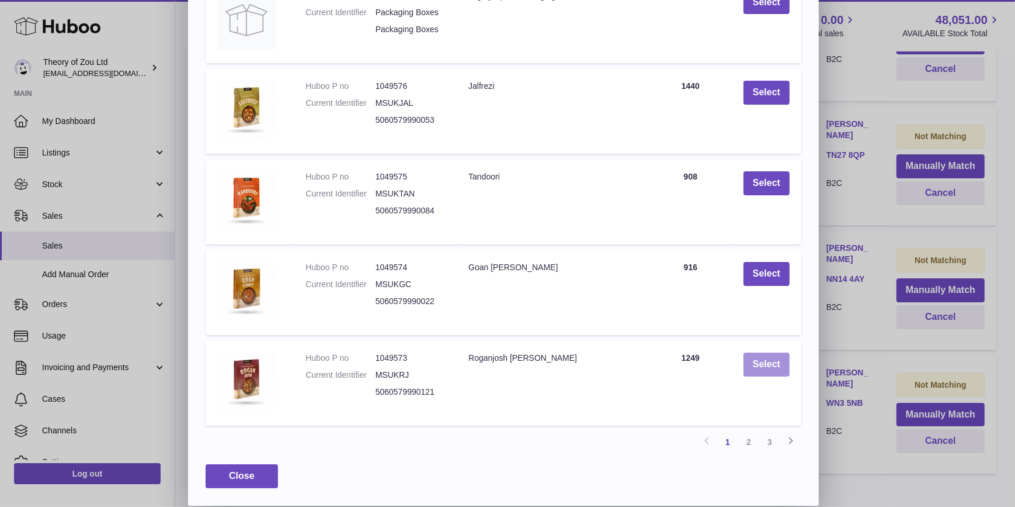
click at [776, 363] on button "Select" at bounding box center [767, 364] width 46 height 24
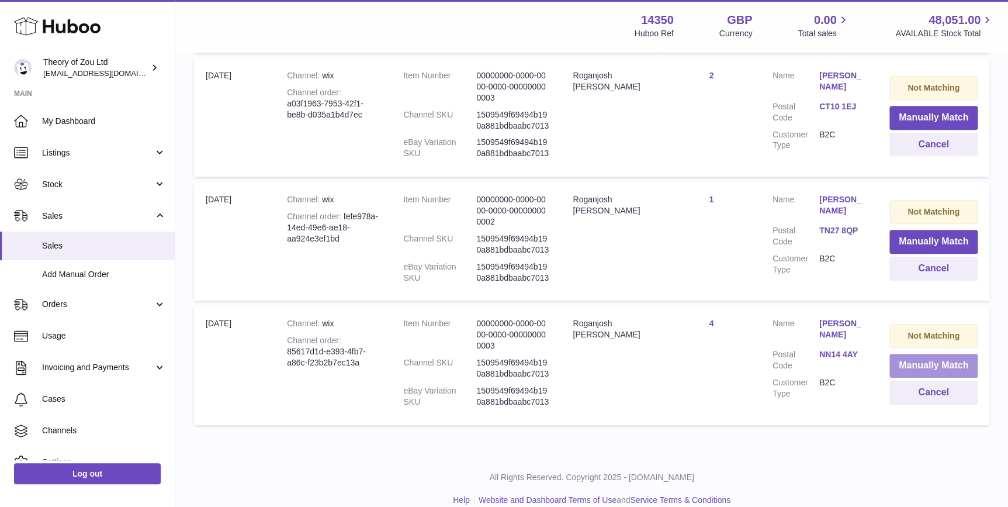
click at [958, 353] on button "Manually Match" at bounding box center [933, 365] width 88 height 24
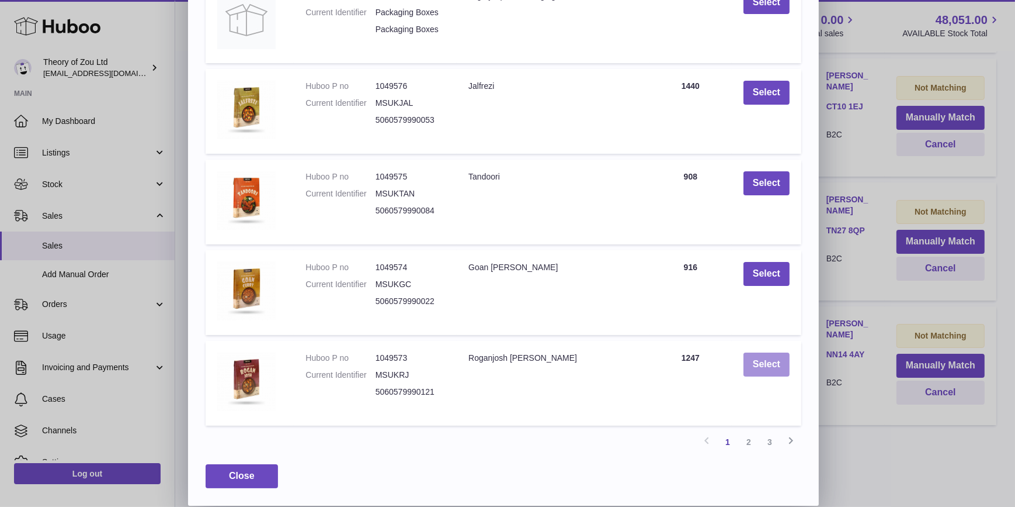
click at [768, 359] on button "Select" at bounding box center [767, 364] width 46 height 24
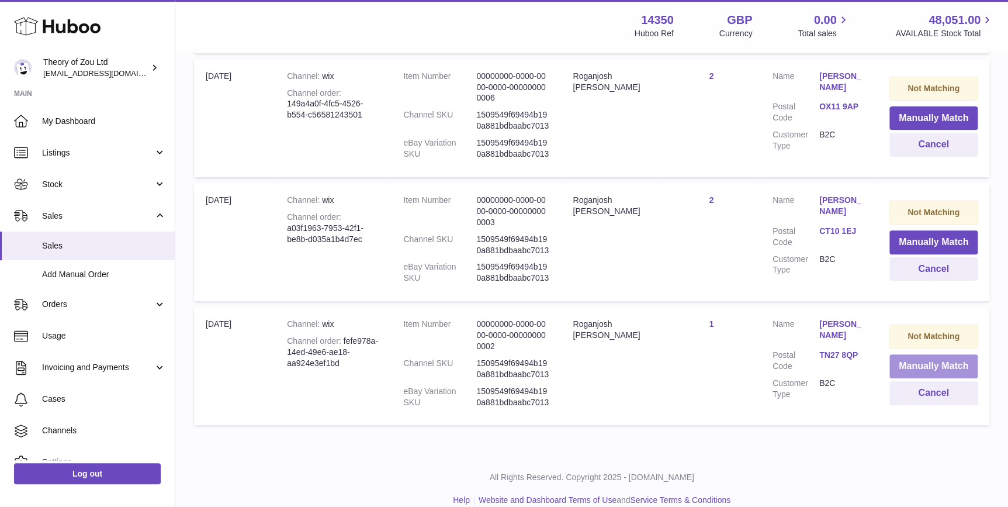
click at [942, 354] on button "Manually Match" at bounding box center [933, 366] width 88 height 24
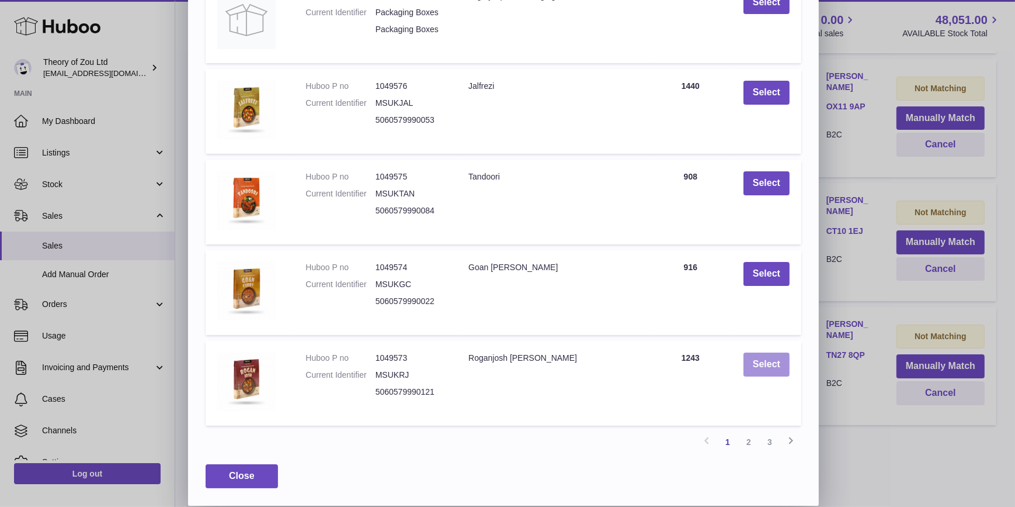
click at [750, 356] on button "Select" at bounding box center [767, 364] width 46 height 24
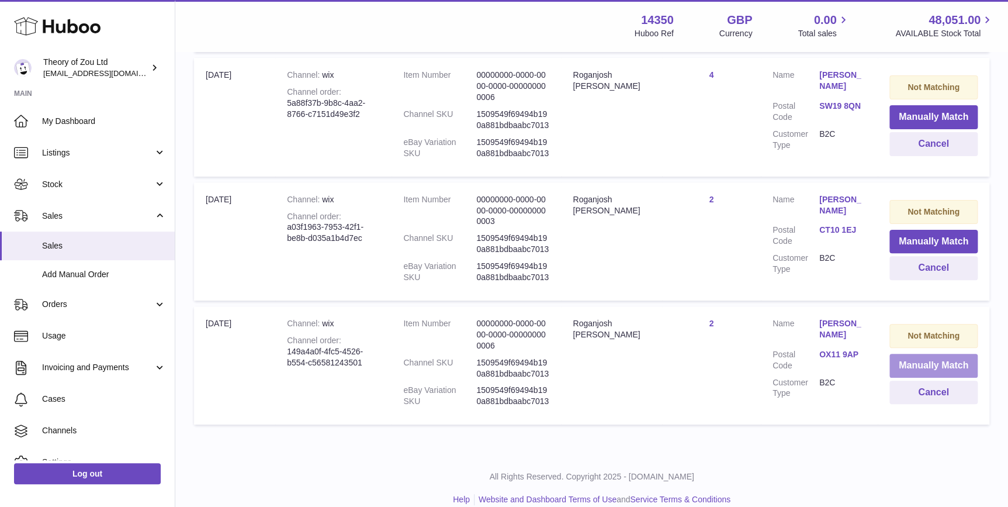
click at [925, 353] on button "Manually Match" at bounding box center [933, 365] width 88 height 24
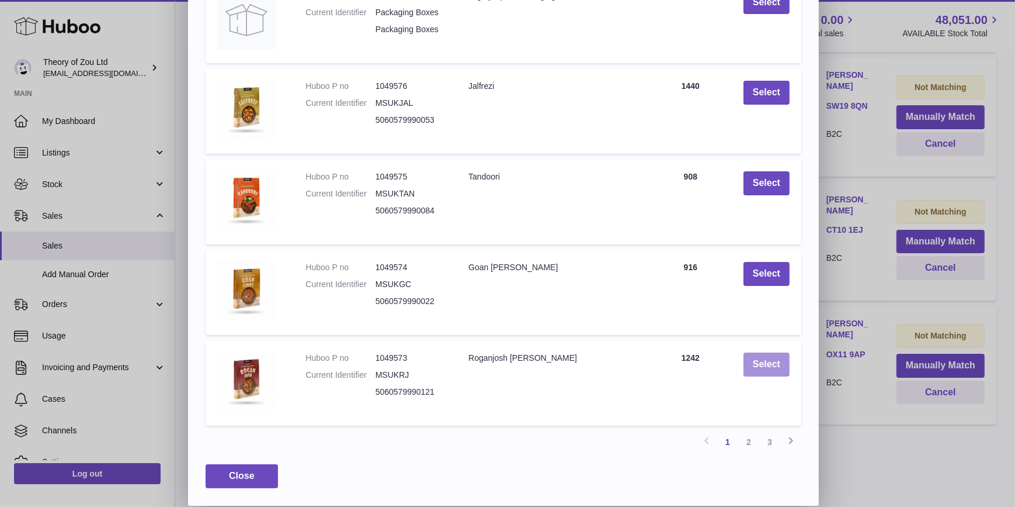
click at [780, 363] on button "Select" at bounding box center [767, 364] width 46 height 24
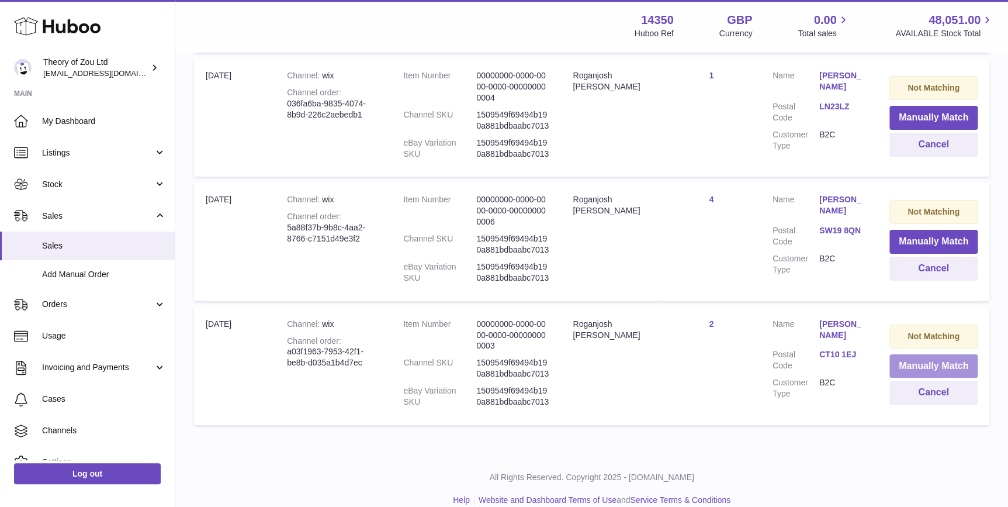
click at [945, 354] on button "Manually Match" at bounding box center [933, 366] width 88 height 24
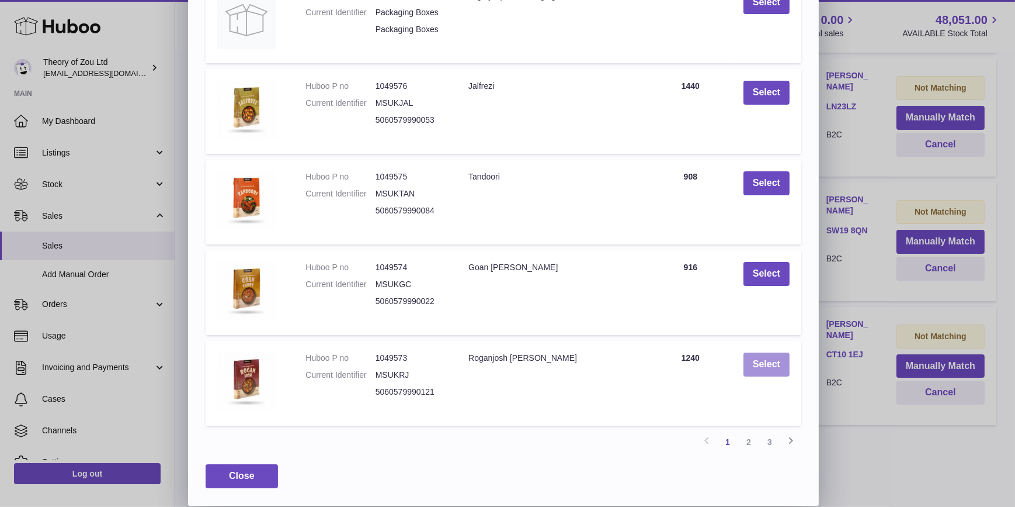
click at [752, 364] on button "Select" at bounding box center [767, 364] width 46 height 24
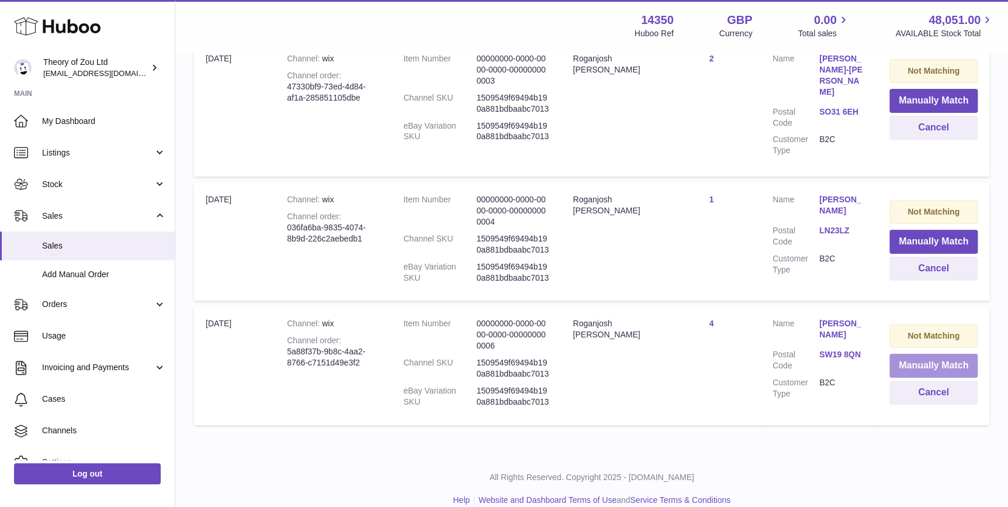
click at [910, 353] on button "Manually Match" at bounding box center [933, 365] width 88 height 24
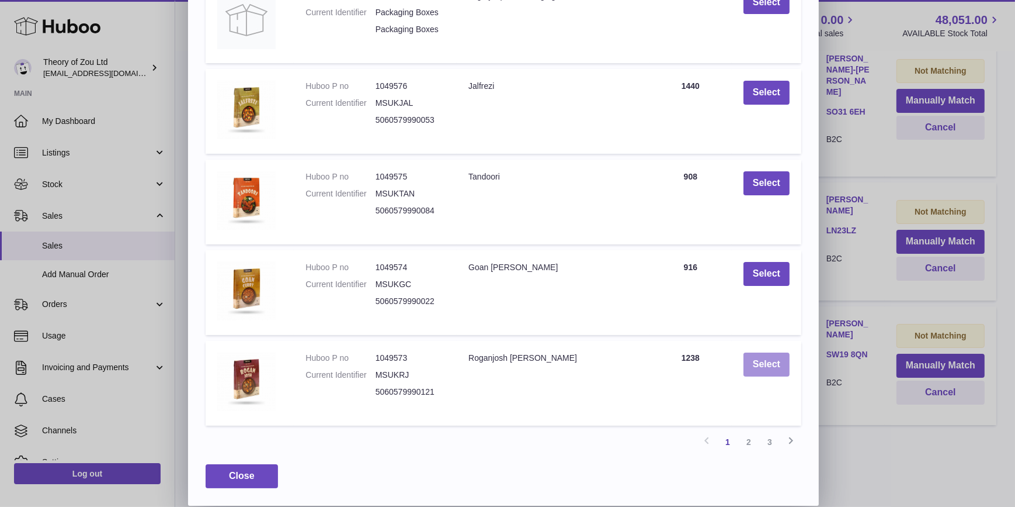
click at [777, 369] on button "Select" at bounding box center [767, 364] width 46 height 24
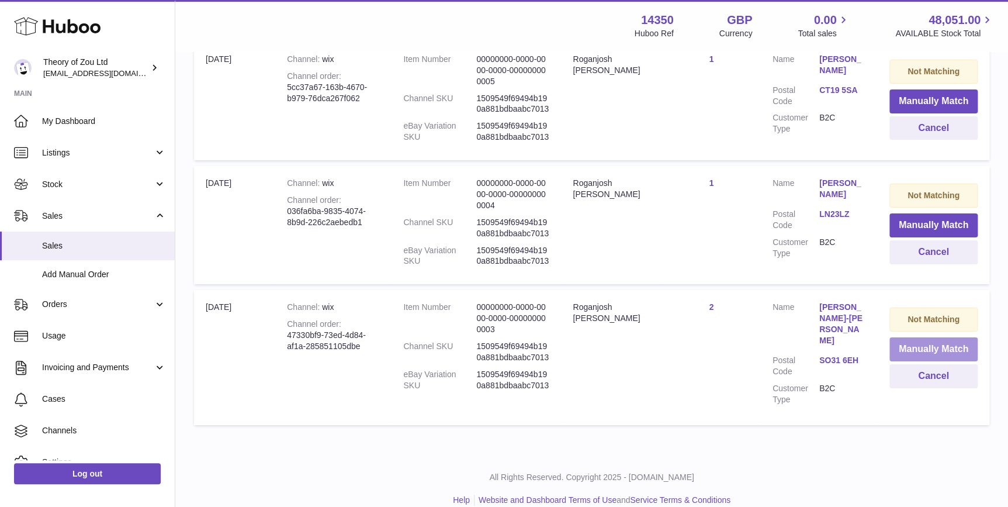
click at [909, 354] on button "Manually Match" at bounding box center [933, 349] width 88 height 24
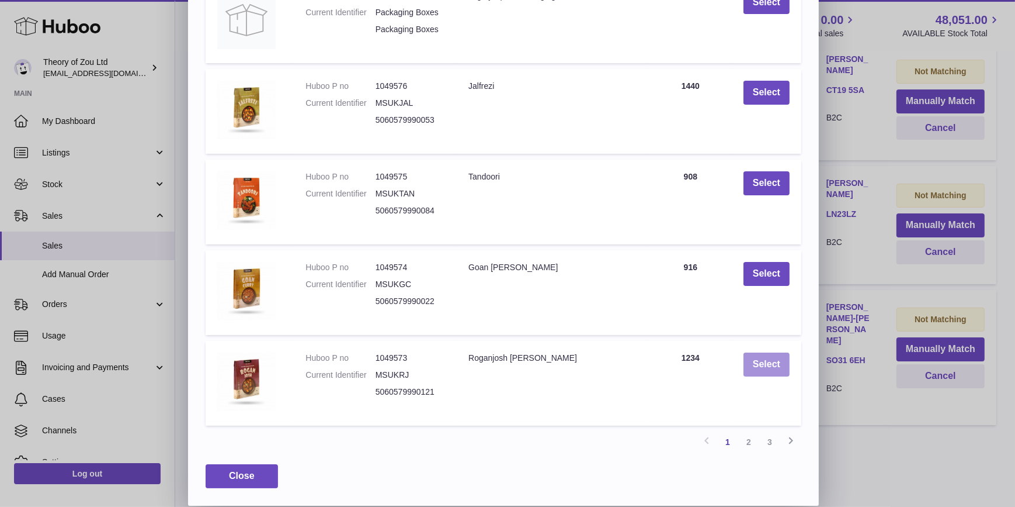
click at [768, 362] on button "Select" at bounding box center [767, 364] width 46 height 24
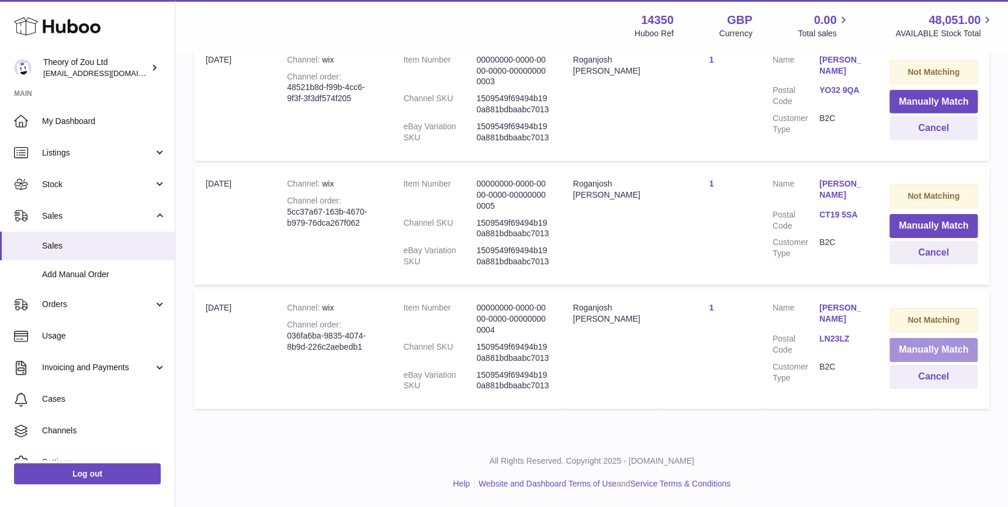
click at [923, 346] on button "Manually Match" at bounding box center [933, 350] width 88 height 24
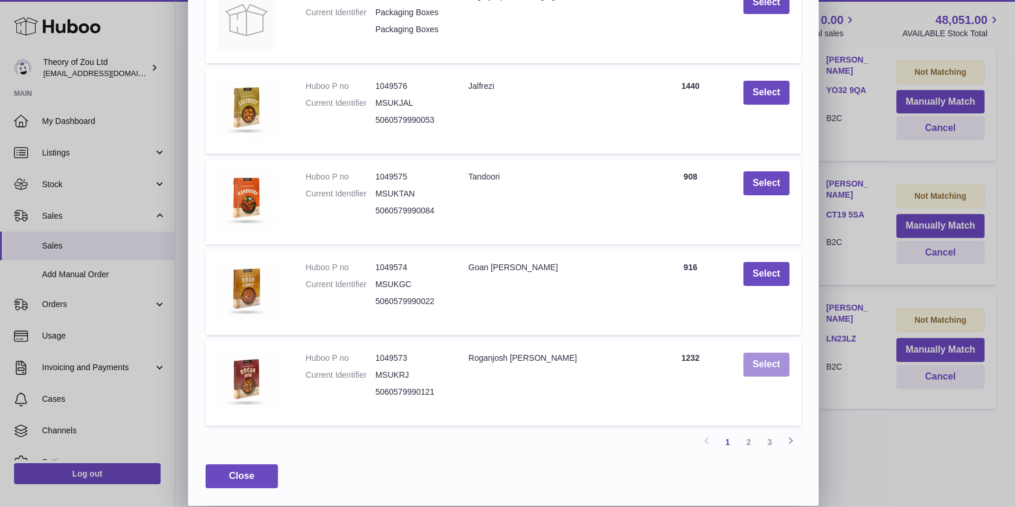
click at [784, 363] on button "Select" at bounding box center [767, 364] width 46 height 24
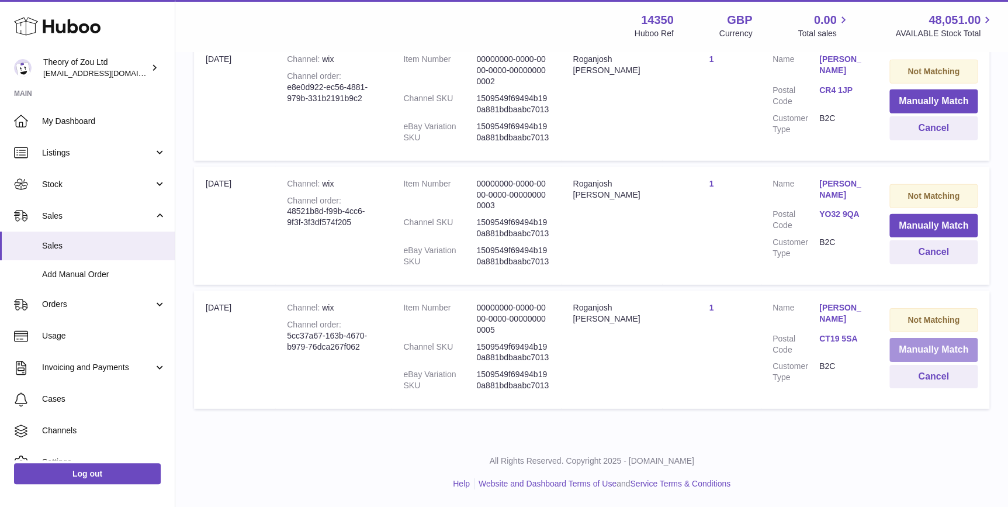
click at [937, 348] on button "Manually Match" at bounding box center [933, 350] width 88 height 24
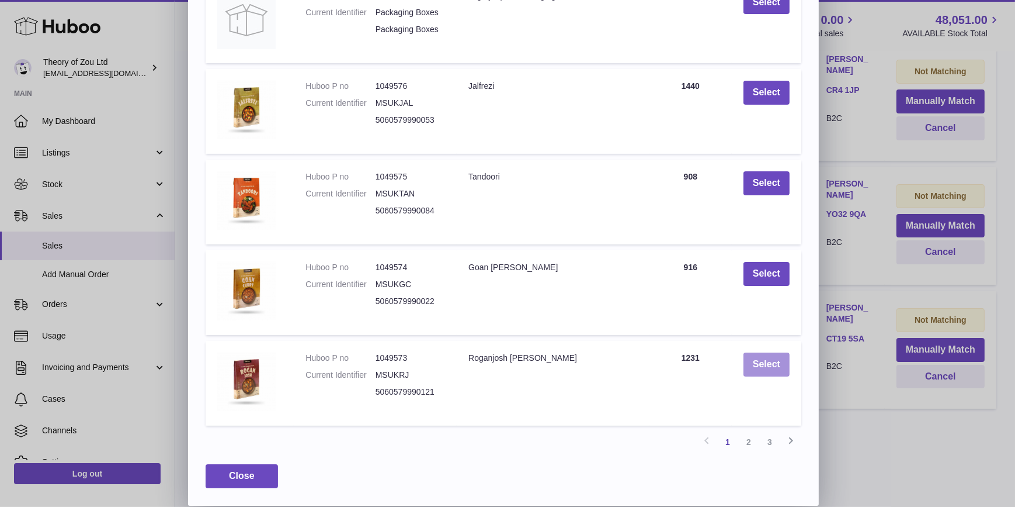
click at [765, 370] on button "Select" at bounding box center [767, 364] width 46 height 24
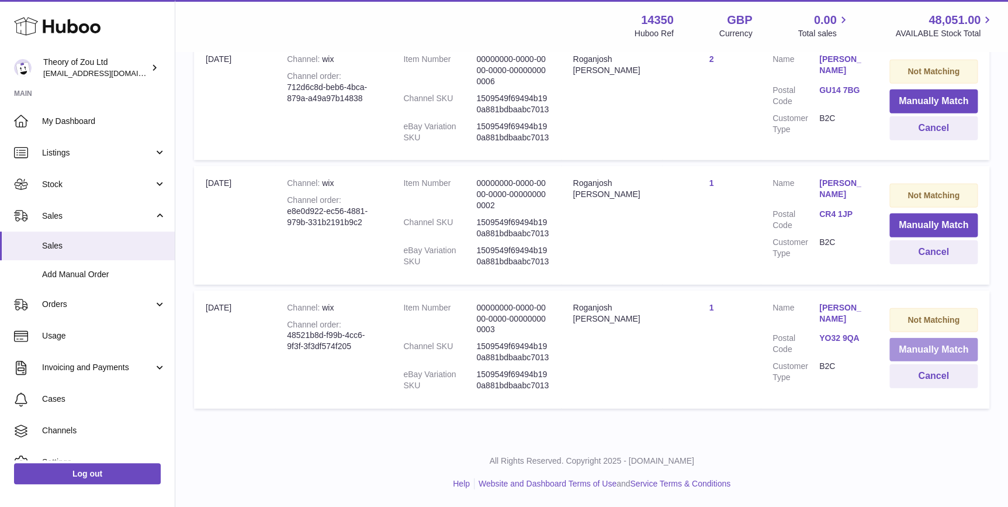
click at [923, 350] on button "Manually Match" at bounding box center [933, 350] width 88 height 24
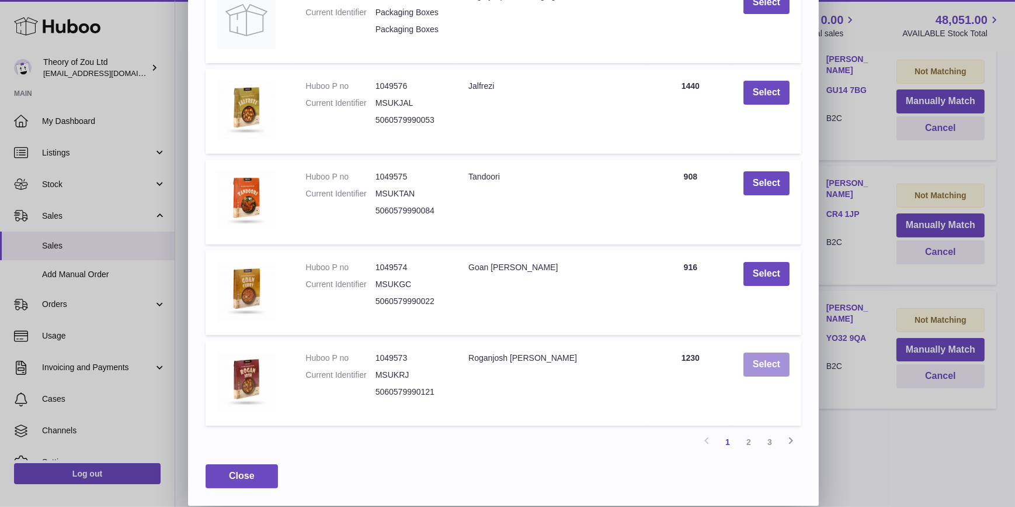
click at [760, 362] on button "Select" at bounding box center [767, 364] width 46 height 24
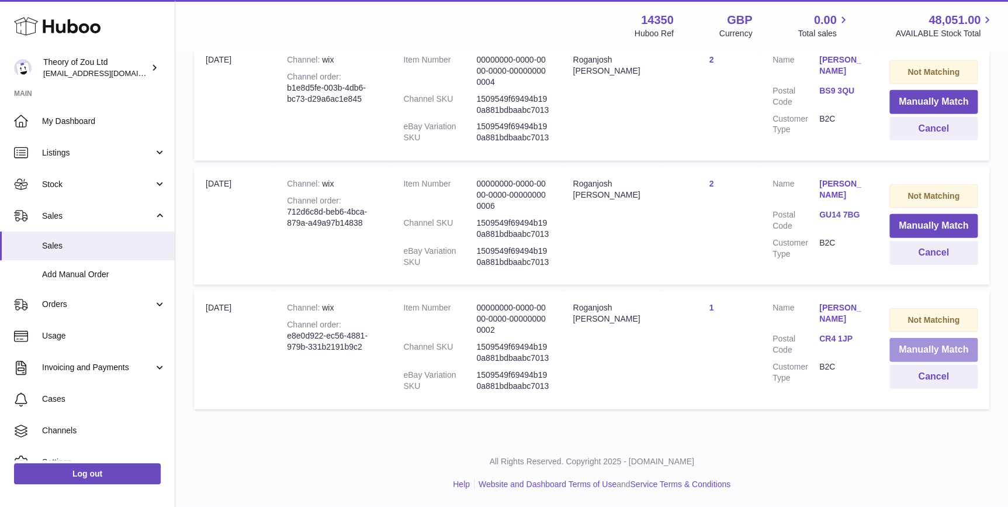
click at [948, 353] on button "Manually Match" at bounding box center [933, 350] width 88 height 24
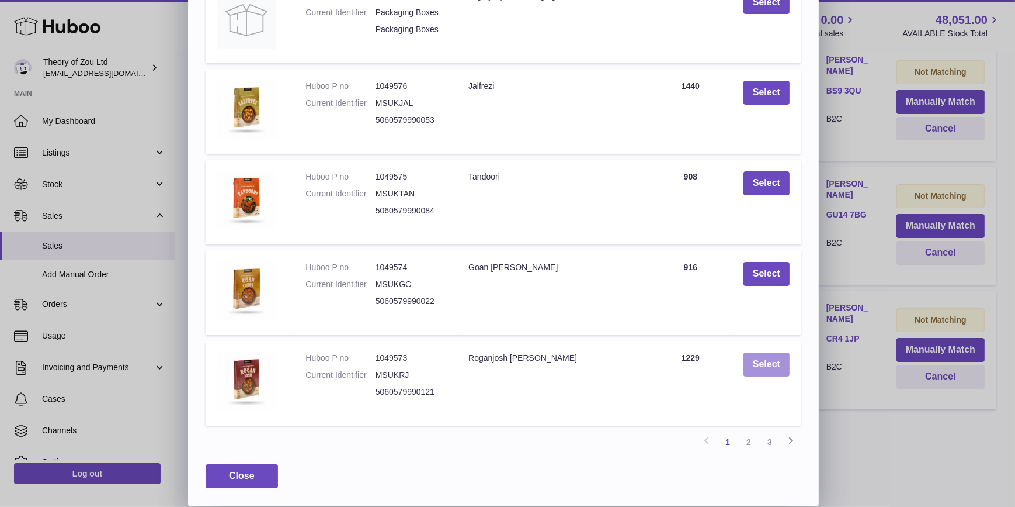
click at [778, 365] on button "Select" at bounding box center [767, 364] width 46 height 24
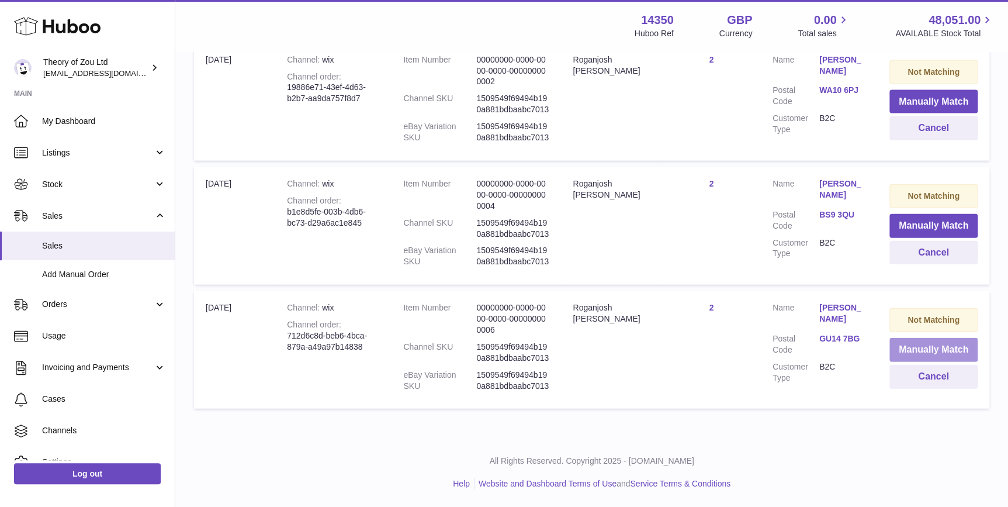
click at [932, 345] on button "Manually Match" at bounding box center [933, 350] width 88 height 24
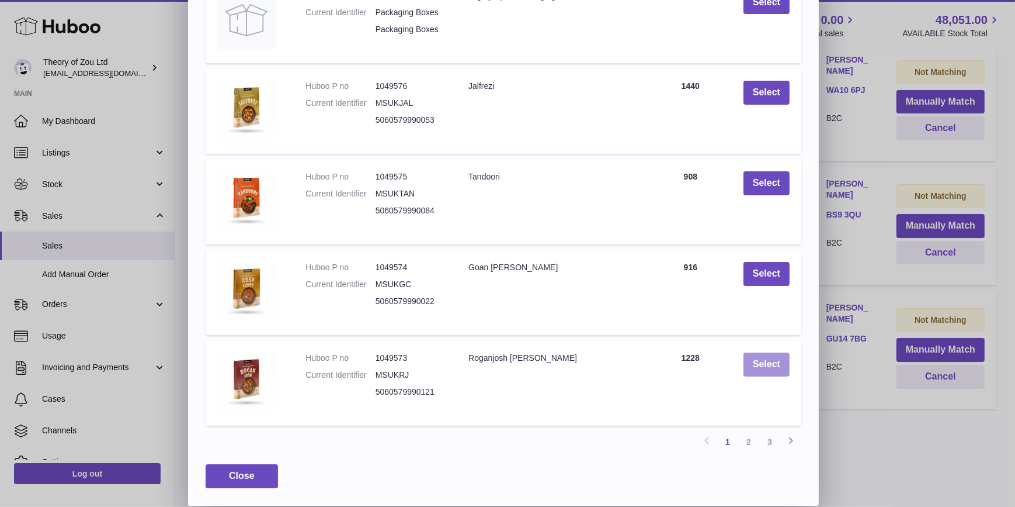
click at [764, 353] on button "Select" at bounding box center [767, 364] width 46 height 24
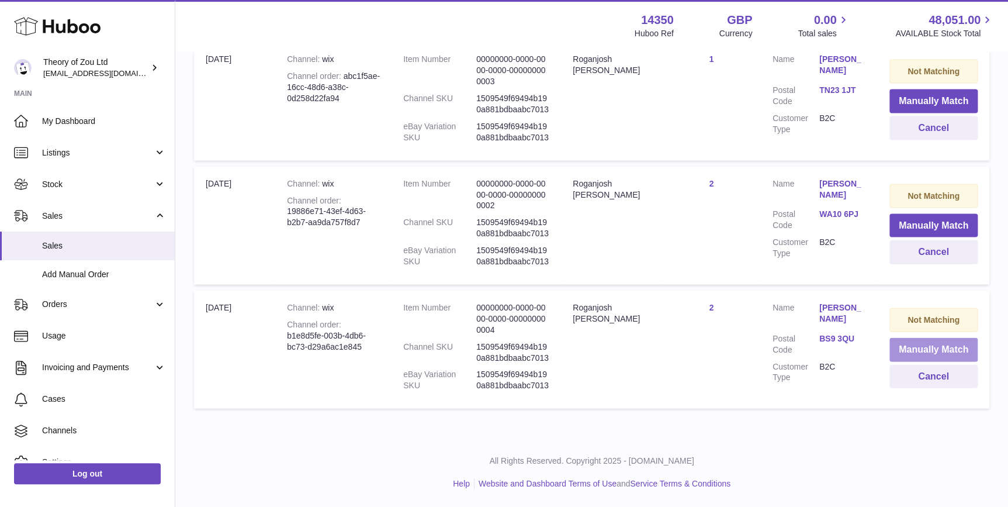
click at [940, 351] on button "Manually Match" at bounding box center [933, 350] width 88 height 24
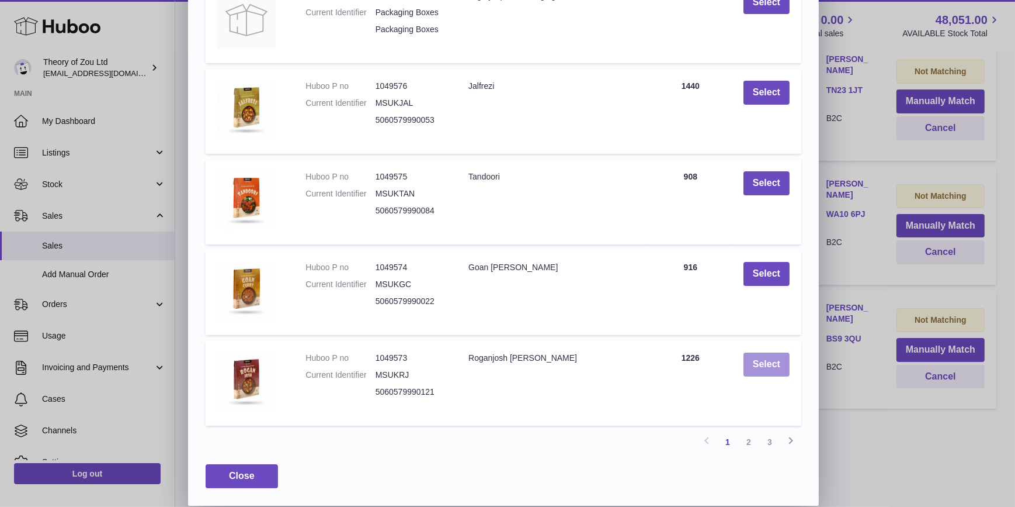
click at [759, 362] on button "Select" at bounding box center [767, 364] width 46 height 24
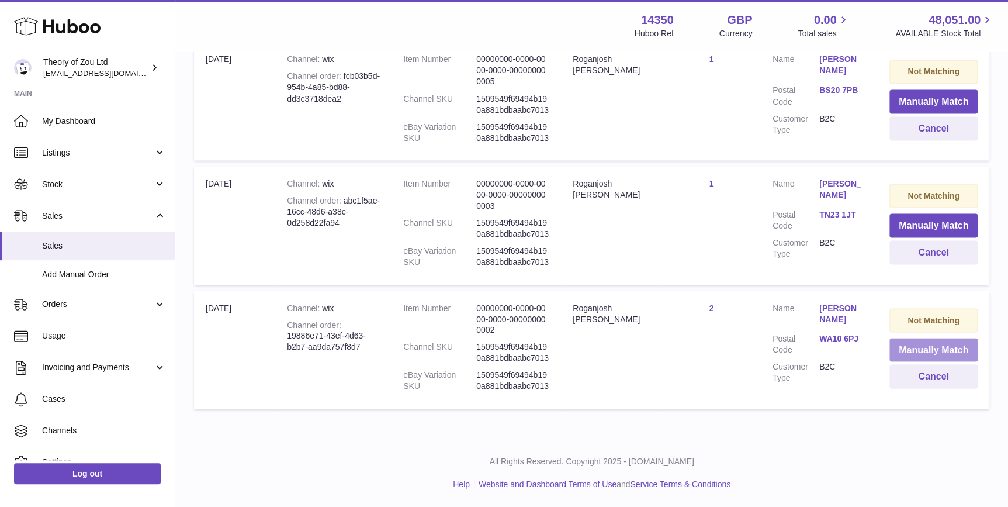
click at [913, 346] on button "Manually Match" at bounding box center [933, 350] width 88 height 24
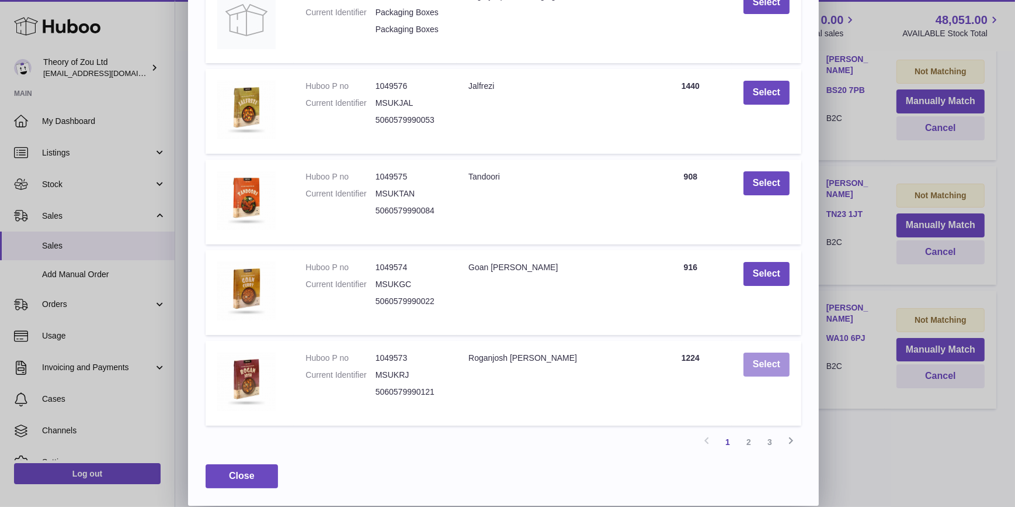
click at [751, 362] on button "Select" at bounding box center [767, 364] width 46 height 24
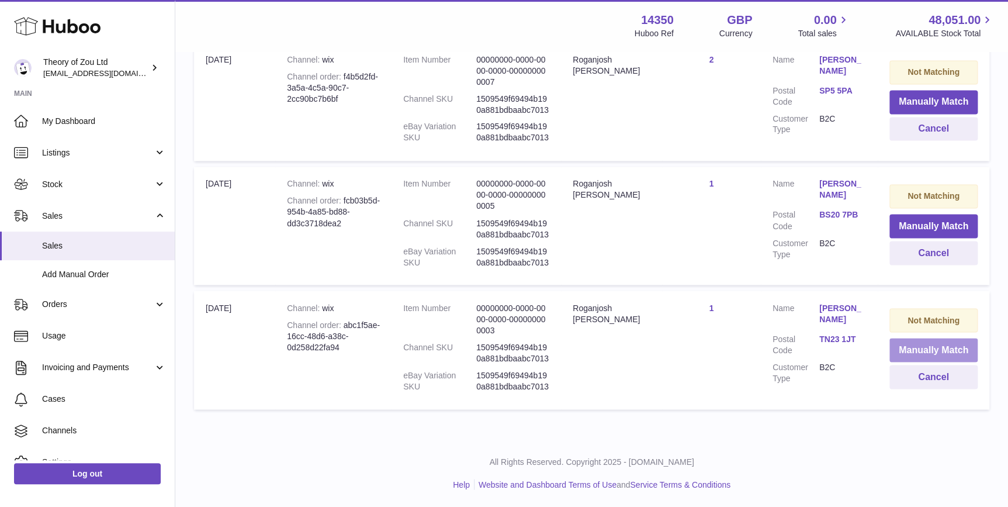
click at [911, 343] on button "Manually Match" at bounding box center [933, 350] width 88 height 24
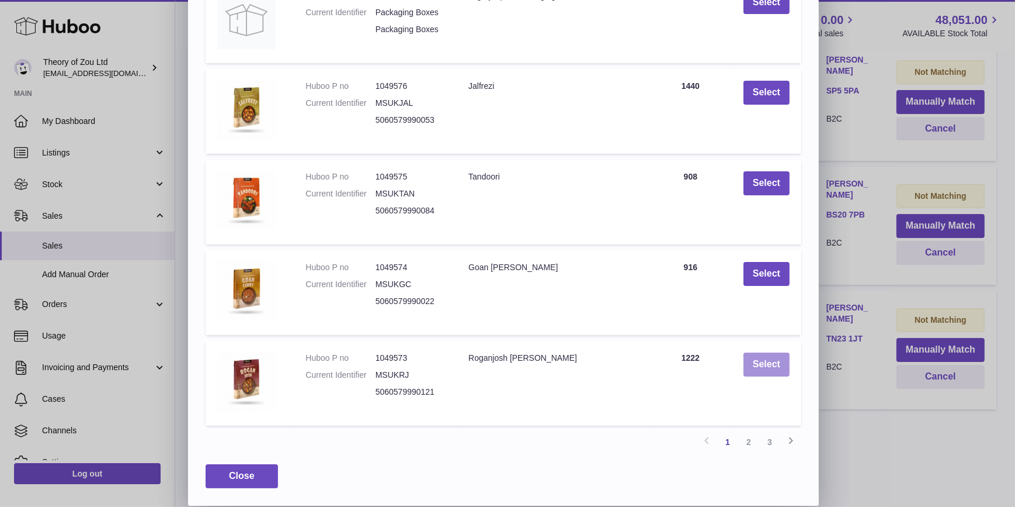
click at [775, 358] on button "Select" at bounding box center [767, 364] width 46 height 24
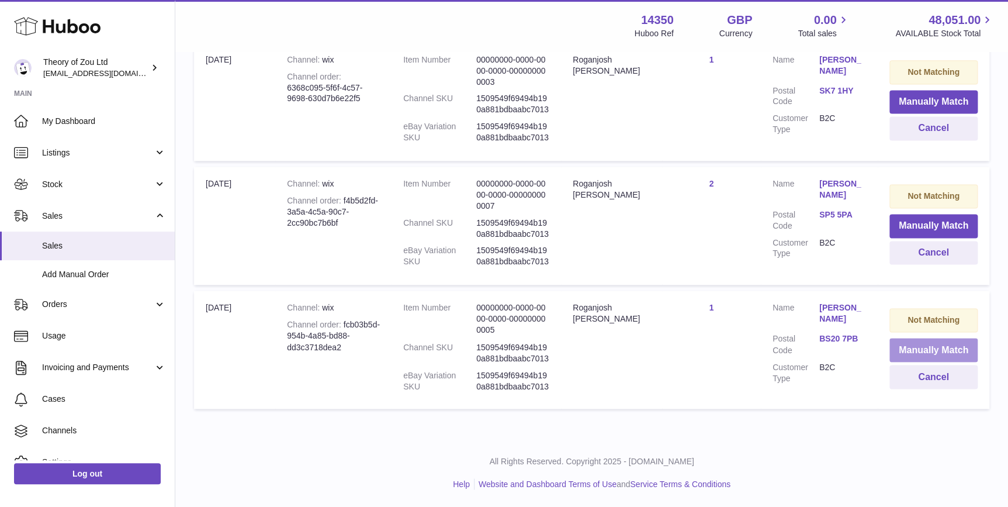
click at [916, 345] on button "Manually Match" at bounding box center [933, 350] width 88 height 24
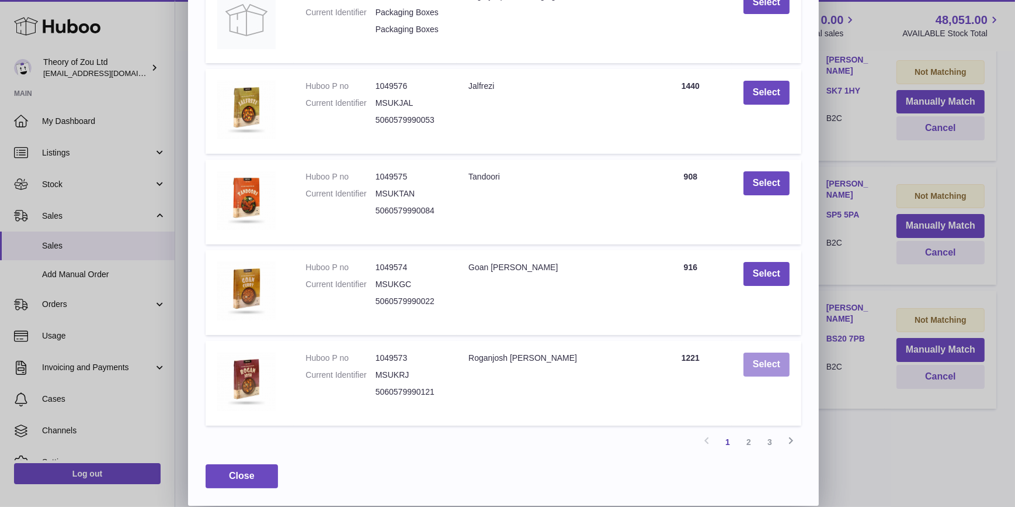
click at [754, 372] on button "Select" at bounding box center [767, 364] width 46 height 24
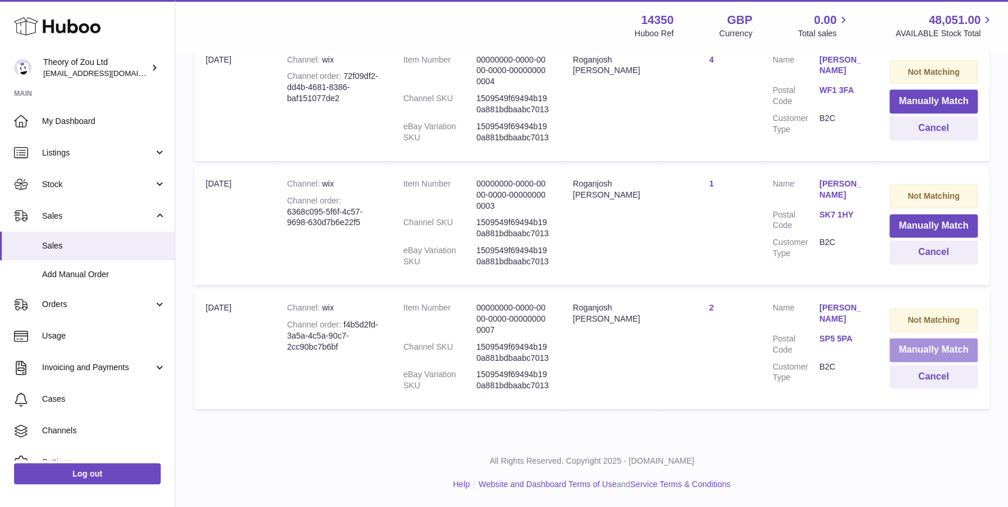
click at [935, 350] on button "Manually Match" at bounding box center [933, 350] width 88 height 24
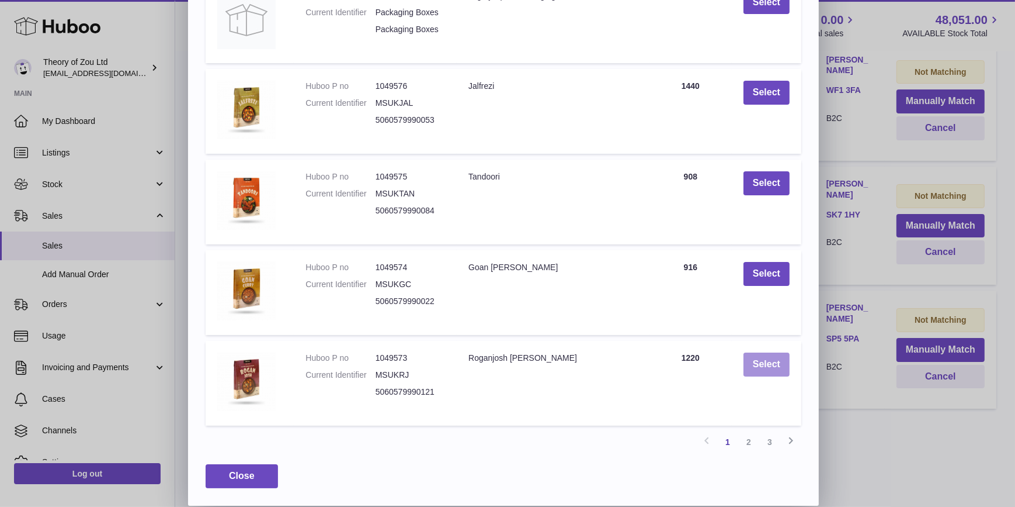
click at [776, 352] on button "Select" at bounding box center [767, 364] width 46 height 24
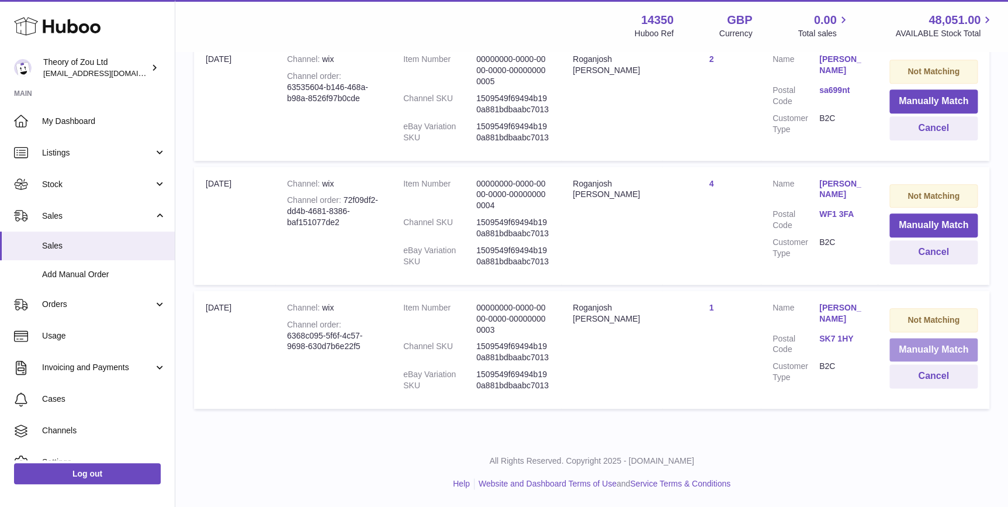
click at [922, 348] on button "Manually Match" at bounding box center [933, 350] width 88 height 24
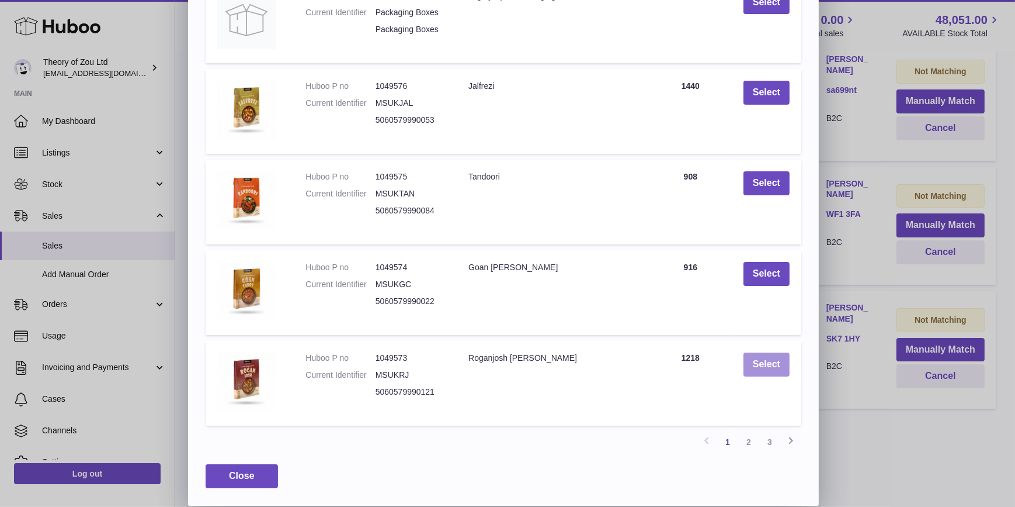
click at [768, 372] on button "Select" at bounding box center [767, 364] width 46 height 24
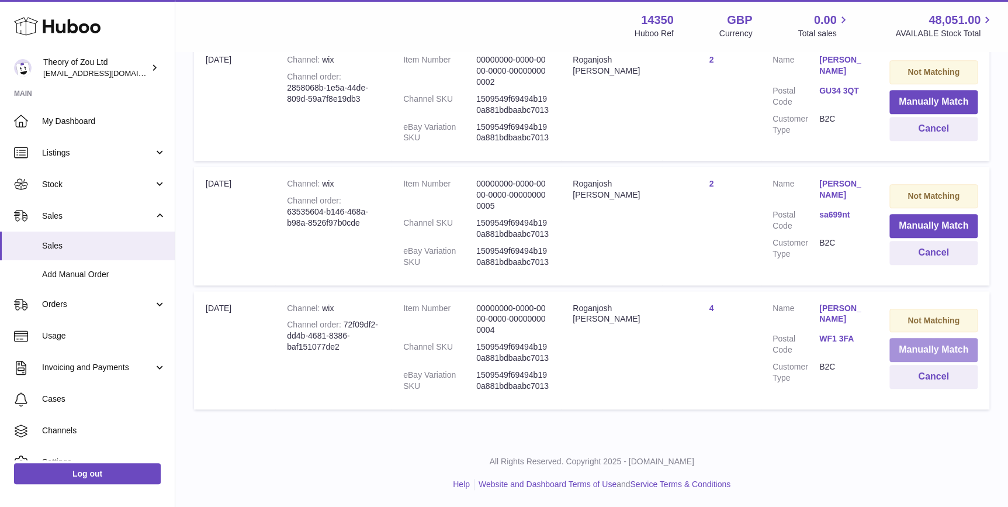
click at [925, 346] on button "Manually Match" at bounding box center [933, 350] width 88 height 24
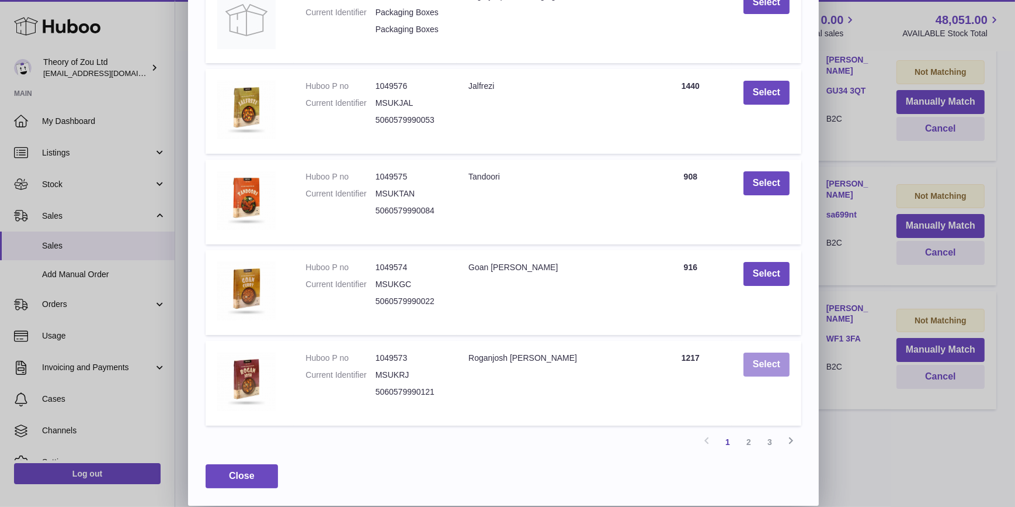
click at [784, 358] on button "Select" at bounding box center [767, 364] width 46 height 24
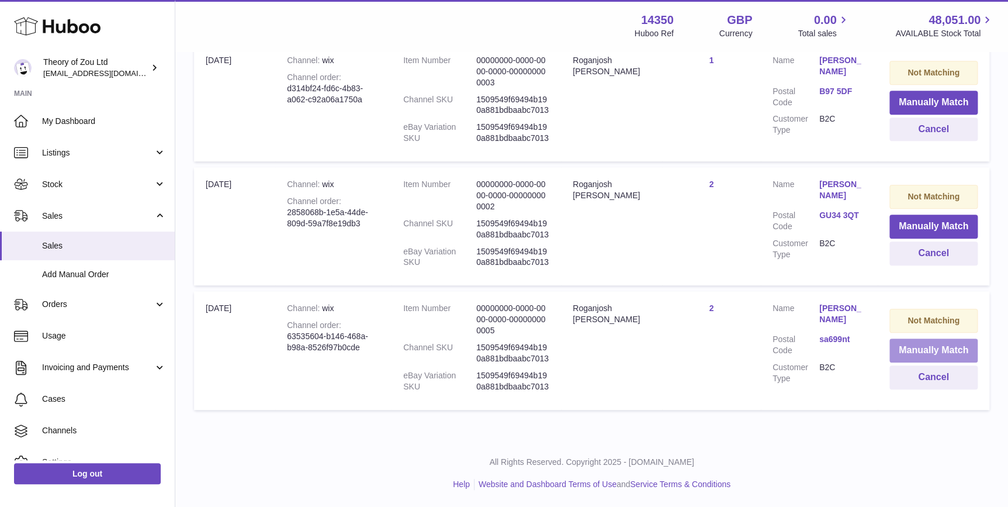
click at [935, 345] on button "Manually Match" at bounding box center [933, 350] width 88 height 24
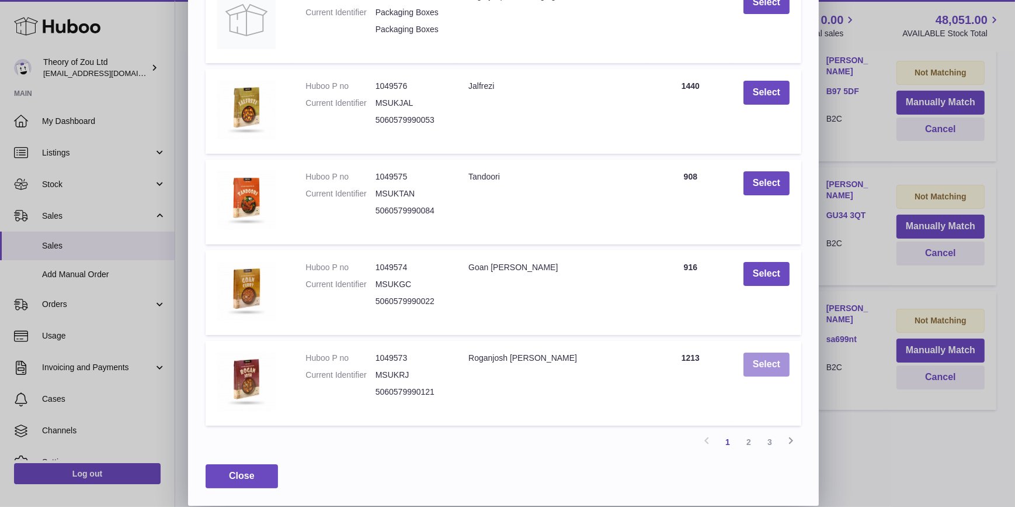
click at [753, 368] on button "Select" at bounding box center [767, 364] width 46 height 24
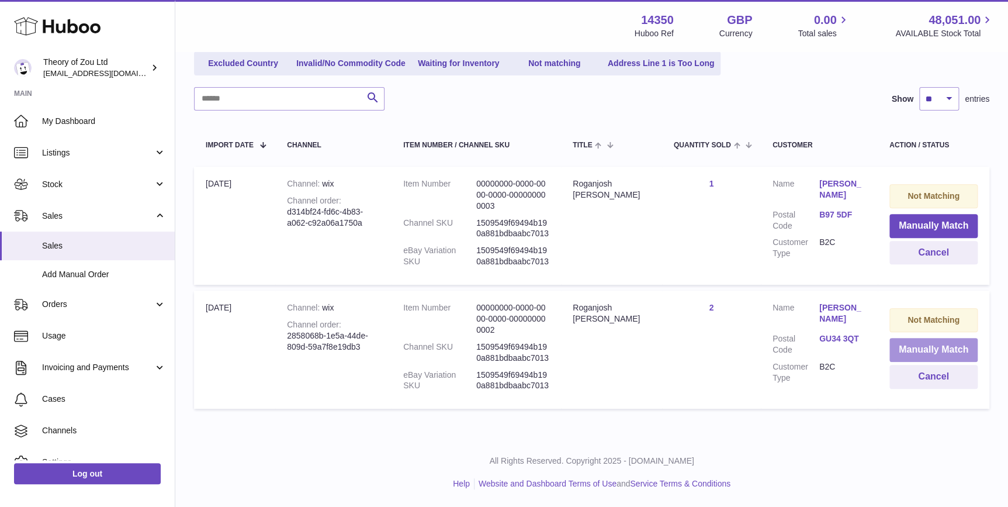
click at [945, 349] on button "Manually Match" at bounding box center [933, 350] width 88 height 24
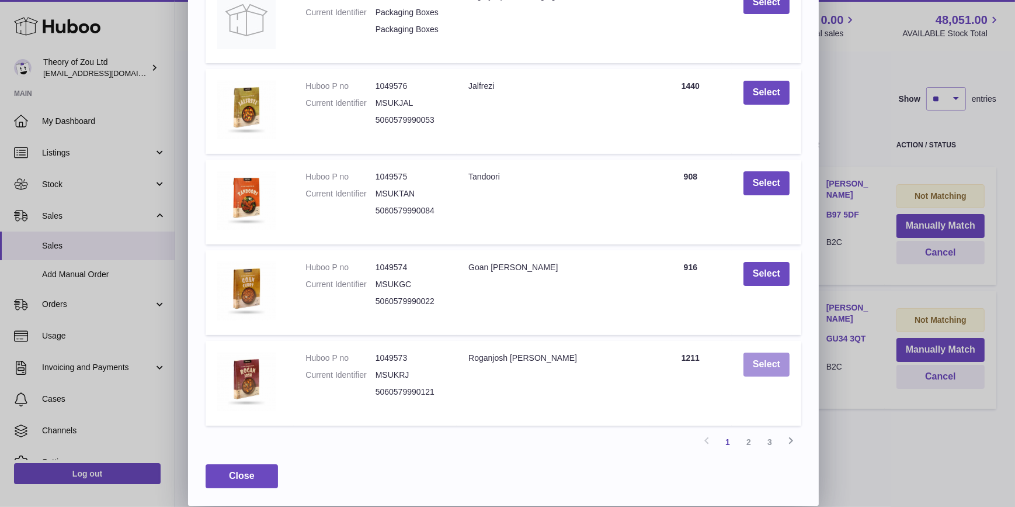
click at [760, 365] on button "Select" at bounding box center [767, 364] width 46 height 24
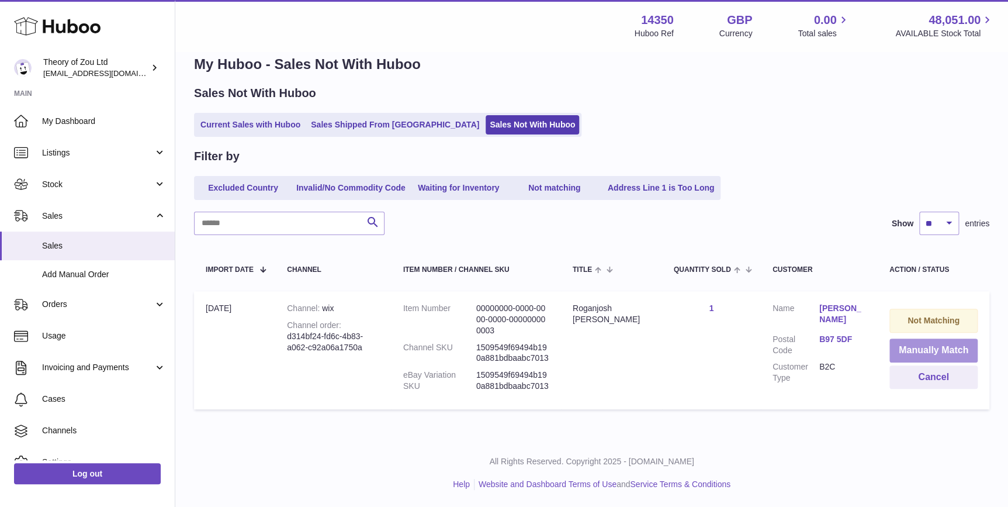
click at [941, 345] on button "Manually Match" at bounding box center [933, 350] width 88 height 24
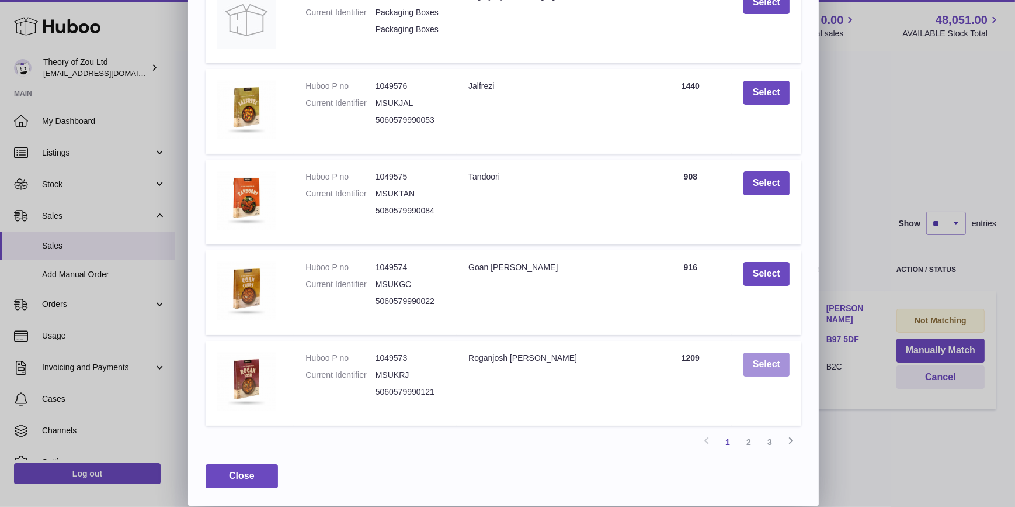
click at [756, 372] on button "Select" at bounding box center [767, 364] width 46 height 24
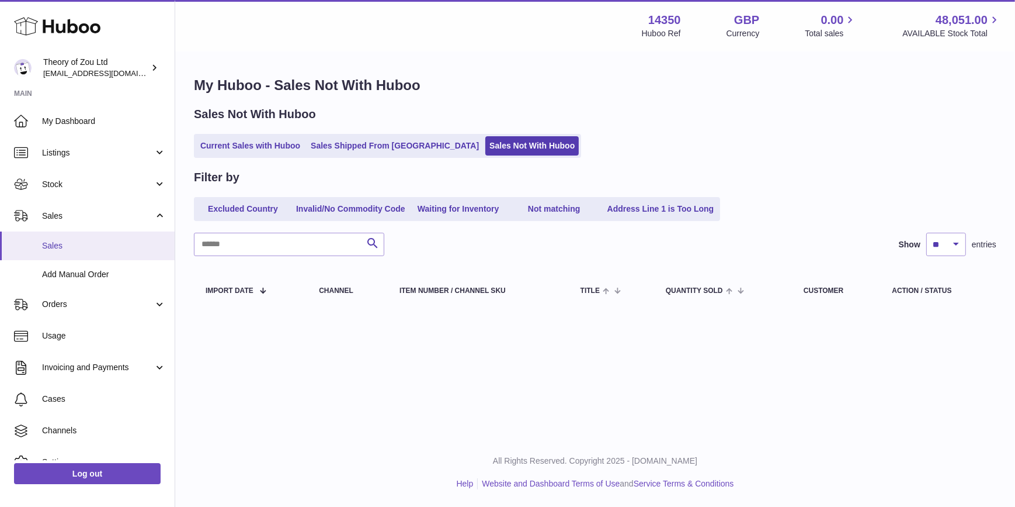
click at [112, 244] on span "Sales" at bounding box center [104, 245] width 124 height 11
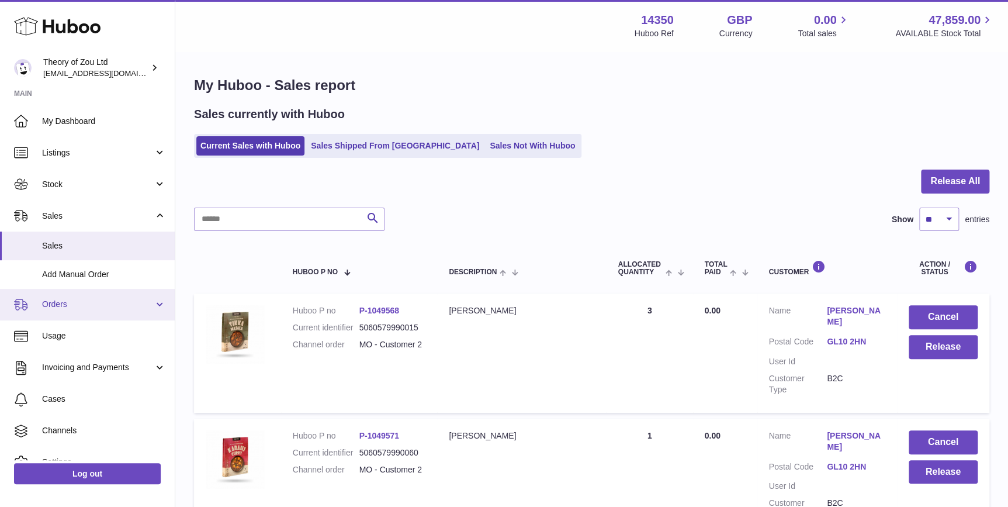
click at [71, 303] on span "Orders" at bounding box center [98, 304] width 112 height 11
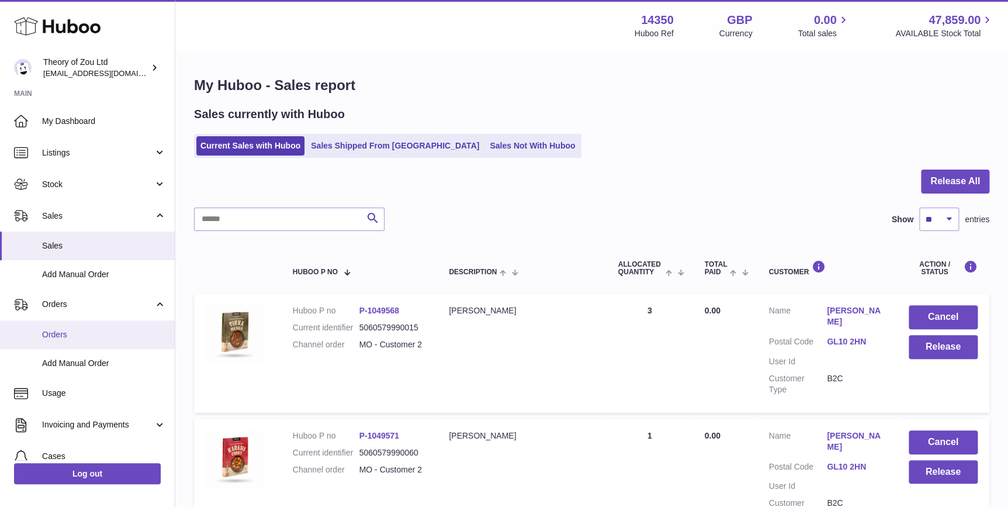
click at [81, 322] on link "Orders" at bounding box center [87, 334] width 175 height 29
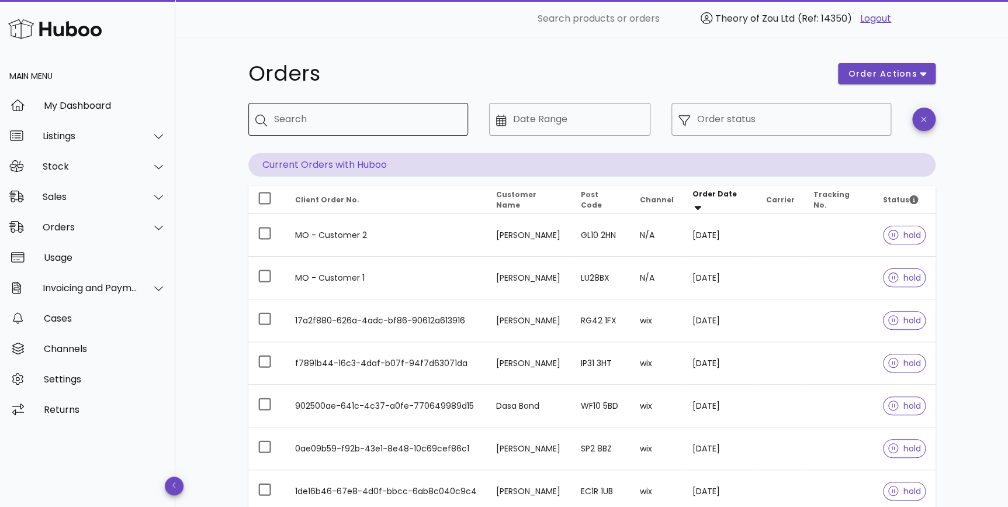
click at [332, 119] on input "Search" at bounding box center [366, 119] width 185 height 19
paste input "**********"
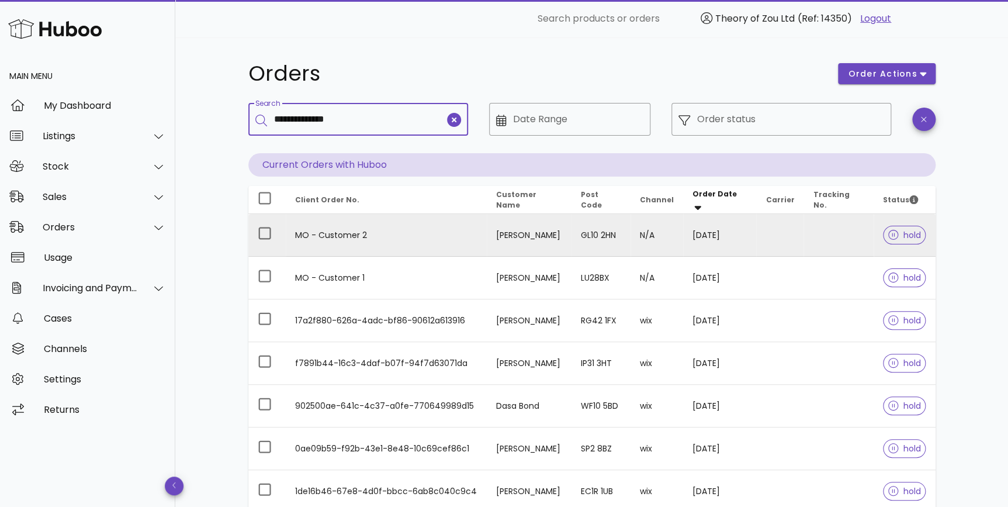
type input "**********"
click at [555, 235] on td "[PERSON_NAME]" at bounding box center [529, 235] width 85 height 43
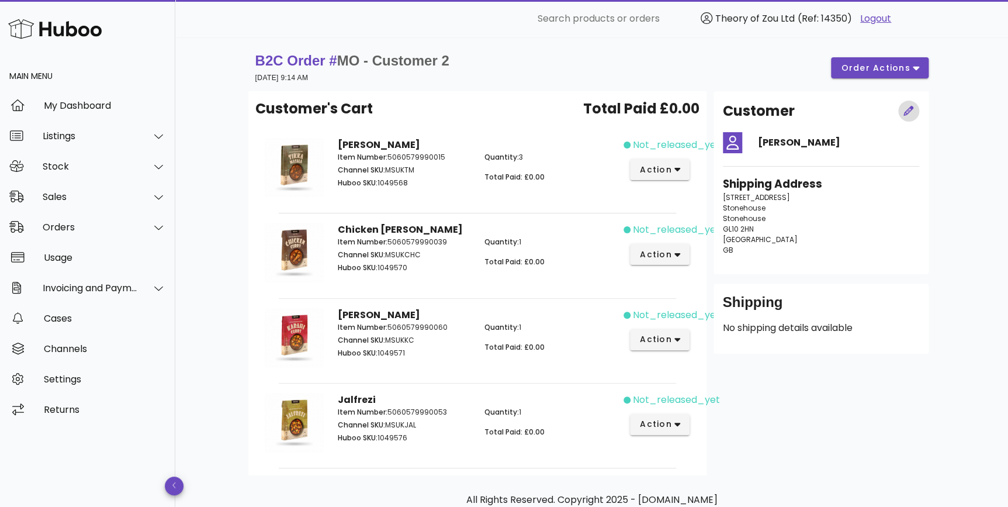
click at [911, 116] on icon "button" at bounding box center [908, 111] width 11 height 11
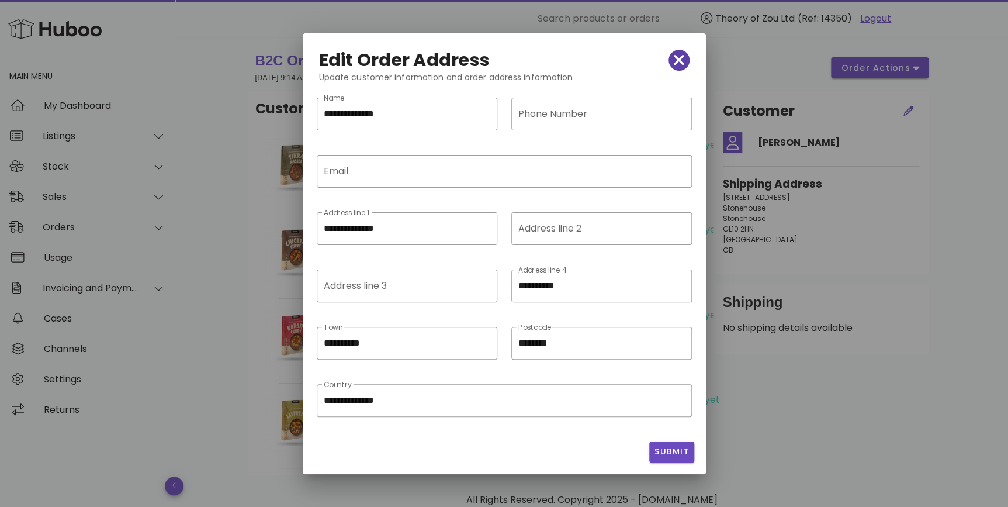
click at [684, 59] on span "button" at bounding box center [678, 60] width 21 height 16
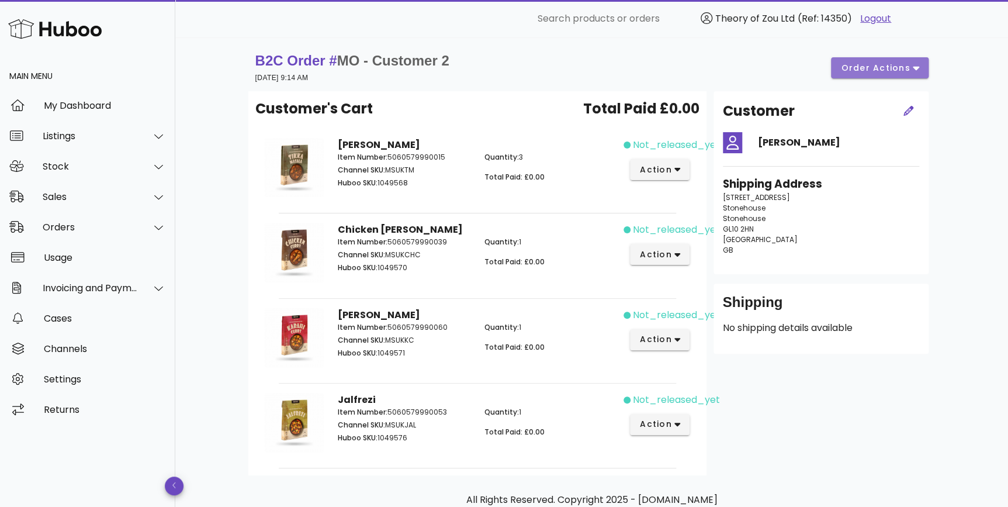
click at [849, 57] on button "order actions" at bounding box center [879, 67] width 97 height 21
click at [918, 307] on div "Shipping No shipping details available" at bounding box center [820, 318] width 215 height 70
click at [84, 175] on div "Stock" at bounding box center [87, 166] width 175 height 30
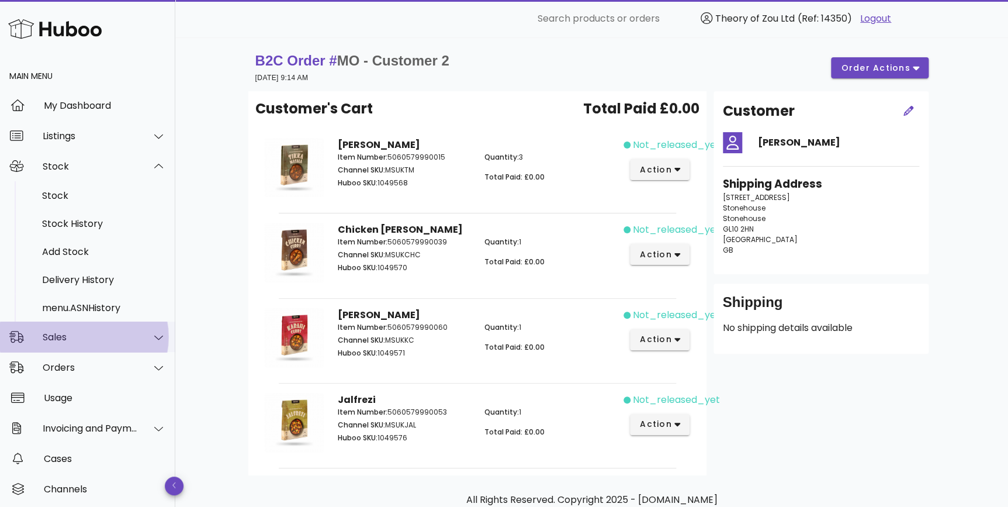
click at [68, 335] on div "Sales" at bounding box center [90, 336] width 95 height 11
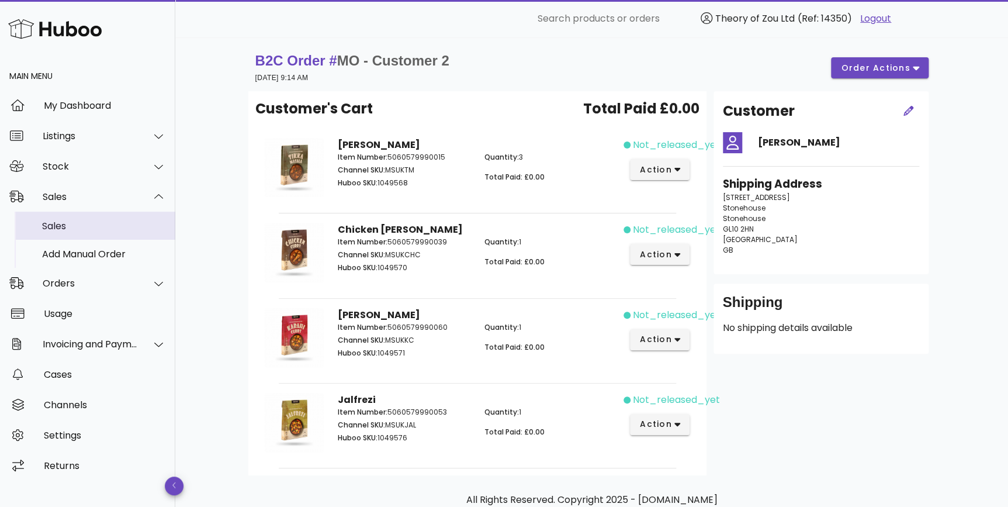
click at [115, 225] on div "Sales" at bounding box center [104, 225] width 124 height 11
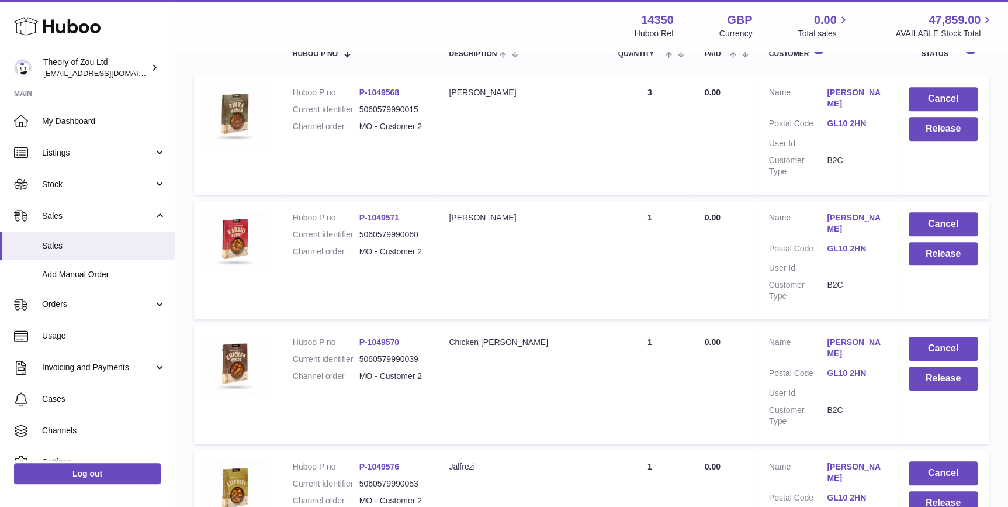
scroll to position [71, 0]
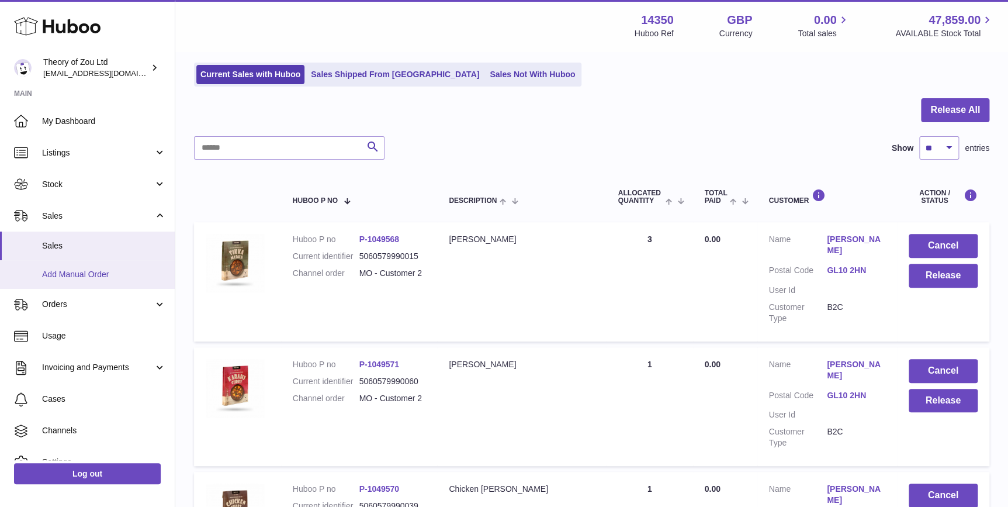
click at [112, 271] on span "Add Manual Order" at bounding box center [104, 274] width 124 height 11
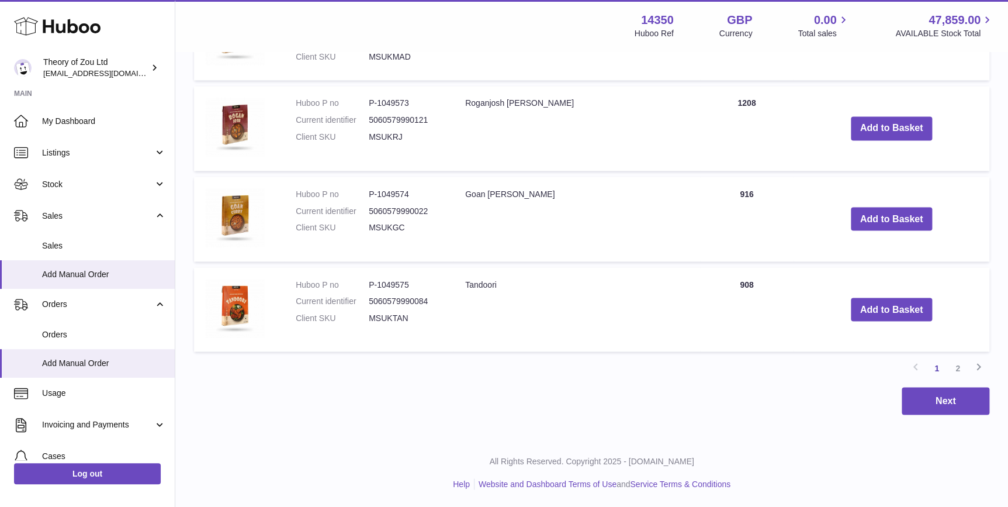
scroll to position [767, 0]
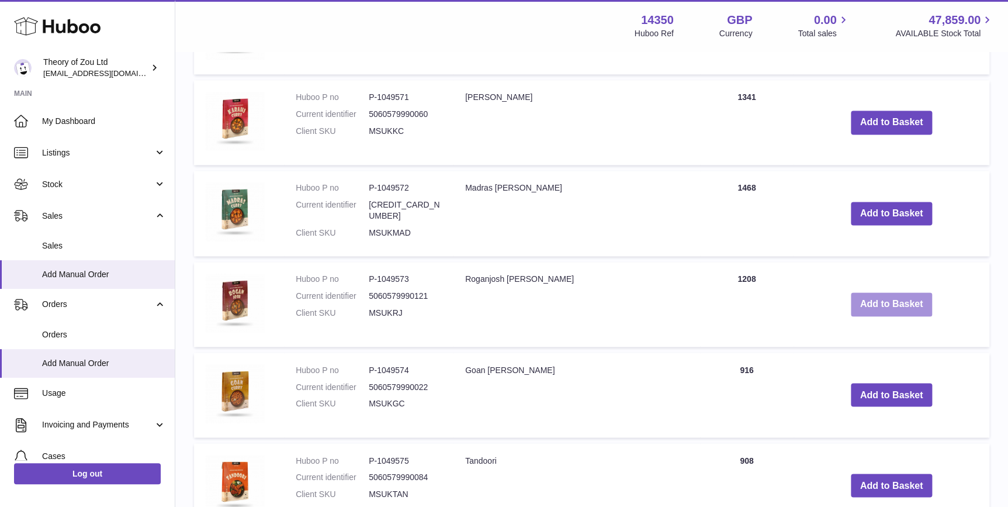
click at [873, 307] on button "Add to Basket" at bounding box center [892, 304] width 82 height 24
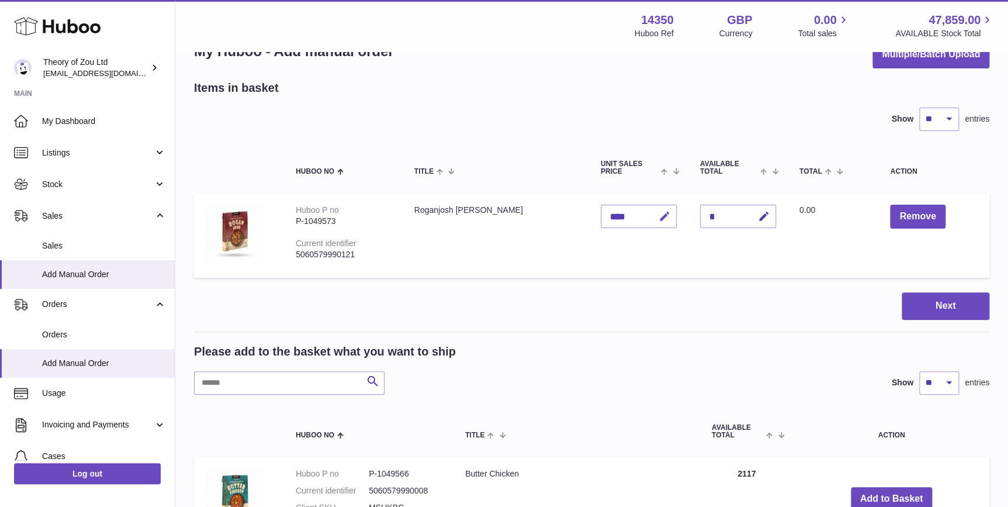
scroll to position [0, 0]
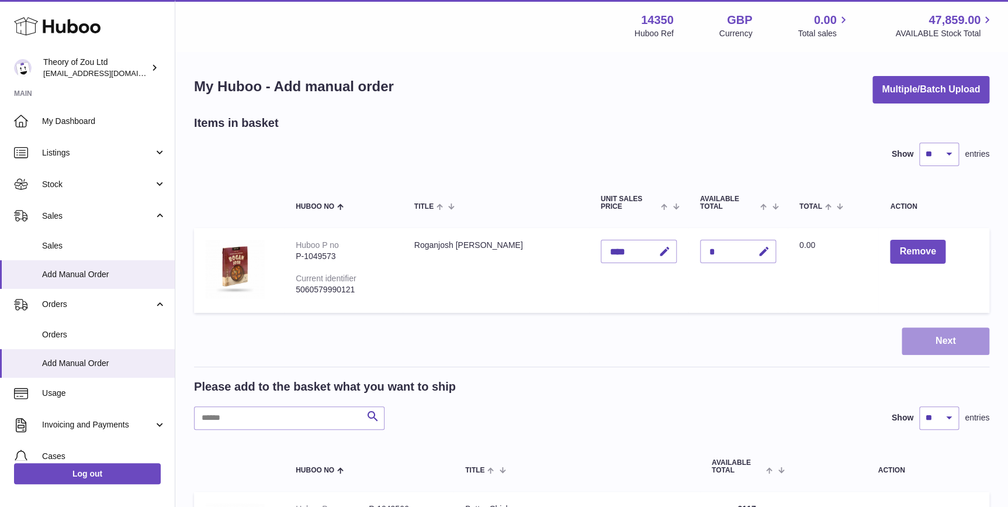
click at [940, 339] on button "Next" at bounding box center [946, 340] width 88 height 27
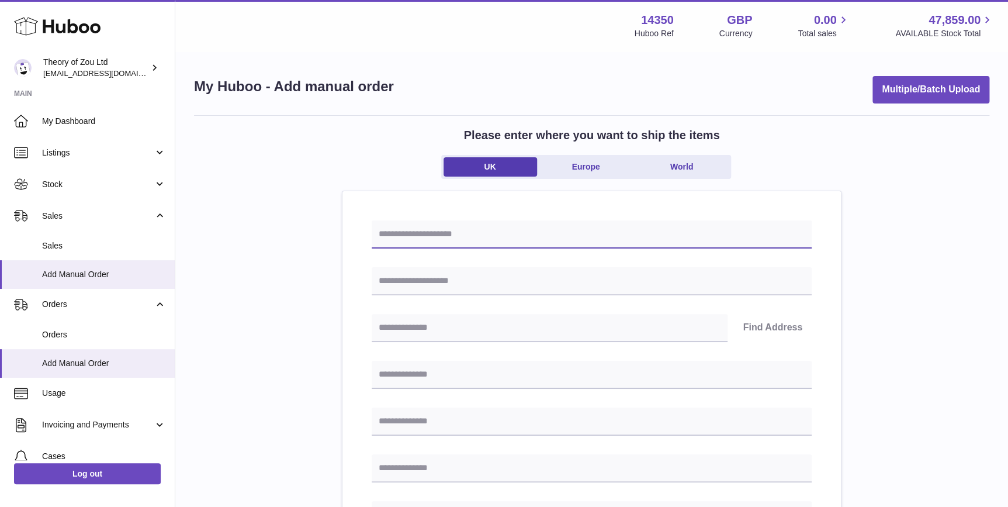
click at [499, 238] on input "text" at bounding box center [592, 234] width 440 height 28
type input "**********"
type input "********"
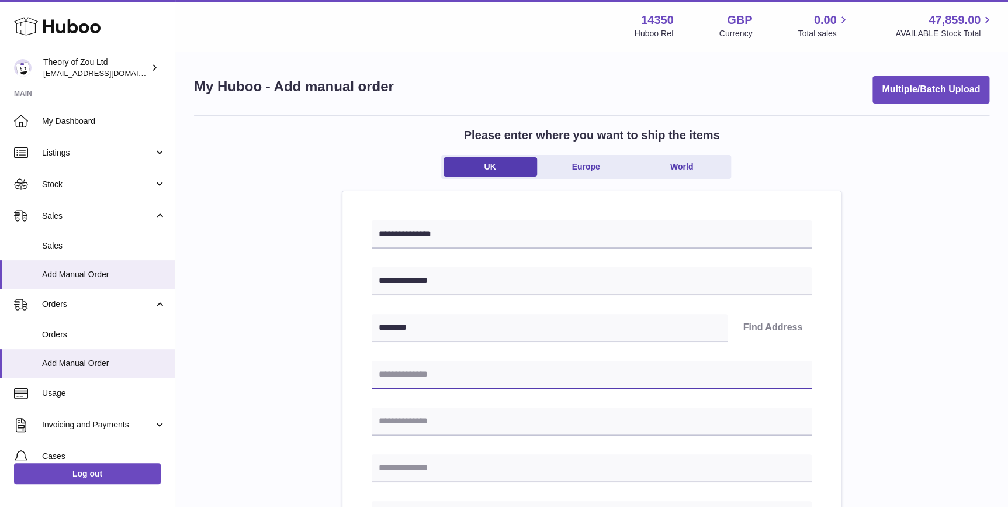
type input "**********"
type input "********"
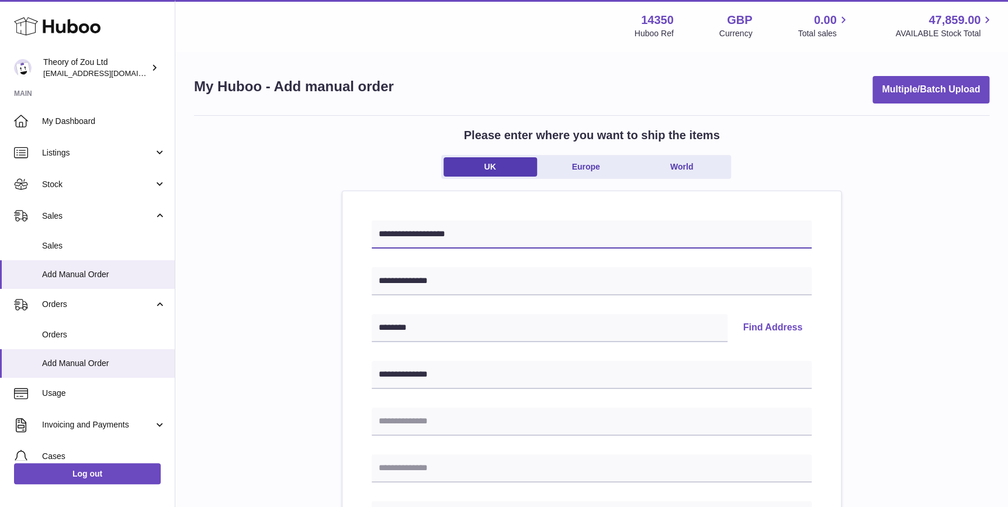
type input "**********"
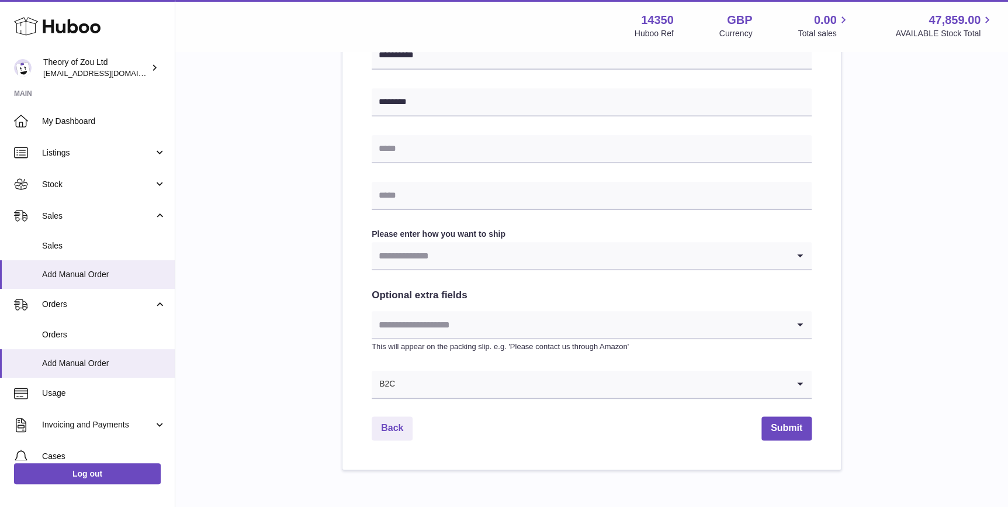
scroll to position [514, 0]
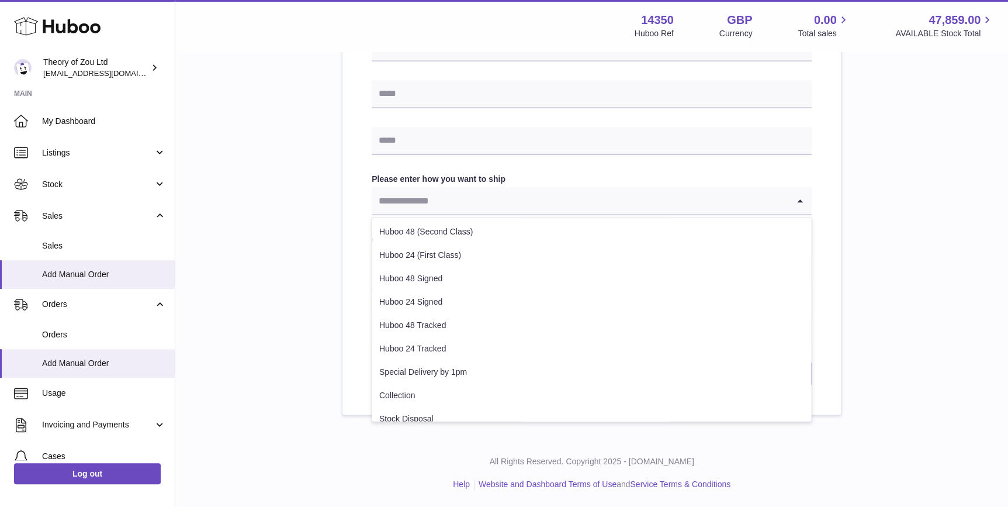
click at [560, 210] on input "Search for option" at bounding box center [580, 200] width 417 height 27
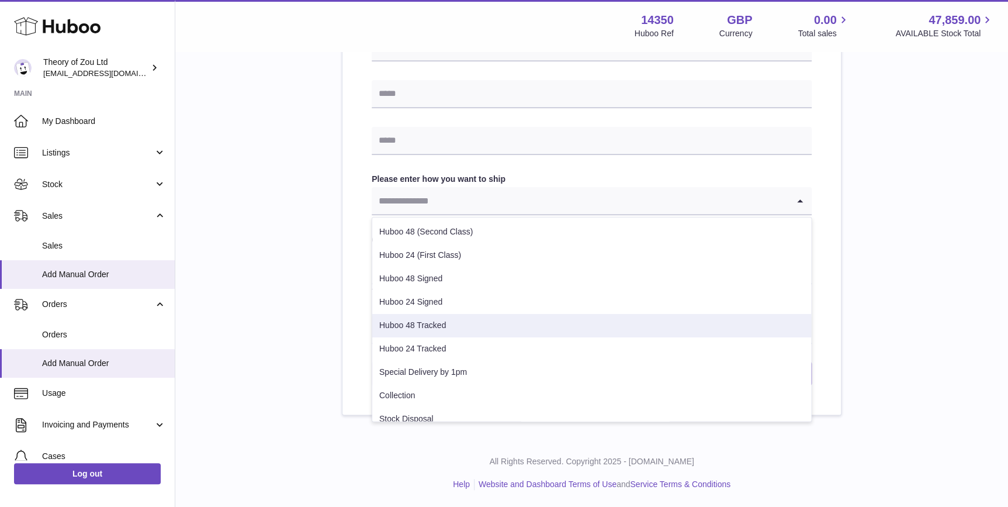
click at [521, 320] on li "Huboo 48 Tracked" at bounding box center [591, 325] width 439 height 23
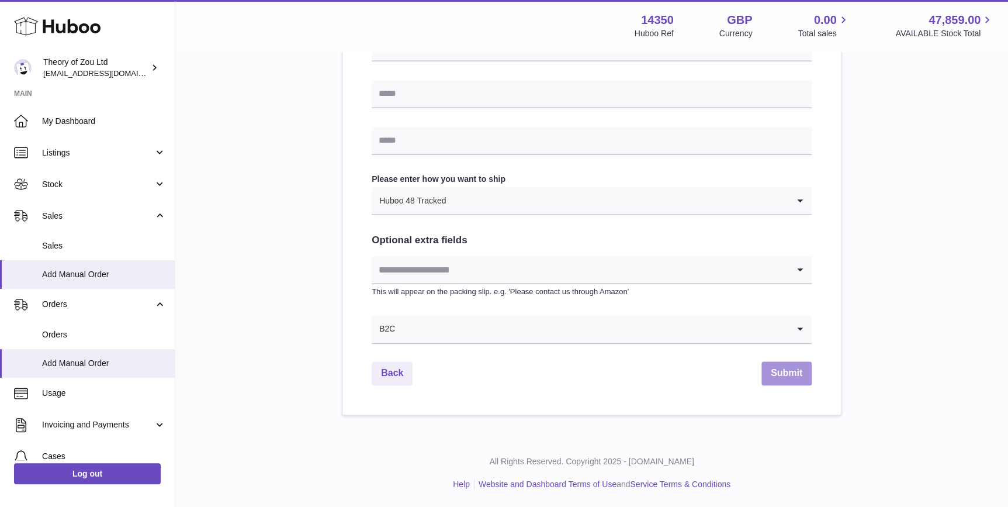
click at [779, 369] on button "Submit" at bounding box center [786, 373] width 50 height 24
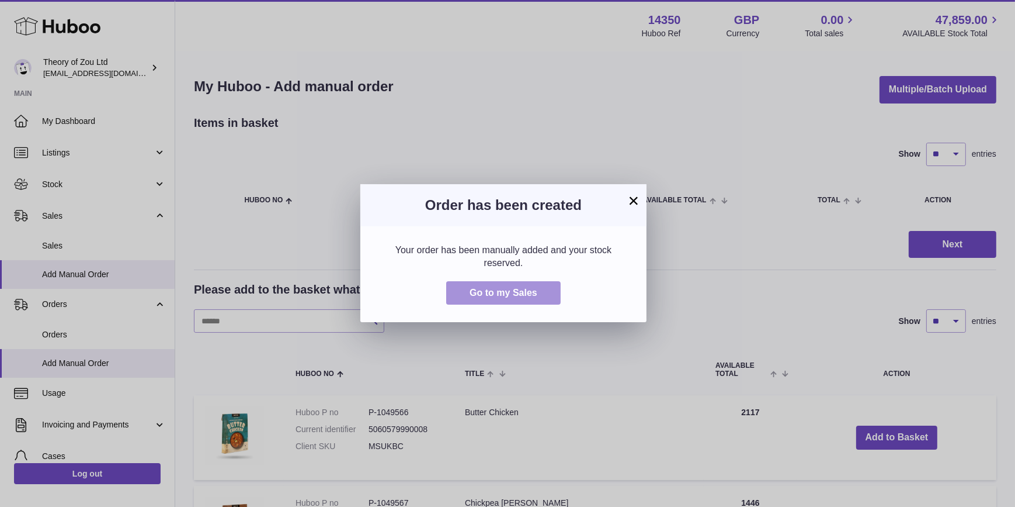
click at [494, 294] on span "Go to my Sales" at bounding box center [504, 292] width 68 height 10
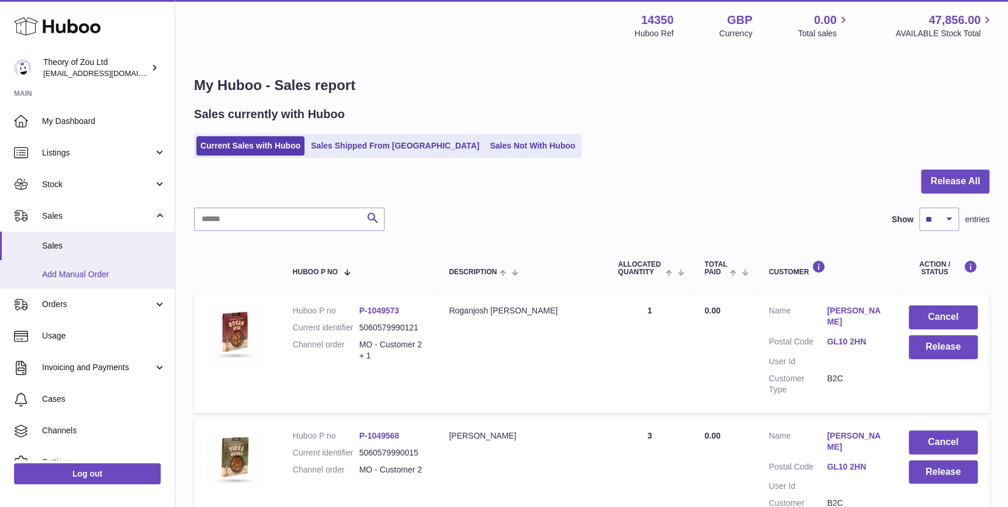
click at [107, 285] on link "Add Manual Order" at bounding box center [87, 274] width 175 height 29
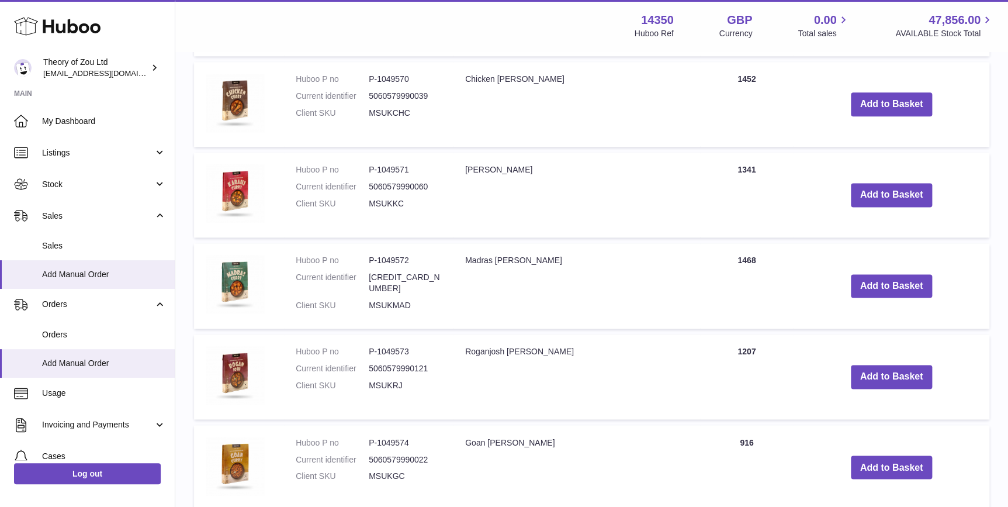
scroll to position [708, 0]
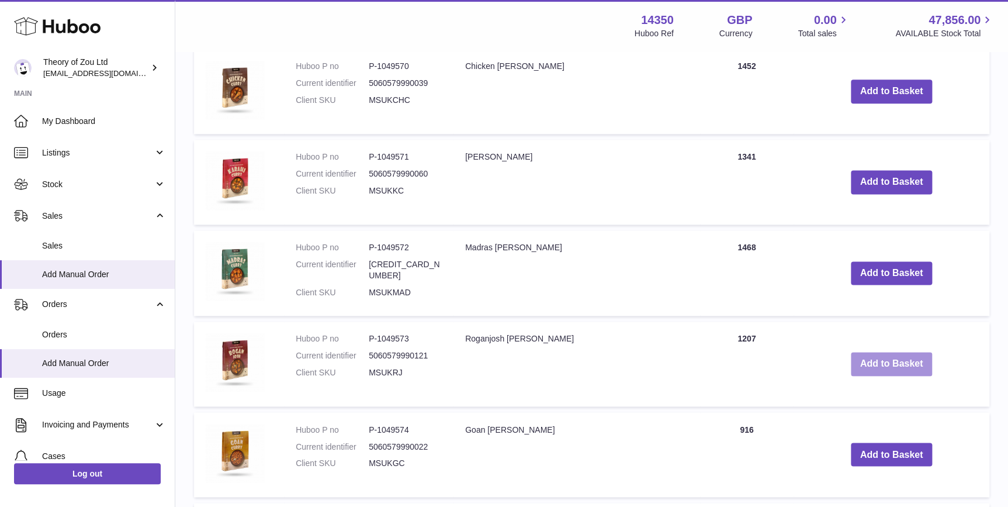
click at [862, 360] on button "Add to Basket" at bounding box center [892, 364] width 82 height 24
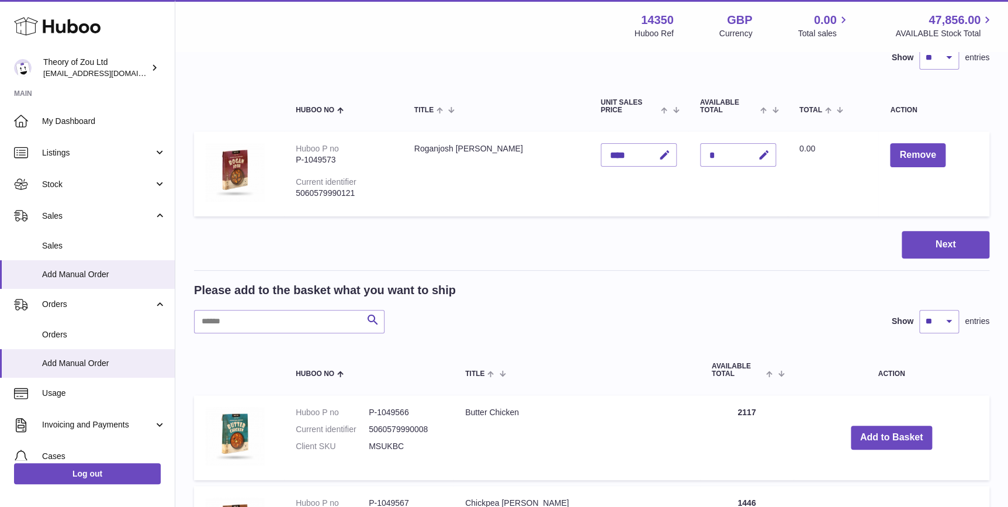
scroll to position [0, 0]
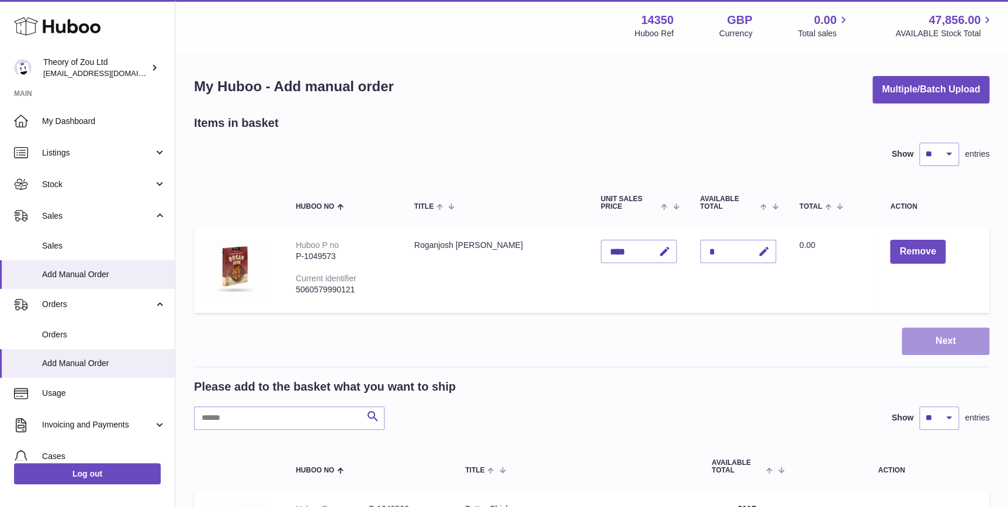
click at [915, 341] on button "Next" at bounding box center [946, 340] width 88 height 27
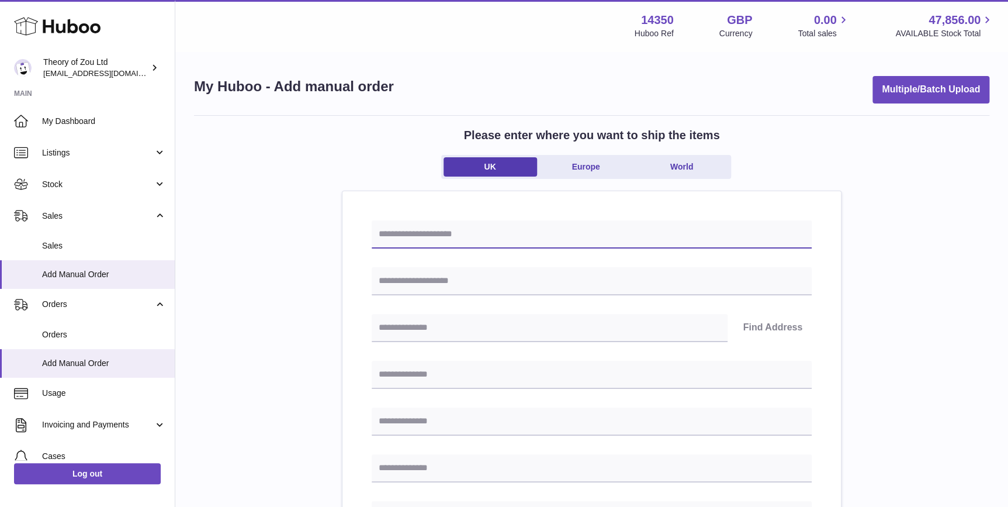
click at [487, 232] on input "text" at bounding box center [592, 234] width 440 height 28
type input "**********"
click at [526, 286] on input "text" at bounding box center [592, 281] width 440 height 28
type input "**********"
click at [679, 334] on input "text" at bounding box center [550, 328] width 356 height 28
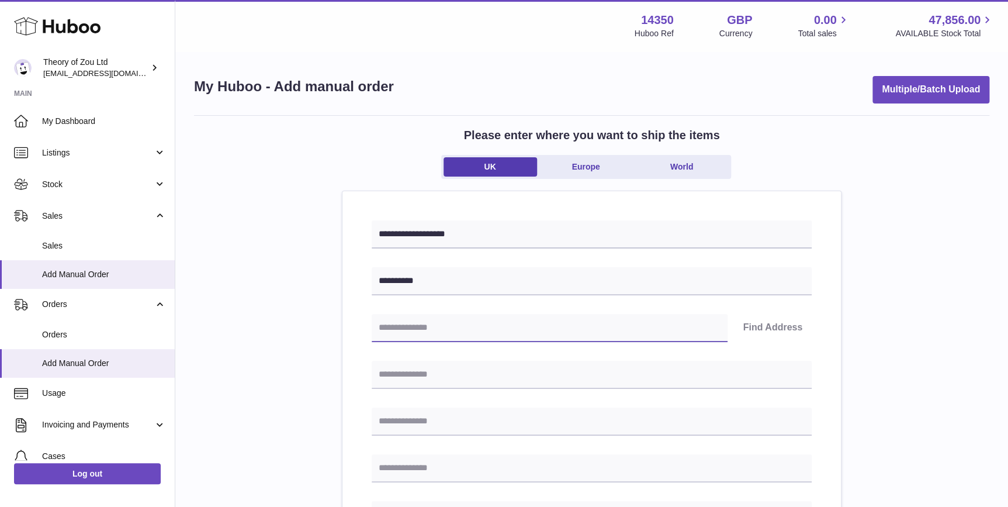
click at [495, 318] on input "text" at bounding box center [550, 328] width 356 height 28
paste input "******"
type input "******"
click at [778, 323] on button "Find Address" at bounding box center [772, 328] width 78 height 28
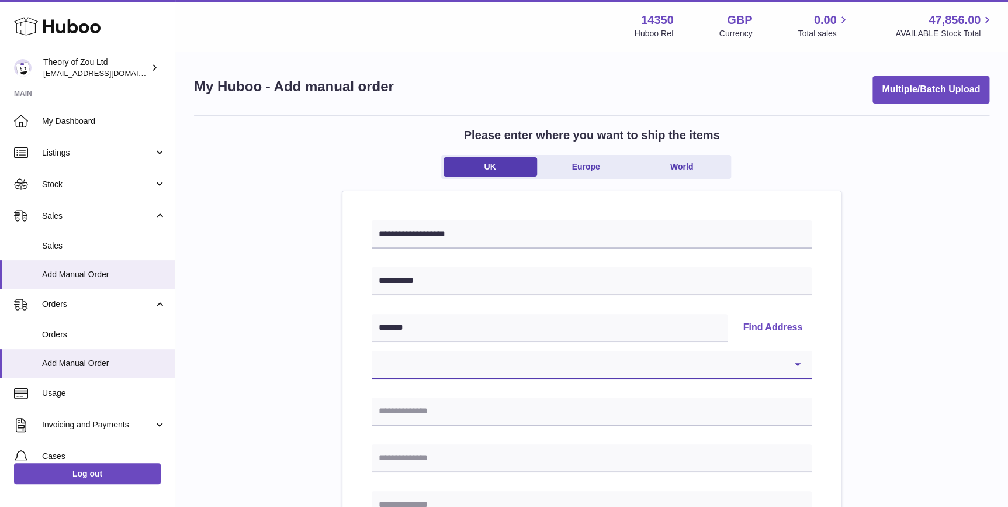
click at [576, 363] on select "**********" at bounding box center [592, 365] width 440 height 28
select select "*"
click at [372, 351] on select "**********" at bounding box center [592, 365] width 440 height 28
type input "**********"
type input "*****"
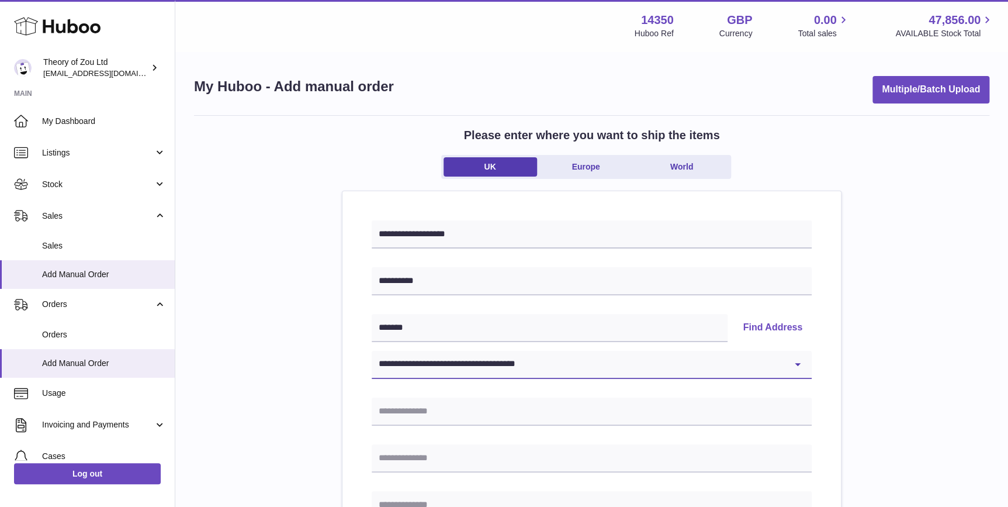
type input "******"
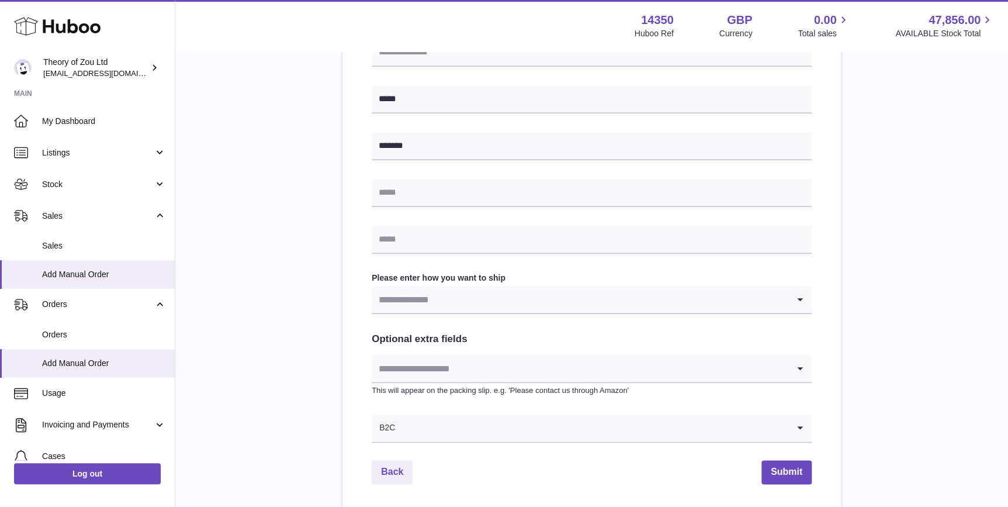
scroll to position [550, 0]
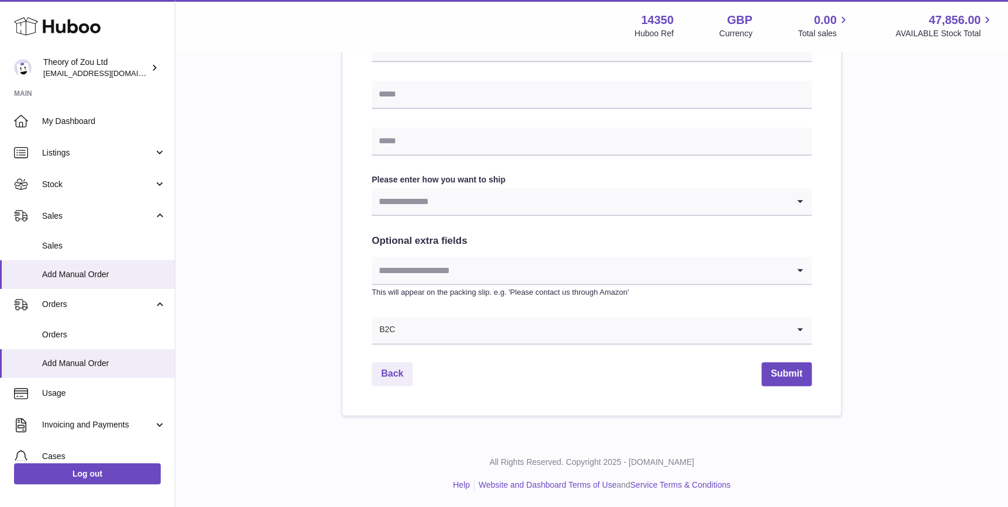
click at [550, 212] on input "Search for option" at bounding box center [580, 201] width 417 height 27
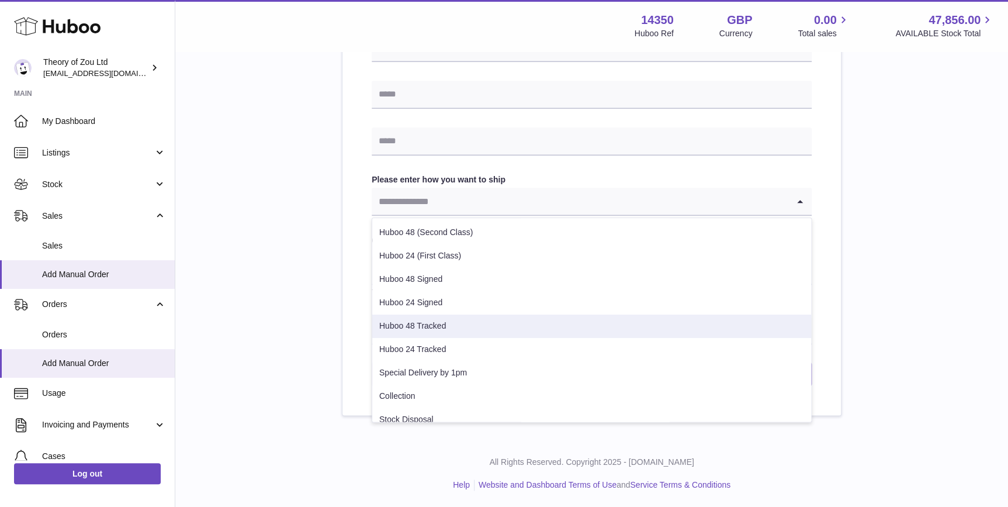
click at [483, 321] on li "Huboo 48 Tracked" at bounding box center [591, 325] width 439 height 23
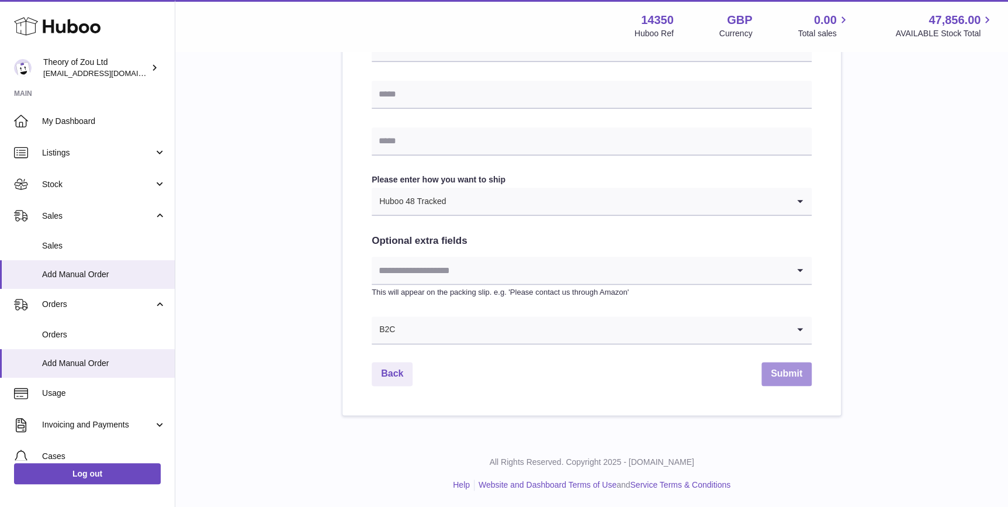
click at [798, 365] on button "Submit" at bounding box center [786, 374] width 50 height 24
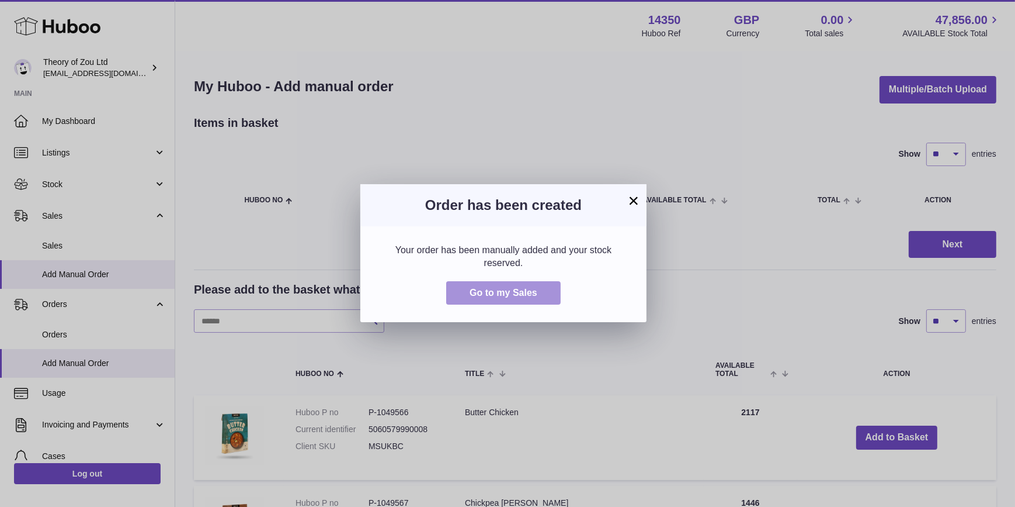
click at [490, 292] on span "Go to my Sales" at bounding box center [504, 292] width 68 height 10
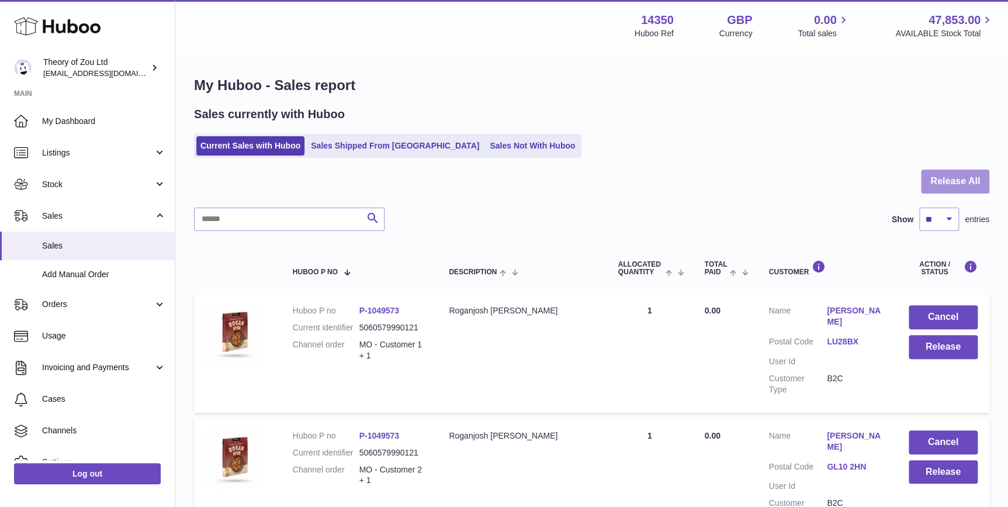
click at [959, 176] on button "Release All" at bounding box center [955, 181] width 68 height 24
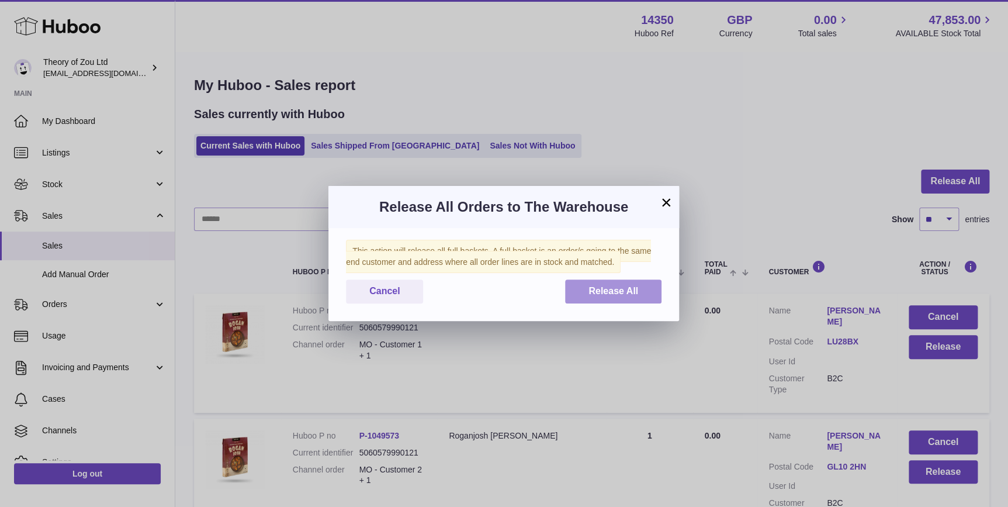
click at [630, 297] on button "Release All" at bounding box center [613, 291] width 96 height 24
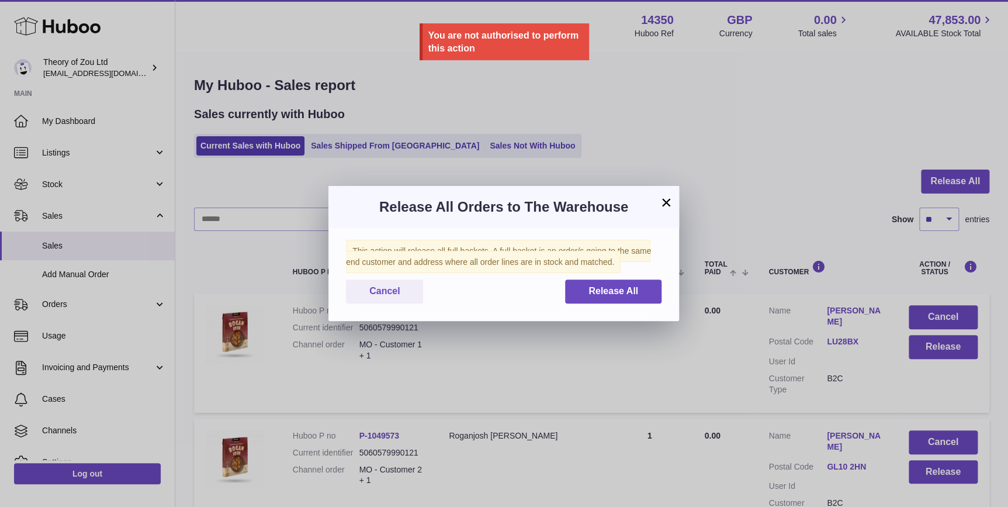
click at [668, 200] on button "×" at bounding box center [666, 202] width 14 height 14
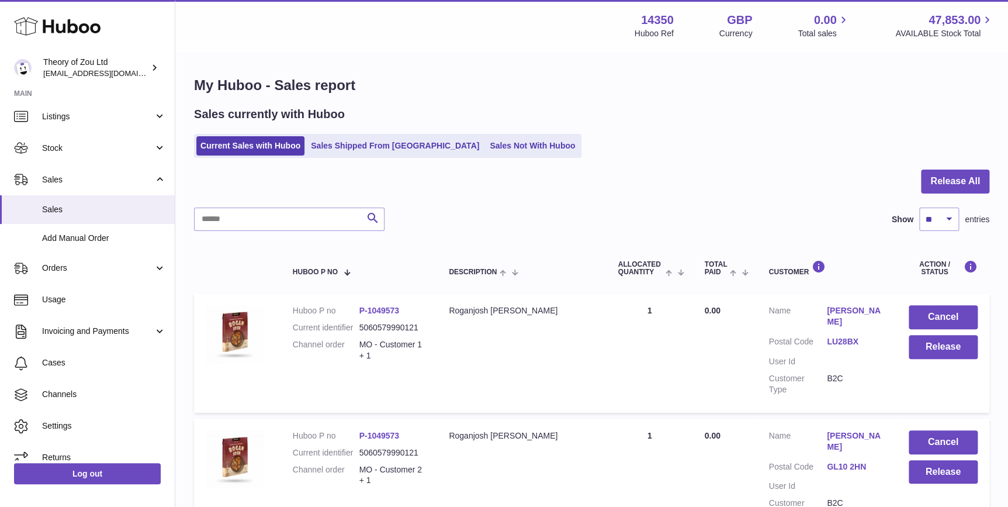
scroll to position [49, 0]
